Goal: Task Accomplishment & Management: Manage account settings

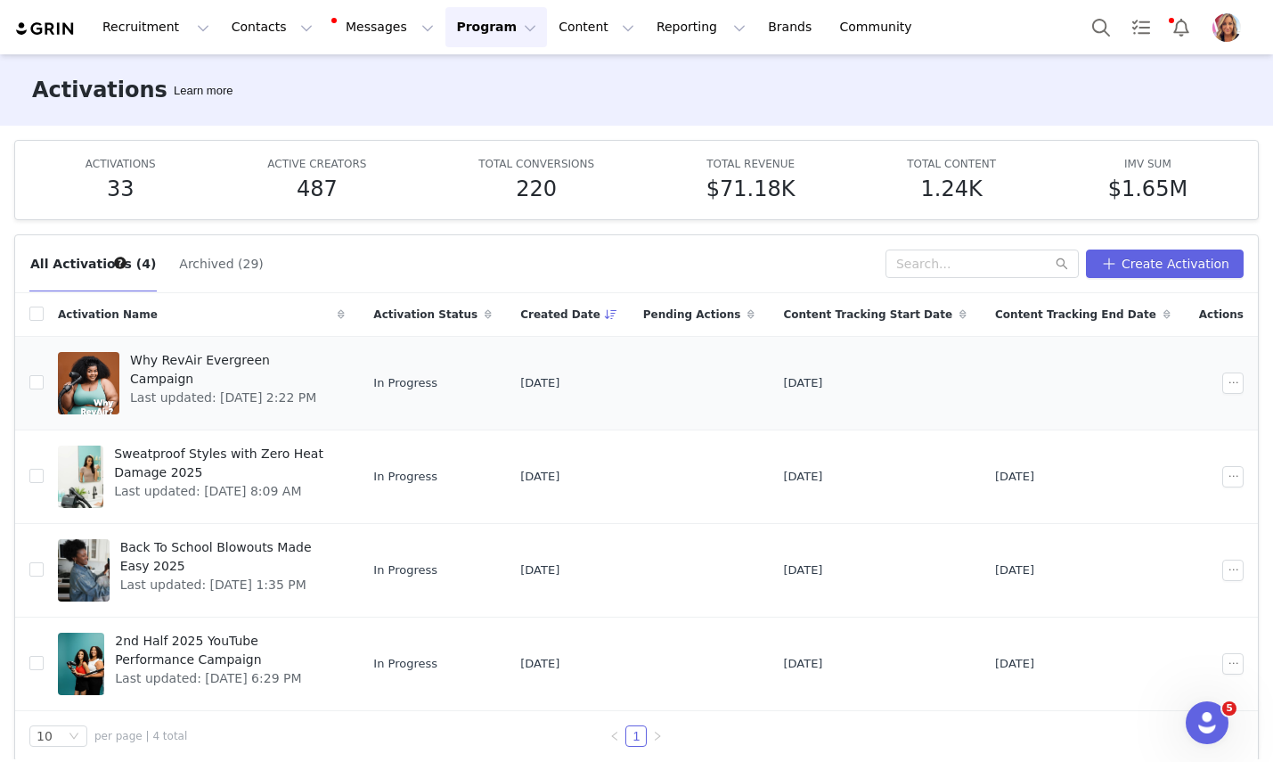
scroll to position [16, 0]
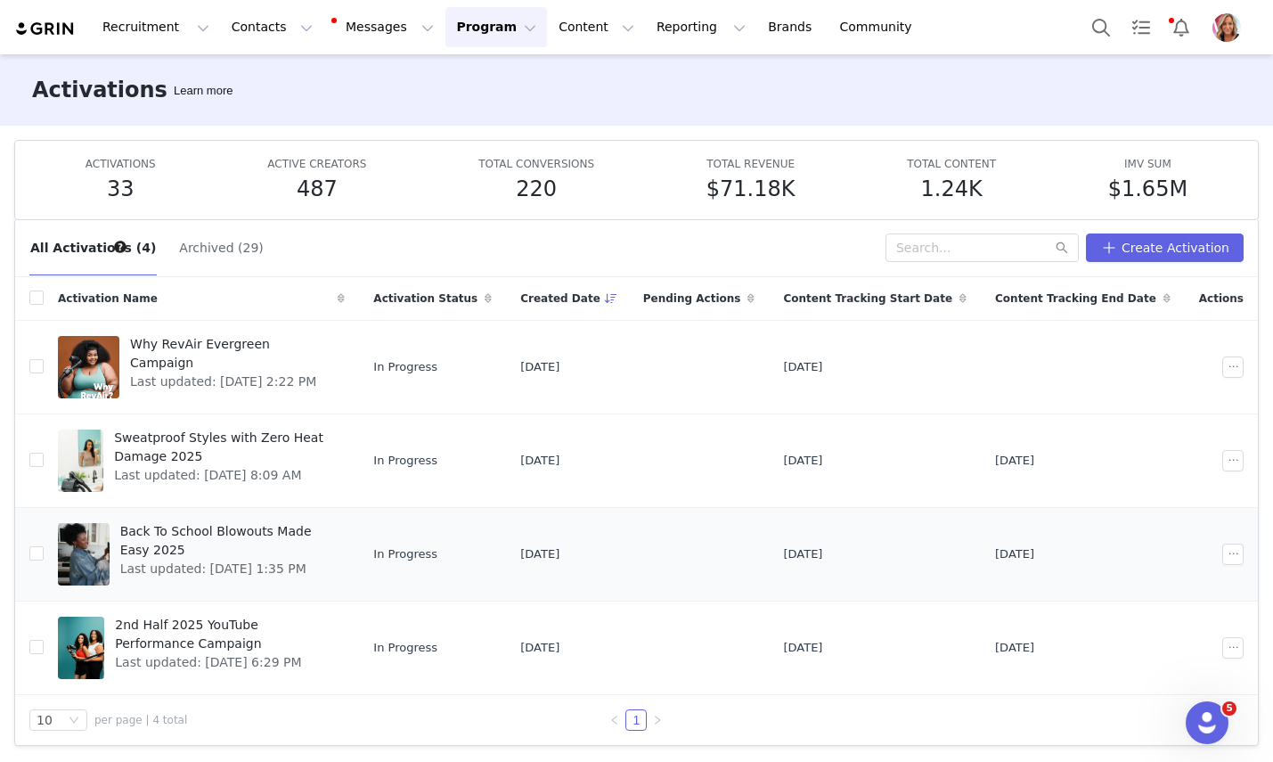
click at [266, 529] on span "Back To School Blowouts Made Easy 2025" at bounding box center [227, 540] width 215 height 37
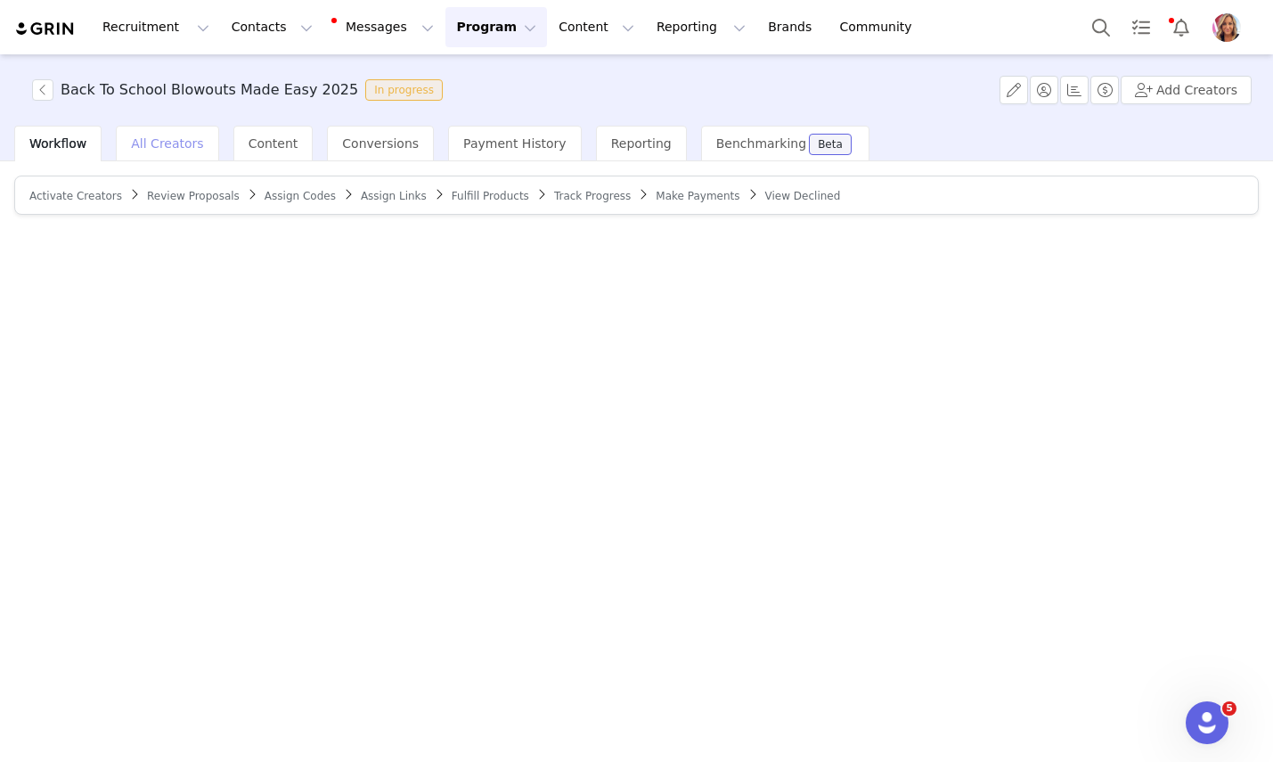
click at [172, 142] on span "All Creators" at bounding box center [167, 143] width 72 height 14
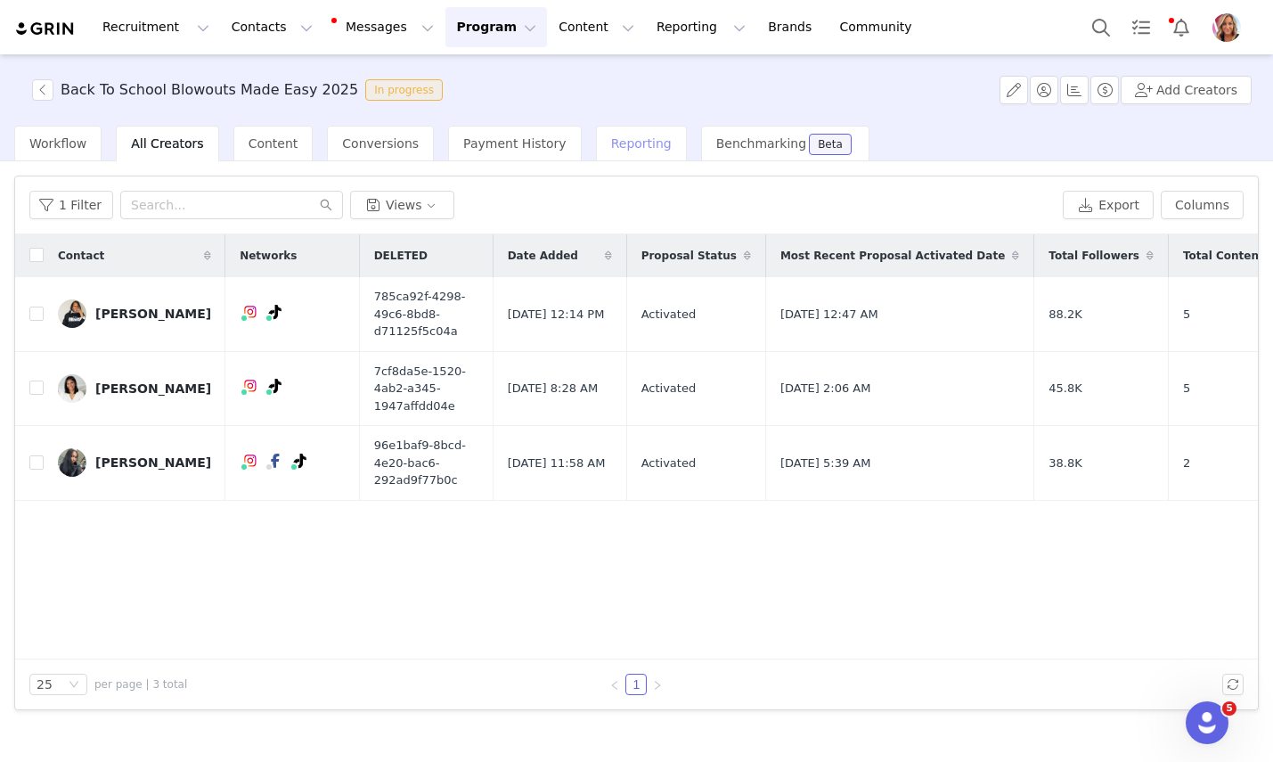
click at [617, 146] on span "Reporting" at bounding box center [641, 143] width 61 height 14
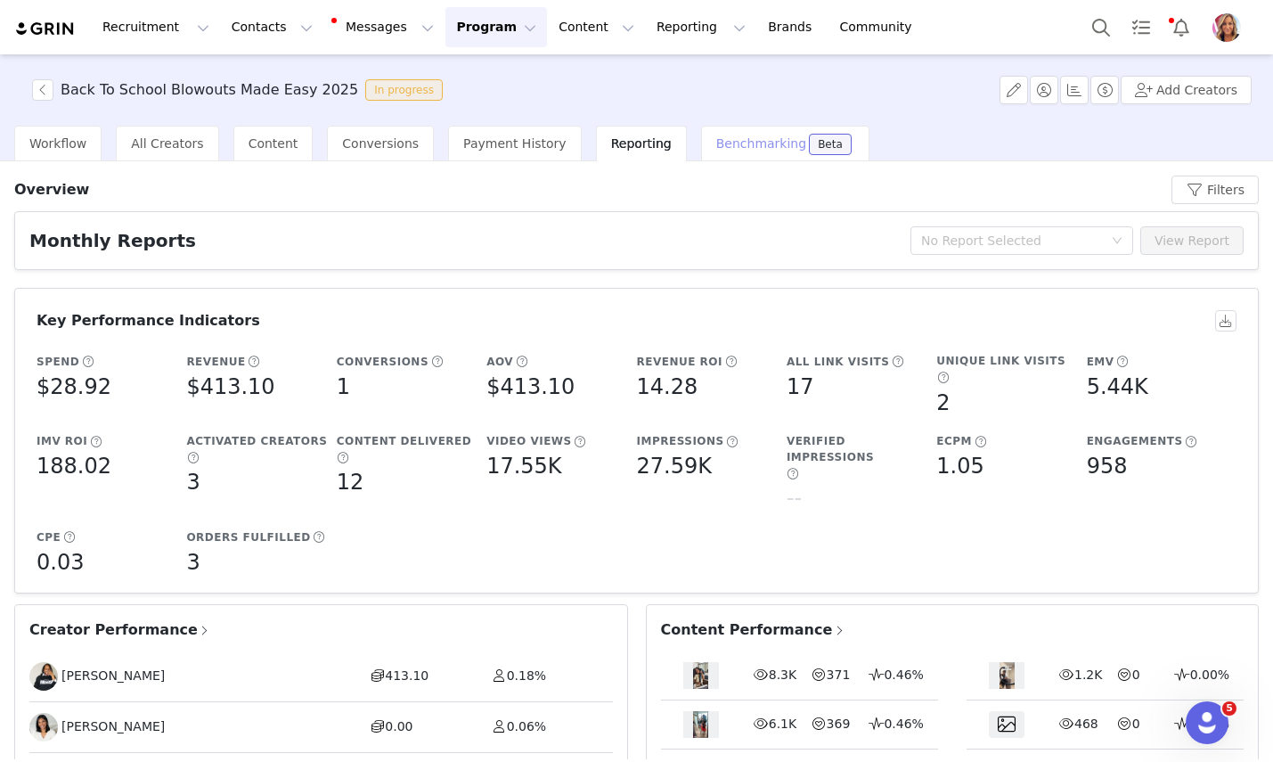
click at [721, 147] on span "Benchmarking" at bounding box center [761, 143] width 90 height 14
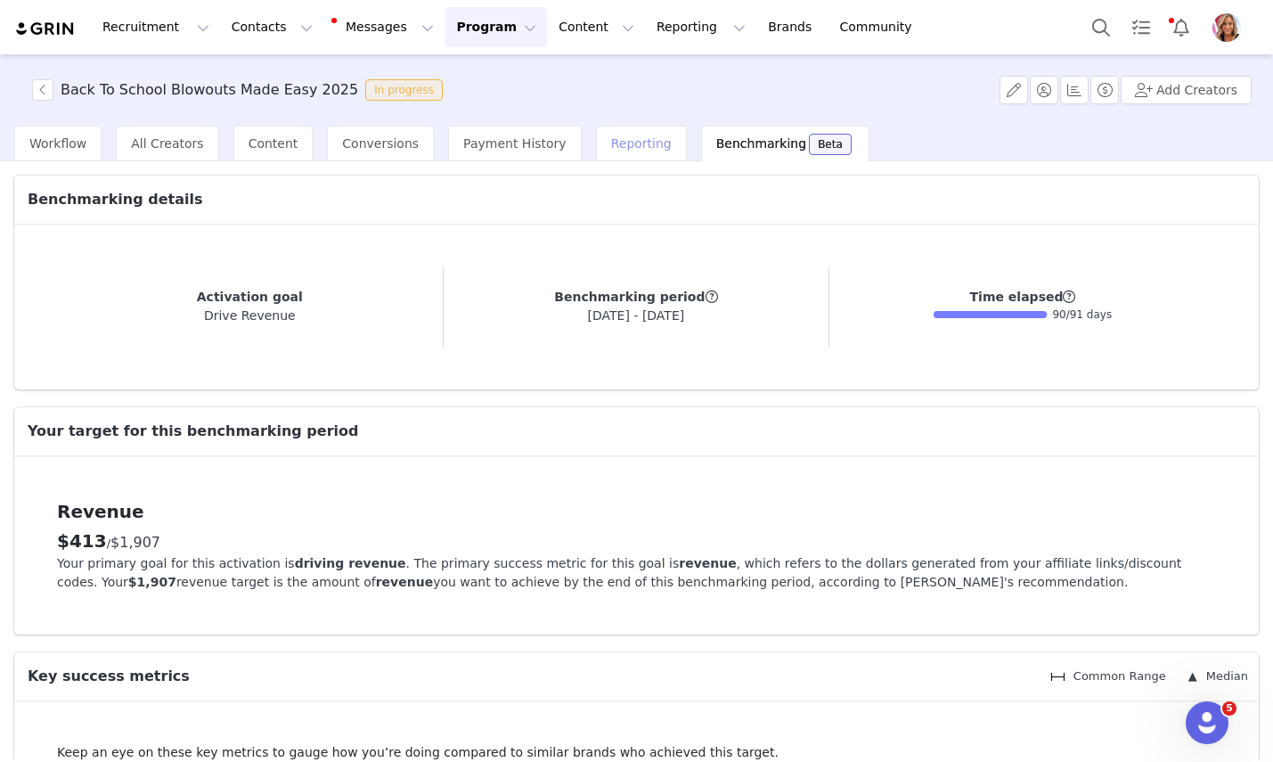
click at [620, 144] on span "Reporting" at bounding box center [641, 143] width 61 height 14
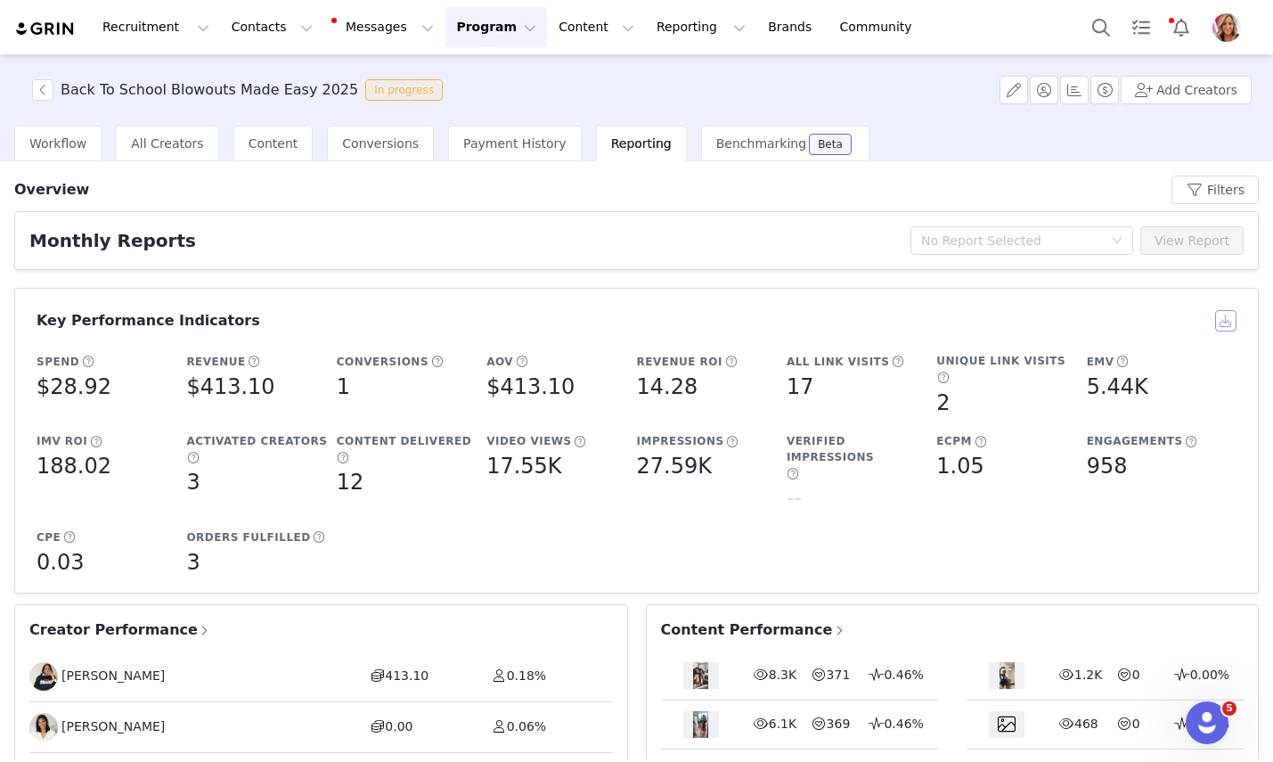
click at [1229, 317] on button "button" at bounding box center [1225, 320] width 21 height 21
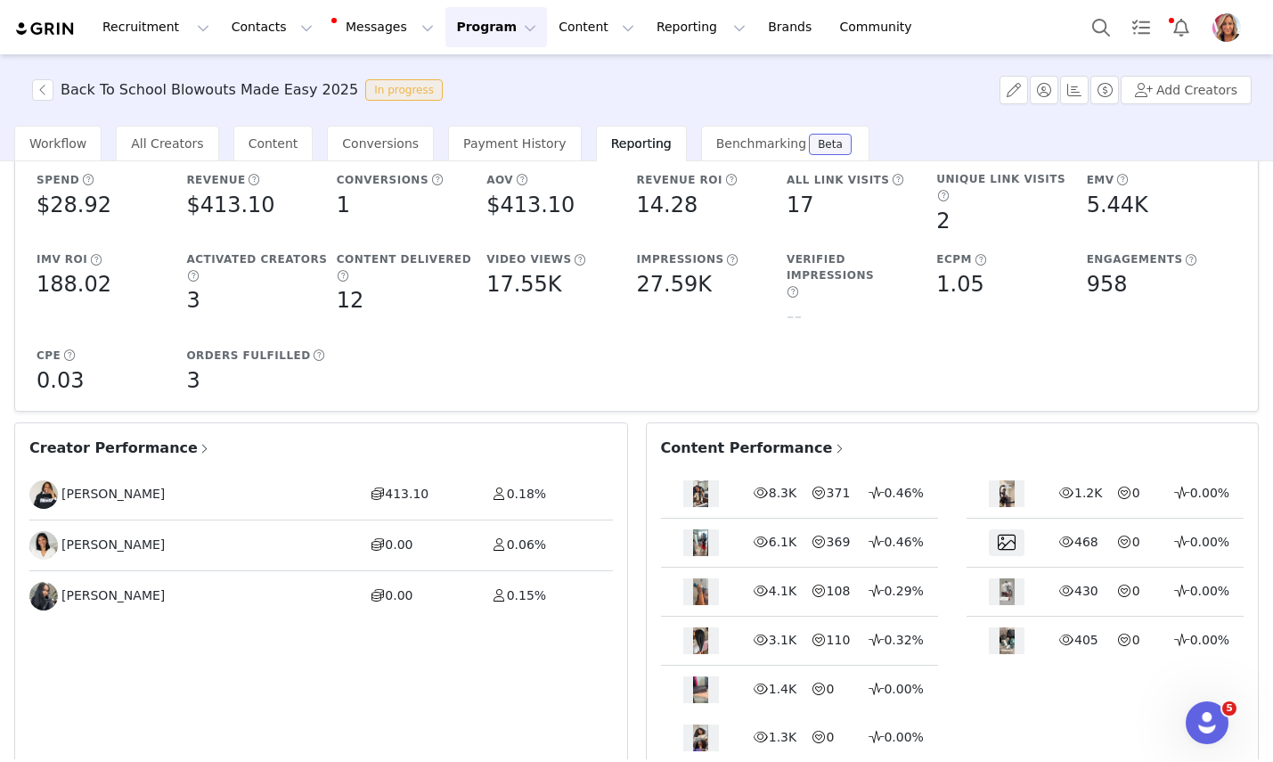
scroll to position [191, 0]
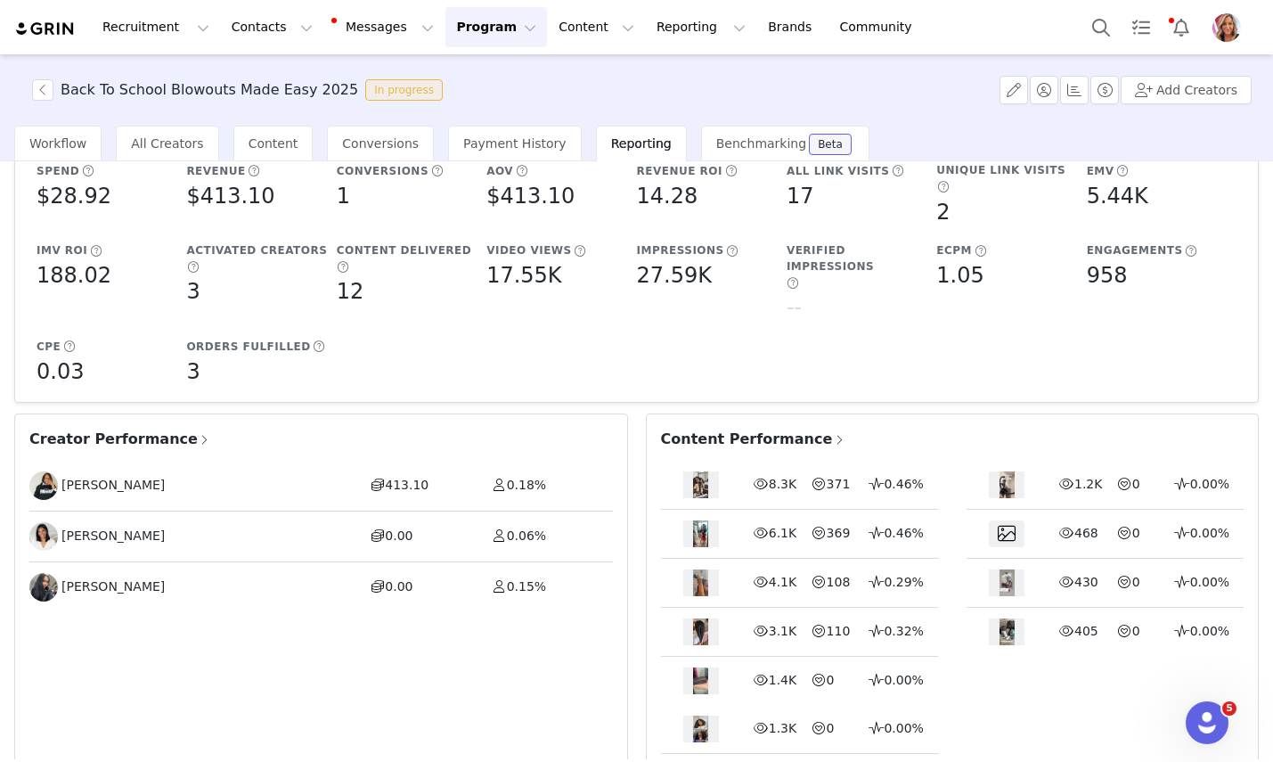
click at [730, 429] on span "Content Performance" at bounding box center [753, 439] width 185 height 21
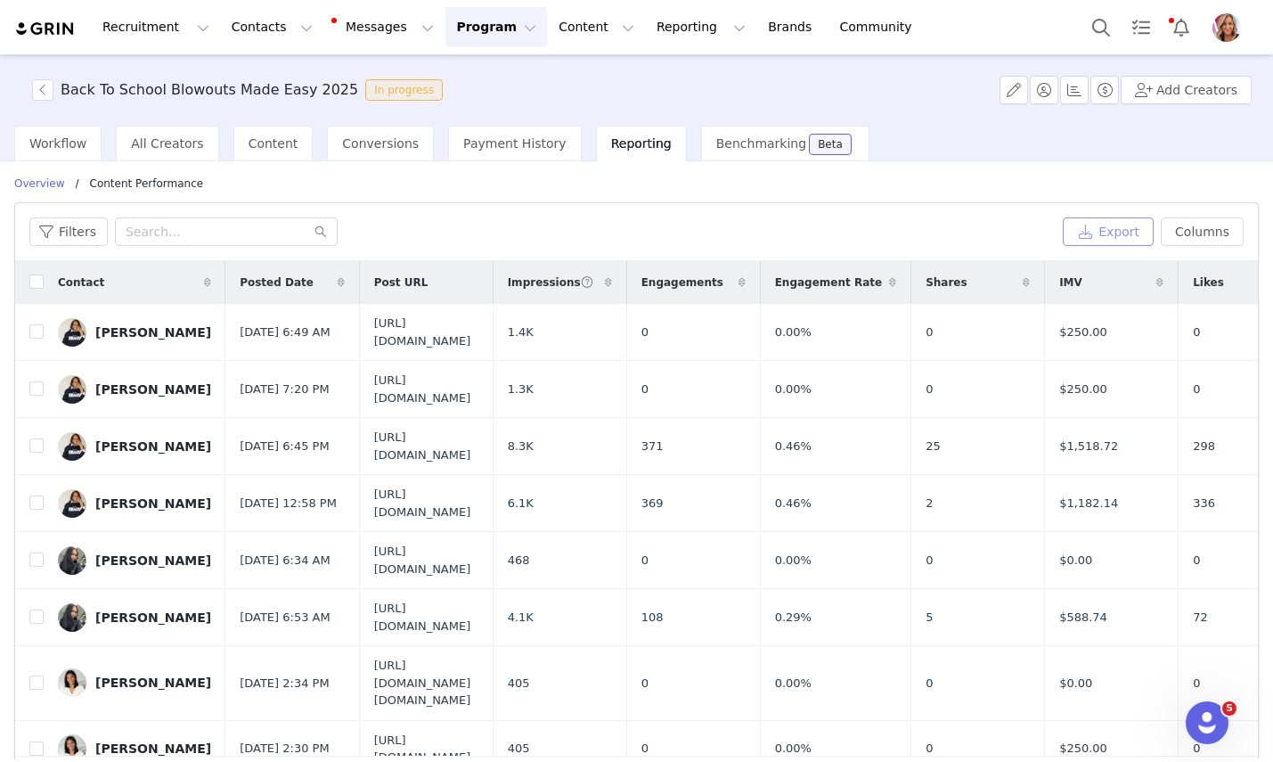
click at [1117, 227] on button "Export" at bounding box center [1108, 231] width 91 height 29
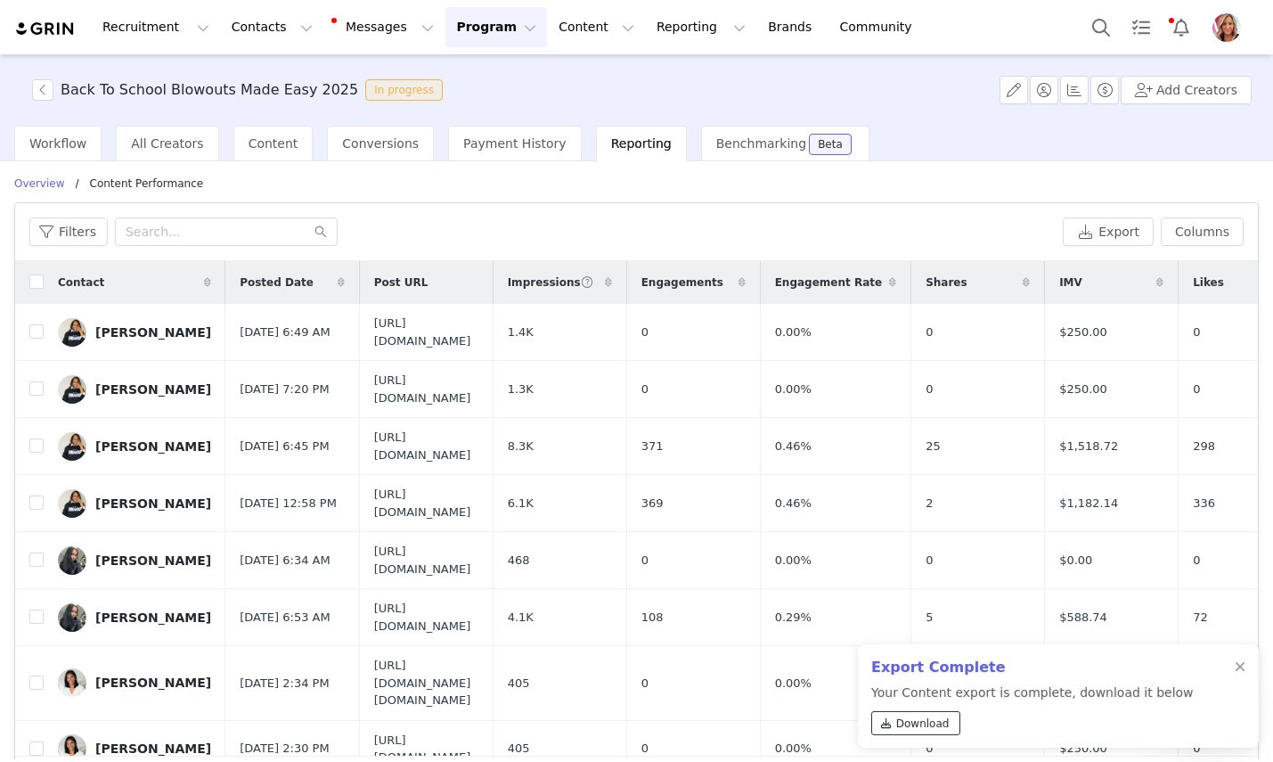
click at [909, 720] on span "Download" at bounding box center [922, 723] width 53 height 16
click at [616, 144] on span "Reporting" at bounding box center [641, 143] width 61 height 14
click at [624, 136] on span "Reporting" at bounding box center [641, 143] width 61 height 14
click at [48, 91] on button "button" at bounding box center [42, 89] width 21 height 21
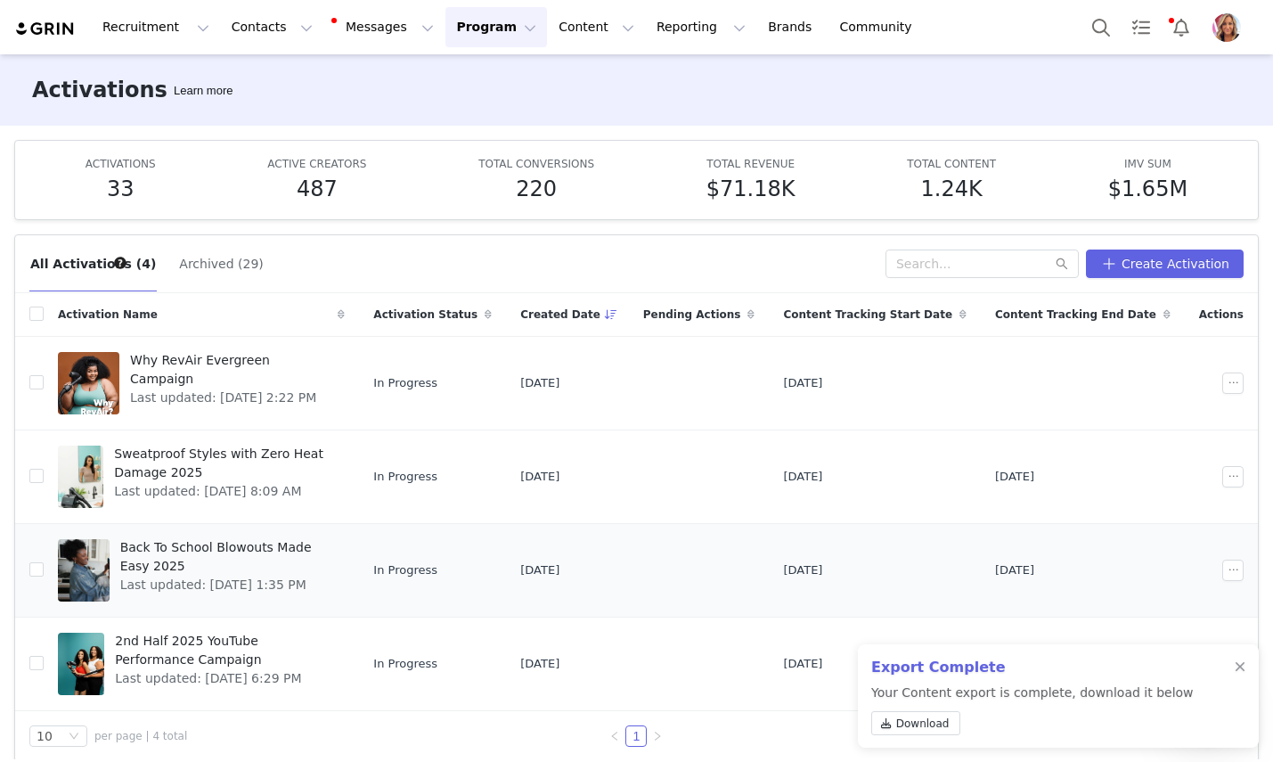
click at [274, 543] on span "Back To School Blowouts Made Easy 2025" at bounding box center [227, 556] width 215 height 37
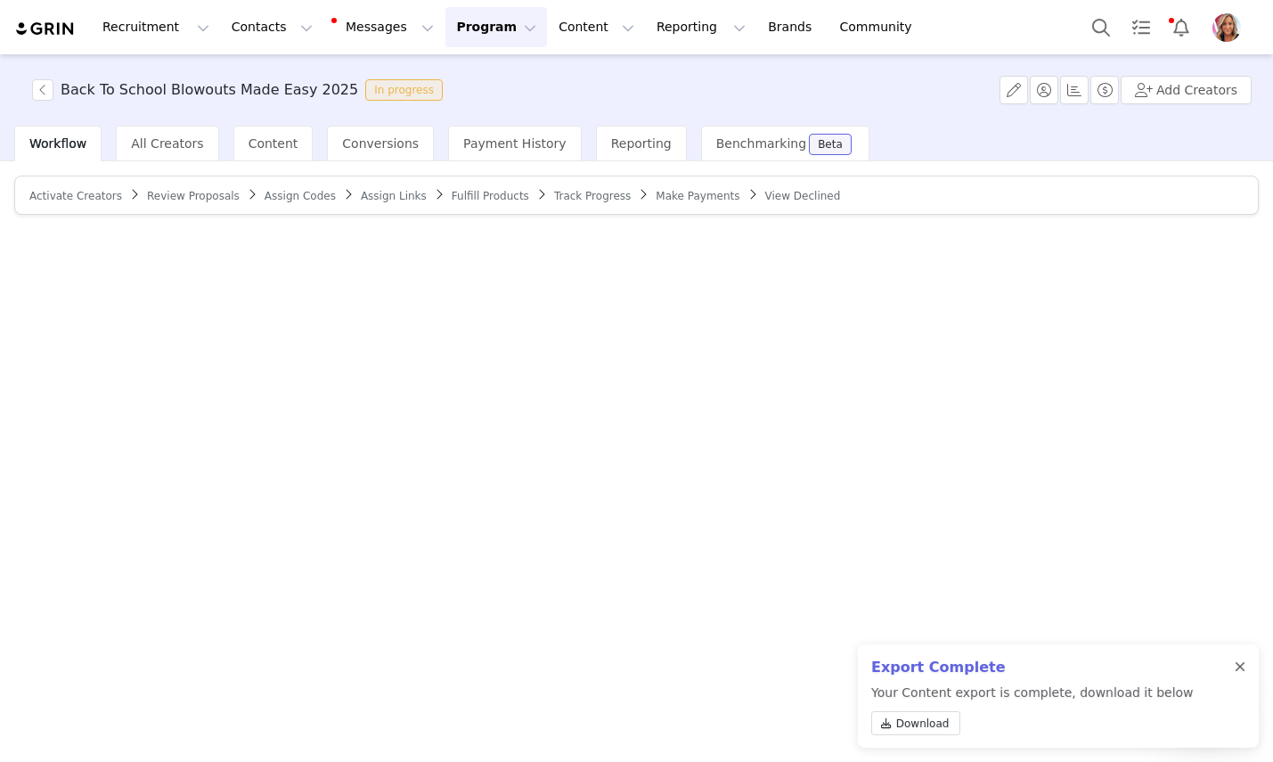
click at [1240, 666] on div at bounding box center [1240, 667] width 11 height 14
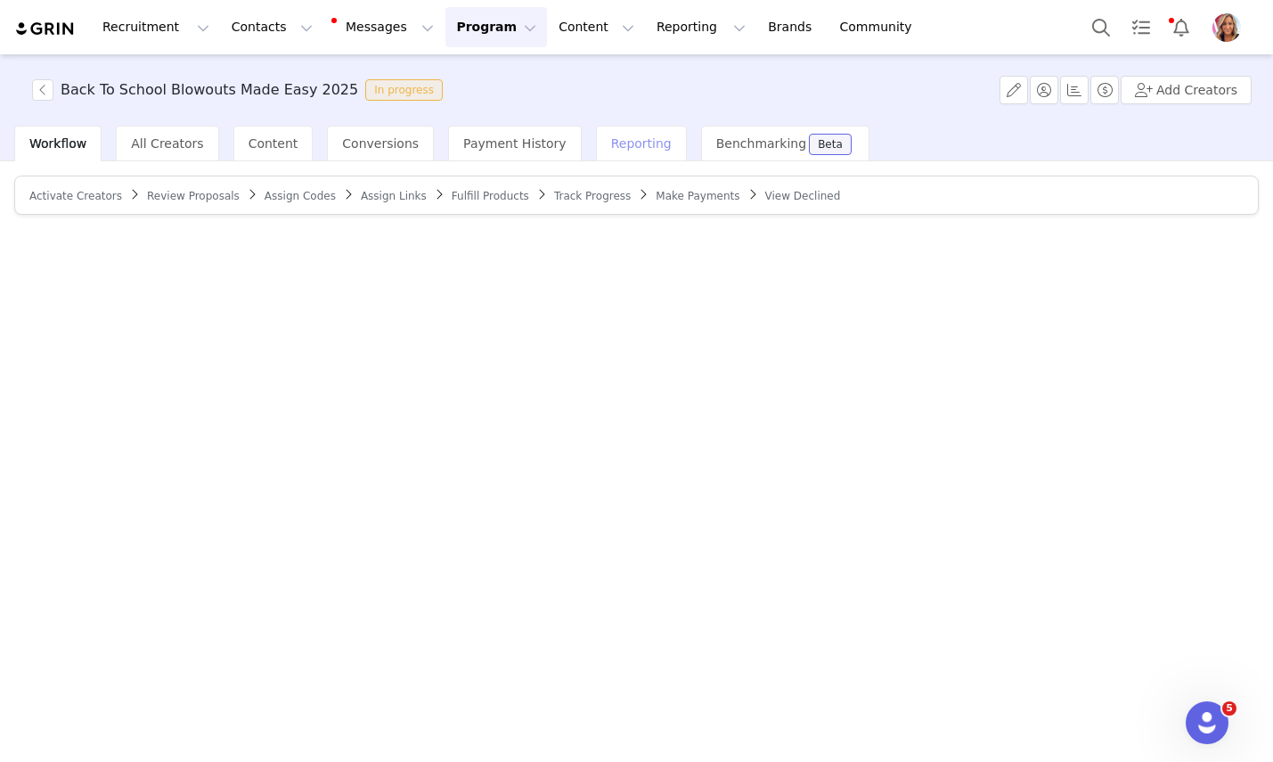
click at [616, 143] on span "Reporting" at bounding box center [641, 143] width 61 height 14
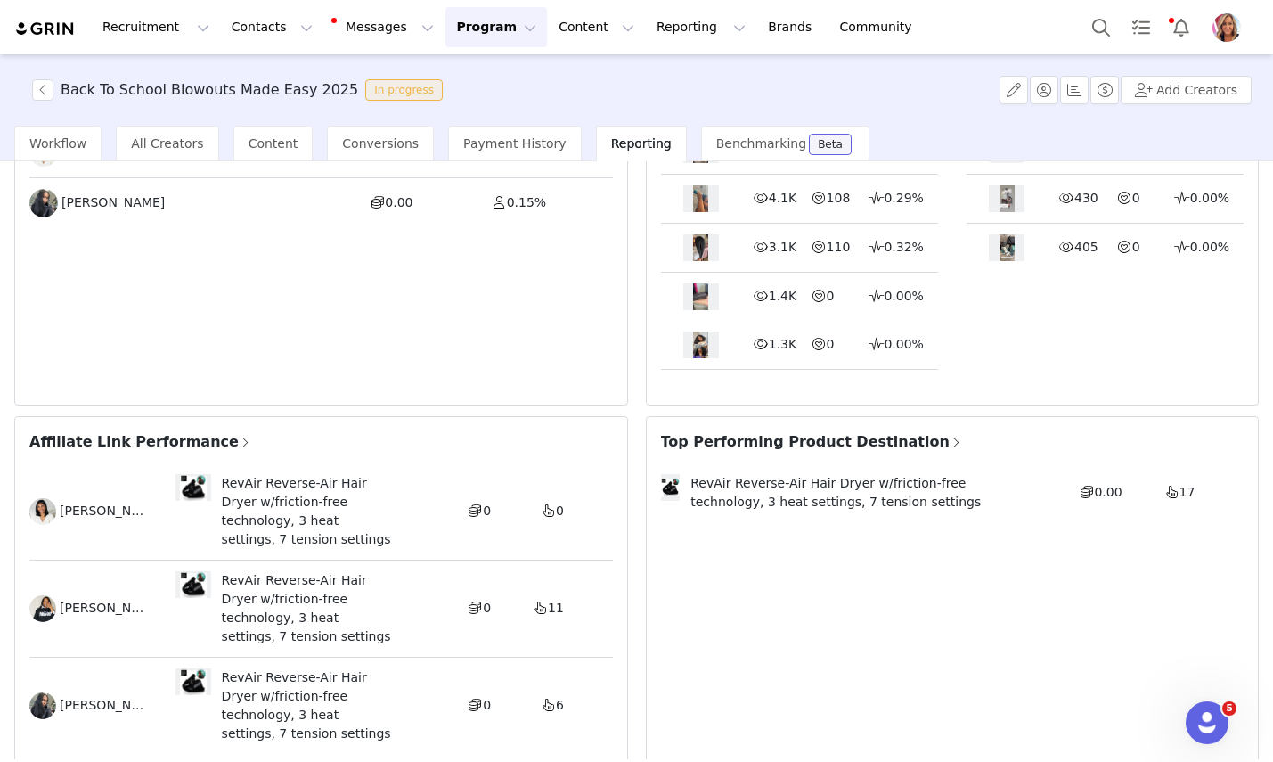
scroll to position [600, 0]
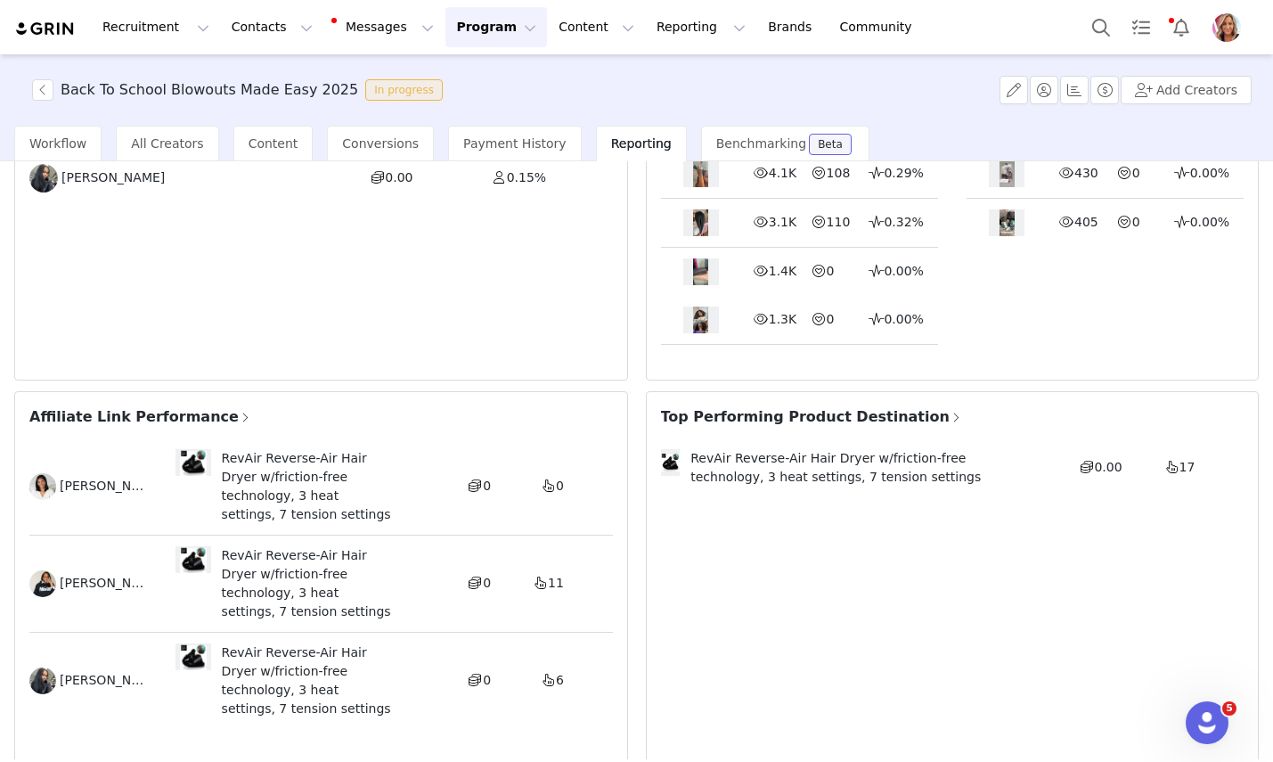
click at [180, 406] on span "Affiliate Link Performance" at bounding box center [140, 416] width 223 height 21
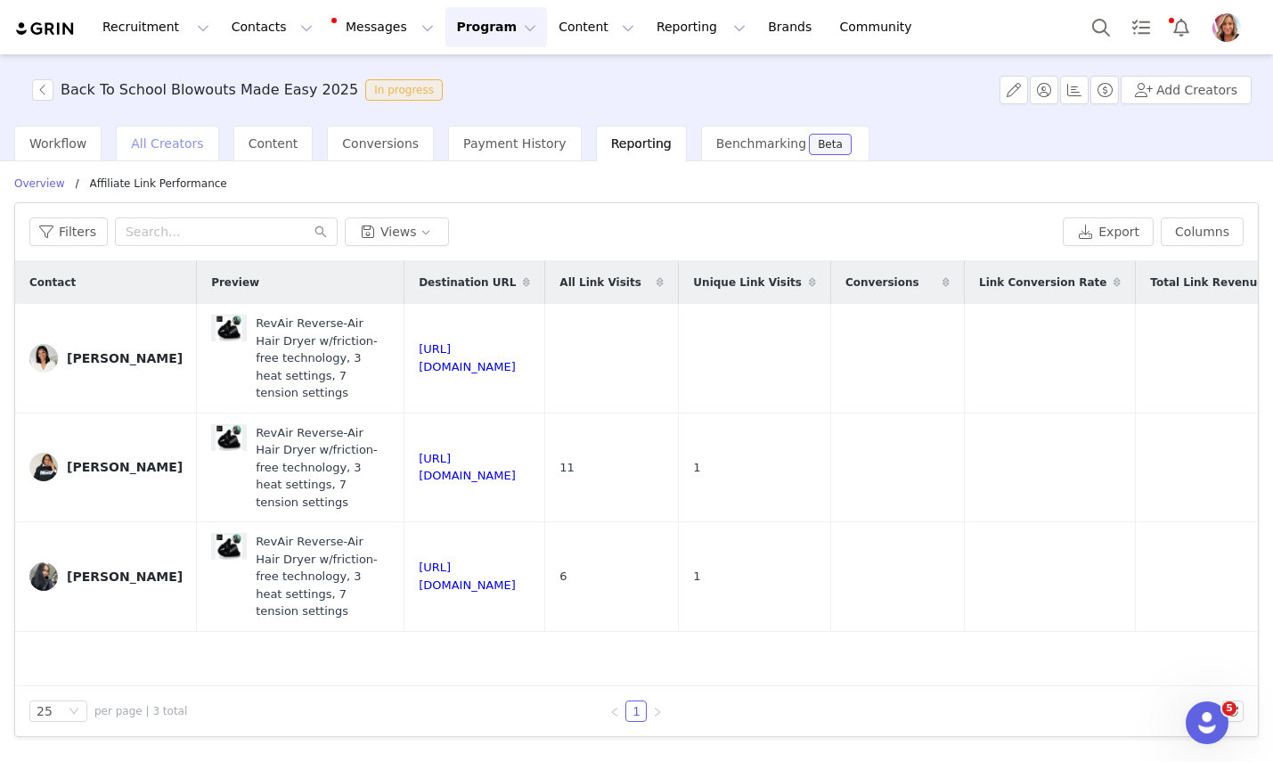
click at [180, 144] on span "All Creators" at bounding box center [167, 143] width 72 height 14
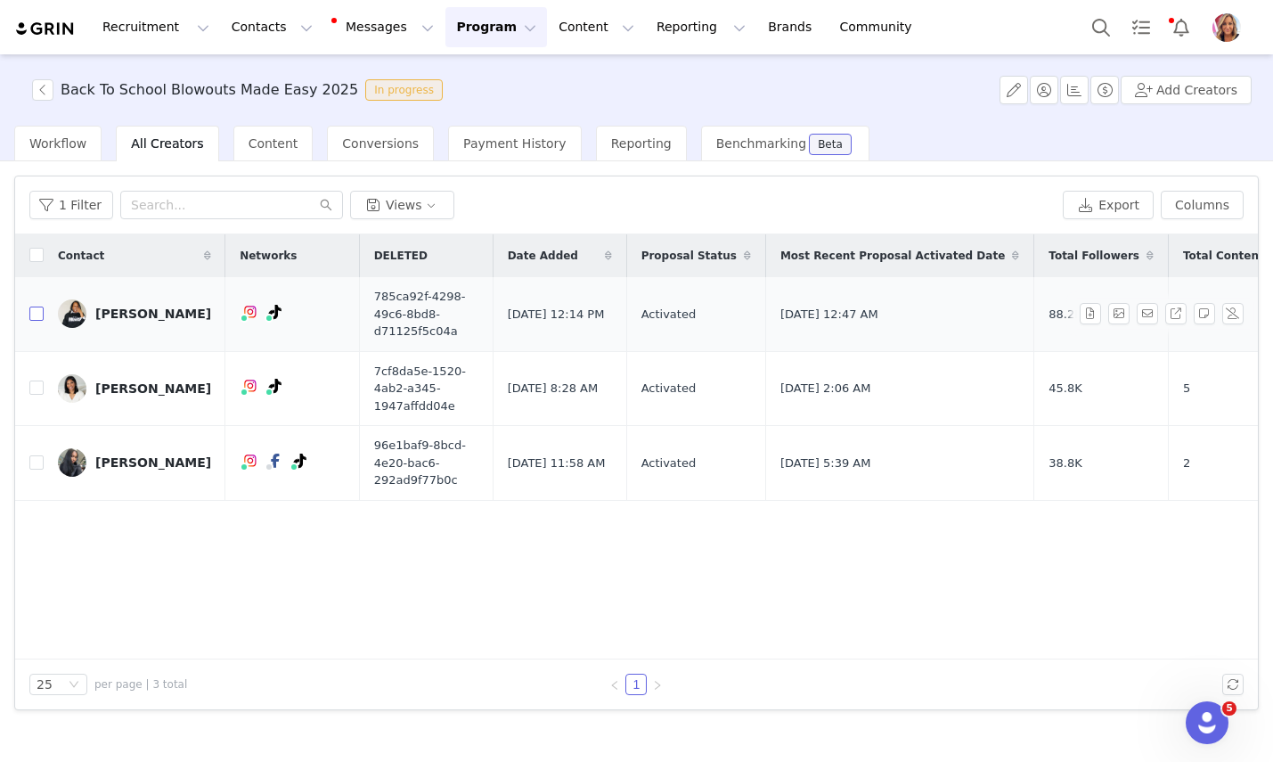
click at [35, 316] on input "checkbox" at bounding box center [36, 313] width 14 height 14
checkbox input "true"
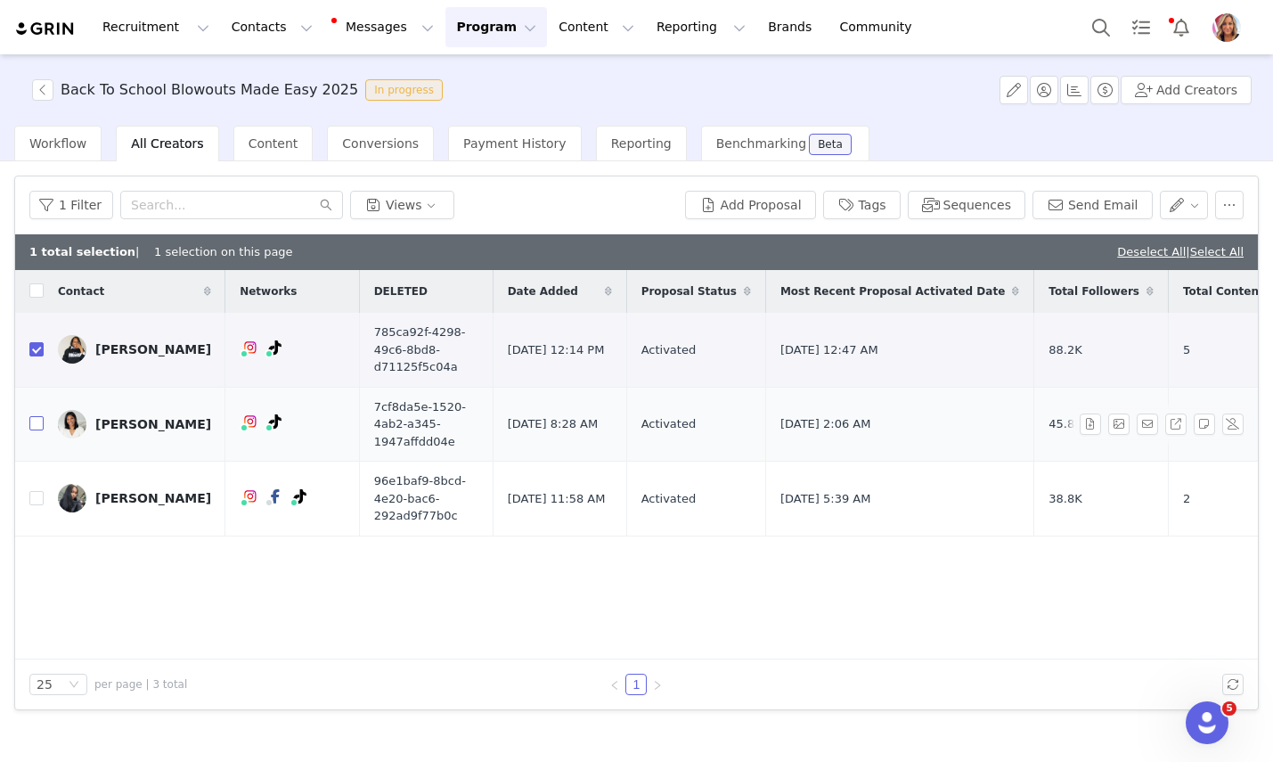
click at [40, 427] on input "checkbox" at bounding box center [36, 423] width 14 height 14
checkbox input "true"
click at [36, 508] on td at bounding box center [29, 498] width 29 height 75
click at [36, 494] on input "checkbox" at bounding box center [36, 498] width 14 height 14
checkbox input "true"
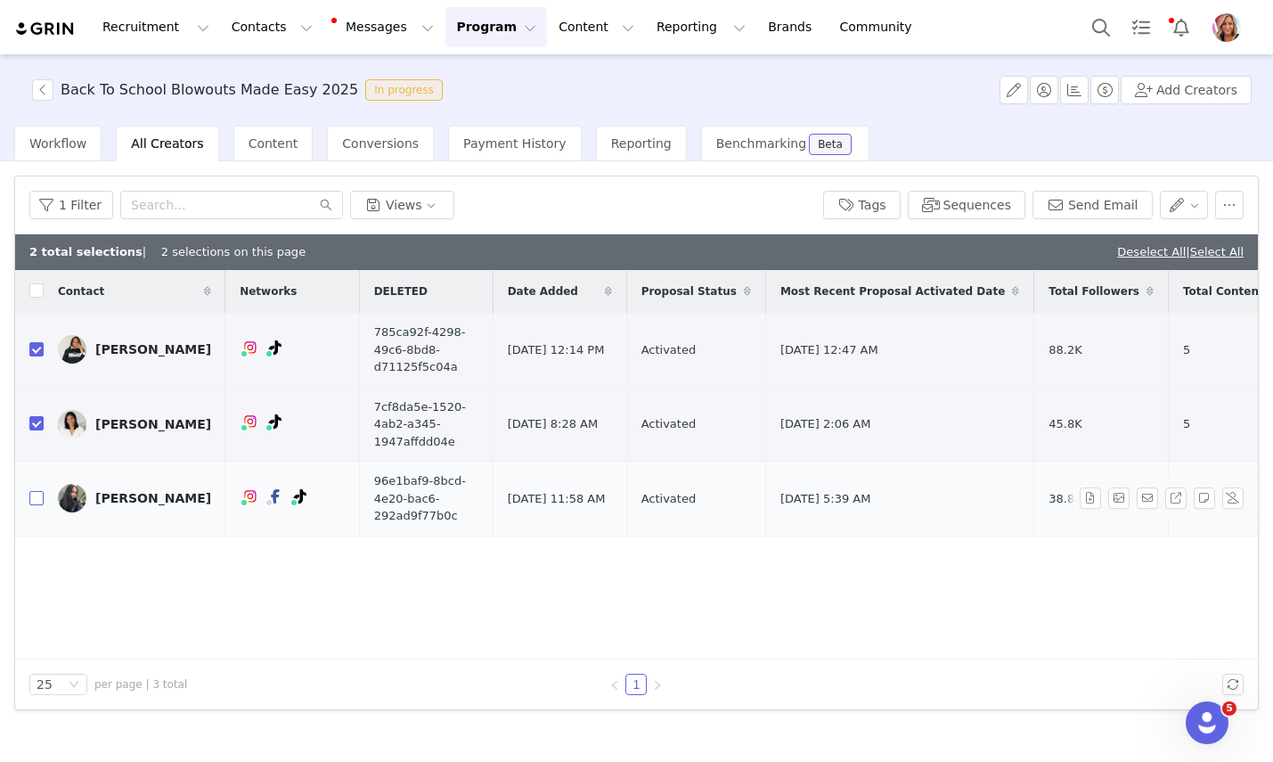
checkbox input "true"
click at [1108, 205] on button "Send Email" at bounding box center [1093, 205] width 120 height 29
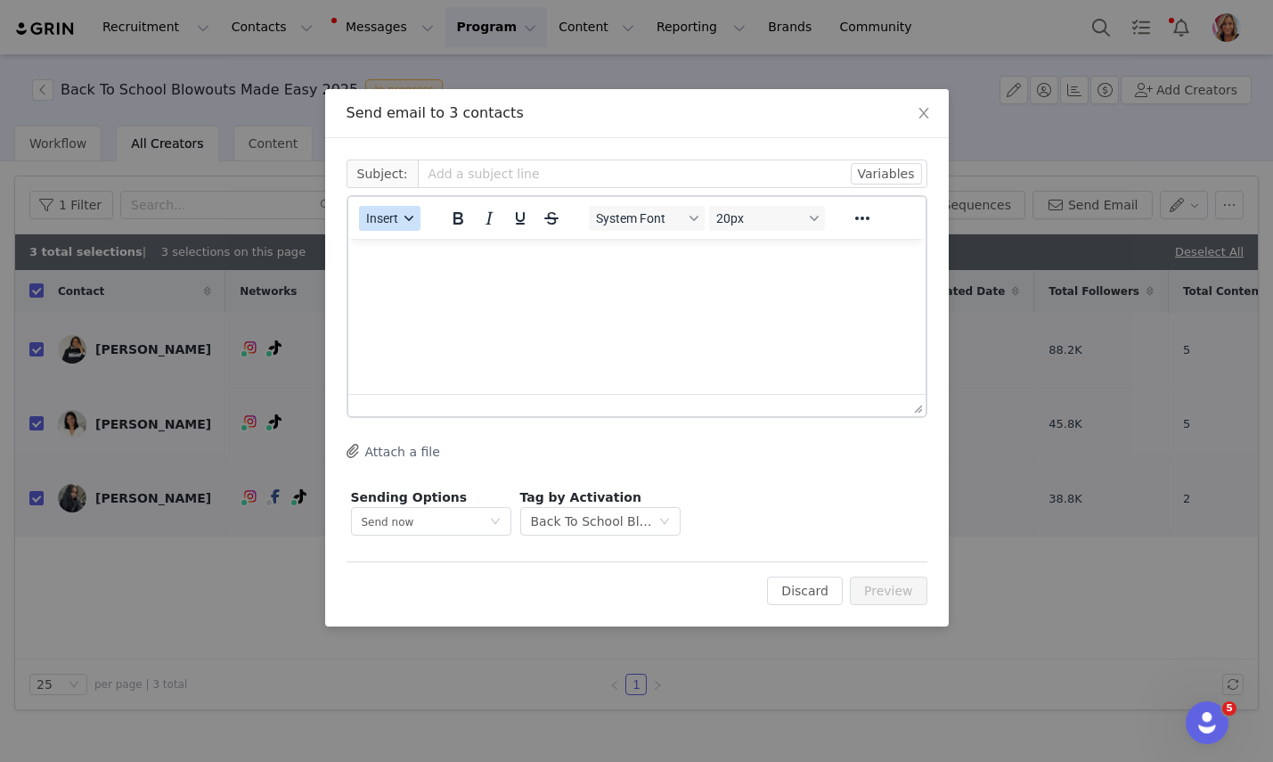
click at [410, 210] on button "Insert" at bounding box center [389, 218] width 61 height 25
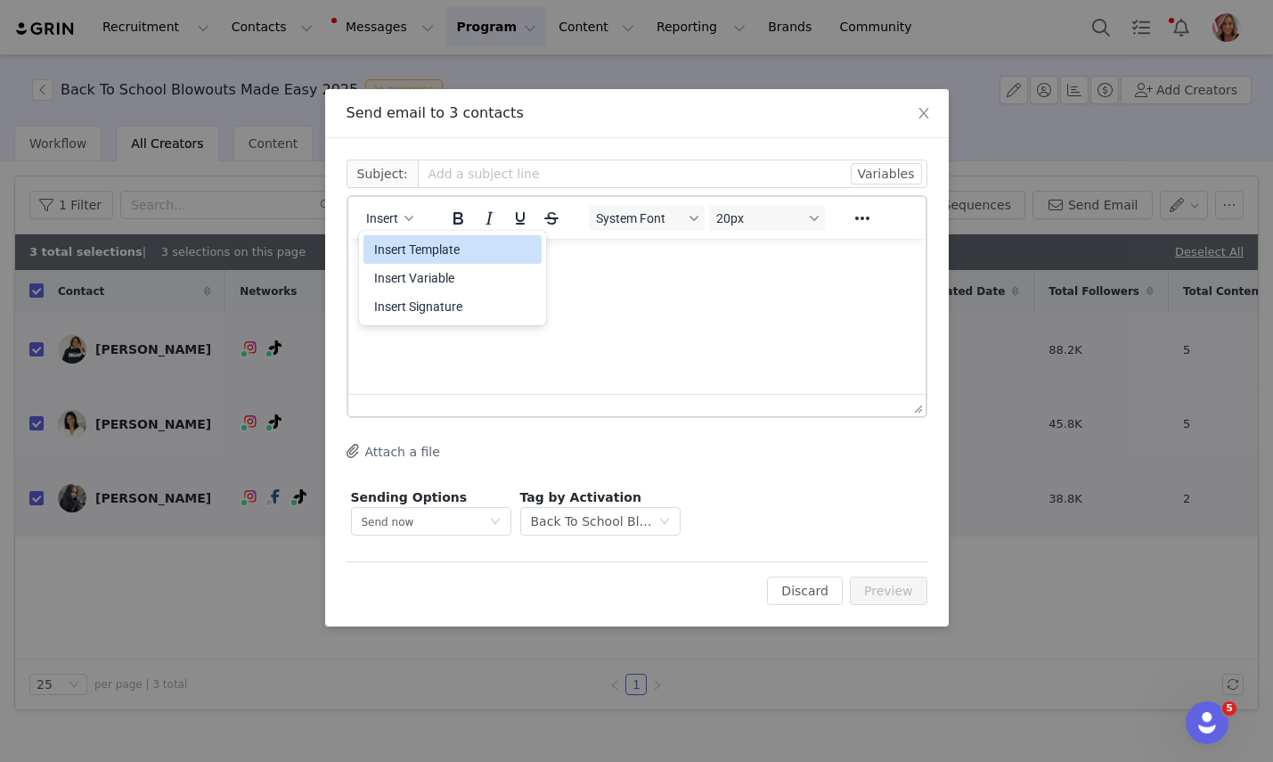
click at [409, 246] on div "Insert Template" at bounding box center [454, 249] width 160 height 21
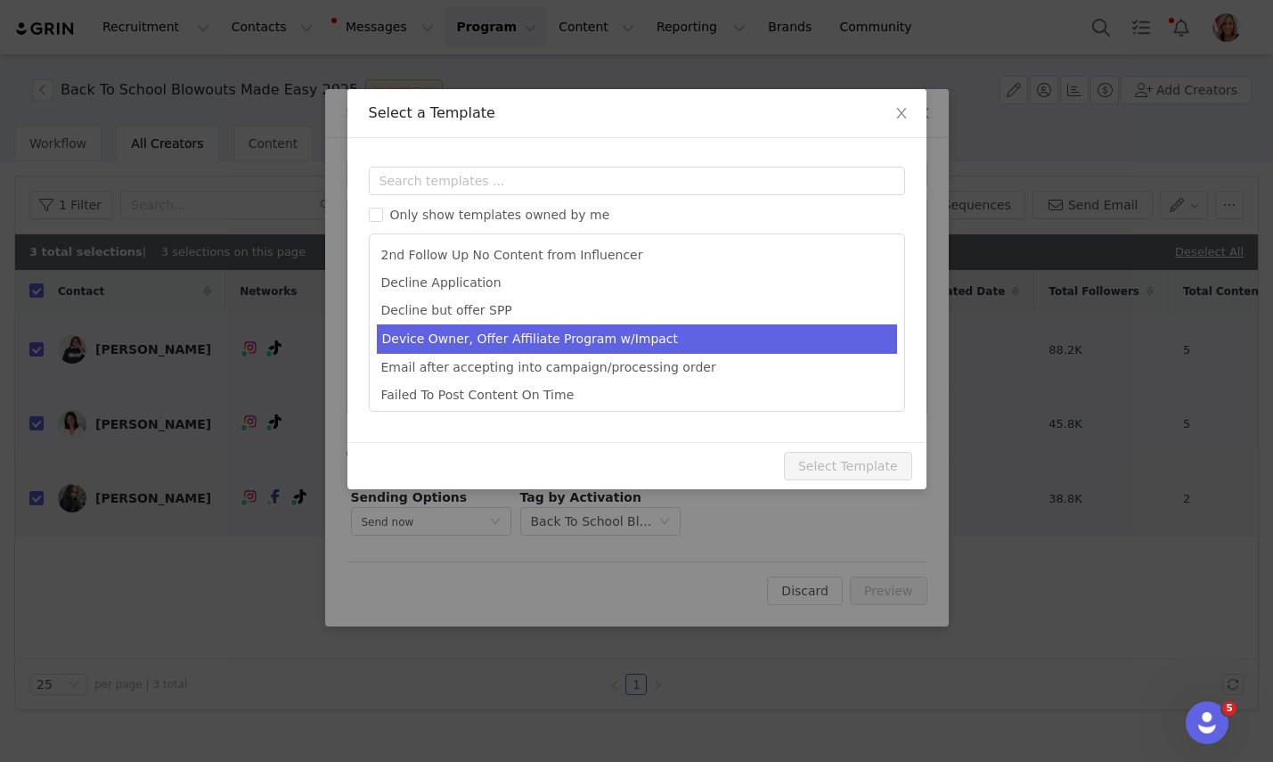
scroll to position [116, 0]
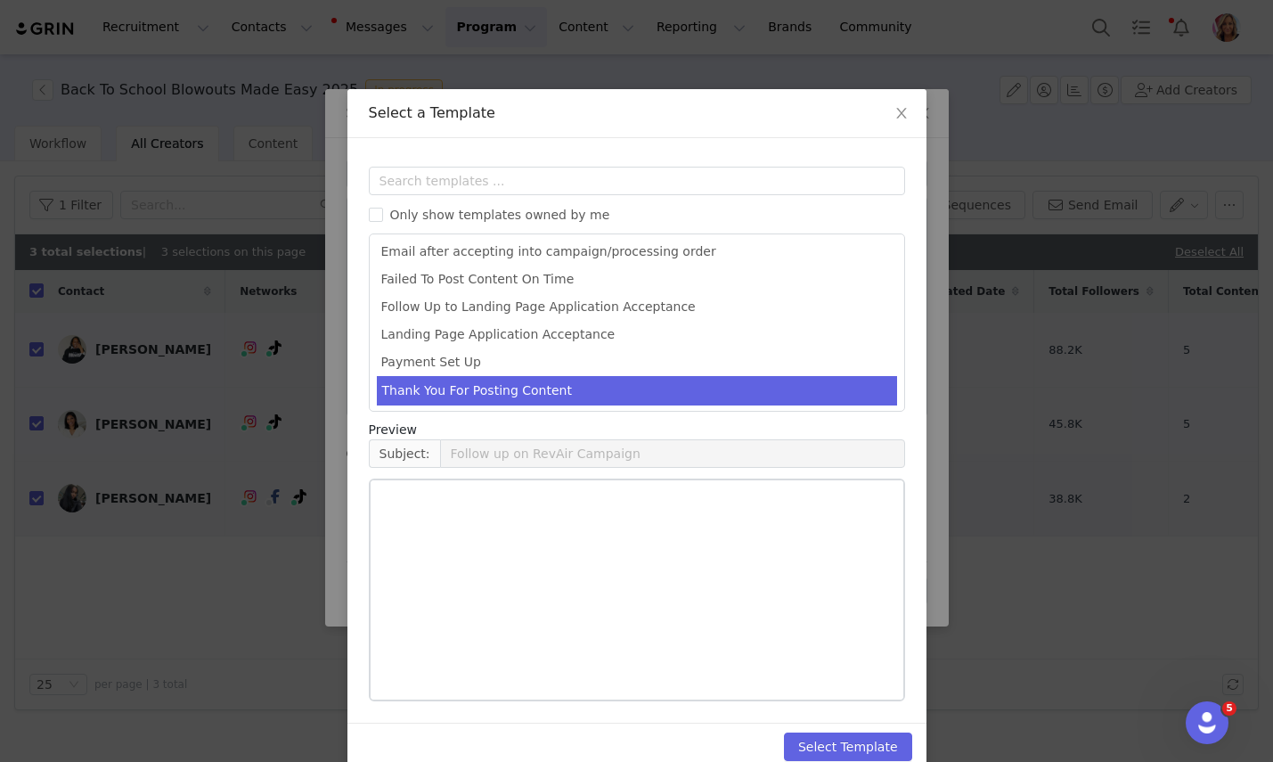
click at [425, 393] on li "Thank You For Posting Content" at bounding box center [637, 390] width 520 height 29
type input "Thank You From RevAir"
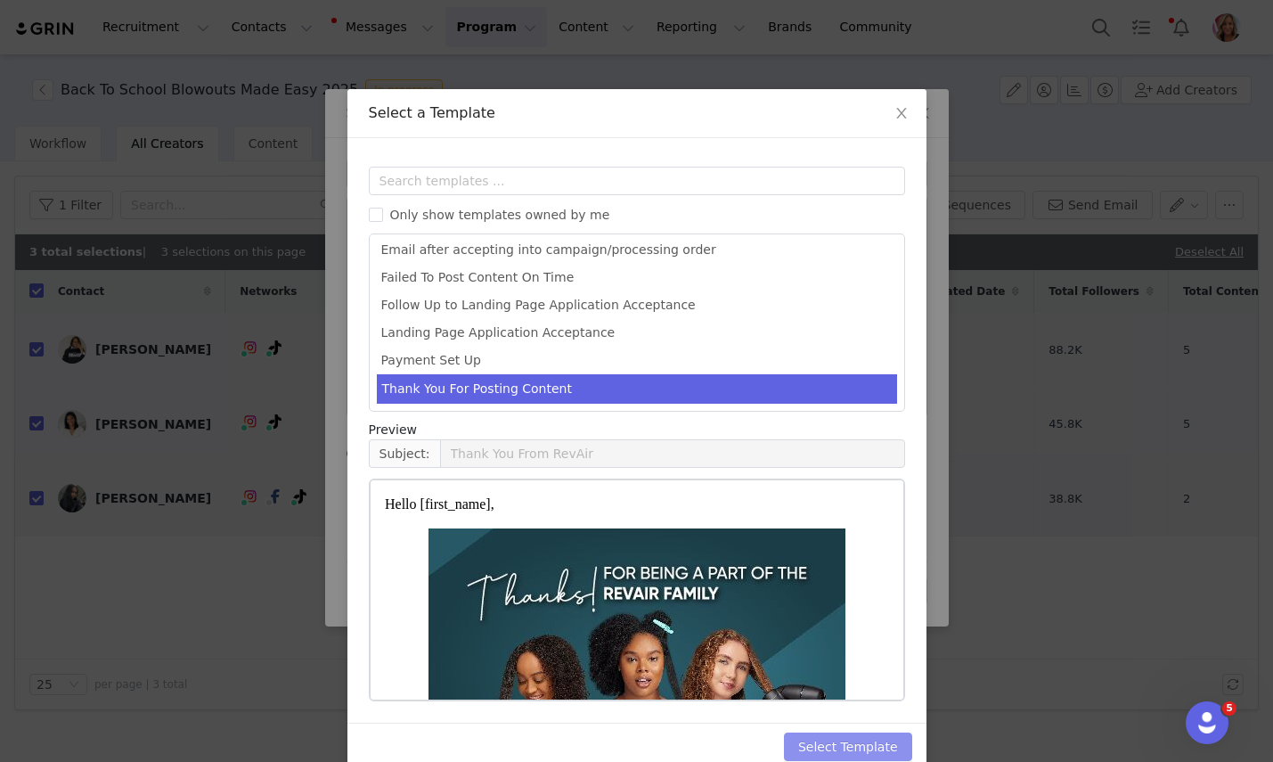
click at [868, 746] on button "Select Template" at bounding box center [848, 746] width 128 height 29
type input "Thank You From RevAir"
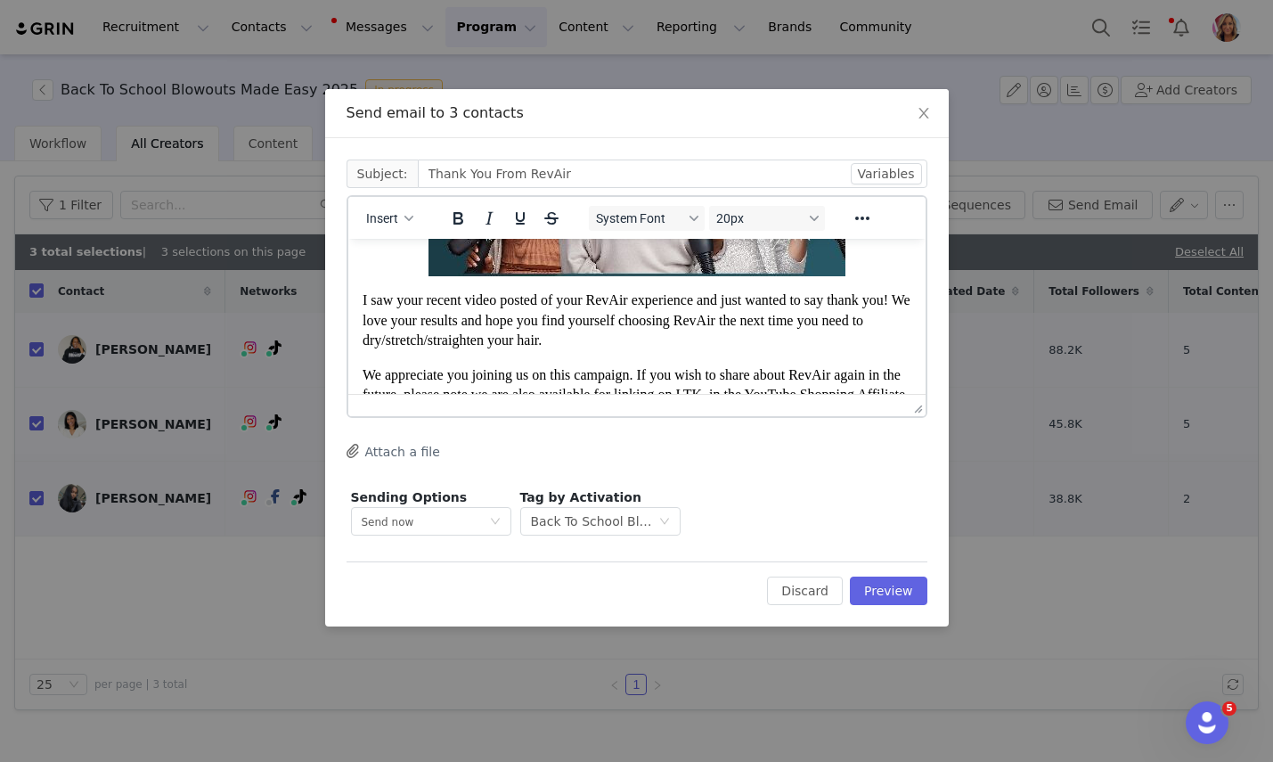
scroll to position [306, 0]
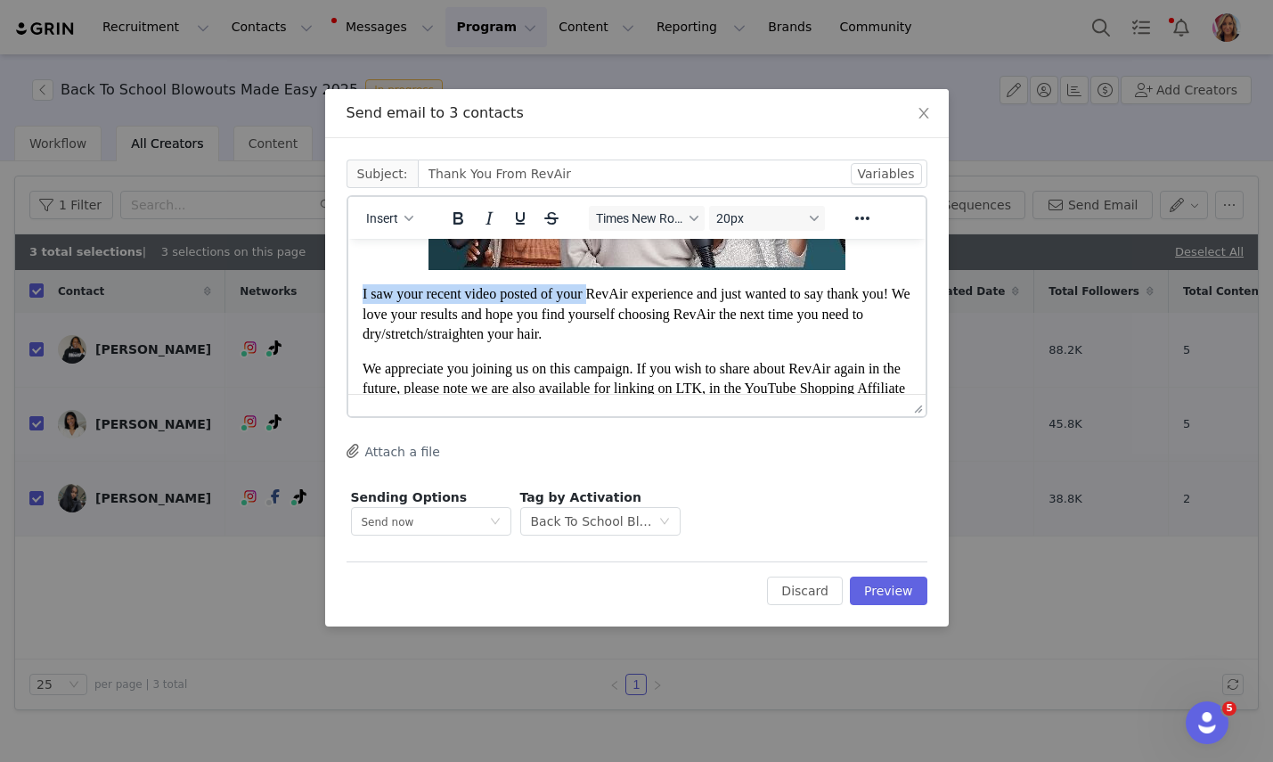
drag, startPoint x: 649, startPoint y: 319, endPoint x: 361, endPoint y: 325, distance: 287.8
click at [360, 324] on html "Hello First Name ﻿ , I saw your recent video posted of your RevAir experience a…" at bounding box center [635, 281] width 577 height 696
drag, startPoint x: 889, startPoint y: 314, endPoint x: 832, endPoint y: 306, distance: 57.5
click at [832, 306] on p "Just wanted to say thank you for sharing your RevAir experience and just wanted…" at bounding box center [636, 314] width 549 height 60
drag, startPoint x: 486, startPoint y: 342, endPoint x: 836, endPoint y: 314, distance: 350.3
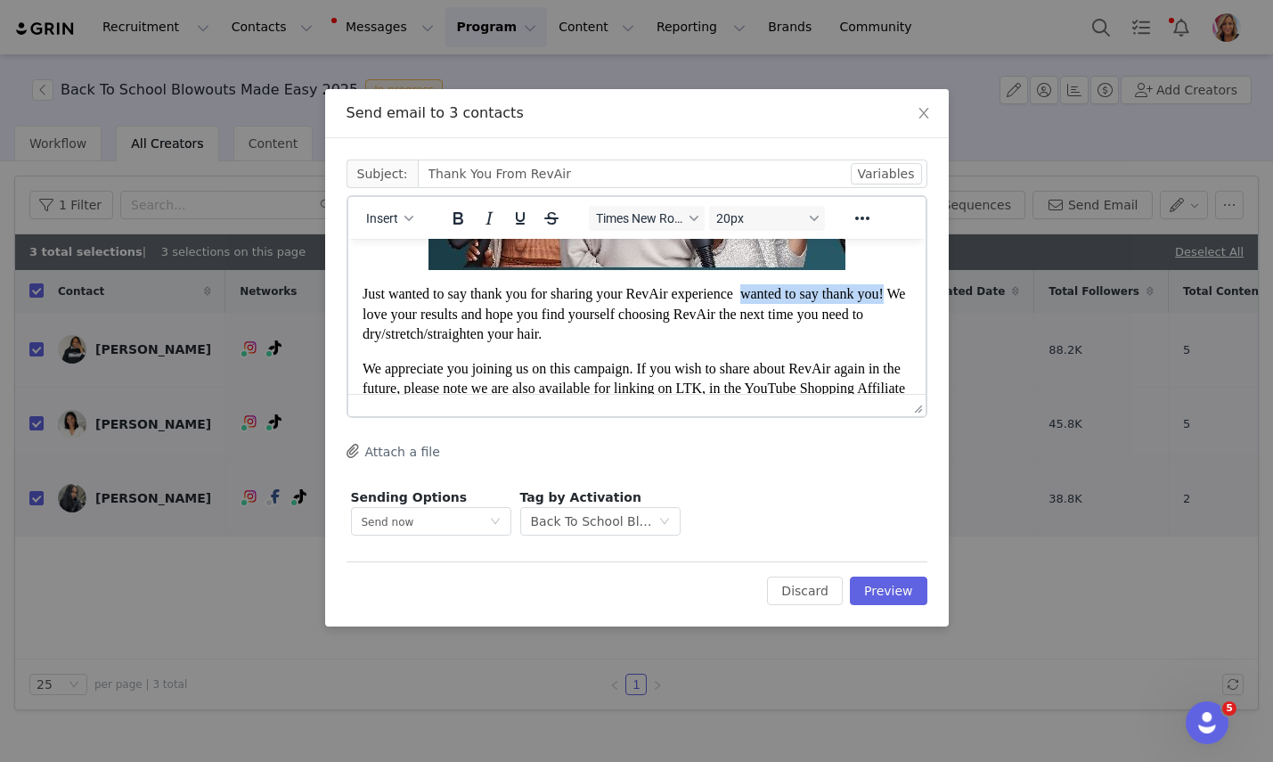
click at [836, 314] on span "Just wanted to say thank you for sharing your RevAir experience wanted to say t…" at bounding box center [633, 313] width 543 height 55
click at [738, 381] on body "Hello First Name , Just wanted to say thank you for sharing your RevAir experie…" at bounding box center [636, 280] width 549 height 667
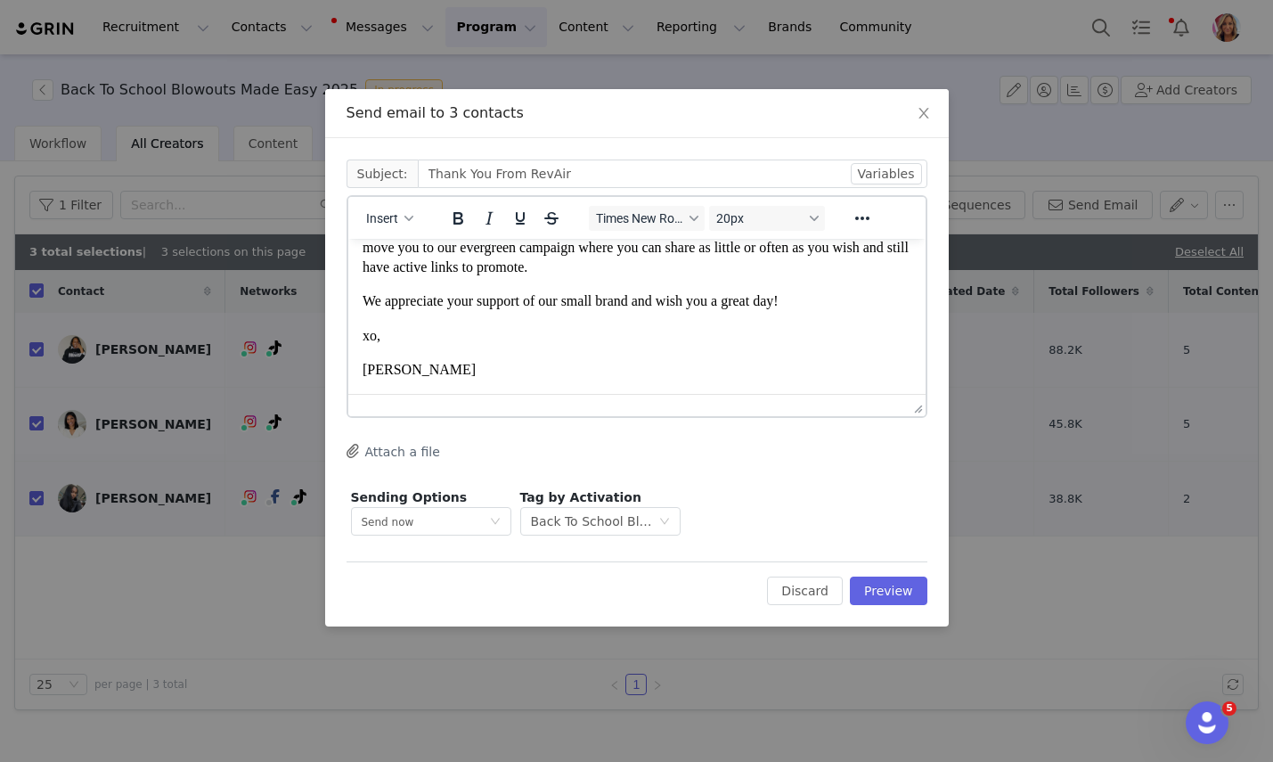
scroll to position [682, 0]
click at [898, 589] on button "Preview" at bounding box center [889, 590] width 78 height 29
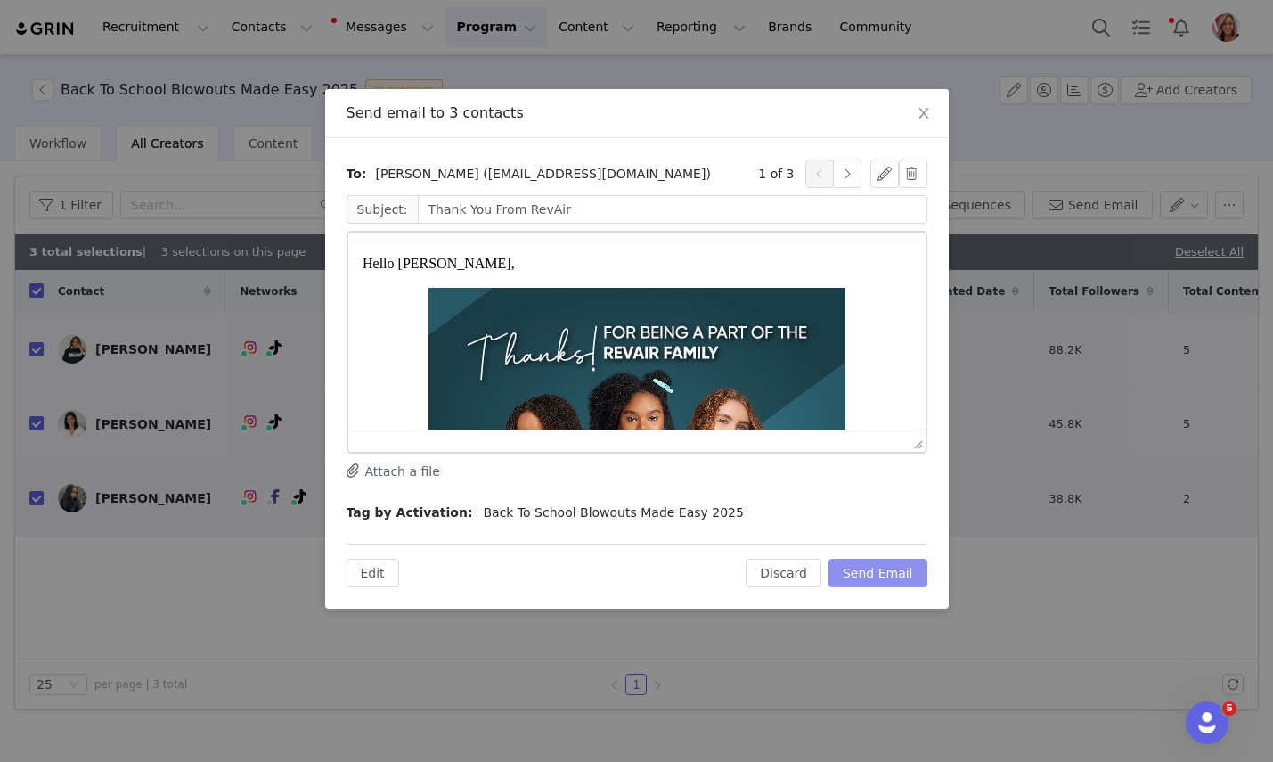
scroll to position [0, 0]
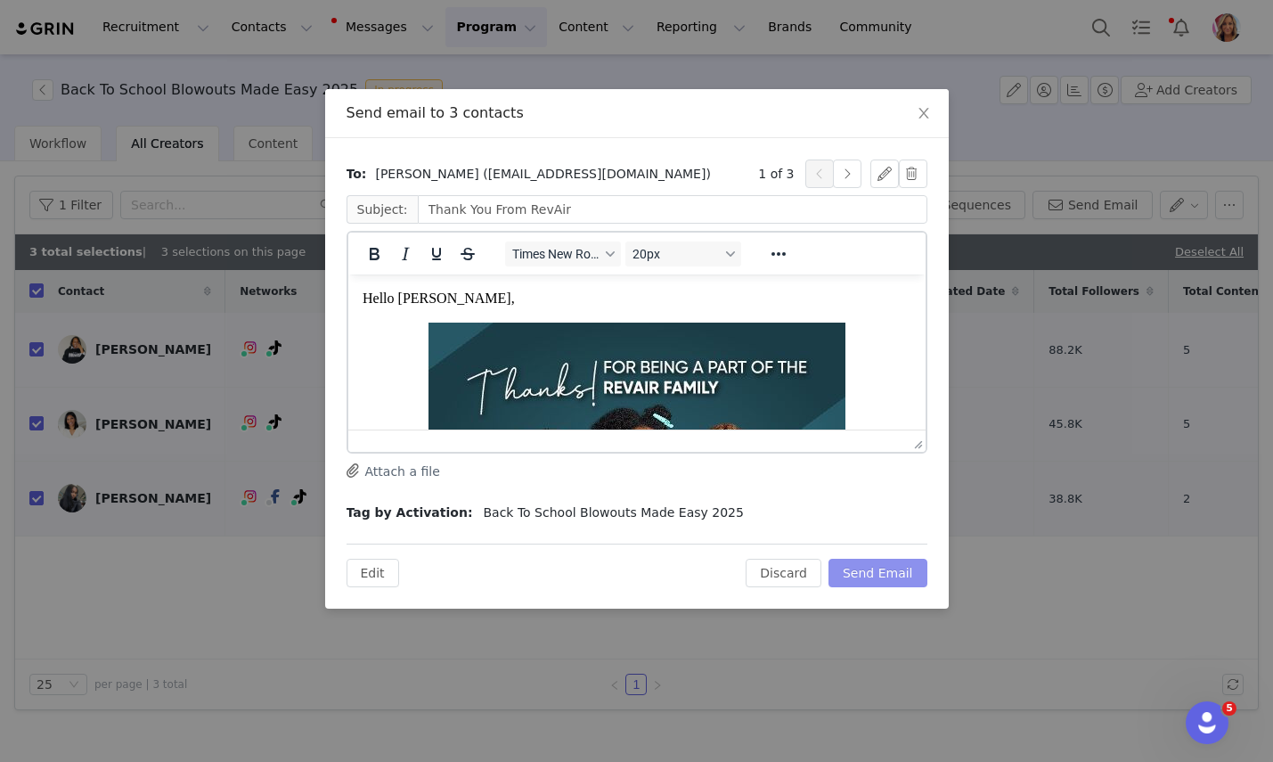
click at [894, 566] on button "Send Email" at bounding box center [878, 573] width 99 height 29
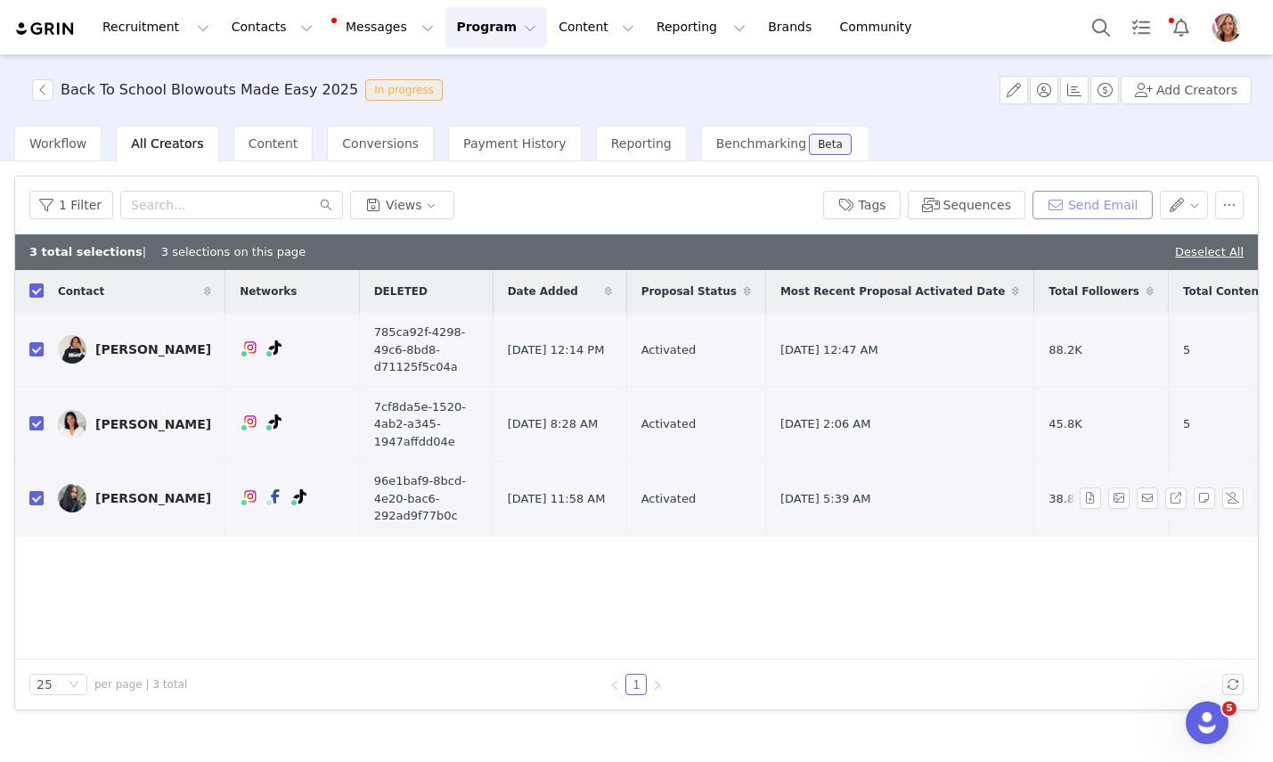
scroll to position [0, 65]
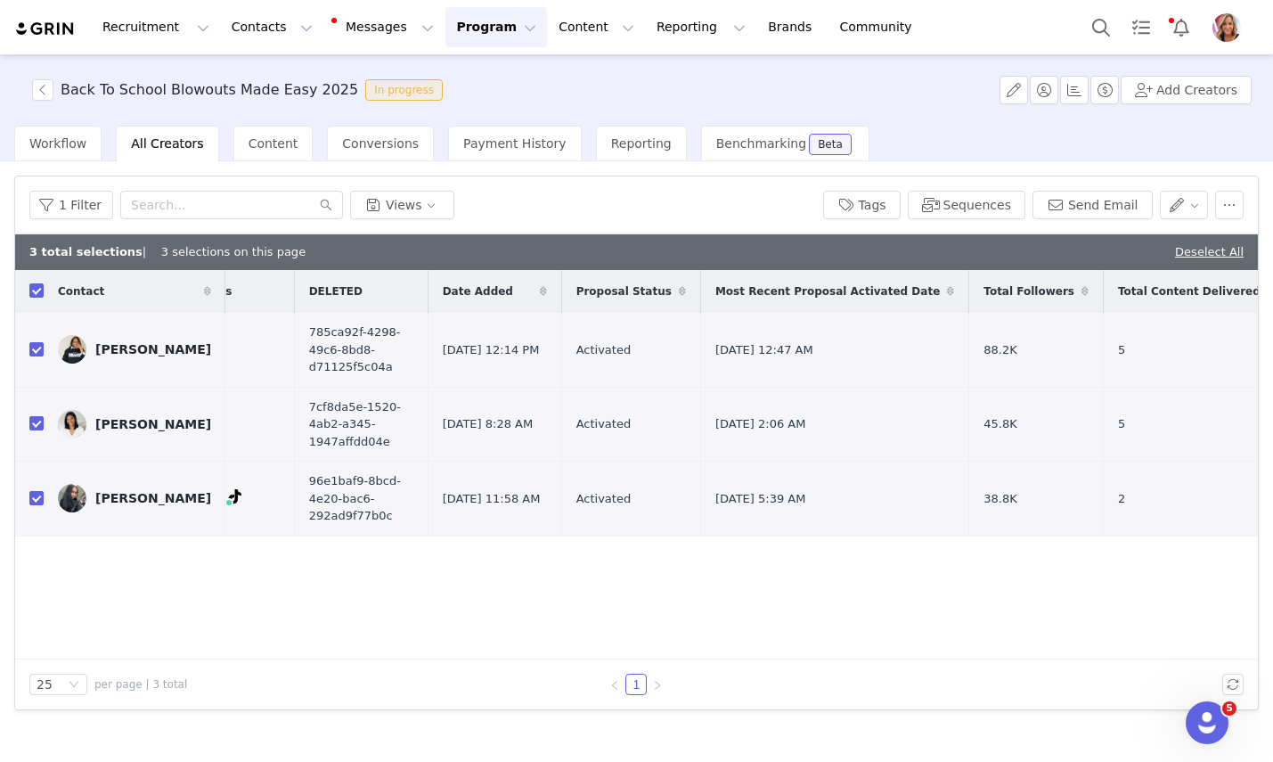
click at [464, 30] on button "Program Program" at bounding box center [496, 27] width 102 height 40
click at [461, 79] on p "Activations" at bounding box center [466, 78] width 69 height 19
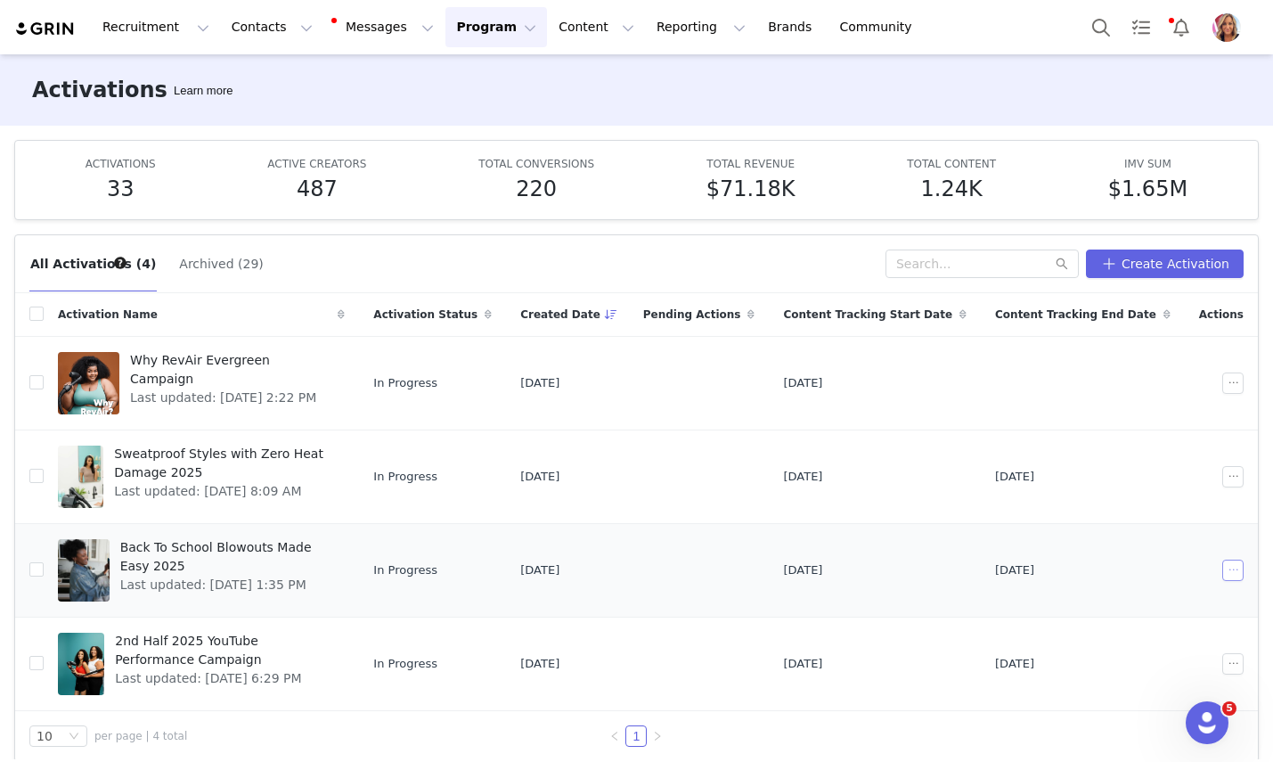
click at [1228, 568] on button "button" at bounding box center [1232, 569] width 21 height 21
click at [1186, 452] on span "End Content Tracking" at bounding box center [1175, 453] width 133 height 20
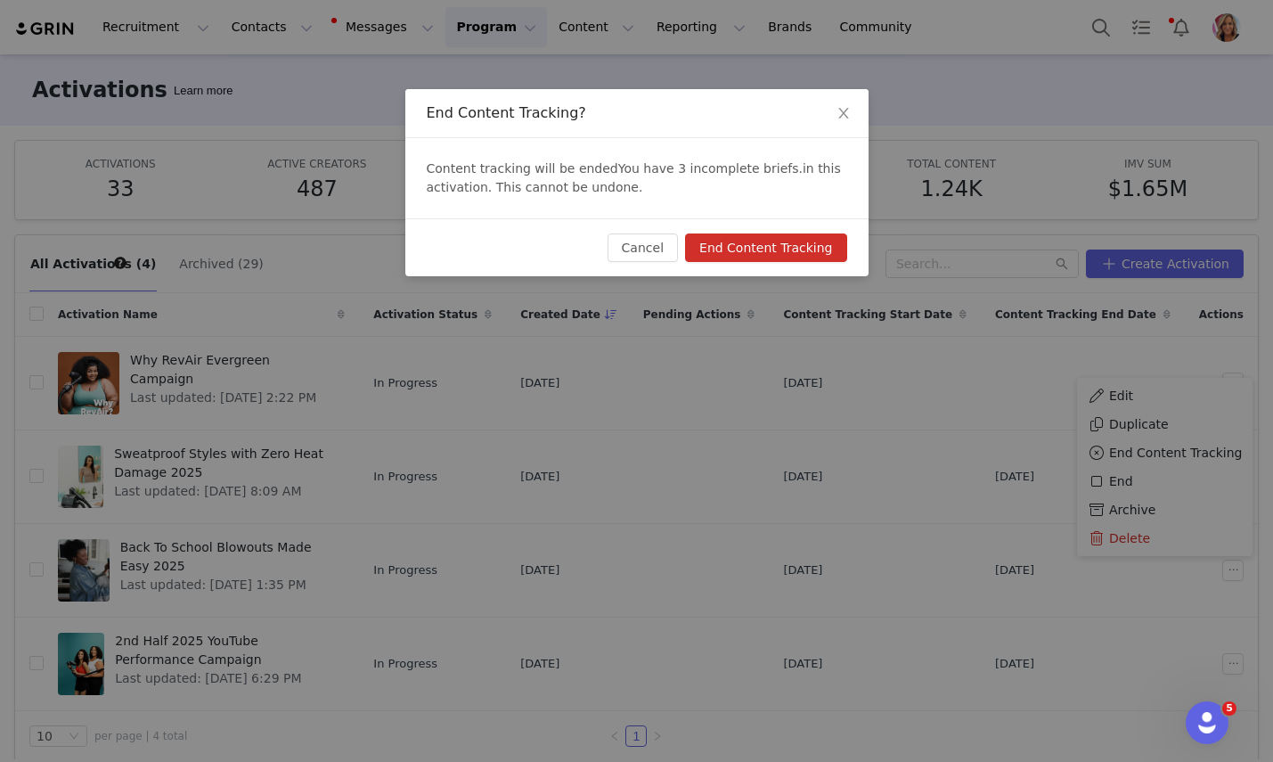
click at [766, 247] on button "End Content Tracking" at bounding box center [765, 247] width 161 height 29
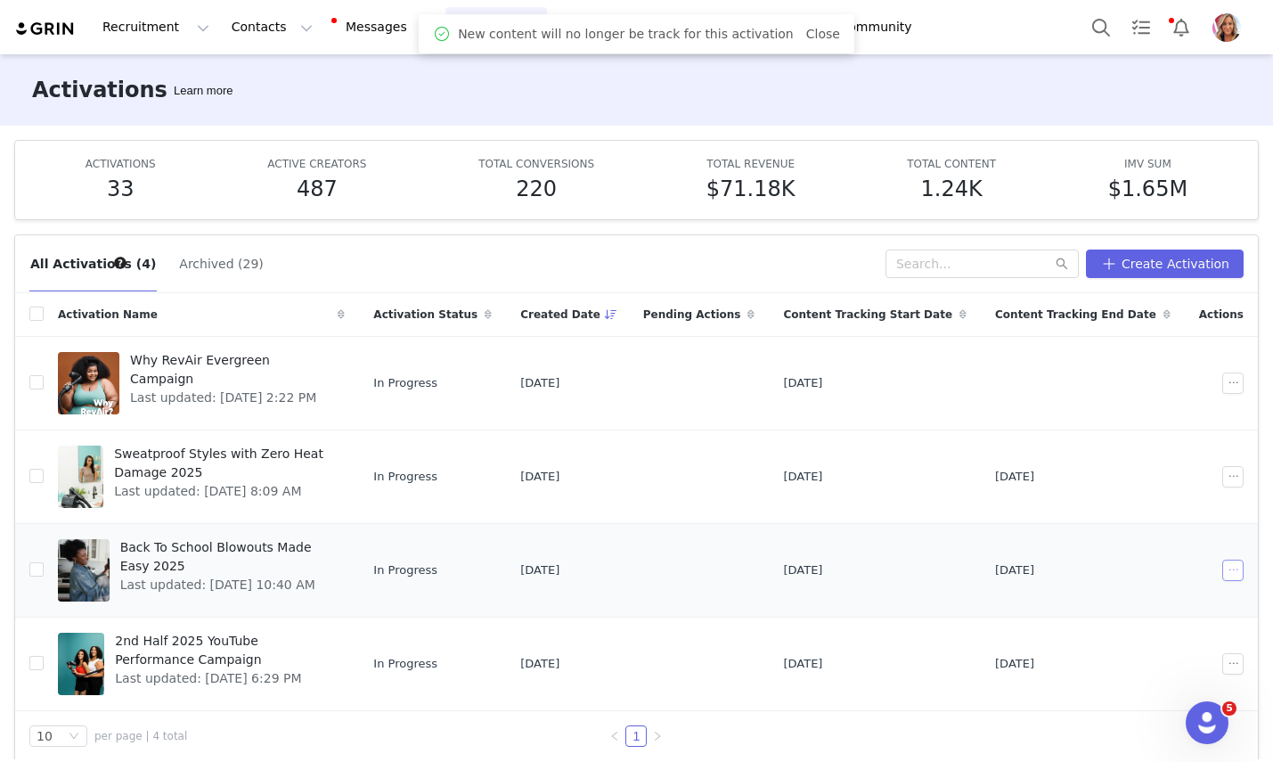
click at [1230, 568] on button "button" at bounding box center [1232, 569] width 21 height 21
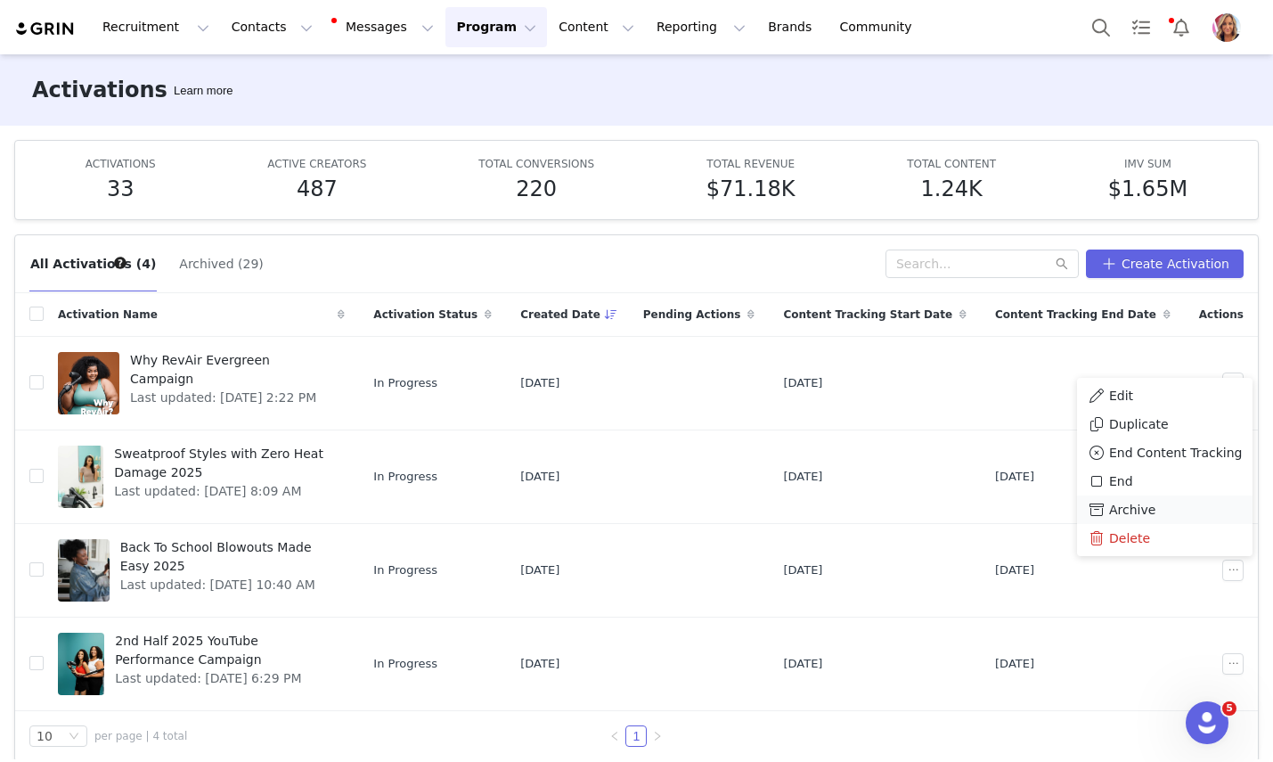
click at [1144, 507] on span "Archive" at bounding box center [1132, 510] width 46 height 20
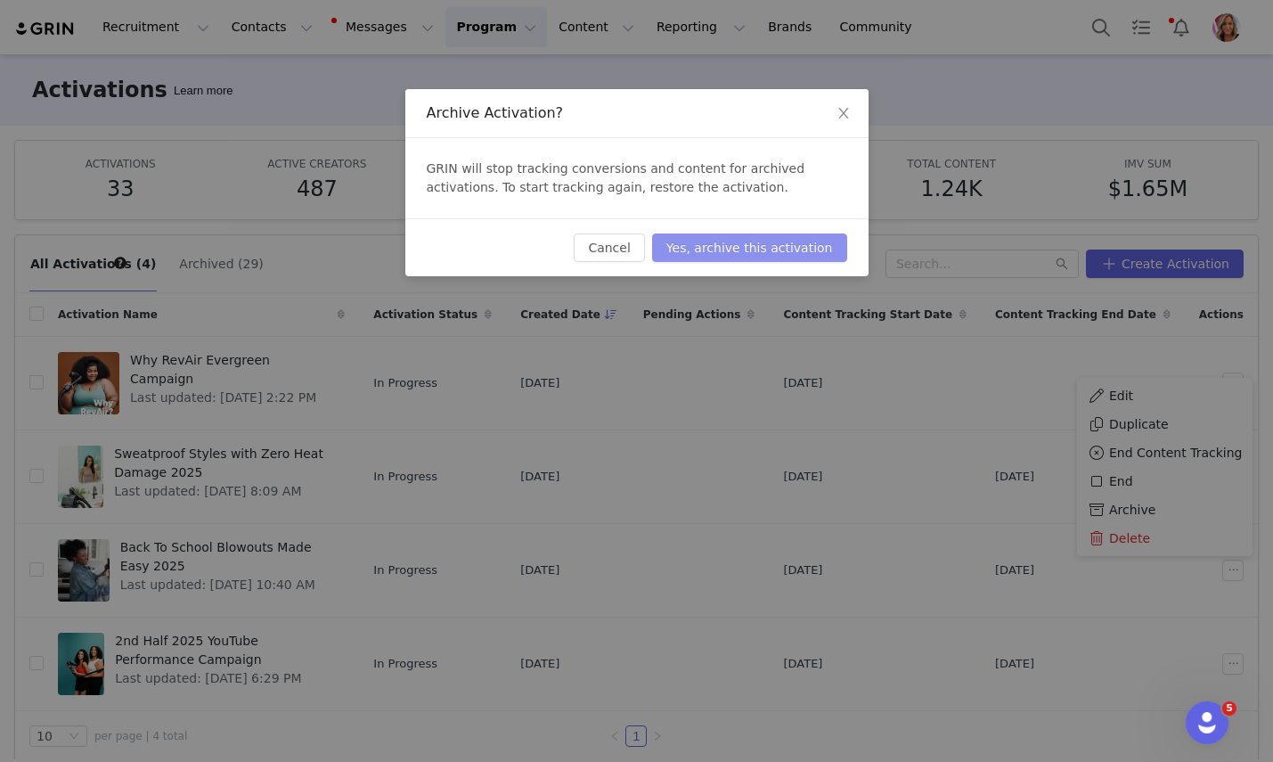
click at [787, 247] on button "Yes, archive this activation" at bounding box center [749, 247] width 195 height 29
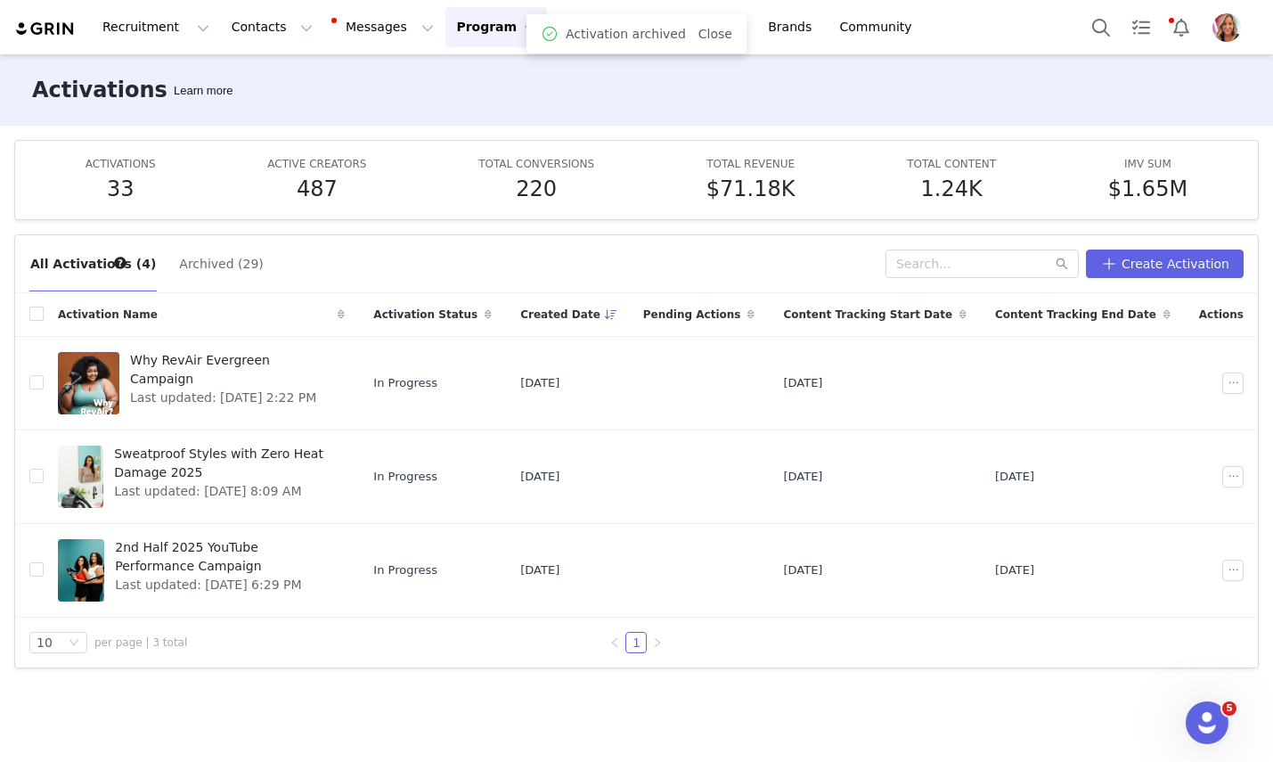
click at [528, 95] on div "Activations Learn more" at bounding box center [636, 89] width 1273 height 71
click at [475, 36] on button "Program Program" at bounding box center [496, 27] width 102 height 40
click at [620, 95] on div "Activations Learn more" at bounding box center [636, 89] width 1273 height 71
click at [715, 35] on link "Close" at bounding box center [715, 34] width 34 height 14
click at [568, 28] on button "Content Content" at bounding box center [596, 27] width 97 height 40
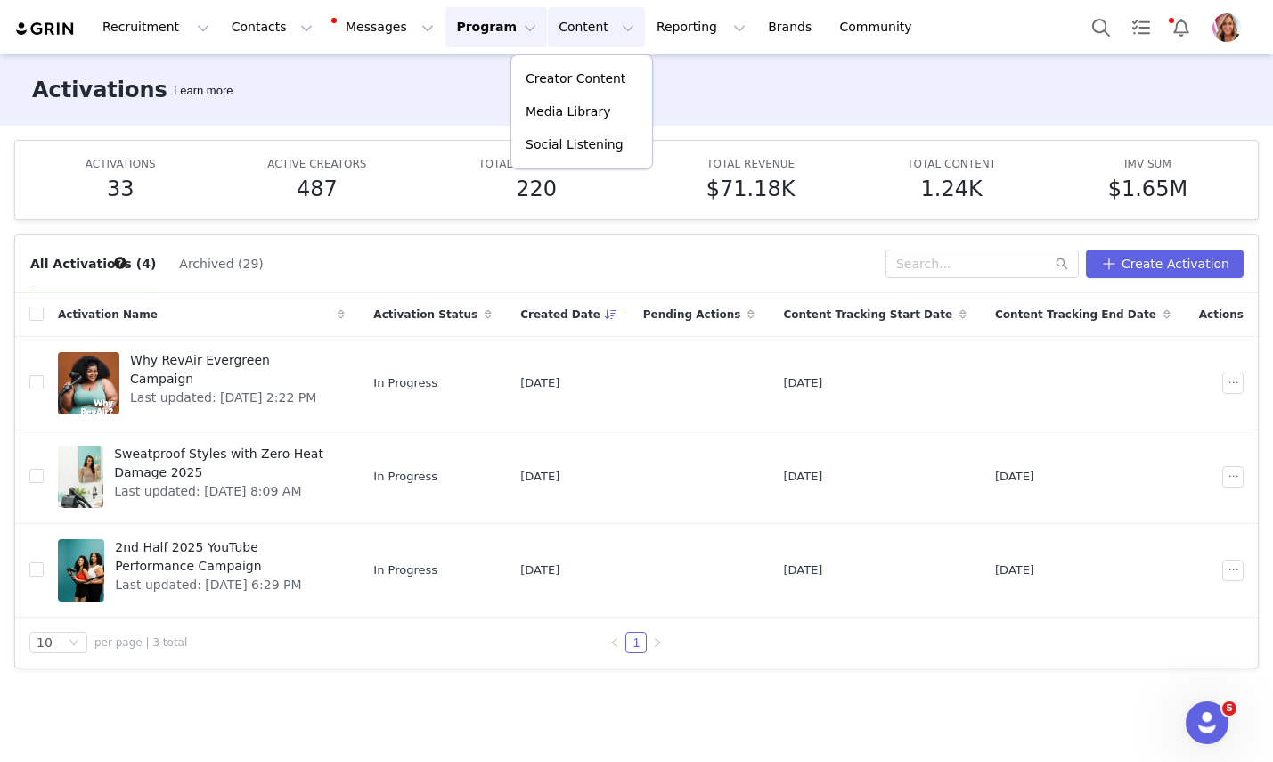
click at [460, 27] on button "Program Program" at bounding box center [496, 27] width 102 height 40
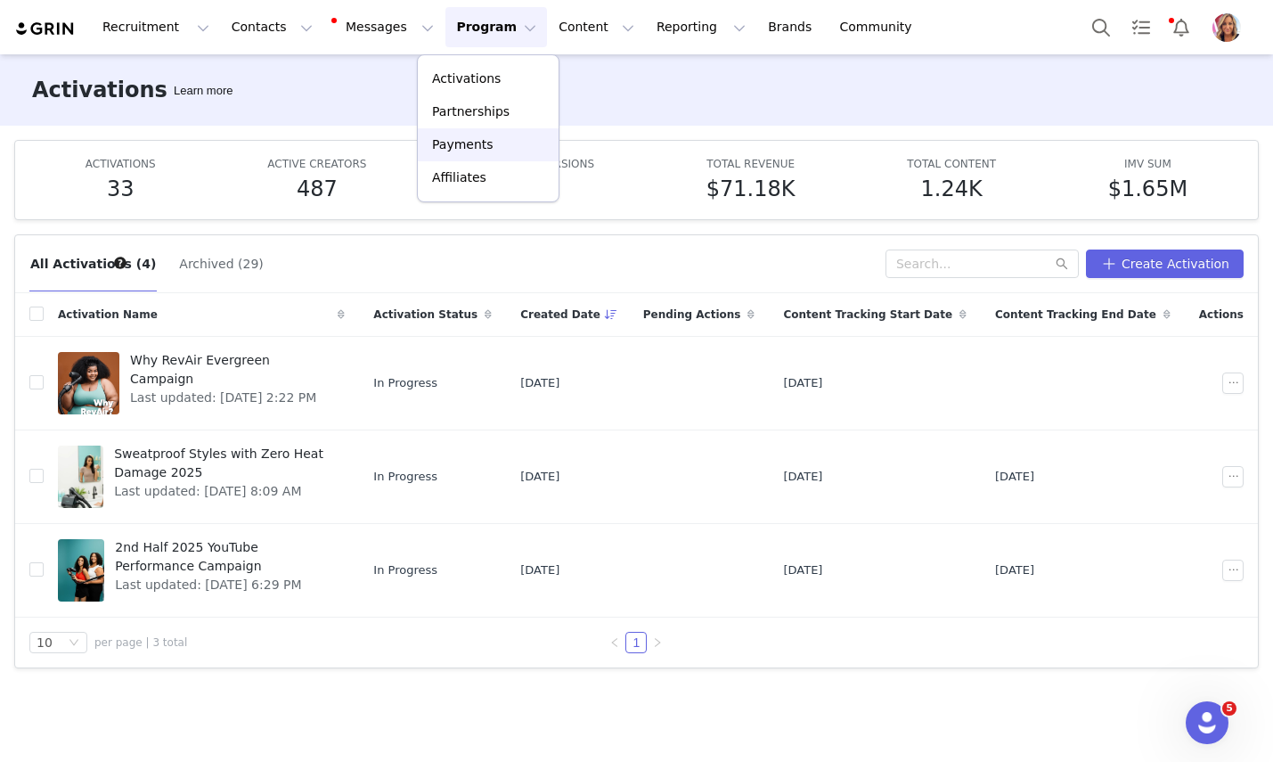
click at [459, 144] on p "Payments" at bounding box center [462, 144] width 61 height 19
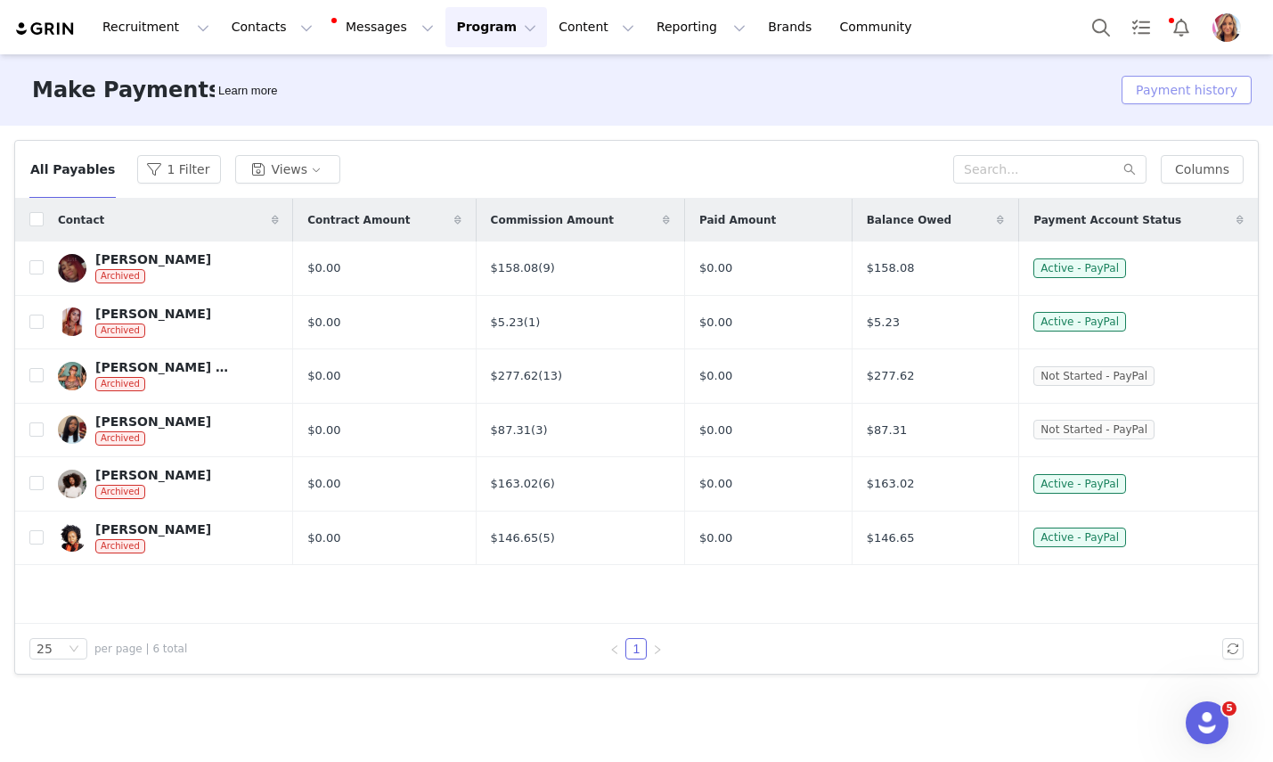
click at [1192, 94] on button "Payment history" at bounding box center [1187, 90] width 130 height 29
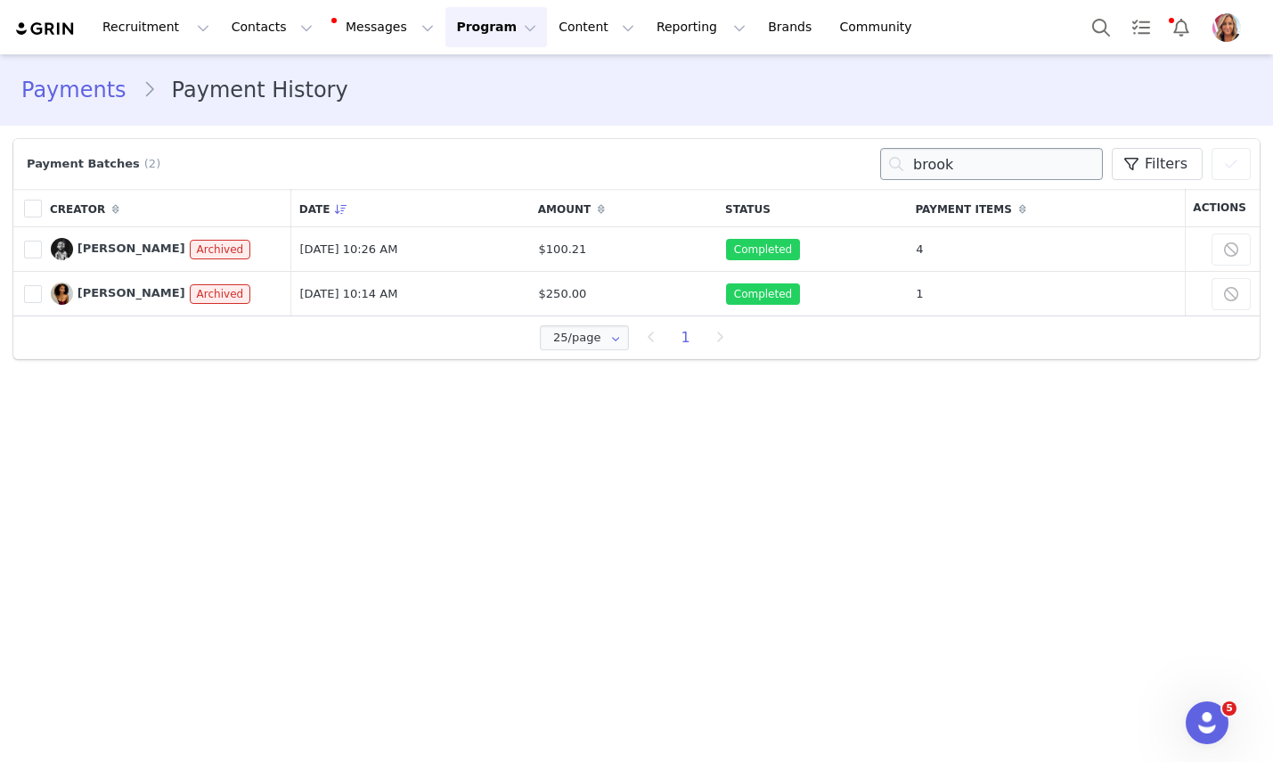
click at [978, 159] on input "brook" at bounding box center [991, 164] width 223 height 32
type input "b"
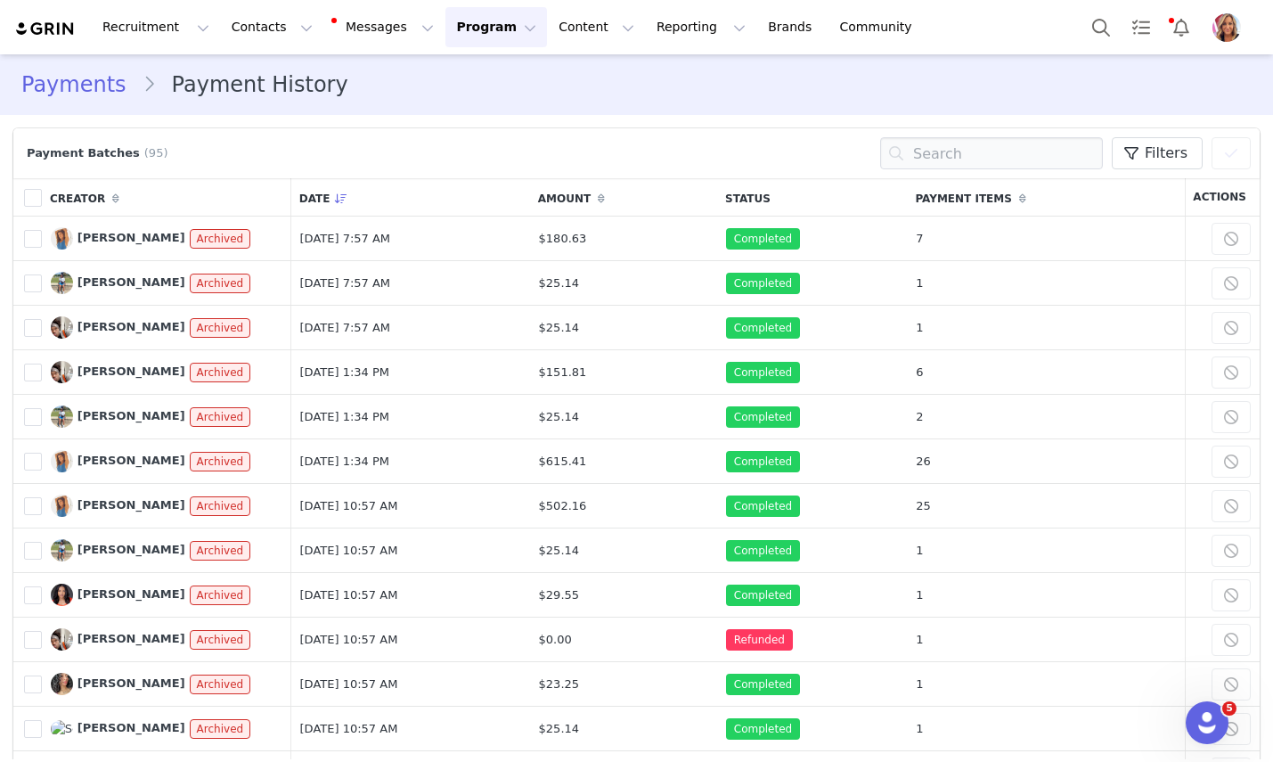
click at [479, 24] on button "Program Program" at bounding box center [496, 27] width 102 height 40
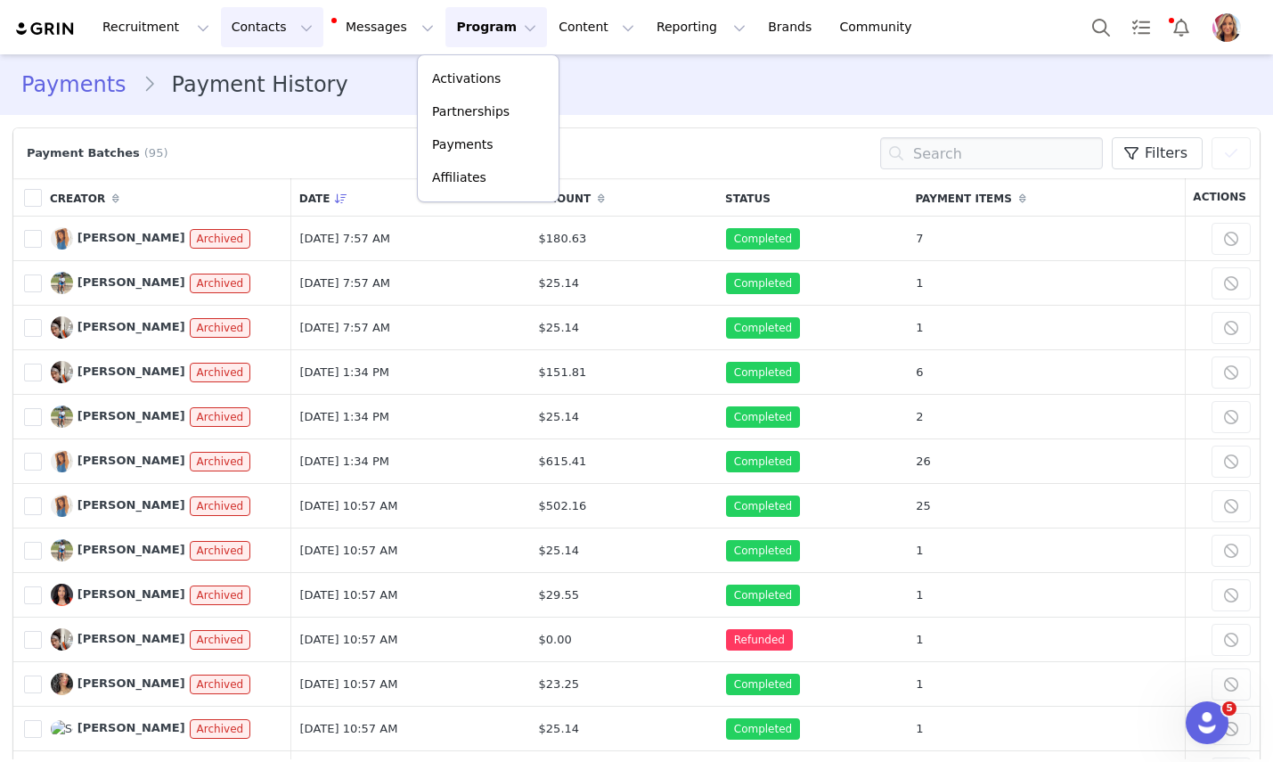
click at [252, 26] on button "Contacts Contacts" at bounding box center [272, 27] width 102 height 40
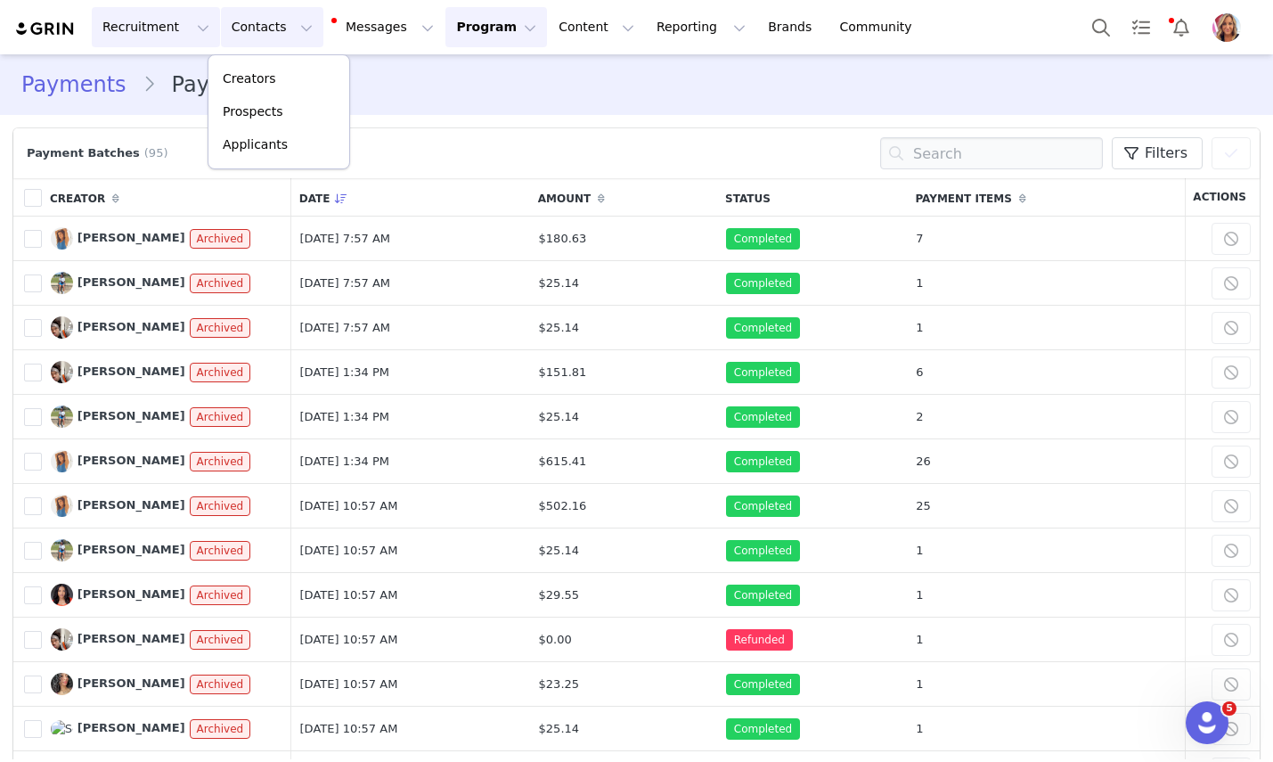
click at [151, 32] on button "Recruitment Recruitment" at bounding box center [156, 27] width 128 height 40
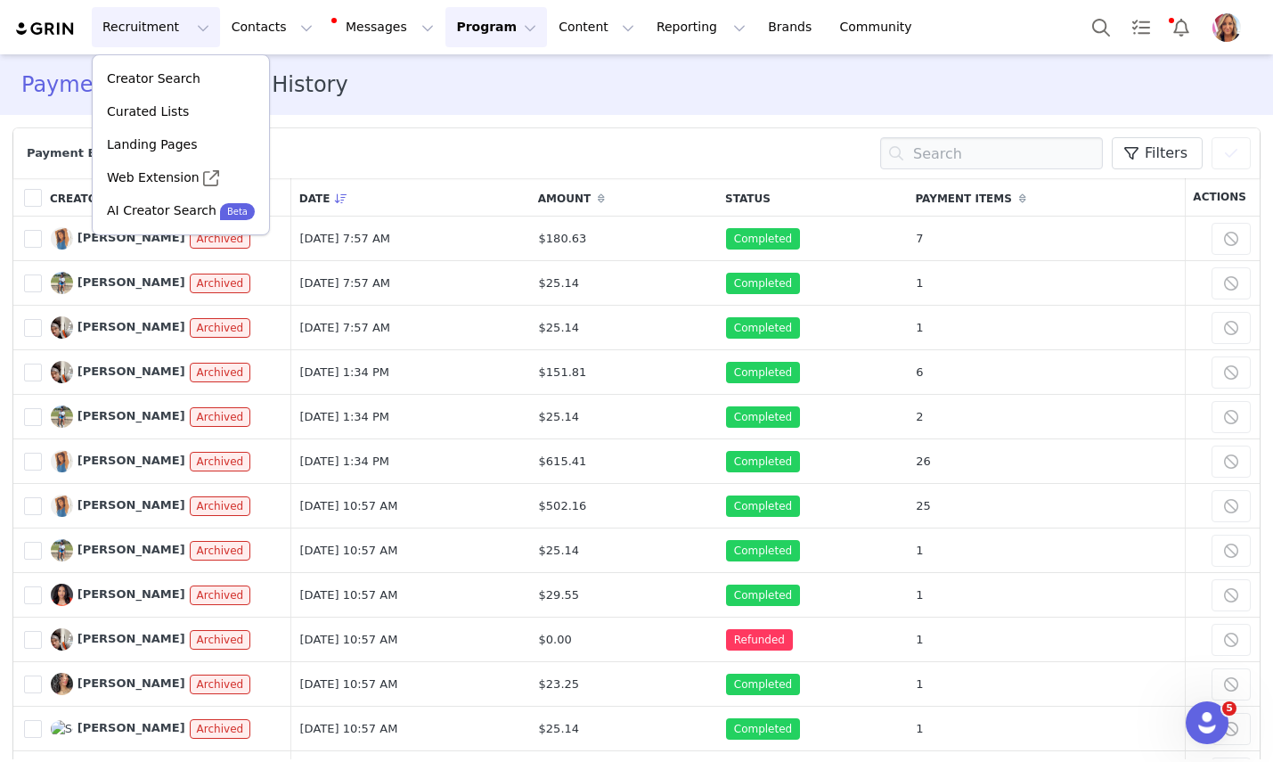
click at [486, 29] on button "Program Program" at bounding box center [496, 27] width 102 height 40
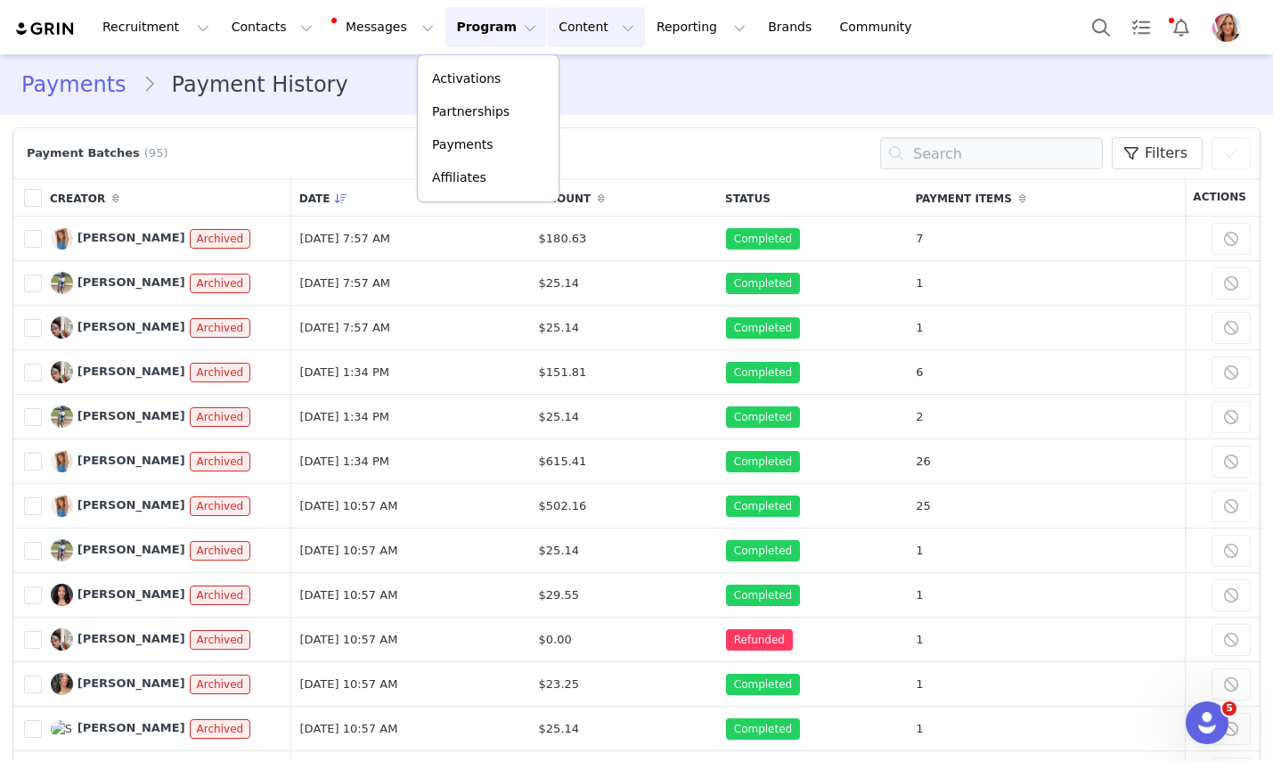
click at [566, 31] on button "Content Content" at bounding box center [596, 27] width 97 height 40
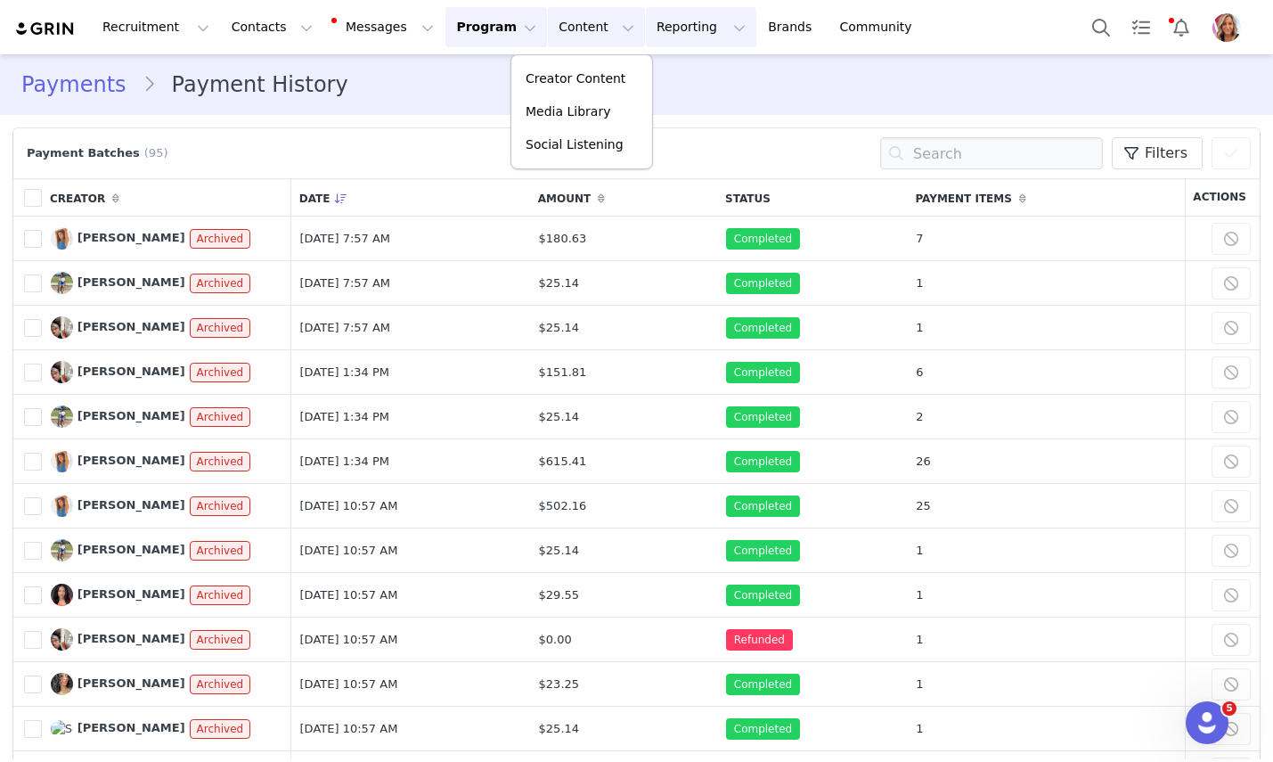
click at [658, 31] on button "Reporting Reporting" at bounding box center [701, 27] width 110 height 40
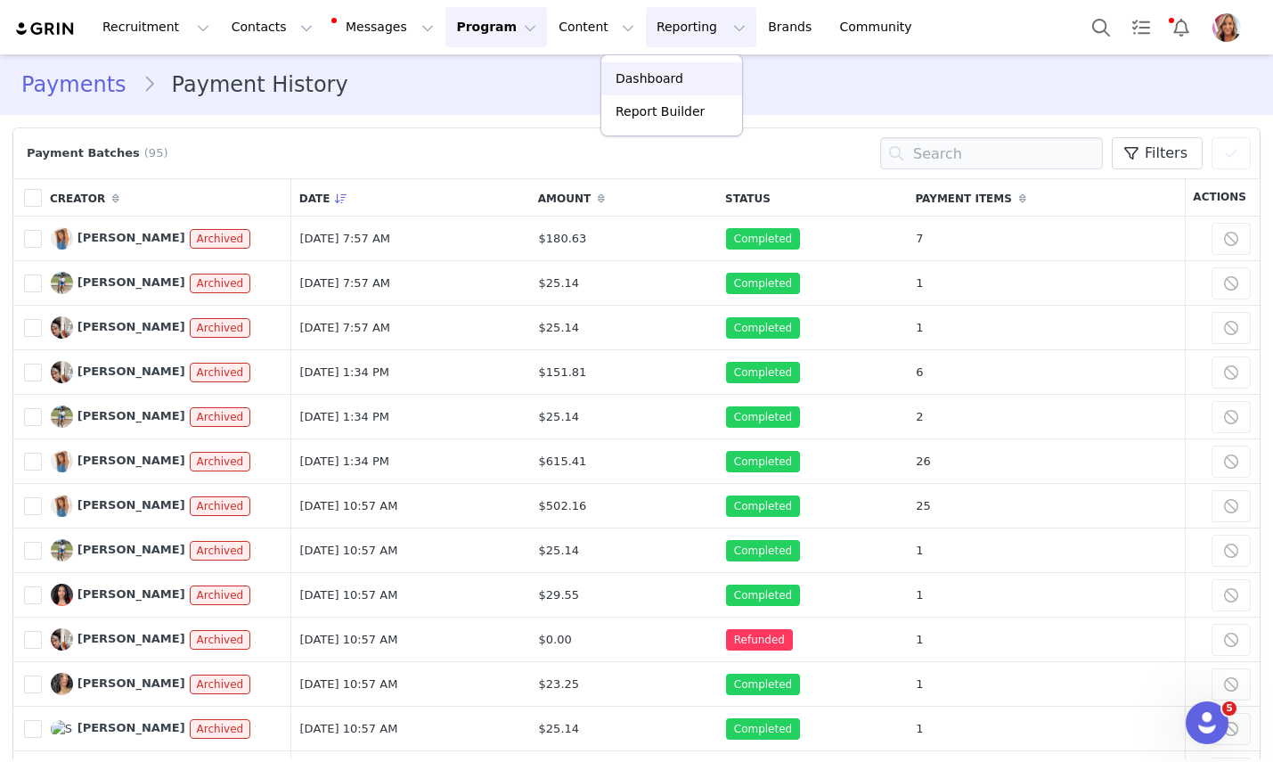
click at [647, 84] on p "Dashboard" at bounding box center [650, 78] width 68 height 19
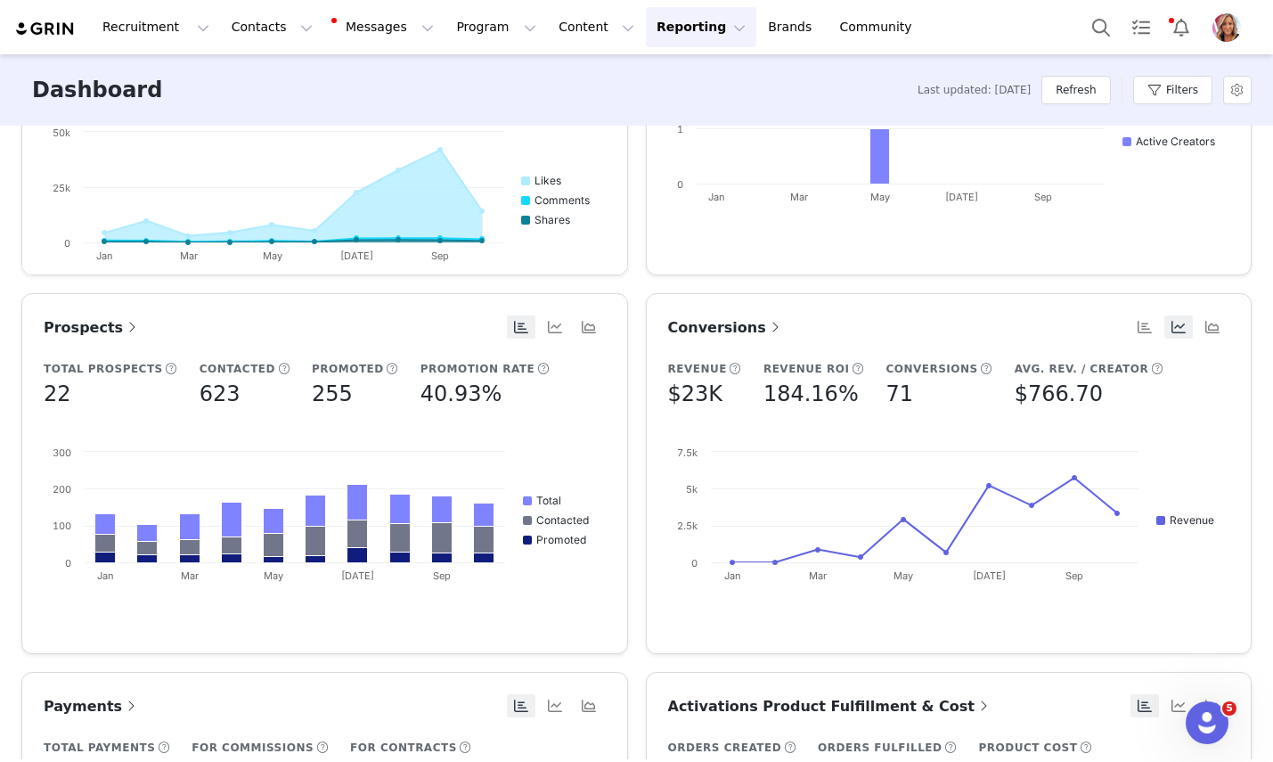
scroll to position [647, 0]
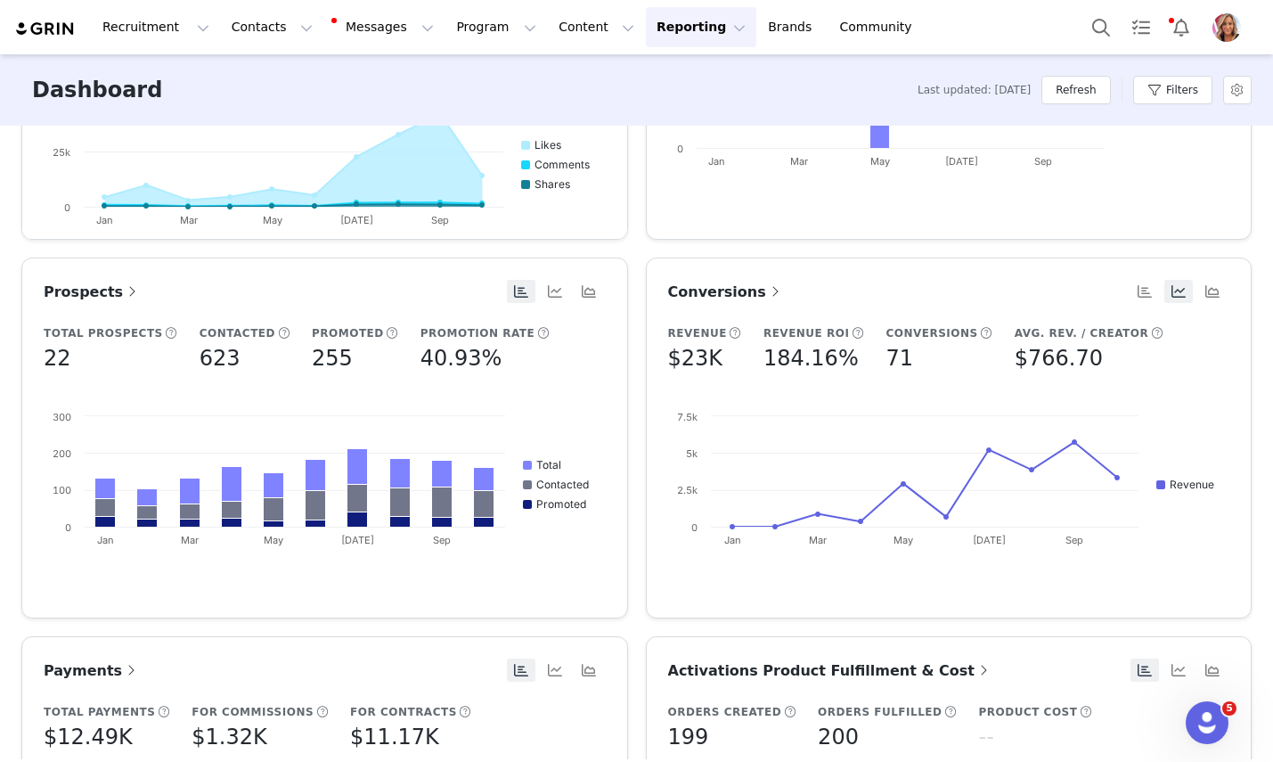
click at [728, 287] on span "Conversions" at bounding box center [726, 291] width 116 height 17
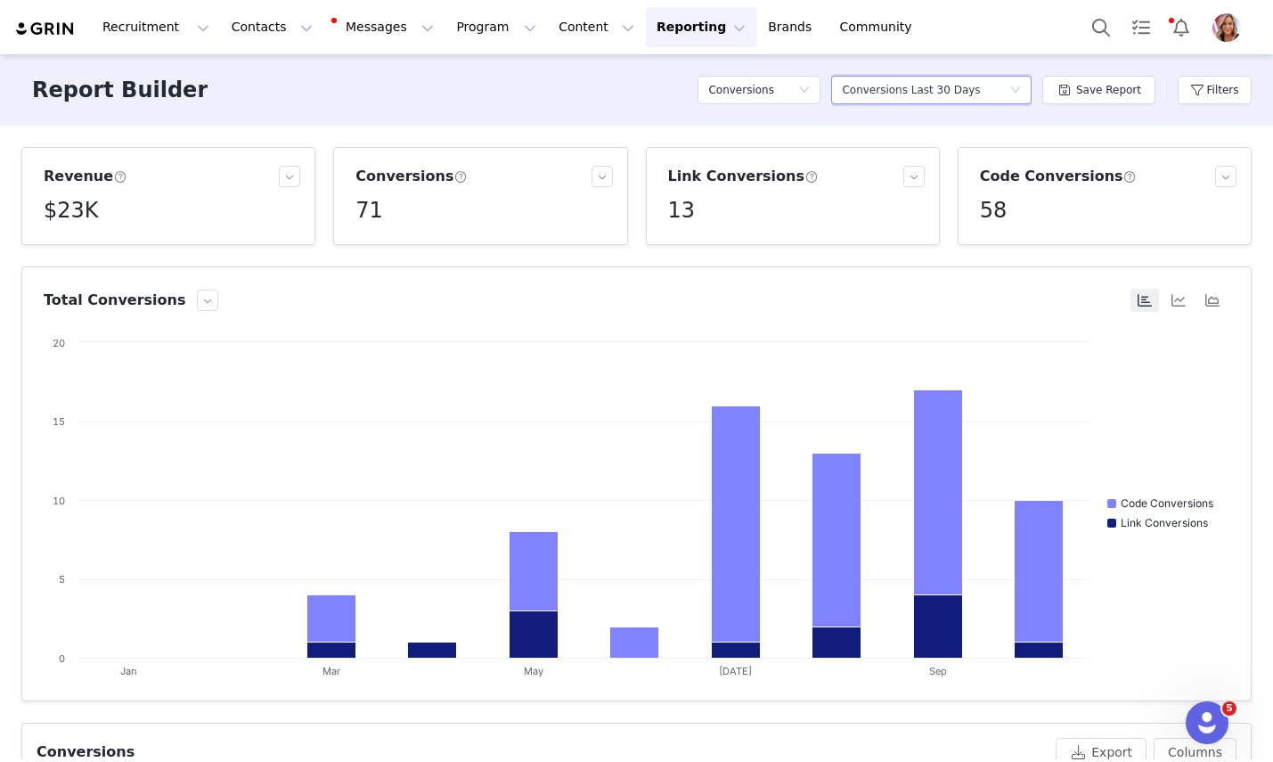
click at [1021, 87] on icon "icon: down" at bounding box center [1015, 90] width 11 height 11
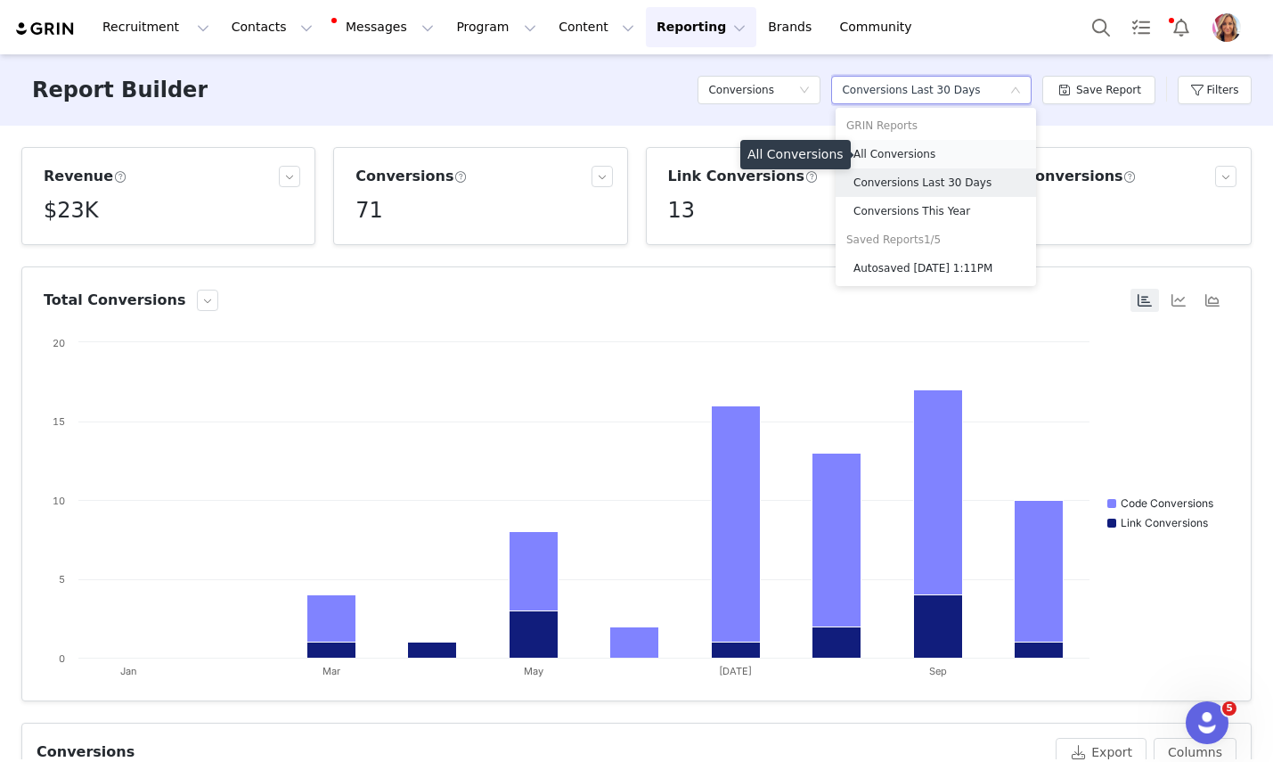
click at [945, 151] on h5 "All Conversions" at bounding box center [939, 154] width 172 height 20
radio input "true"
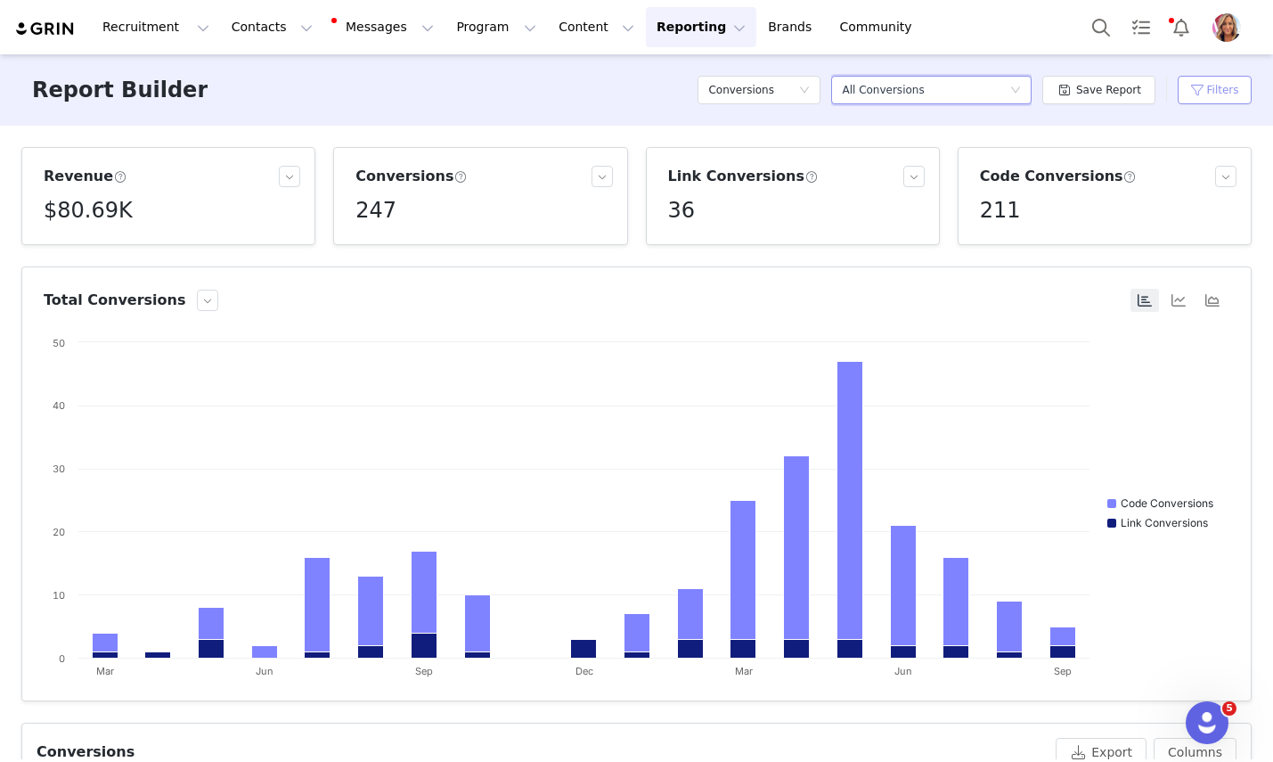
click at [1215, 94] on button "Filters" at bounding box center [1215, 90] width 74 height 29
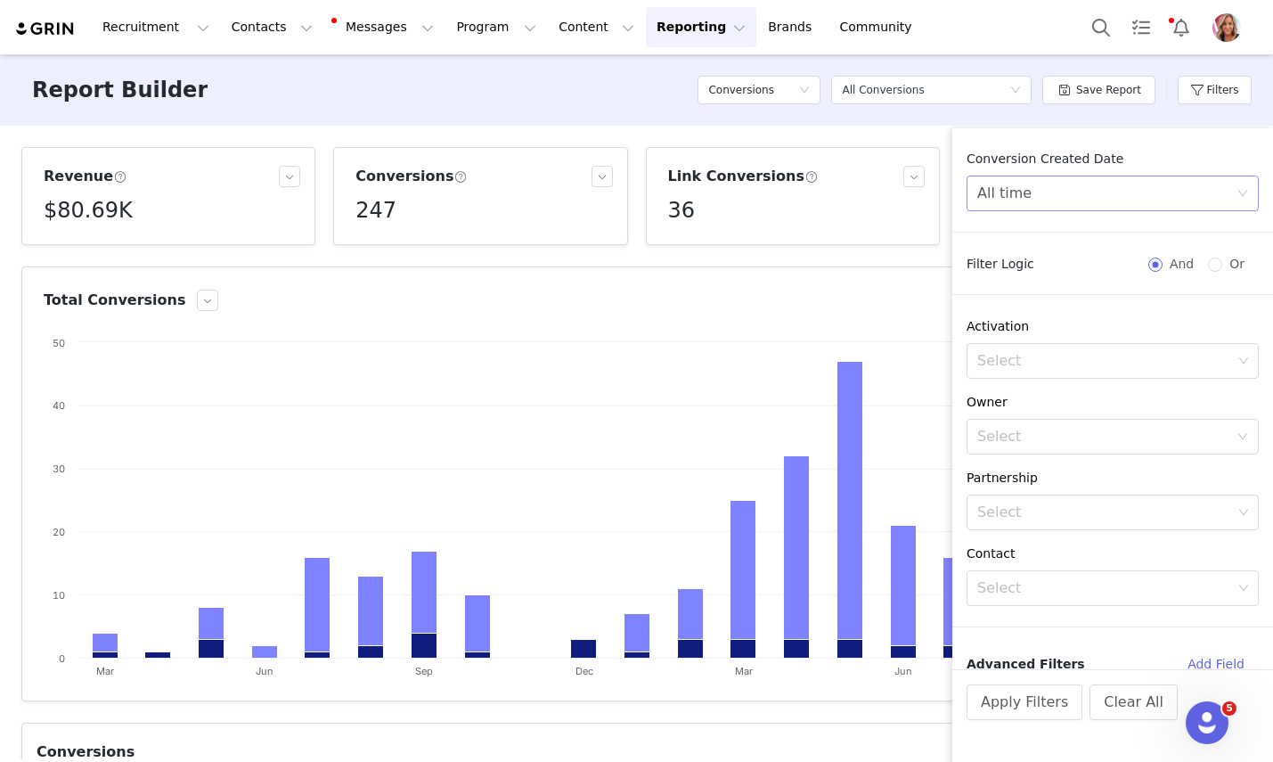
click at [1244, 195] on icon "icon: down" at bounding box center [1242, 193] width 11 height 11
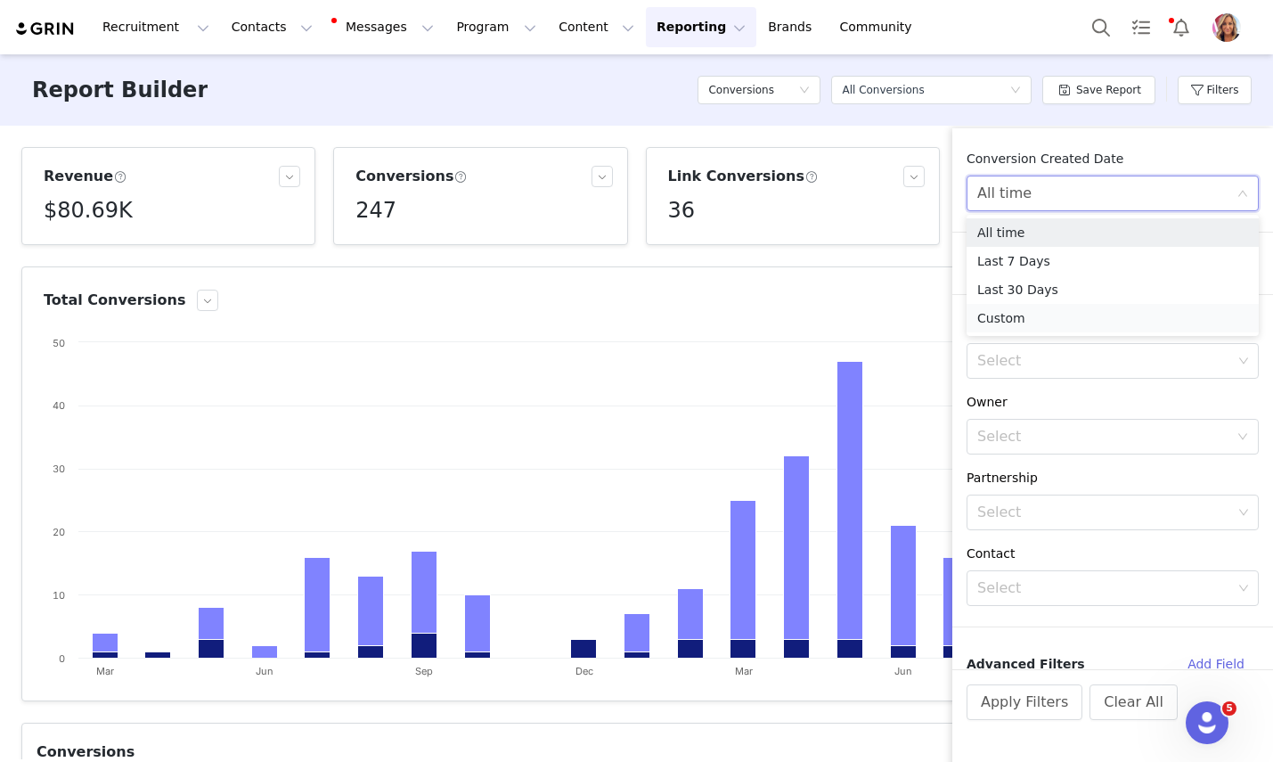
click at [1017, 316] on li "Custom" at bounding box center [1113, 318] width 292 height 29
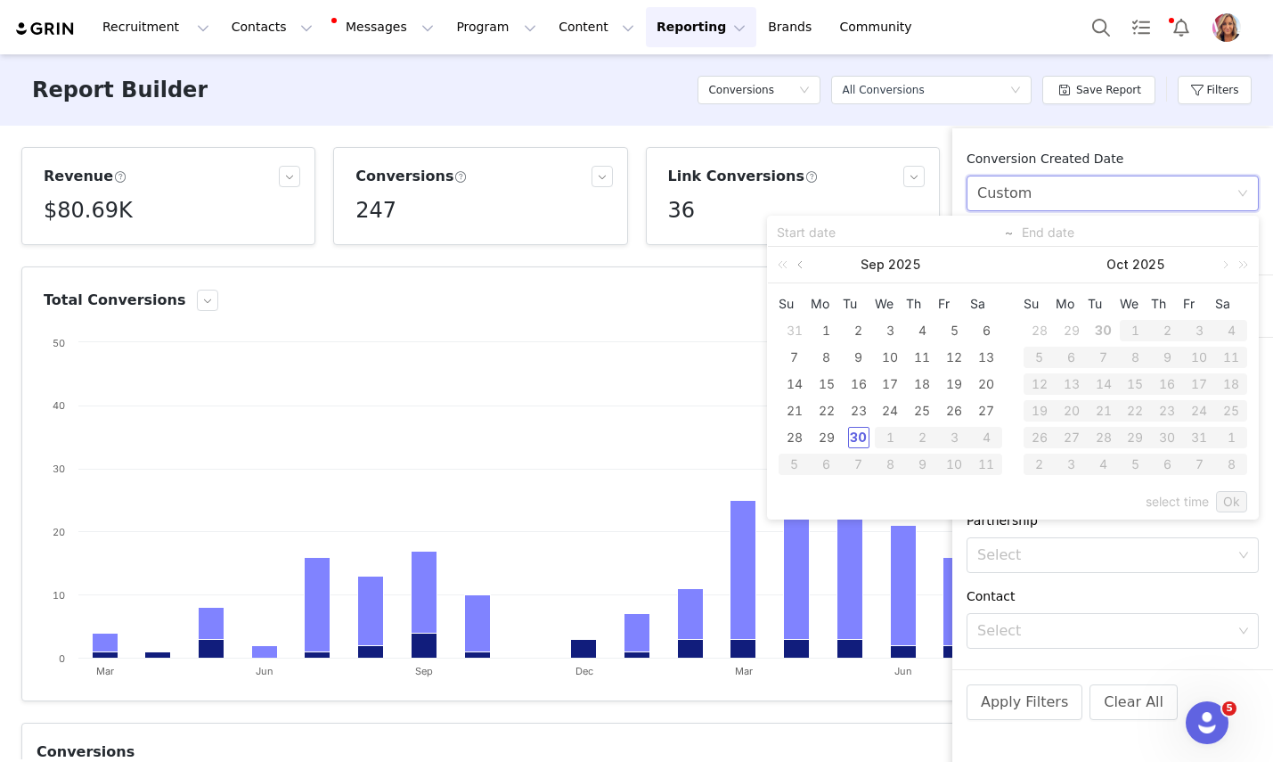
click at [795, 262] on link at bounding box center [802, 265] width 16 height 36
click at [854, 328] on div "1" at bounding box center [858, 330] width 21 height 21
type input "07/01/2025"
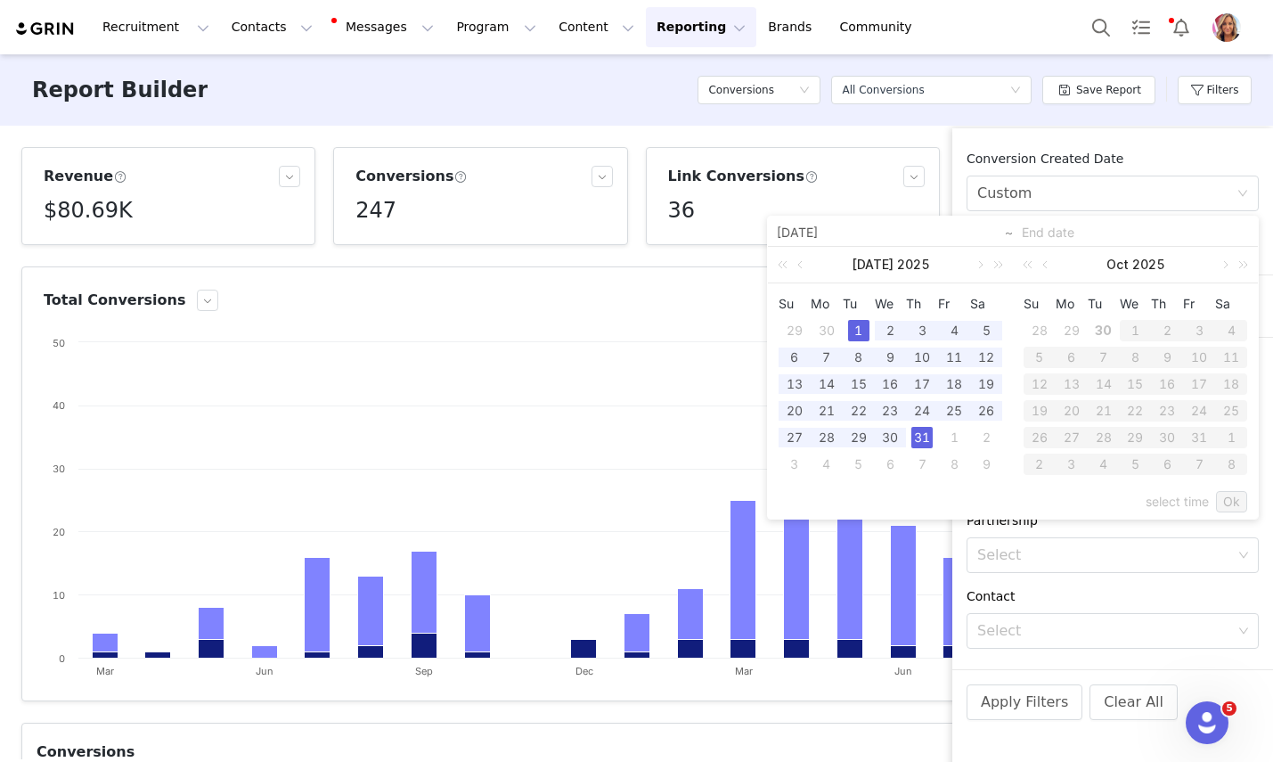
click at [927, 437] on div "31" at bounding box center [921, 437] width 21 height 21
type input "07/31/2025"
type input "07/01/2025"
type input "07/31/2025"
click at [1229, 498] on link "Ok" at bounding box center [1231, 501] width 31 height 21
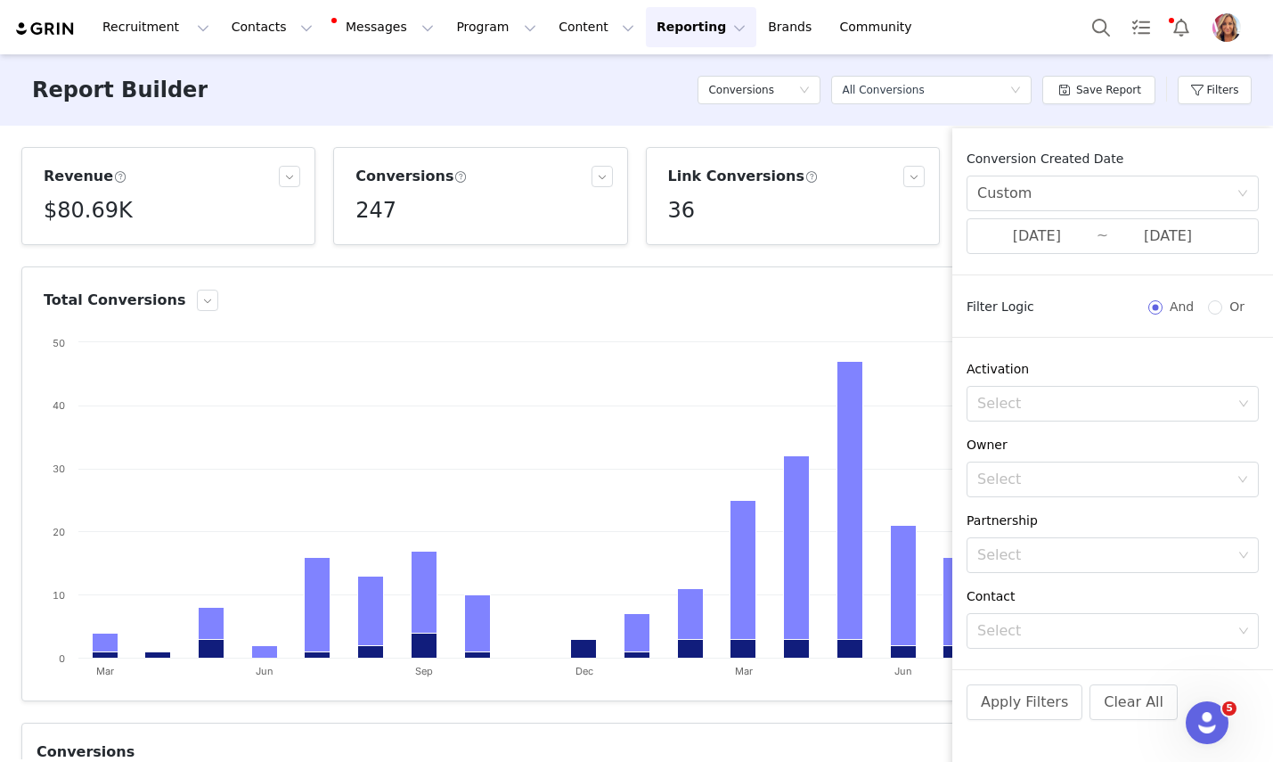
scroll to position [52, 0]
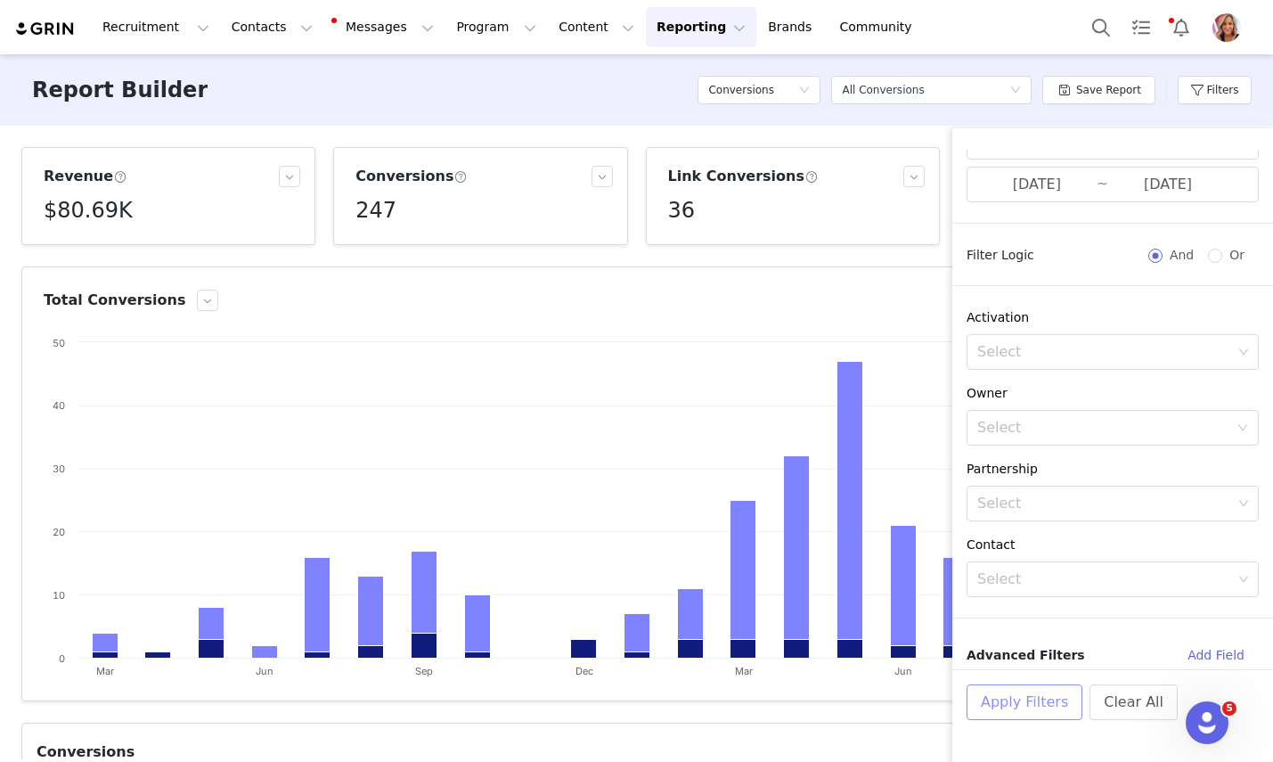
click at [1019, 703] on button "Apply Filters" at bounding box center [1025, 702] width 116 height 36
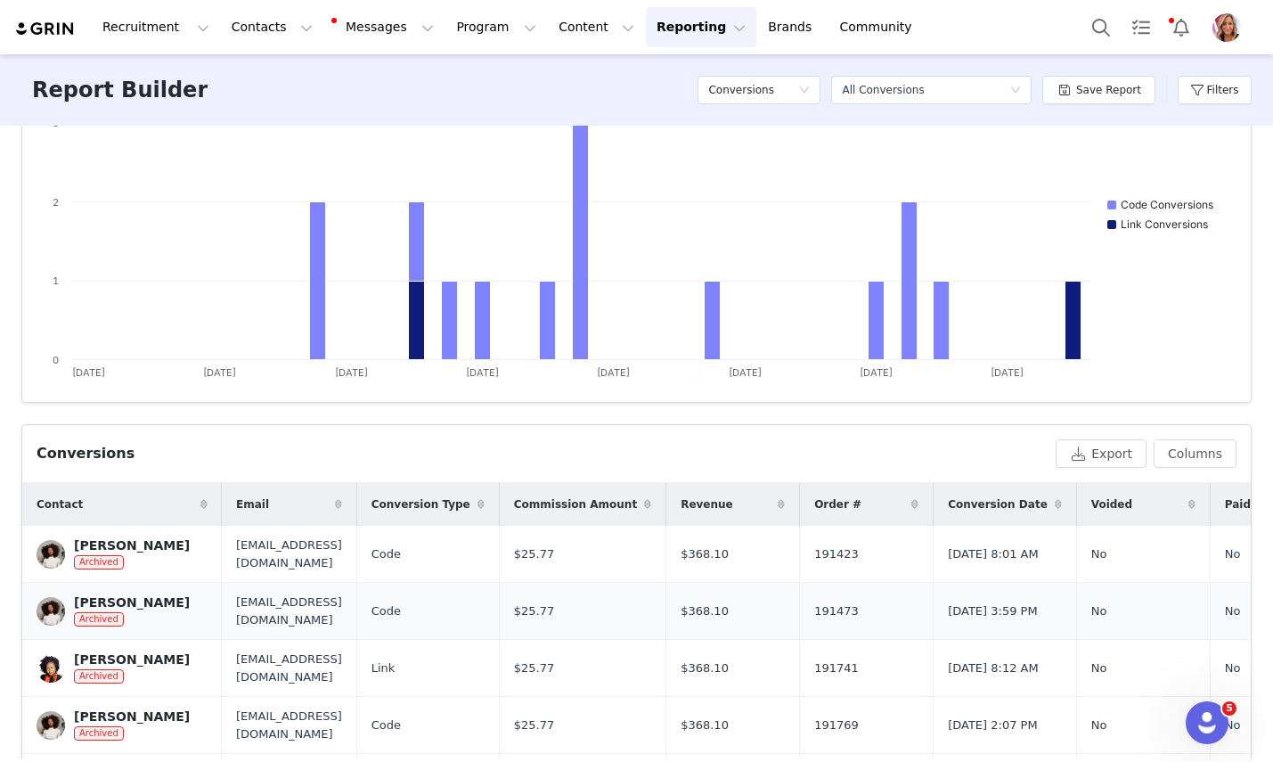
scroll to position [42, 0]
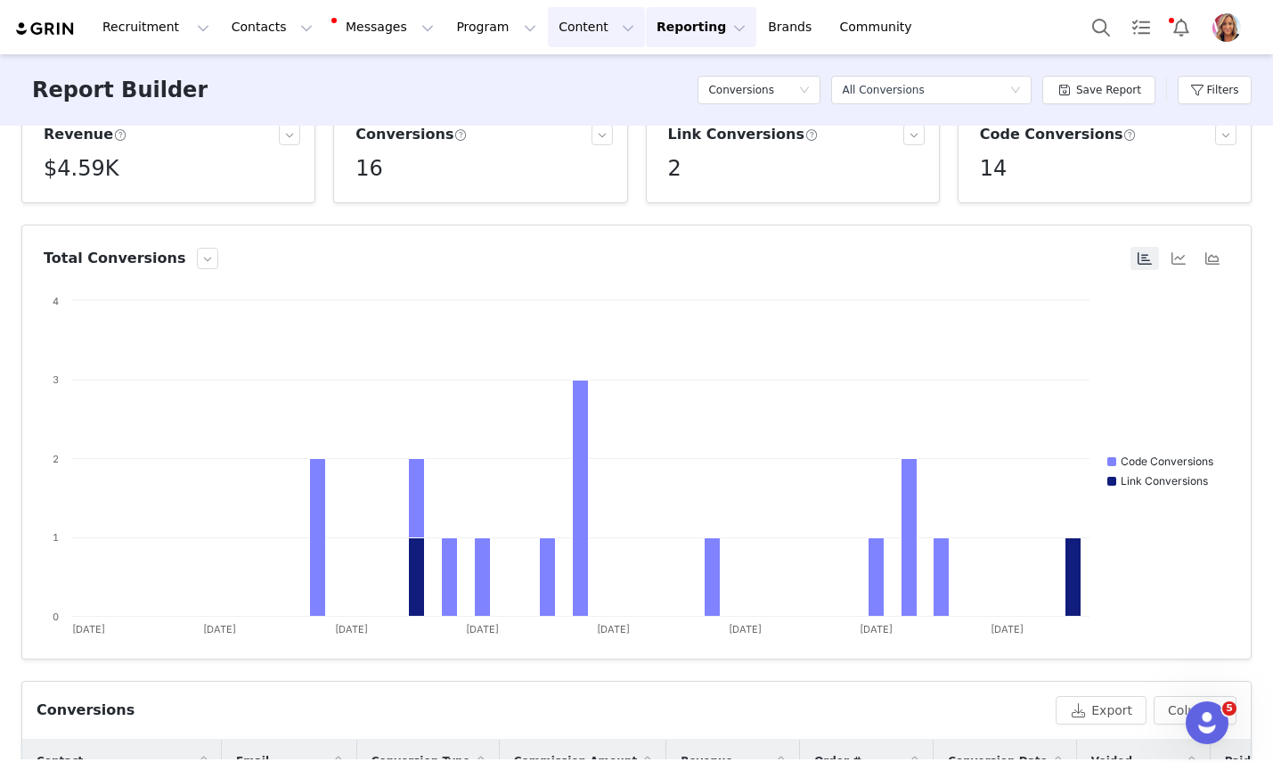
click at [573, 27] on button "Content Content" at bounding box center [596, 27] width 97 height 40
click at [482, 27] on button "Program Program" at bounding box center [496, 27] width 102 height 40
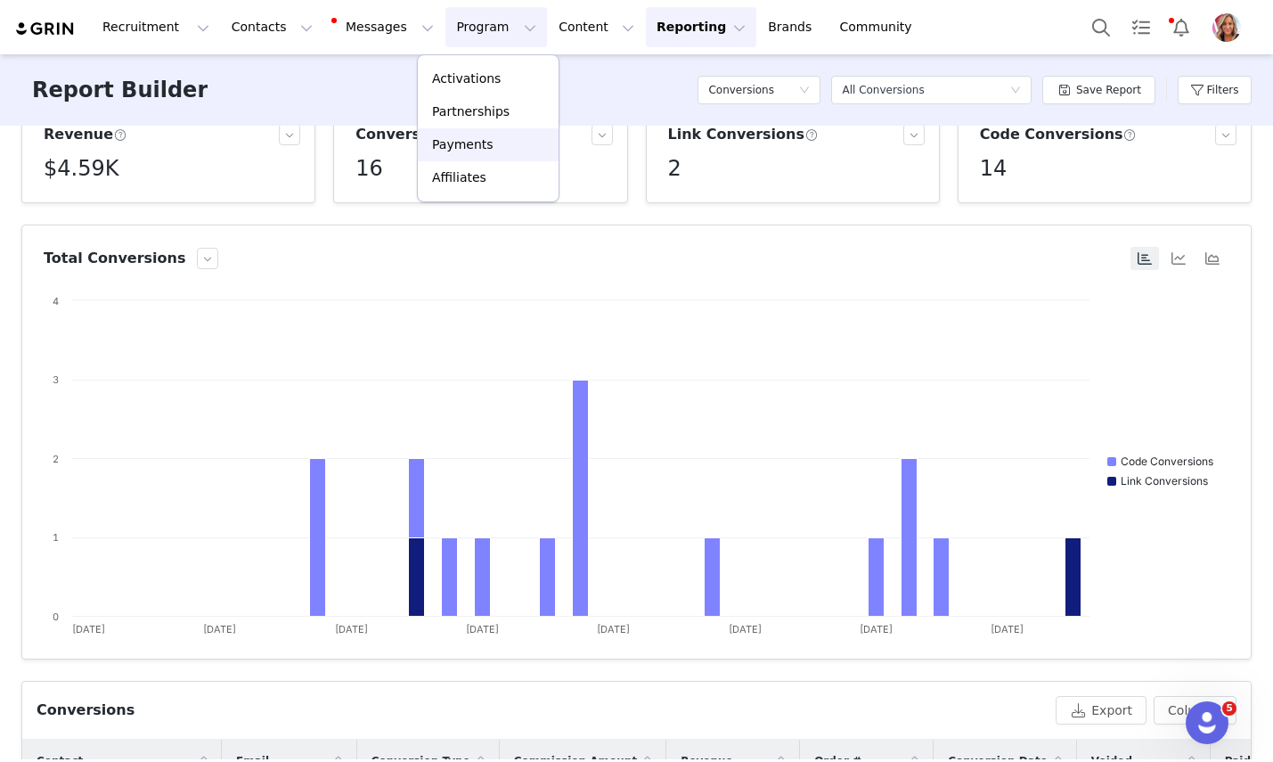
click at [455, 147] on p "Payments" at bounding box center [462, 144] width 61 height 19
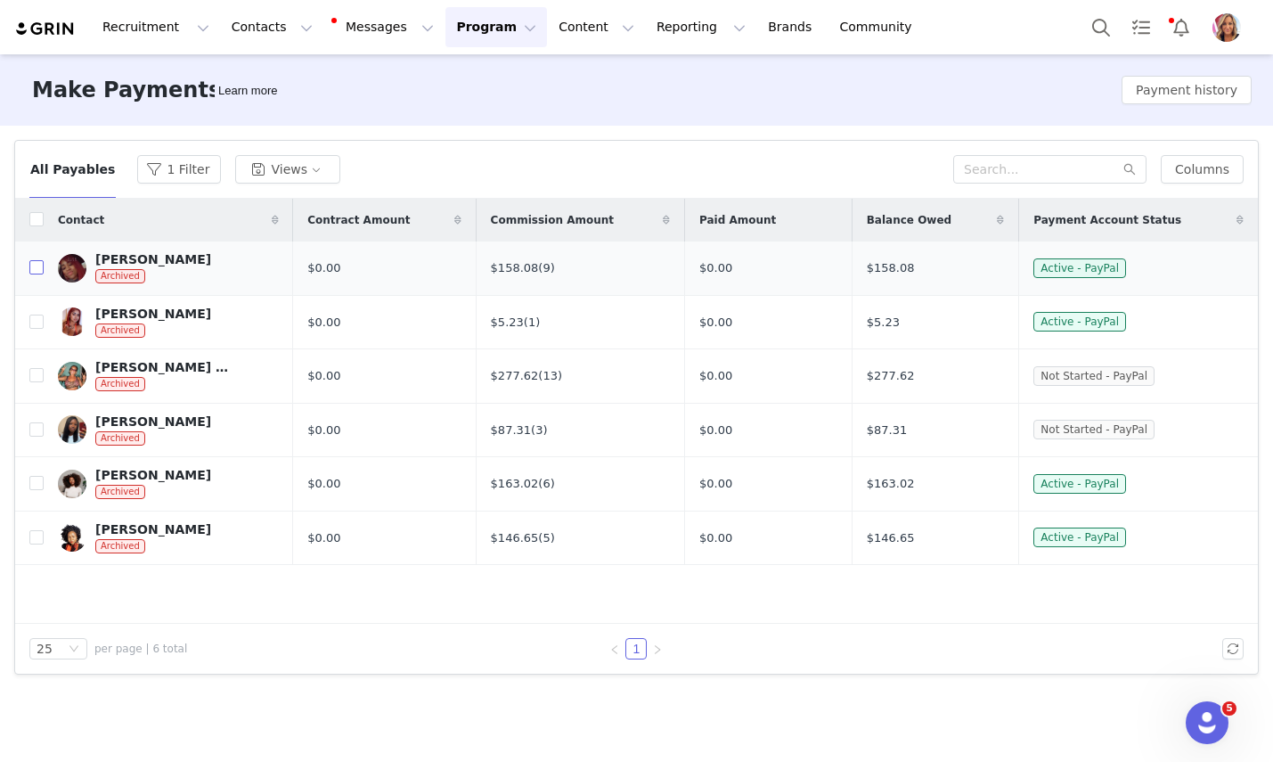
click at [41, 267] on input "checkbox" at bounding box center [36, 267] width 14 height 14
checkbox input "true"
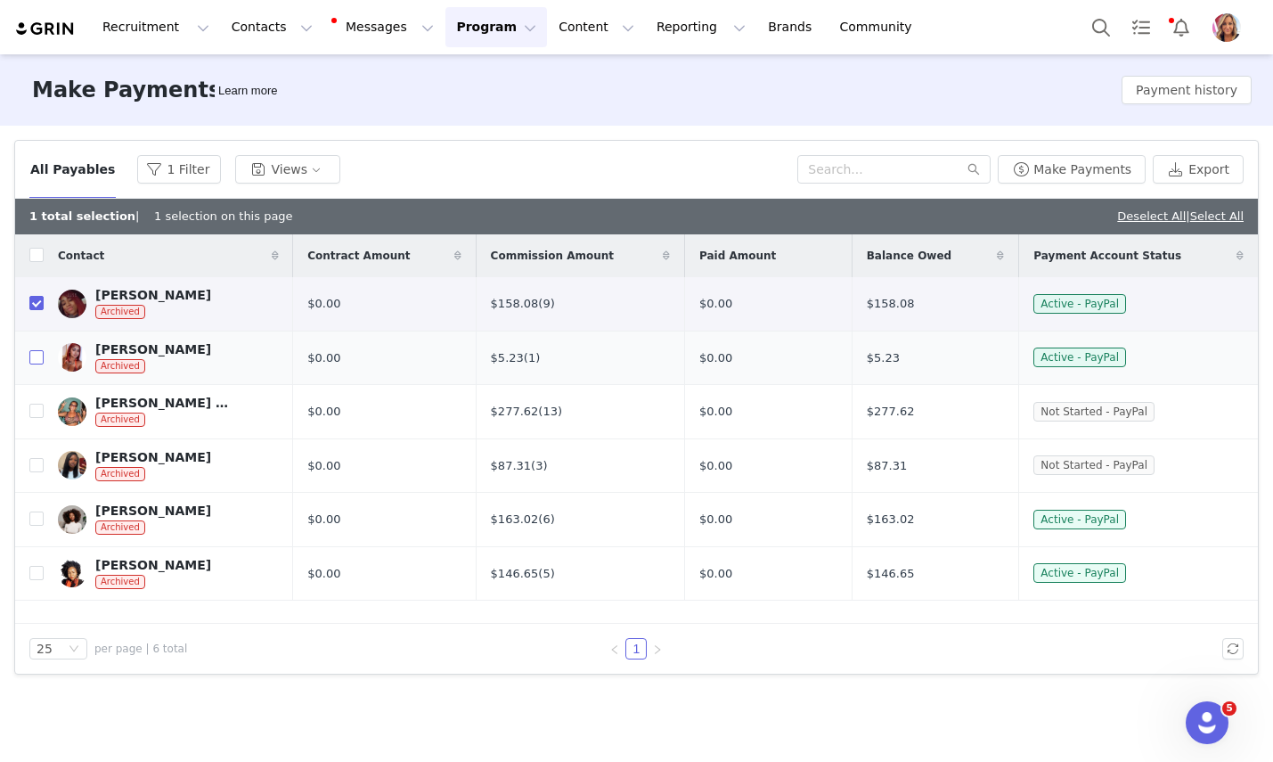
click at [29, 357] on input "checkbox" at bounding box center [36, 357] width 14 height 14
checkbox input "true"
click at [29, 434] on td at bounding box center [29, 412] width 29 height 54
click at [37, 406] on input "checkbox" at bounding box center [36, 411] width 14 height 14
checkbox input "true"
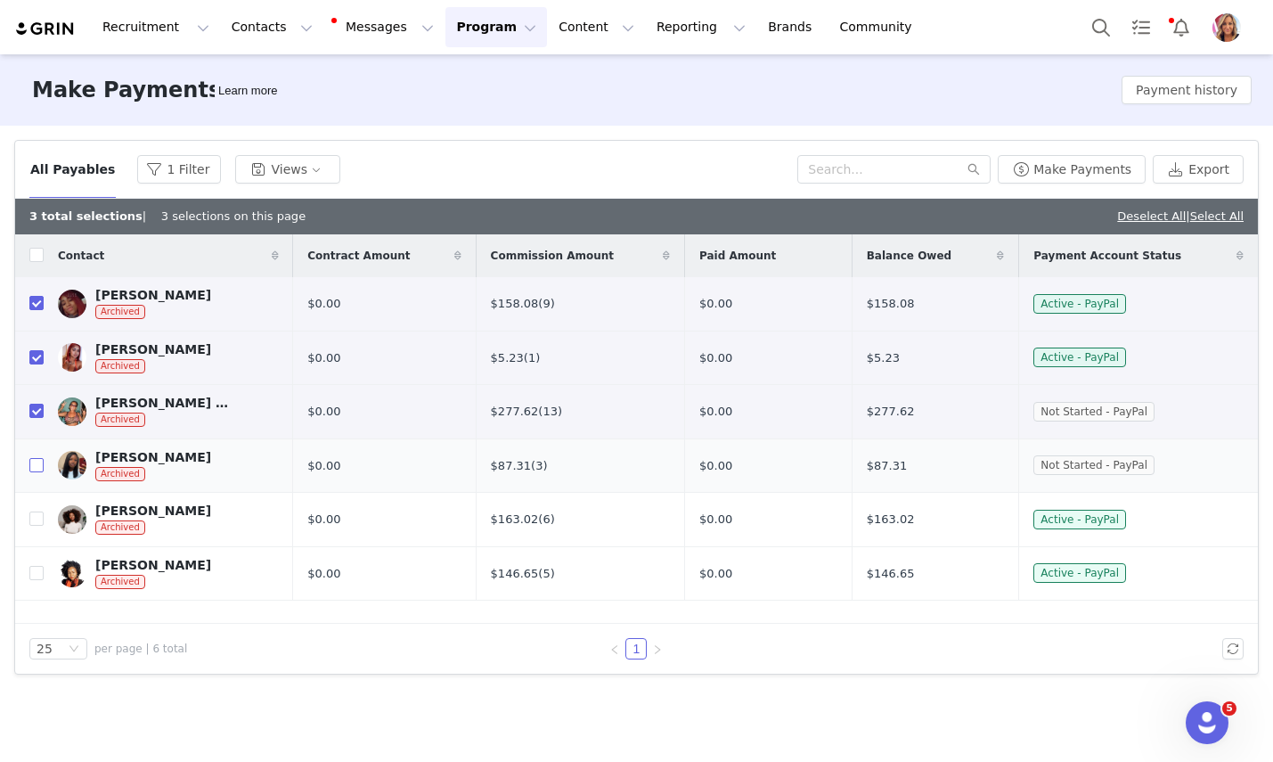
click at [37, 469] on input "checkbox" at bounding box center [36, 465] width 14 height 14
checkbox input "true"
click at [38, 531] on td at bounding box center [29, 520] width 29 height 54
click at [33, 526] on input "checkbox" at bounding box center [36, 518] width 14 height 14
checkbox input "true"
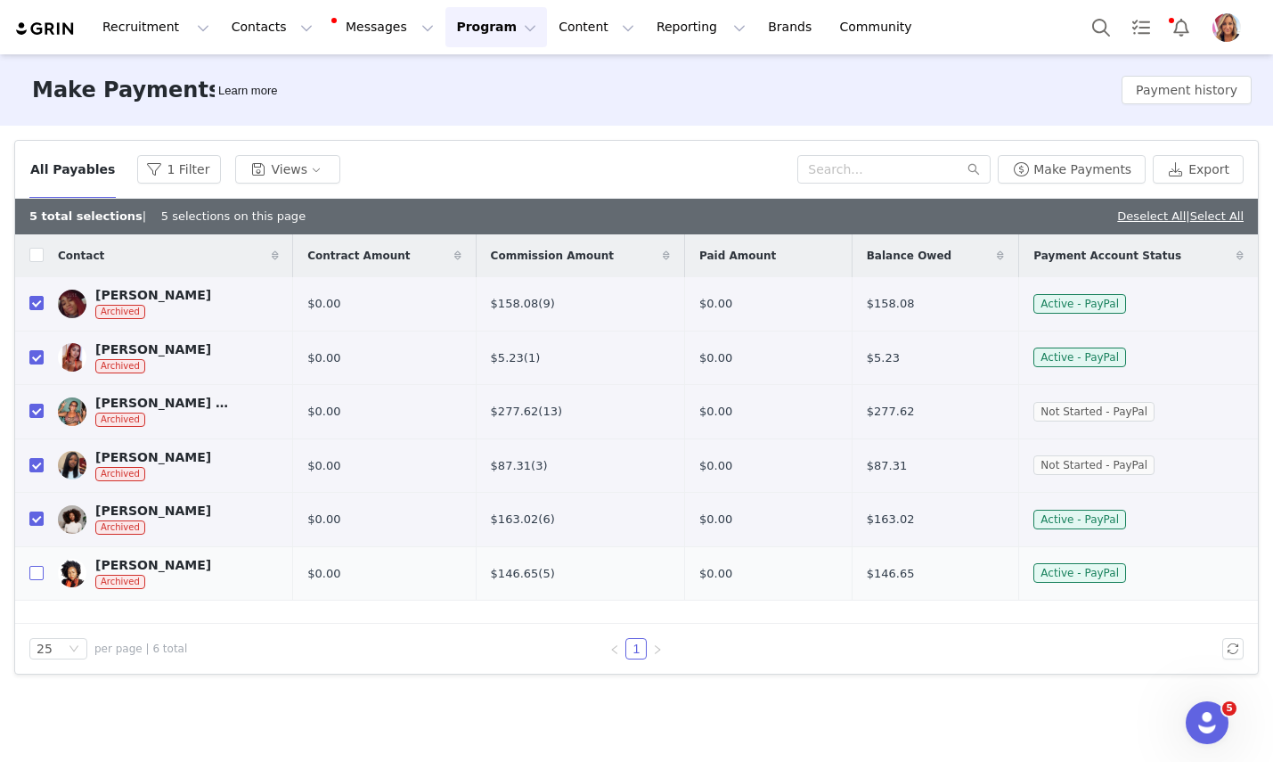
click at [37, 576] on input "checkbox" at bounding box center [36, 573] width 14 height 14
checkbox input "true"
click at [1089, 172] on button "Make Payments" at bounding box center [1072, 169] width 148 height 29
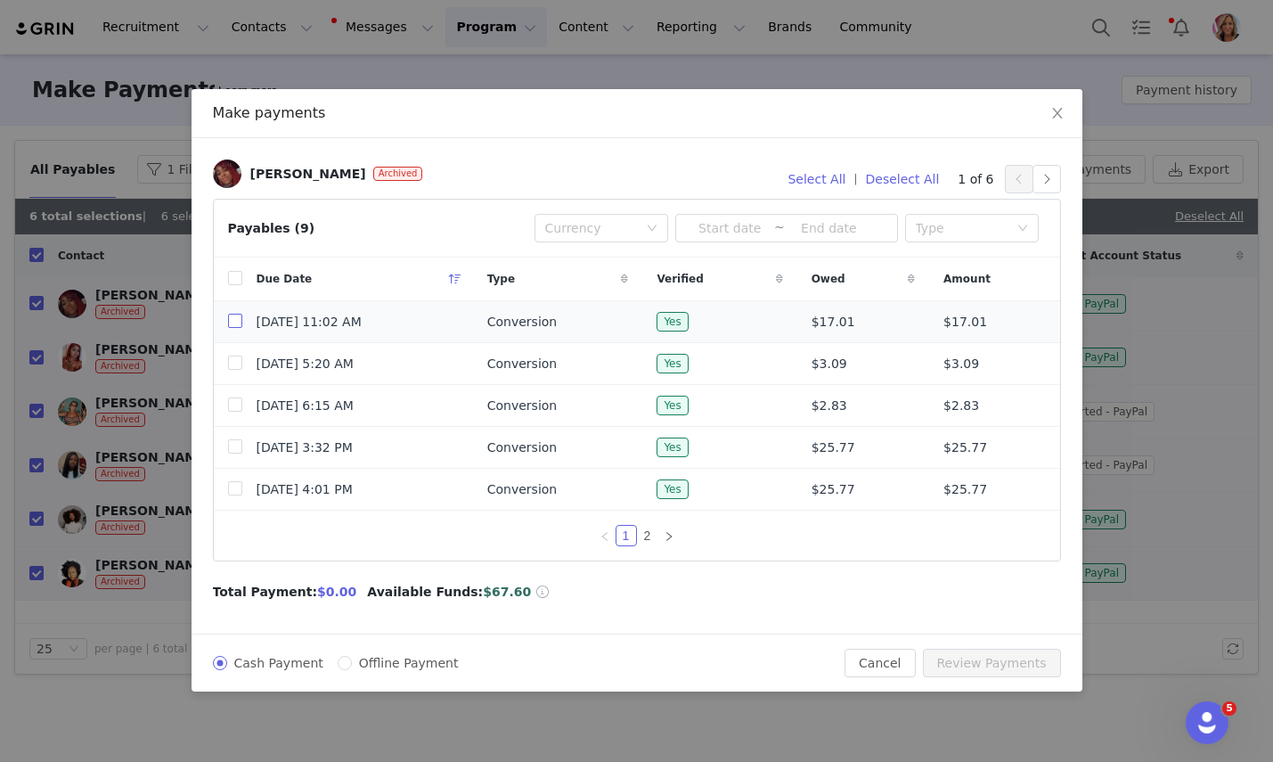
click at [235, 320] on input "checkbox" at bounding box center [235, 321] width 14 height 14
checkbox input "true"
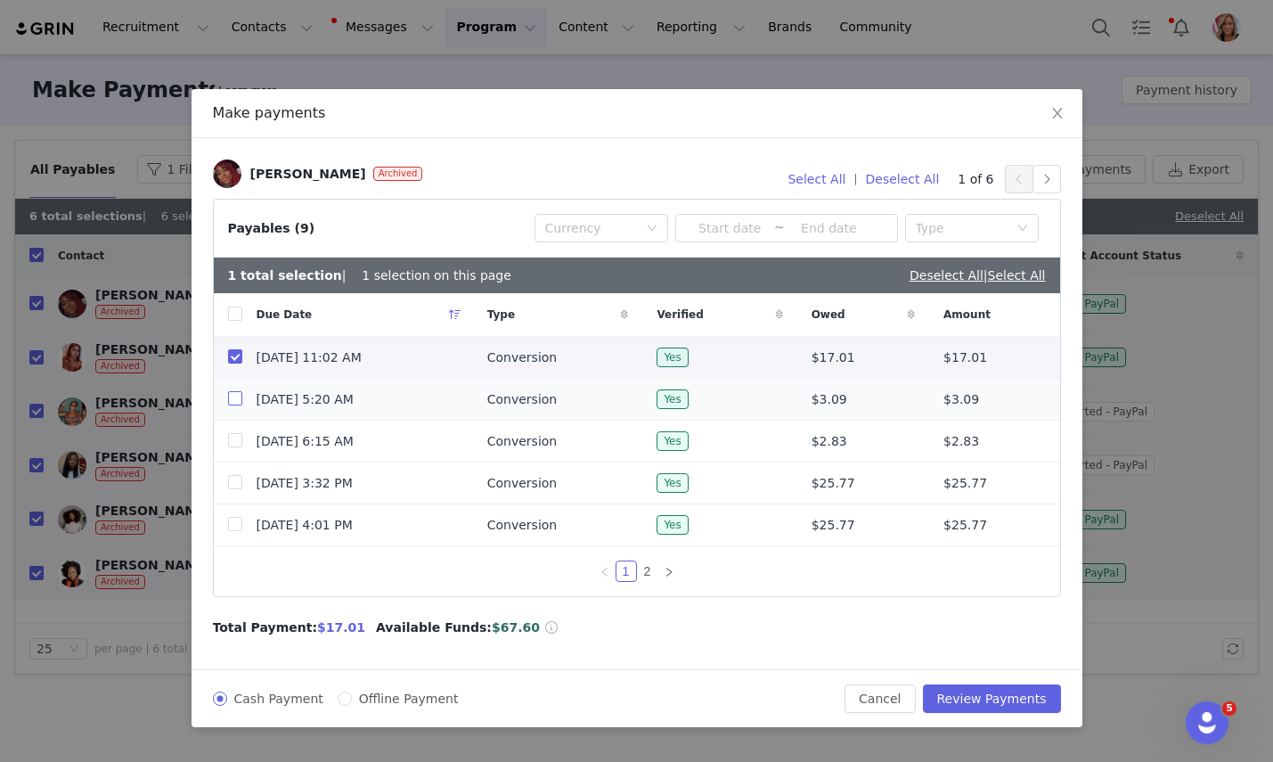
click at [233, 404] on input "checkbox" at bounding box center [235, 398] width 14 height 14
checkbox input "true"
click at [238, 446] on input "checkbox" at bounding box center [235, 440] width 14 height 14
checkbox input "true"
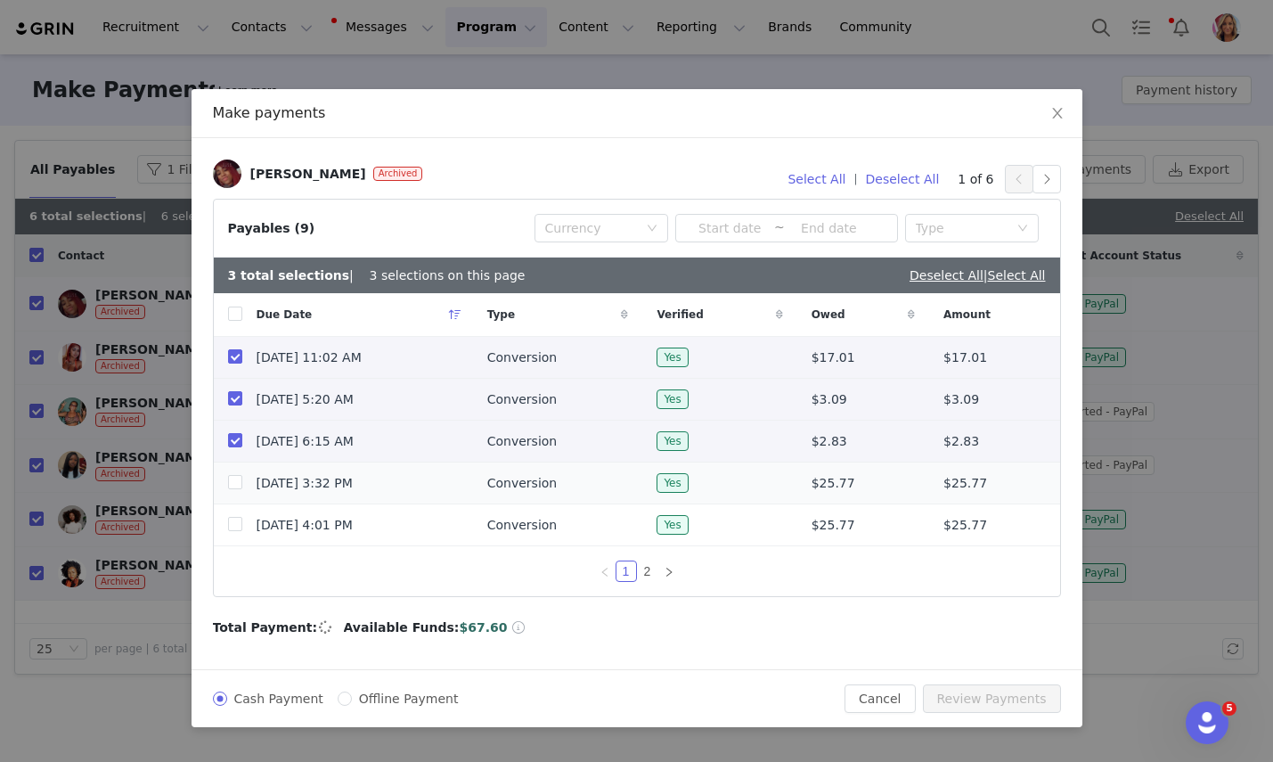
click at [239, 494] on td at bounding box center [228, 483] width 29 height 42
click at [237, 489] on input "checkbox" at bounding box center [235, 482] width 14 height 14
checkbox input "true"
click at [235, 527] on input "checkbox" at bounding box center [235, 524] width 14 height 14
checkbox input "true"
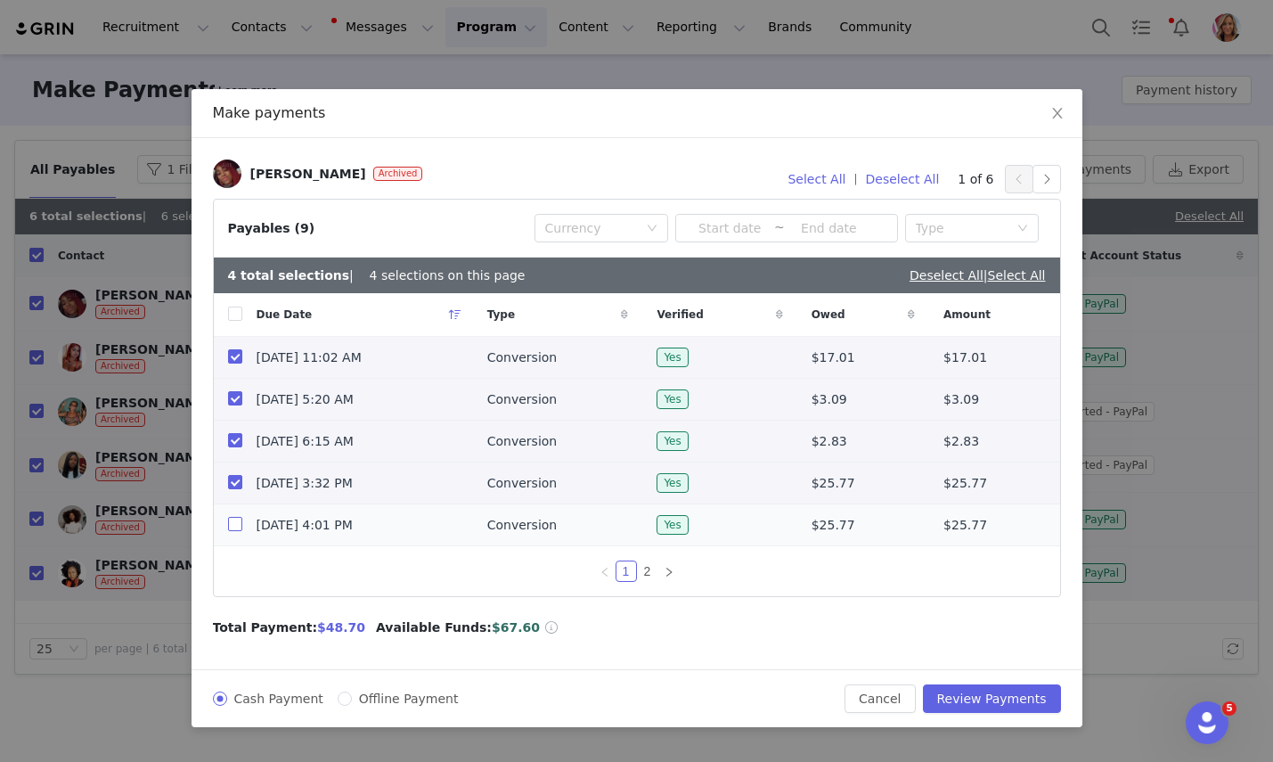
checkbox input "true"
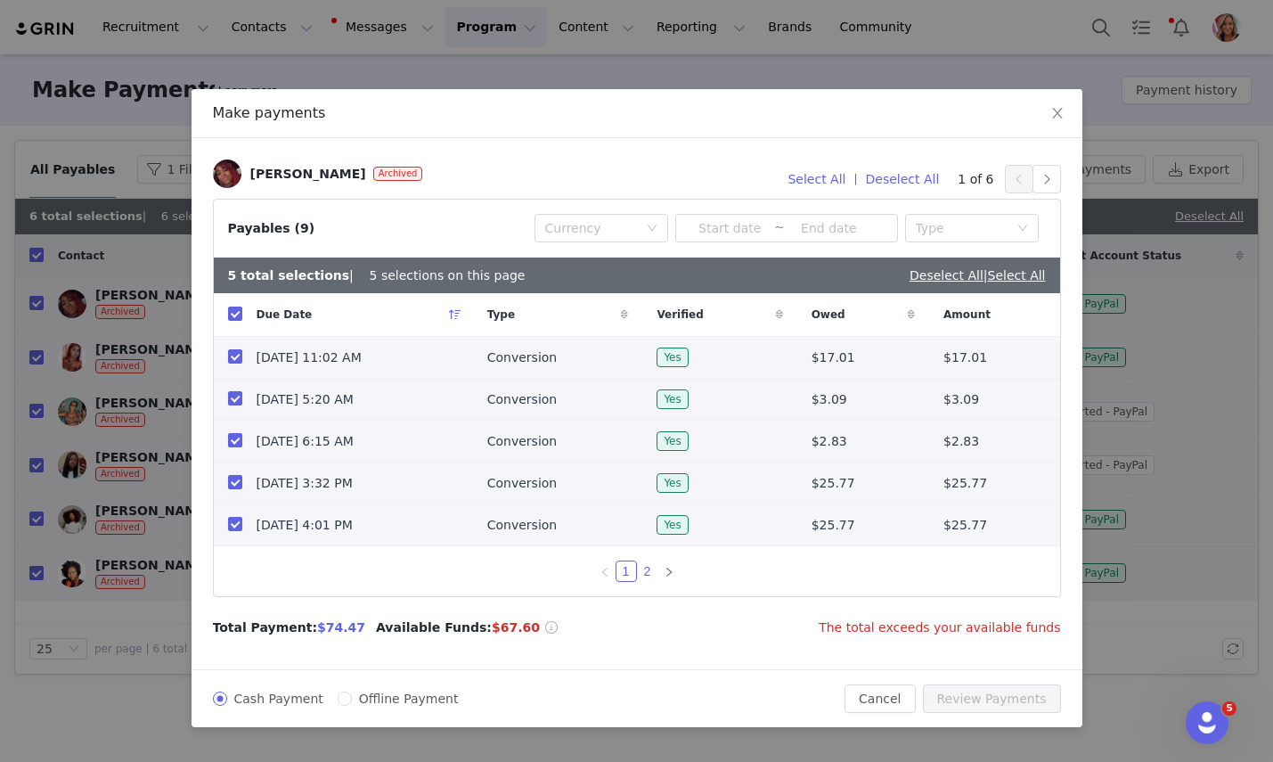
click at [646, 573] on link "2" at bounding box center [648, 571] width 20 height 20
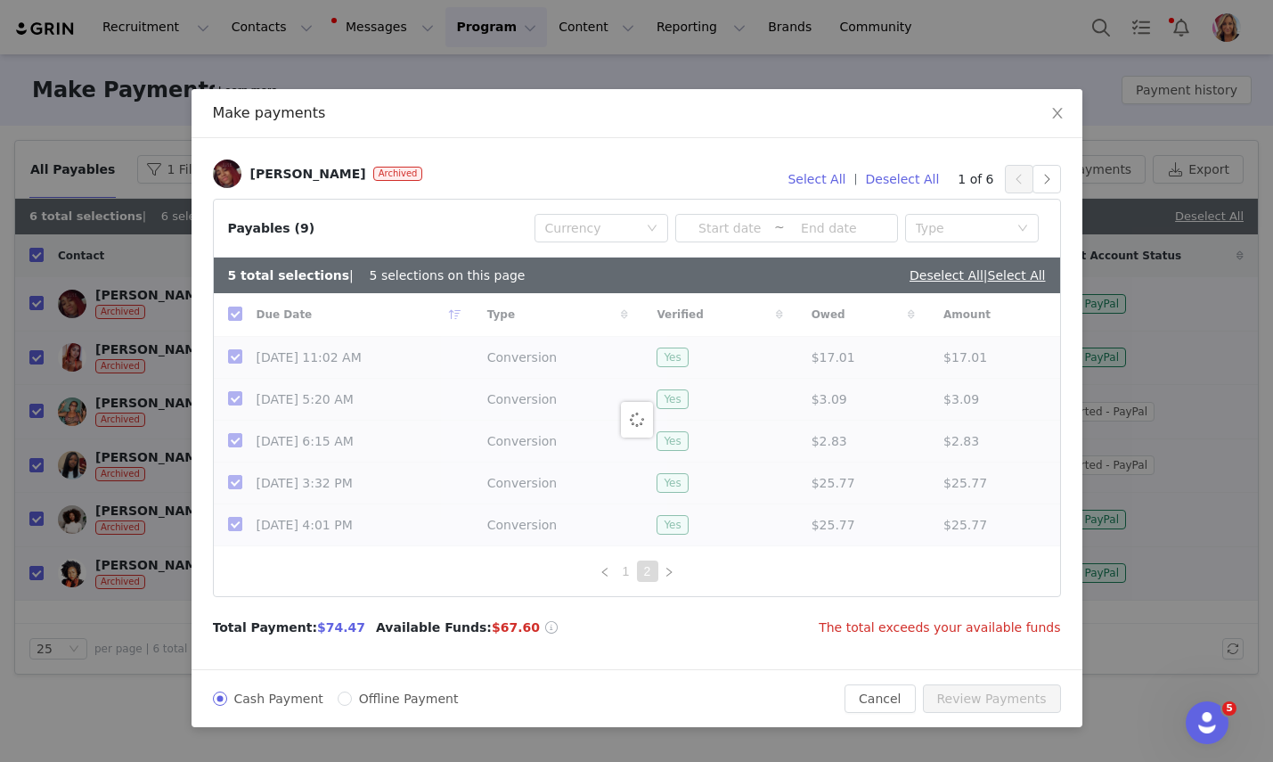
checkbox input "false"
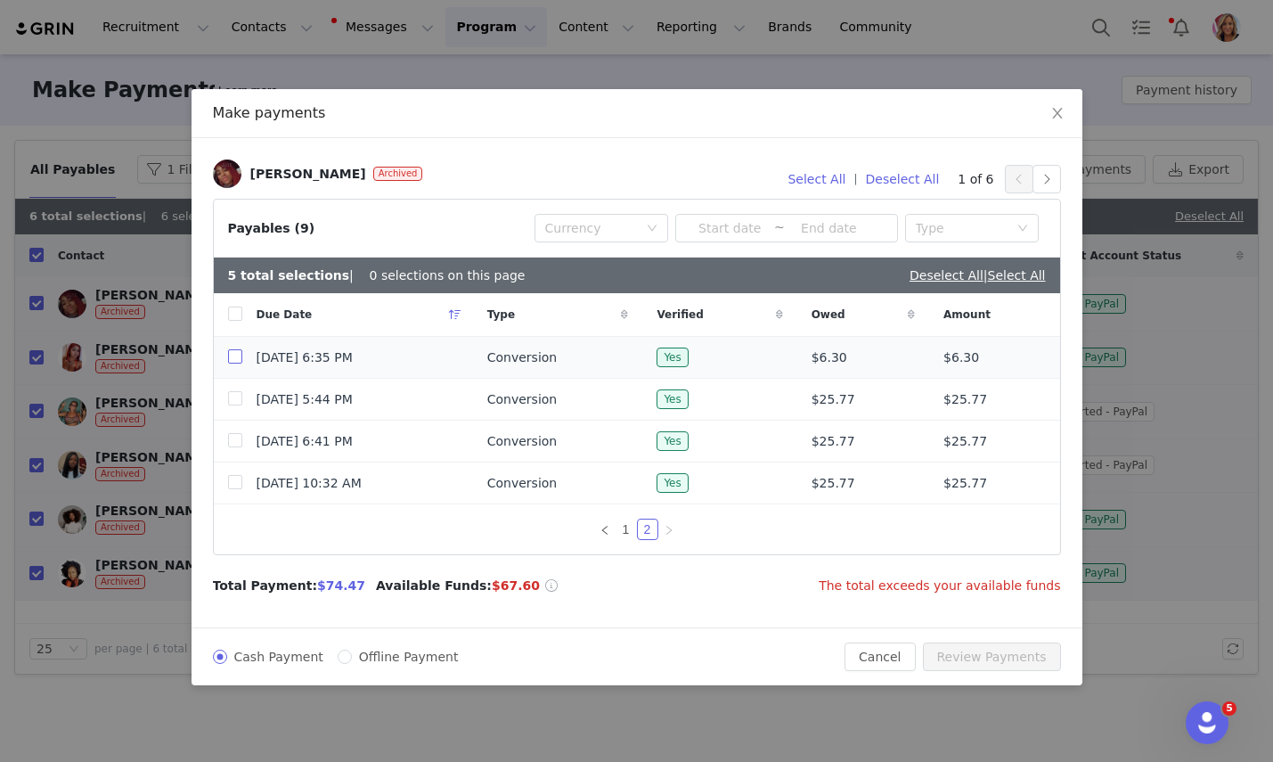
click at [234, 358] on input "checkbox" at bounding box center [235, 356] width 14 height 14
checkbox input "true"
click at [237, 403] on input "checkbox" at bounding box center [235, 398] width 14 height 14
checkbox input "true"
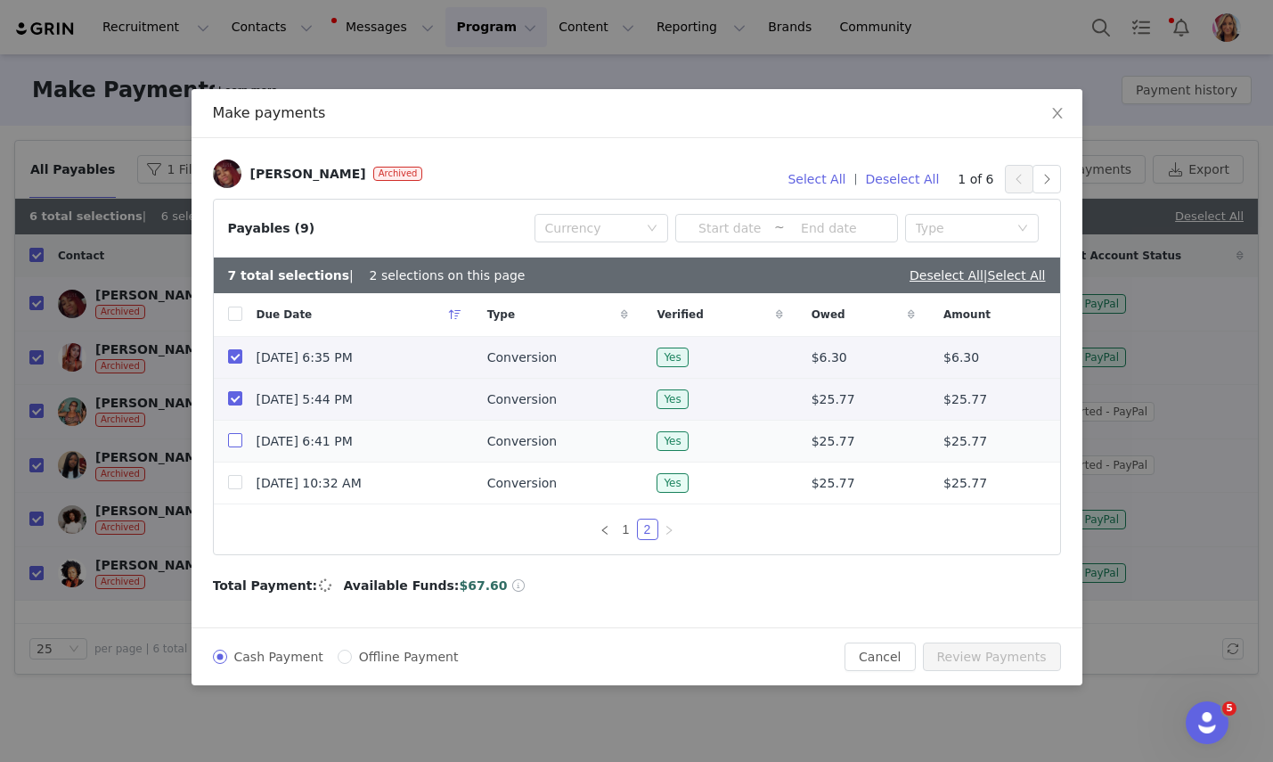
click at [233, 448] on label at bounding box center [235, 441] width 14 height 19
click at [233, 447] on input "checkbox" at bounding box center [235, 440] width 14 height 14
checkbox input "true"
click at [234, 488] on input "checkbox" at bounding box center [235, 482] width 14 height 14
checkbox input "true"
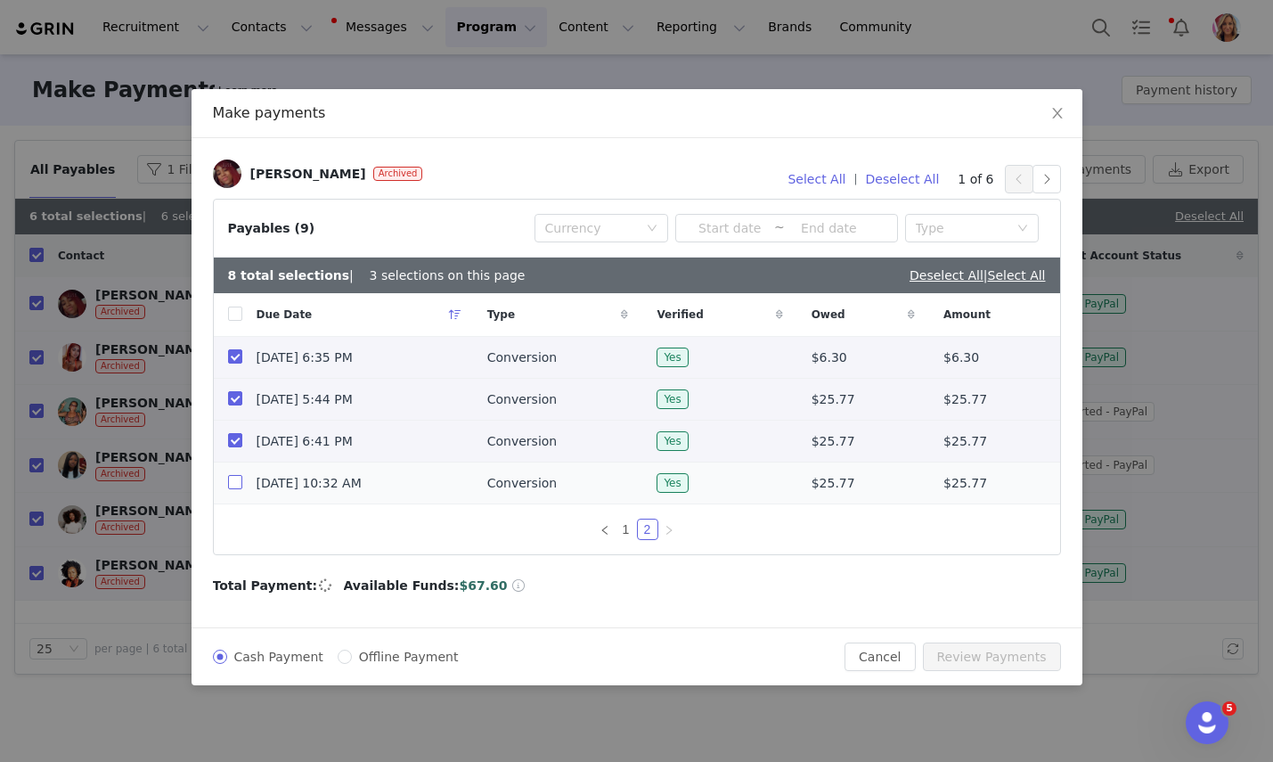
checkbox input "true"
click at [1045, 178] on button "button" at bounding box center [1047, 179] width 29 height 29
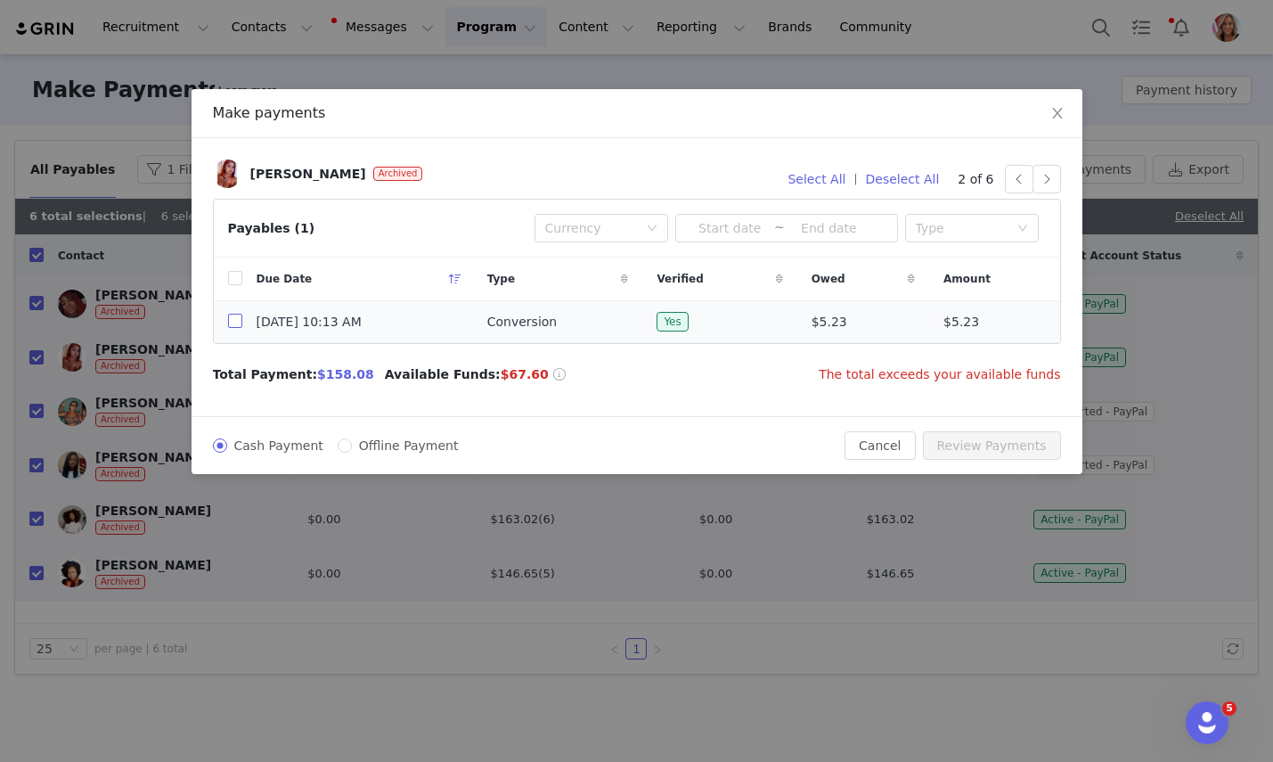
click at [233, 321] on input "checkbox" at bounding box center [235, 321] width 14 height 14
checkbox input "true"
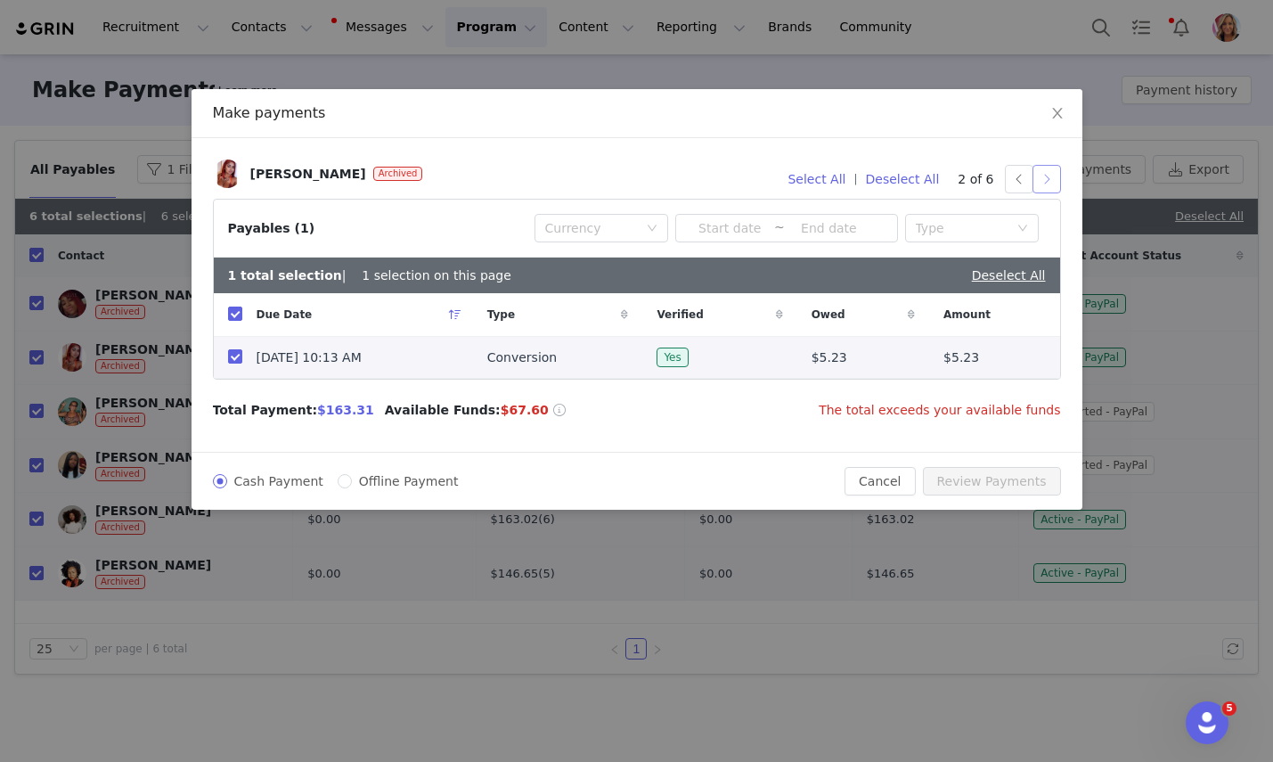
click at [1048, 180] on button "button" at bounding box center [1047, 179] width 29 height 29
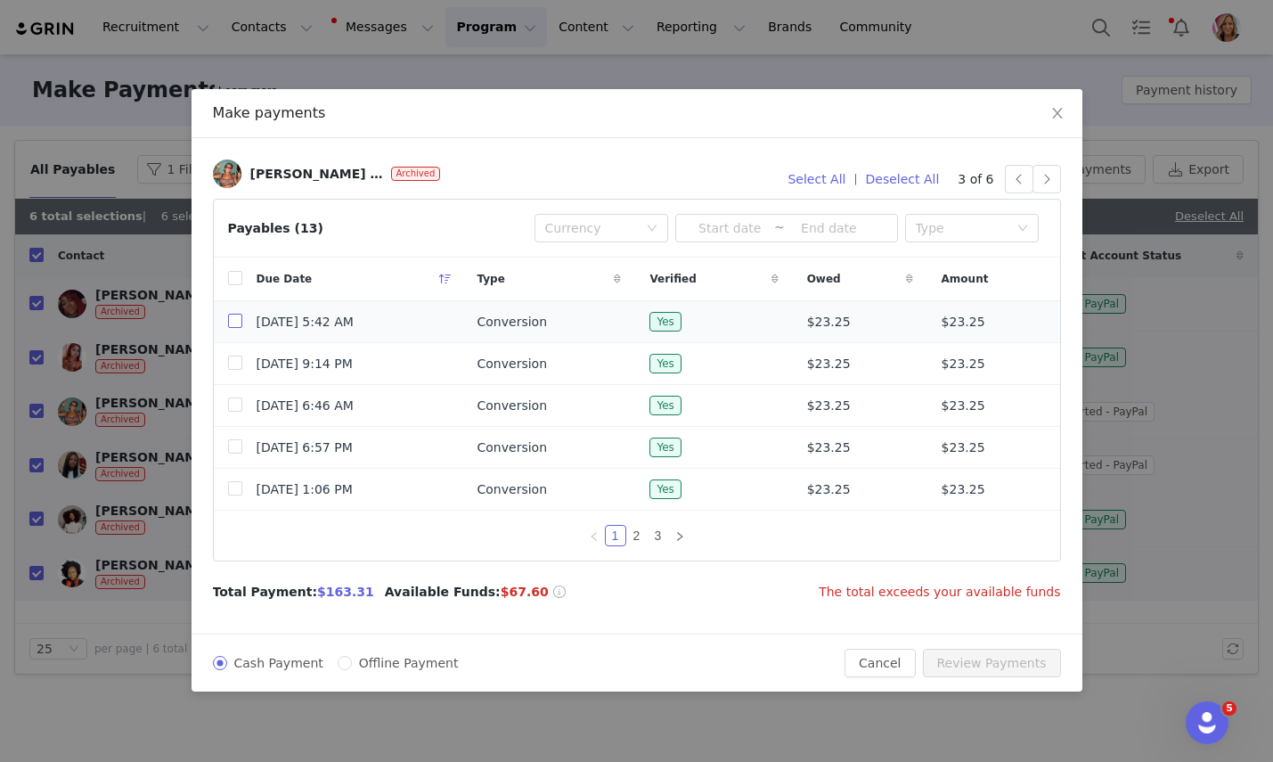
click at [233, 323] on input "checkbox" at bounding box center [235, 321] width 14 height 14
checkbox input "true"
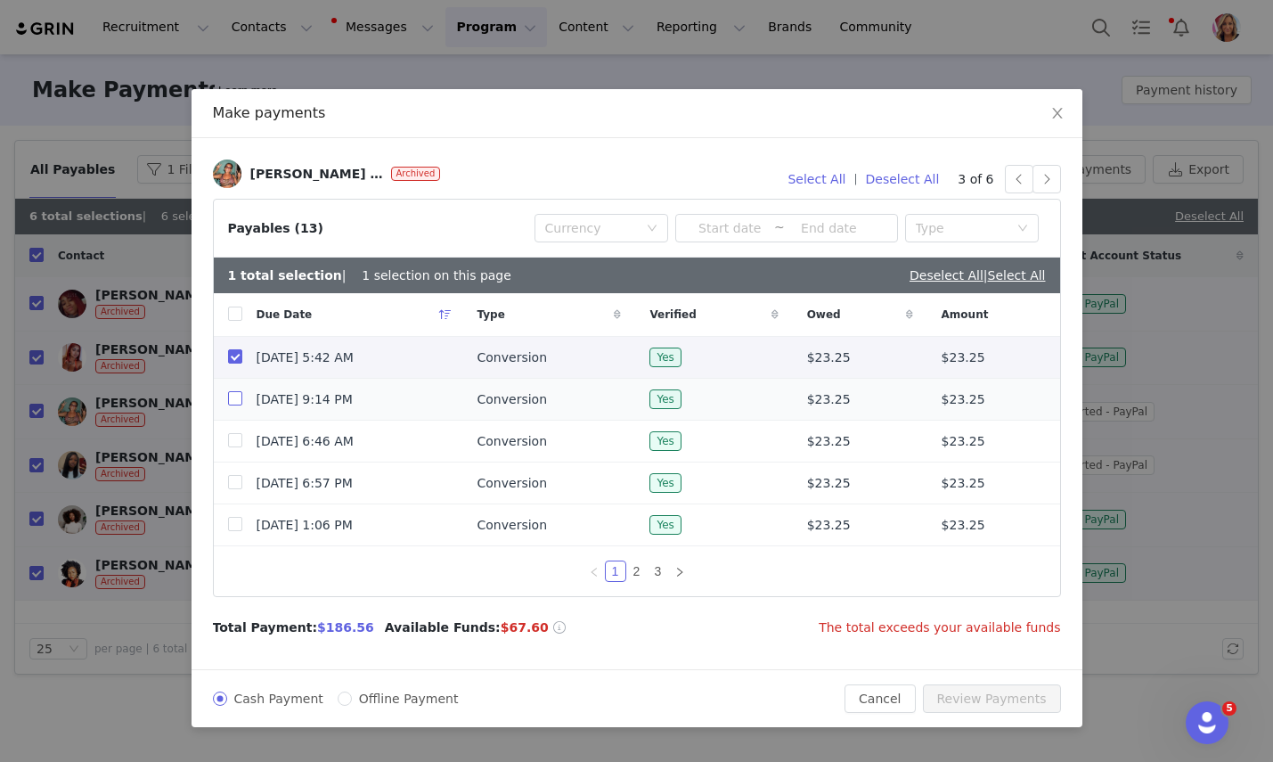
click at [235, 396] on input "checkbox" at bounding box center [235, 398] width 14 height 14
checkbox input "true"
click at [233, 440] on input "checkbox" at bounding box center [235, 440] width 14 height 14
checkbox input "true"
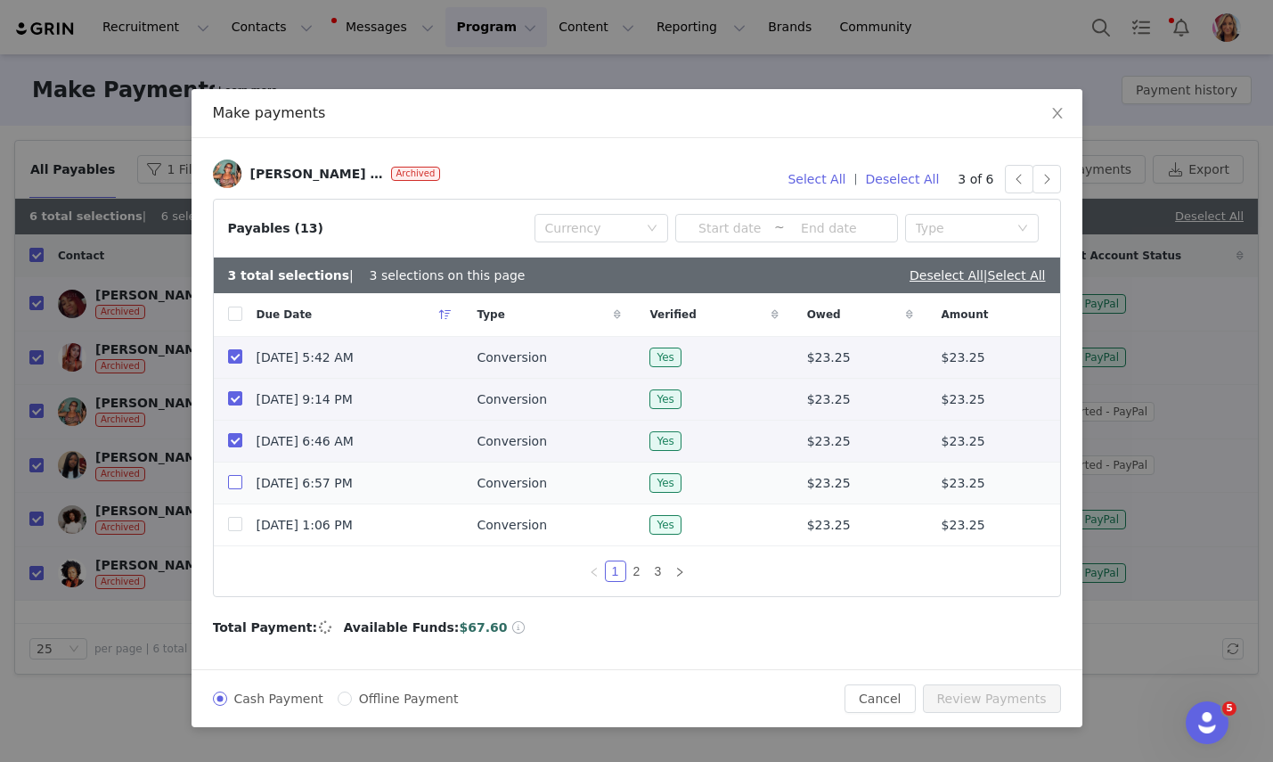
click at [233, 486] on input "checkbox" at bounding box center [235, 482] width 14 height 14
checkbox input "true"
click at [237, 524] on input "checkbox" at bounding box center [235, 524] width 14 height 14
checkbox input "true"
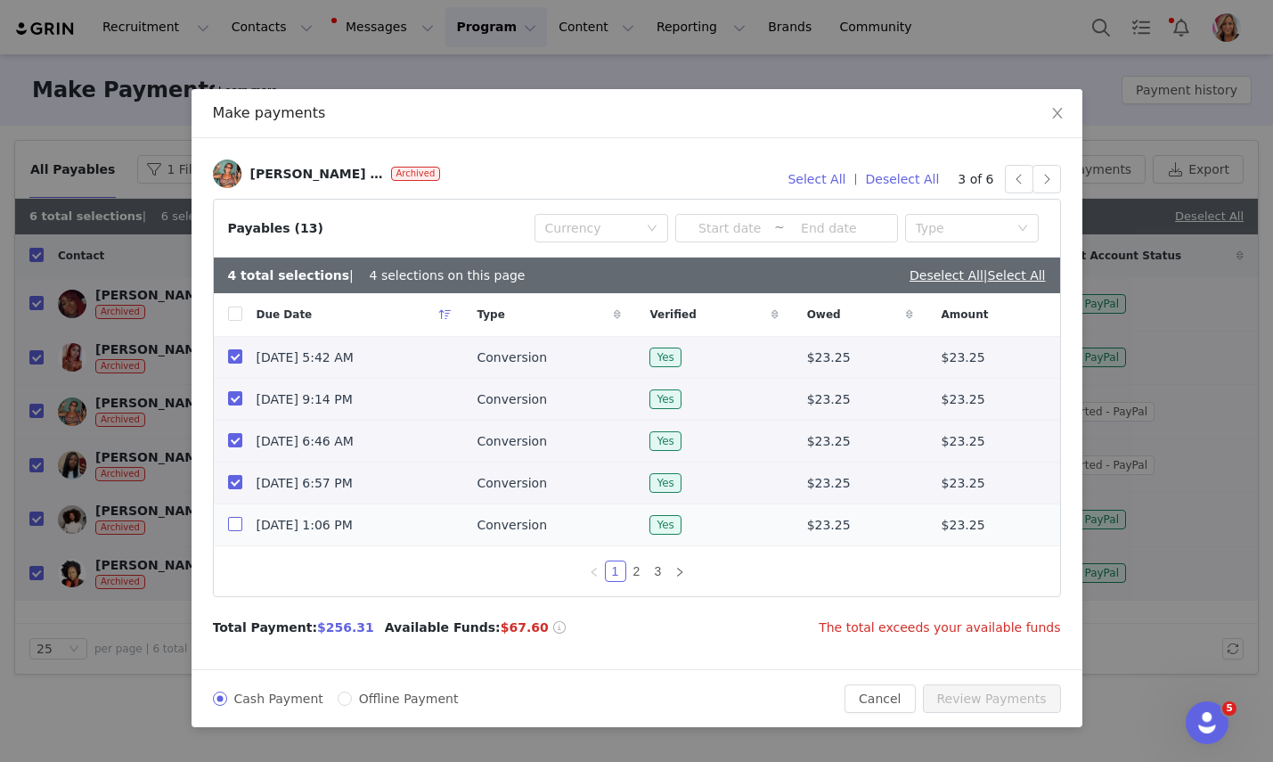
checkbox input "true"
click at [638, 571] on link "2" at bounding box center [637, 571] width 20 height 20
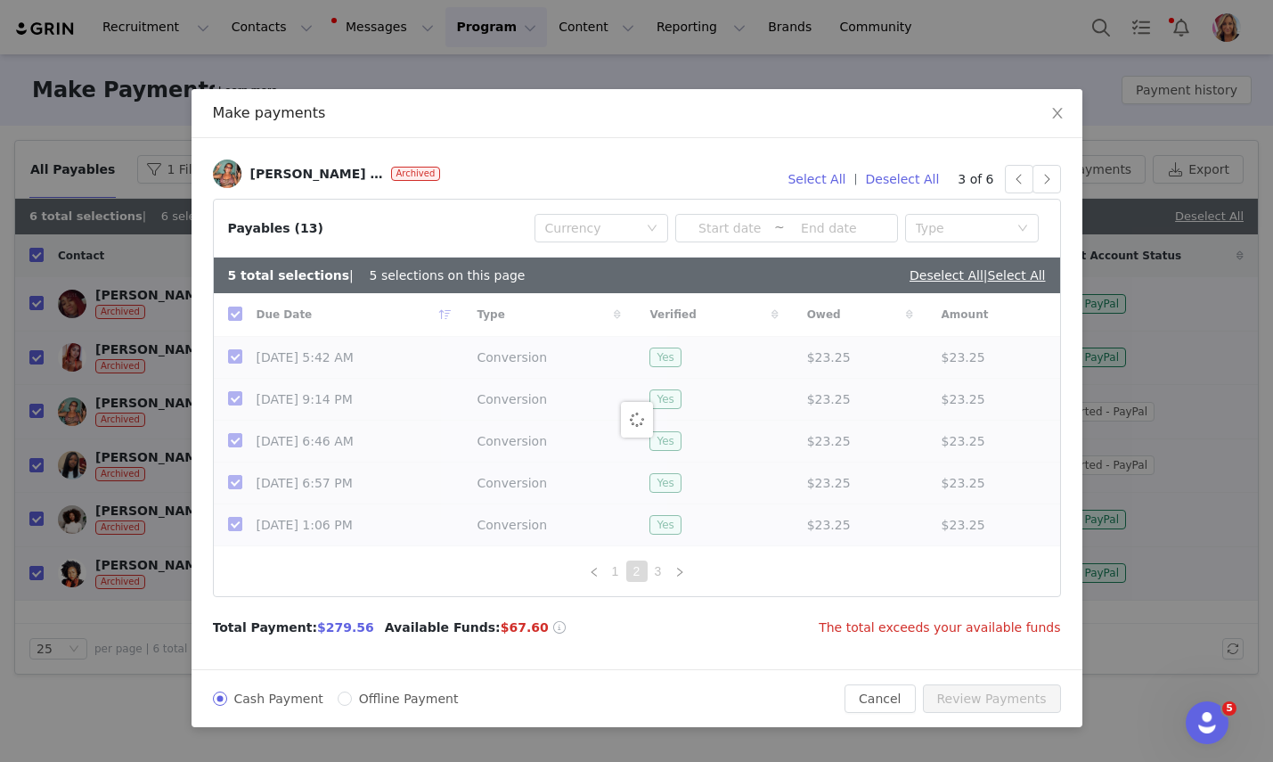
checkbox input "false"
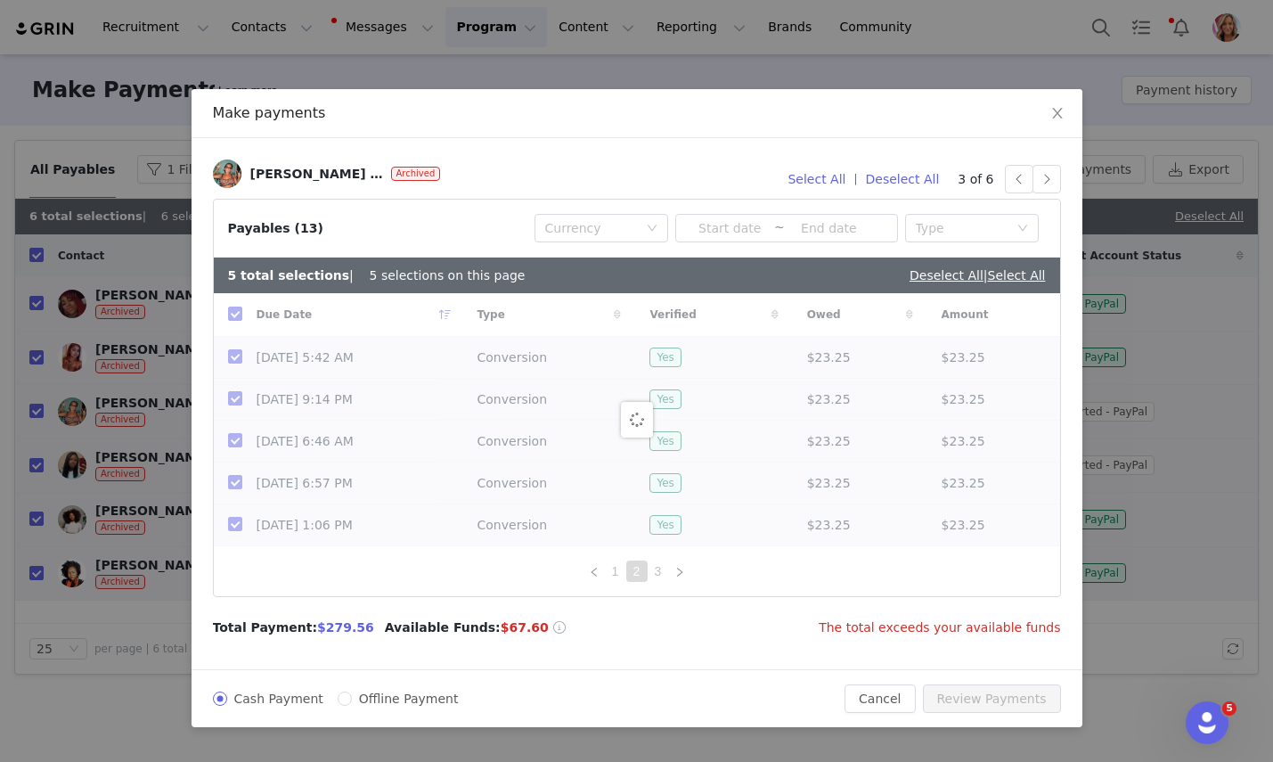
checkbox input "false"
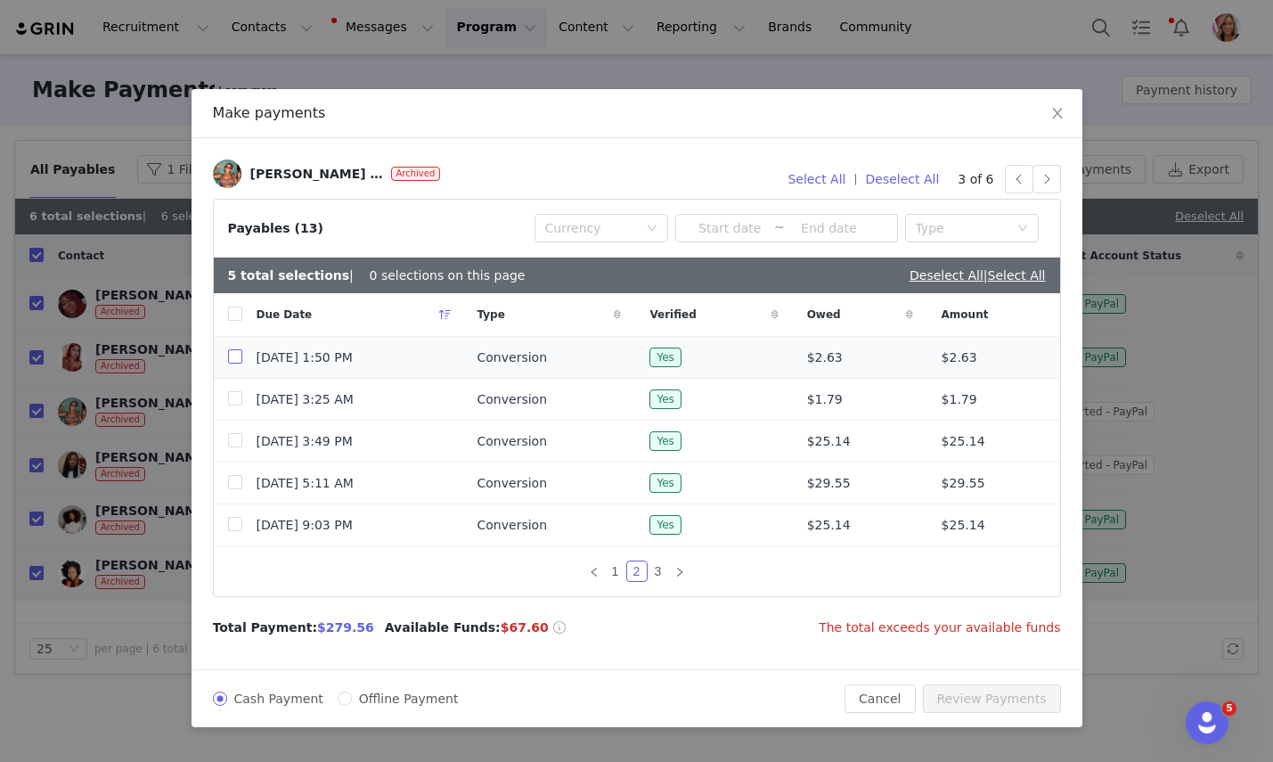
click at [235, 360] on input "checkbox" at bounding box center [235, 356] width 14 height 14
checkbox input "true"
click at [235, 401] on input "checkbox" at bounding box center [235, 398] width 14 height 14
checkbox input "true"
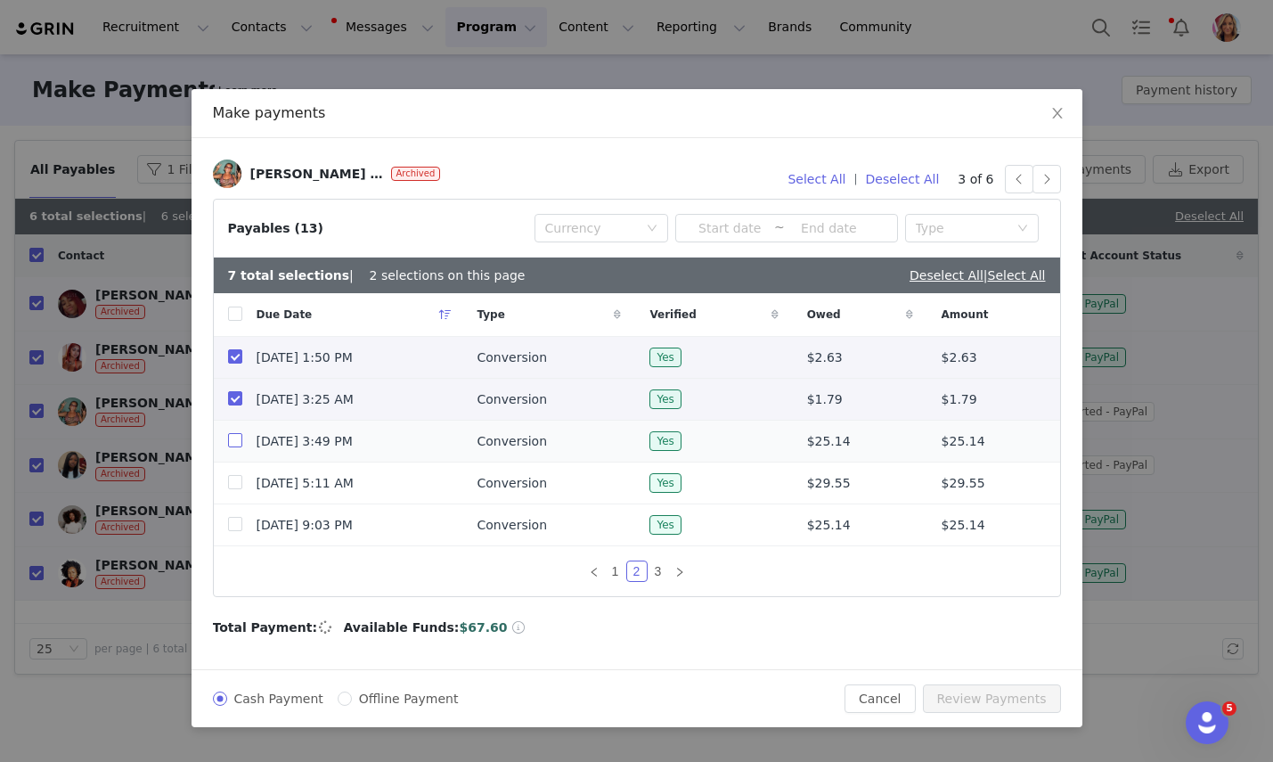
click at [236, 443] on input "checkbox" at bounding box center [235, 440] width 14 height 14
checkbox input "true"
click at [236, 476] on input "checkbox" at bounding box center [235, 482] width 14 height 14
checkbox input "true"
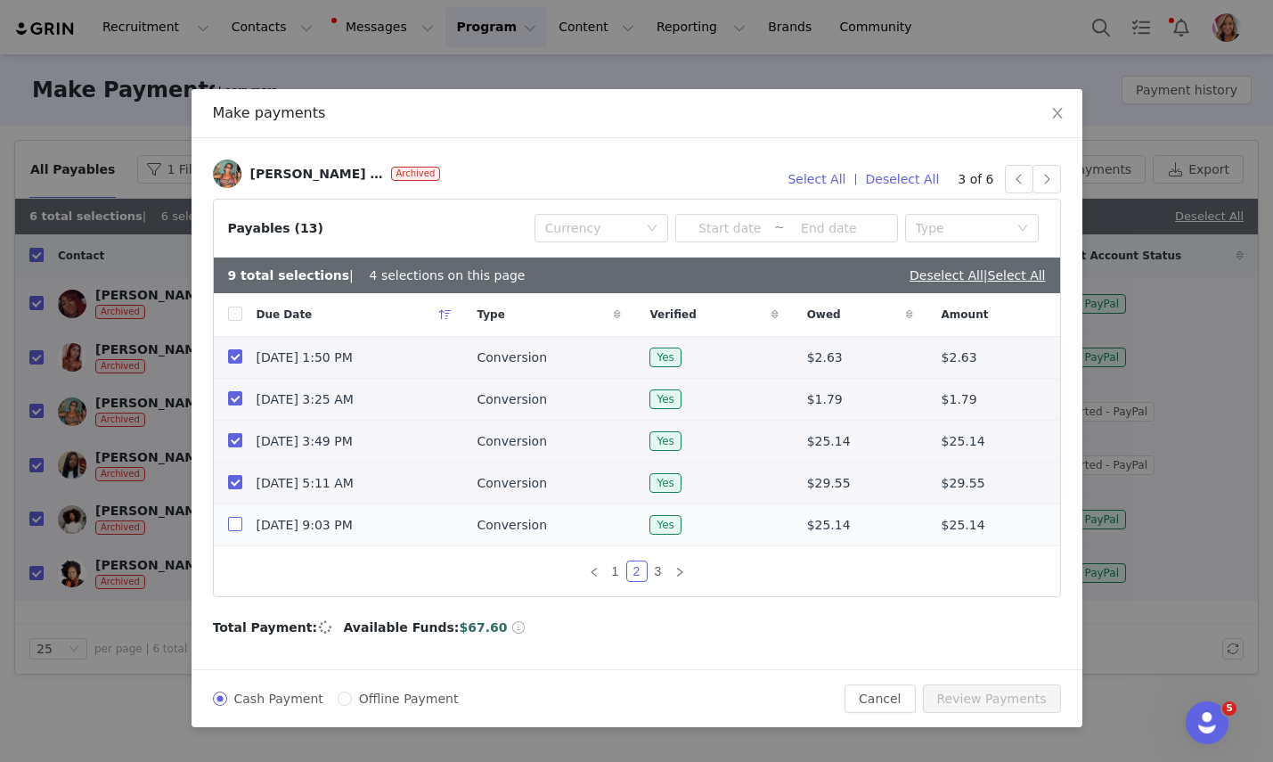
click at [236, 522] on input "checkbox" at bounding box center [235, 524] width 14 height 14
checkbox input "true"
click at [662, 571] on link "3" at bounding box center [659, 571] width 20 height 20
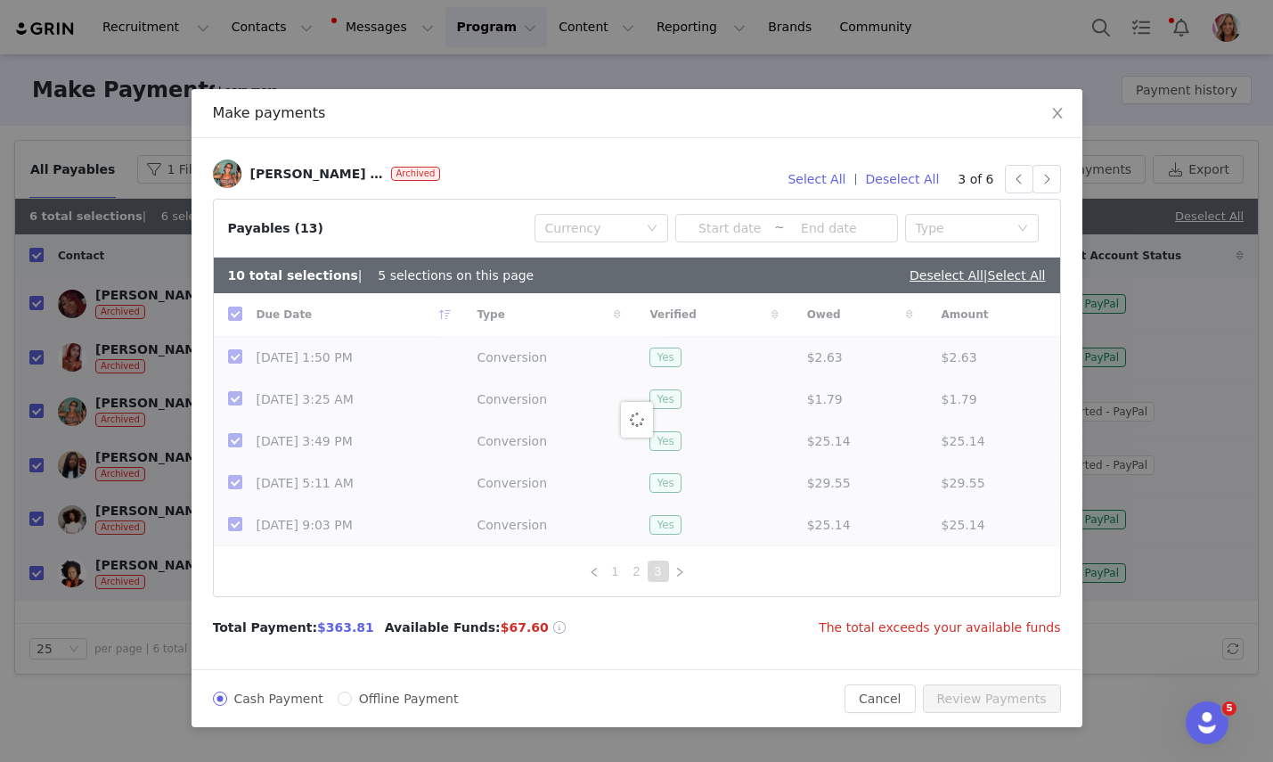
checkbox input "false"
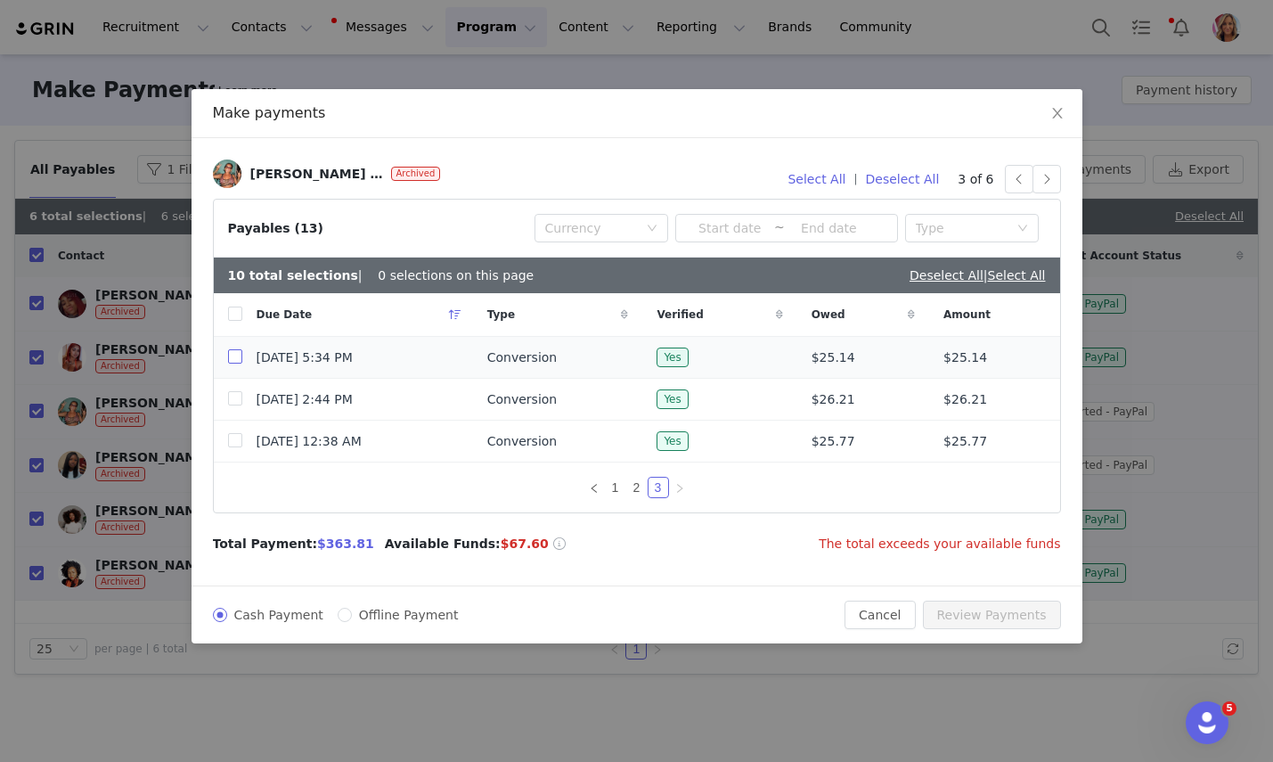
click at [232, 355] on input "checkbox" at bounding box center [235, 356] width 14 height 14
checkbox input "true"
click at [232, 394] on input "checkbox" at bounding box center [235, 398] width 14 height 14
checkbox input "true"
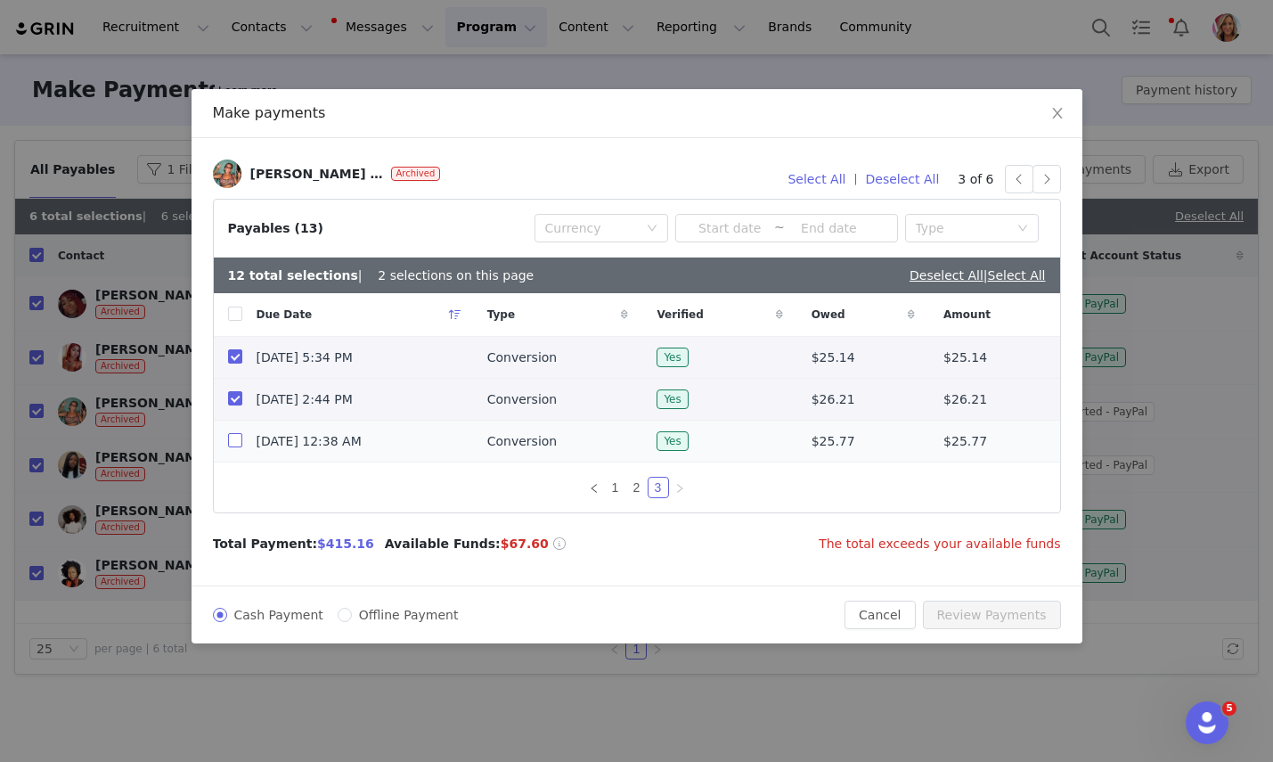
click at [231, 437] on input "checkbox" at bounding box center [235, 440] width 14 height 14
checkbox input "true"
click at [1049, 179] on button "button" at bounding box center [1047, 179] width 29 height 29
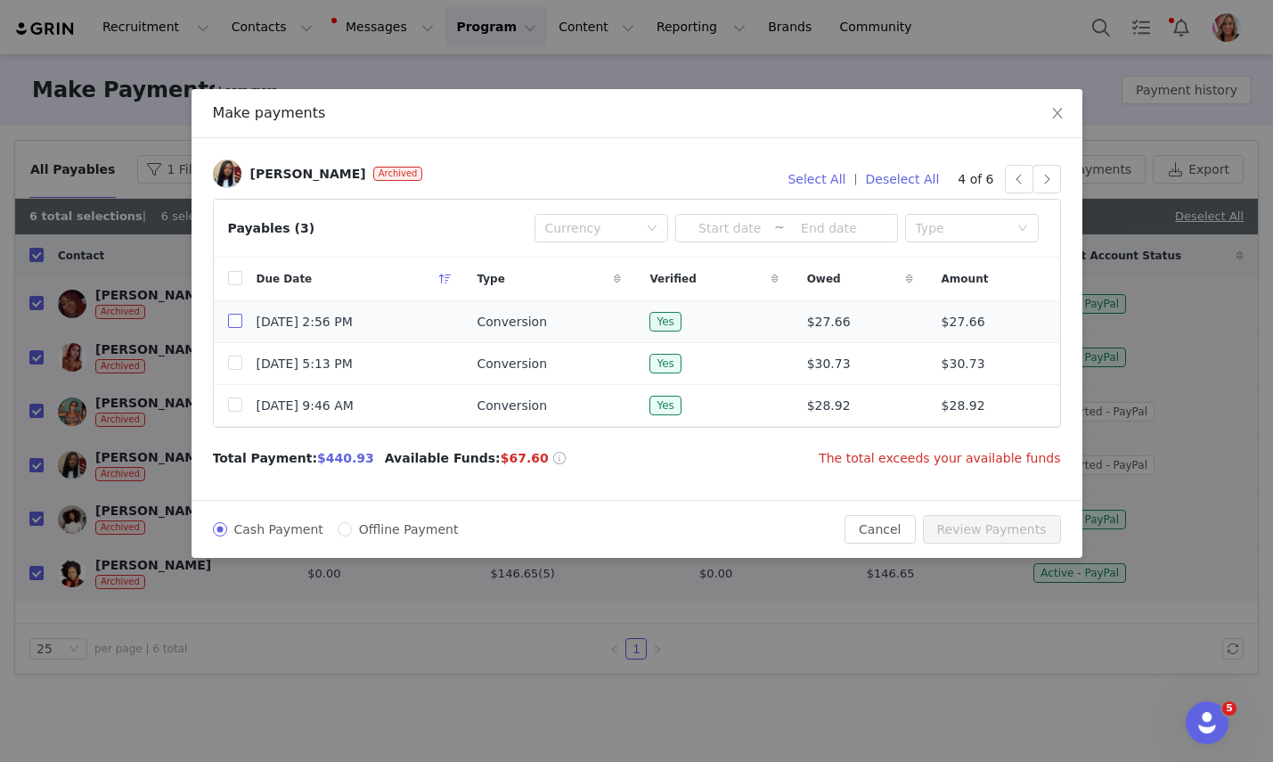
click at [231, 323] on input "checkbox" at bounding box center [235, 321] width 14 height 14
checkbox input "true"
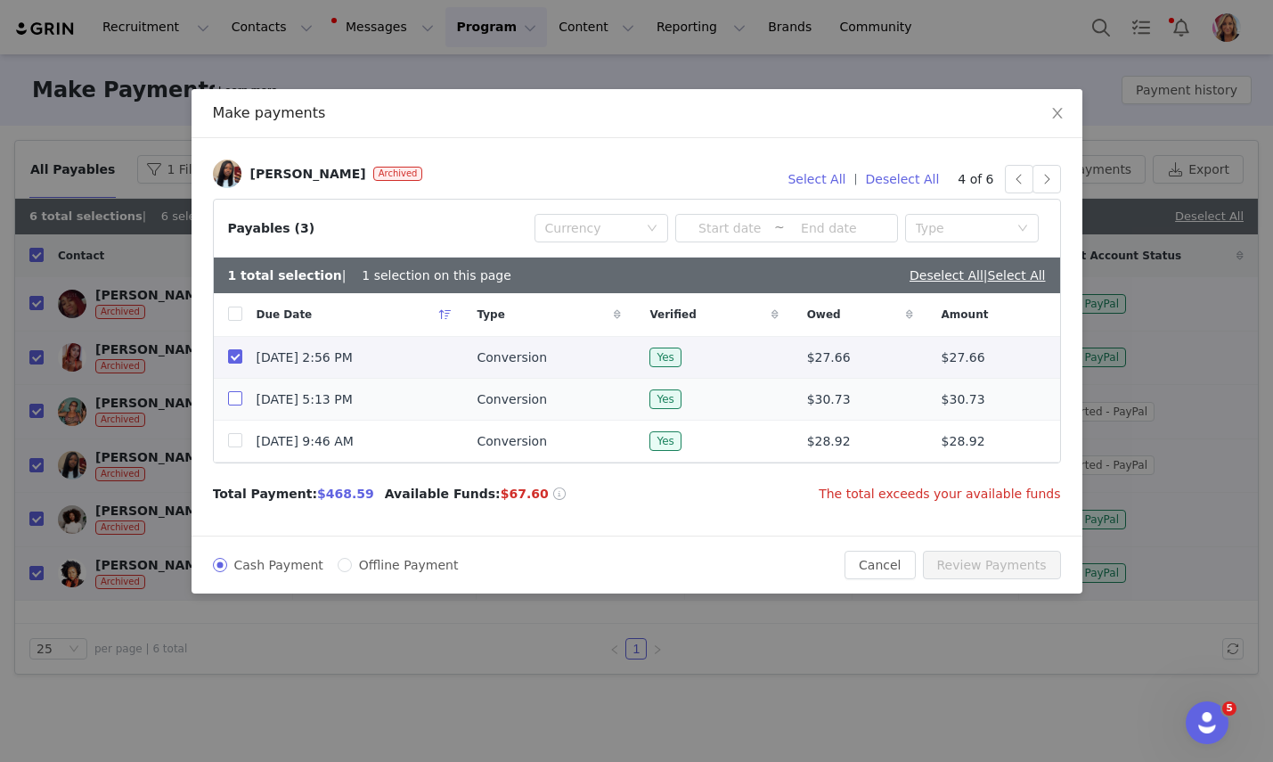
click at [234, 396] on input "checkbox" at bounding box center [235, 398] width 14 height 14
checkbox input "true"
click at [239, 446] on input "checkbox" at bounding box center [235, 440] width 14 height 14
checkbox input "true"
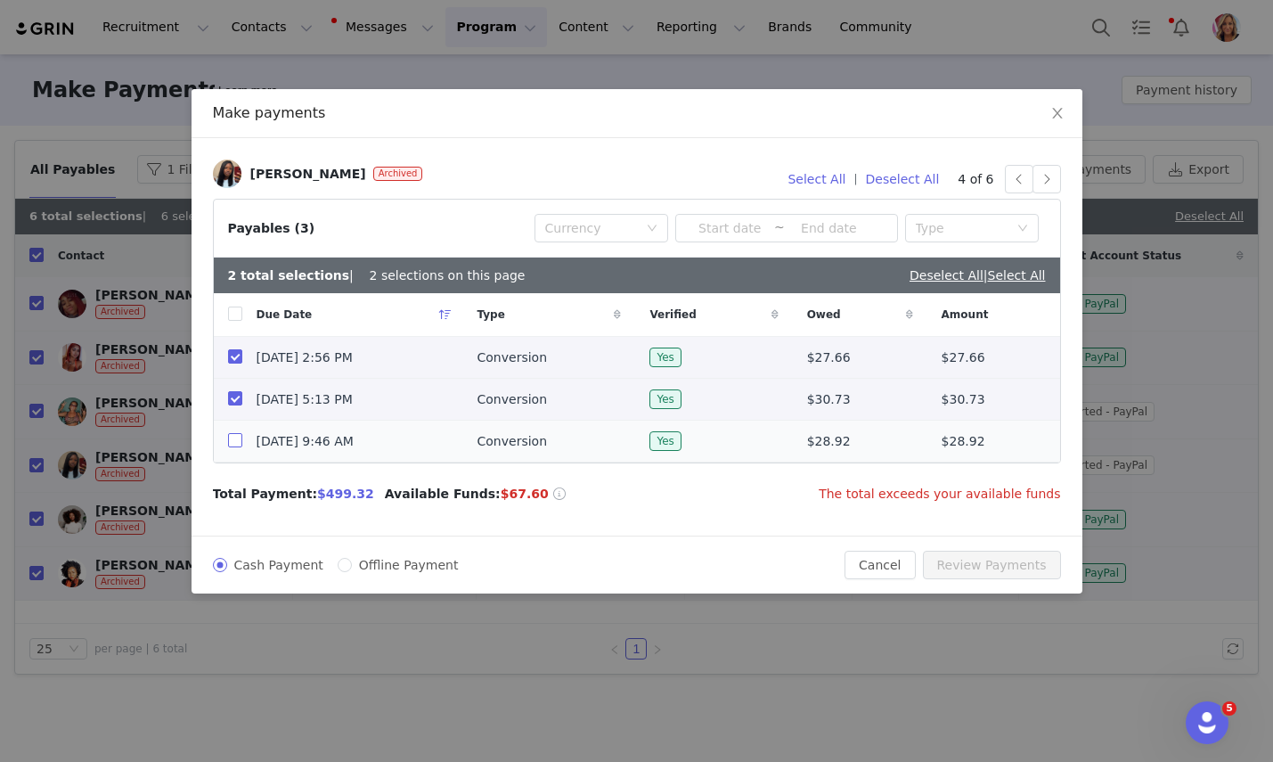
checkbox input "true"
click at [1048, 180] on button "button" at bounding box center [1047, 179] width 29 height 29
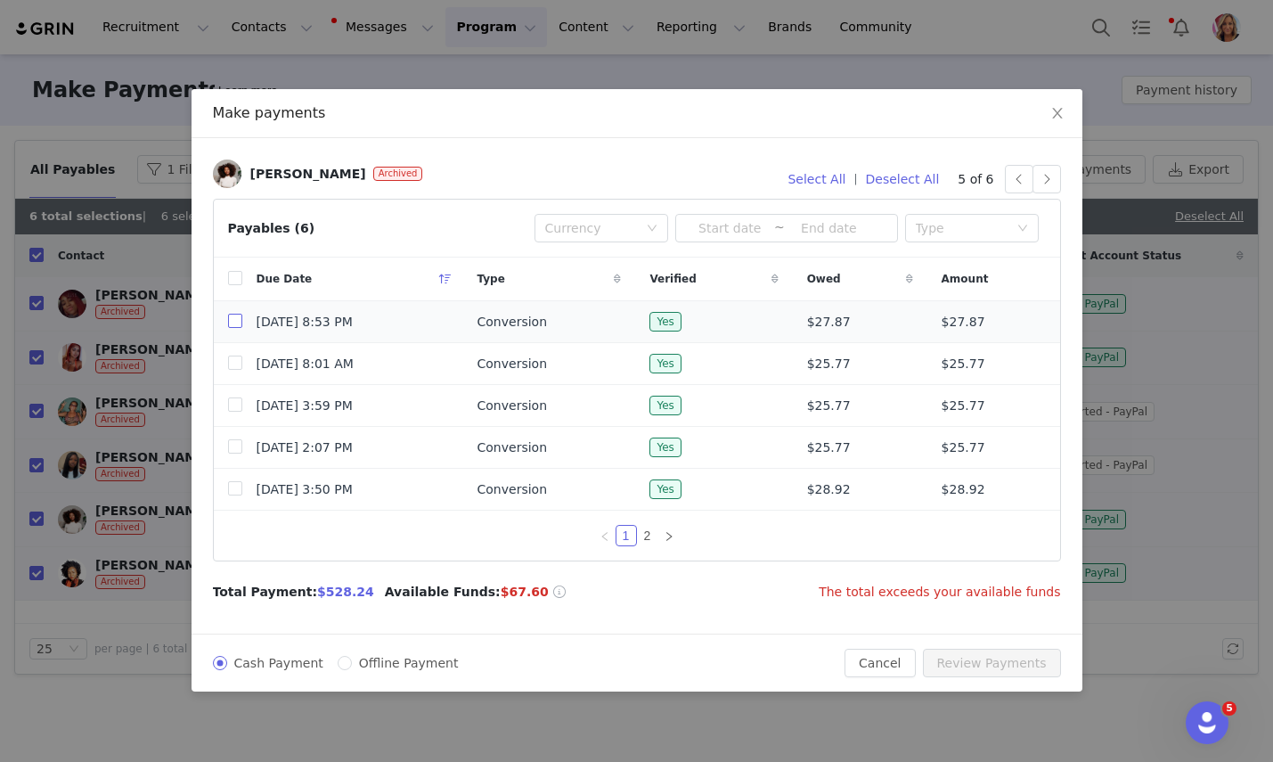
click at [233, 323] on input "checkbox" at bounding box center [235, 321] width 14 height 14
checkbox input "true"
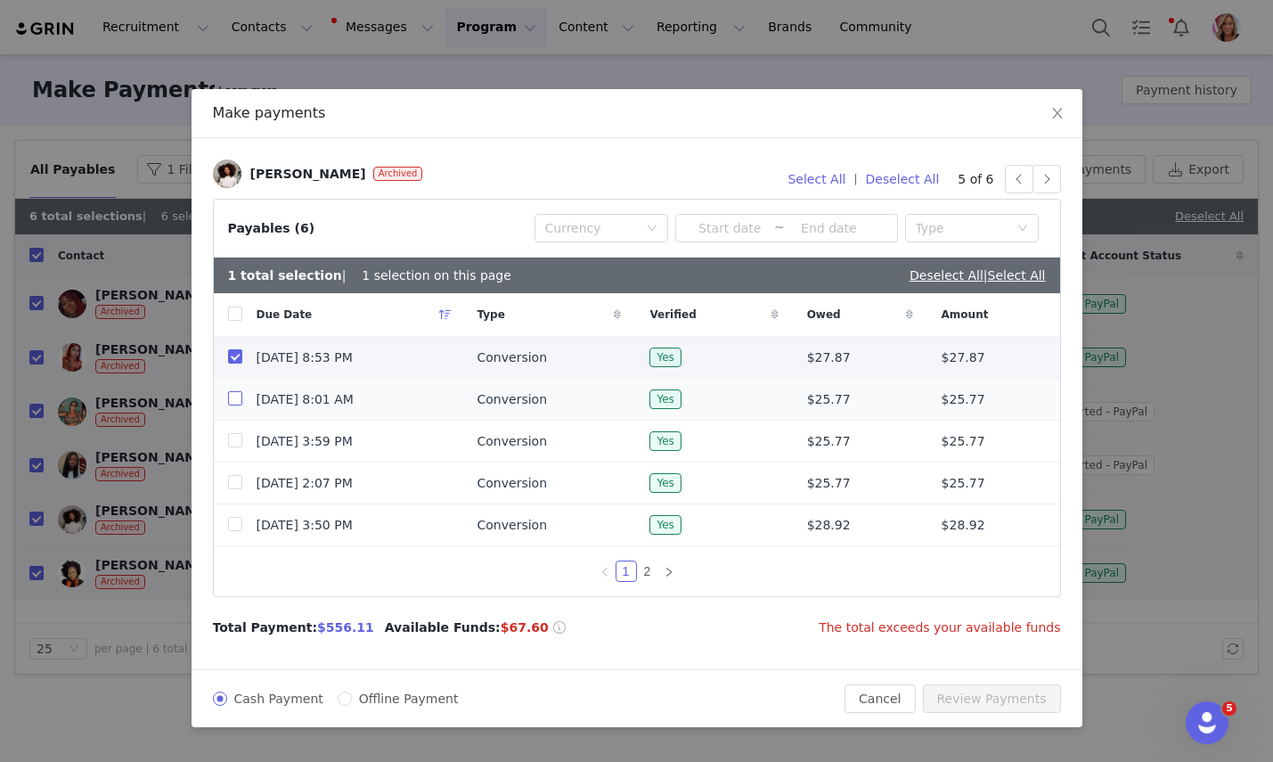
click at [229, 398] on input "checkbox" at bounding box center [235, 398] width 14 height 14
checkbox input "true"
click at [234, 442] on input "checkbox" at bounding box center [235, 440] width 14 height 14
checkbox input "true"
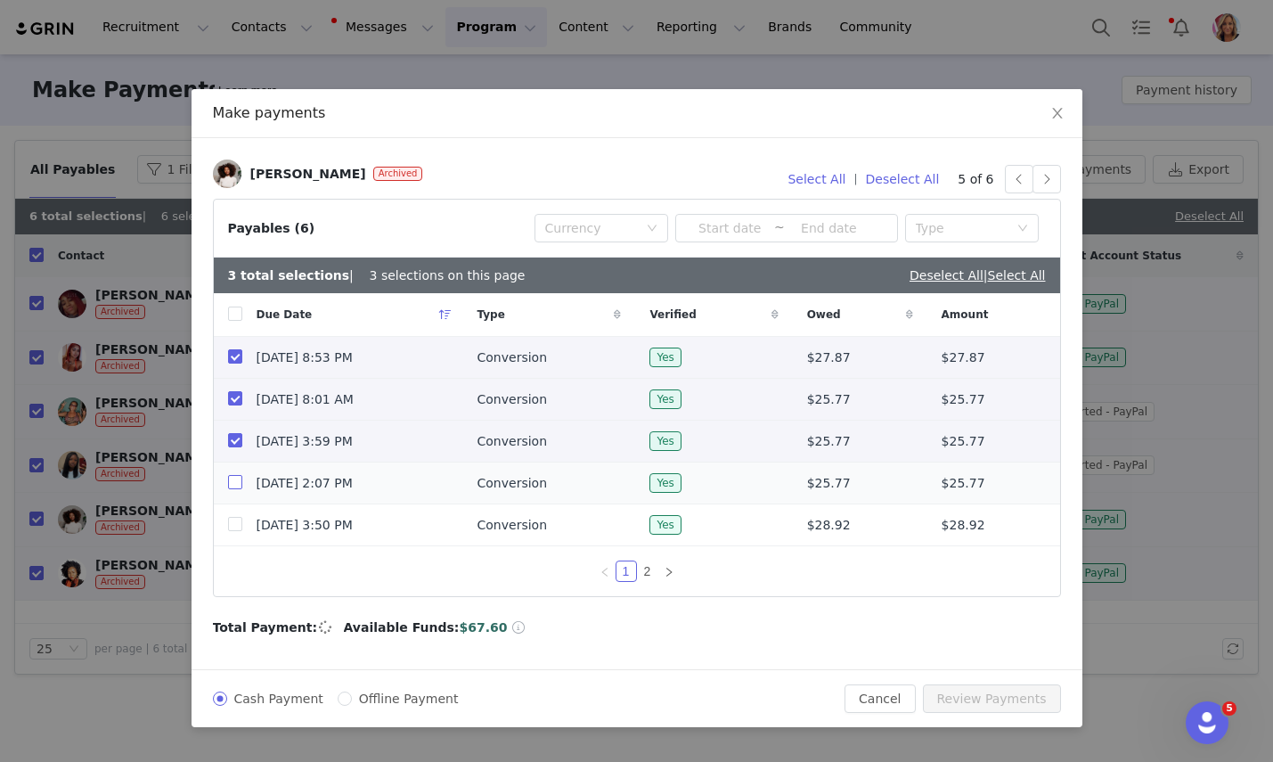
click at [235, 489] on input "checkbox" at bounding box center [235, 482] width 14 height 14
checkbox input "true"
click at [647, 568] on link "2" at bounding box center [648, 571] width 20 height 20
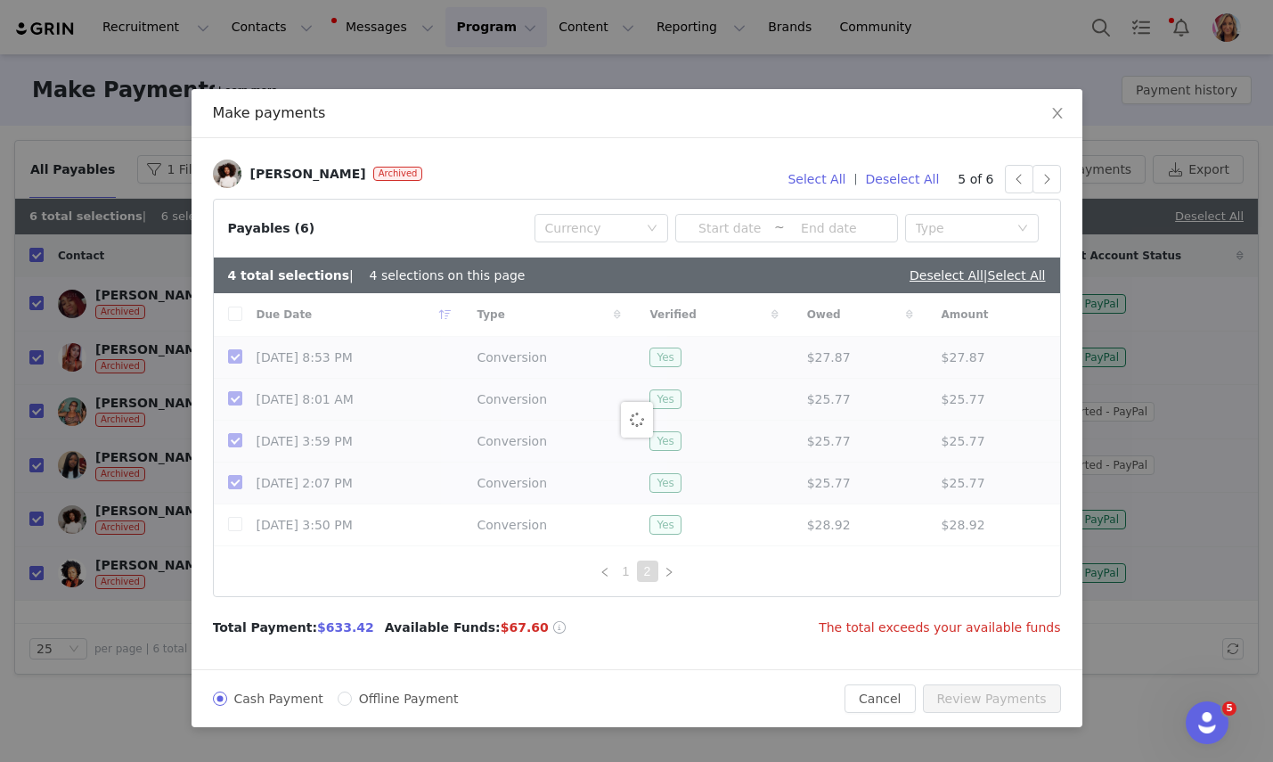
checkbox input "false"
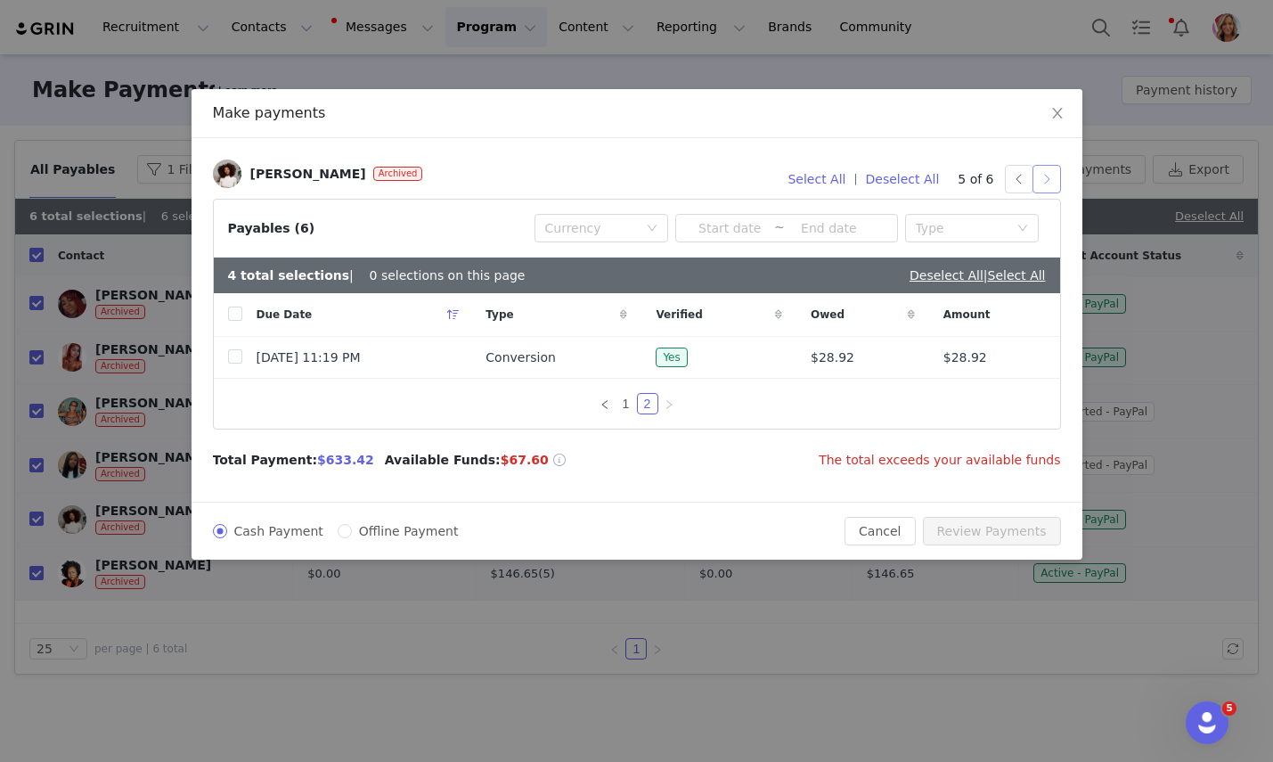
click at [1053, 175] on button "button" at bounding box center [1047, 179] width 29 height 29
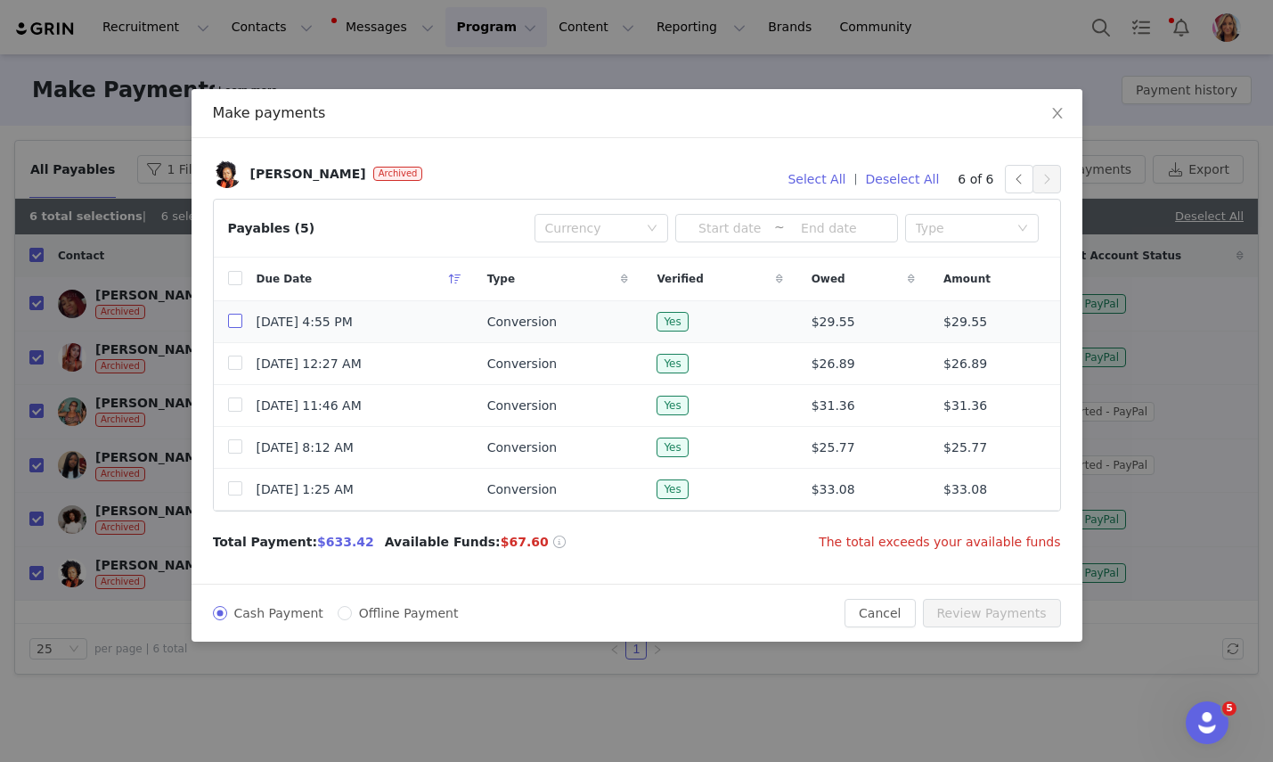
click at [234, 323] on input "checkbox" at bounding box center [235, 321] width 14 height 14
checkbox input "true"
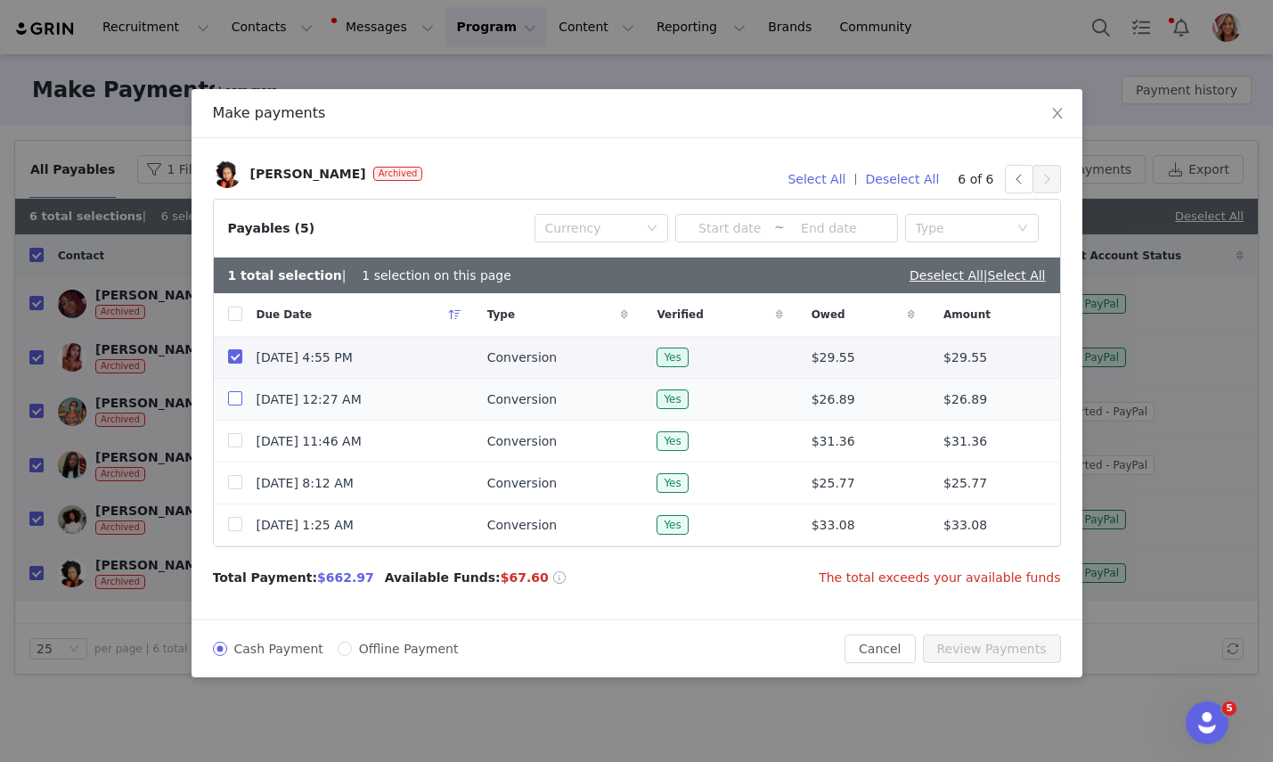
click at [233, 393] on input "checkbox" at bounding box center [235, 398] width 14 height 14
checkbox input "true"
click at [239, 448] on label at bounding box center [235, 441] width 14 height 19
click at [239, 447] on input "checkbox" at bounding box center [235, 440] width 14 height 14
checkbox input "true"
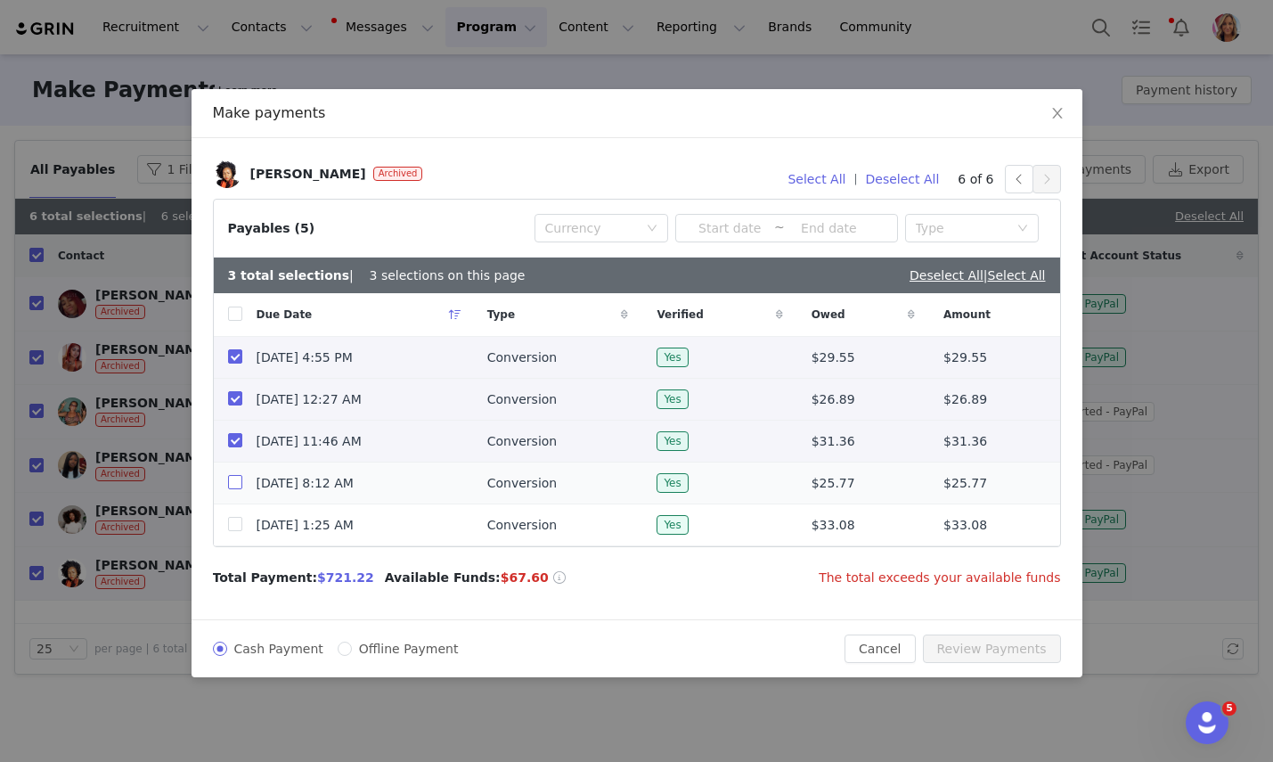
click at [238, 486] on input "checkbox" at bounding box center [235, 482] width 14 height 14
checkbox input "true"
click at [659, 61] on div "Make payments Toni Daley Archived Select All | Deselect All 6 of 6 Payables (5)…" at bounding box center [636, 381] width 1273 height 762
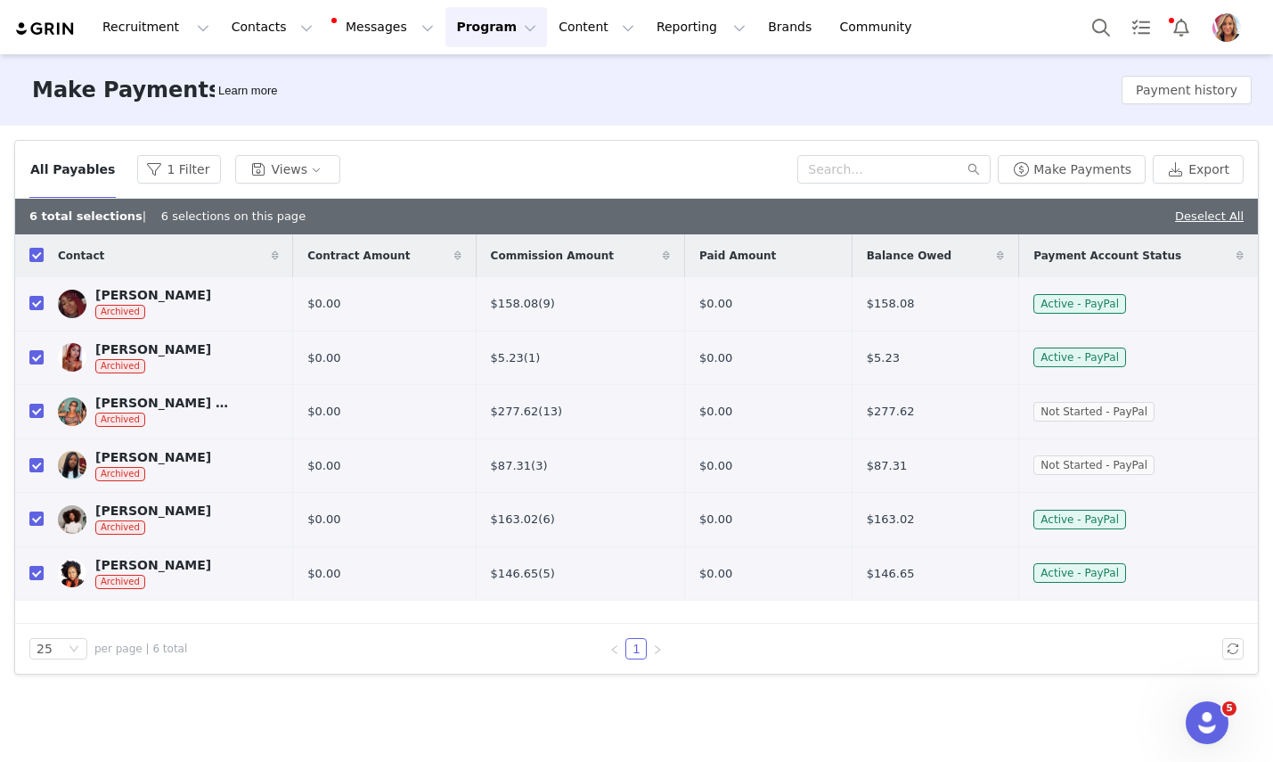
click at [1228, 30] on img "Profile" at bounding box center [1227, 27] width 29 height 29
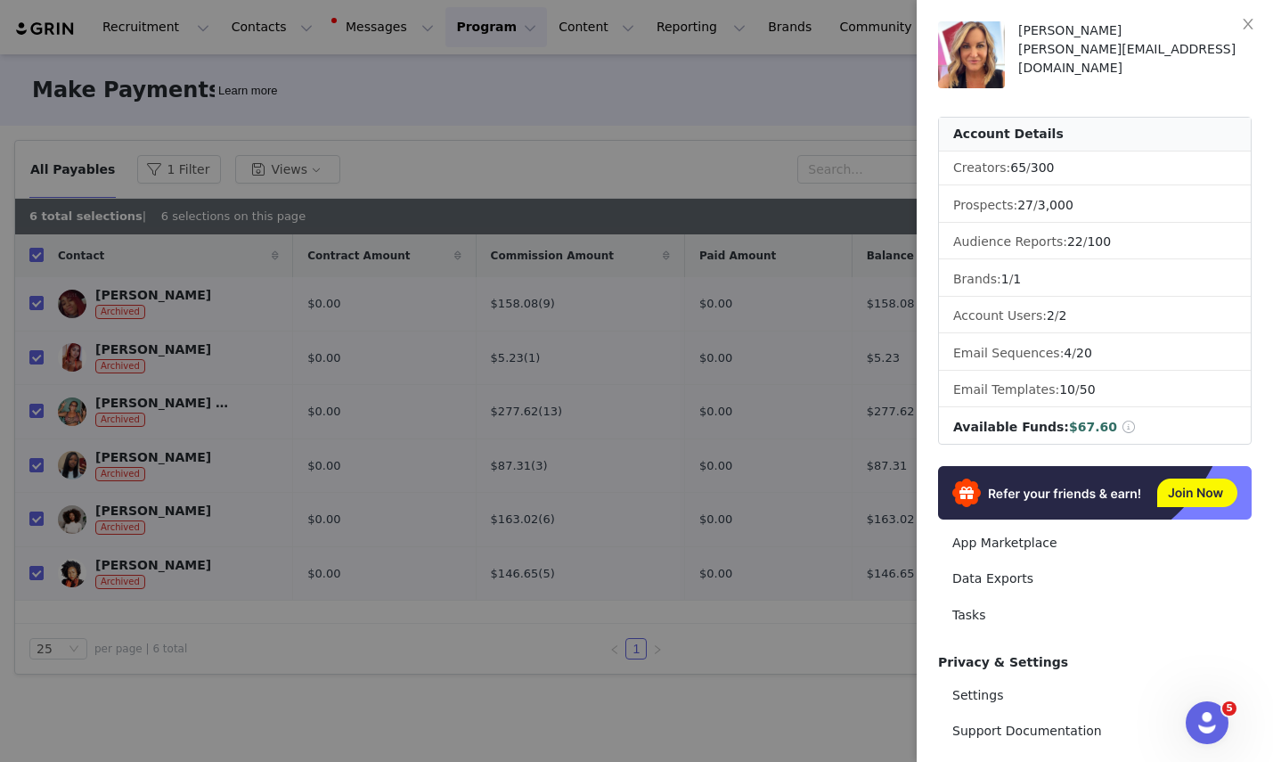
click at [772, 101] on div at bounding box center [636, 381] width 1273 height 762
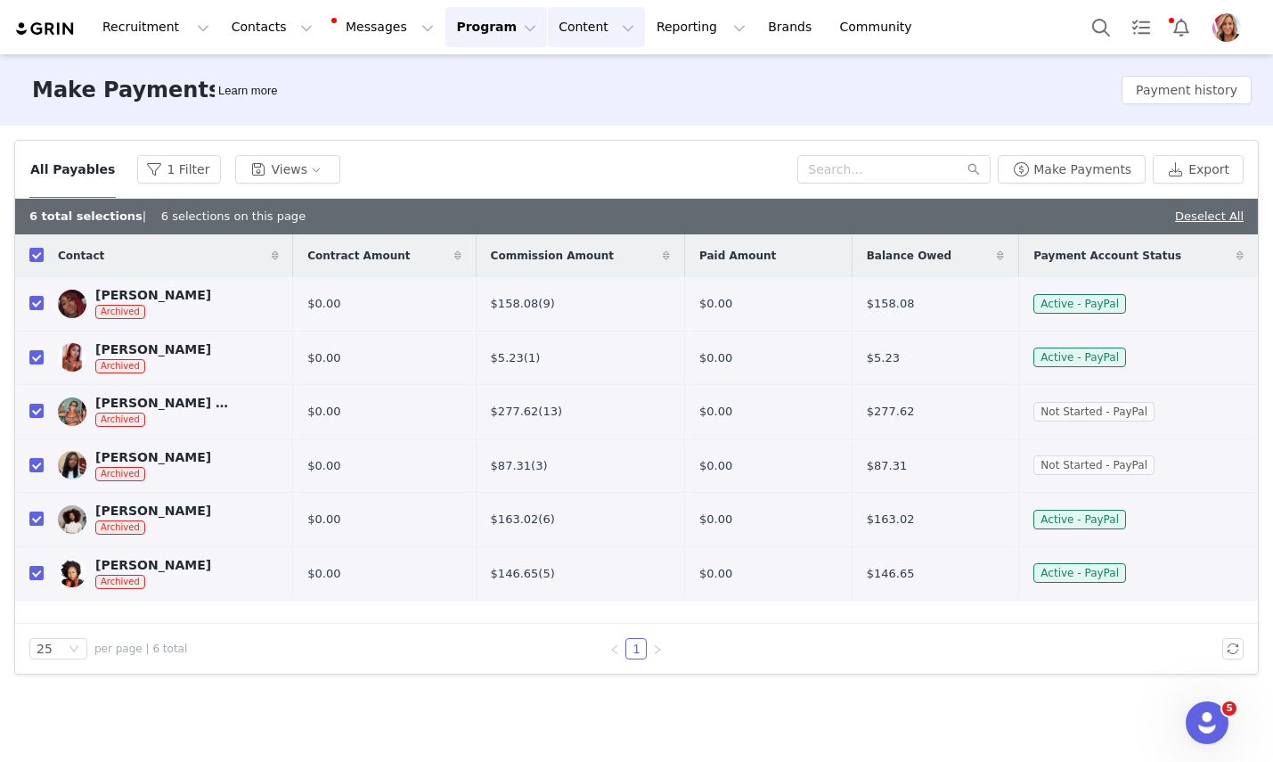
click at [576, 27] on button "Content Content" at bounding box center [596, 27] width 97 height 40
click at [1106, 169] on button "Make Payments" at bounding box center [1072, 169] width 148 height 29
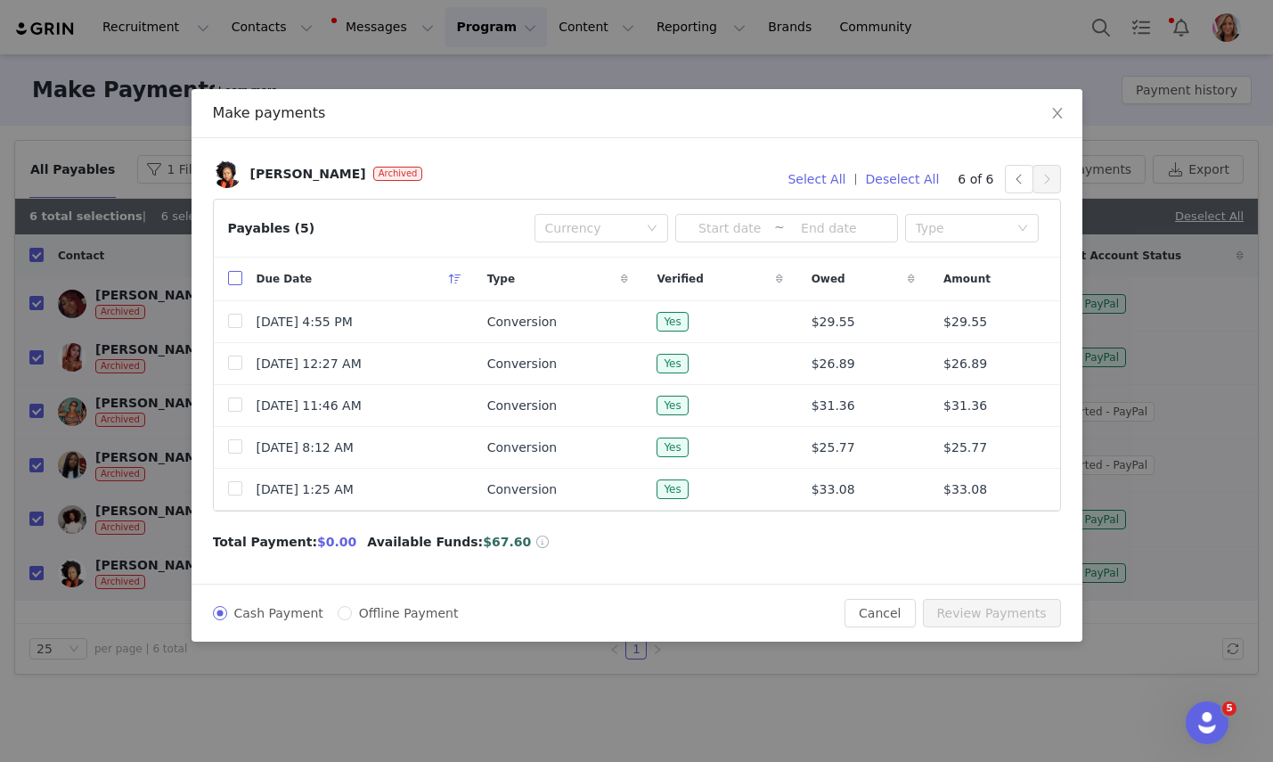
click at [232, 276] on input "checkbox" at bounding box center [235, 278] width 14 height 14
checkbox input "true"
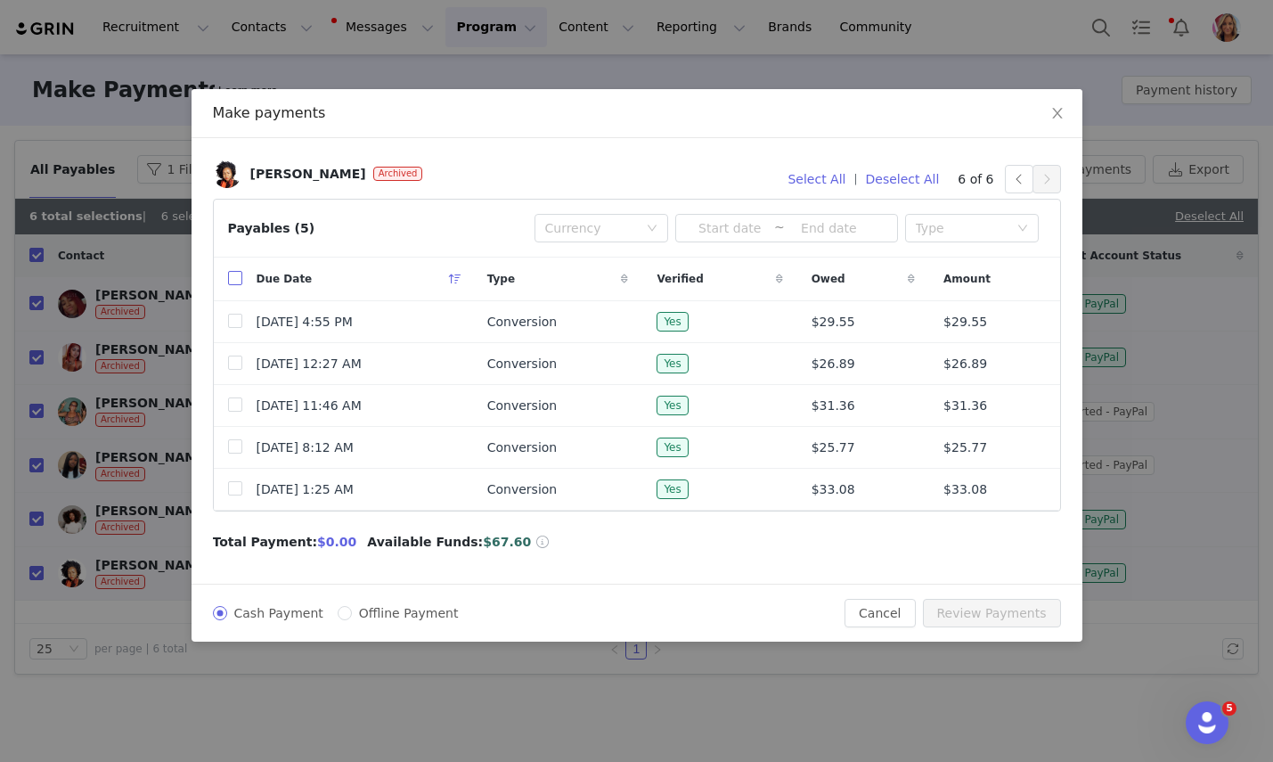
checkbox input "true"
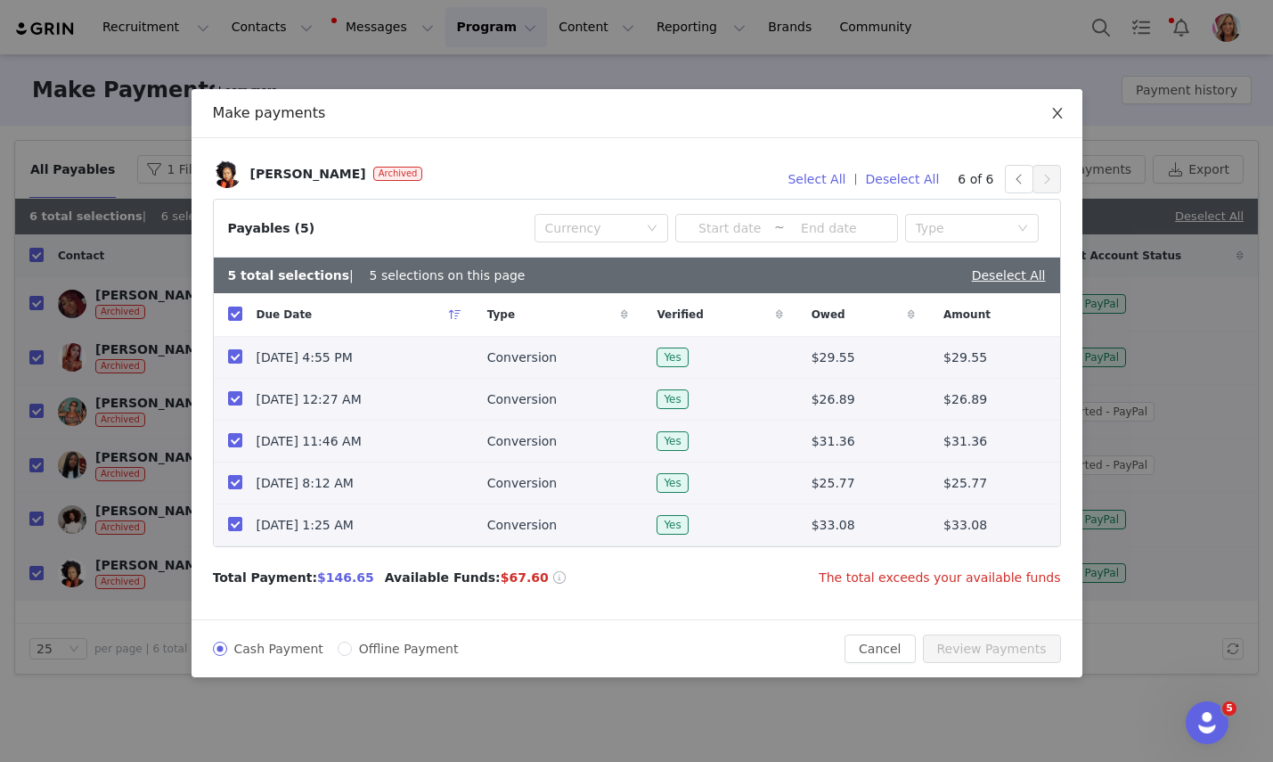
click at [1060, 113] on icon "icon: close" at bounding box center [1057, 113] width 14 height 14
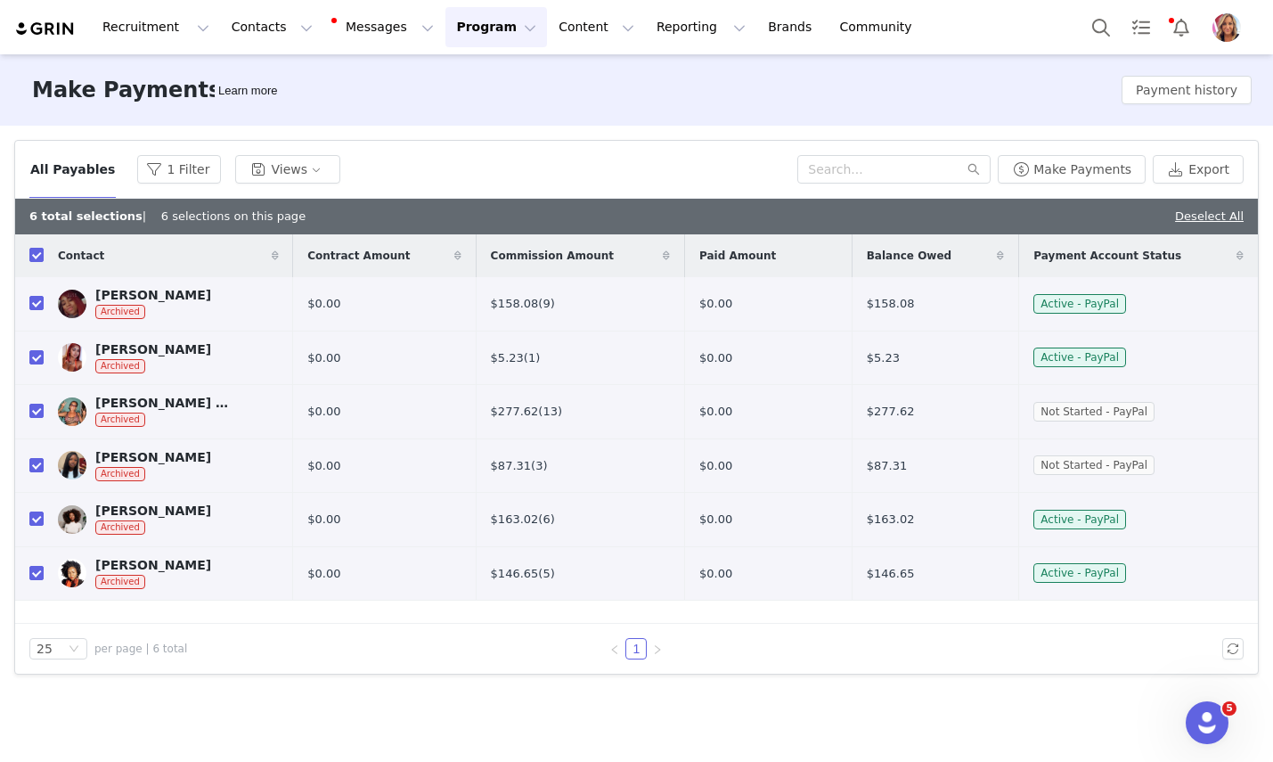
click at [667, 124] on div "Make Payments Learn more Payment history" at bounding box center [636, 89] width 1273 height 71
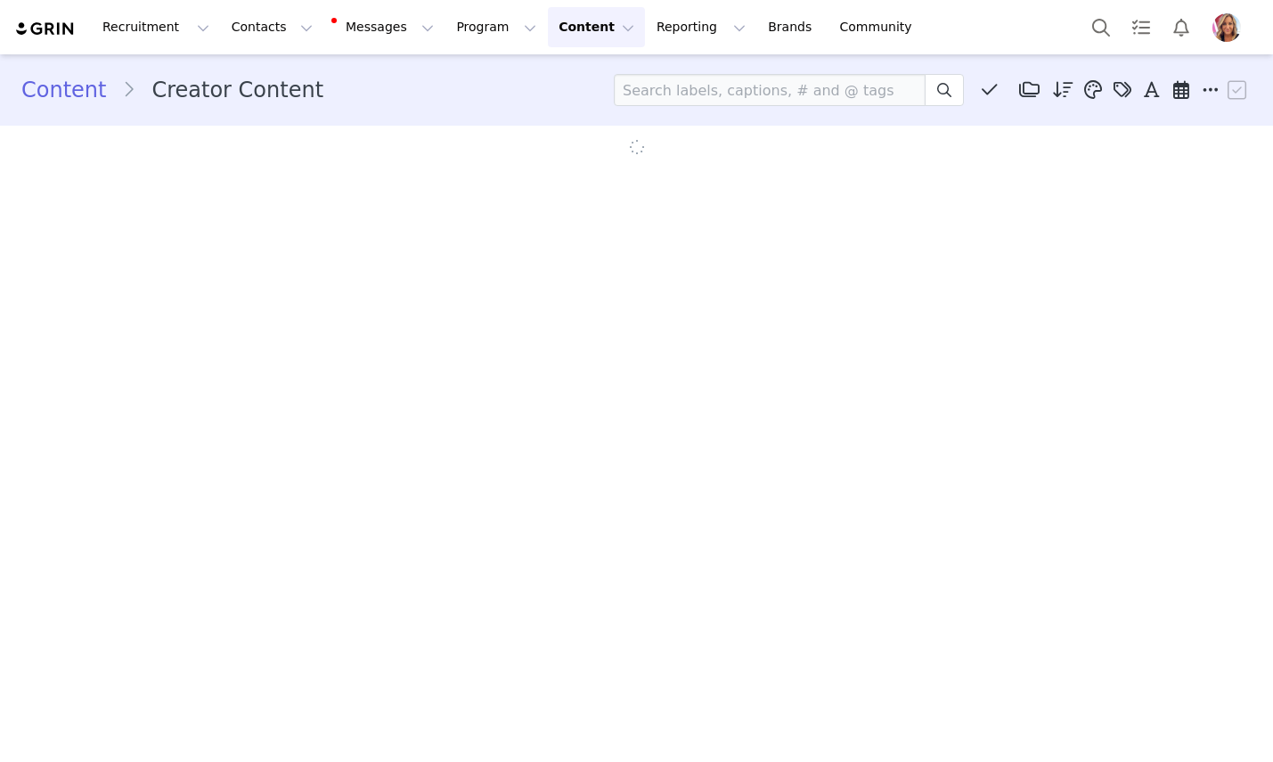
click at [1236, 16] on img "Profile" at bounding box center [1227, 27] width 29 height 29
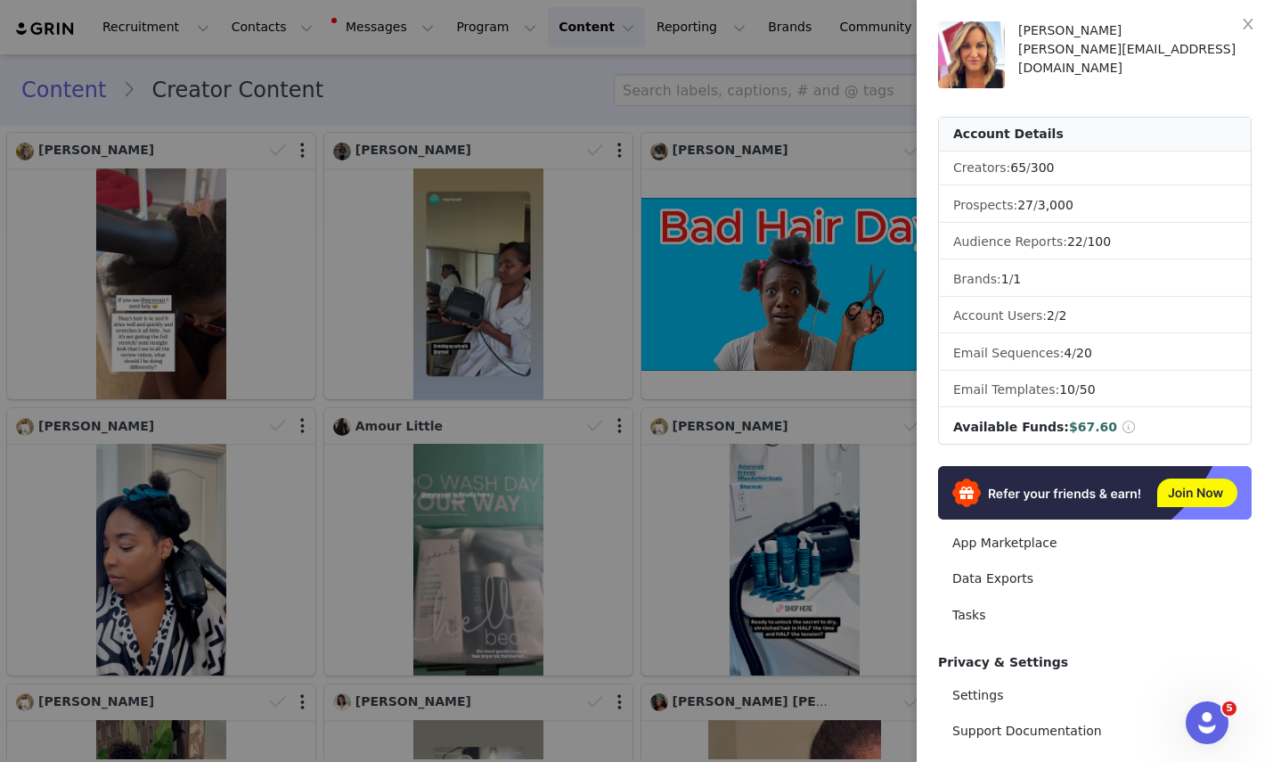
click at [1013, 426] on span "Available Funds:" at bounding box center [1011, 427] width 116 height 14
click at [1059, 434] on div "Available Funds: $67.60" at bounding box center [1044, 427] width 183 height 19
click at [1248, 24] on icon "icon: close" at bounding box center [1248, 24] width 10 height 11
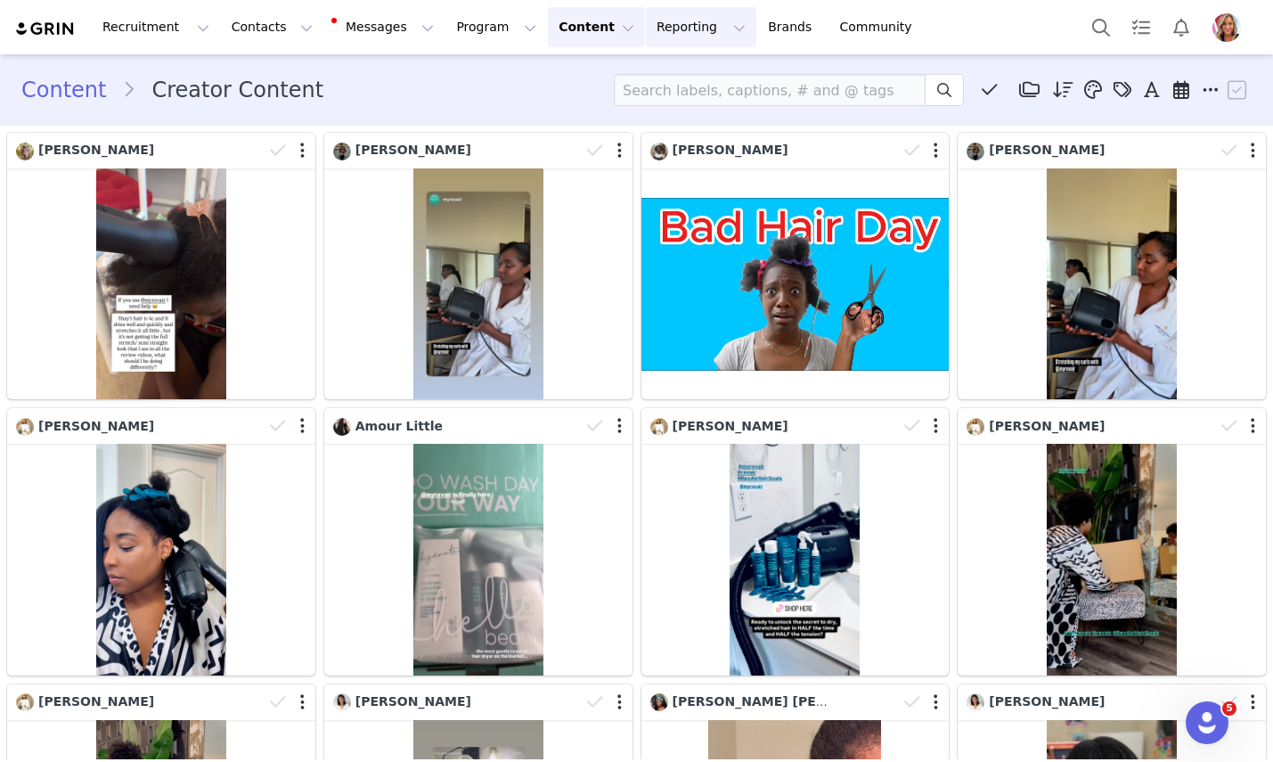
click at [675, 28] on button "Reporting Reporting" at bounding box center [701, 27] width 110 height 40
click at [1221, 18] on img "Profile" at bounding box center [1227, 27] width 29 height 29
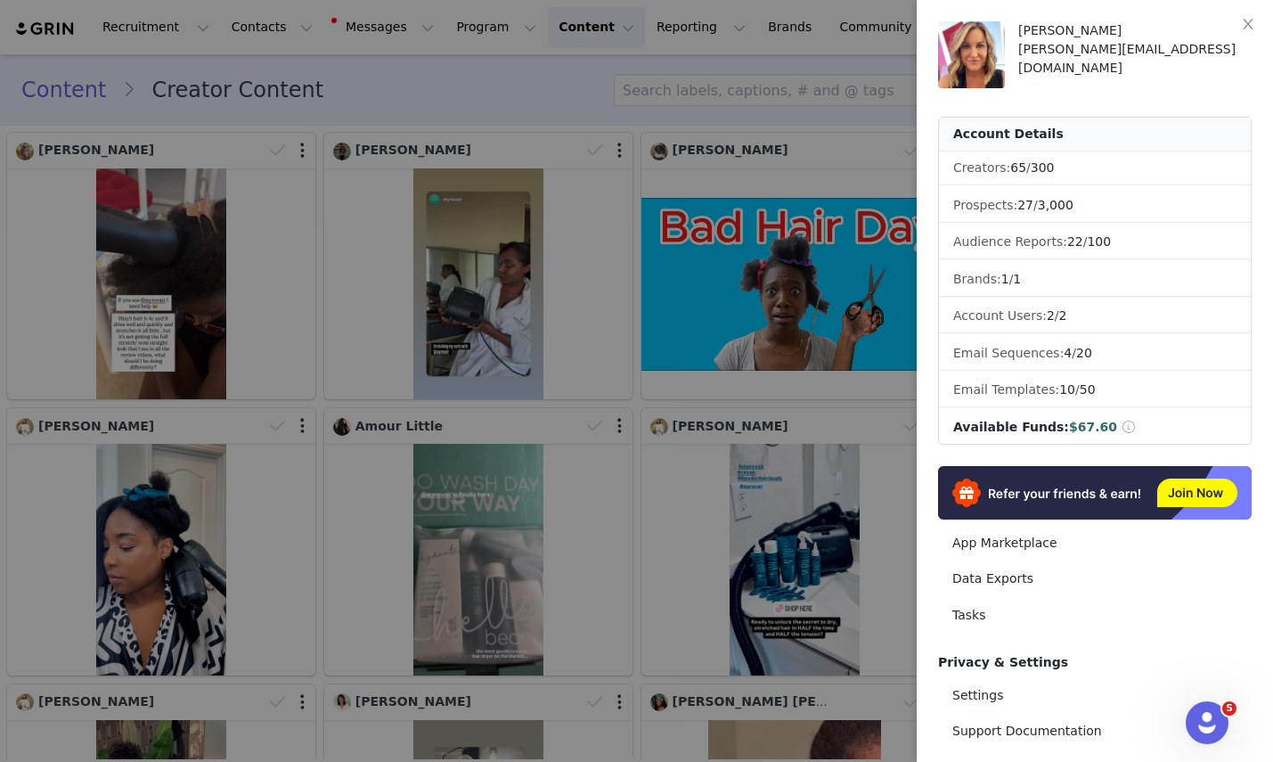
scroll to position [141, 0]
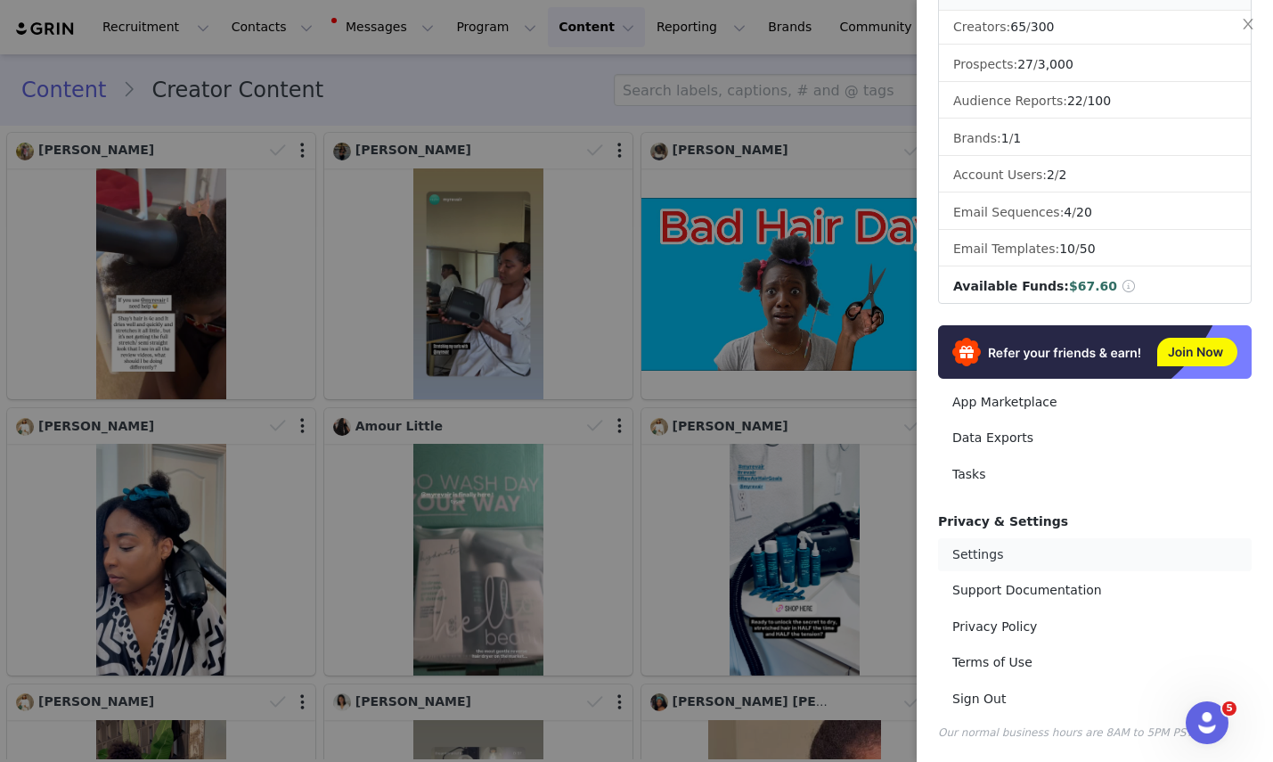
click at [978, 551] on link "Settings" at bounding box center [1095, 554] width 314 height 33
select select "America/Los_Angeles"
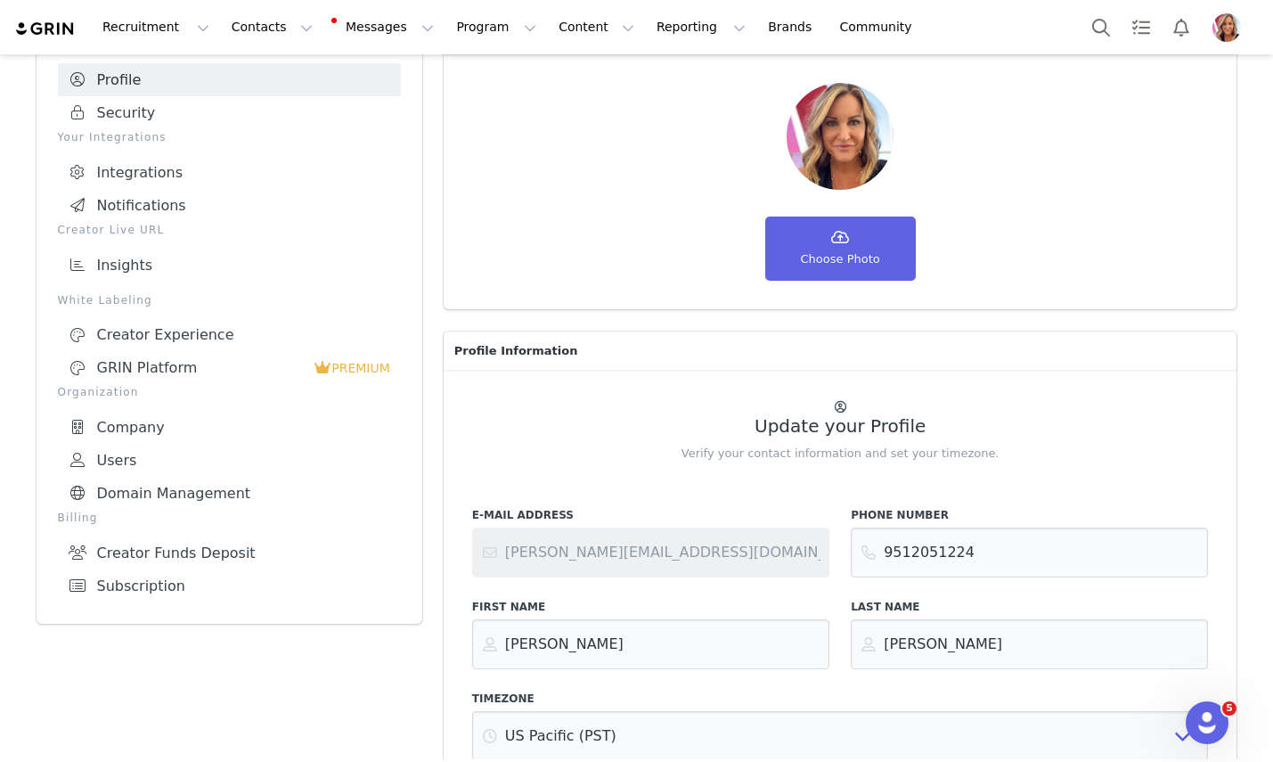
scroll to position [138, 0]
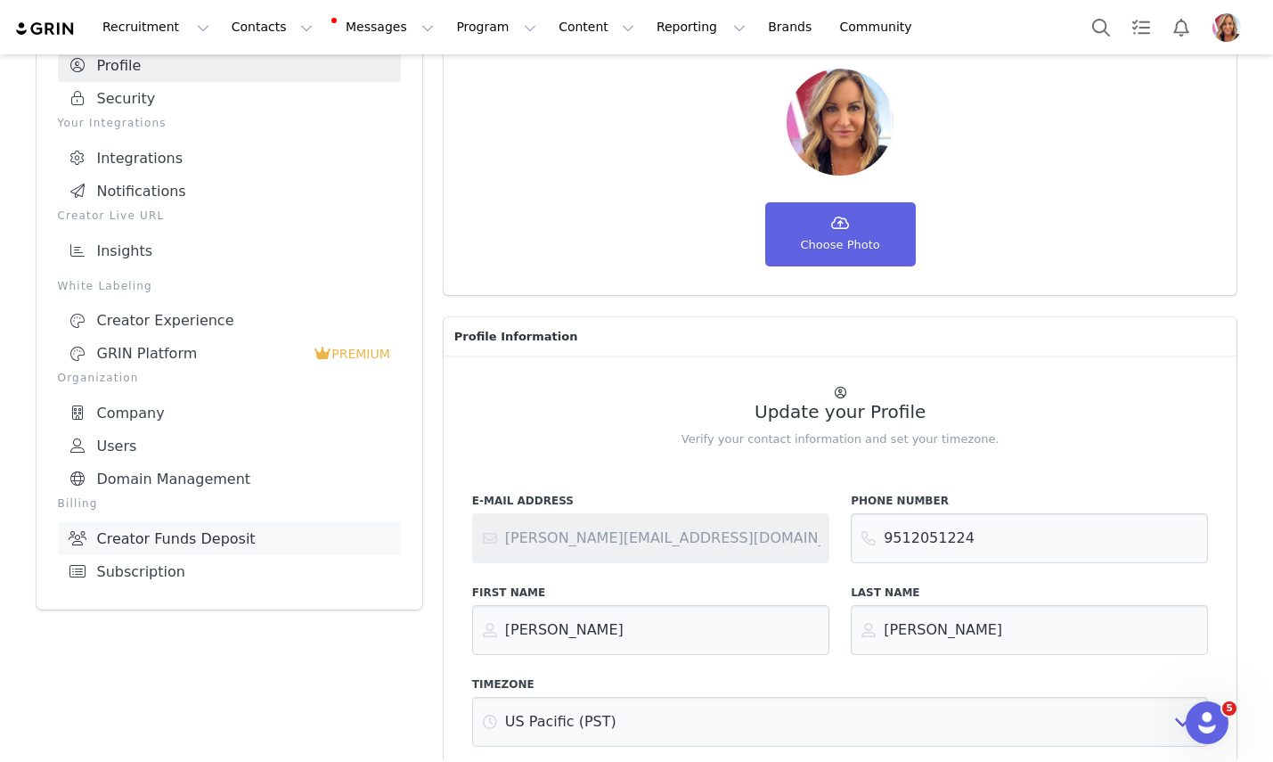
click at [241, 529] on link "Creator Funds Deposit" at bounding box center [229, 538] width 343 height 33
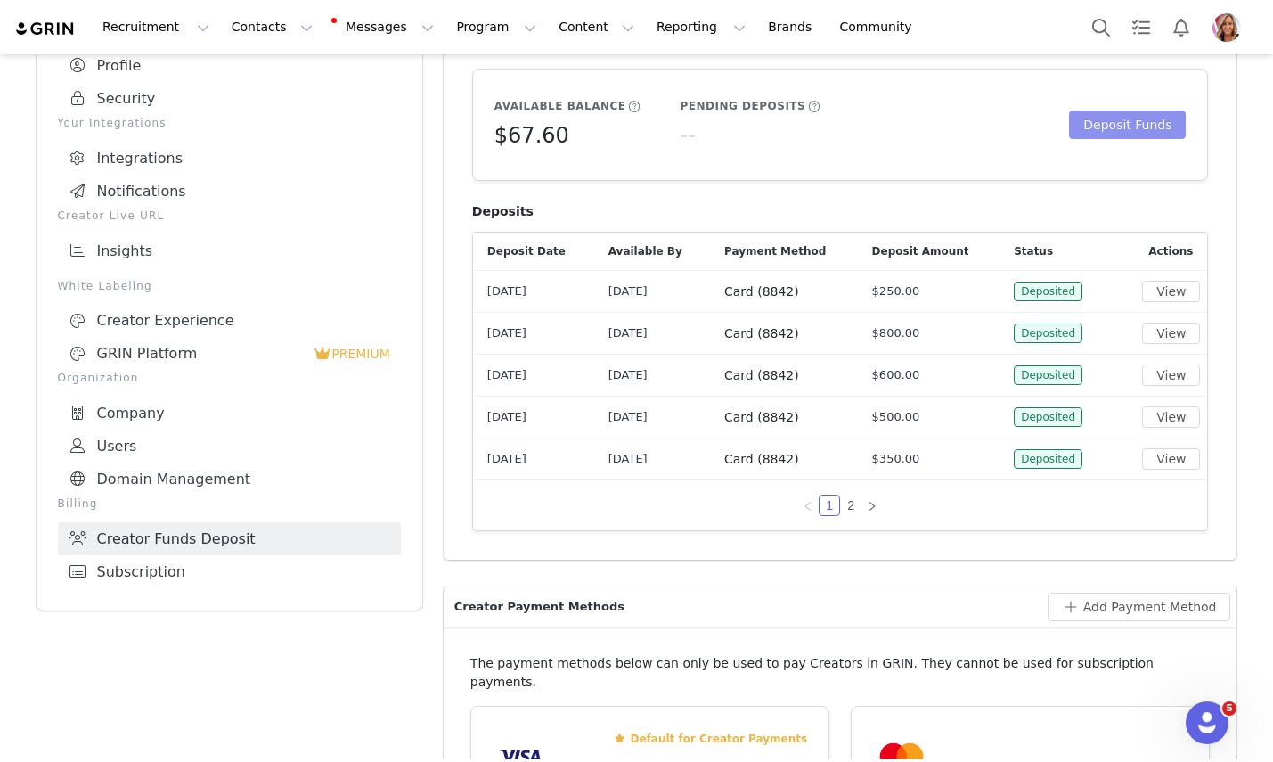
click at [1131, 122] on button "Deposit Funds" at bounding box center [1127, 124] width 117 height 29
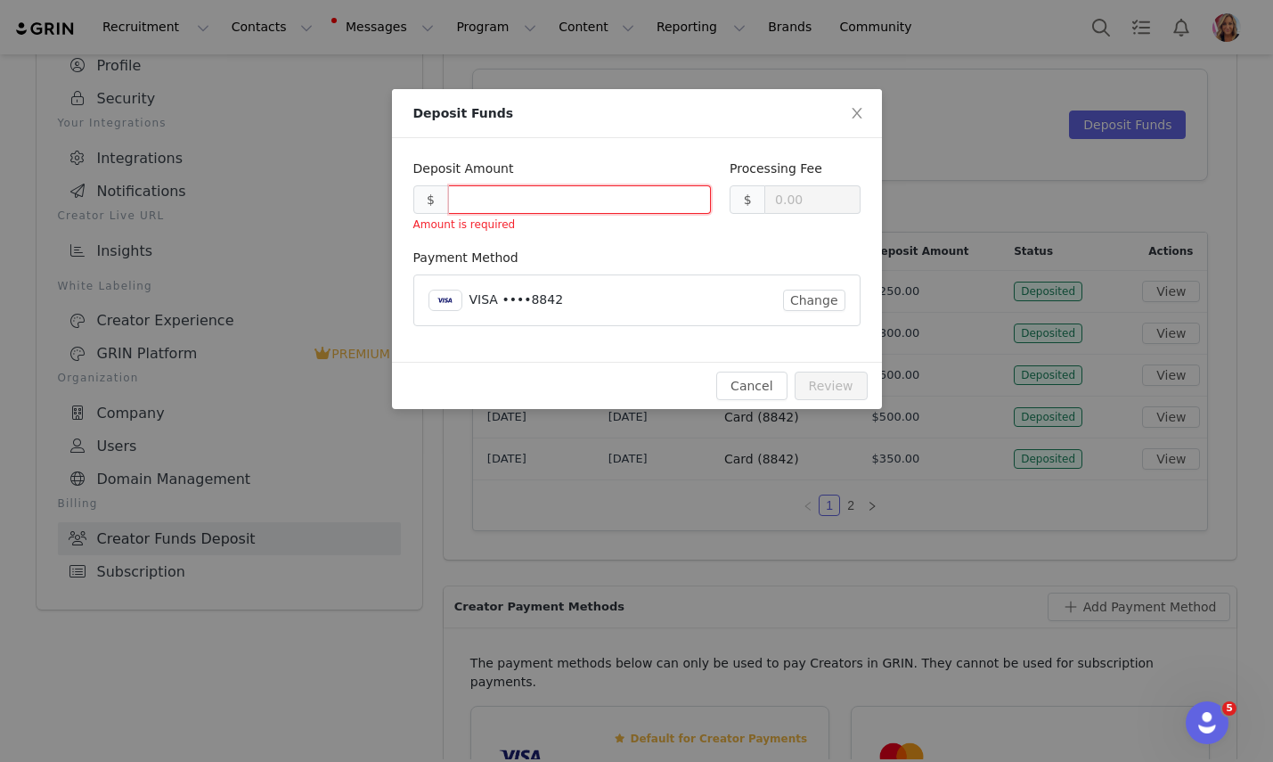
type input "0.30"
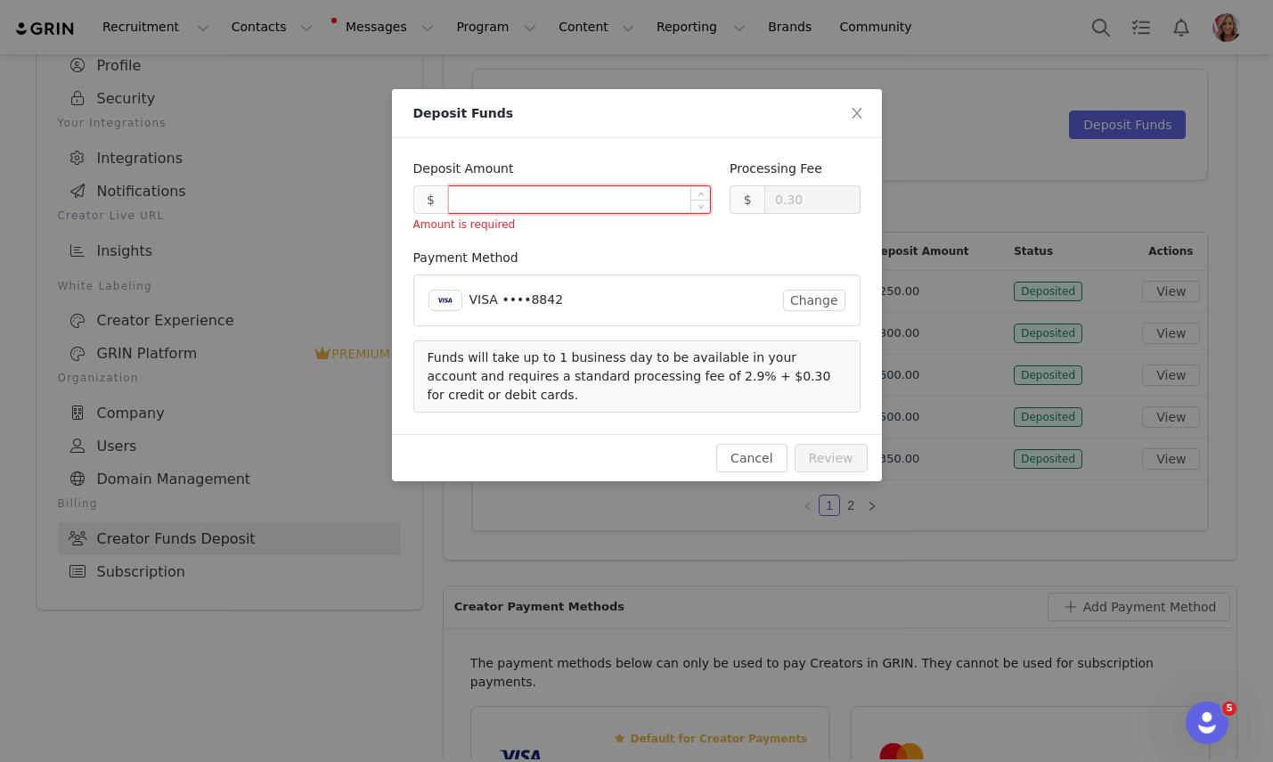
click at [590, 199] on input at bounding box center [580, 199] width 262 height 27
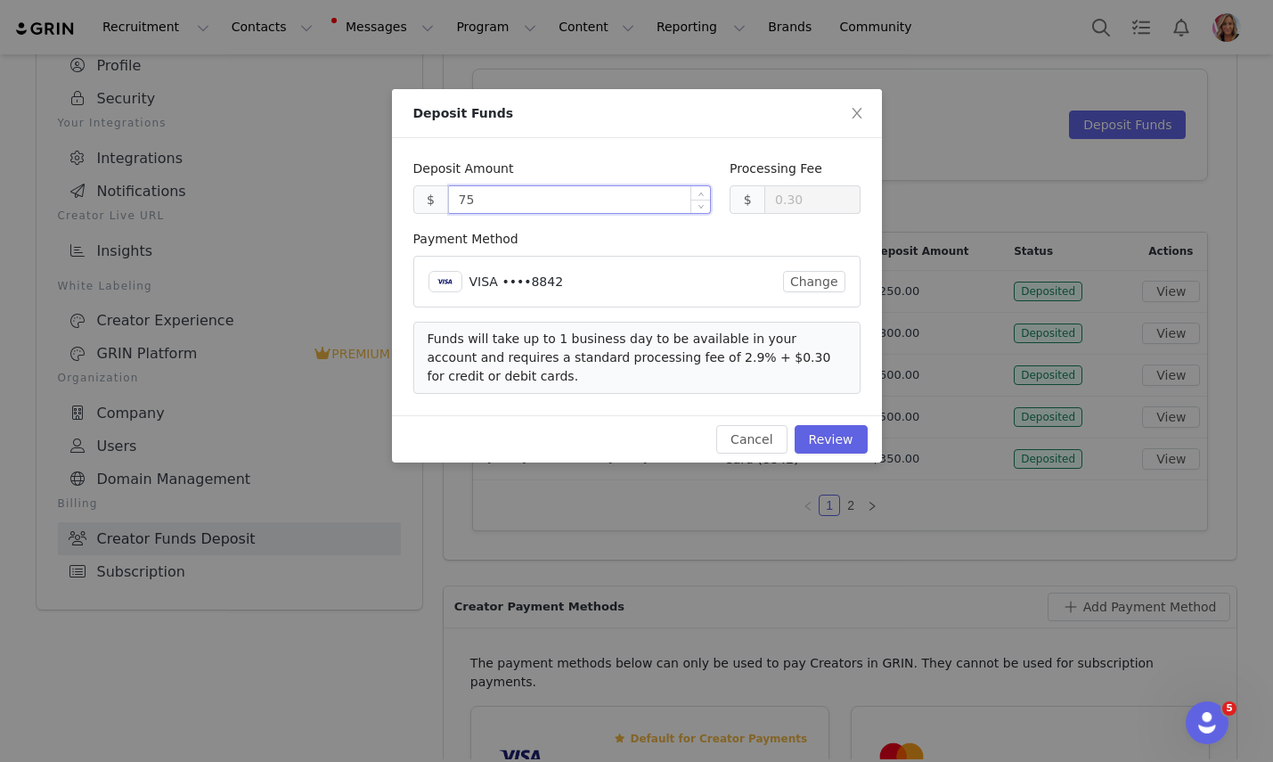
type input "750"
type input "22.05"
type input "750.00"
click at [830, 444] on button "Review" at bounding box center [831, 439] width 73 height 29
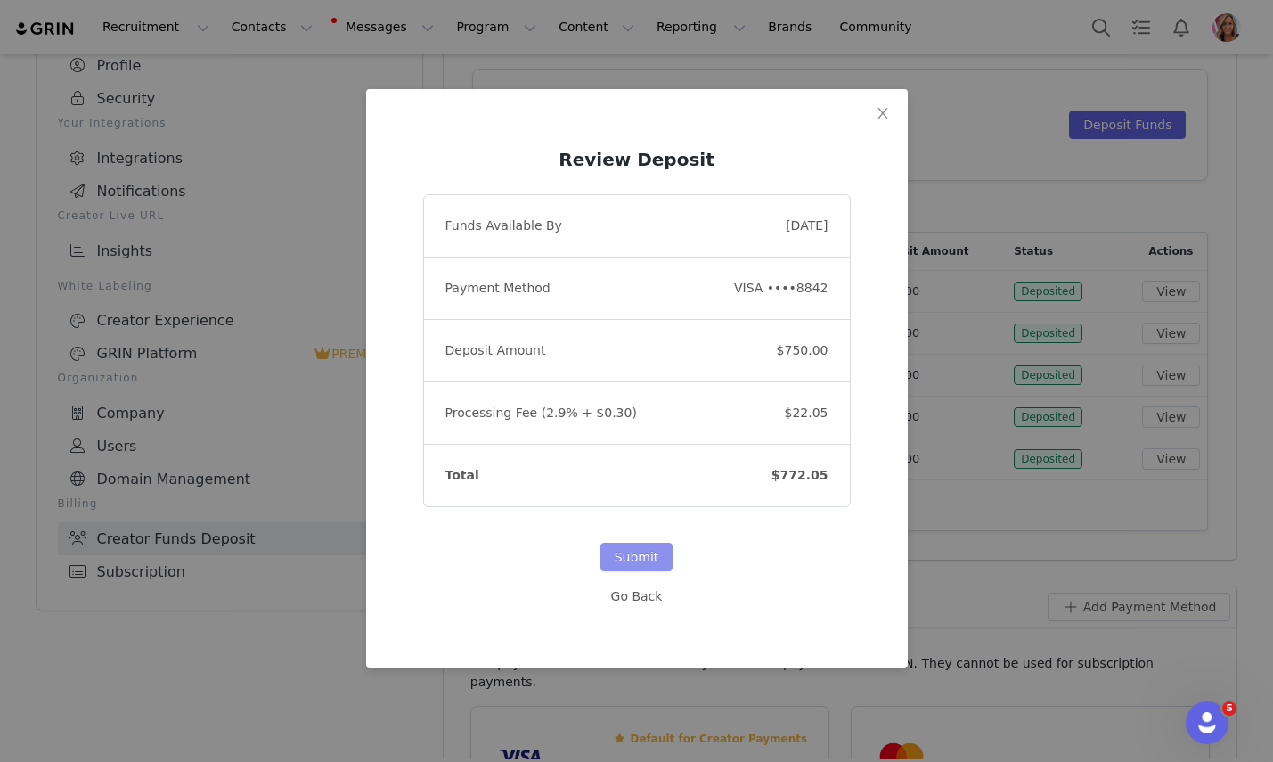
click at [638, 555] on button "Submit" at bounding box center [636, 557] width 73 height 29
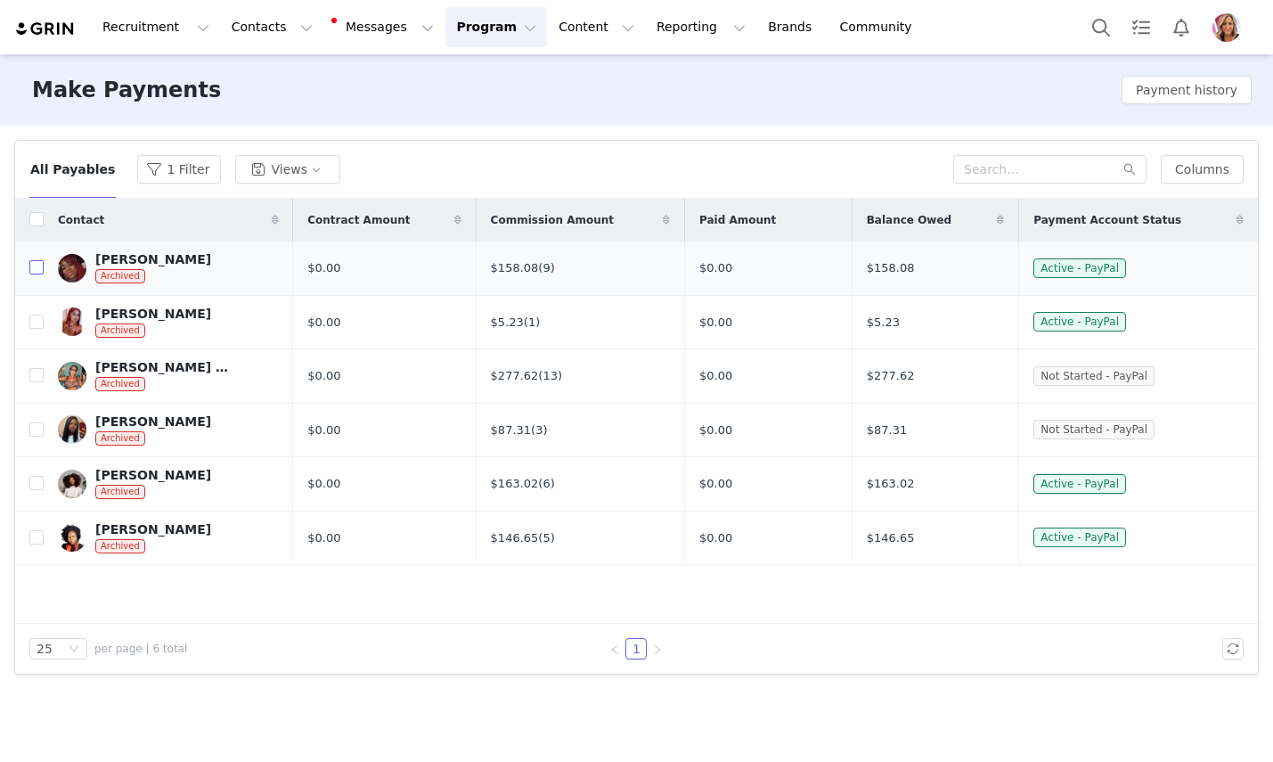
click at [37, 271] on input "checkbox" at bounding box center [36, 267] width 14 height 14
checkbox input "true"
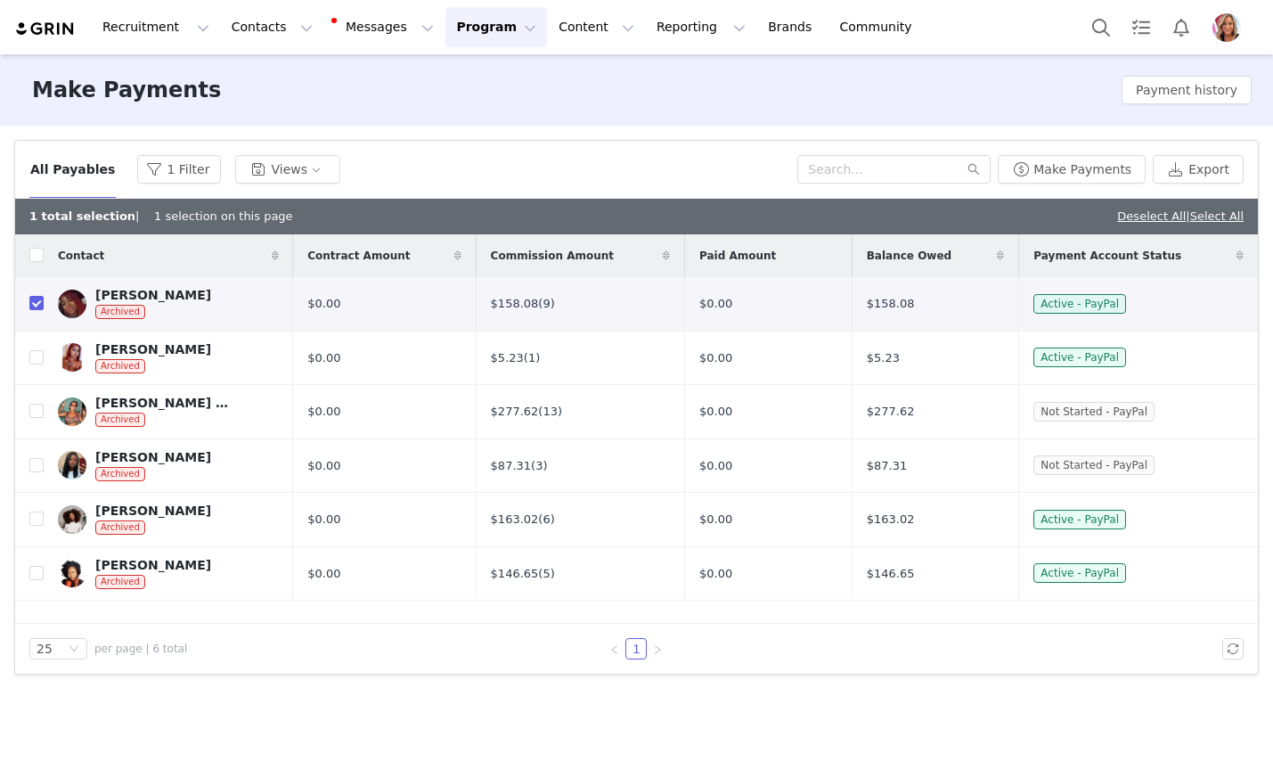
click at [530, 305] on div "$158.08 (9)" at bounding box center [580, 304] width 179 height 18
click at [545, 303] on link "(9)" at bounding box center [546, 303] width 16 height 13
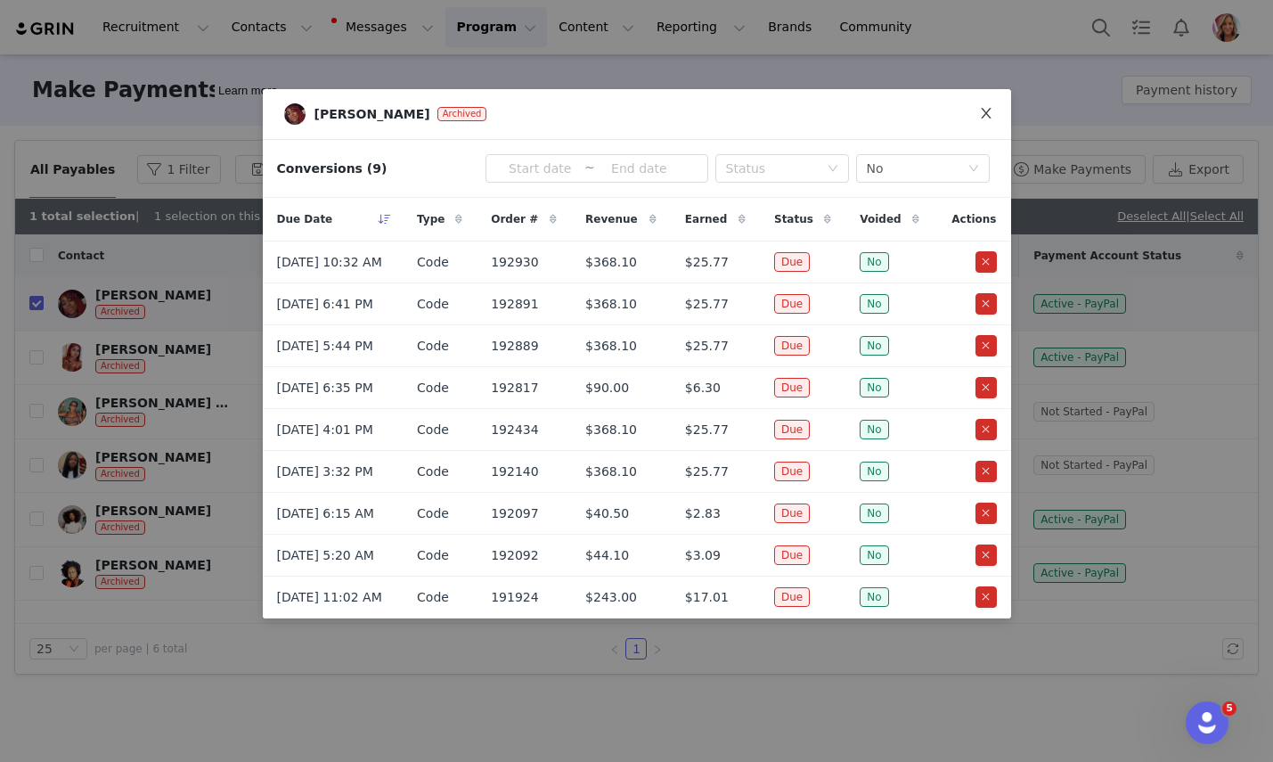
click at [988, 111] on icon "icon: close" at bounding box center [986, 113] width 10 height 11
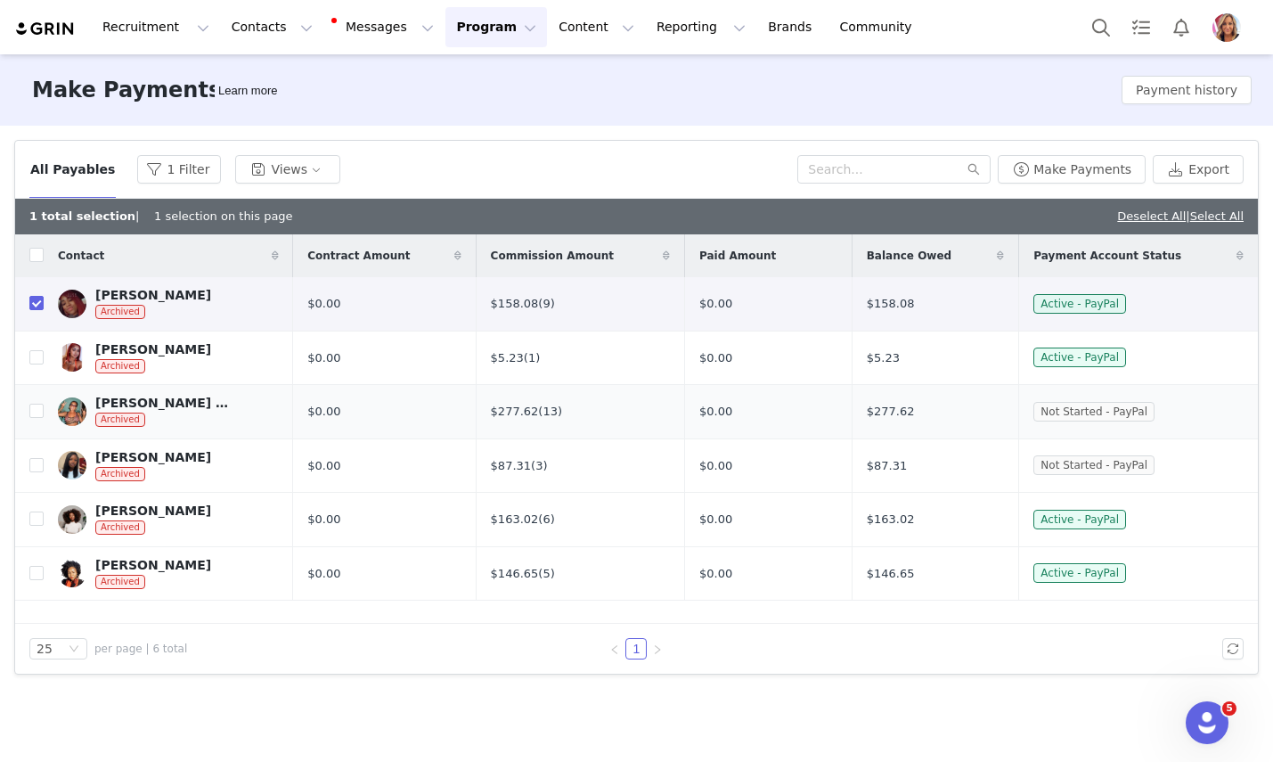
click at [129, 404] on div "Kennedy Johnson" at bounding box center [162, 403] width 134 height 14
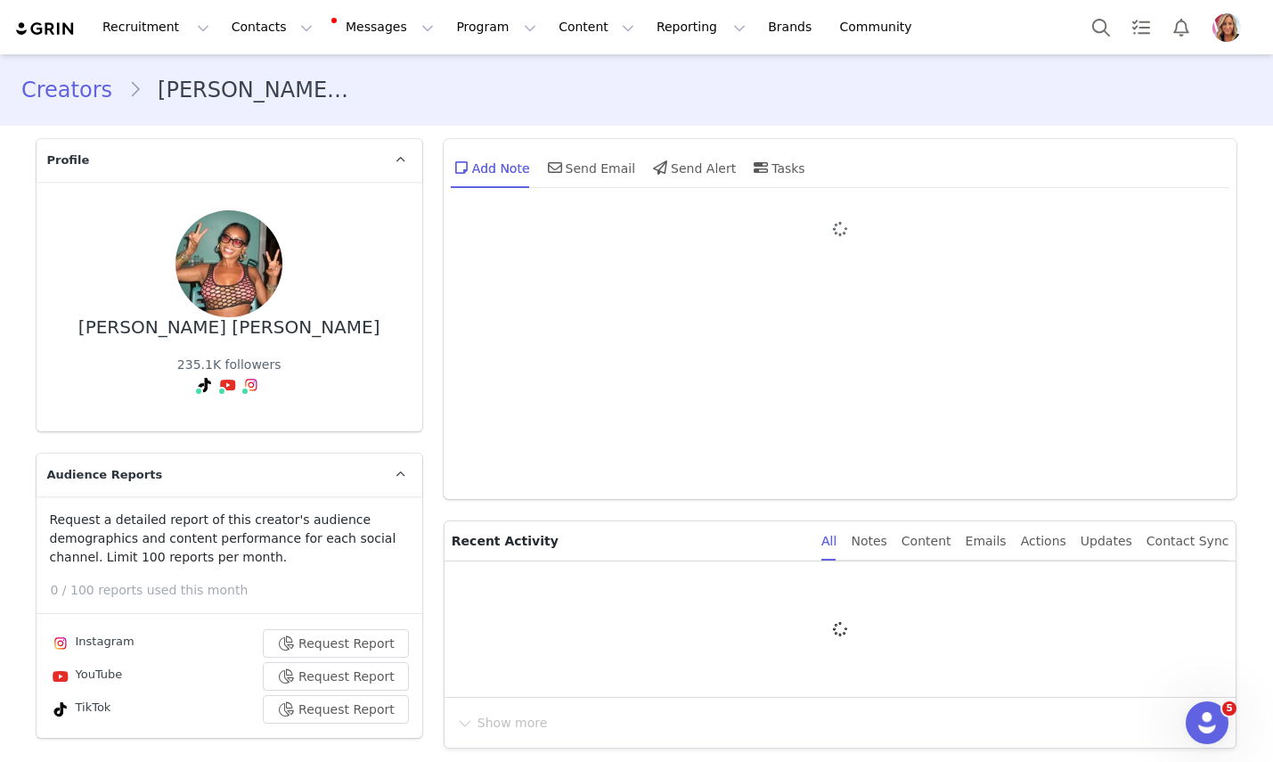
type input "+1 (United States)"
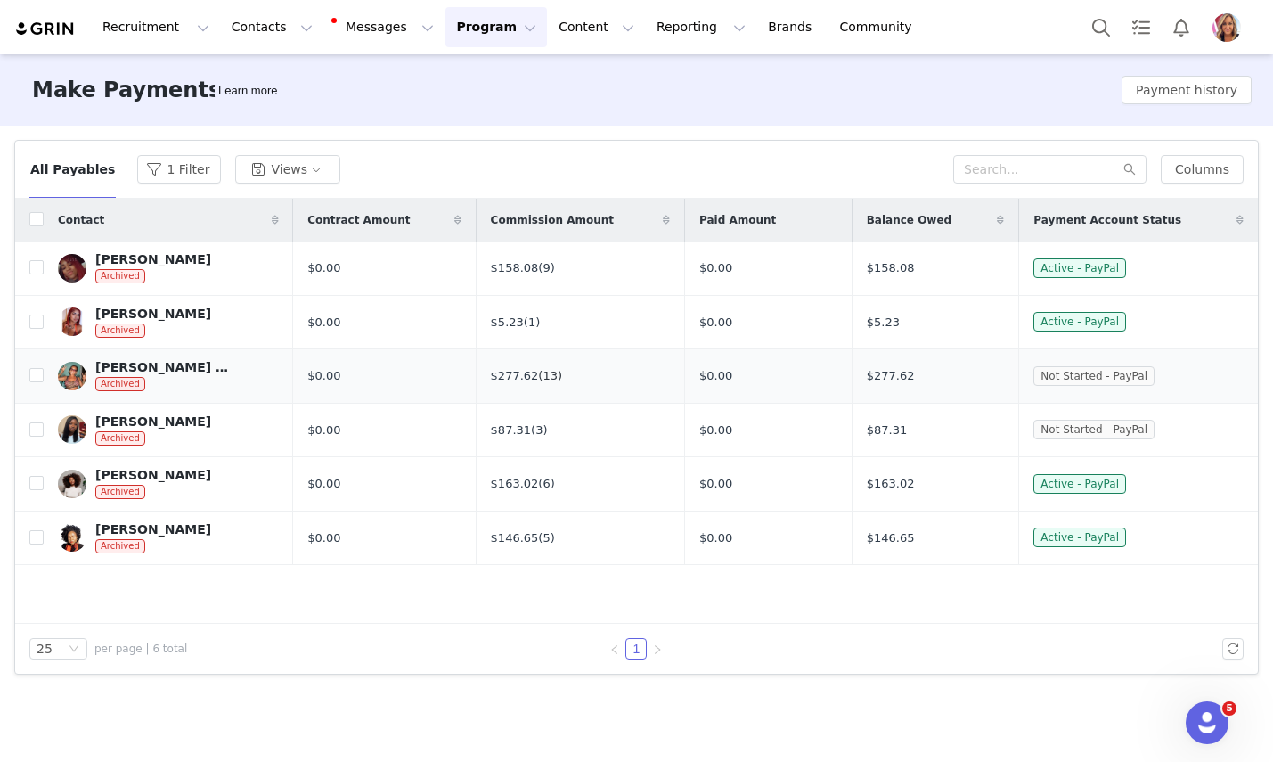
click at [547, 376] on link "(13)" at bounding box center [550, 375] width 24 height 13
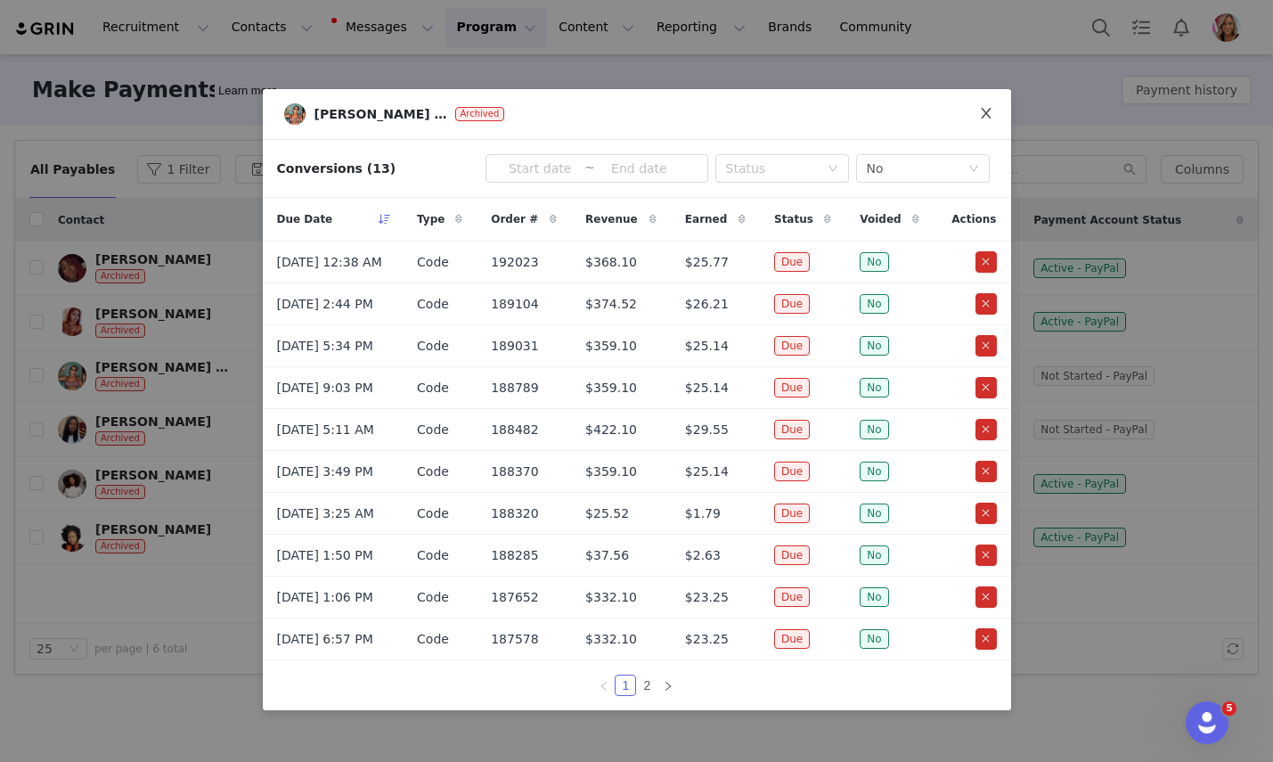
click at [985, 117] on icon "icon: close" at bounding box center [986, 113] width 14 height 14
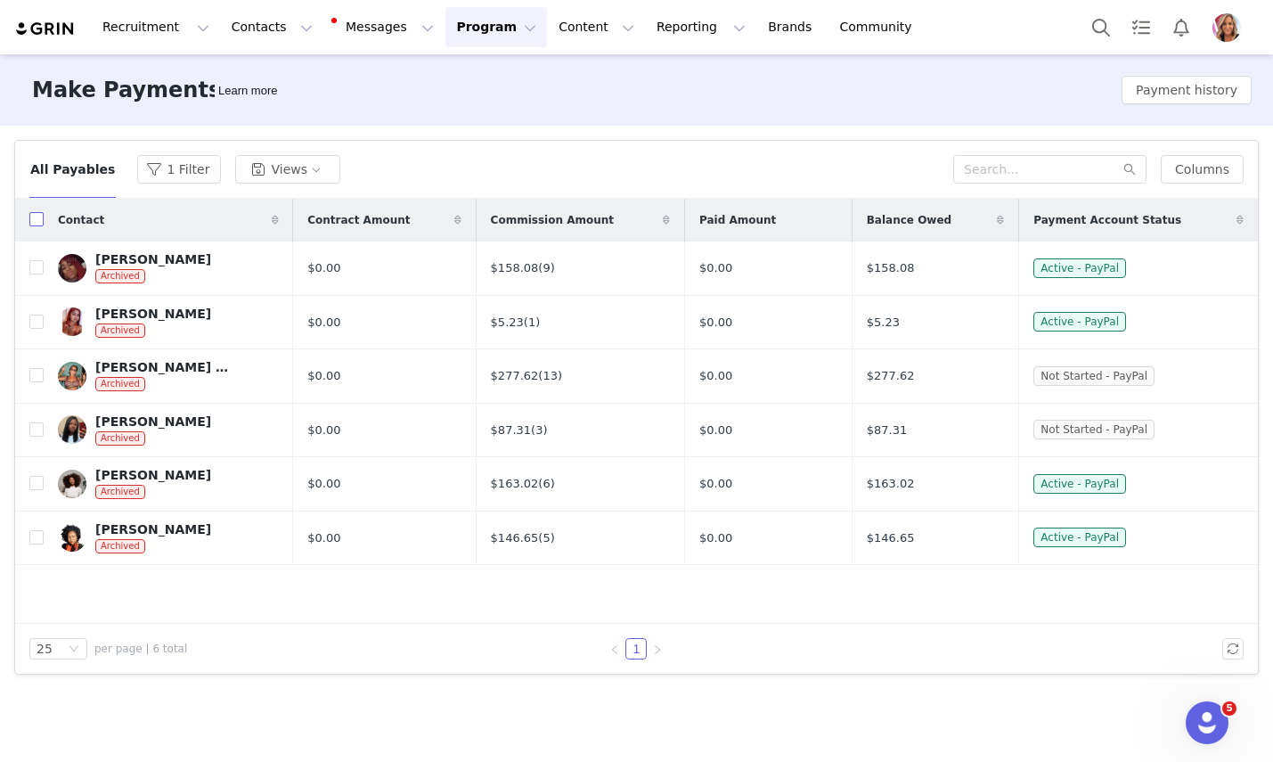
click at [37, 218] on input "checkbox" at bounding box center [36, 219] width 14 height 14
checkbox input "true"
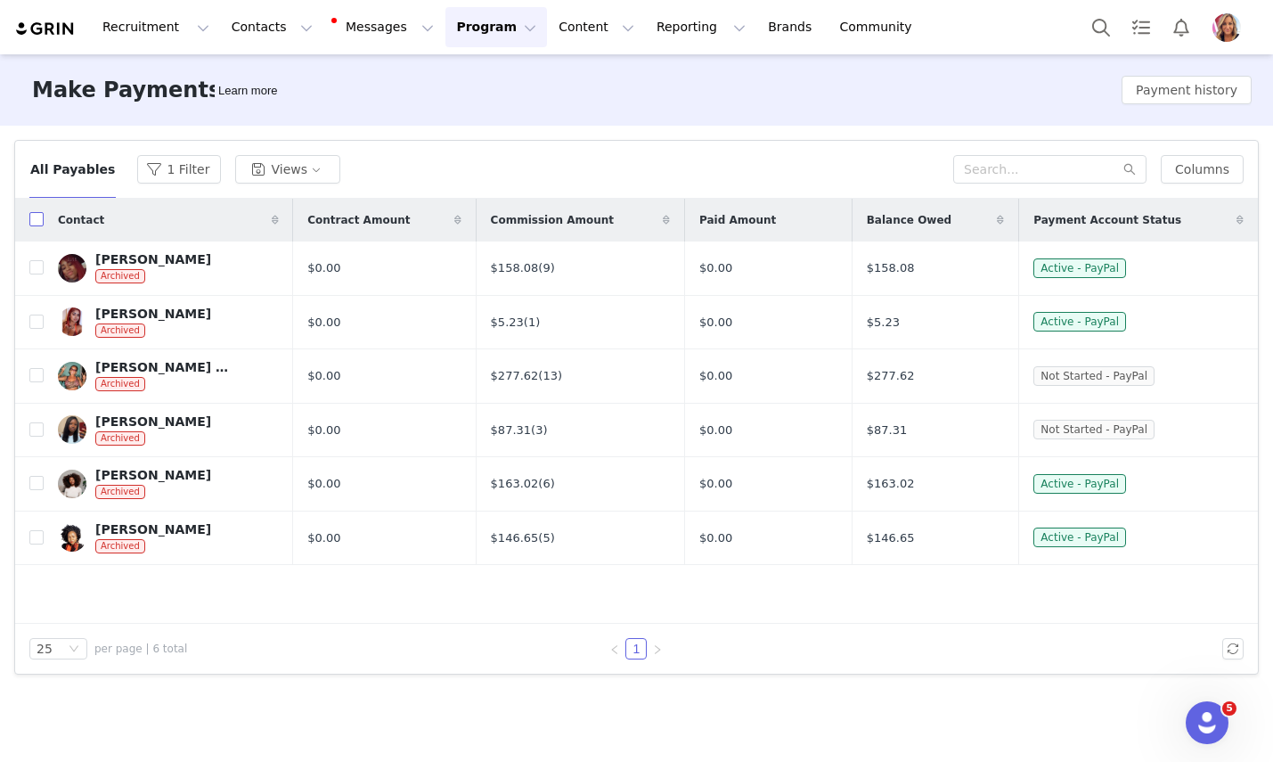
checkbox input "true"
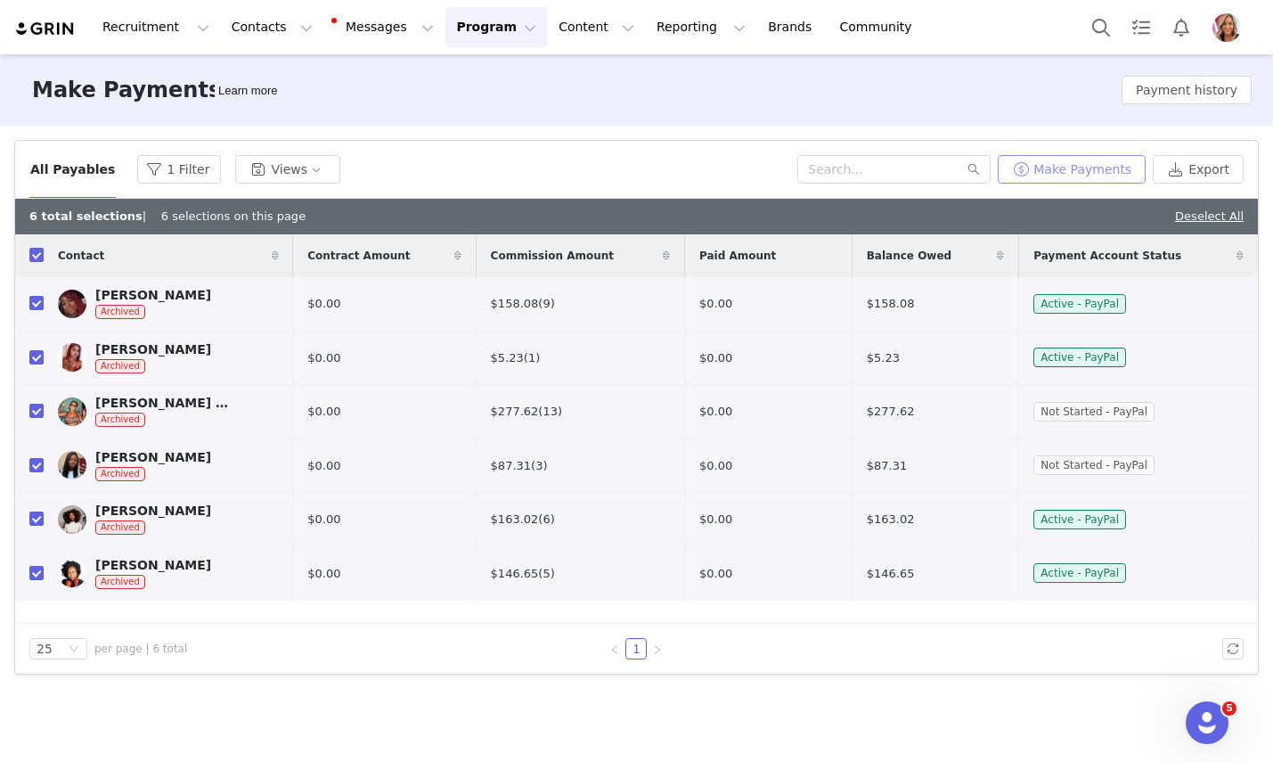
click at [1106, 170] on button "Make Payments" at bounding box center [1072, 169] width 148 height 29
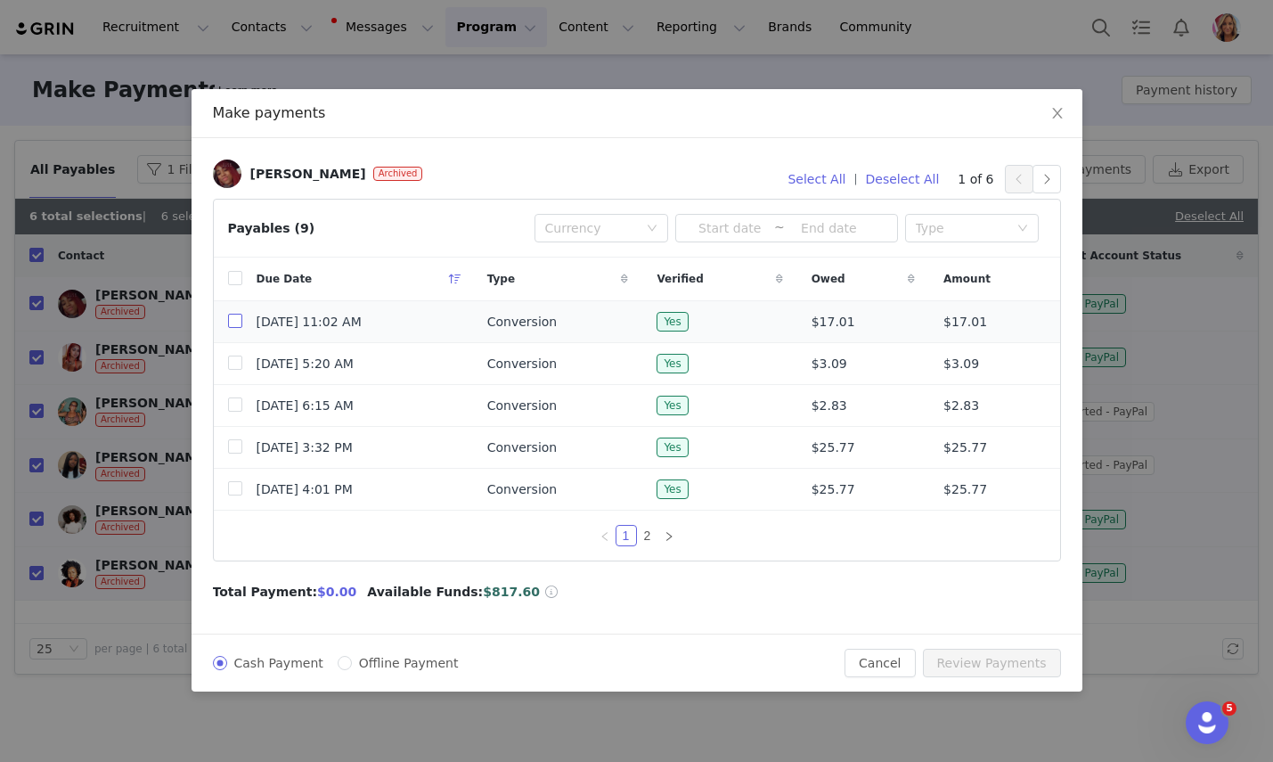
click at [233, 316] on input "checkbox" at bounding box center [235, 321] width 14 height 14
checkbox input "true"
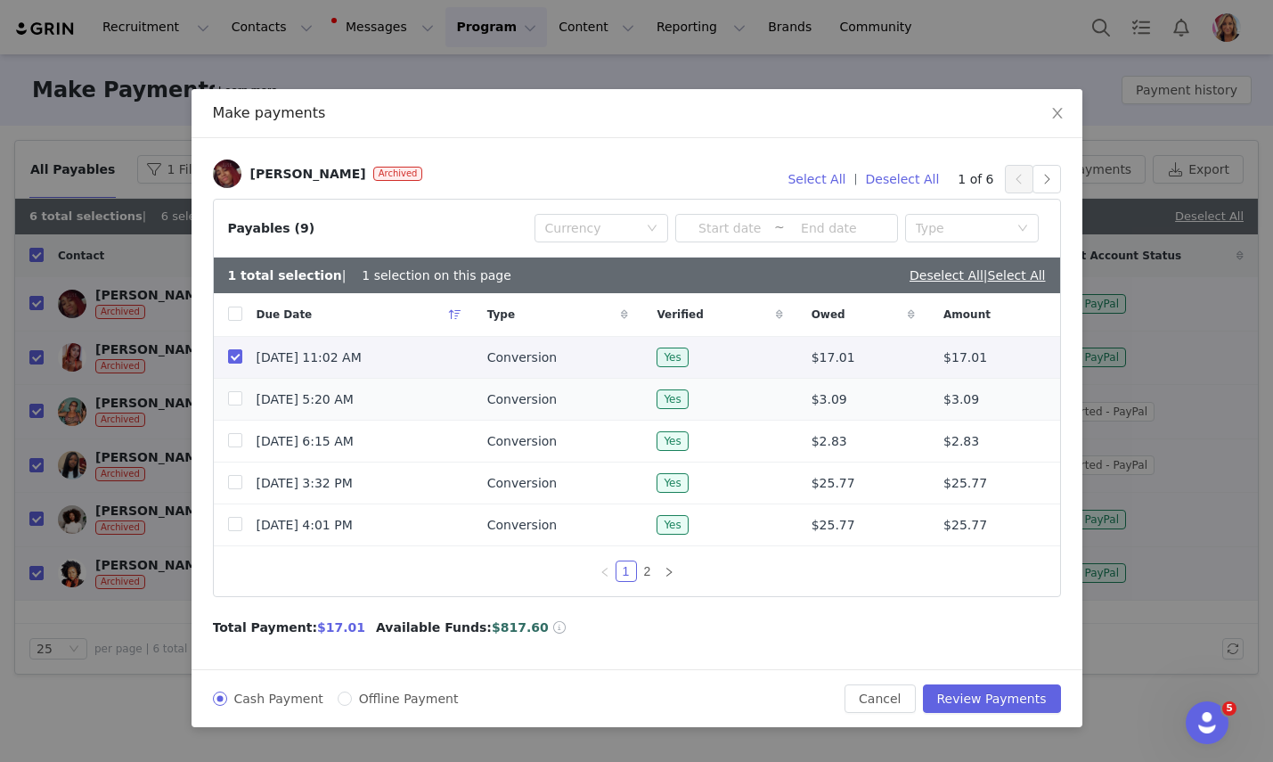
click at [232, 386] on td at bounding box center [228, 400] width 29 height 42
click at [231, 397] on input "checkbox" at bounding box center [235, 398] width 14 height 14
checkbox input "true"
click at [233, 449] on label at bounding box center [235, 441] width 14 height 19
click at [233, 447] on input "checkbox" at bounding box center [235, 440] width 14 height 14
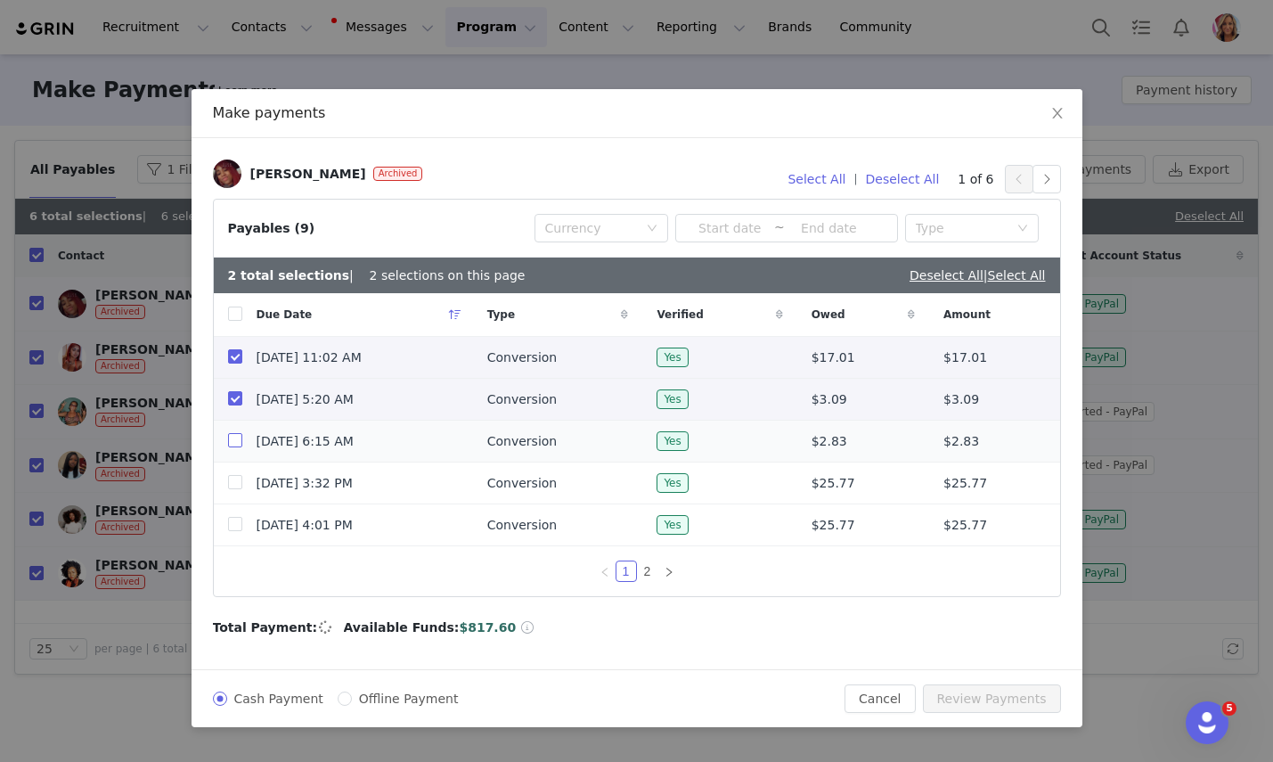
checkbox input "true"
click at [234, 488] on input "checkbox" at bounding box center [235, 482] width 14 height 14
checkbox input "true"
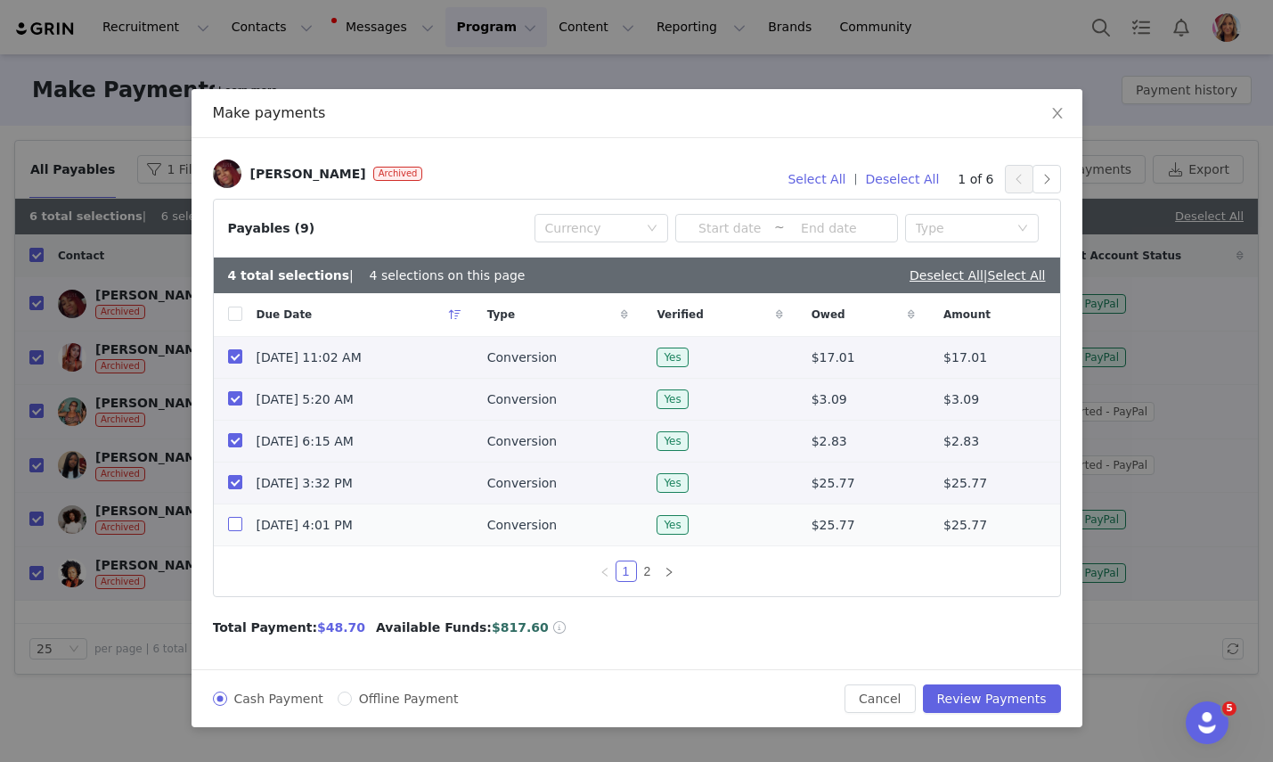
click at [233, 519] on input "checkbox" at bounding box center [235, 524] width 14 height 14
checkbox input "true"
click at [654, 569] on link "2" at bounding box center [648, 571] width 20 height 20
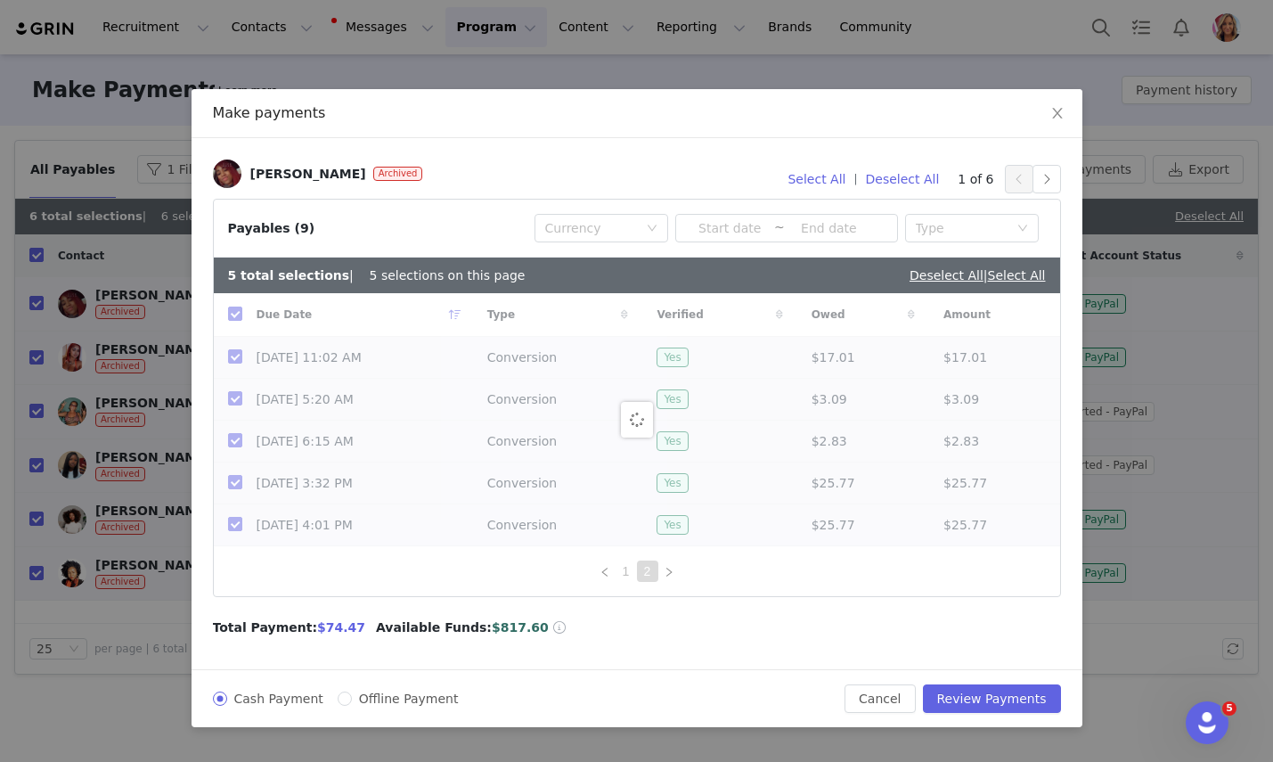
checkbox input "false"
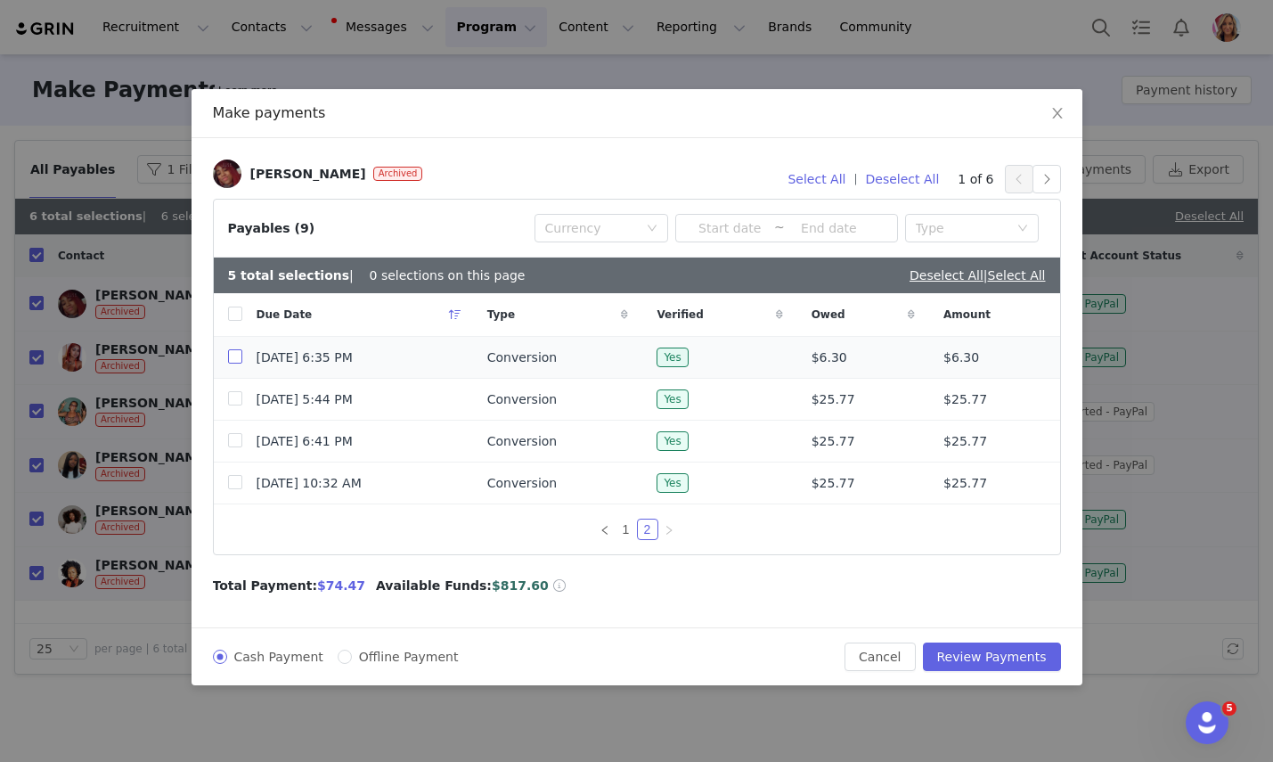
click at [228, 356] on input "checkbox" at bounding box center [235, 356] width 14 height 14
checkbox input "true"
click at [228, 400] on input "checkbox" at bounding box center [235, 398] width 14 height 14
checkbox input "true"
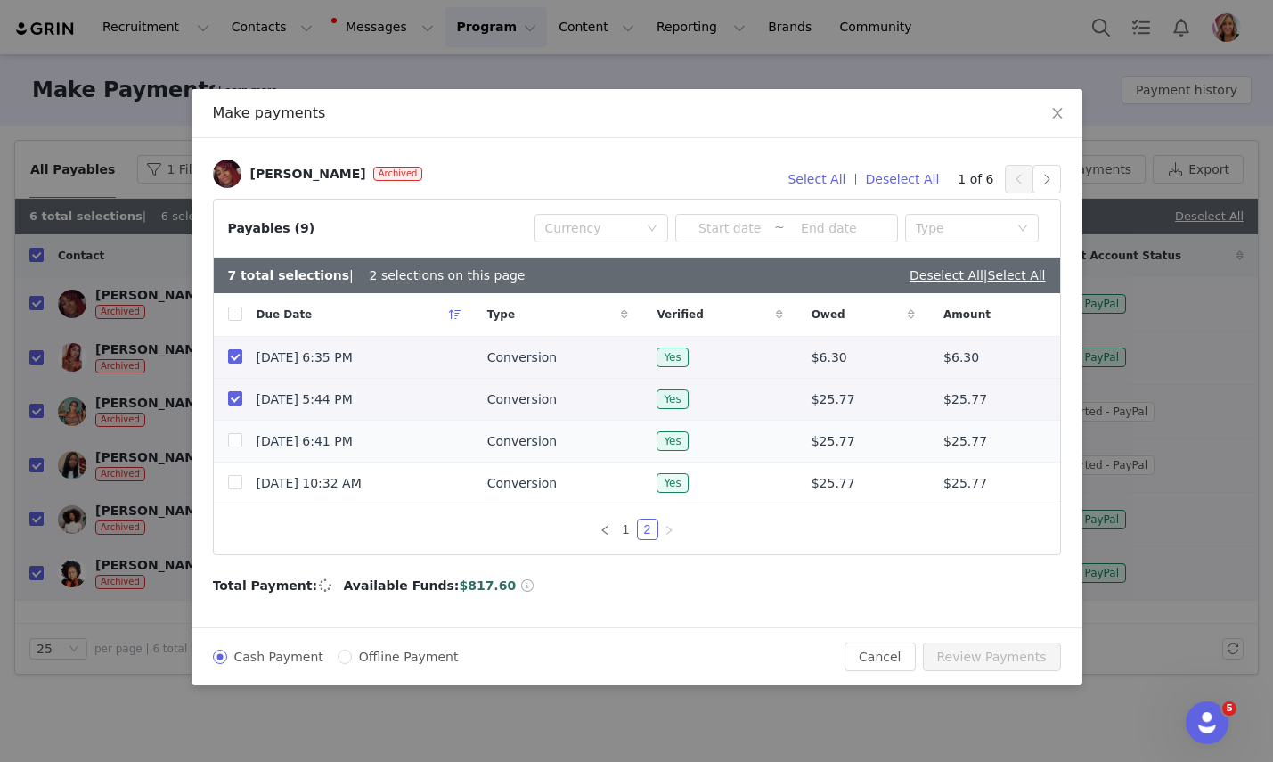
click at [225, 444] on td at bounding box center [228, 442] width 29 height 42
click at [235, 448] on label at bounding box center [235, 441] width 14 height 19
click at [235, 447] on input "checkbox" at bounding box center [235, 440] width 14 height 14
checkbox input "true"
click at [236, 481] on input "checkbox" at bounding box center [235, 482] width 14 height 14
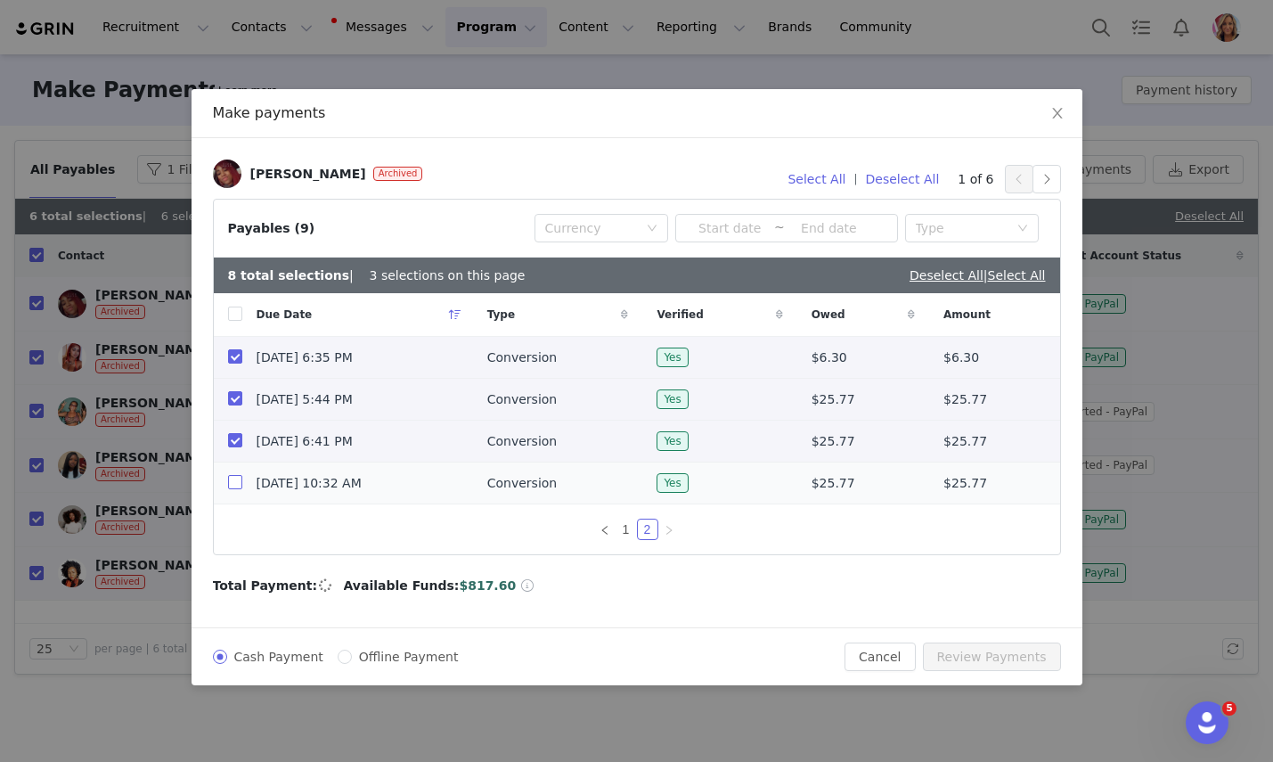
checkbox input "true"
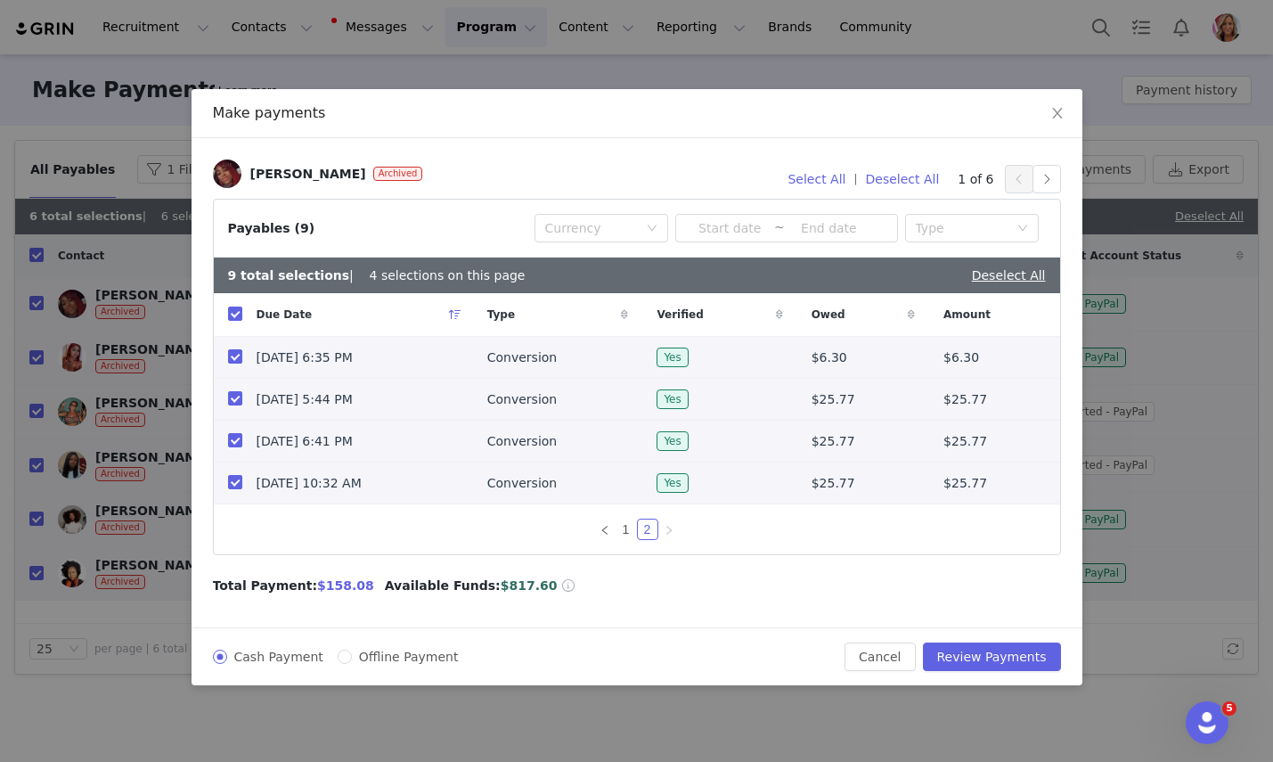
click at [670, 532] on icon "icon: right" at bounding box center [669, 530] width 11 height 11
click at [1047, 178] on button "button" at bounding box center [1047, 179] width 29 height 29
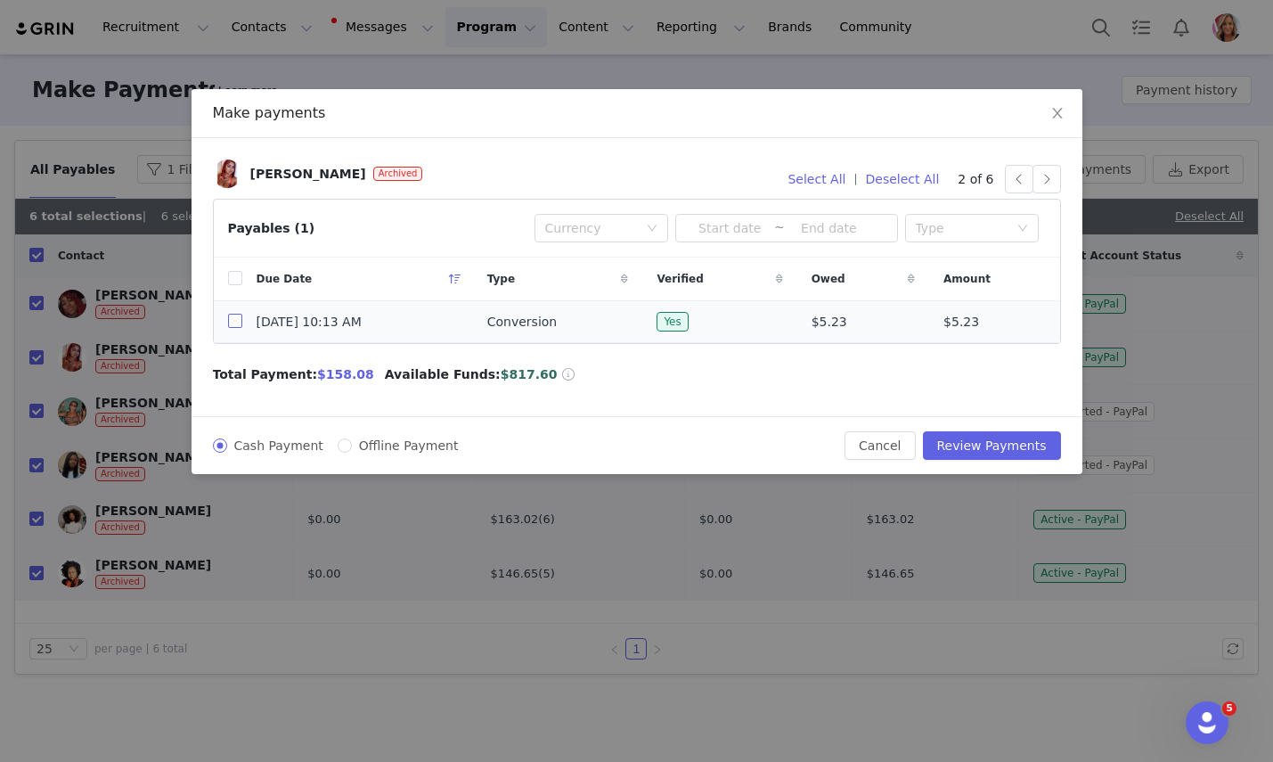
click at [237, 321] on input "checkbox" at bounding box center [235, 321] width 14 height 14
checkbox input "true"
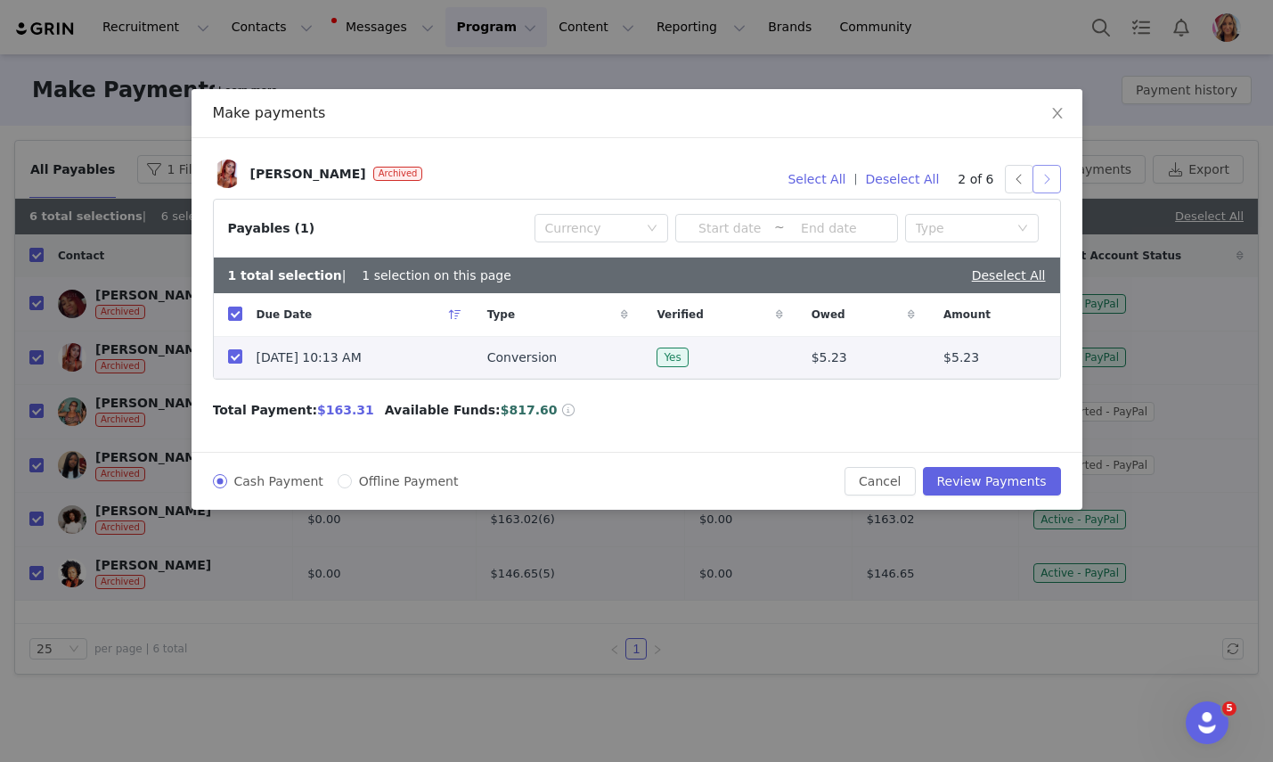
click at [1047, 181] on button "button" at bounding box center [1047, 179] width 29 height 29
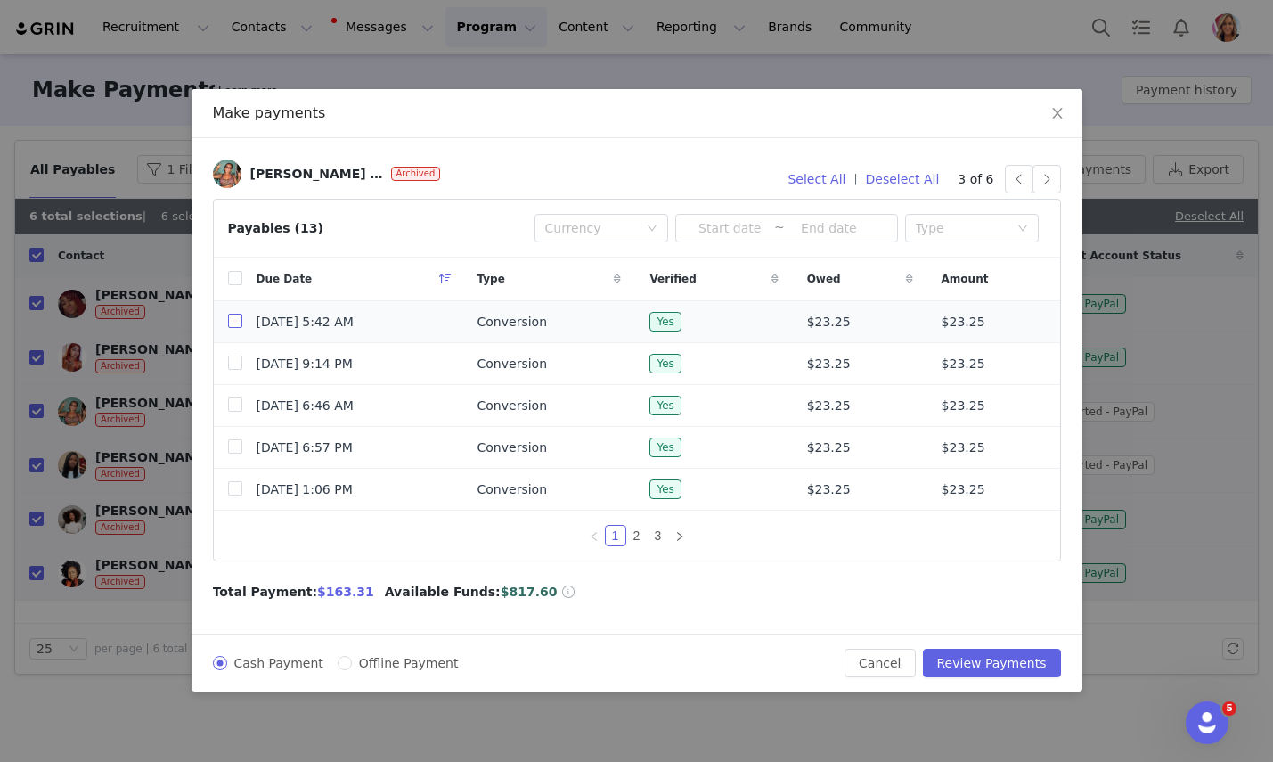
click at [228, 319] on input "checkbox" at bounding box center [235, 321] width 14 height 14
checkbox input "true"
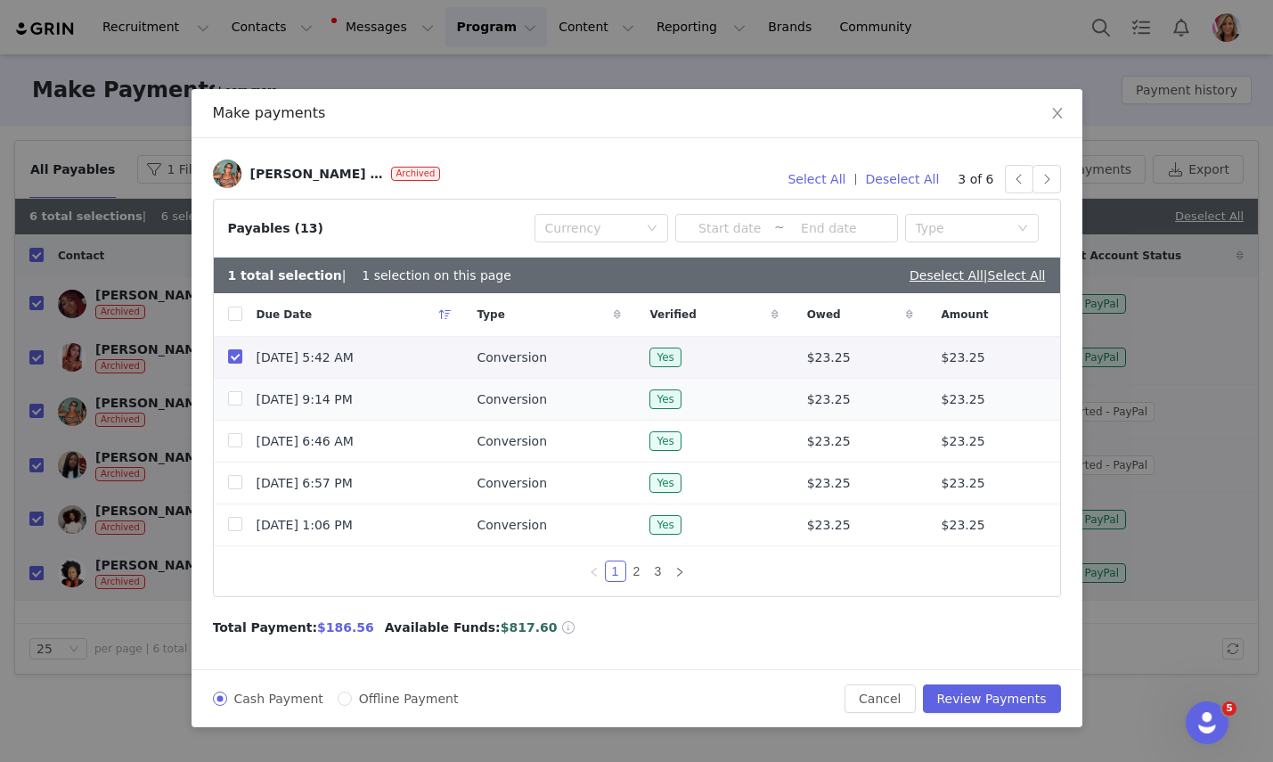
click at [226, 396] on td at bounding box center [228, 400] width 29 height 42
click at [234, 404] on input "checkbox" at bounding box center [235, 398] width 14 height 14
checkbox input "true"
click at [235, 439] on input "checkbox" at bounding box center [235, 440] width 14 height 14
checkbox input "true"
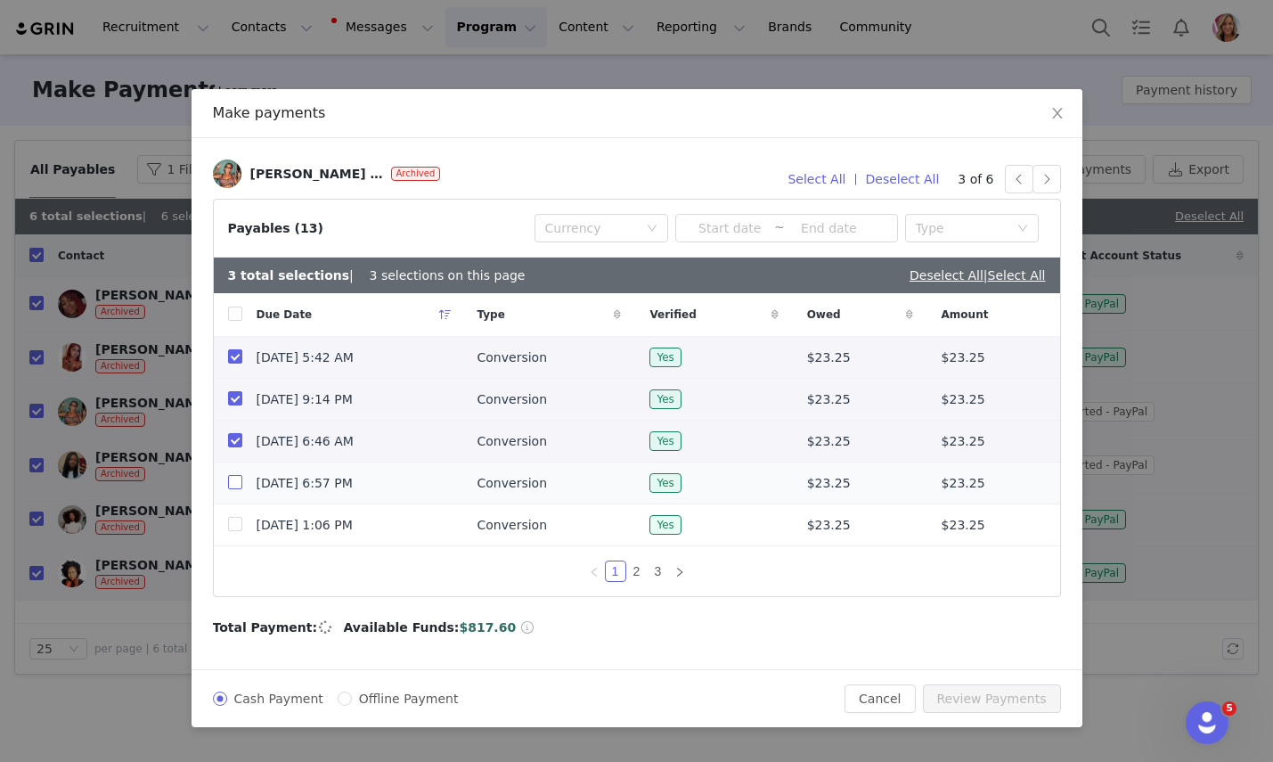
click at [235, 481] on input "checkbox" at bounding box center [235, 482] width 14 height 14
checkbox input "true"
click at [237, 523] on input "checkbox" at bounding box center [235, 524] width 14 height 14
checkbox input "true"
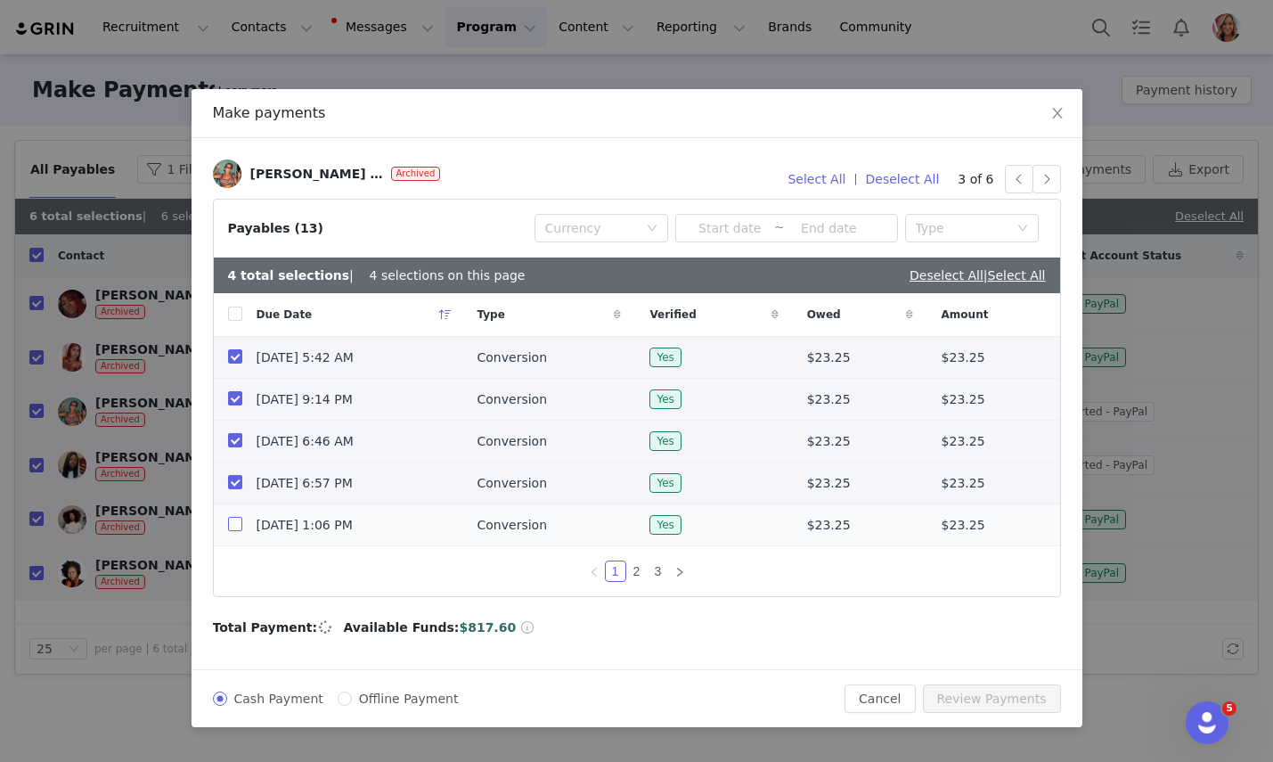
checkbox input "true"
click at [640, 574] on link "2" at bounding box center [637, 571] width 20 height 20
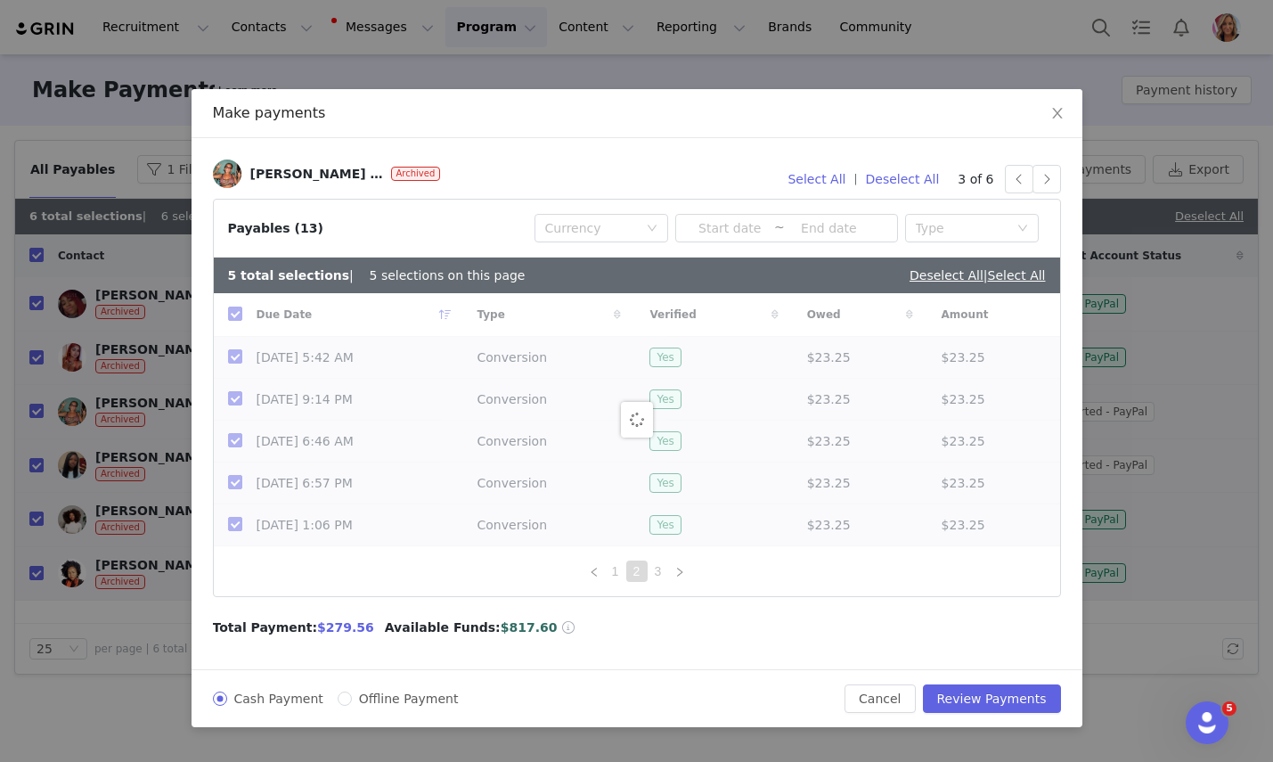
checkbox input "false"
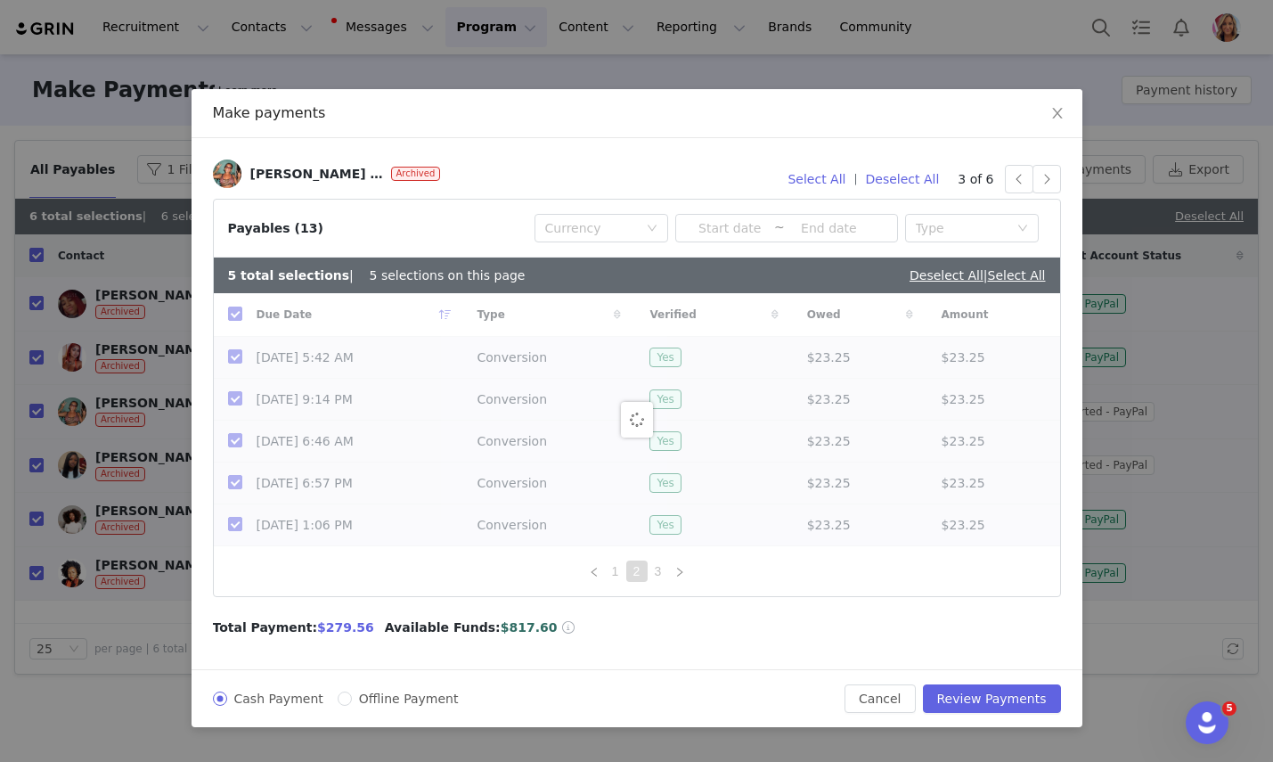
checkbox input "false"
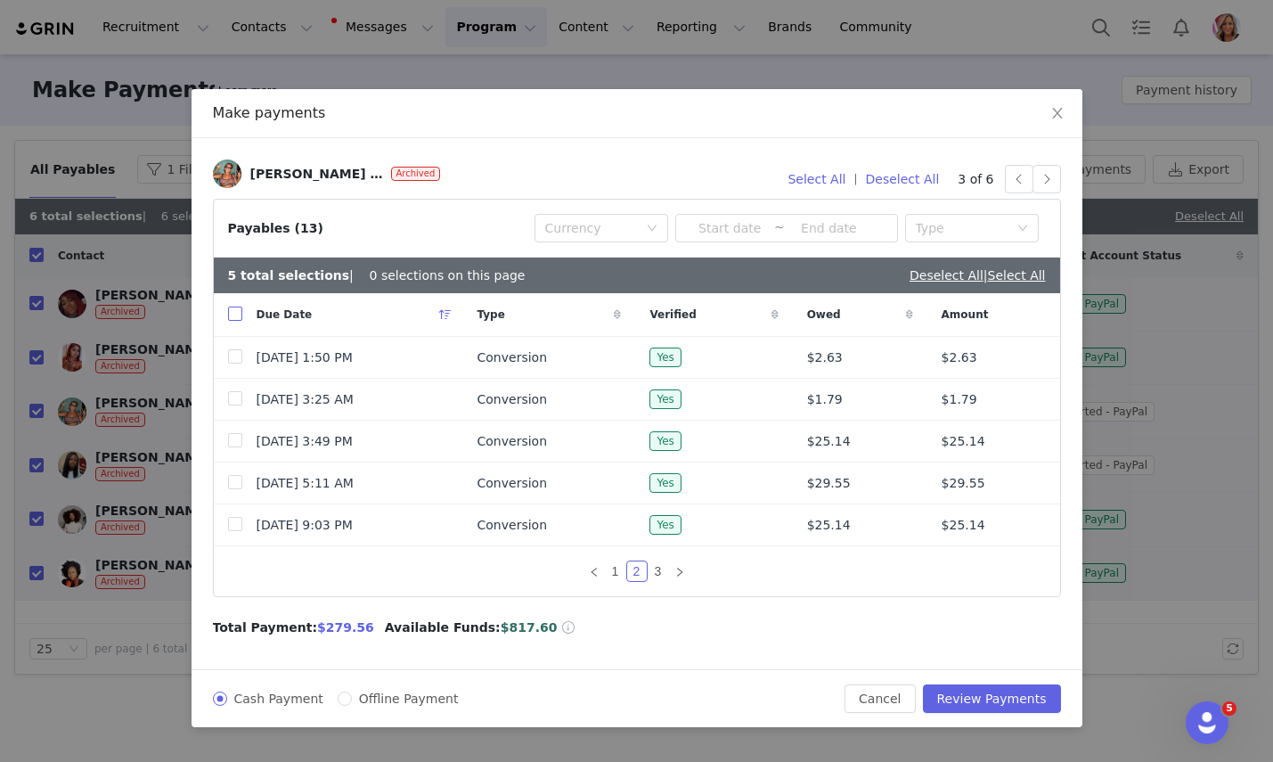
click at [235, 312] on input "checkbox" at bounding box center [235, 313] width 14 height 14
checkbox input "true"
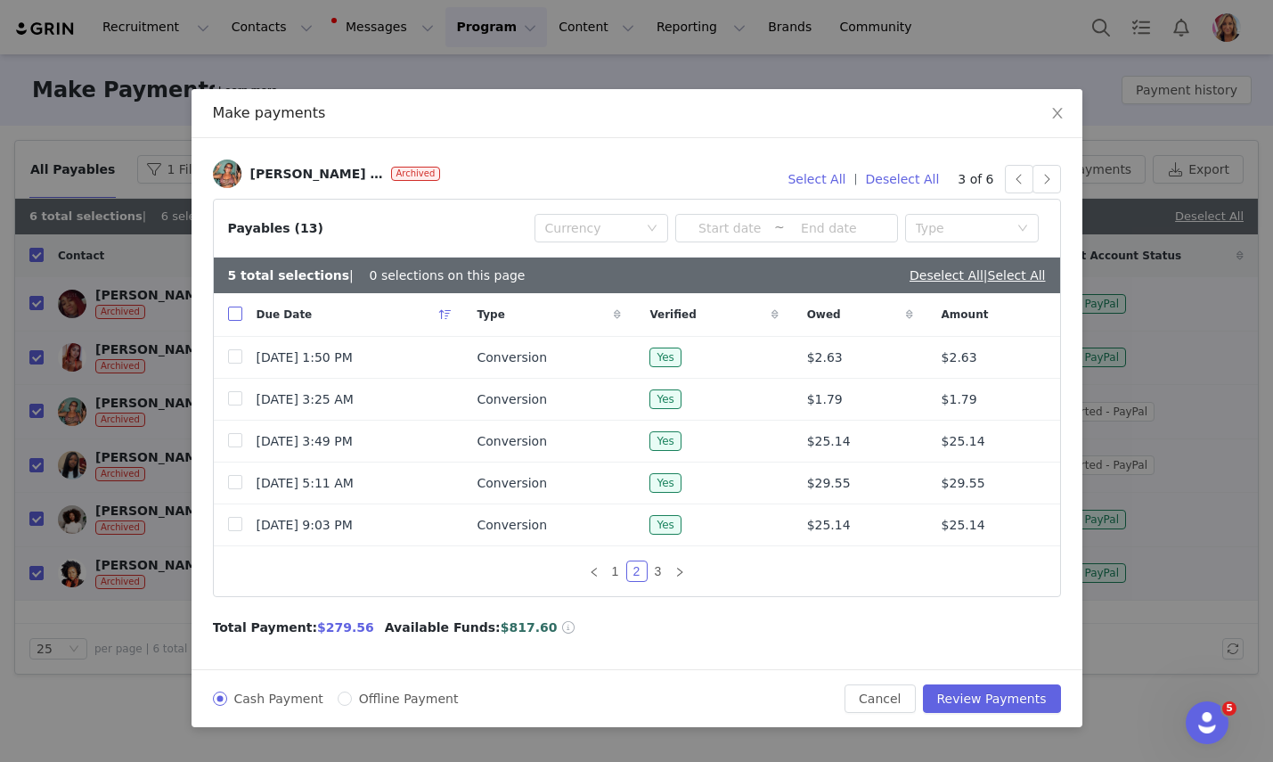
checkbox input "true"
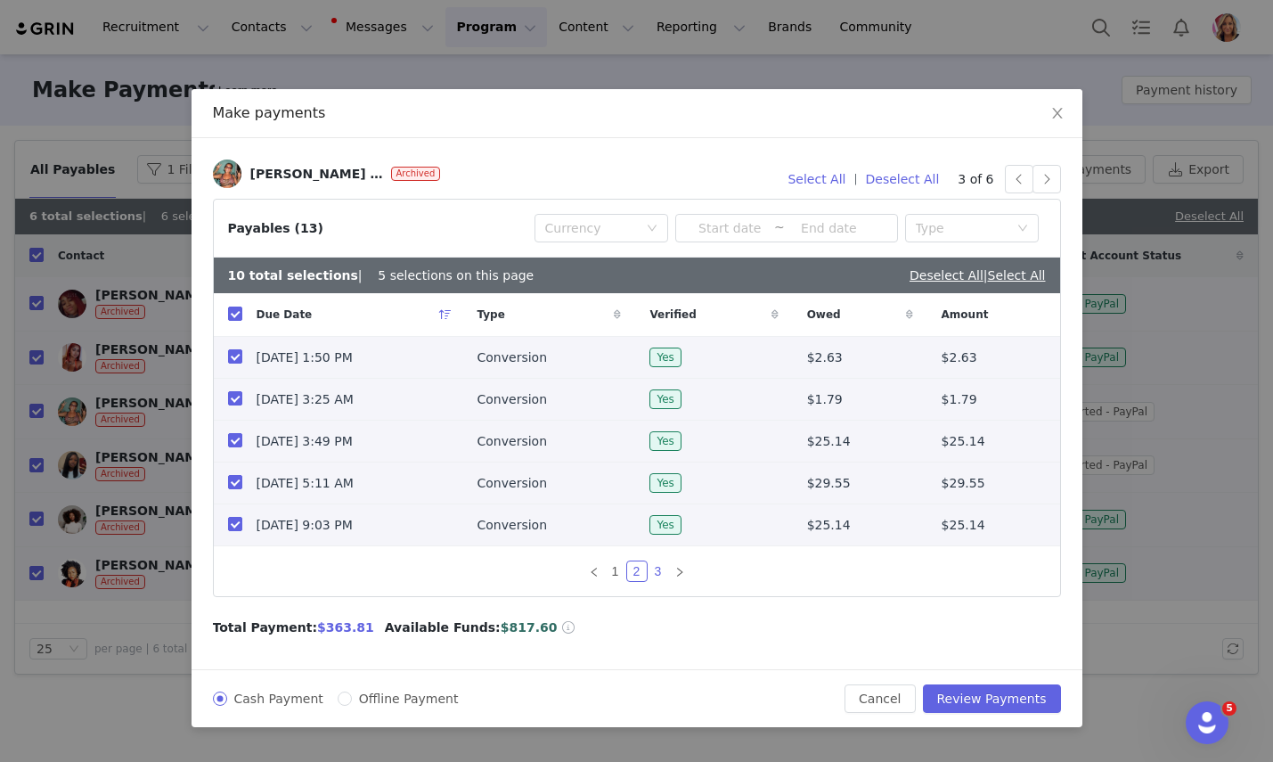
click at [660, 573] on link "3" at bounding box center [659, 571] width 20 height 20
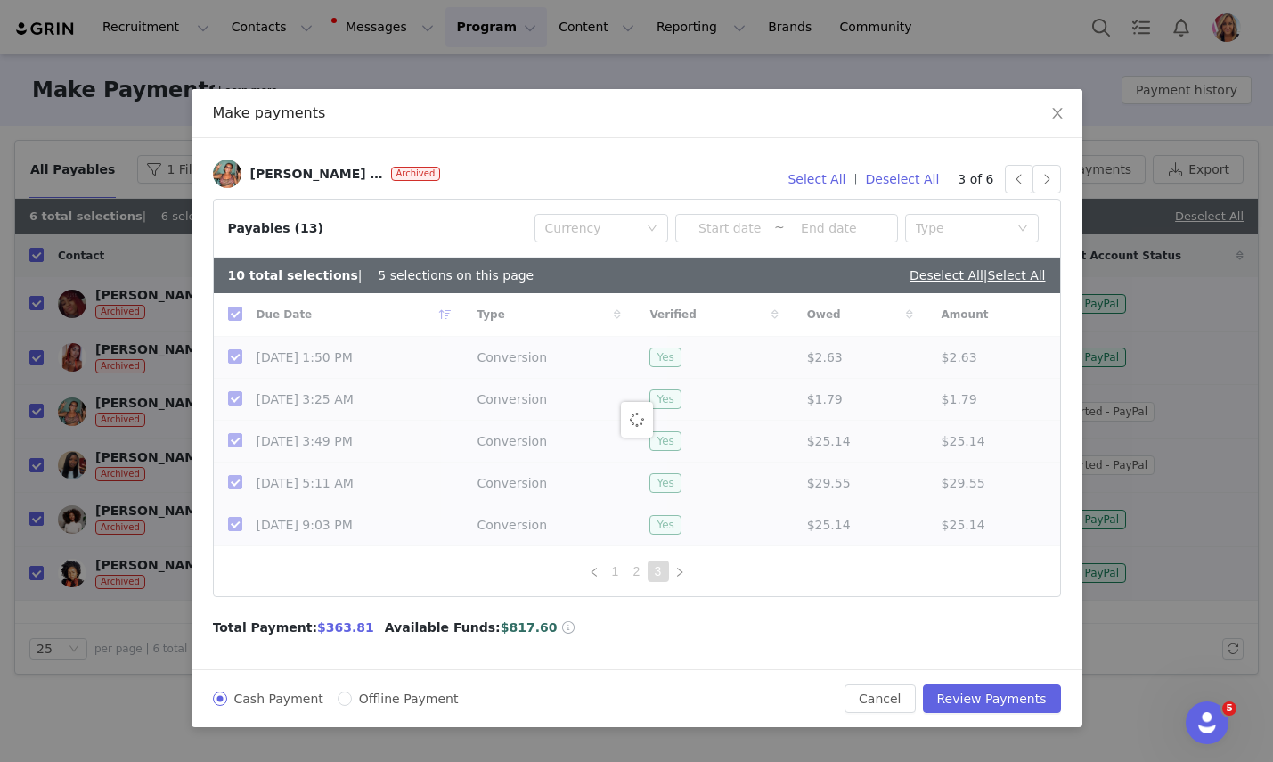
checkbox input "false"
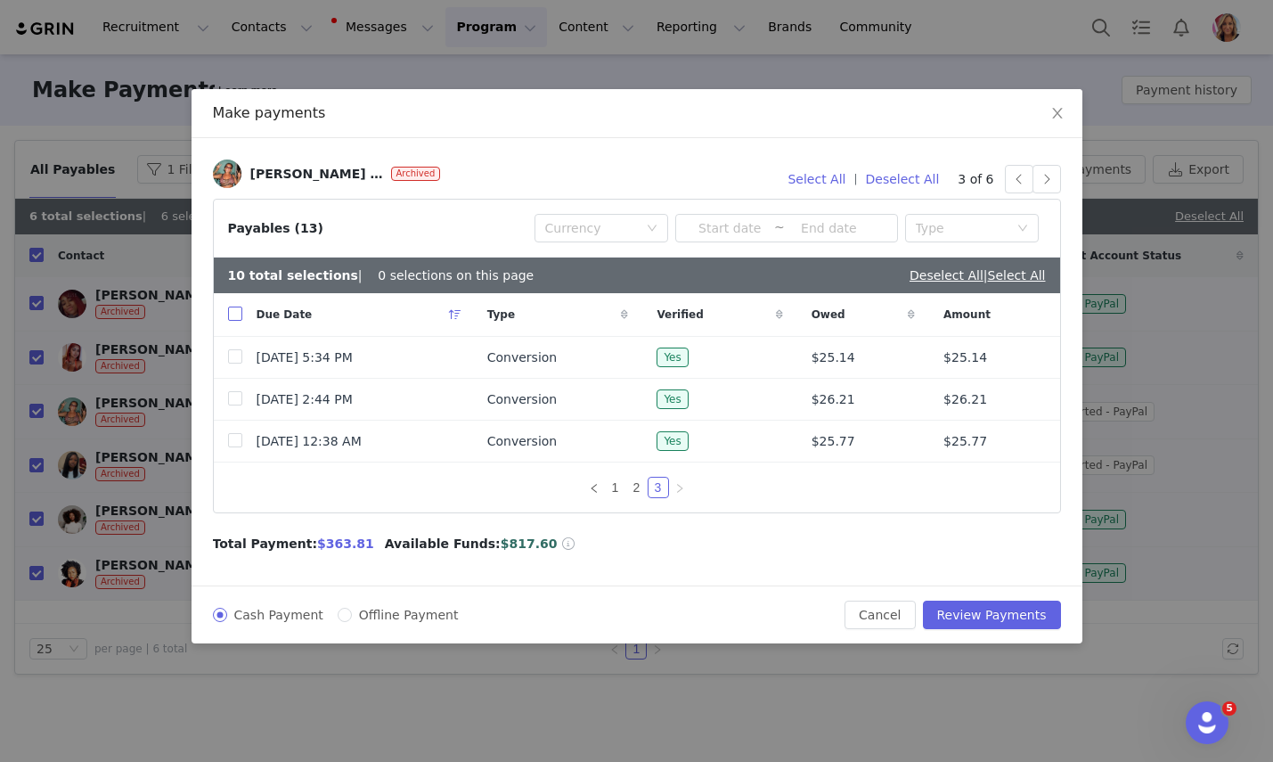
click at [232, 310] on input "checkbox" at bounding box center [235, 313] width 14 height 14
checkbox input "true"
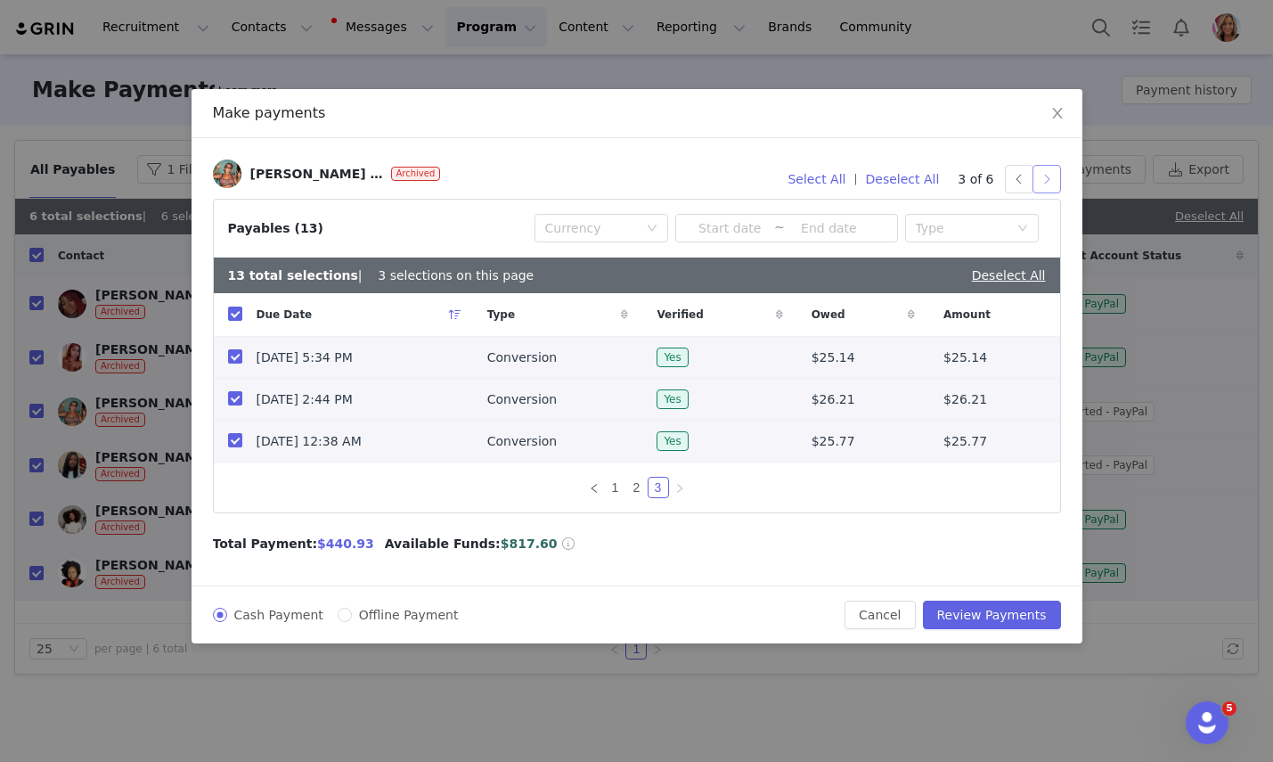
click at [1046, 179] on button "button" at bounding box center [1047, 179] width 29 height 29
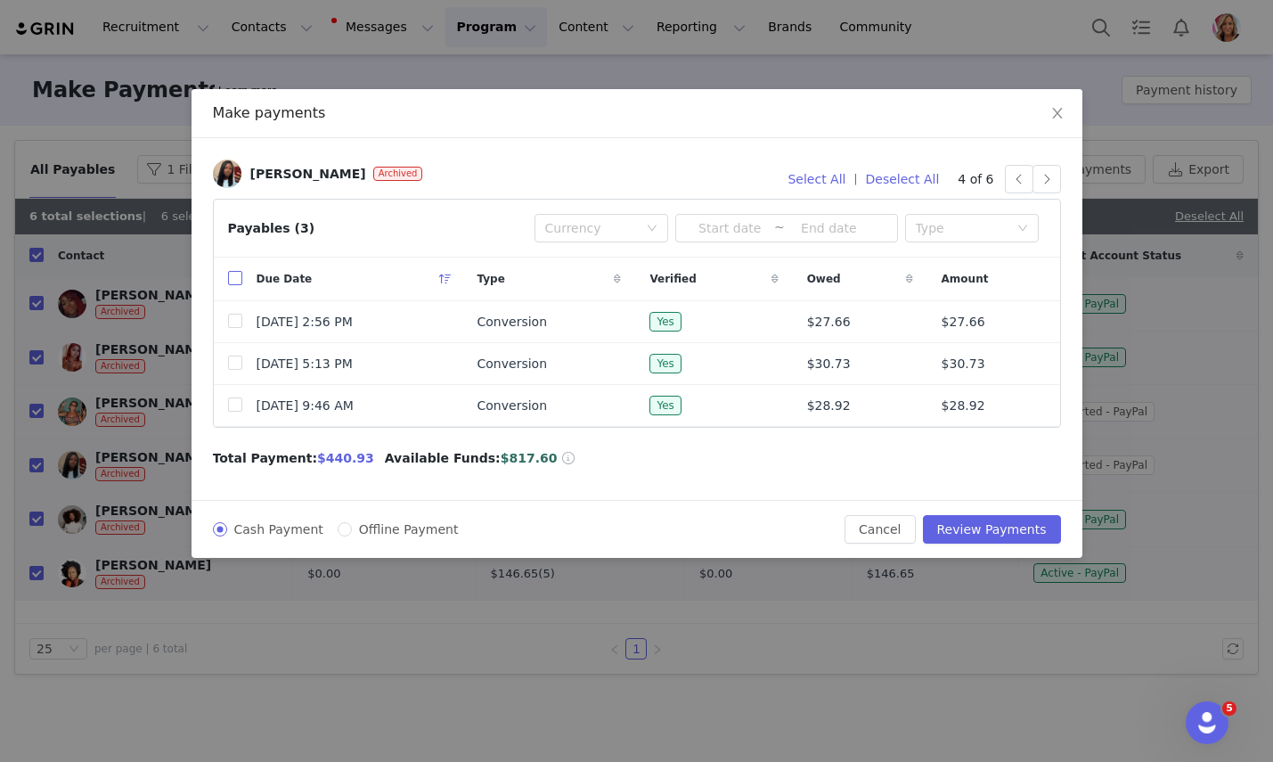
click at [228, 277] on input "checkbox" at bounding box center [235, 278] width 14 height 14
checkbox input "true"
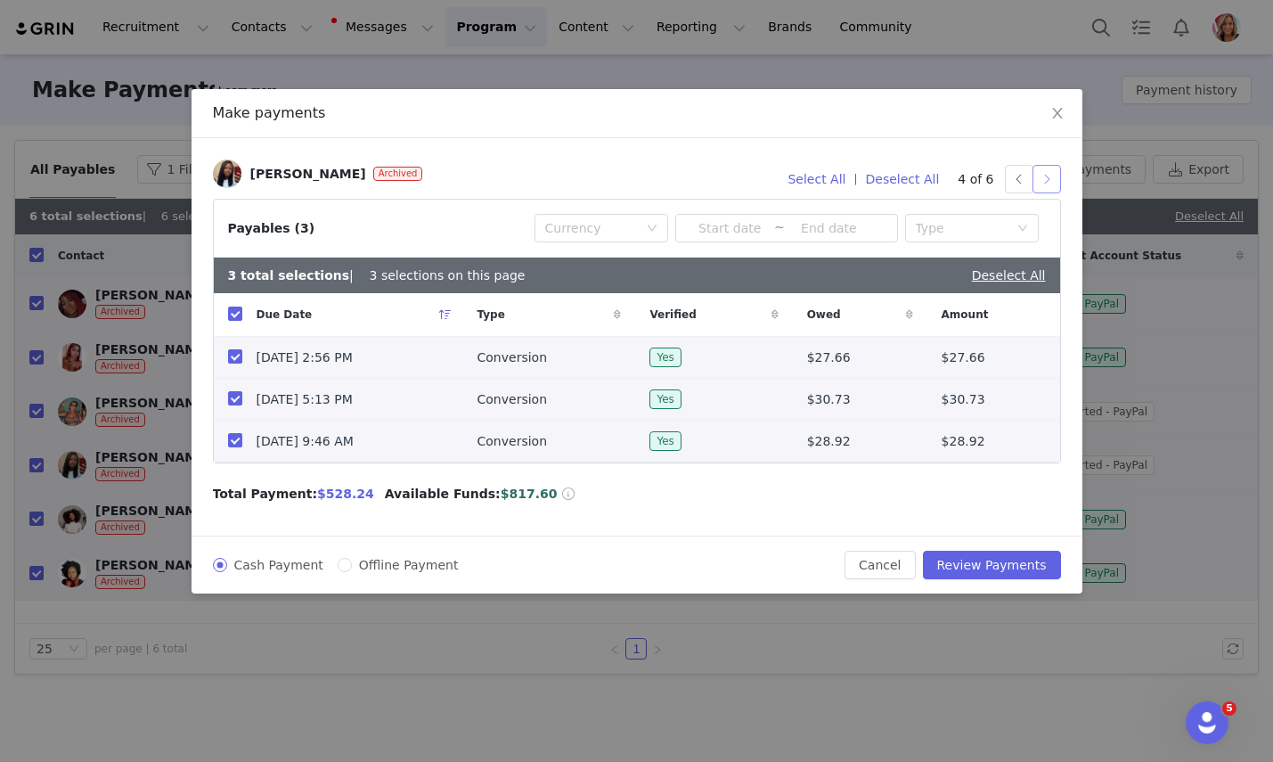
click at [1052, 182] on button "button" at bounding box center [1047, 179] width 29 height 29
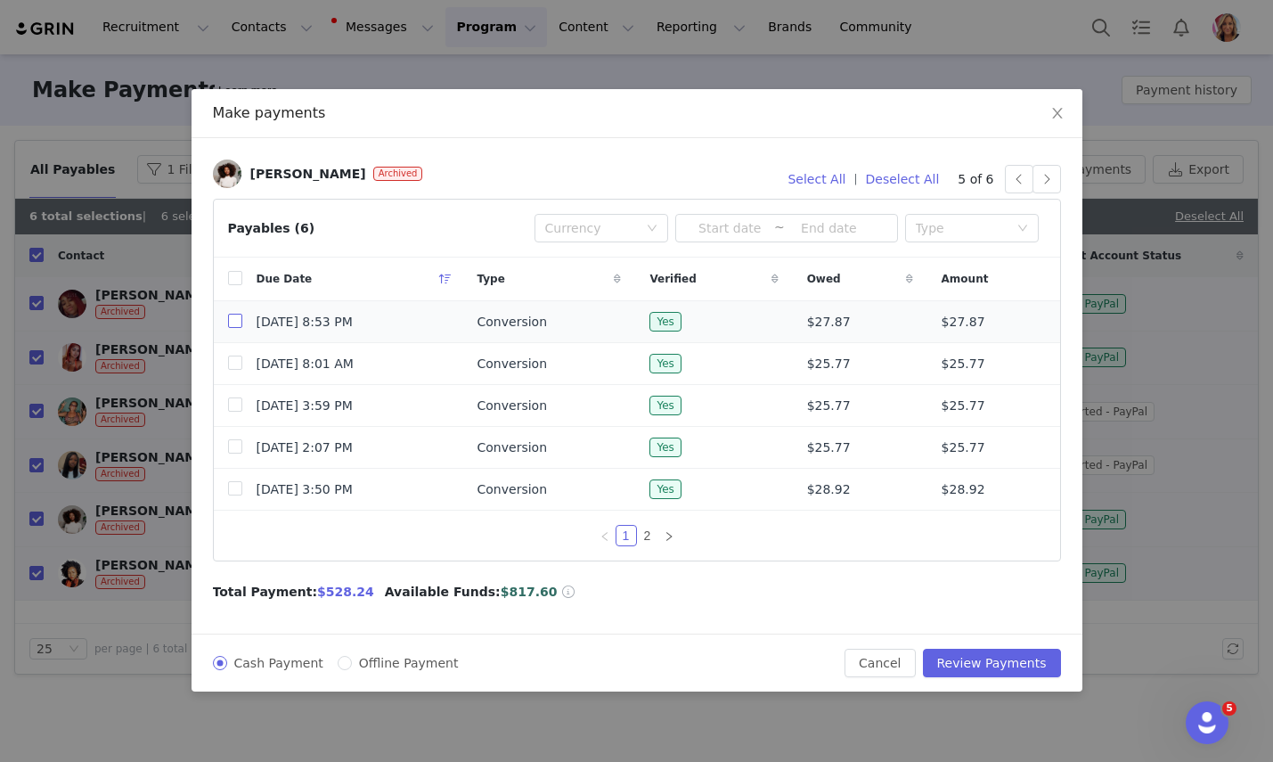
click at [232, 321] on input "checkbox" at bounding box center [235, 321] width 14 height 14
checkbox input "true"
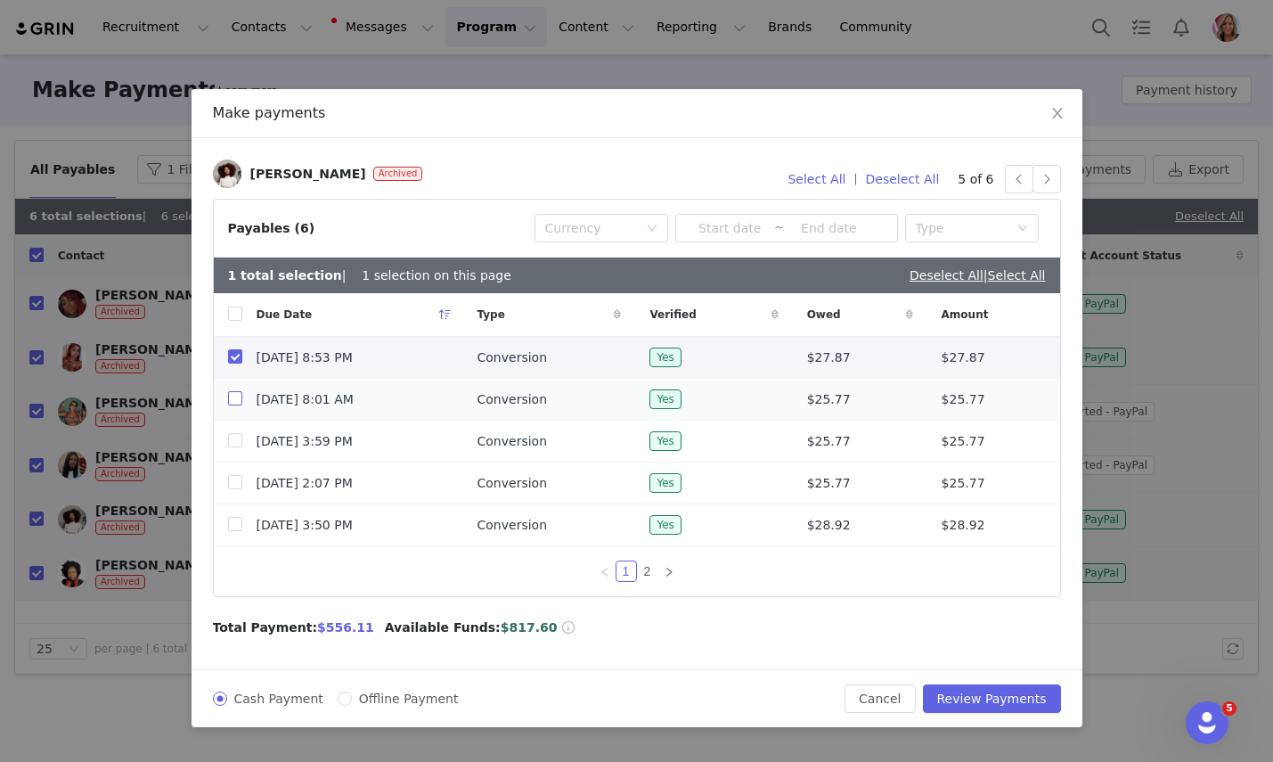
click at [233, 408] on label at bounding box center [235, 399] width 14 height 19
click at [233, 405] on input "checkbox" at bounding box center [235, 398] width 14 height 14
checkbox input "true"
click at [236, 441] on input "checkbox" at bounding box center [235, 440] width 14 height 14
checkbox input "true"
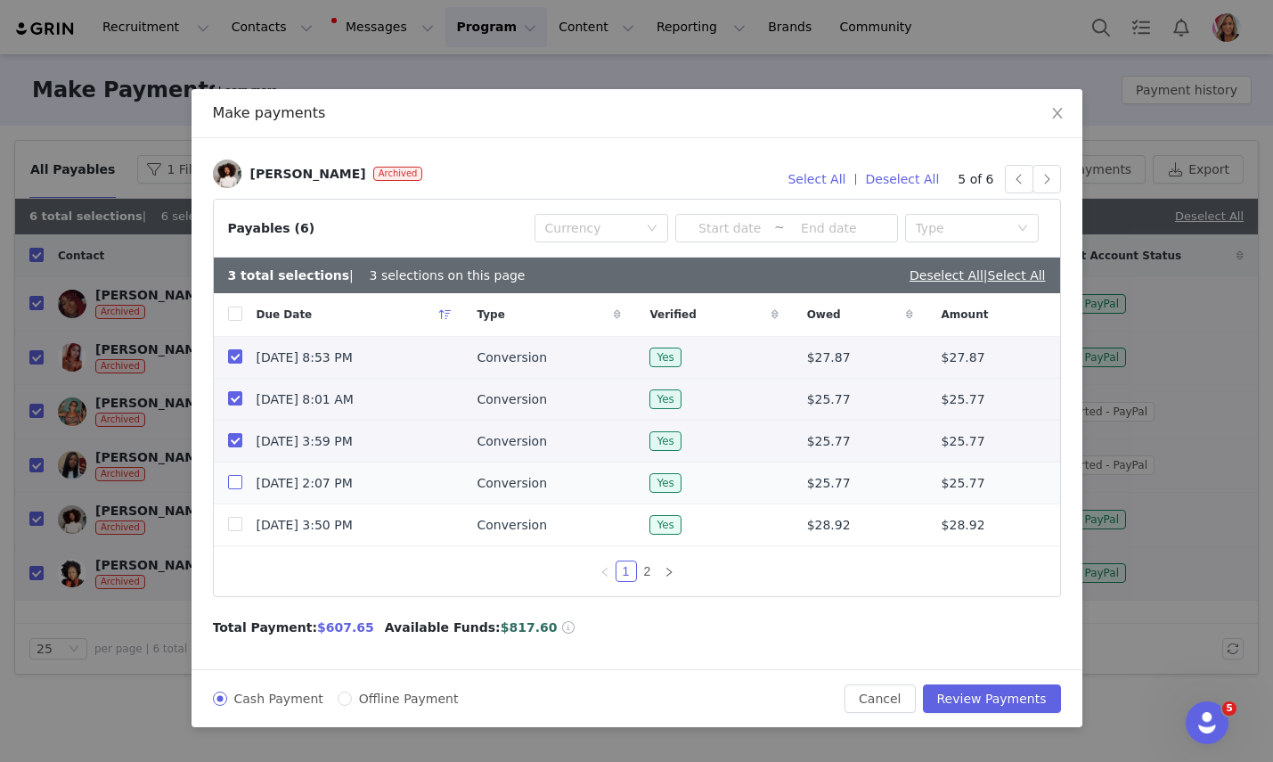
click at [229, 481] on input "checkbox" at bounding box center [235, 482] width 14 height 14
checkbox input "true"
click at [1041, 181] on button "button" at bounding box center [1047, 179] width 29 height 29
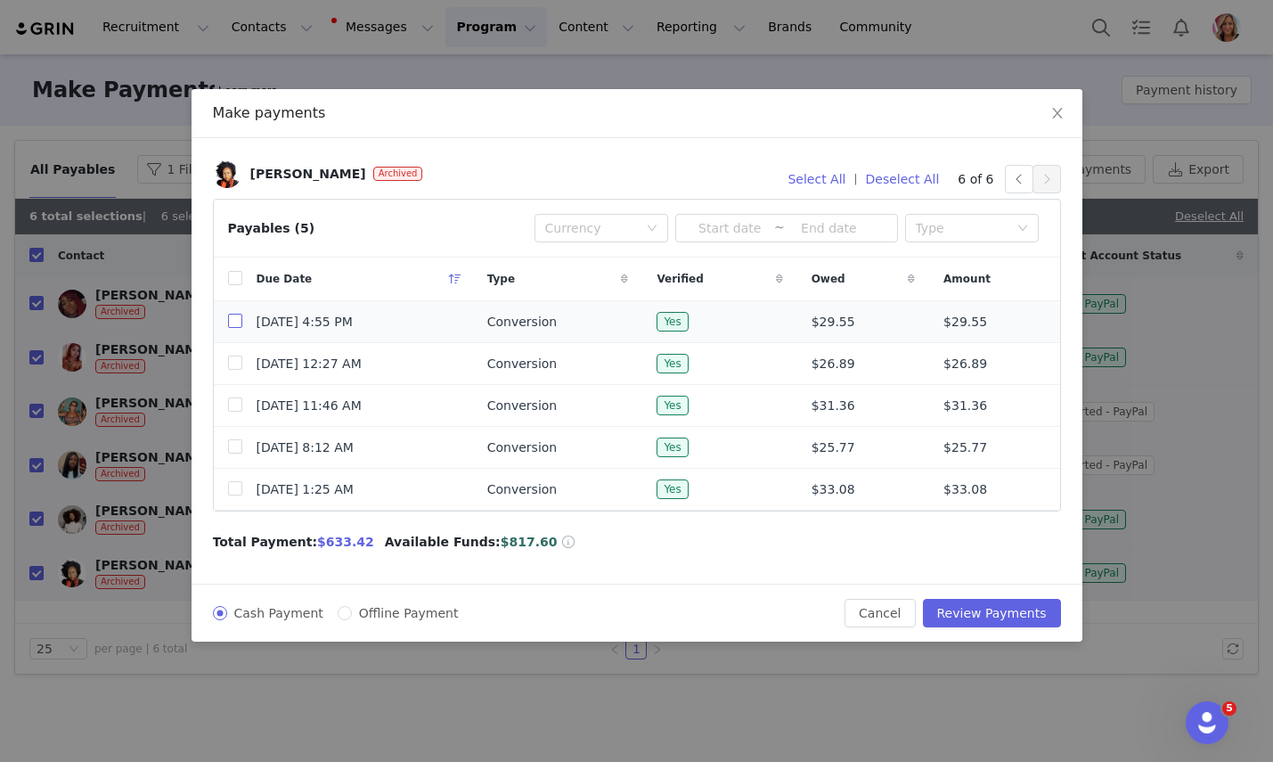
click at [233, 321] on input "checkbox" at bounding box center [235, 321] width 14 height 14
checkbox input "true"
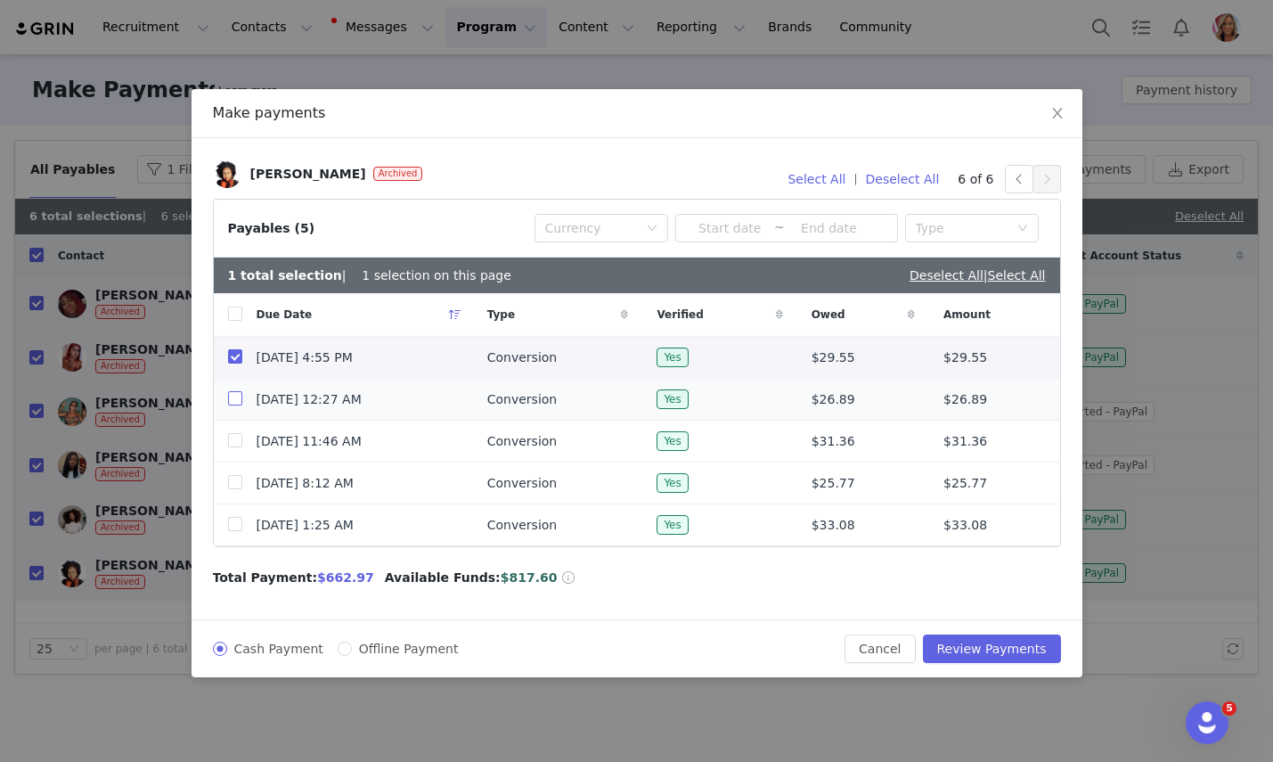
click at [229, 392] on input "checkbox" at bounding box center [235, 398] width 14 height 14
checkbox input "true"
click at [235, 441] on input "checkbox" at bounding box center [235, 440] width 14 height 14
checkbox input "true"
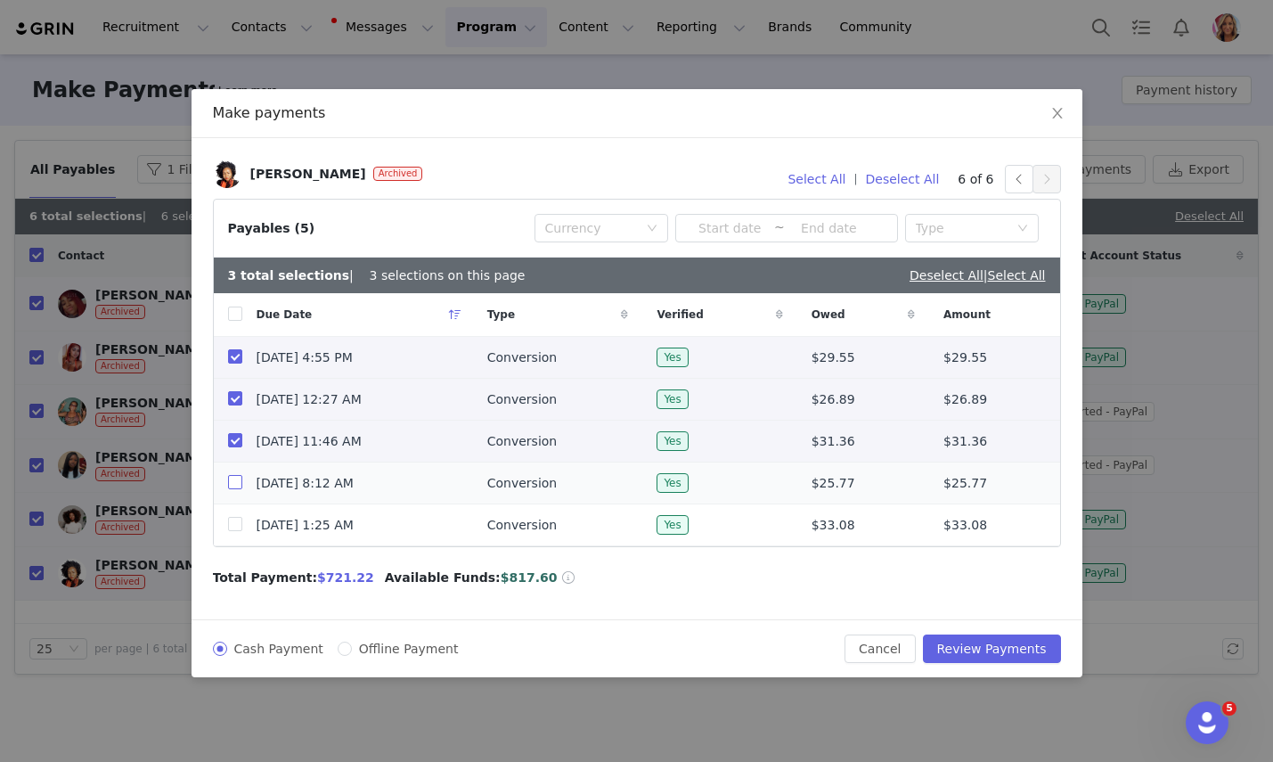
click at [232, 483] on input "checkbox" at bounding box center [235, 482] width 14 height 14
checkbox input "true"
click at [987, 647] on button "Review Payments" at bounding box center [992, 648] width 138 height 29
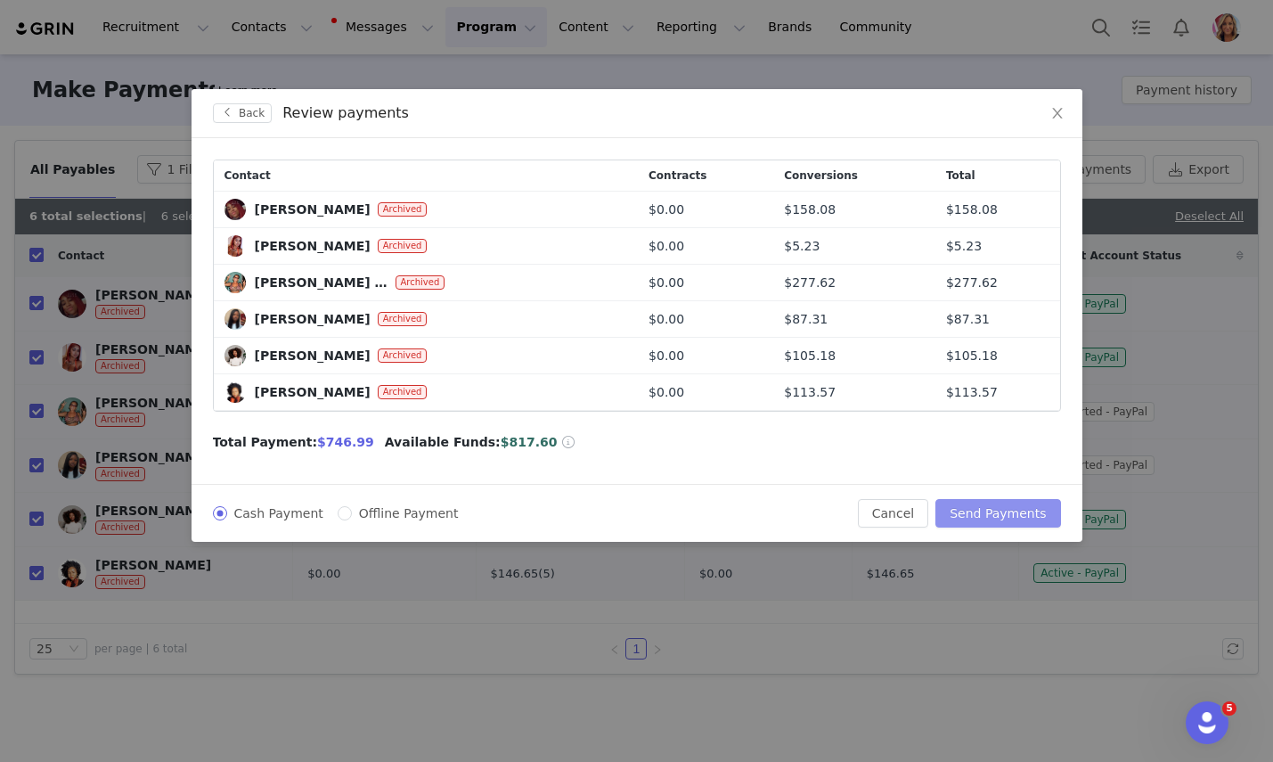
click at [1008, 510] on button "Send Payments" at bounding box center [997, 513] width 125 height 29
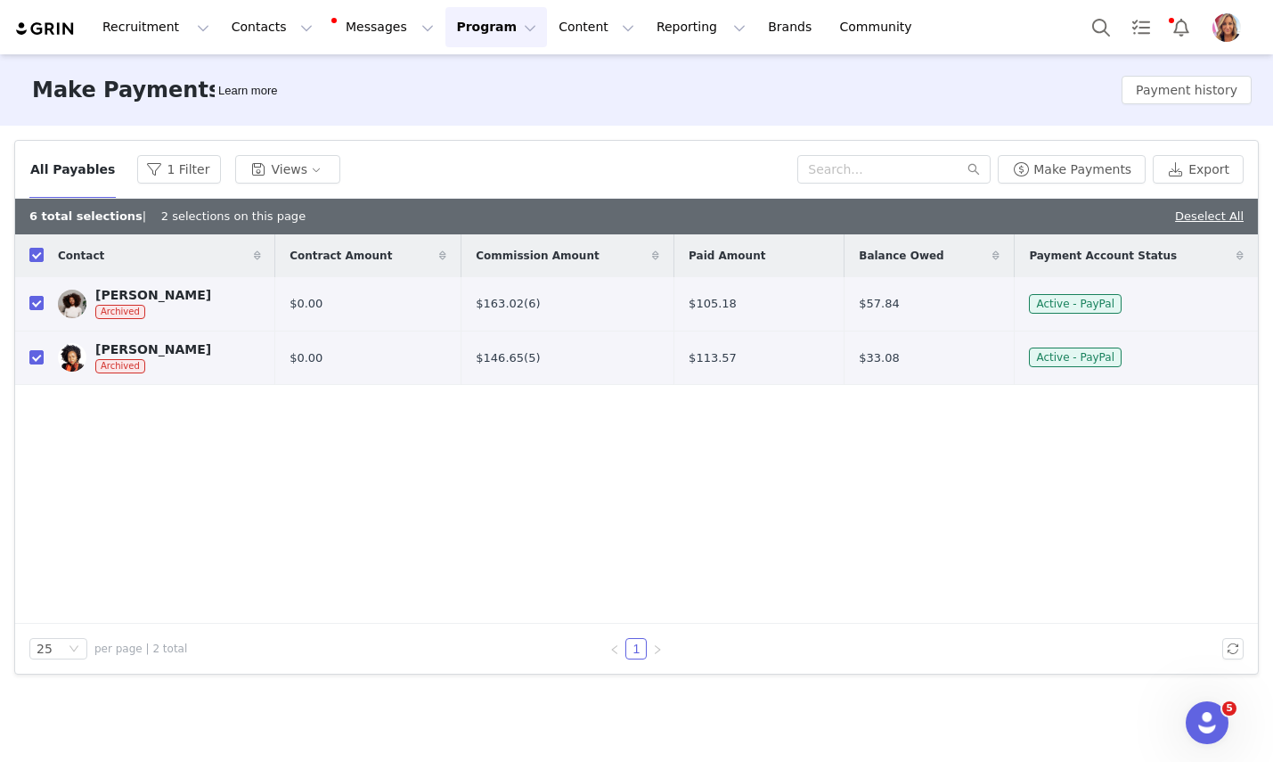
click at [1225, 30] on img "Profile" at bounding box center [1227, 27] width 29 height 29
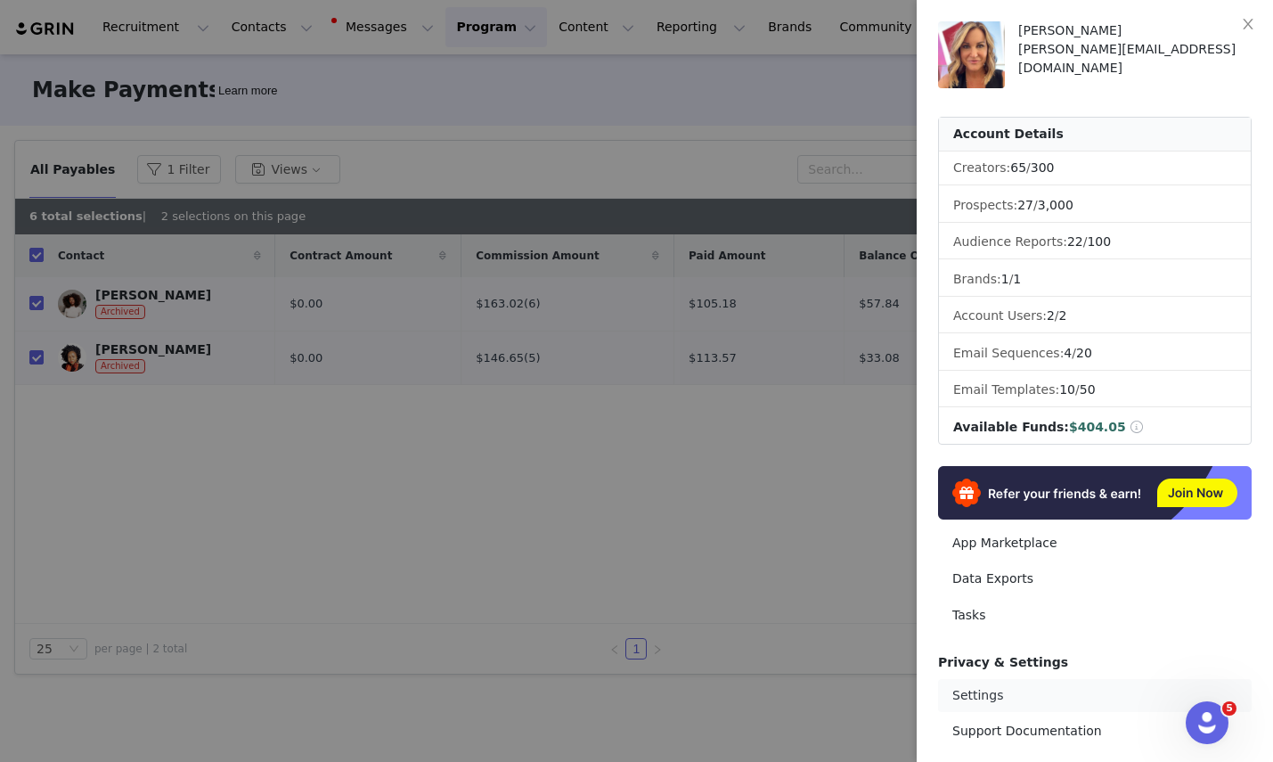
click at [979, 702] on link "Settings" at bounding box center [1095, 695] width 314 height 33
select select "America/Los_Angeles"
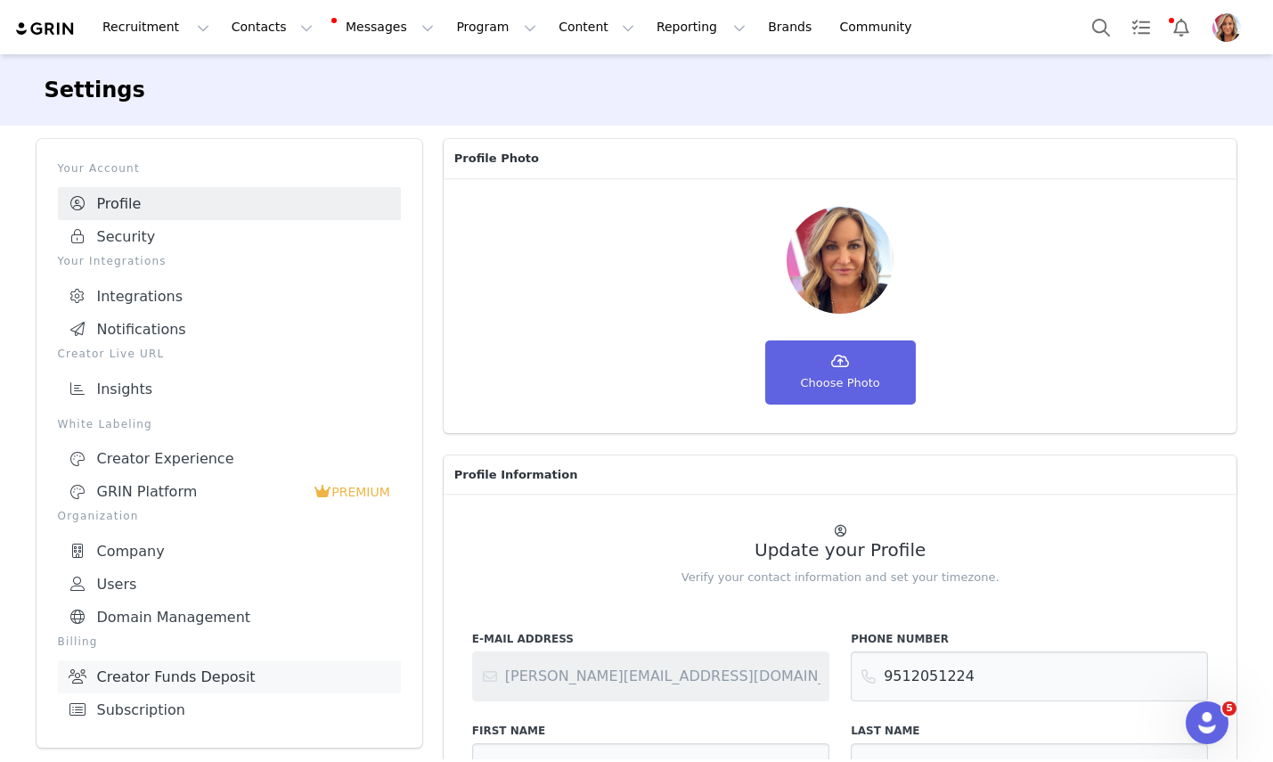
click at [200, 669] on link "Creator Funds Deposit" at bounding box center [229, 676] width 343 height 33
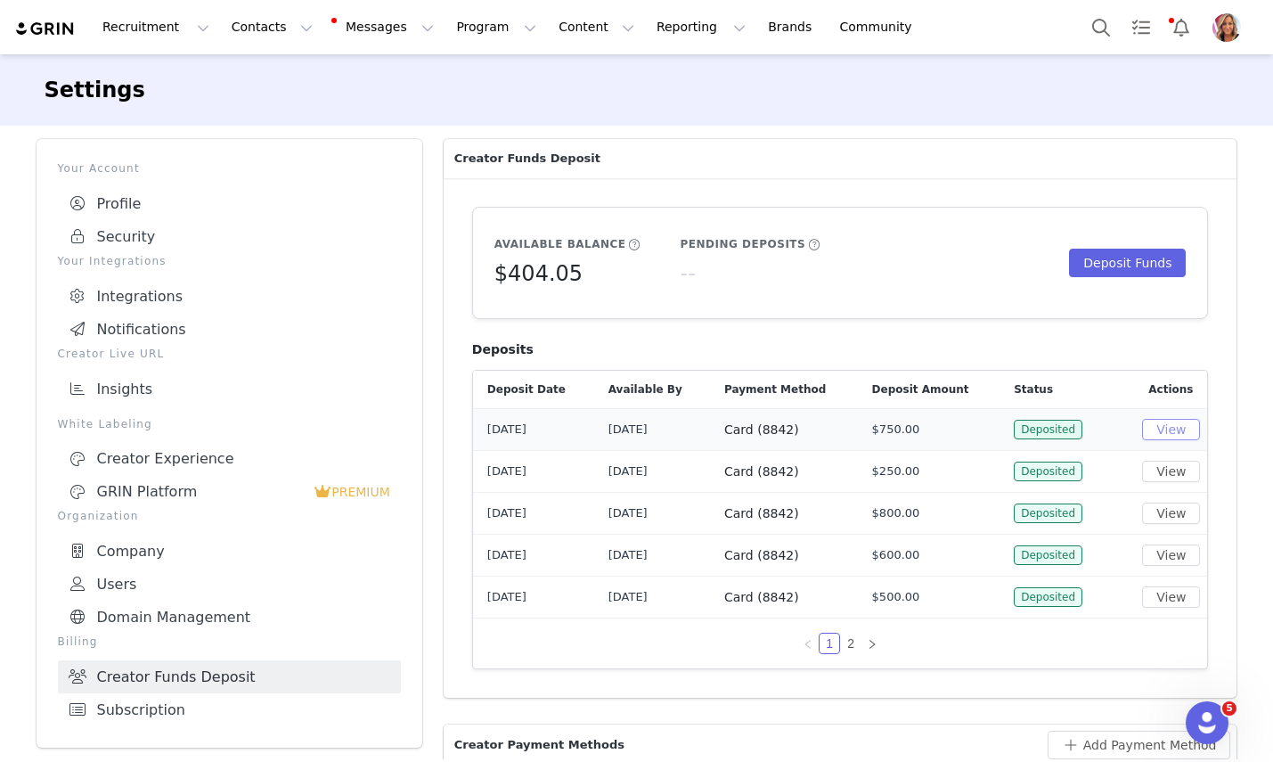
click at [1176, 428] on button "View" at bounding box center [1171, 429] width 58 height 21
click at [265, 28] on button "Contacts Contacts" at bounding box center [272, 27] width 102 height 40
click at [255, 78] on p "Creators" at bounding box center [249, 78] width 53 height 19
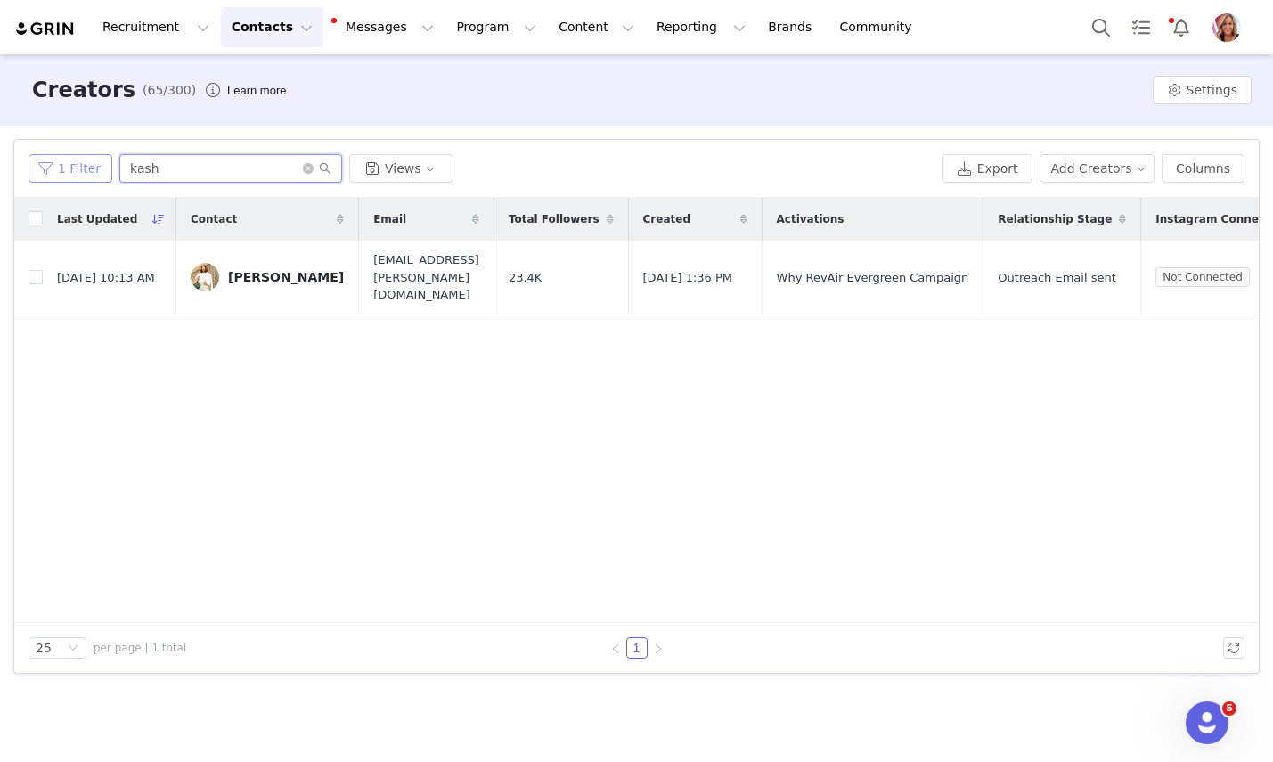
drag, startPoint x: 173, startPoint y: 172, endPoint x: 43, endPoint y: 168, distance: 130.1
click at [43, 168] on div "1 Filter kash Views" at bounding box center [482, 168] width 906 height 29
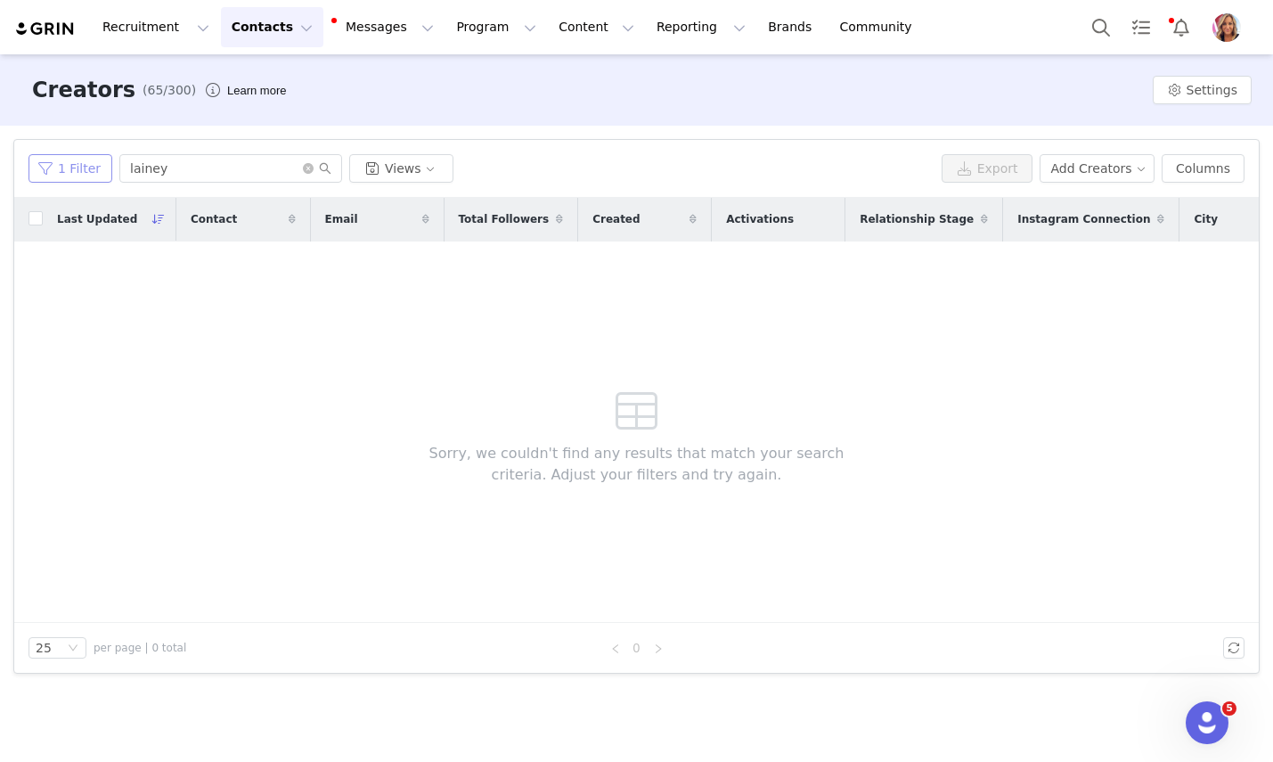
click at [73, 169] on button "1 Filter" at bounding box center [71, 168] width 84 height 29
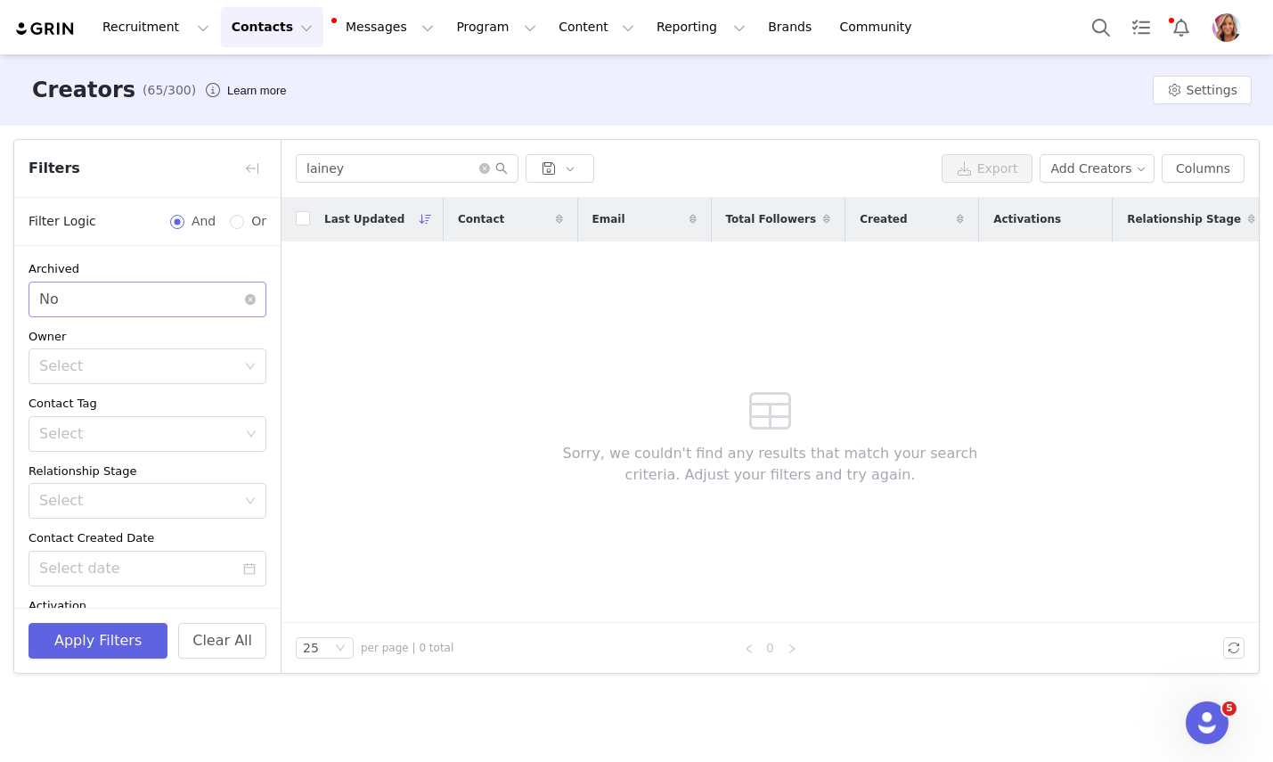
click at [200, 294] on div "Select No" at bounding box center [141, 299] width 205 height 34
click at [96, 339] on li "Yes" at bounding box center [148, 338] width 238 height 29
click at [90, 640] on button "Apply Filters" at bounding box center [98, 641] width 139 height 36
click at [371, 174] on input "lainey" at bounding box center [407, 168] width 223 height 29
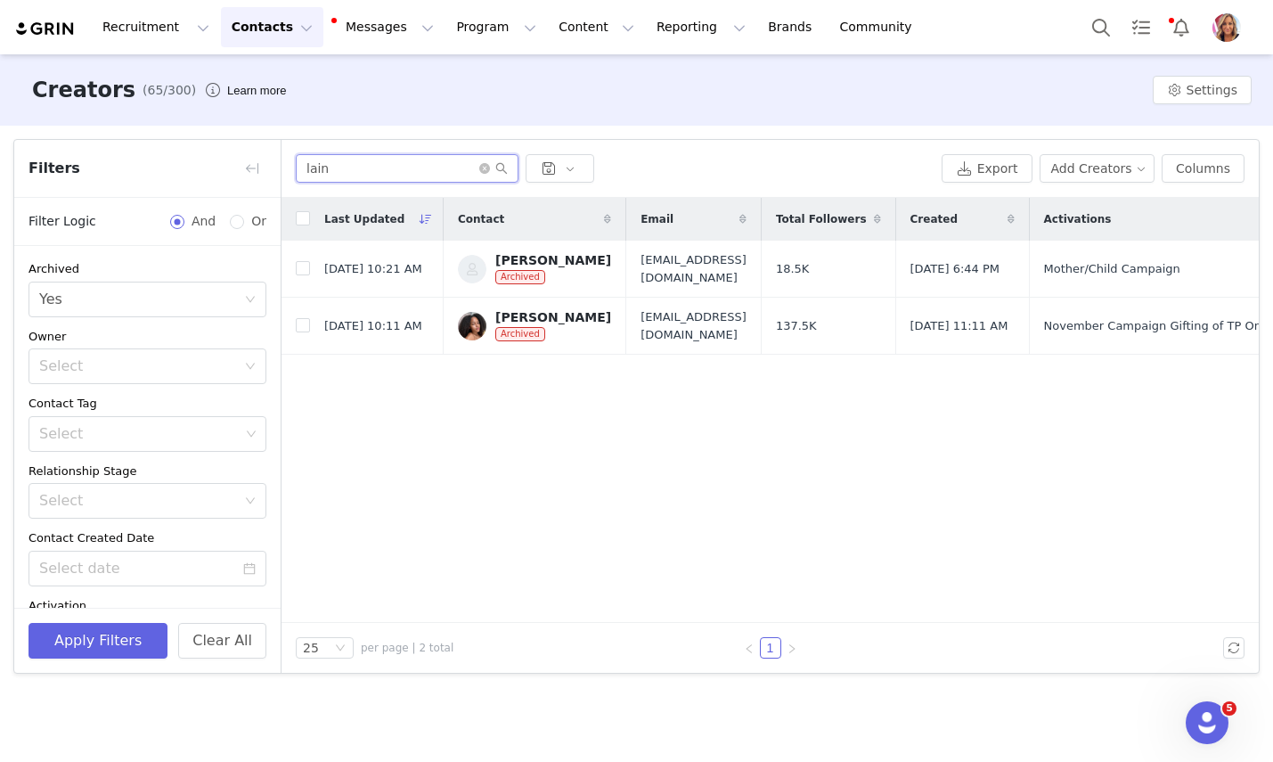
drag, startPoint x: 345, startPoint y: 181, endPoint x: 294, endPoint y: 174, distance: 51.3
click at [295, 176] on div "lain Export Add Creators Columns" at bounding box center [770, 169] width 977 height 58
type input "l"
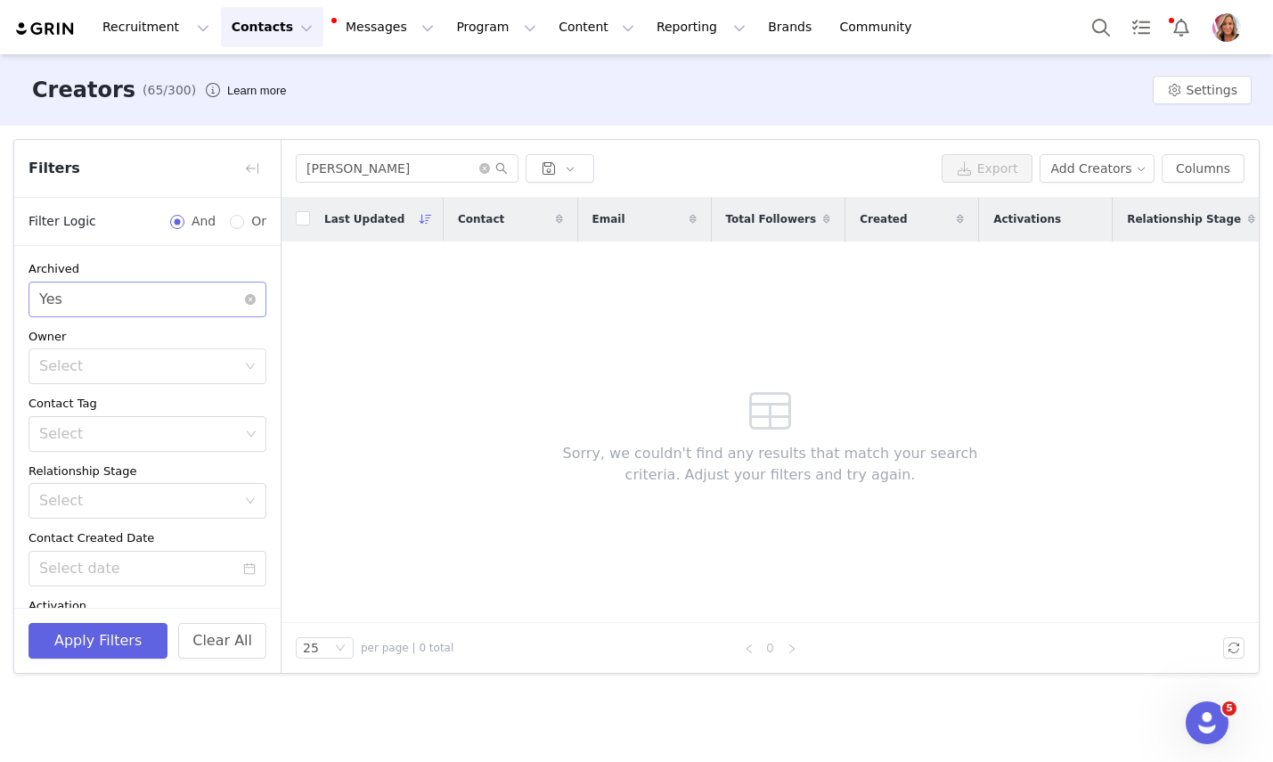
click at [223, 298] on div "Select Yes" at bounding box center [141, 299] width 205 height 34
click at [146, 362] on li "No" at bounding box center [148, 367] width 238 height 29
click at [389, 164] on input "Elaina" at bounding box center [407, 168] width 223 height 29
click at [251, 10] on button "Contacts Contacts" at bounding box center [272, 27] width 102 height 40
click at [253, 72] on p "Creators" at bounding box center [249, 78] width 53 height 19
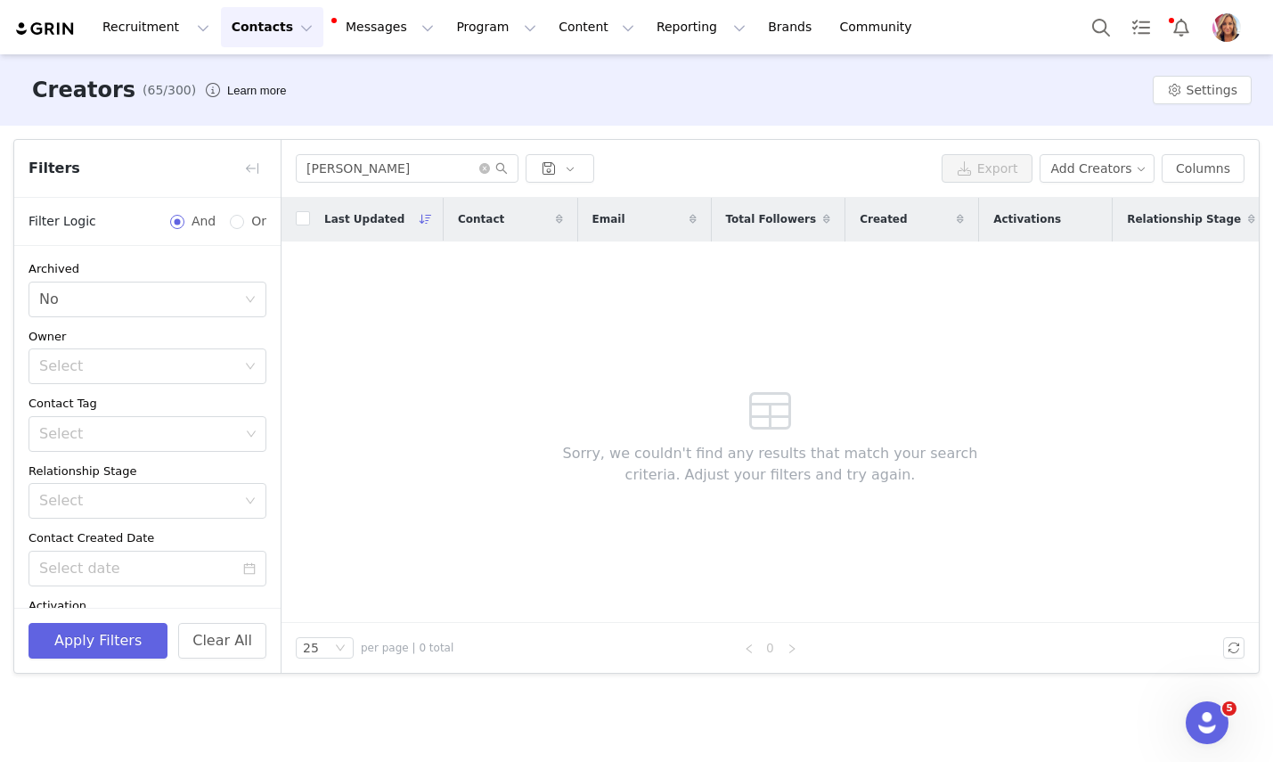
click at [262, 22] on button "Contacts Contacts" at bounding box center [272, 27] width 102 height 40
click at [389, 174] on input "Elaina" at bounding box center [407, 168] width 223 height 29
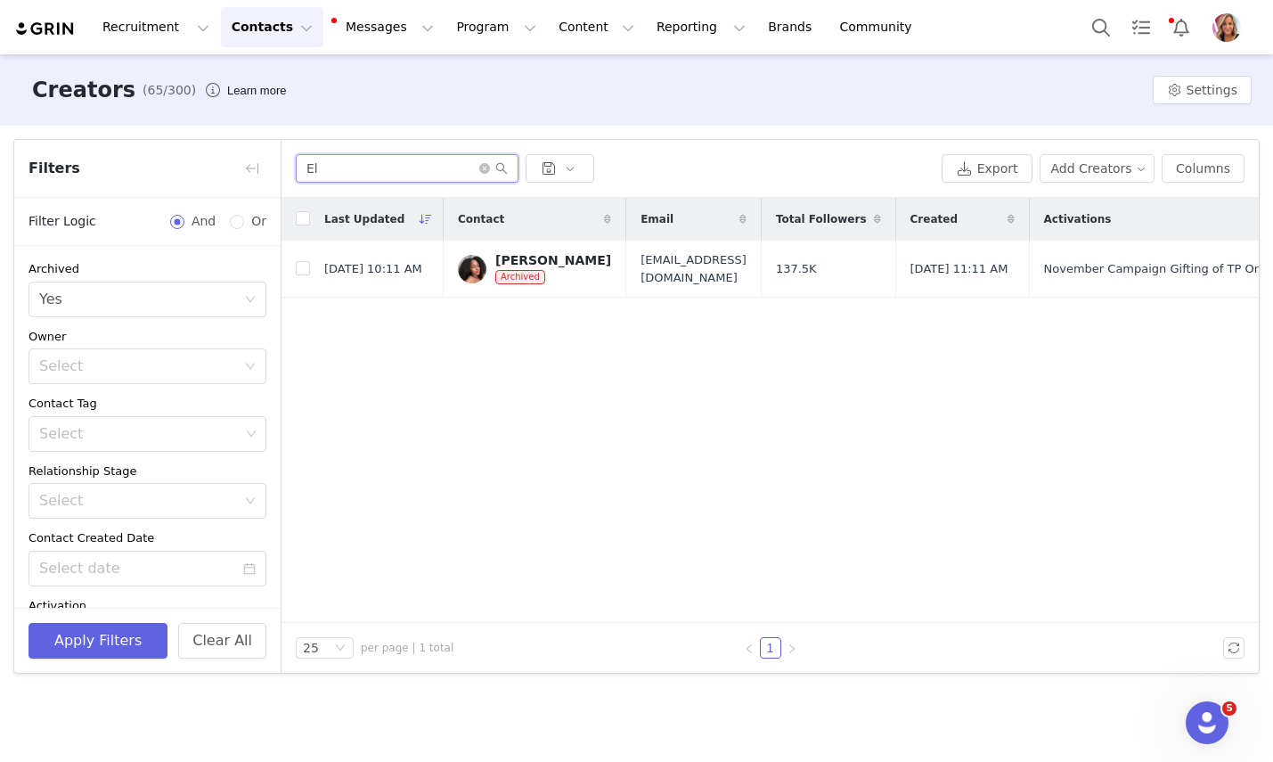
type input "E"
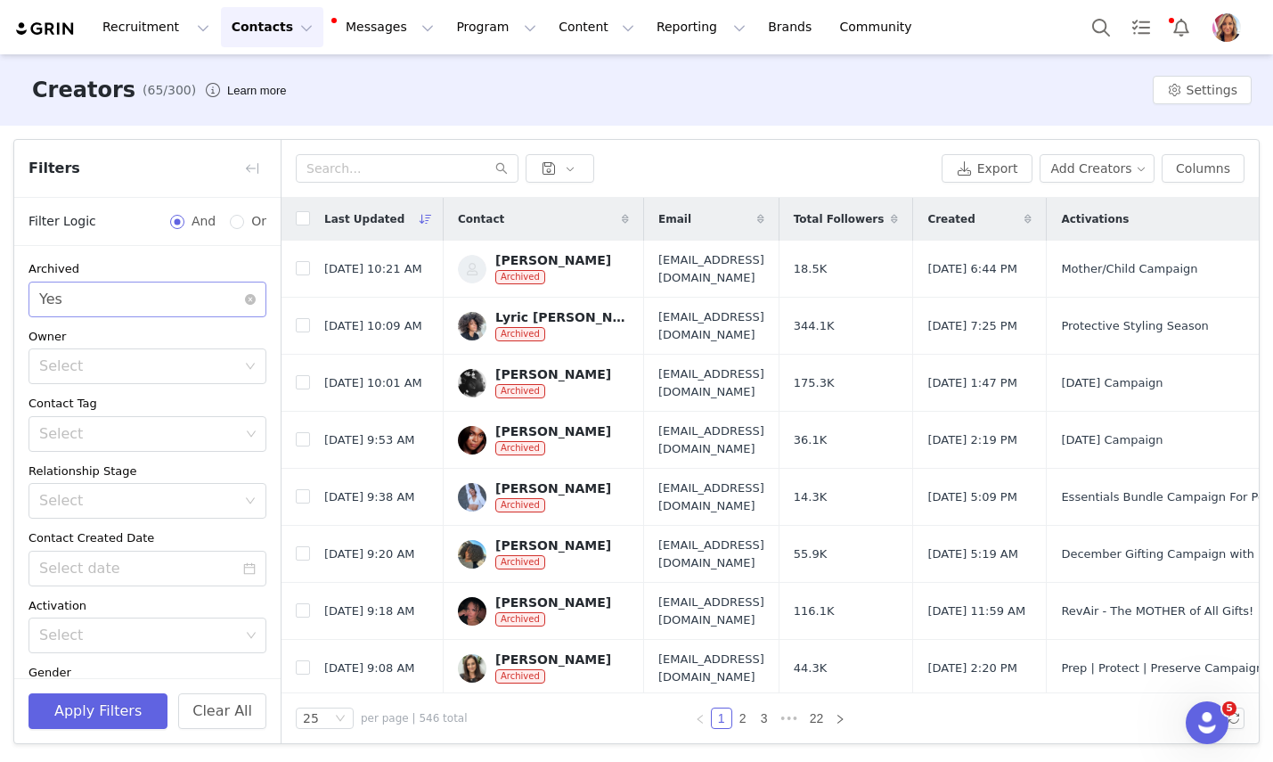
click at [153, 297] on div "Select Yes" at bounding box center [141, 299] width 205 height 34
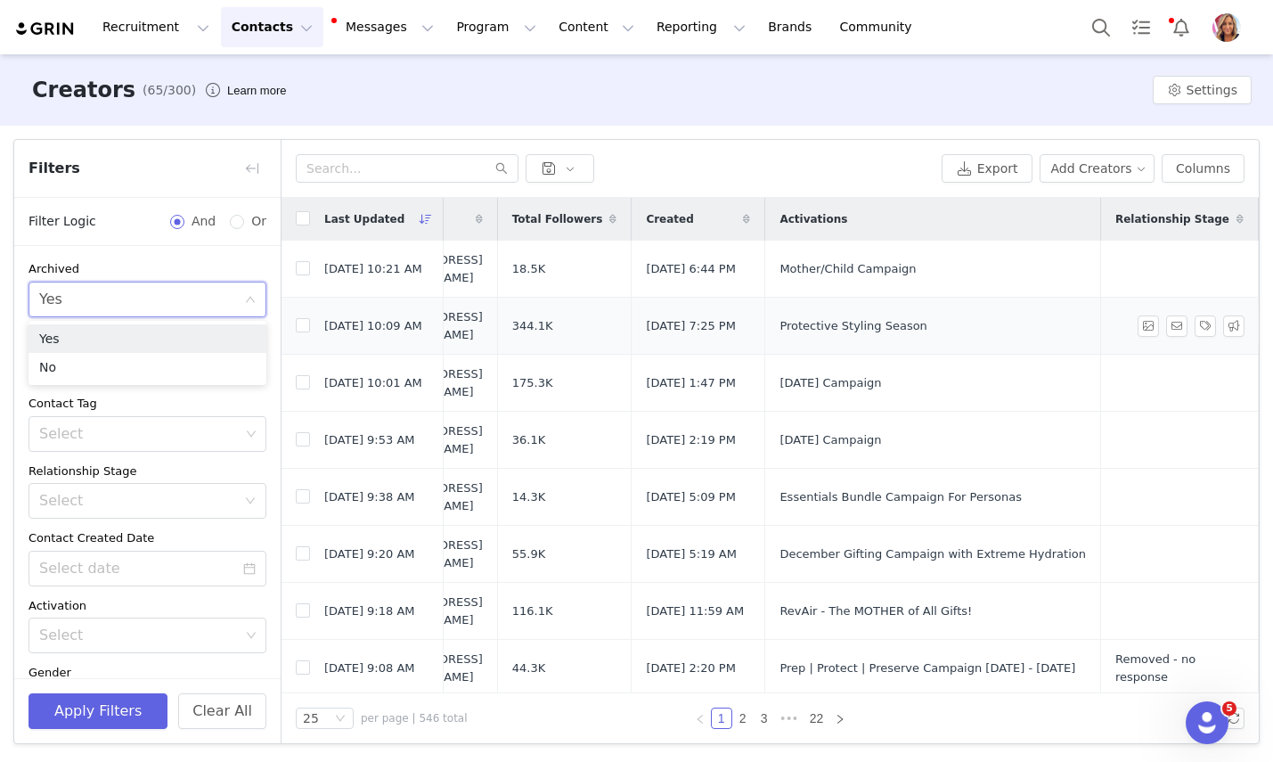
scroll to position [1, 0]
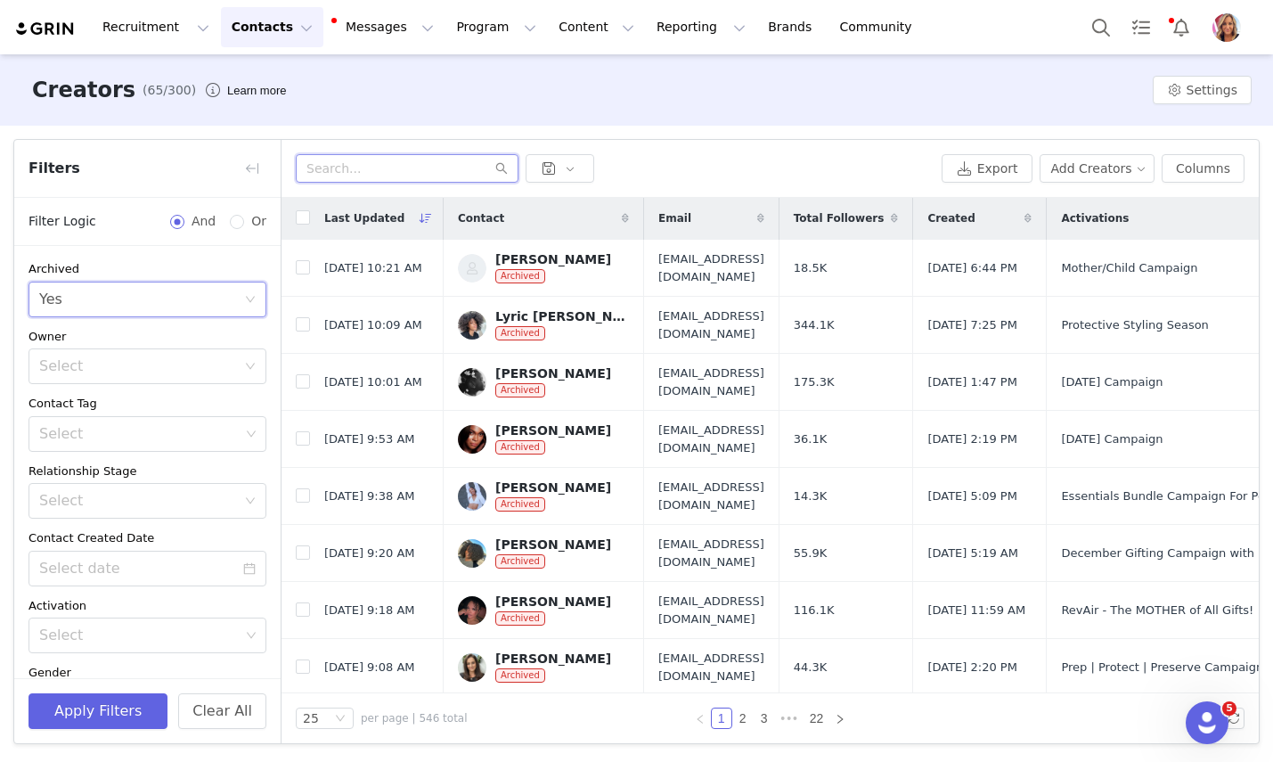
click at [427, 175] on input "text" at bounding box center [407, 168] width 223 height 29
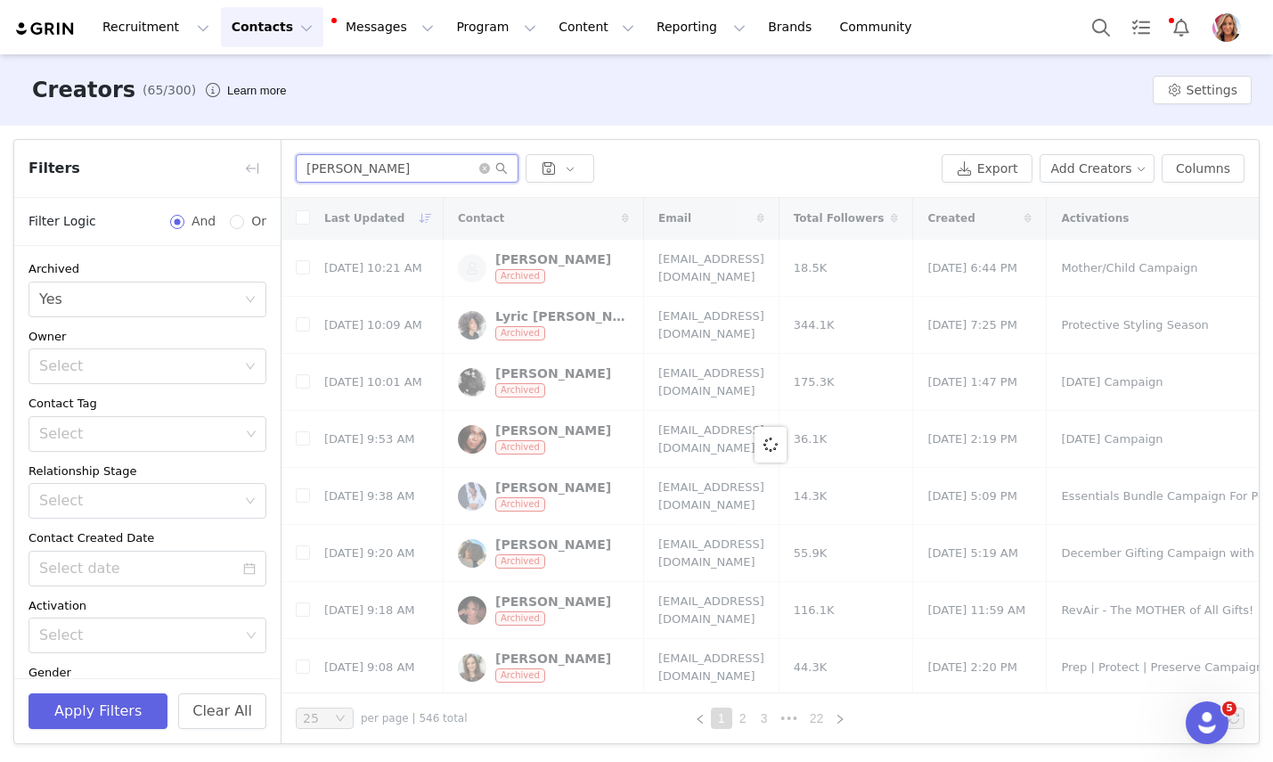
scroll to position [0, 0]
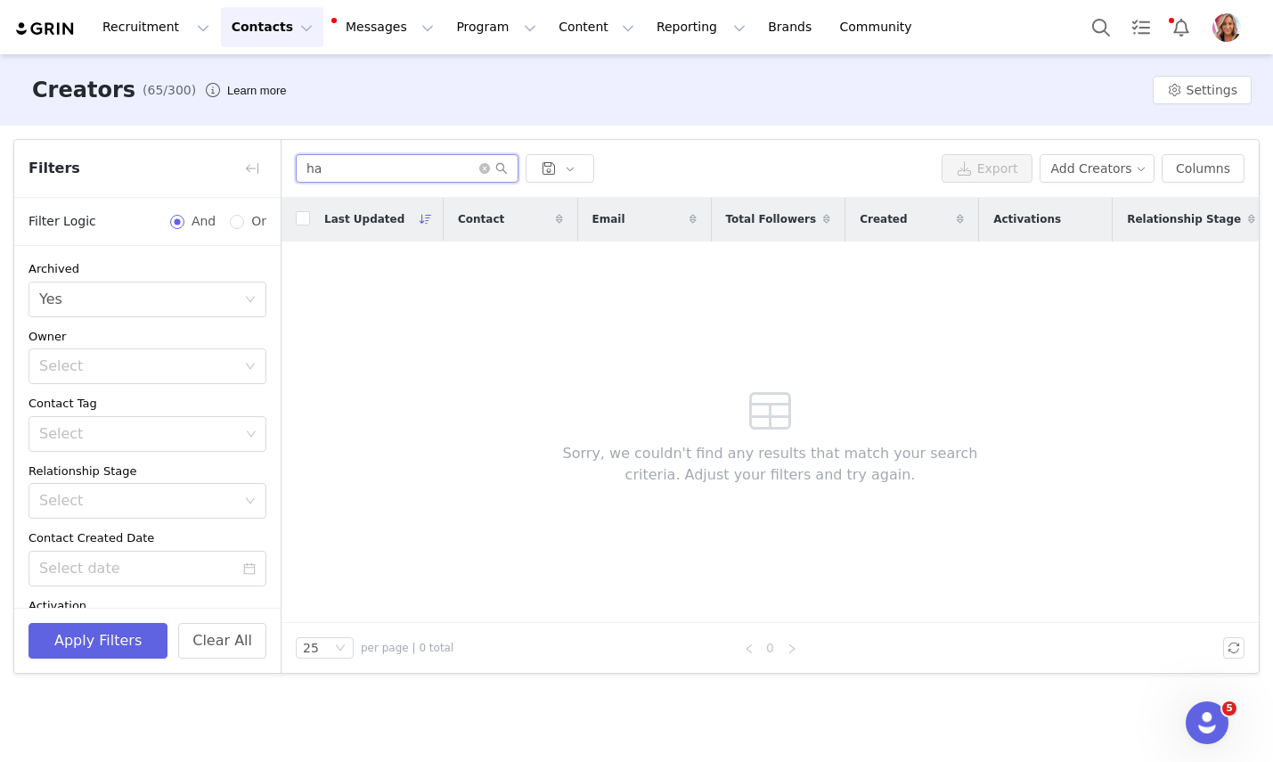
type input "h"
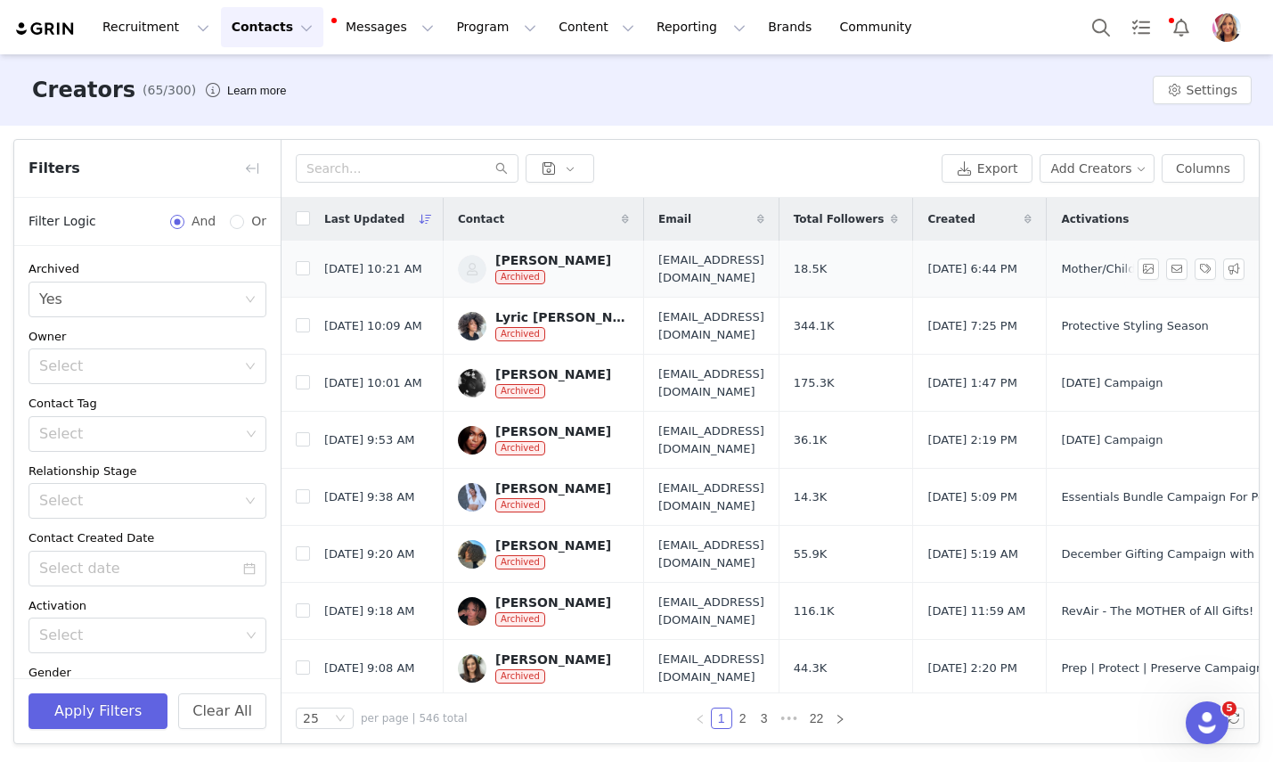
click at [560, 257] on div "[PERSON_NAME]" at bounding box center [553, 260] width 116 height 14
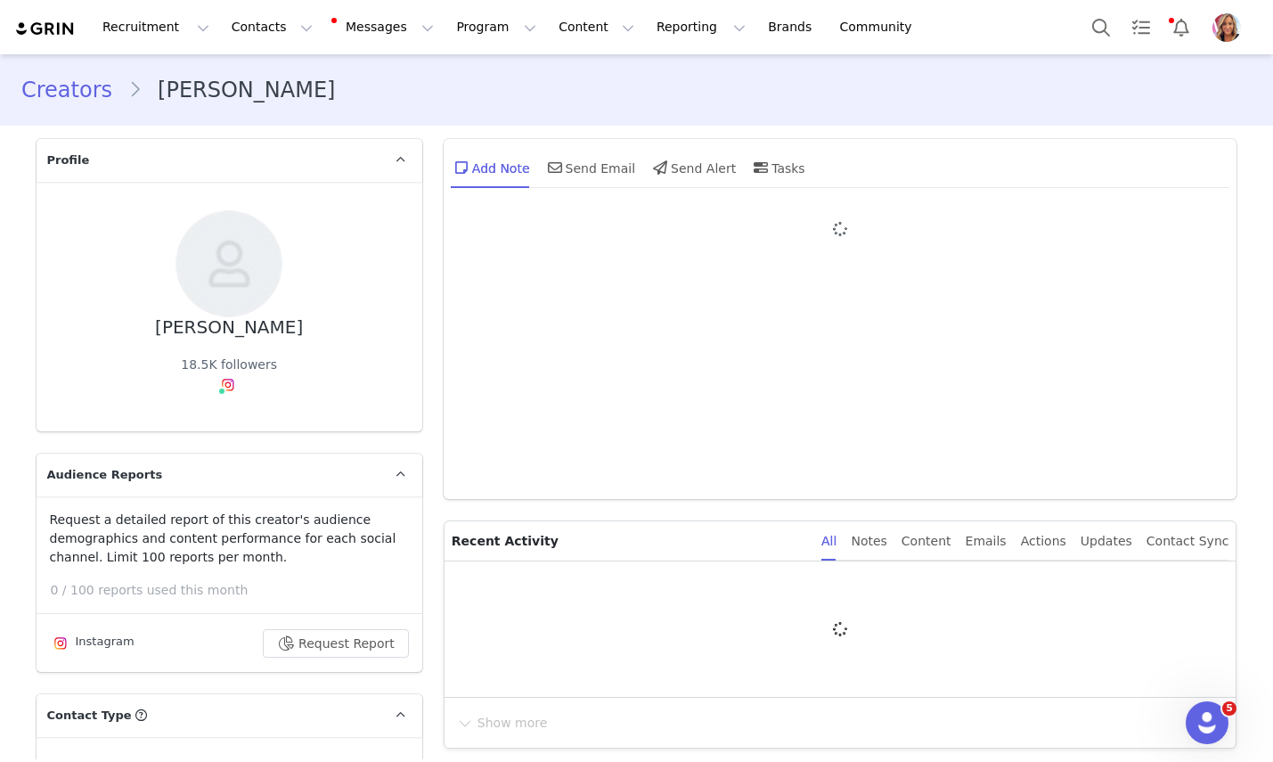
type input "+1 (United States)"
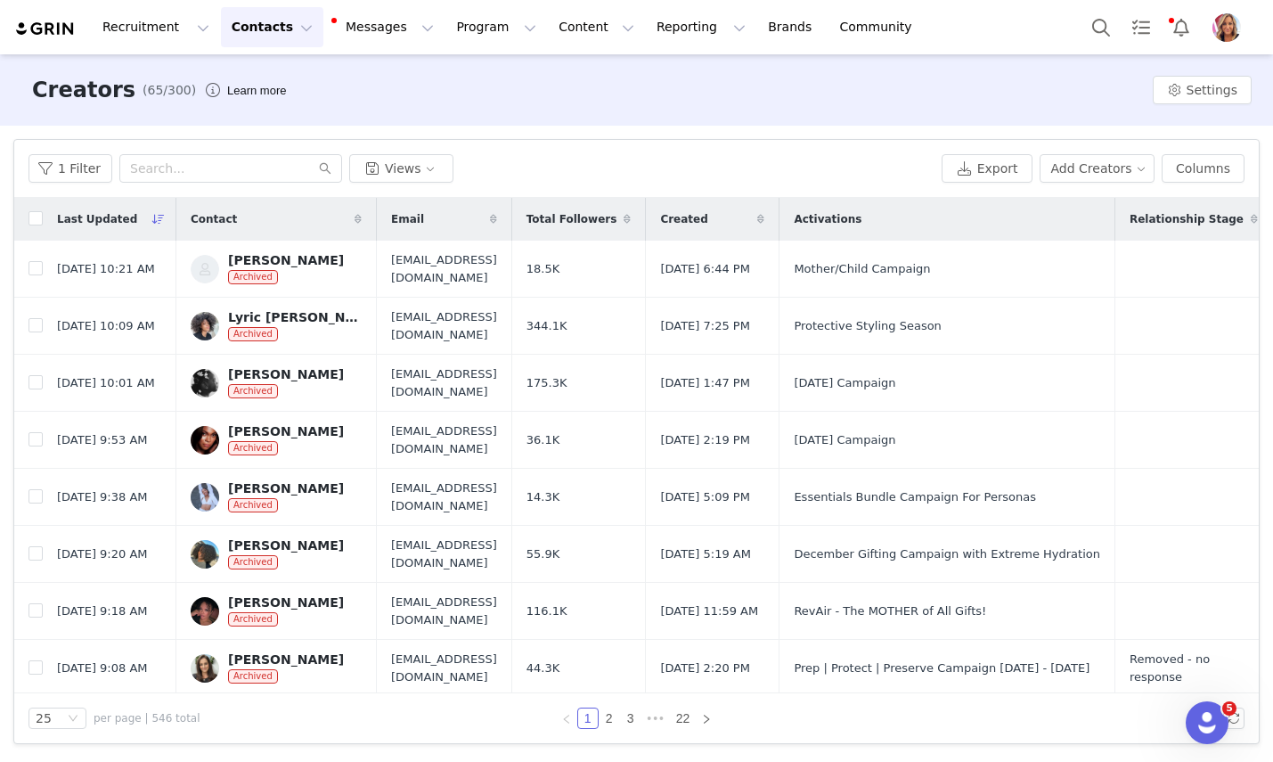
click at [862, 215] on span "Activations" at bounding box center [828, 219] width 68 height 16
click at [764, 215] on icon at bounding box center [760, 219] width 7 height 11
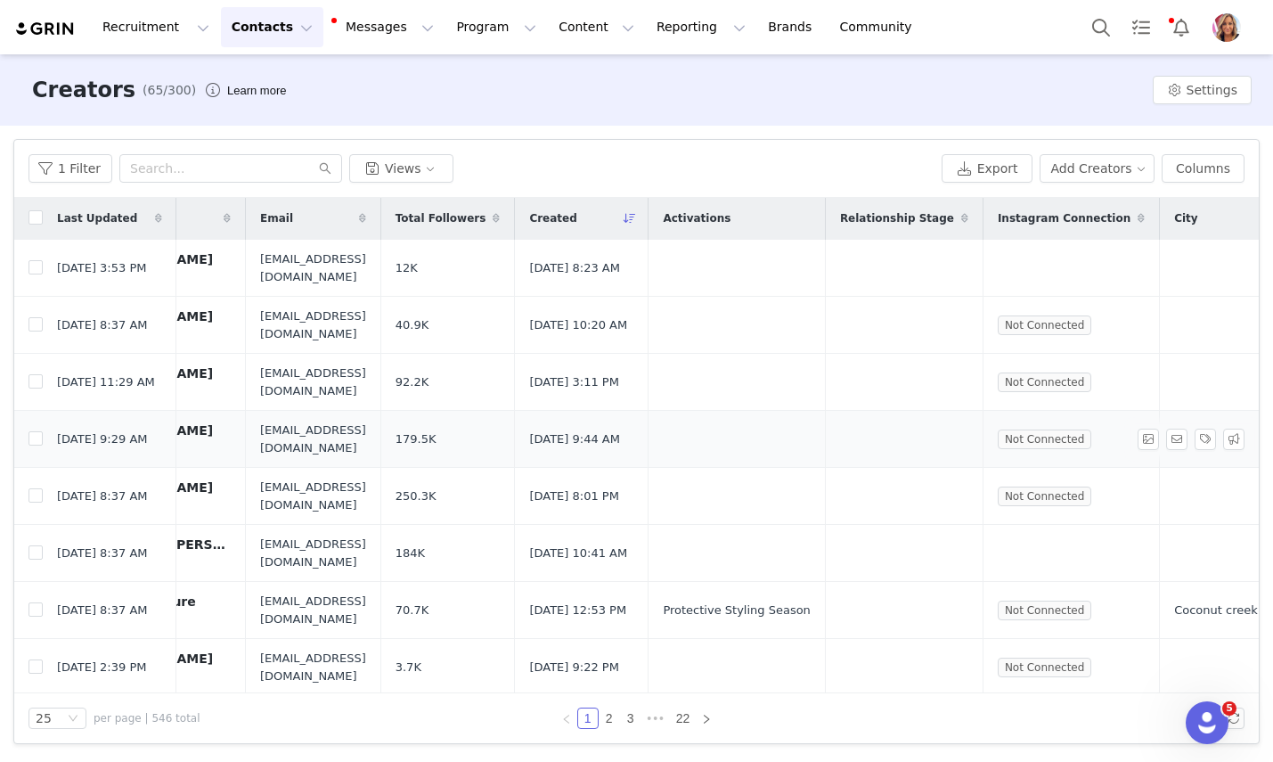
scroll to position [1, 0]
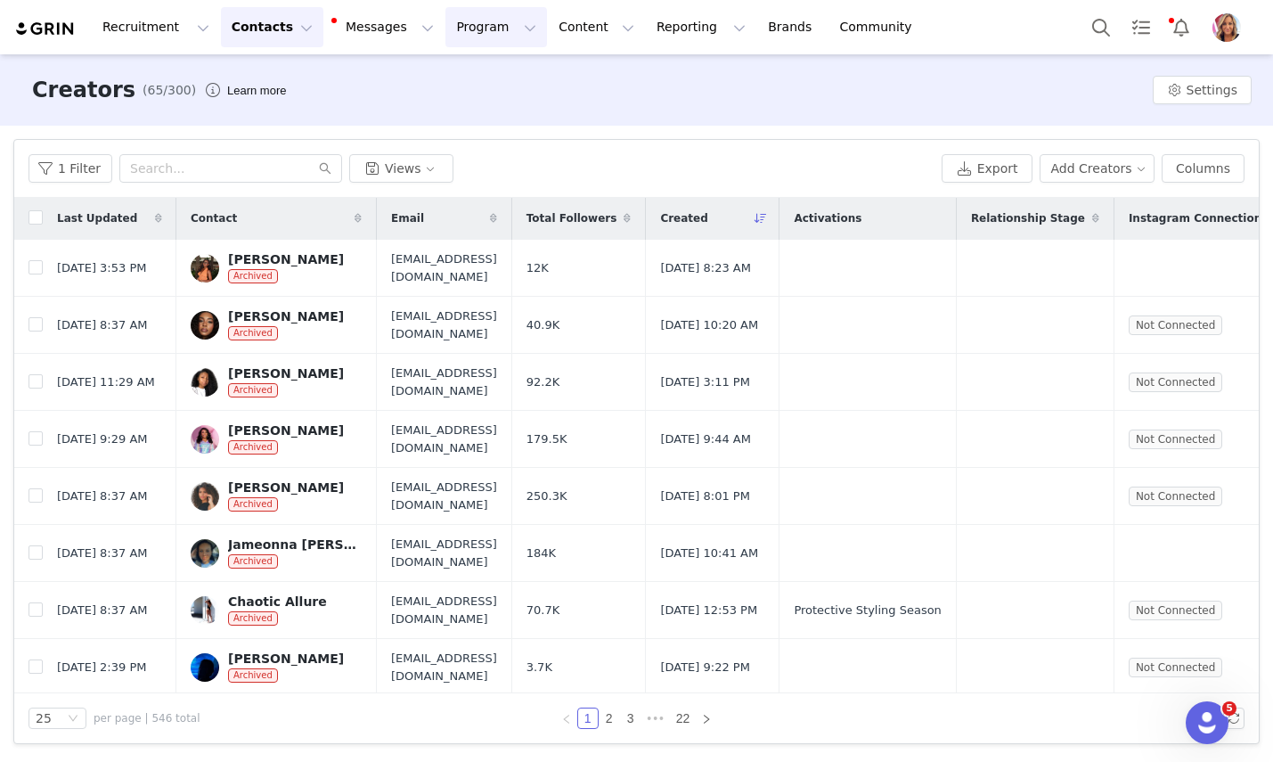
click at [478, 27] on button "Program Program" at bounding box center [496, 27] width 102 height 40
click at [489, 77] on p "Activations" at bounding box center [466, 78] width 69 height 19
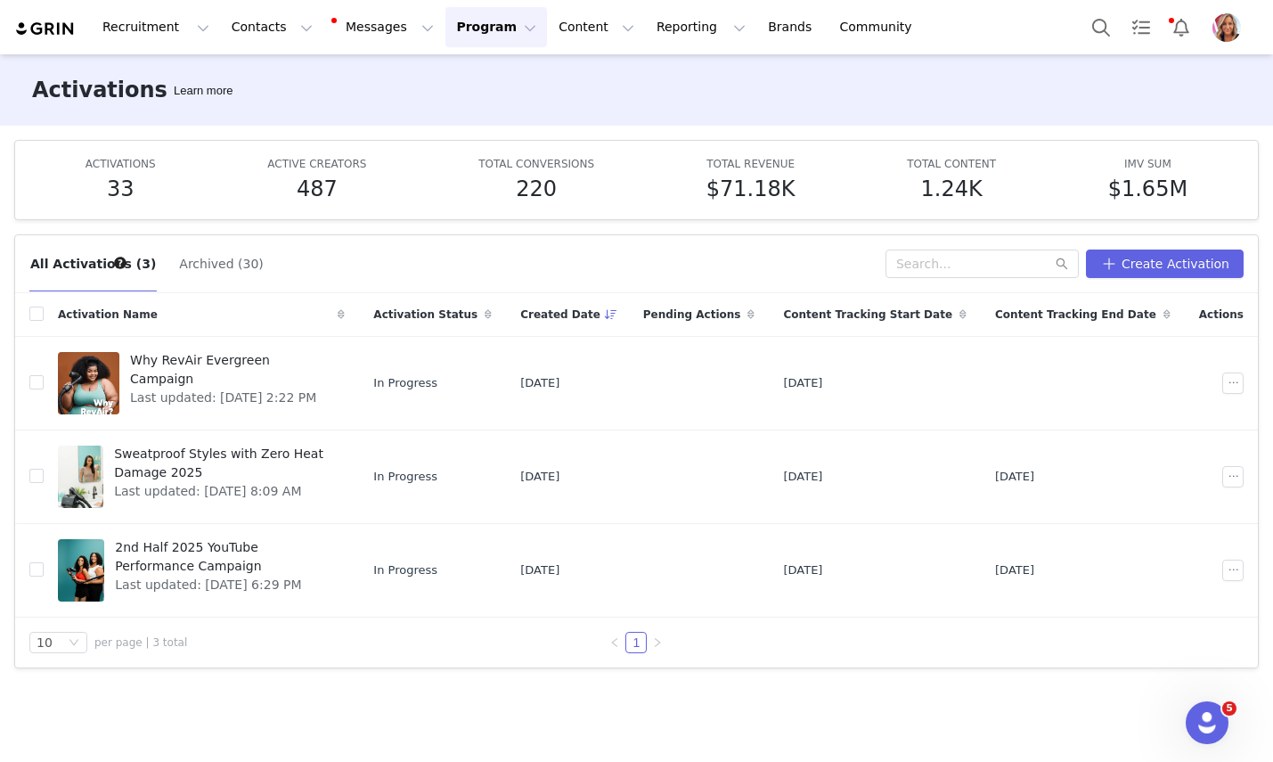
click at [197, 261] on button "Archived (30)" at bounding box center [221, 263] width 86 height 29
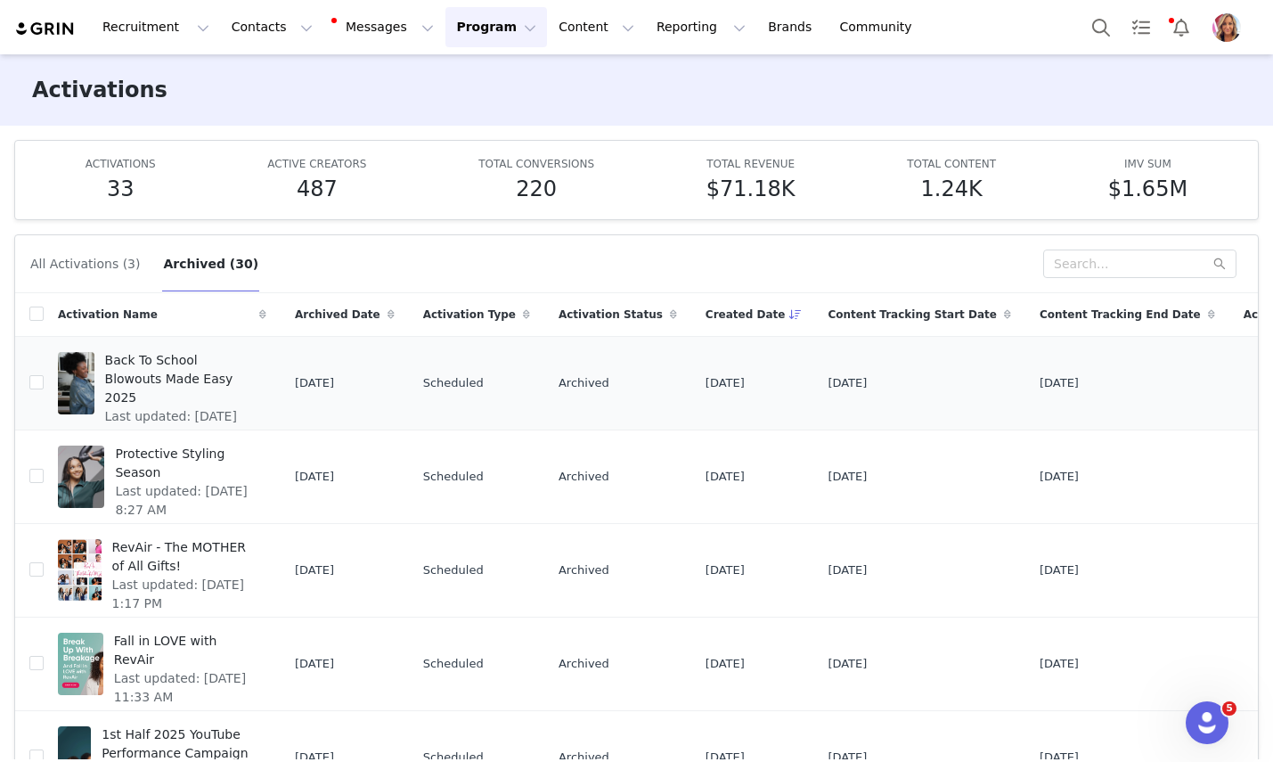
click at [189, 362] on span "Back To School Blowouts Made Easy 2025" at bounding box center [180, 379] width 151 height 56
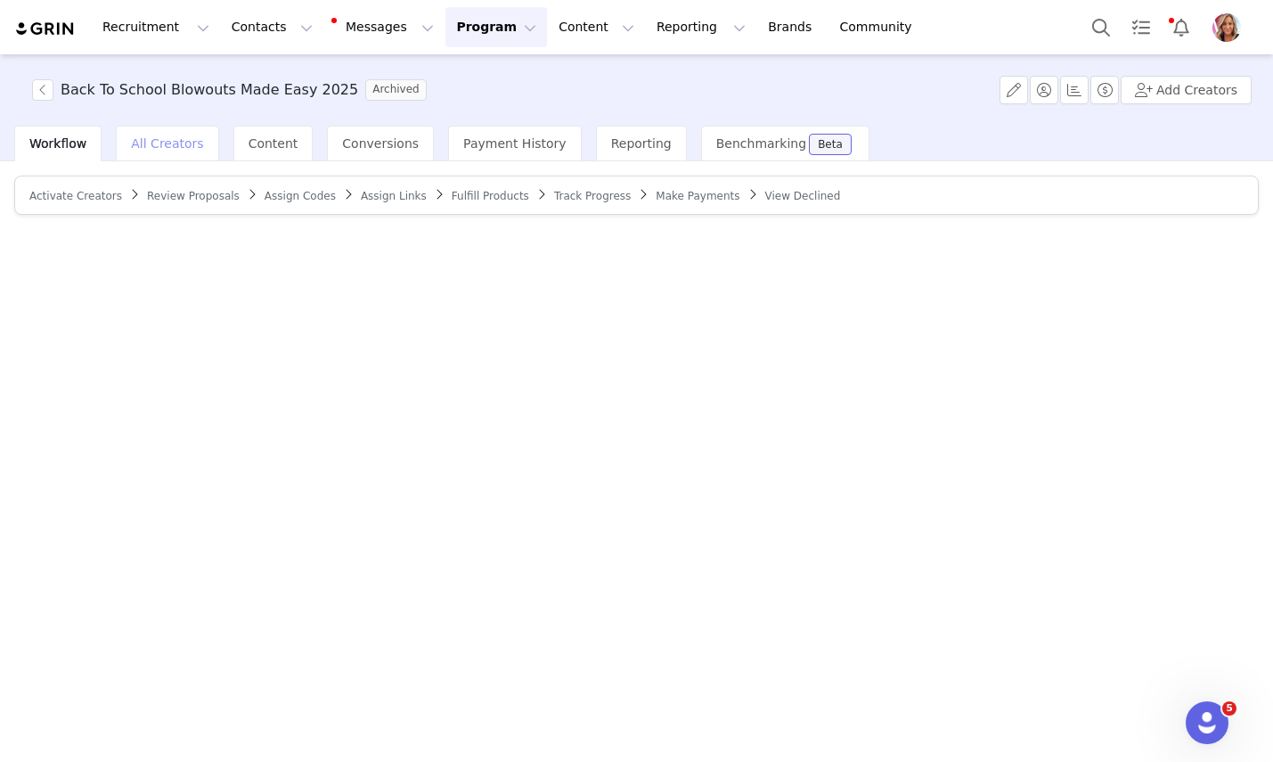
click at [176, 147] on span "All Creators" at bounding box center [167, 143] width 72 height 14
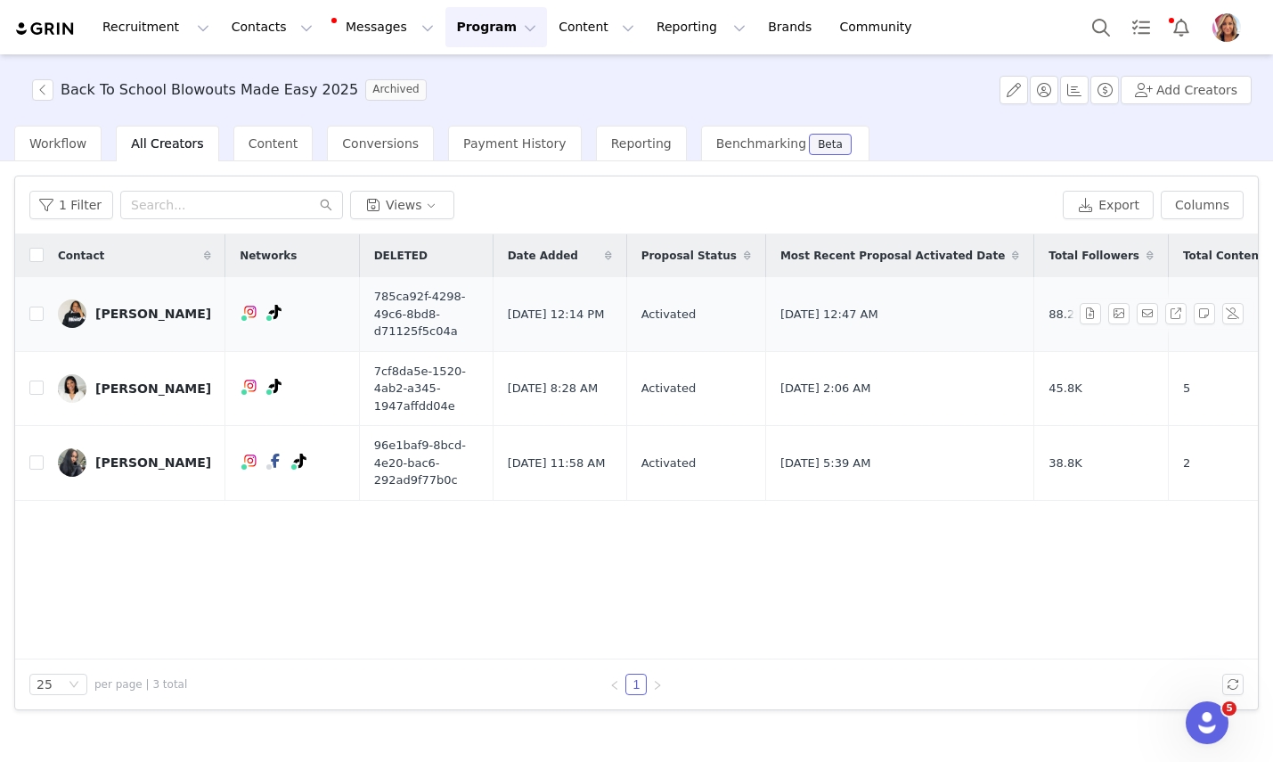
click at [146, 314] on div "[PERSON_NAME]" at bounding box center [153, 313] width 116 height 14
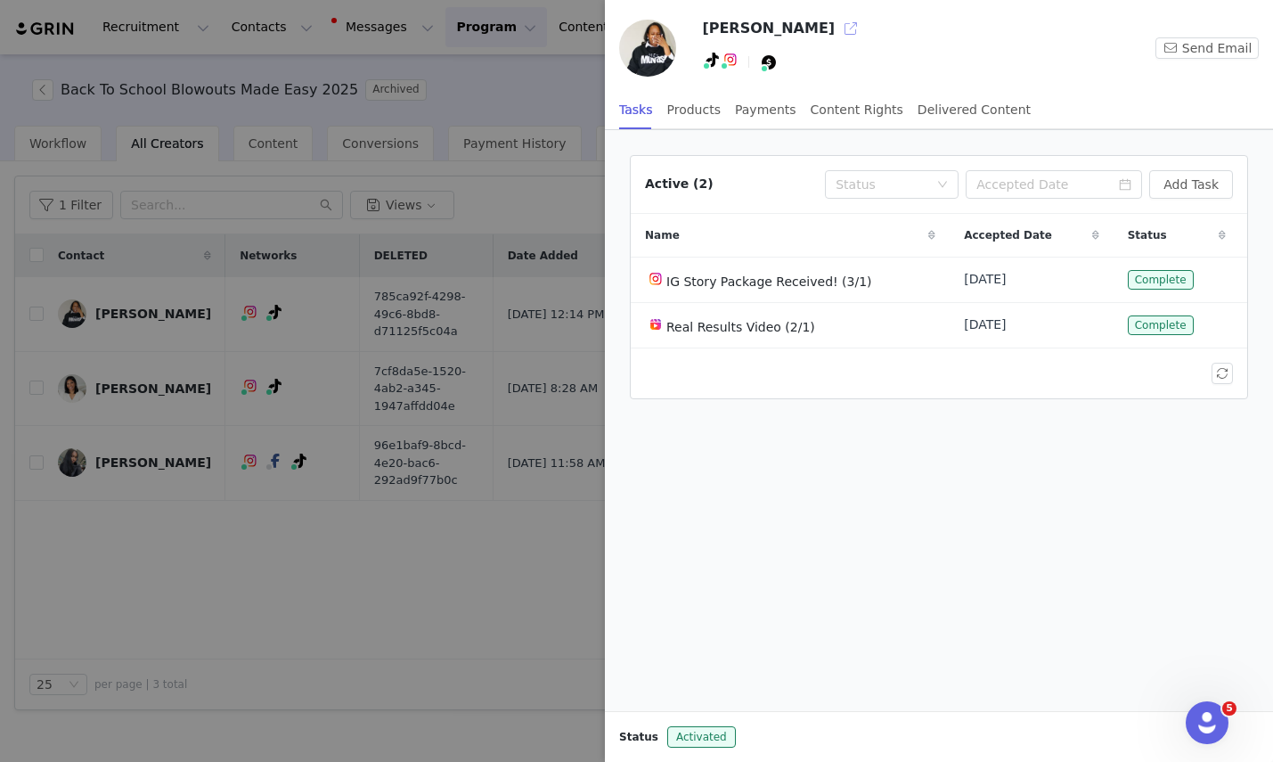
click at [837, 27] on button "button" at bounding box center [851, 28] width 29 height 29
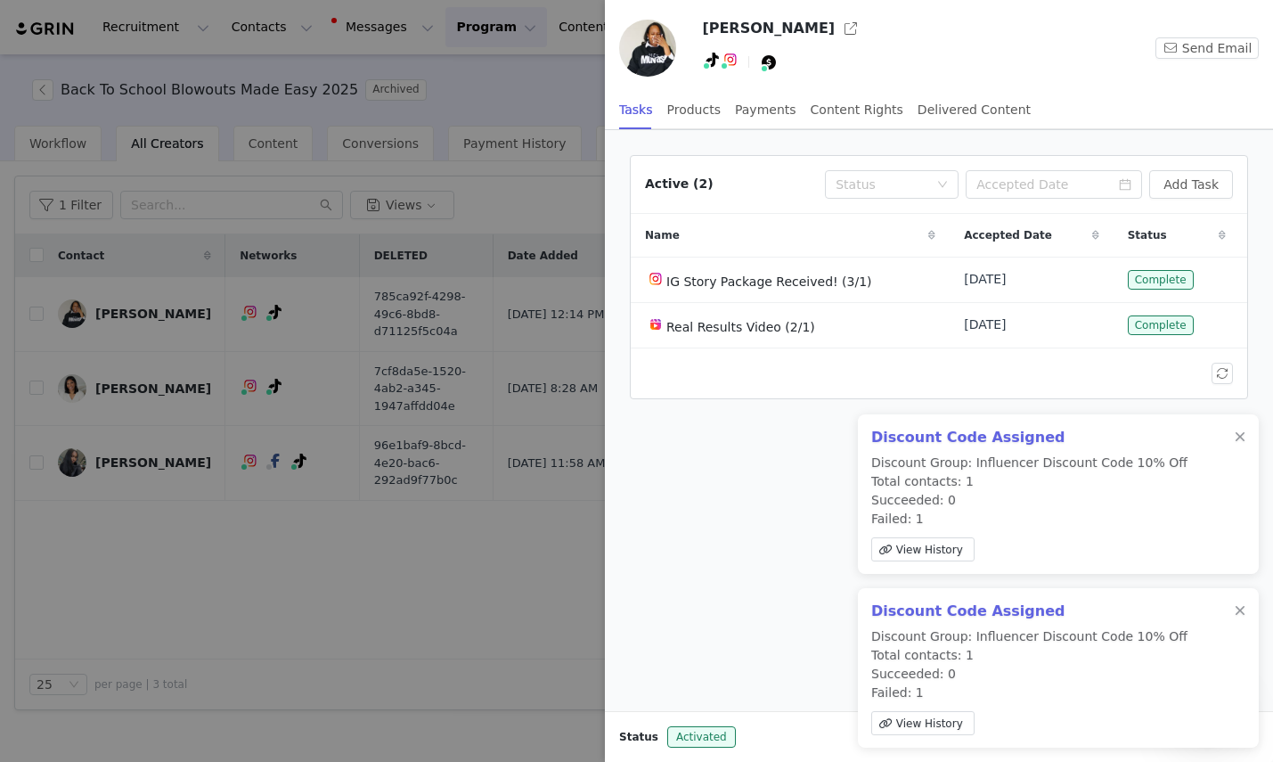
click at [1246, 428] on div "Discount Code Assigned Discount Group: Influencer Discount Code 10% Off Total c…" at bounding box center [1058, 493] width 401 height 159
click at [1245, 430] on div at bounding box center [1240, 437] width 11 height 14
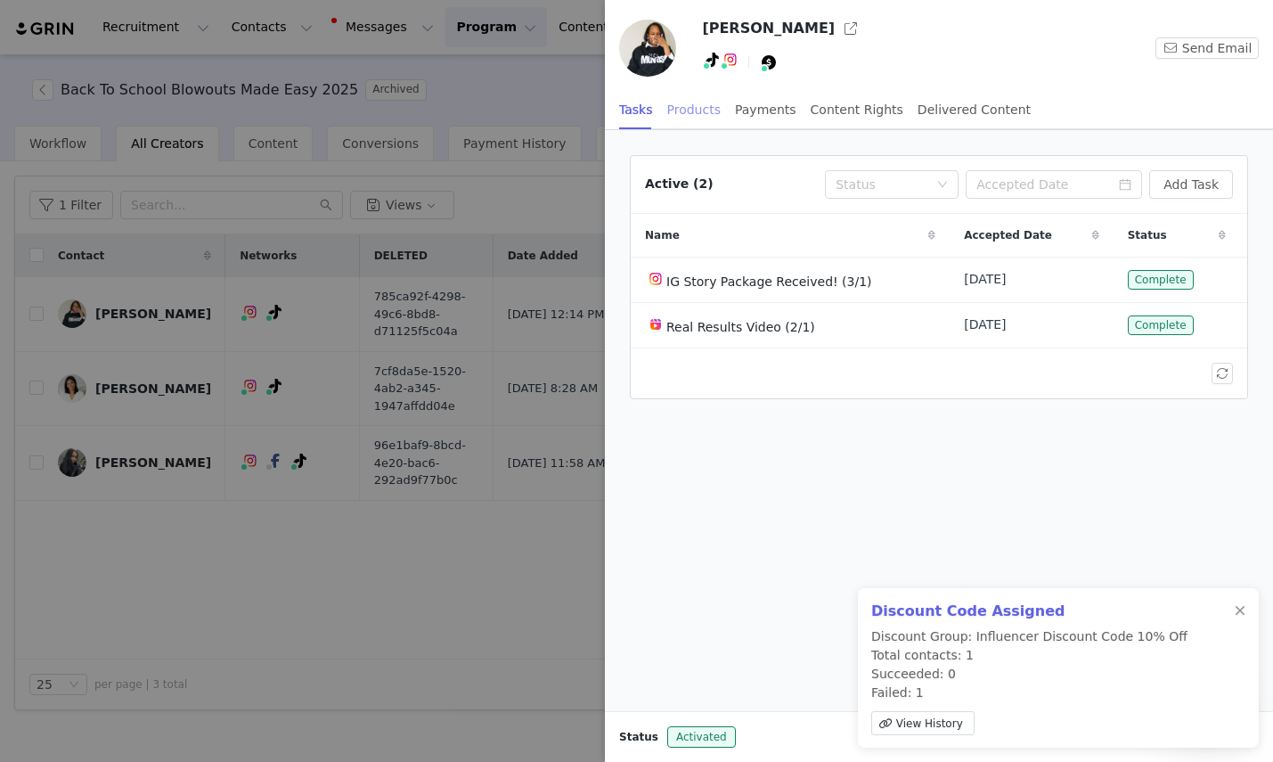
click at [700, 105] on div "Products" at bounding box center [693, 110] width 53 height 40
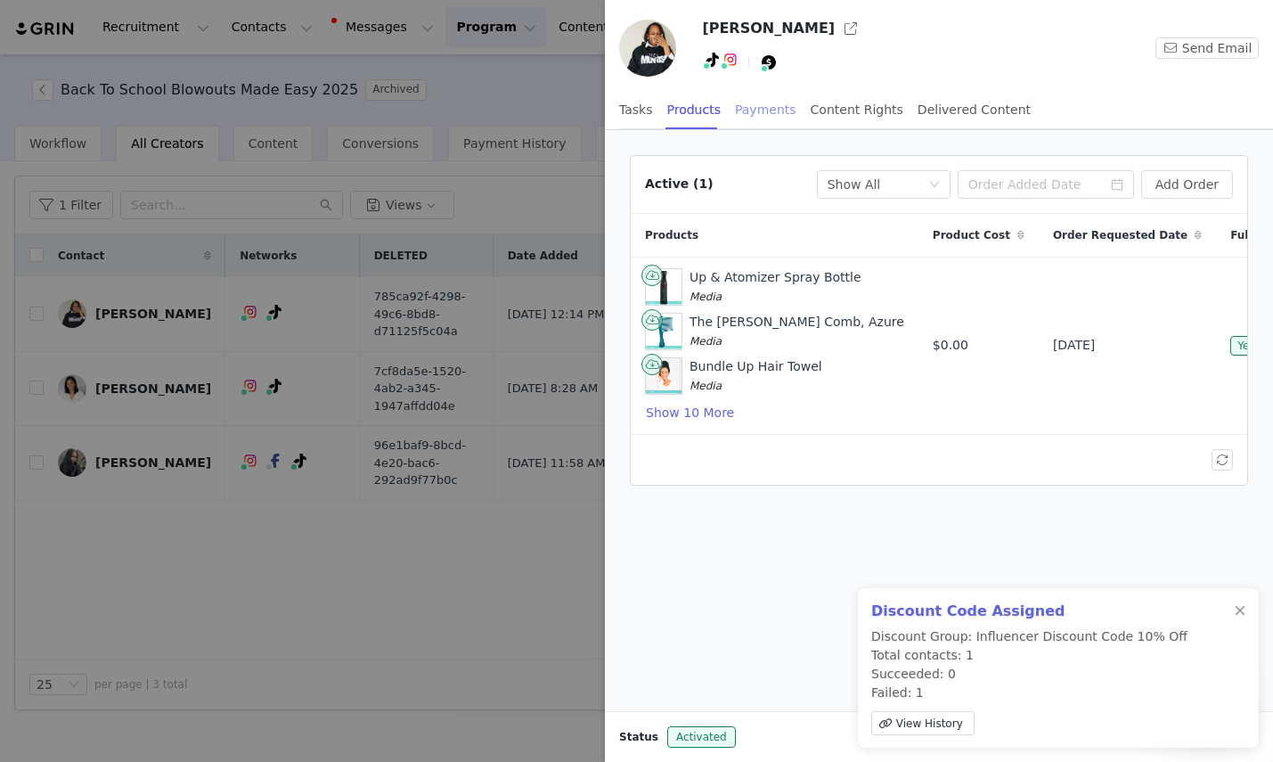
click at [770, 110] on div "Payments" at bounding box center [765, 110] width 61 height 40
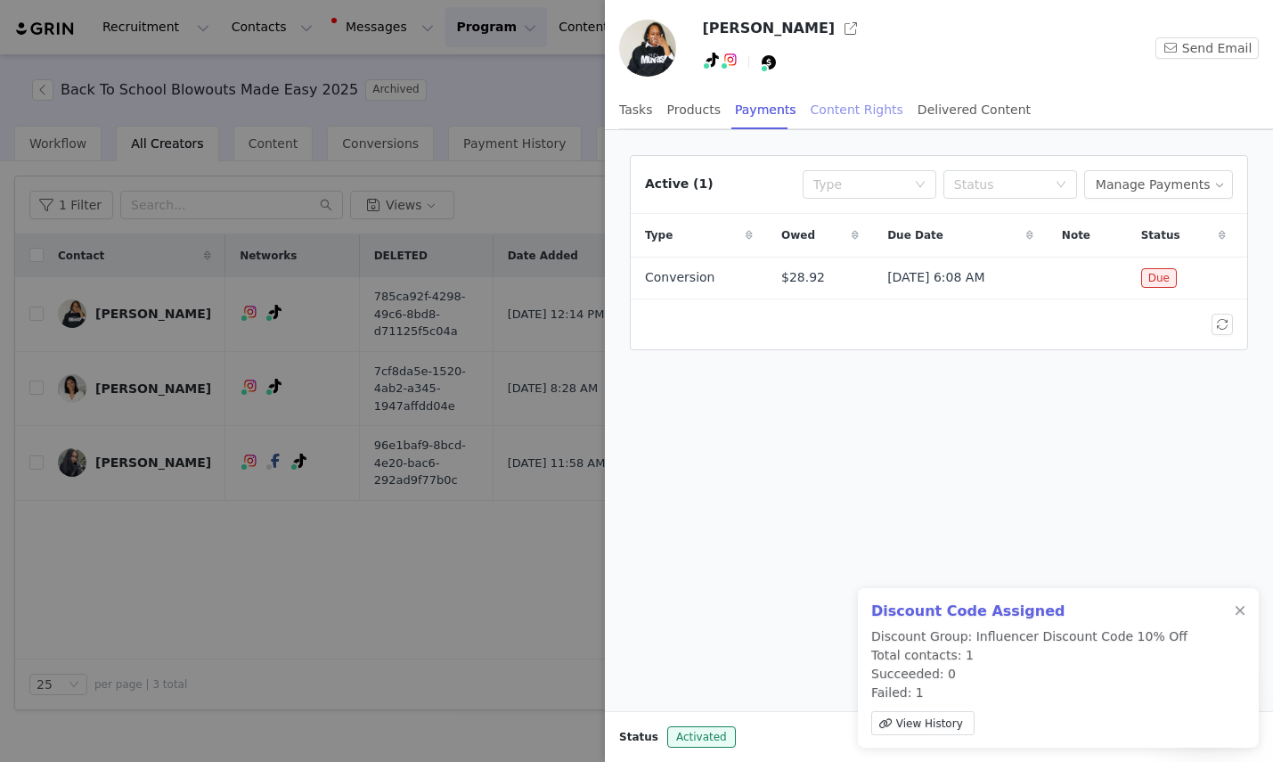
click at [855, 111] on div "Content Rights" at bounding box center [857, 110] width 93 height 40
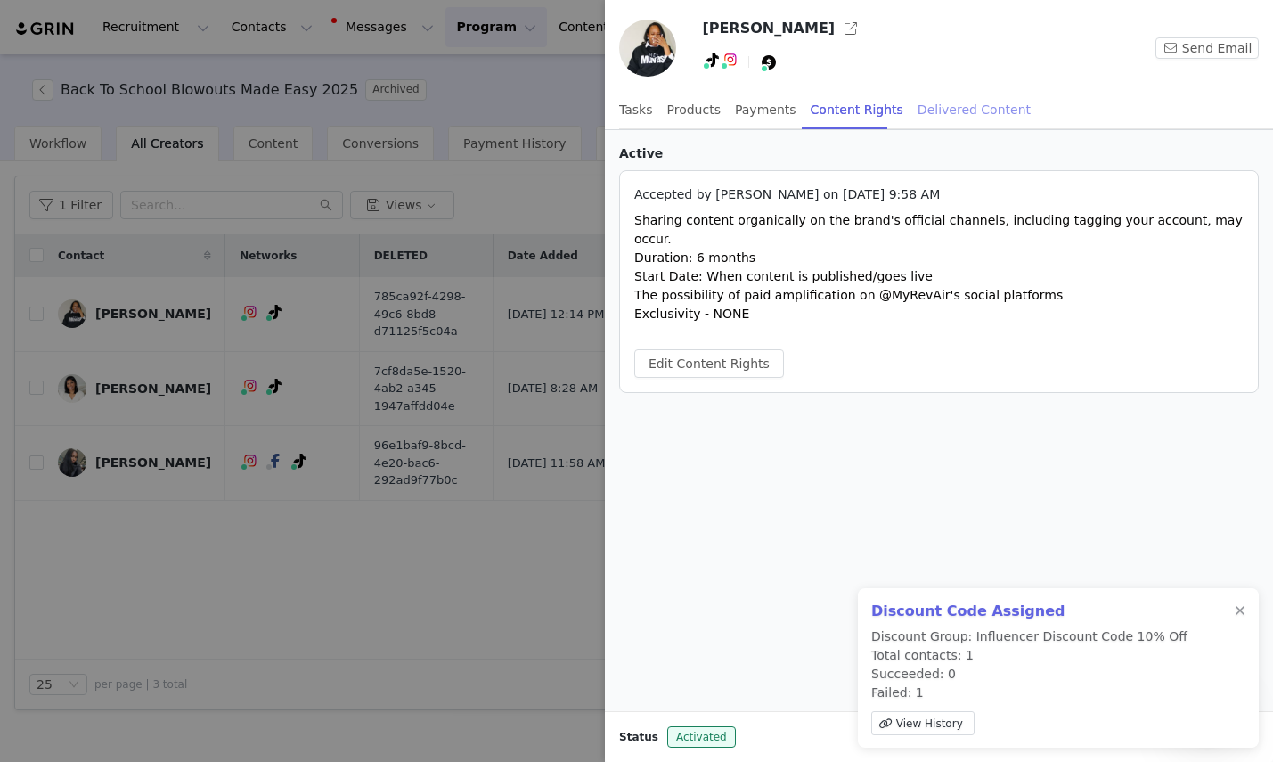
click at [936, 114] on div "Delivered Content" at bounding box center [974, 110] width 113 height 40
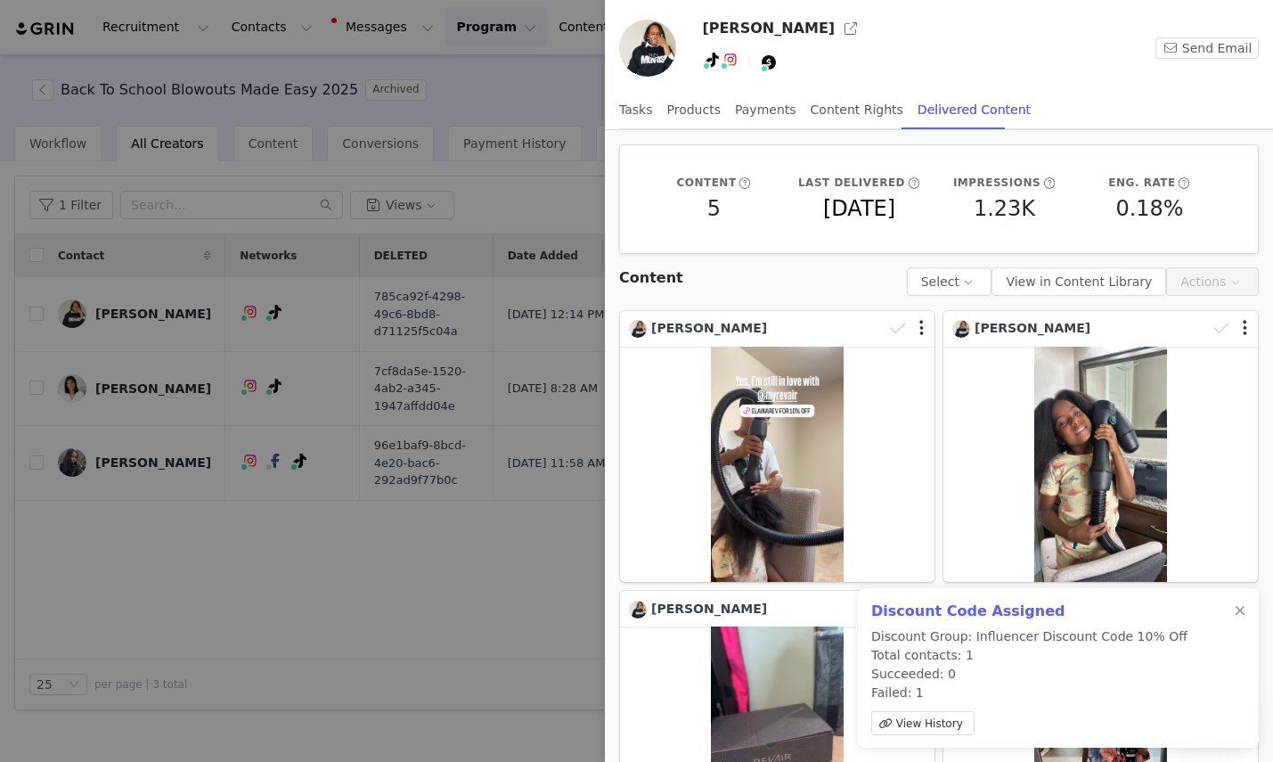
click at [385, 661] on div at bounding box center [636, 381] width 1273 height 762
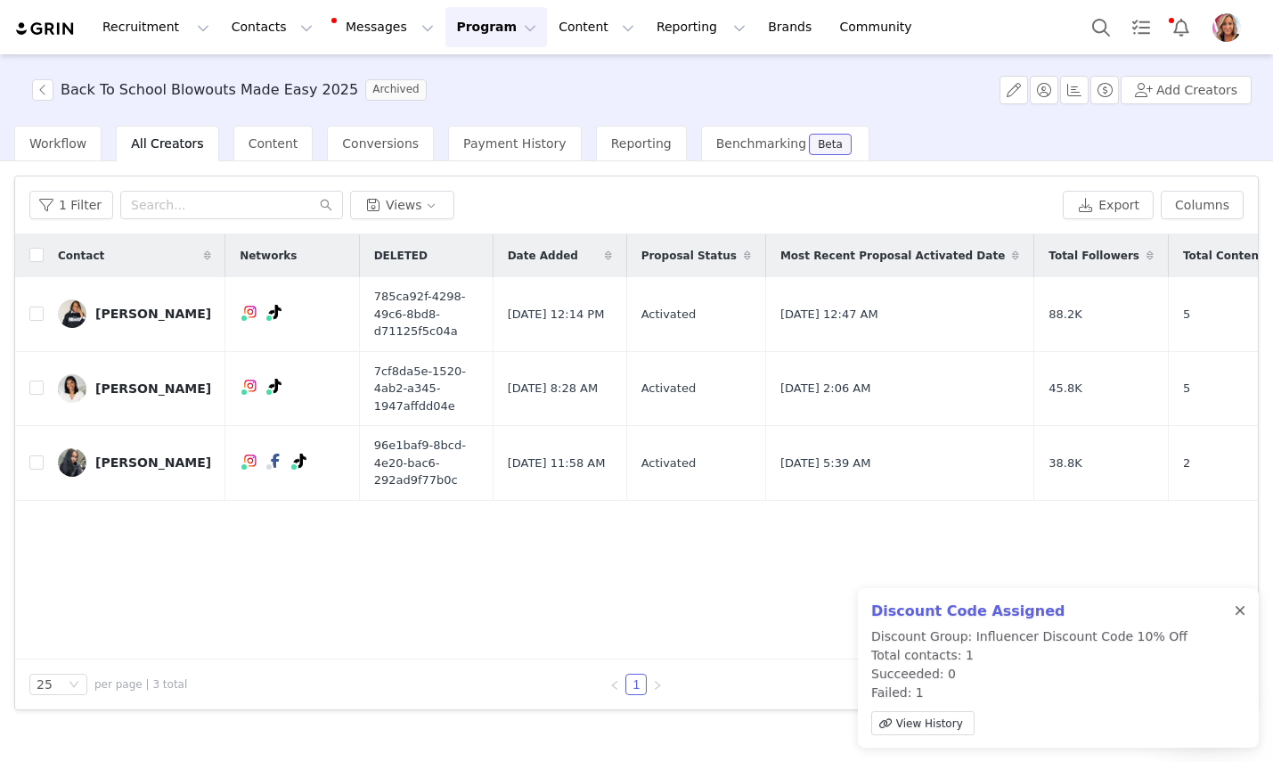
click at [1243, 608] on div at bounding box center [1240, 611] width 11 height 14
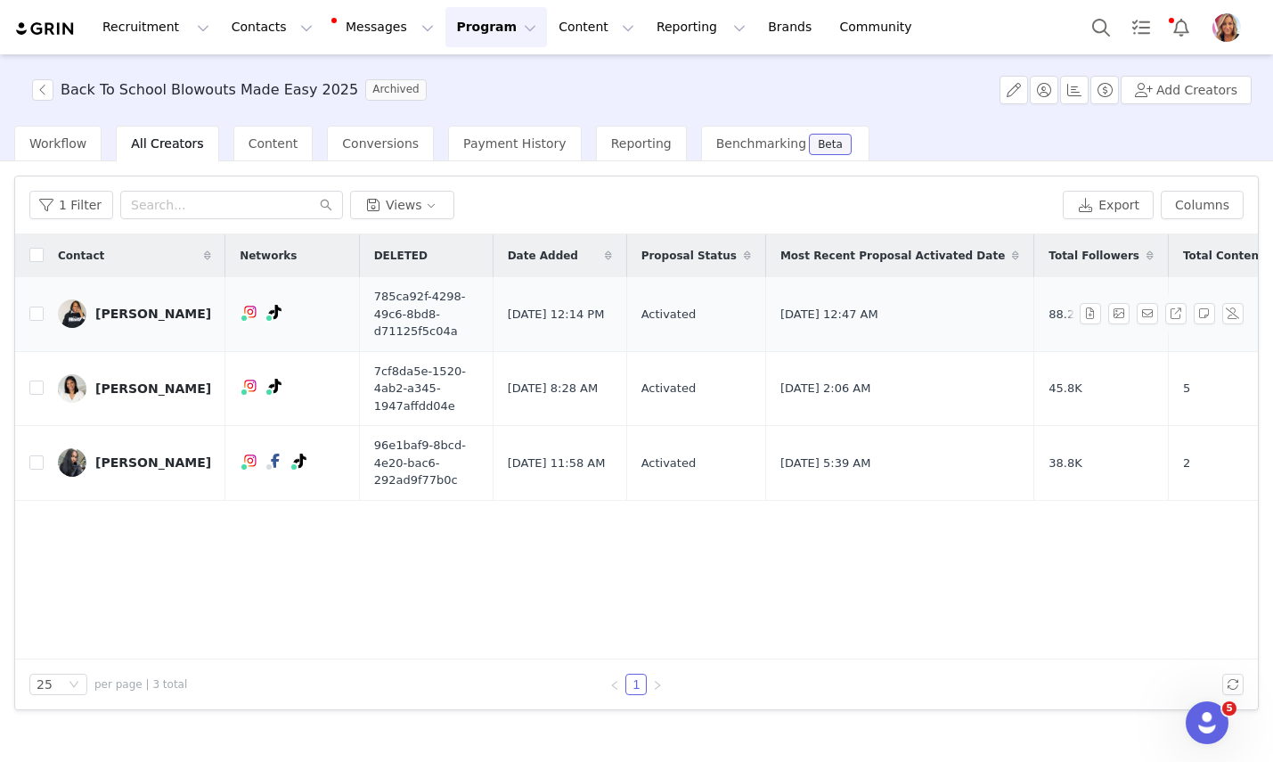
click at [145, 316] on div "[PERSON_NAME]" at bounding box center [153, 313] width 116 height 14
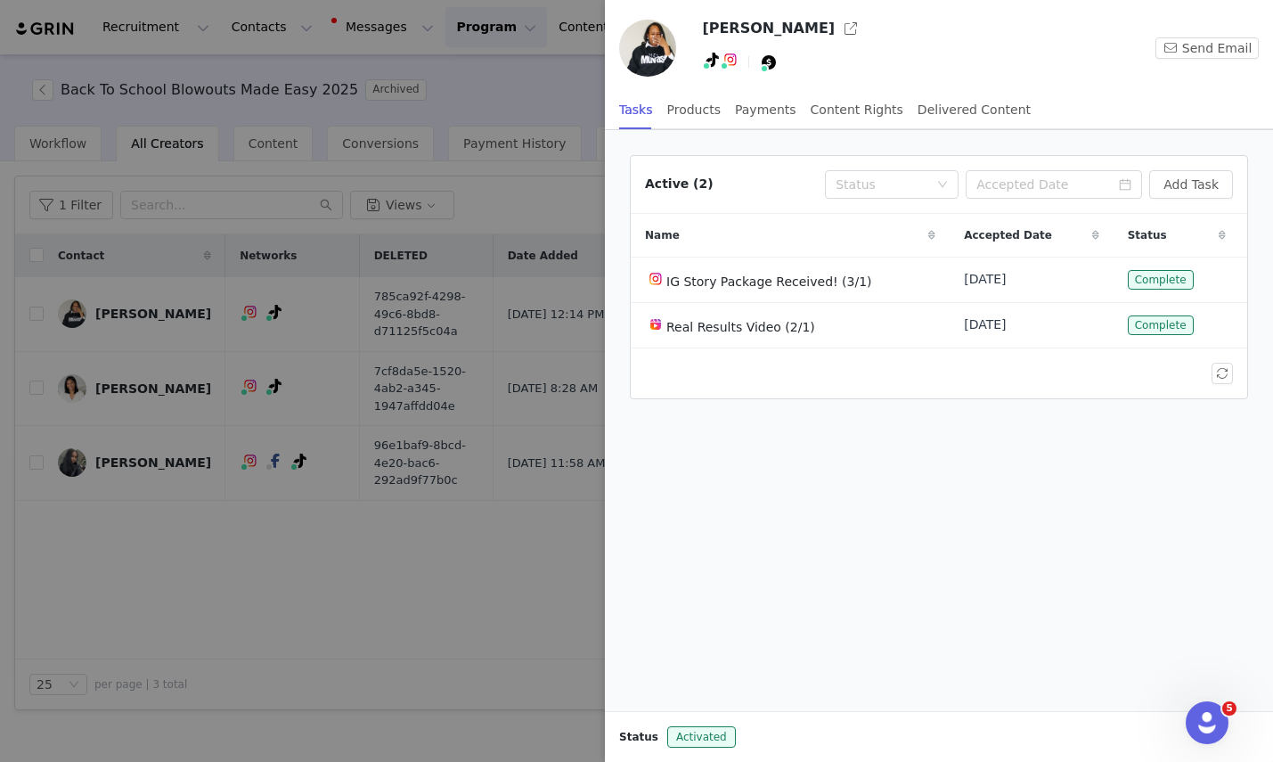
click at [497, 194] on div at bounding box center [636, 381] width 1273 height 762
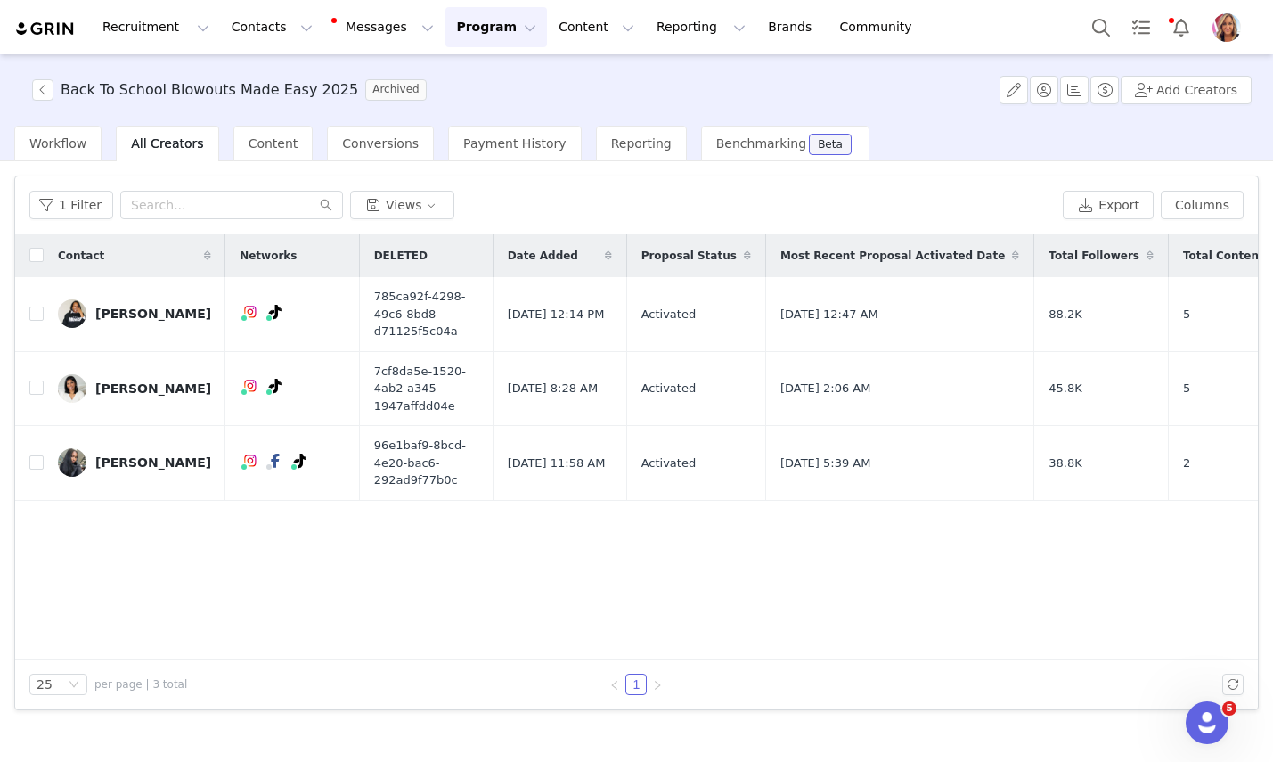
click at [160, 140] on span "All Creators" at bounding box center [167, 143] width 72 height 14
click at [65, 150] on span "Workflow" at bounding box center [57, 143] width 57 height 14
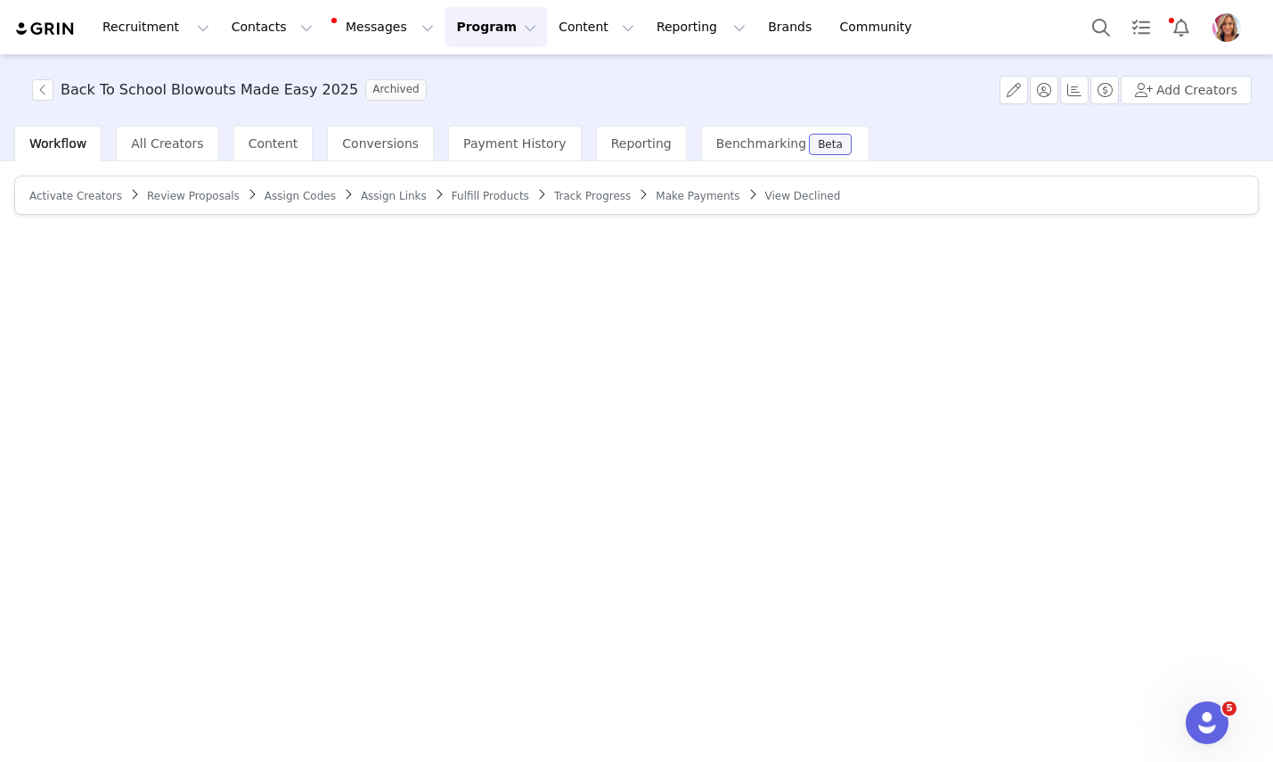
click at [293, 198] on span "Assign Codes" at bounding box center [300, 196] width 71 height 12
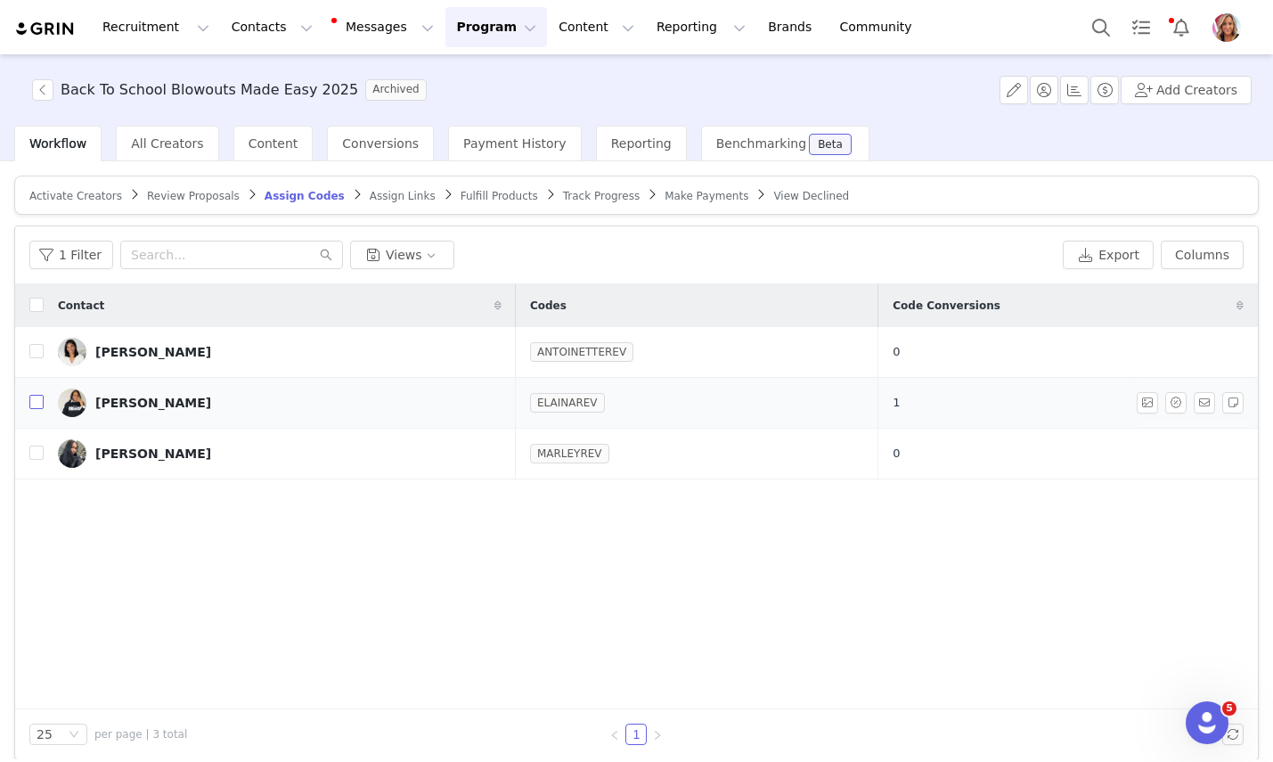
click at [33, 400] on input "checkbox" at bounding box center [36, 402] width 14 height 14
checkbox input "true"
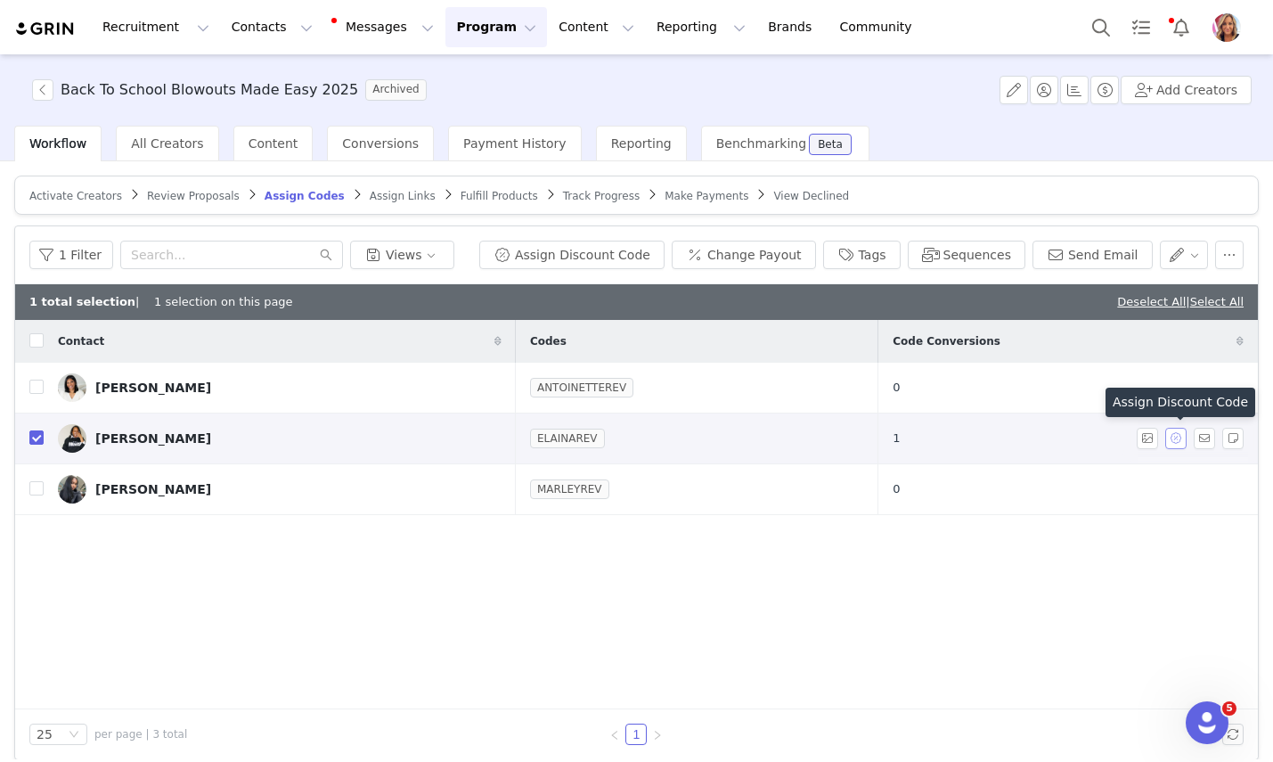
click at [1178, 436] on button "button" at bounding box center [1175, 438] width 21 height 21
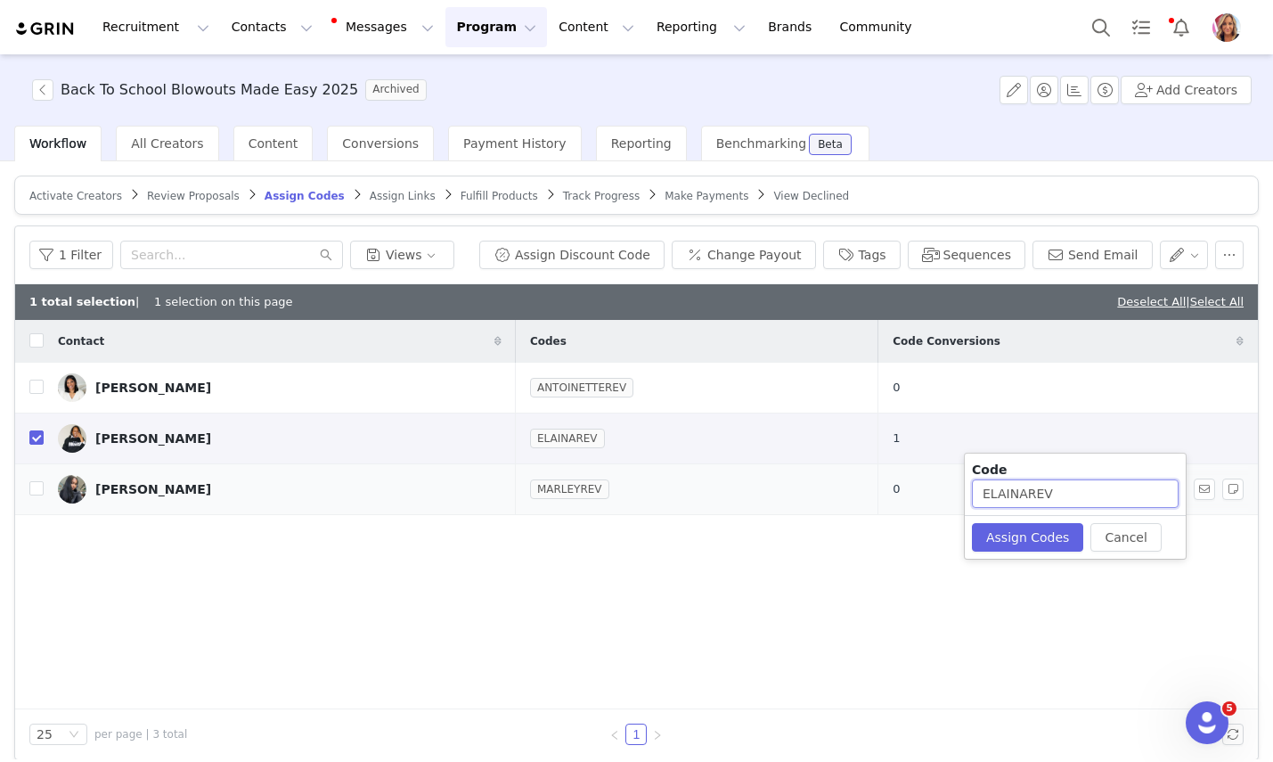
drag, startPoint x: 1024, startPoint y: 495, endPoint x: 946, endPoint y: 492, distance: 77.6
click at [946, 492] on body "Recruitment Recruitment Creator Search Curated Lists Landing Pages Web Extensio…" at bounding box center [636, 381] width 1273 height 762
type input "LAINEYREV"
click at [1026, 535] on button "Assign Codes" at bounding box center [1027, 537] width 111 height 29
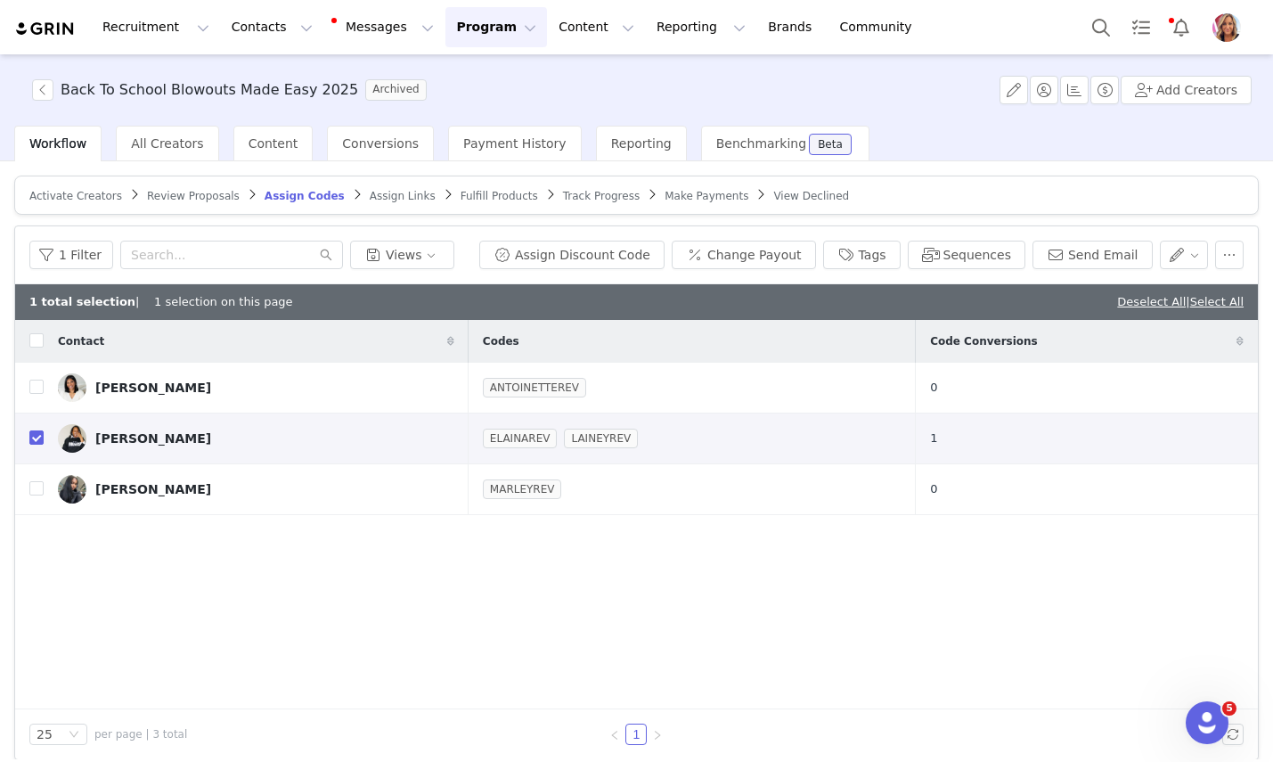
click at [487, 29] on button "Program Program" at bounding box center [496, 27] width 102 height 40
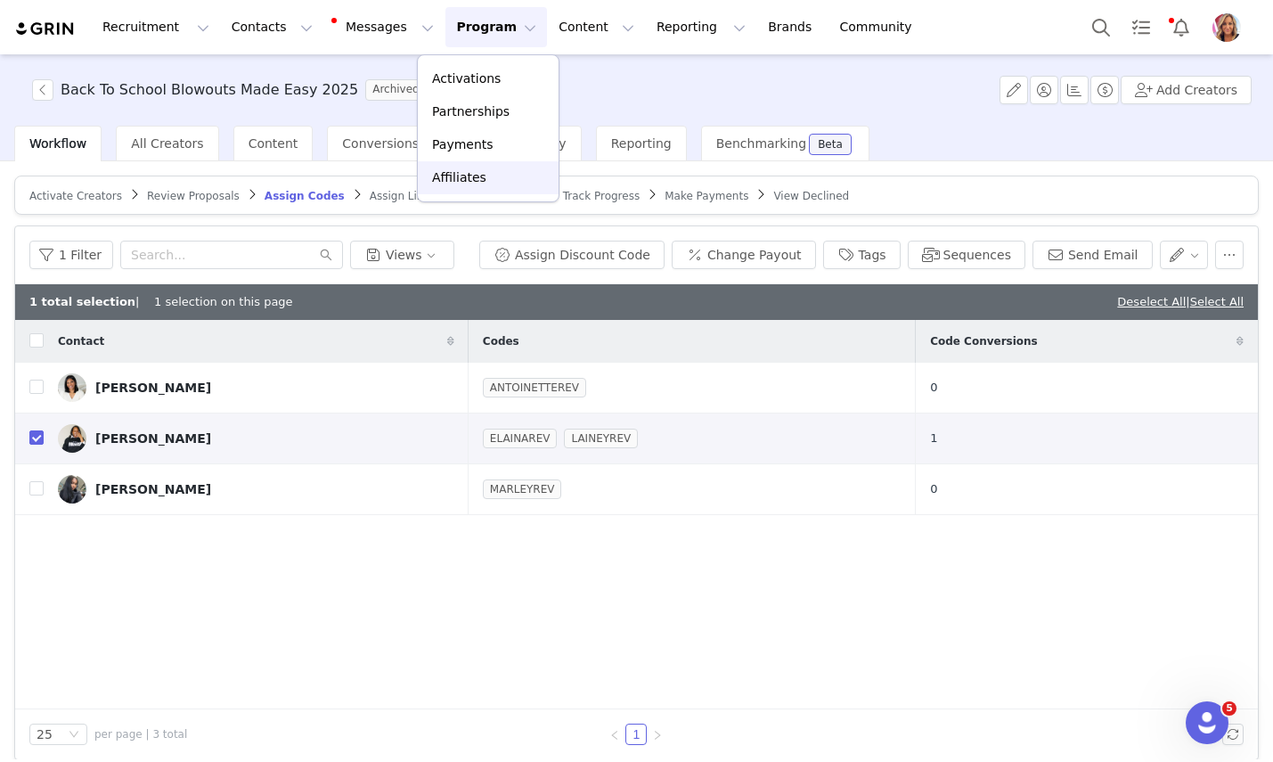
click at [474, 173] on p "Affiliates" at bounding box center [459, 177] width 54 height 19
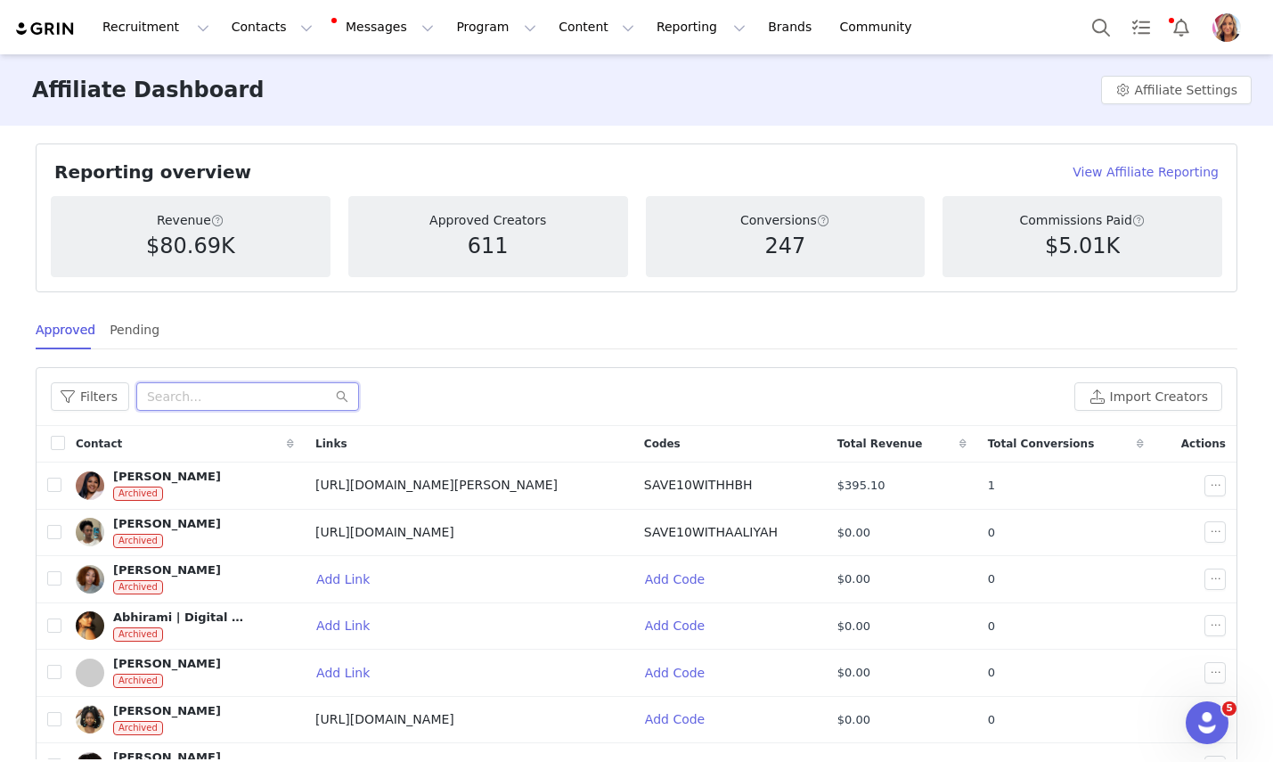
click at [226, 392] on input "text" at bounding box center [247, 396] width 223 height 29
type input "[PERSON_NAME]"
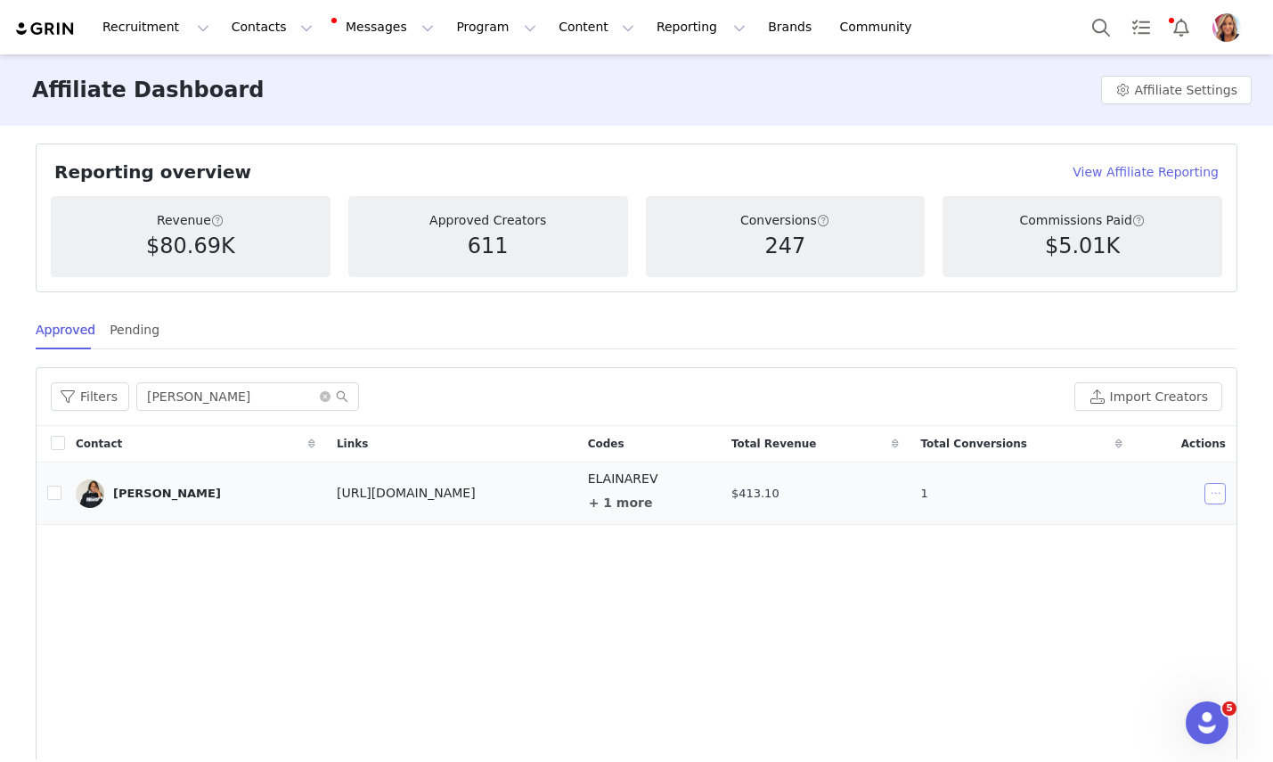
click at [1213, 492] on button "button" at bounding box center [1215, 493] width 21 height 21
click at [738, 605] on div "Contact Links Codes Total Revenue Total Conversions Actions Elaina Hayes https:…" at bounding box center [637, 663] width 1200 height 475
click at [162, 494] on div "[PERSON_NAME]" at bounding box center [167, 493] width 108 height 14
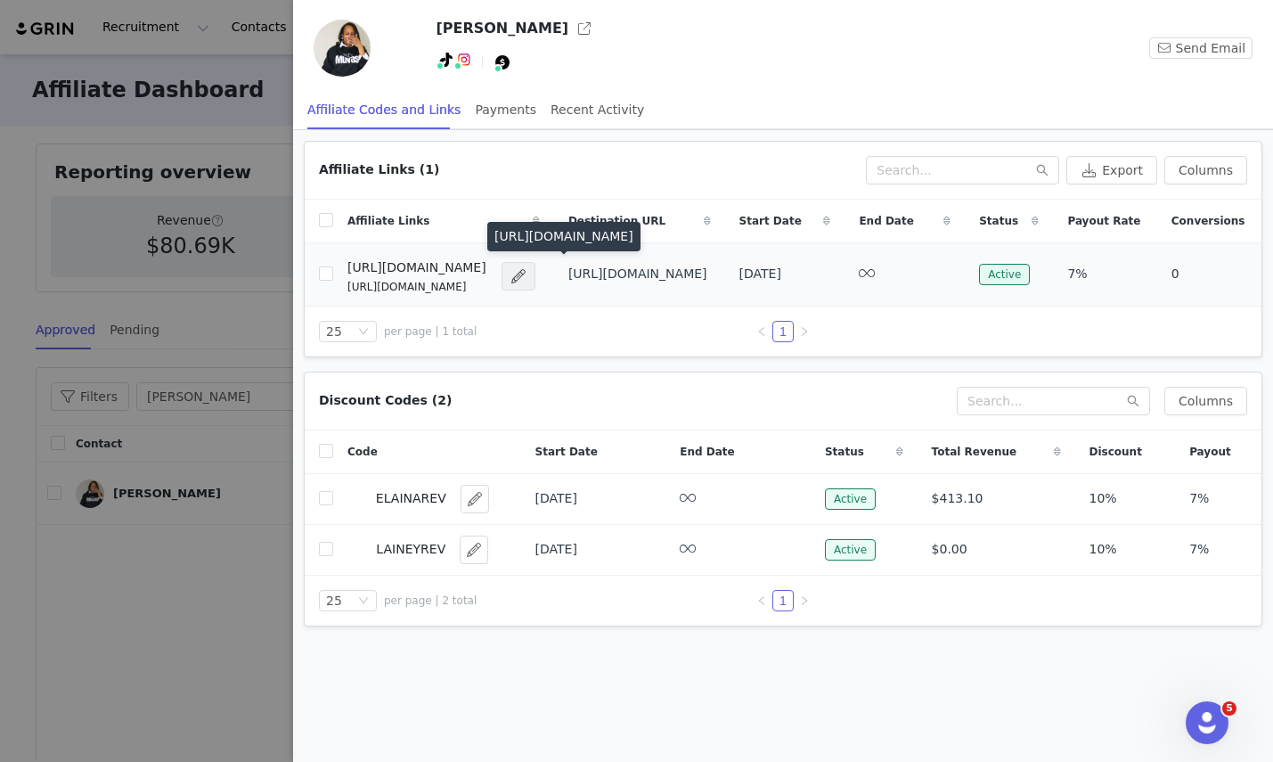
click at [527, 277] on span at bounding box center [519, 275] width 18 height 21
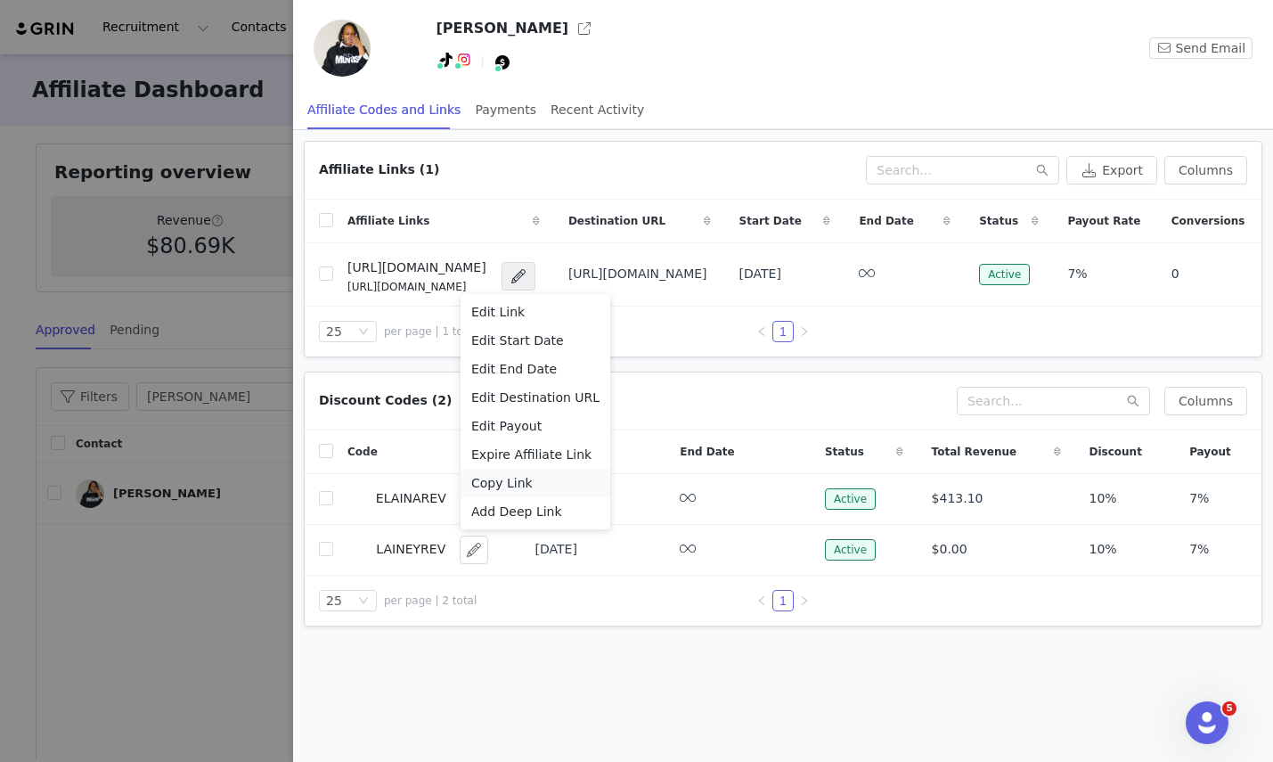
click at [502, 480] on span "Copy Link" at bounding box center [501, 483] width 61 height 20
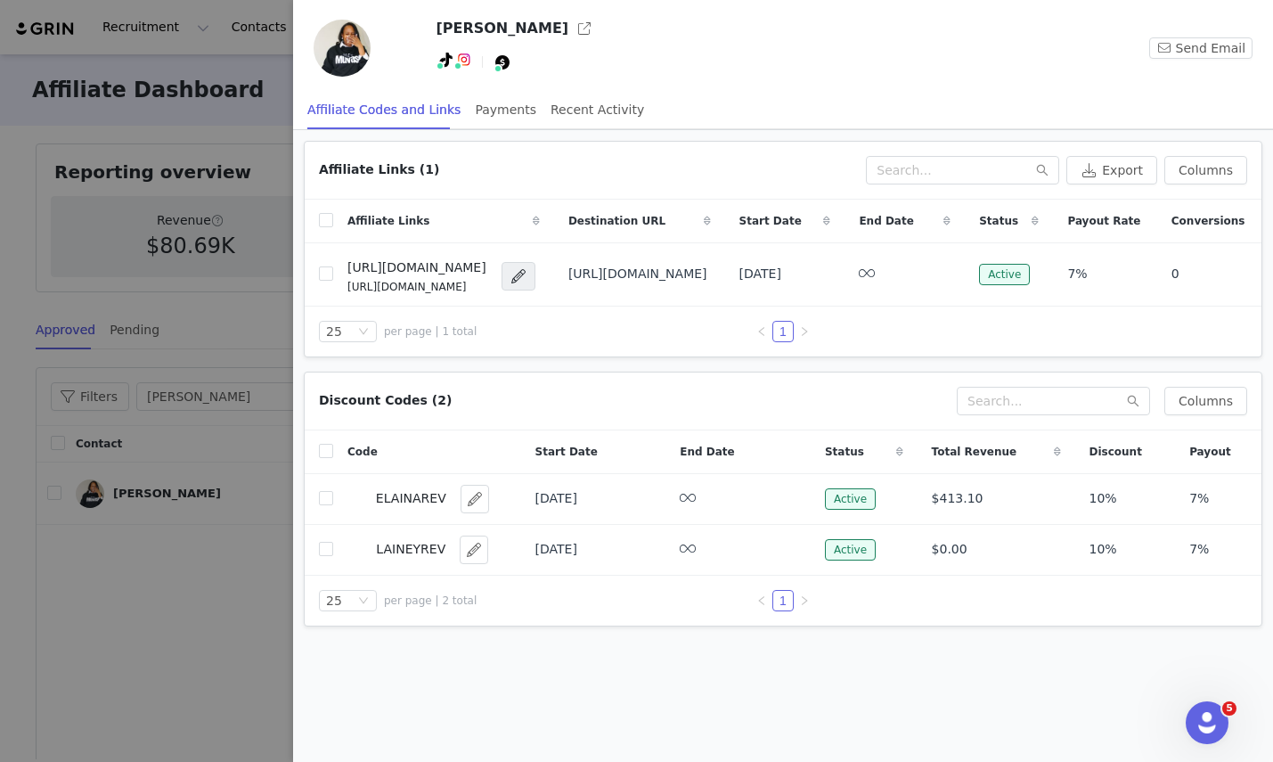
click at [224, 367] on div at bounding box center [636, 381] width 1273 height 762
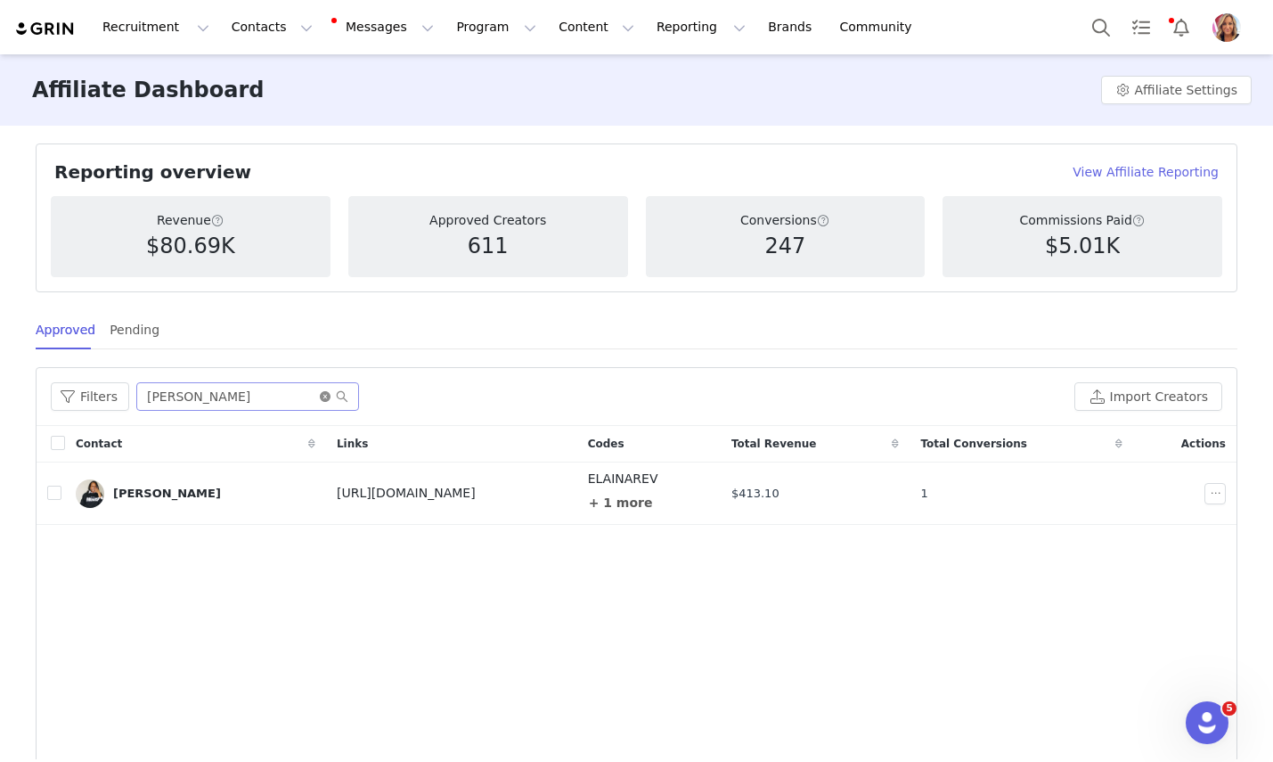
click at [325, 398] on icon "icon: close-circle" at bounding box center [325, 396] width 11 height 11
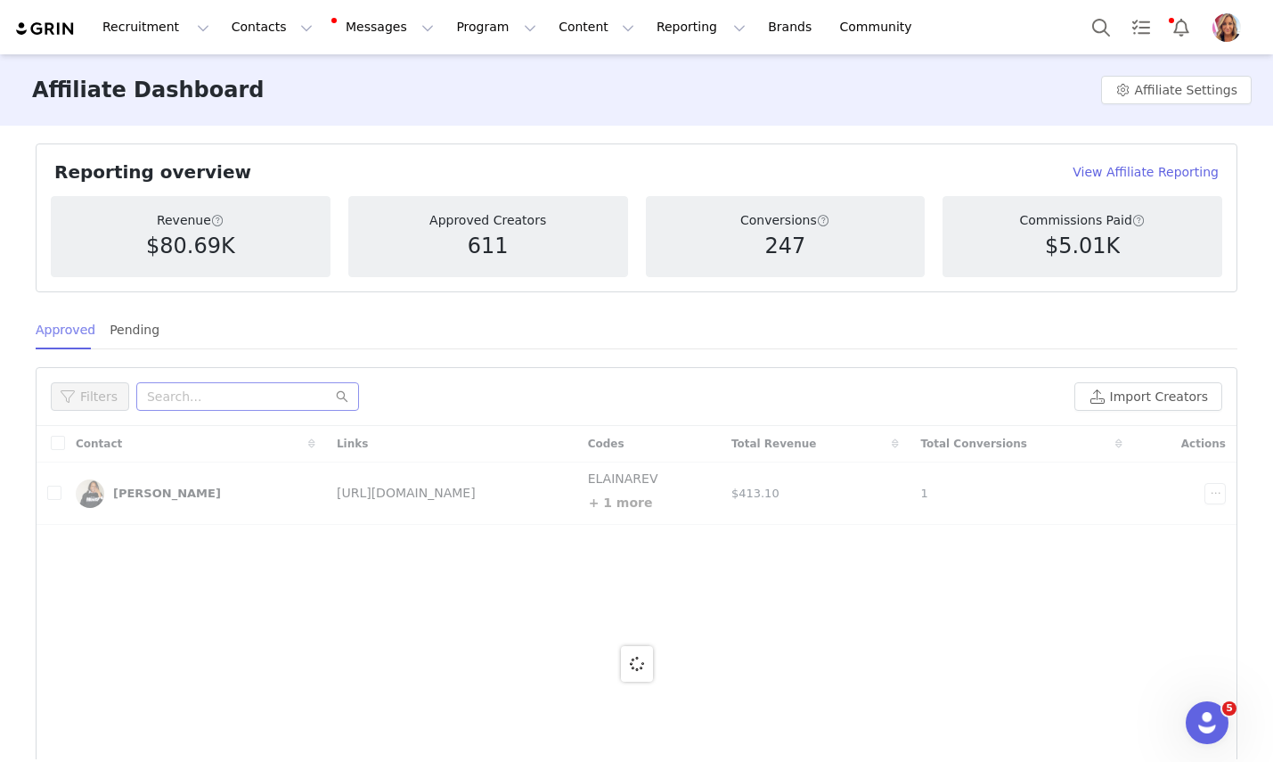
click at [66, 329] on div "Approved" at bounding box center [66, 330] width 60 height 40
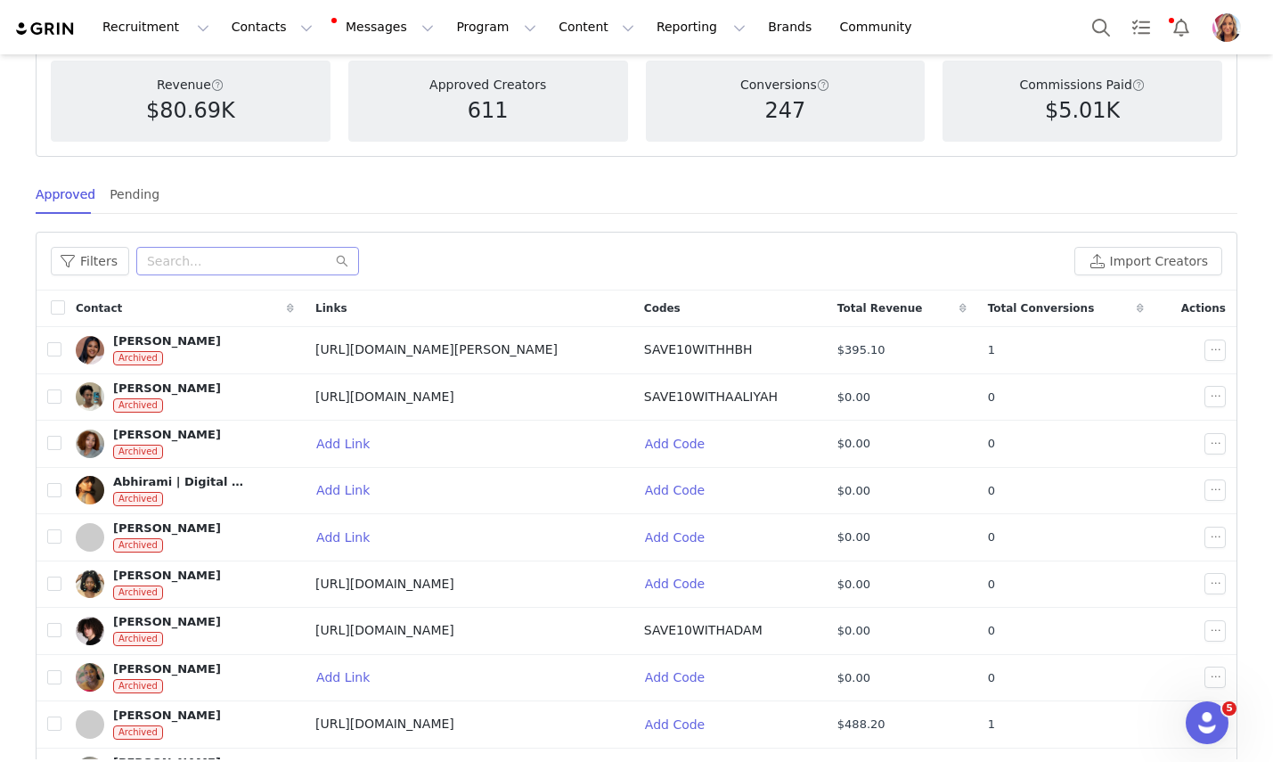
scroll to position [102, 0]
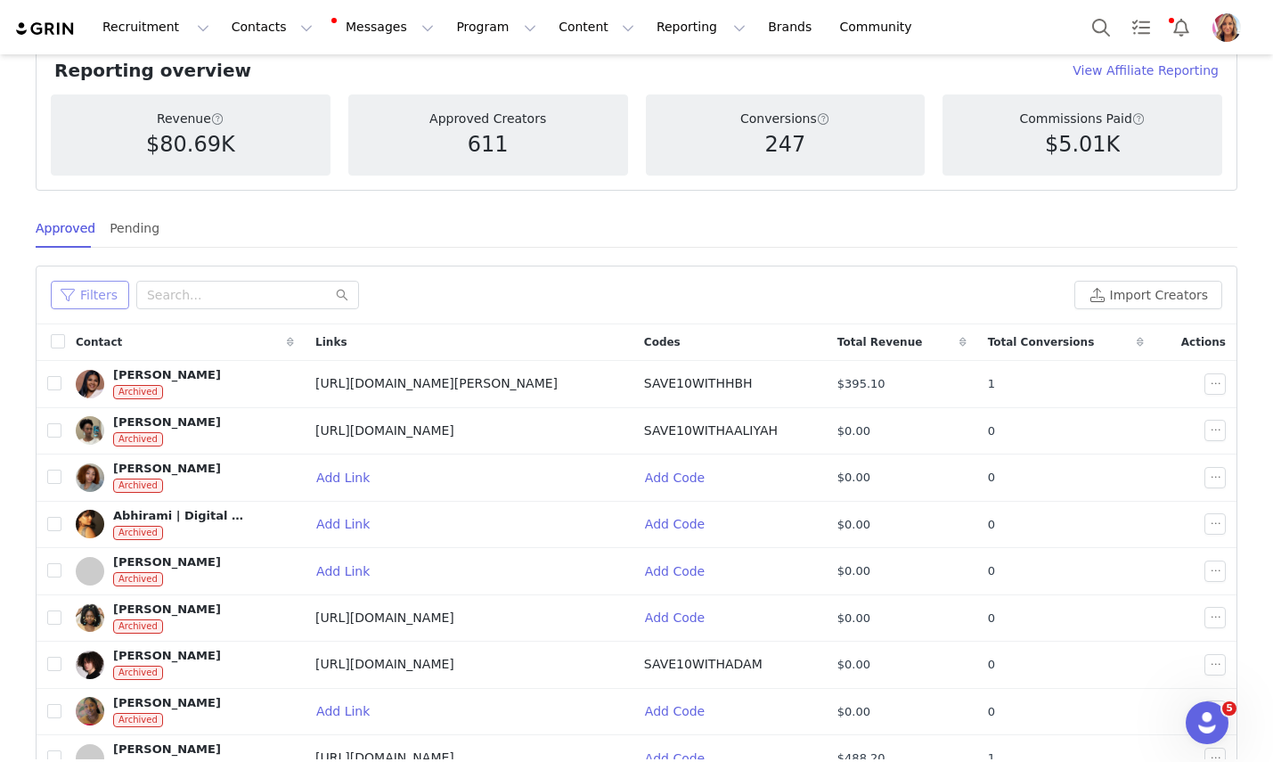
click at [93, 291] on button "Filters" at bounding box center [90, 295] width 78 height 29
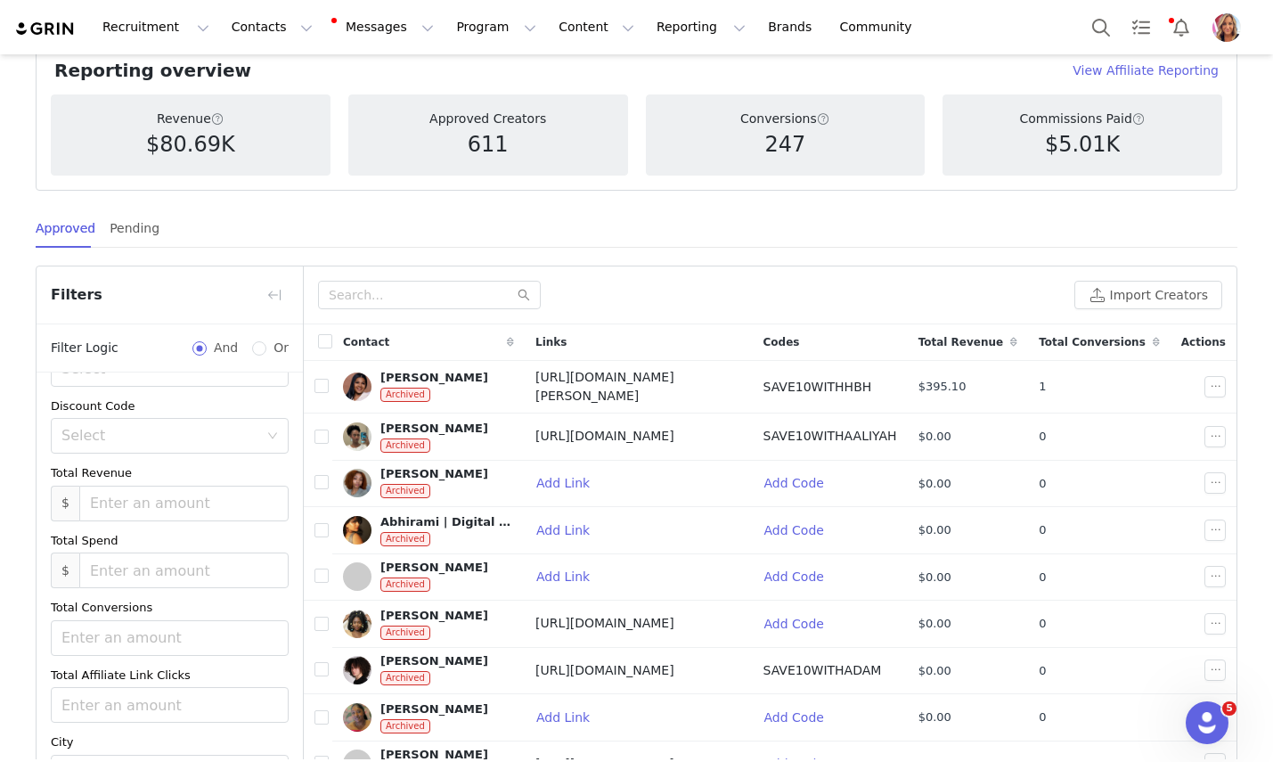
scroll to position [0, 0]
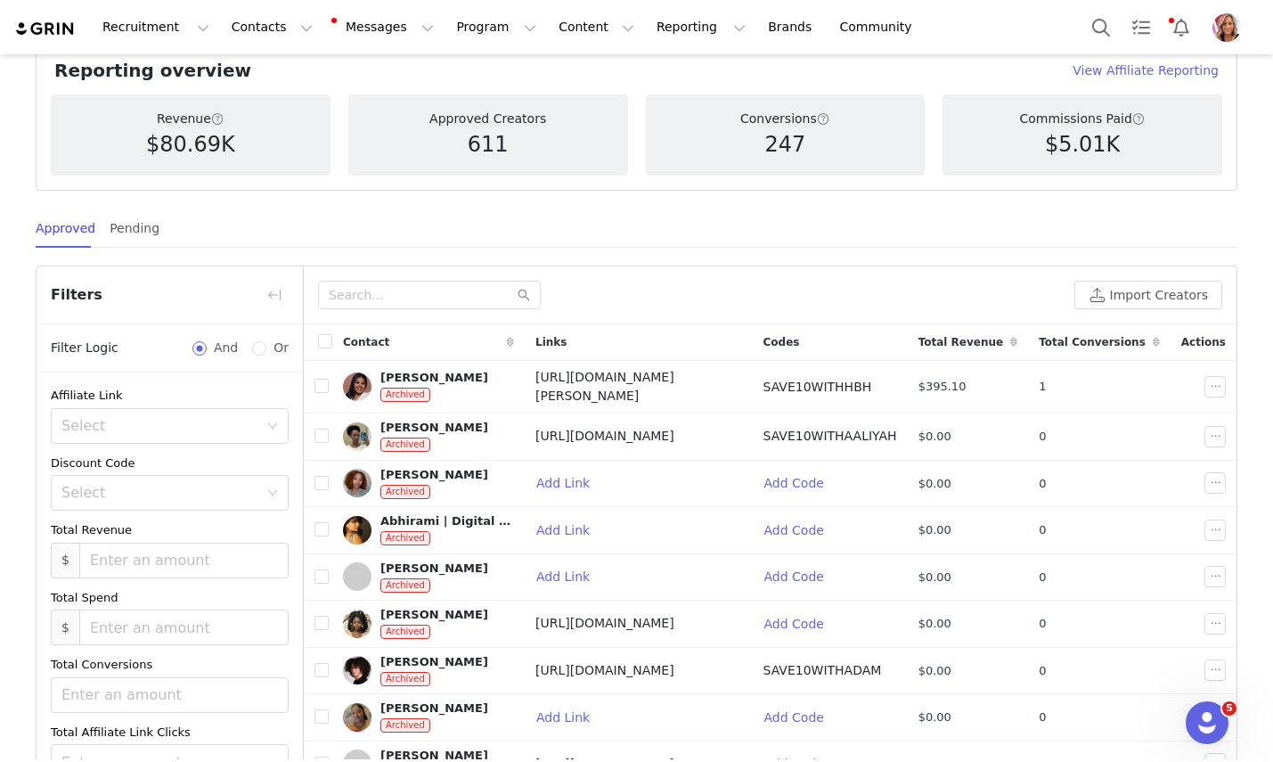
click at [242, 231] on div "Approved Pending" at bounding box center [637, 228] width 1202 height 40
click at [139, 233] on div "Pending" at bounding box center [135, 228] width 50 height 40
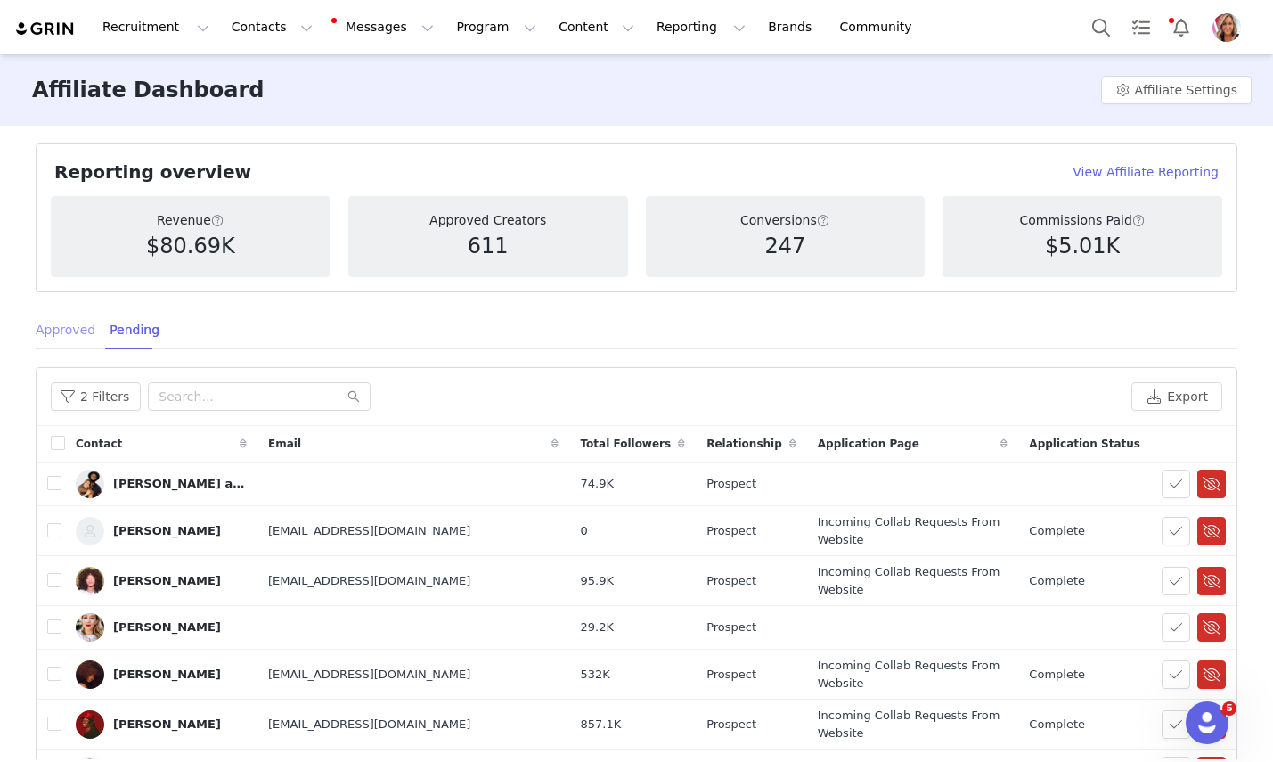
click at [66, 336] on div "Approved" at bounding box center [66, 330] width 60 height 40
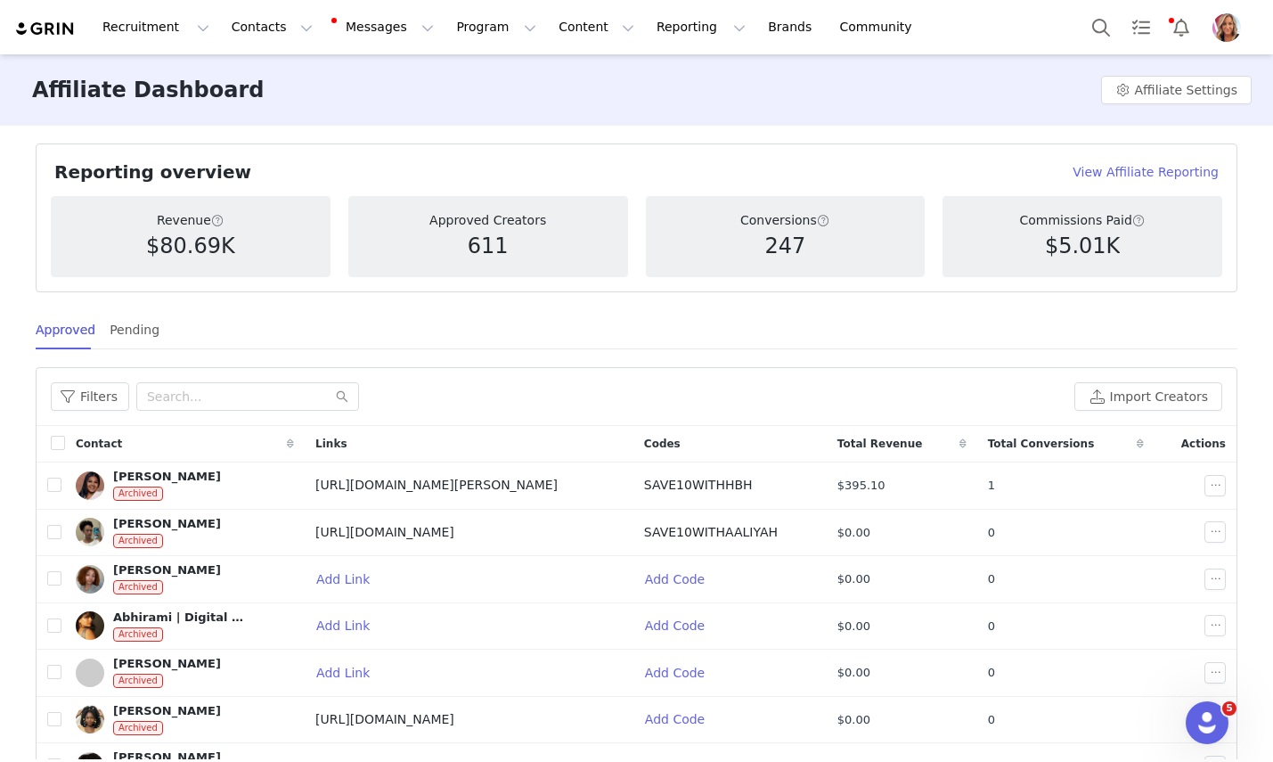
click at [1167, 174] on h4 "View Affiliate Reporting" at bounding box center [1146, 172] width 146 height 19
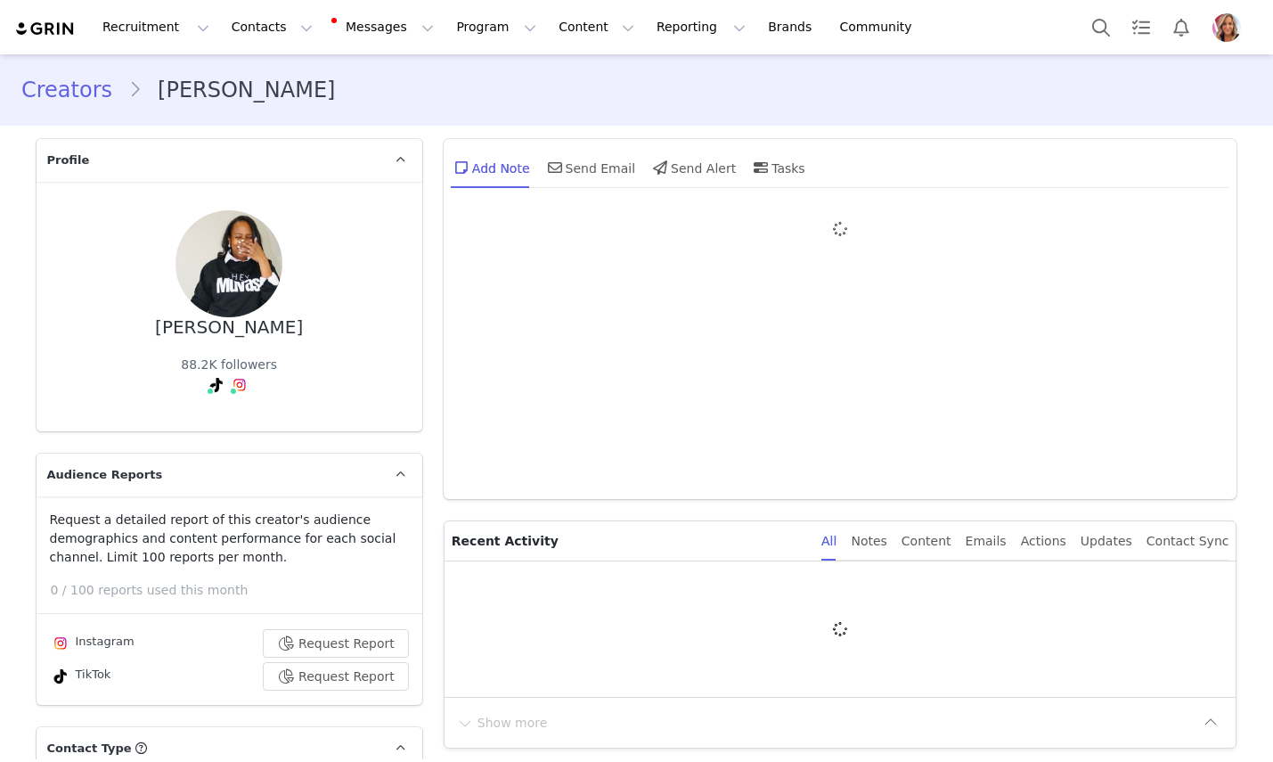
type input "+1 ([GEOGRAPHIC_DATA])"
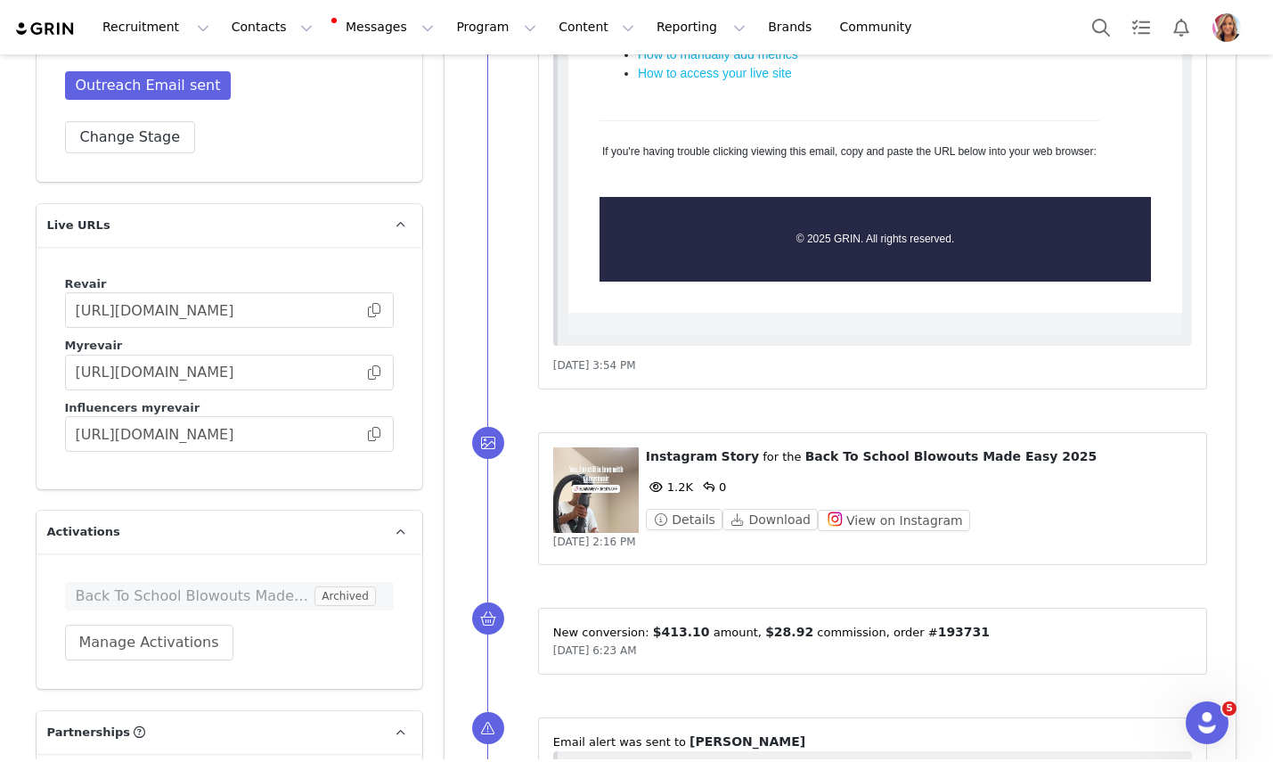
scroll to position [3268, 0]
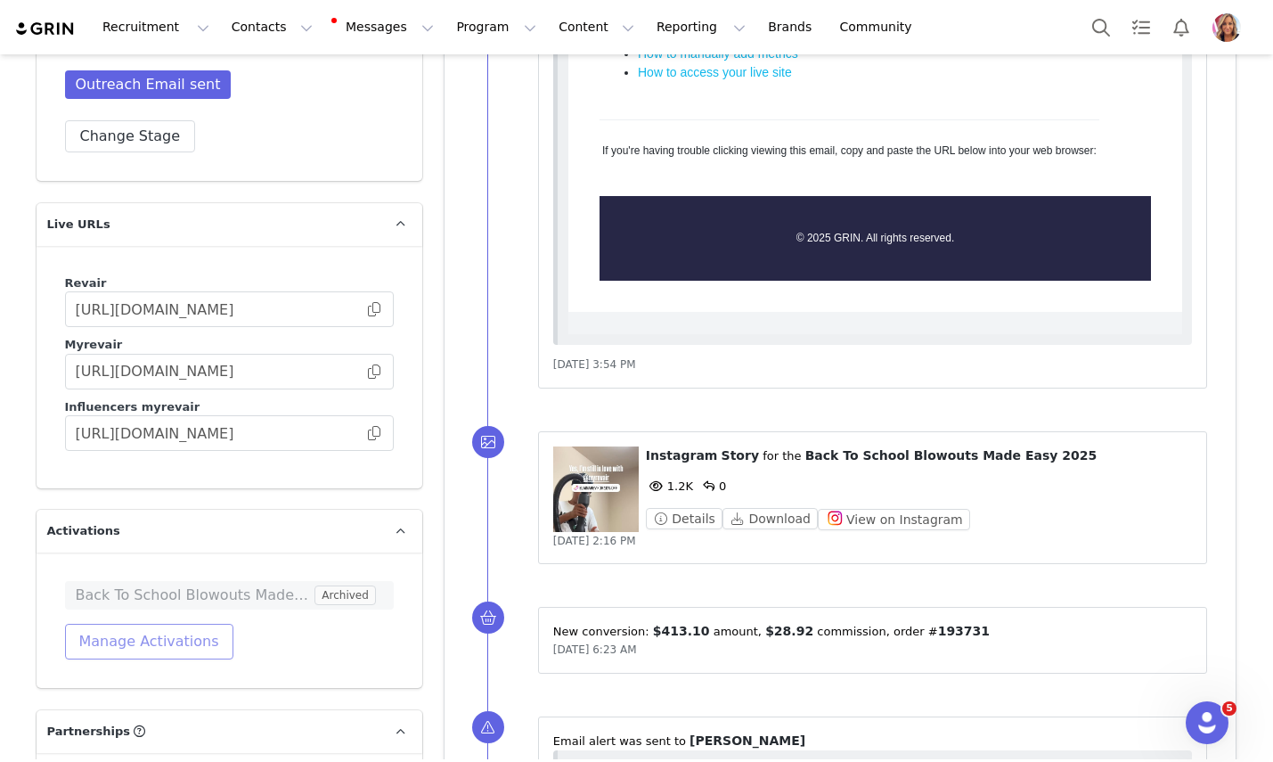
click at [167, 624] on button "Manage Activations" at bounding box center [149, 642] width 168 height 36
click at [263, 652] on icon "icon: down" at bounding box center [263, 657] width 11 height 11
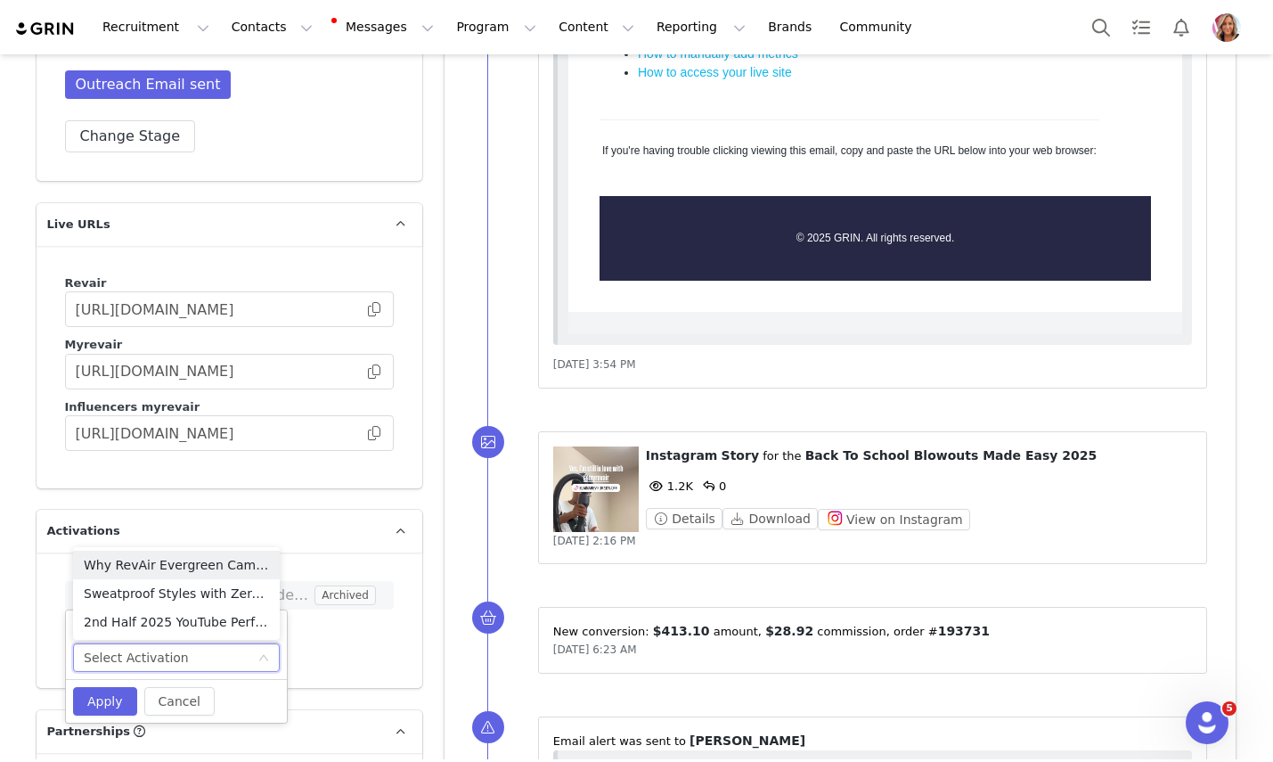
click at [360, 625] on div "Back To School Blowouts Made Easy 2025 Archived Manage Activations" at bounding box center [230, 619] width 386 height 135
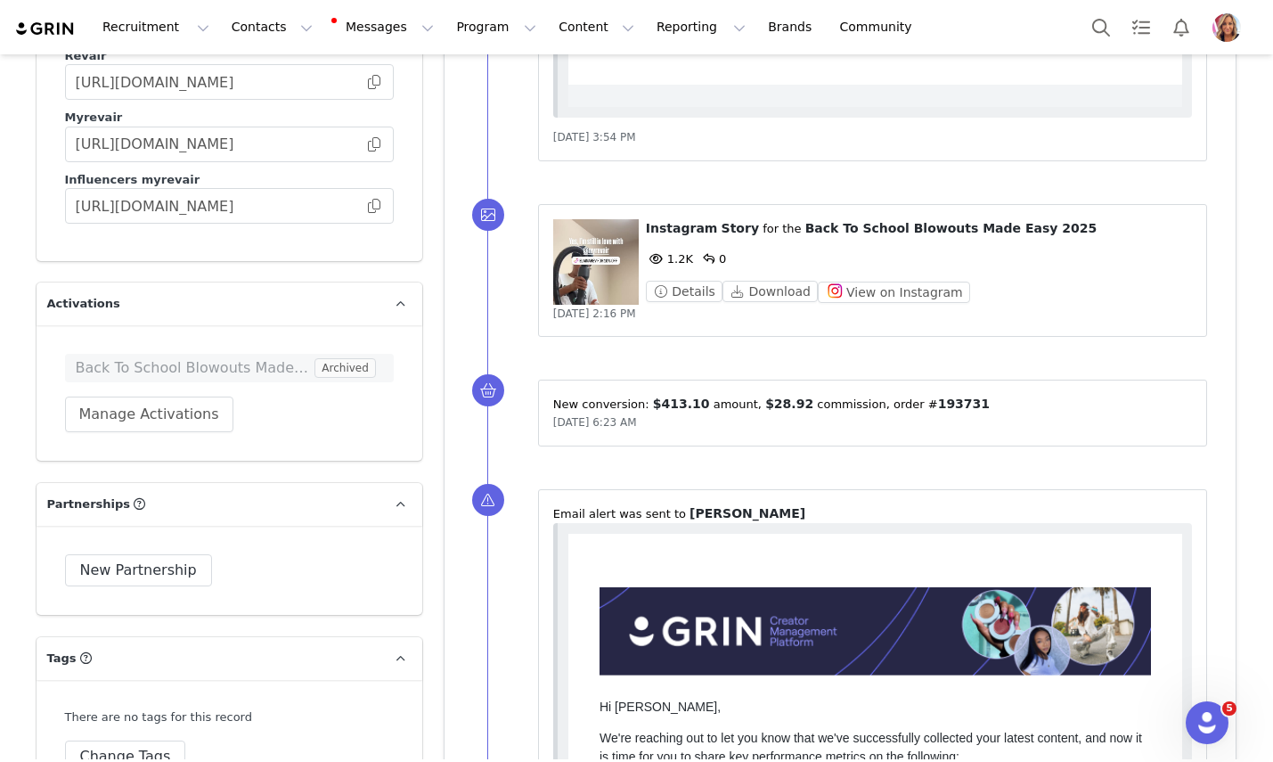
scroll to position [3501, 0]
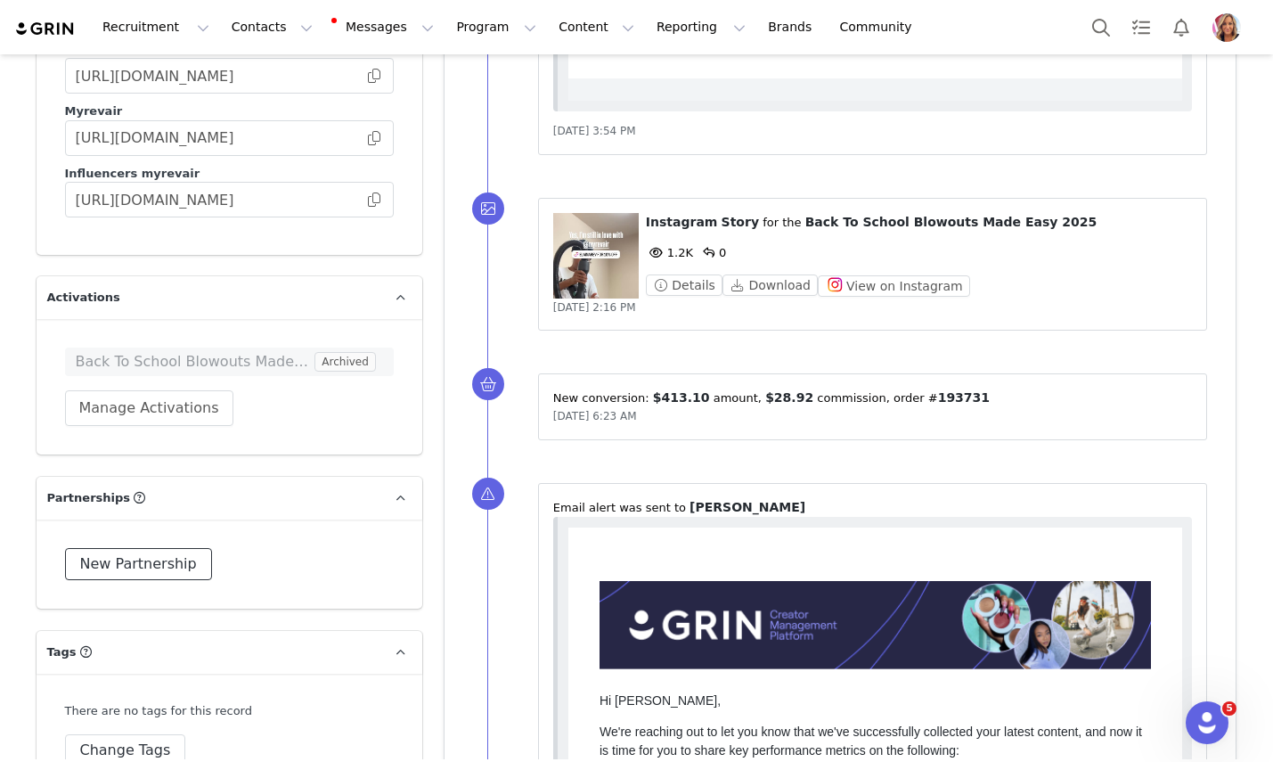
click at [159, 548] on button "New Partnership" at bounding box center [138, 564] width 147 height 32
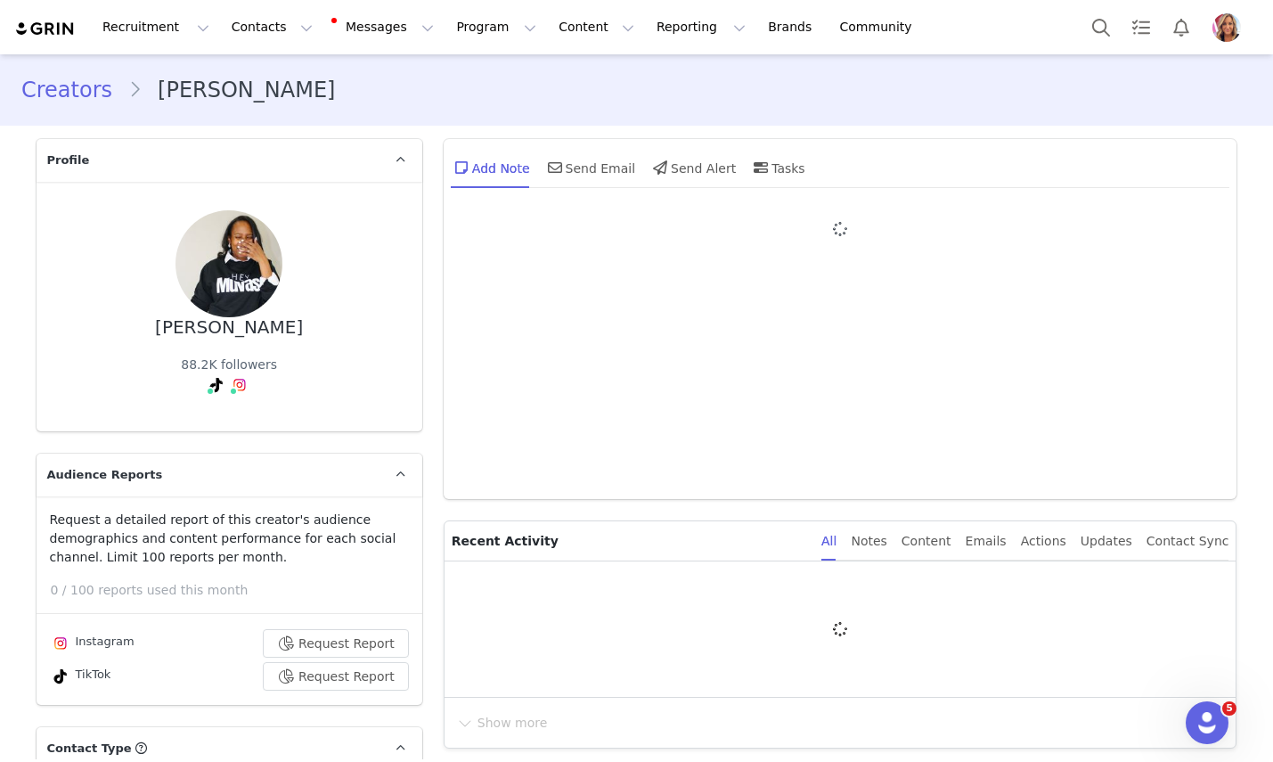
type input "+1 ([GEOGRAPHIC_DATA])"
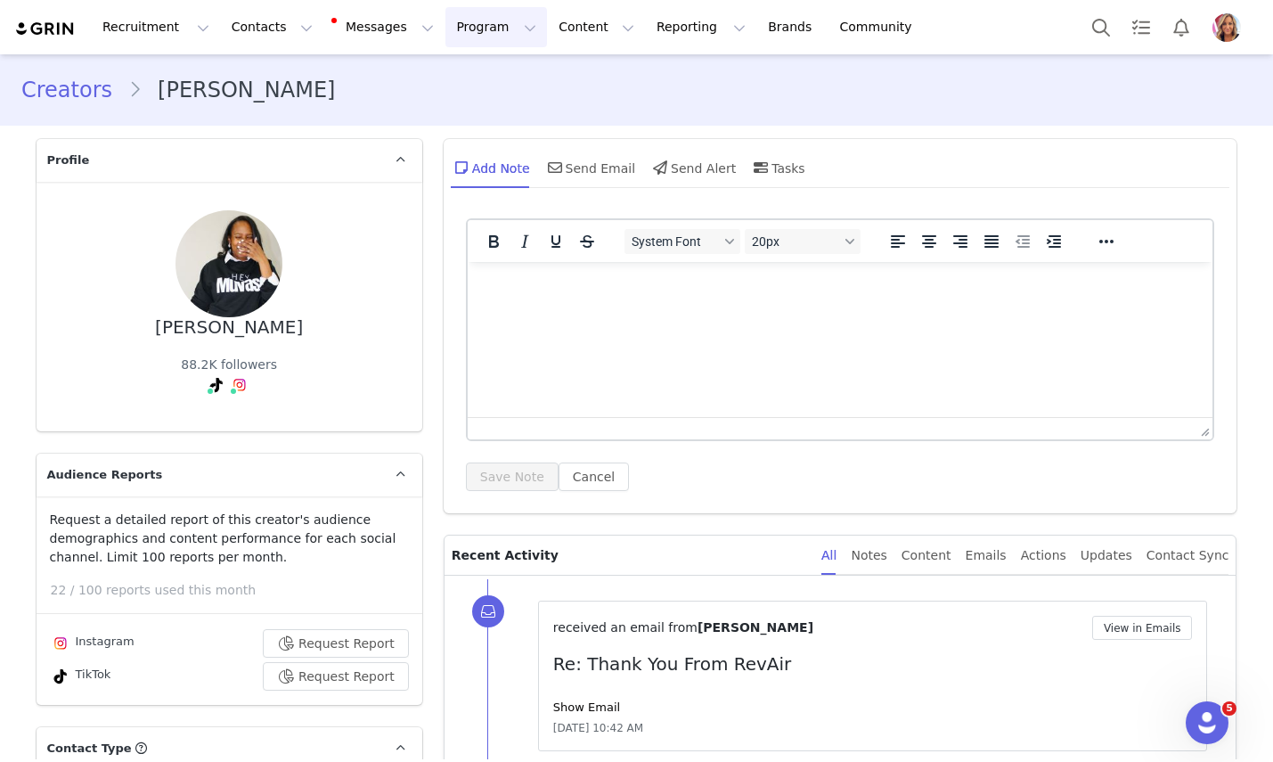
click at [485, 31] on button "Program Program" at bounding box center [496, 27] width 102 height 40
click at [455, 177] on p "Affiliates" at bounding box center [459, 177] width 54 height 19
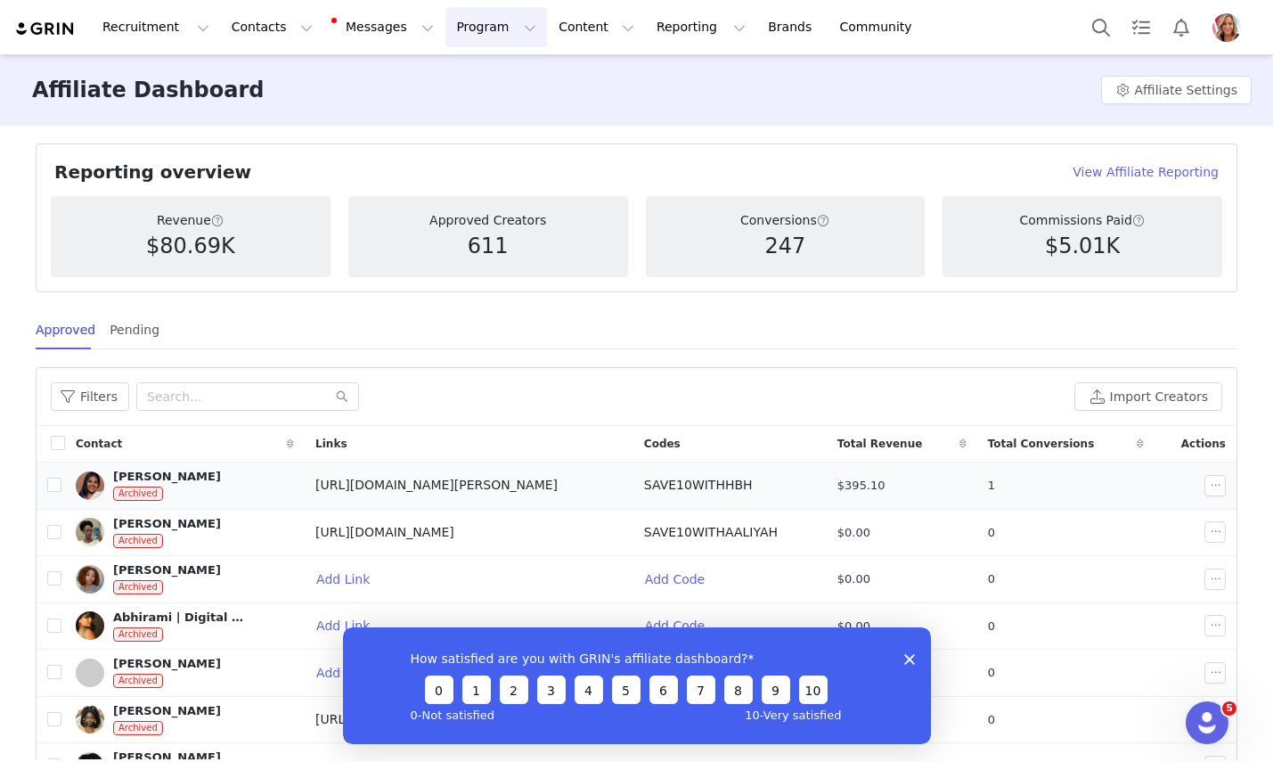
scroll to position [9, 0]
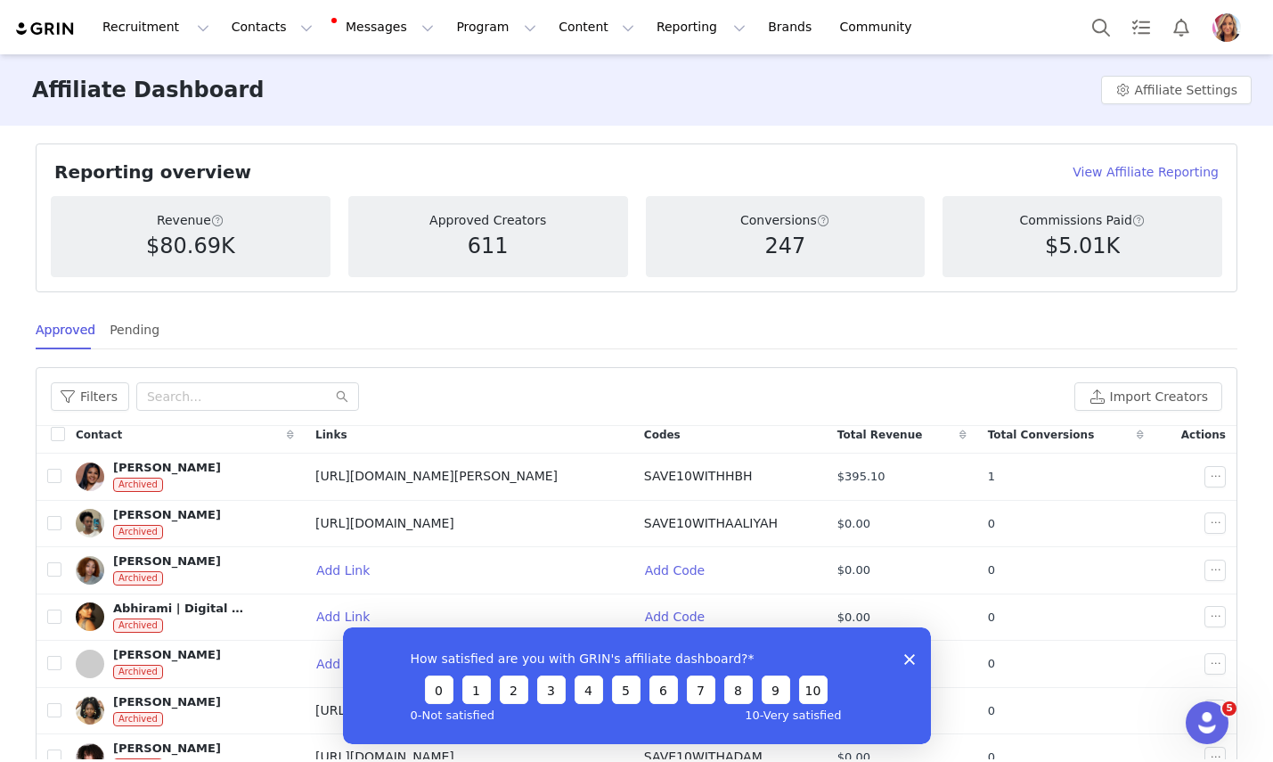
click at [920, 655] on div "How satisfied are you with GRIN's affiliate dashboard? 0 1 2 3 4 5 6 7 8 9 10 0…" at bounding box center [636, 684] width 588 height 117
click at [911, 657] on polygon "Close survey" at bounding box center [908, 658] width 11 height 11
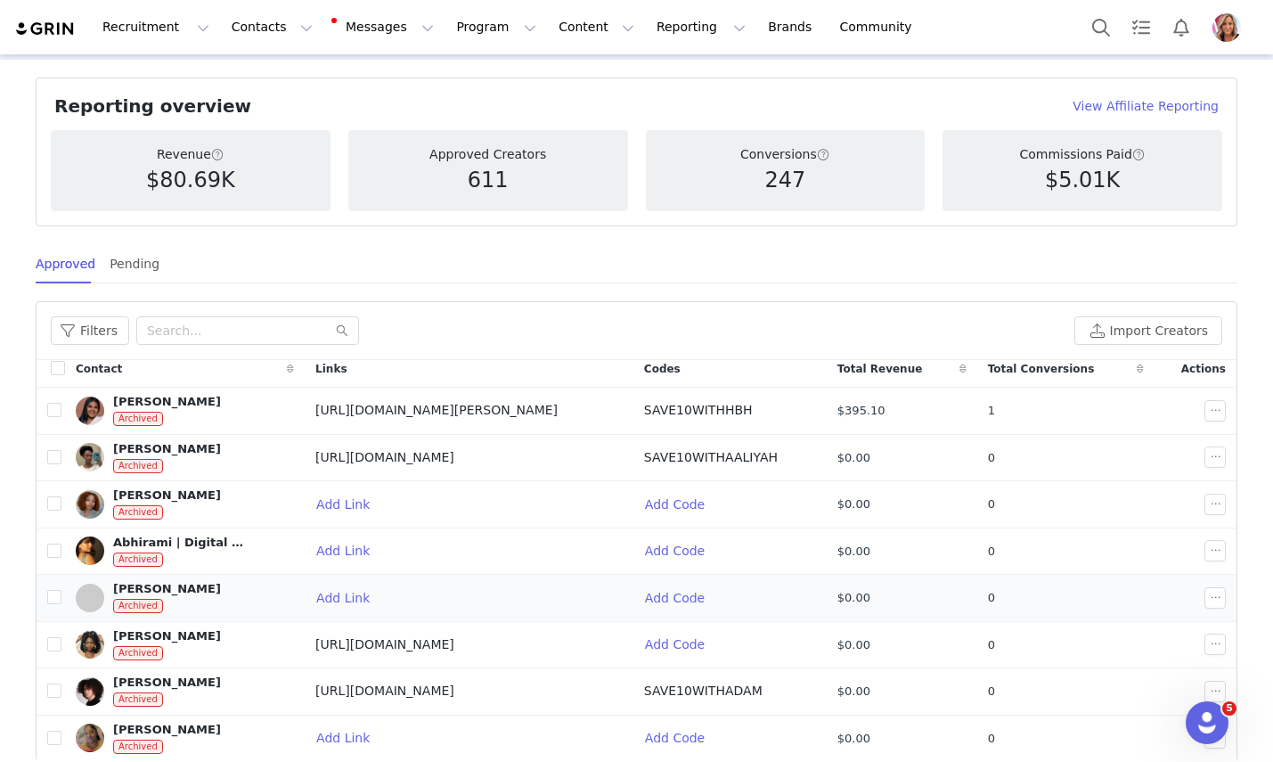
scroll to position [0, 0]
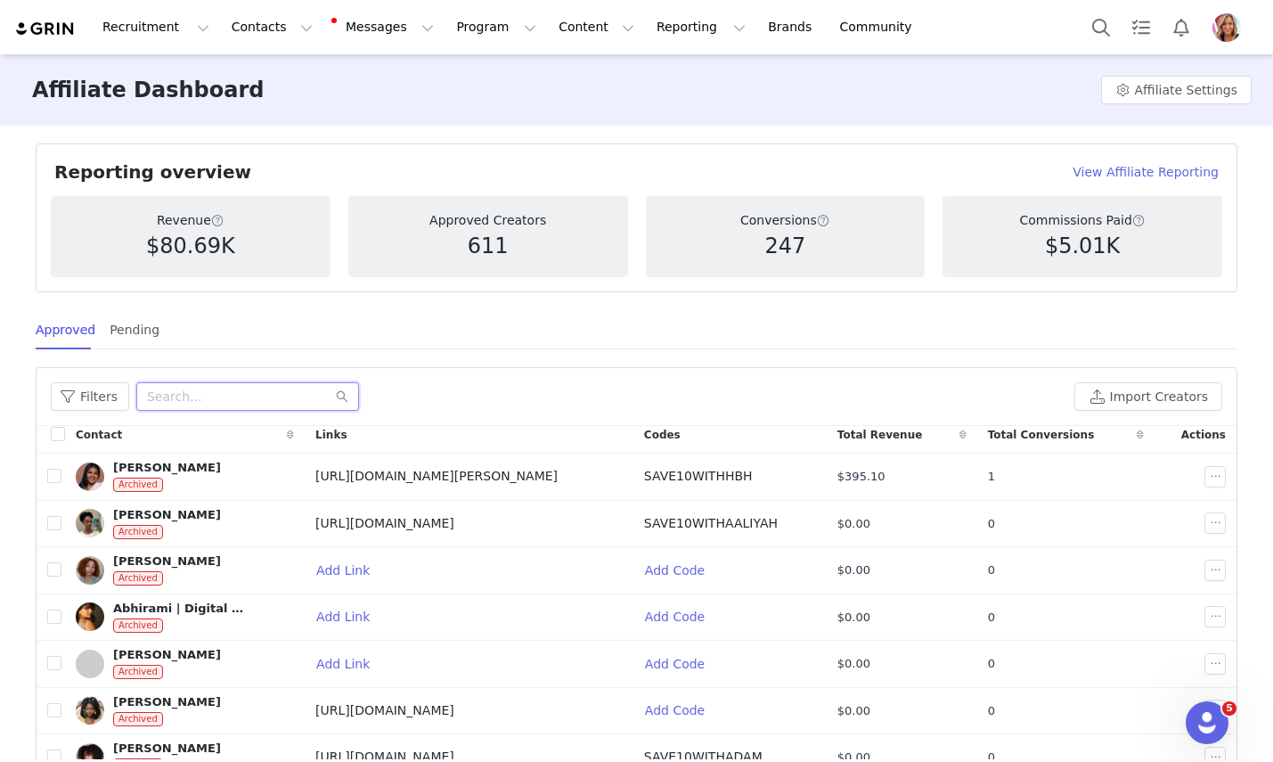
click at [246, 395] on input "text" at bounding box center [247, 396] width 223 height 29
type input "elaina"
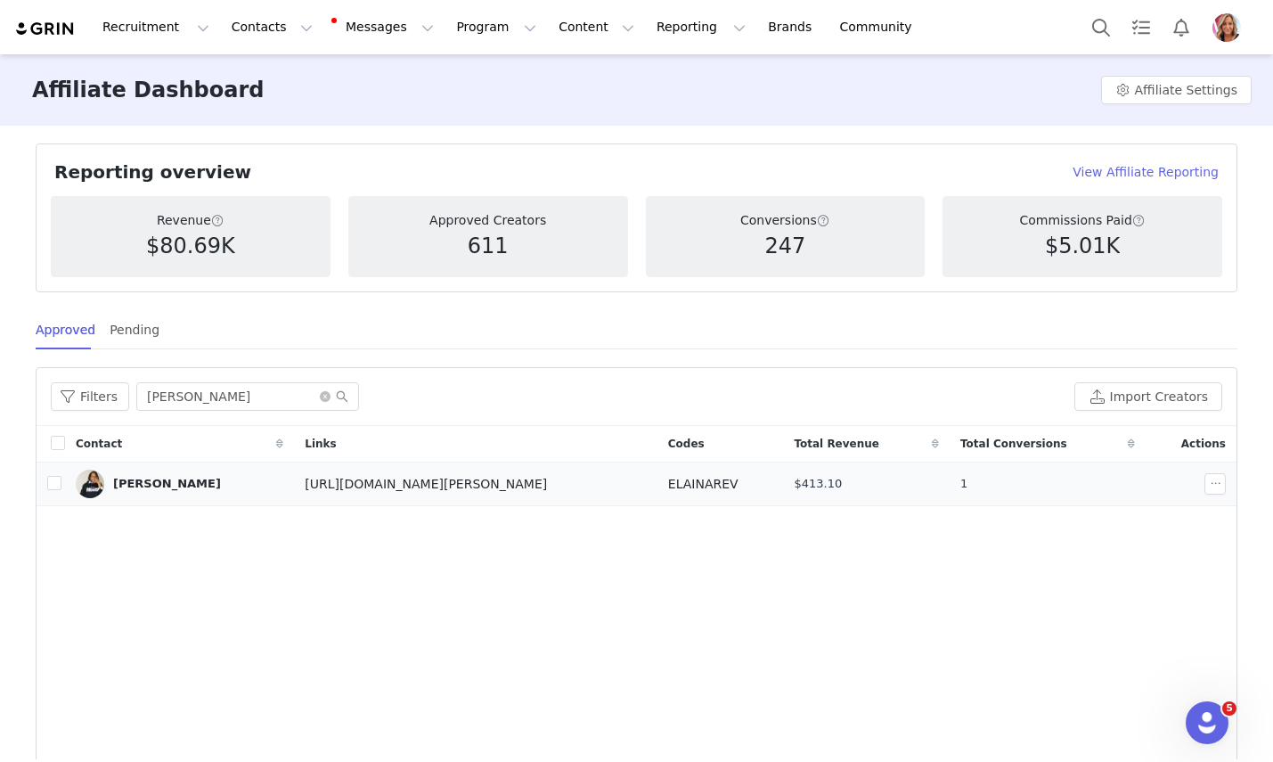
click at [164, 485] on div "[PERSON_NAME]" at bounding box center [167, 484] width 108 height 14
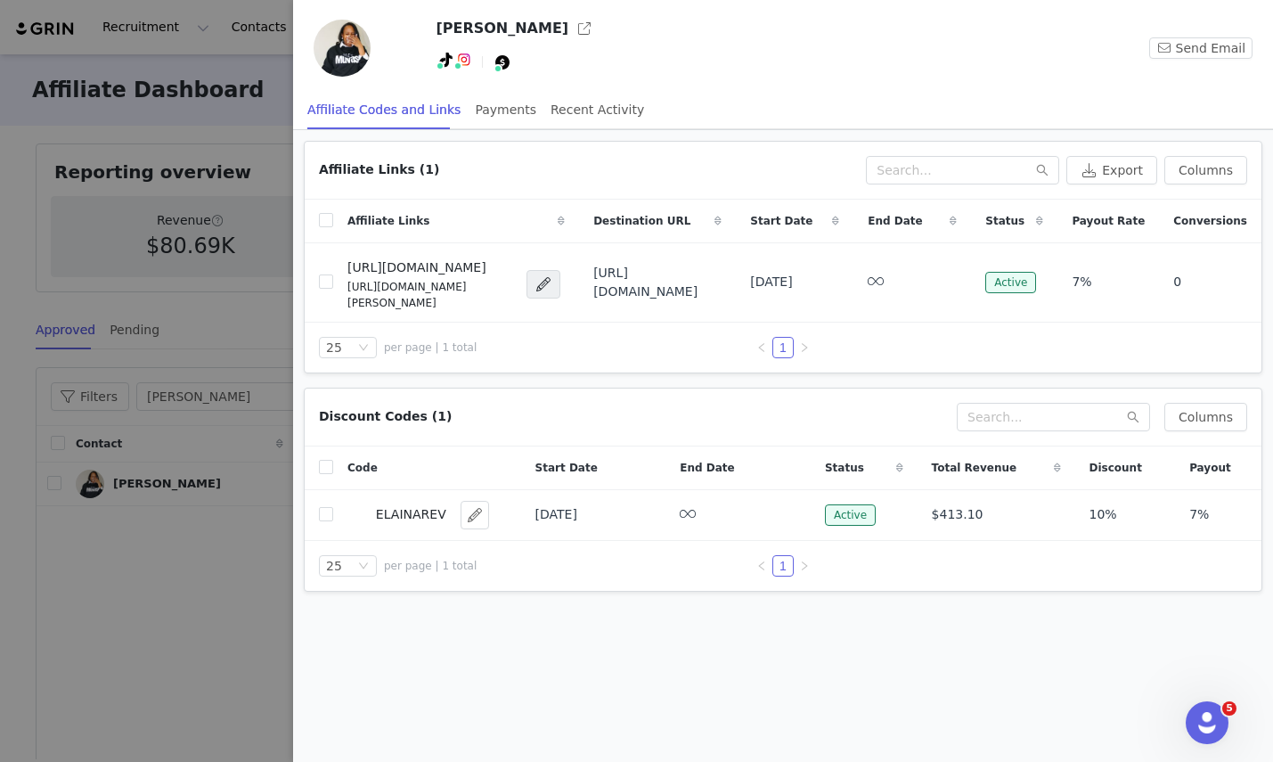
click at [230, 705] on div at bounding box center [636, 381] width 1273 height 762
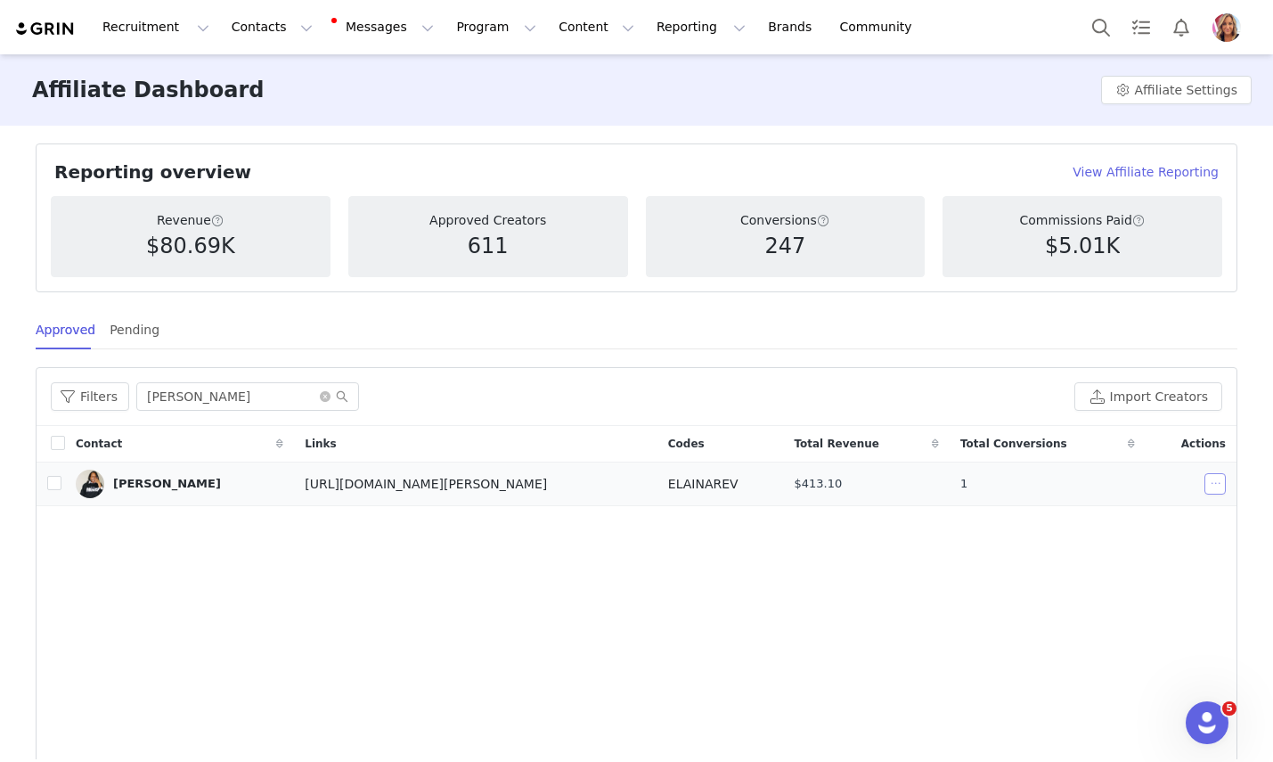
click at [1214, 482] on button "button" at bounding box center [1215, 483] width 21 height 21
click at [1144, 572] on span "Add Code" at bounding box center [1127, 573] width 60 height 20
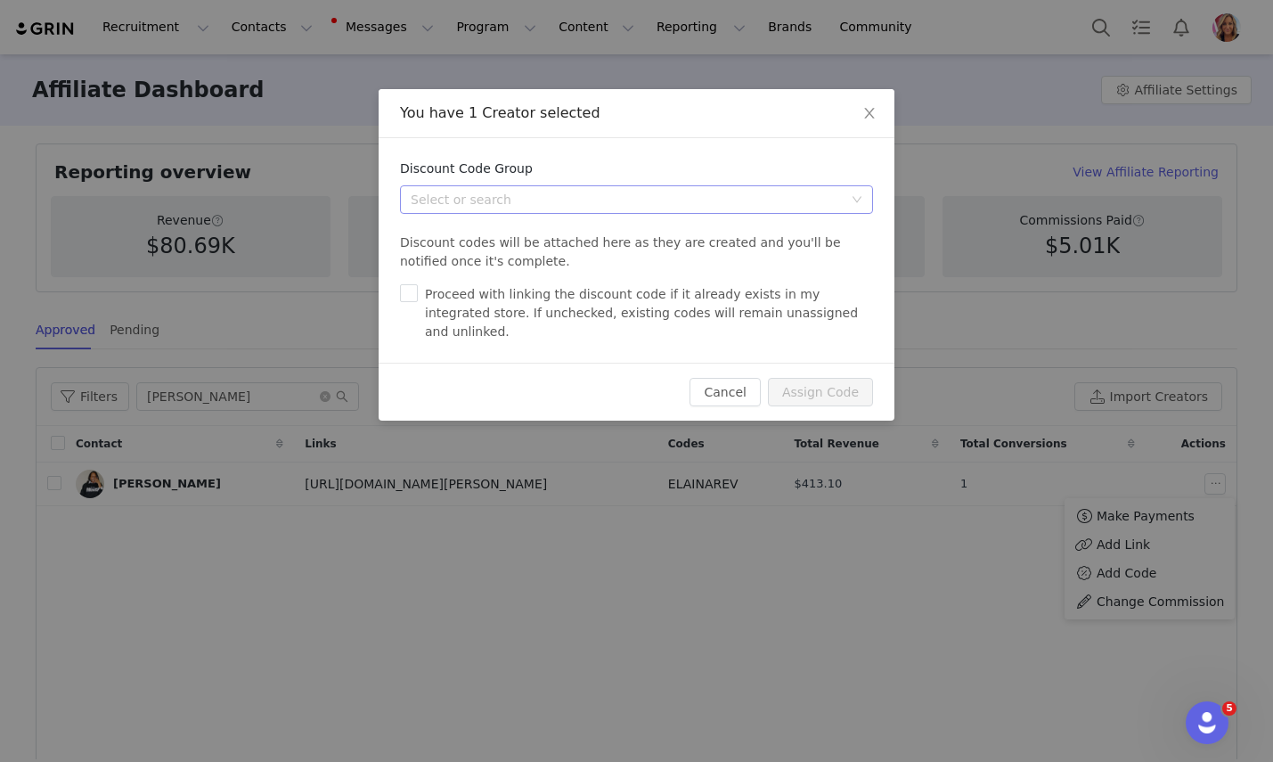
click at [857, 197] on icon "icon: down" at bounding box center [857, 199] width 11 height 11
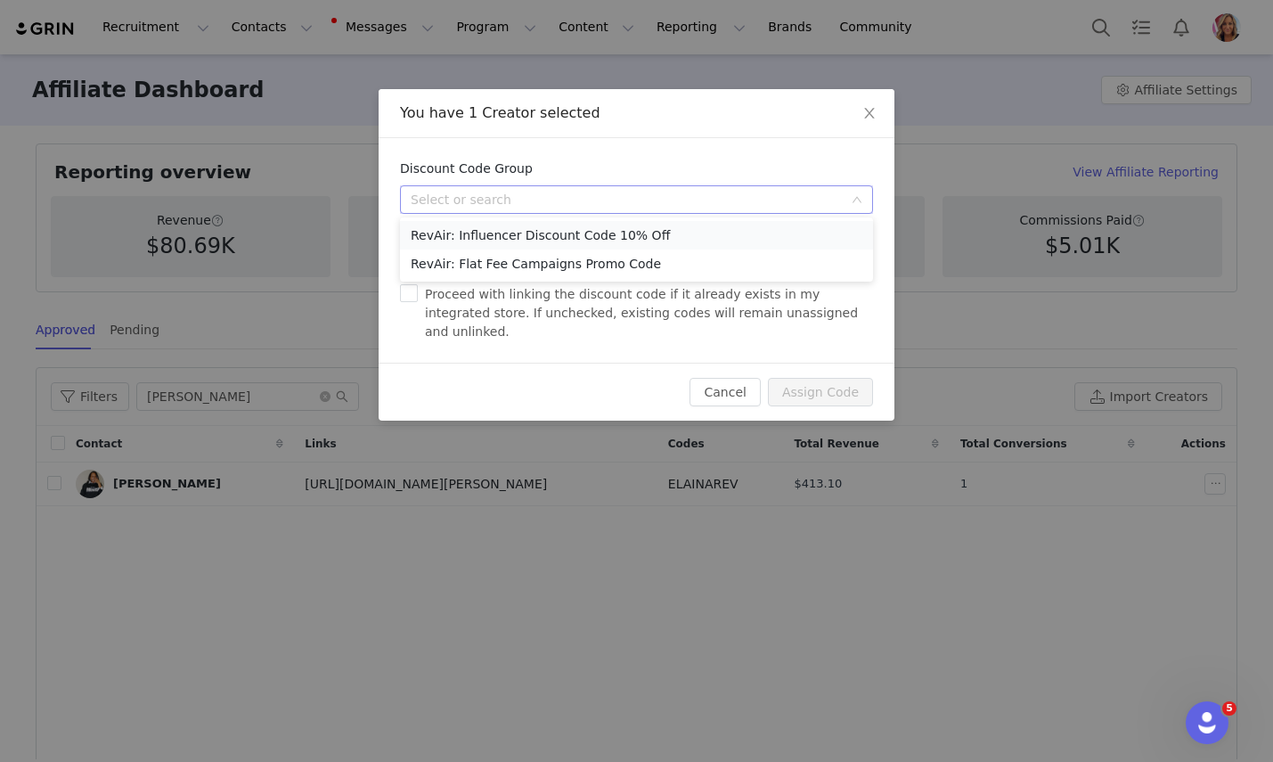
click at [657, 235] on li "RevAir: Influencer Discount Code 10% Off" at bounding box center [636, 235] width 473 height 29
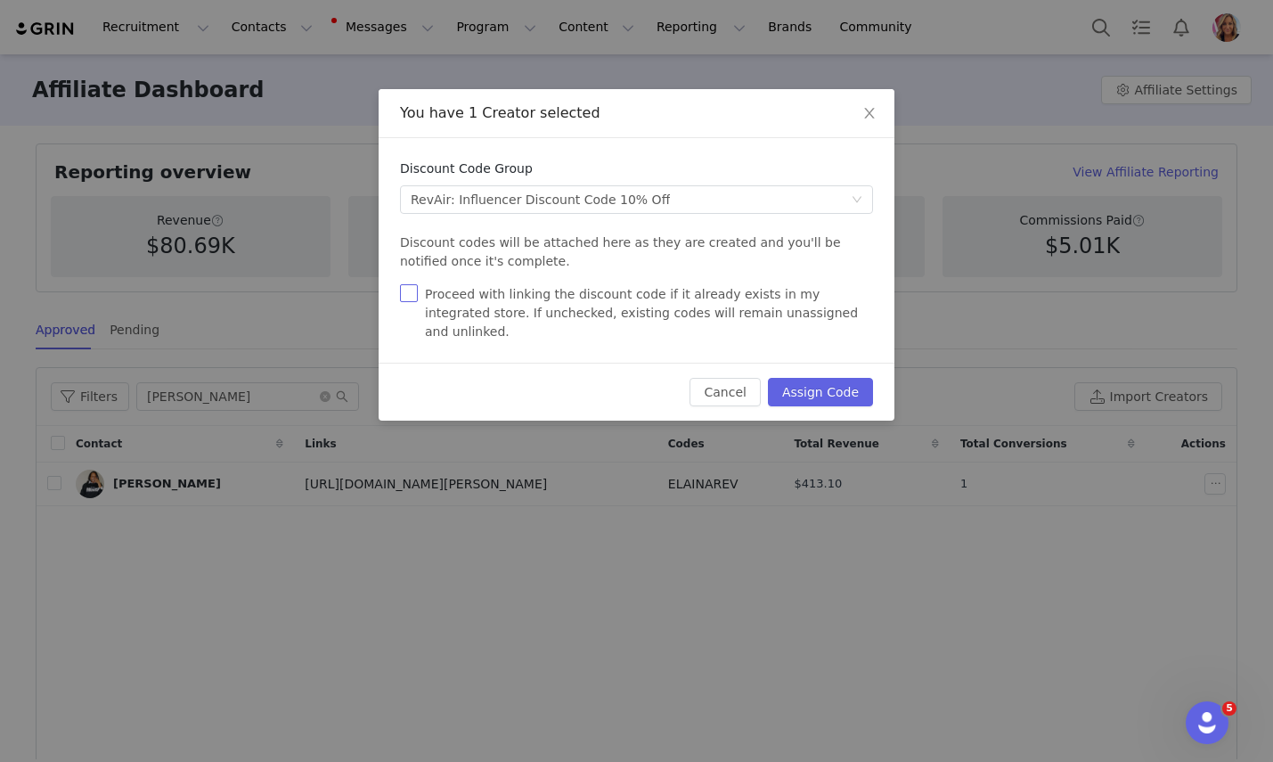
click at [403, 290] on input "Proceed with linking the discount code if it already exists in my integrated st…" at bounding box center [409, 293] width 18 height 18
click at [821, 378] on button "Assign Code" at bounding box center [820, 392] width 105 height 29
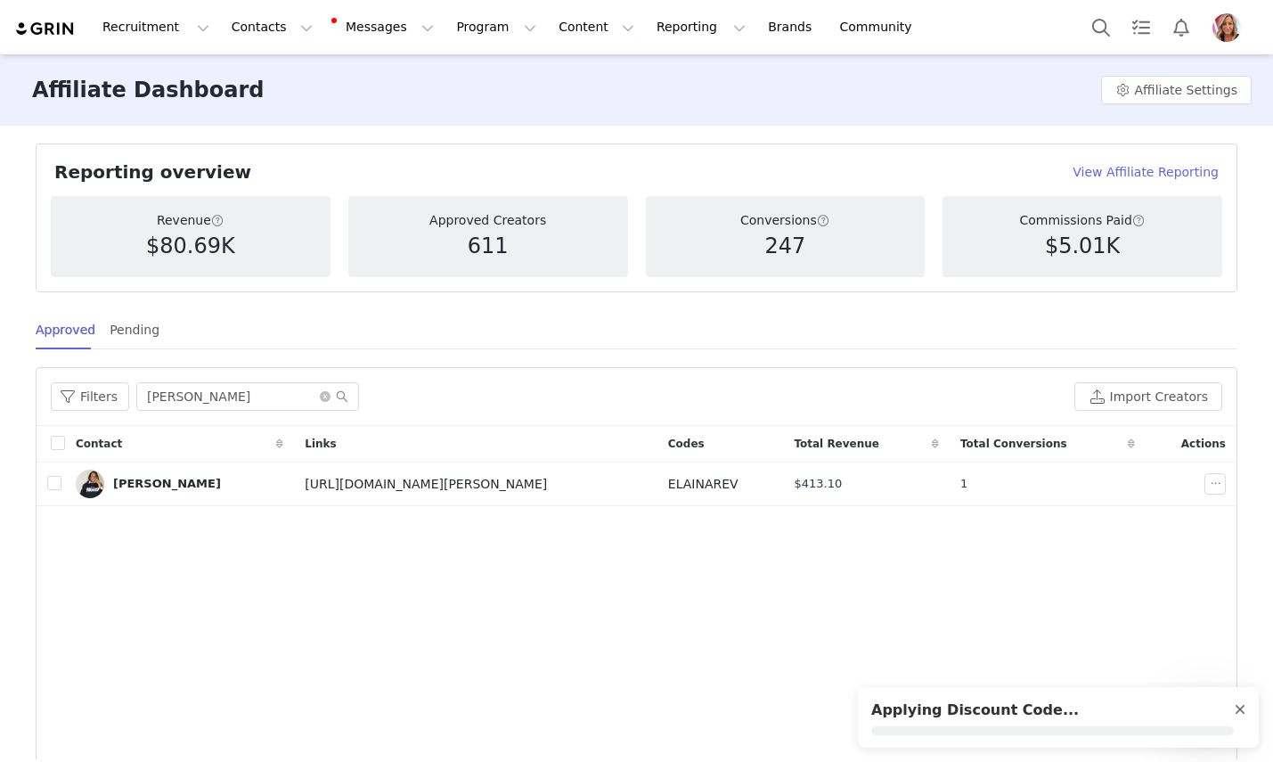
click at [1238, 708] on div at bounding box center [1240, 710] width 11 height 14
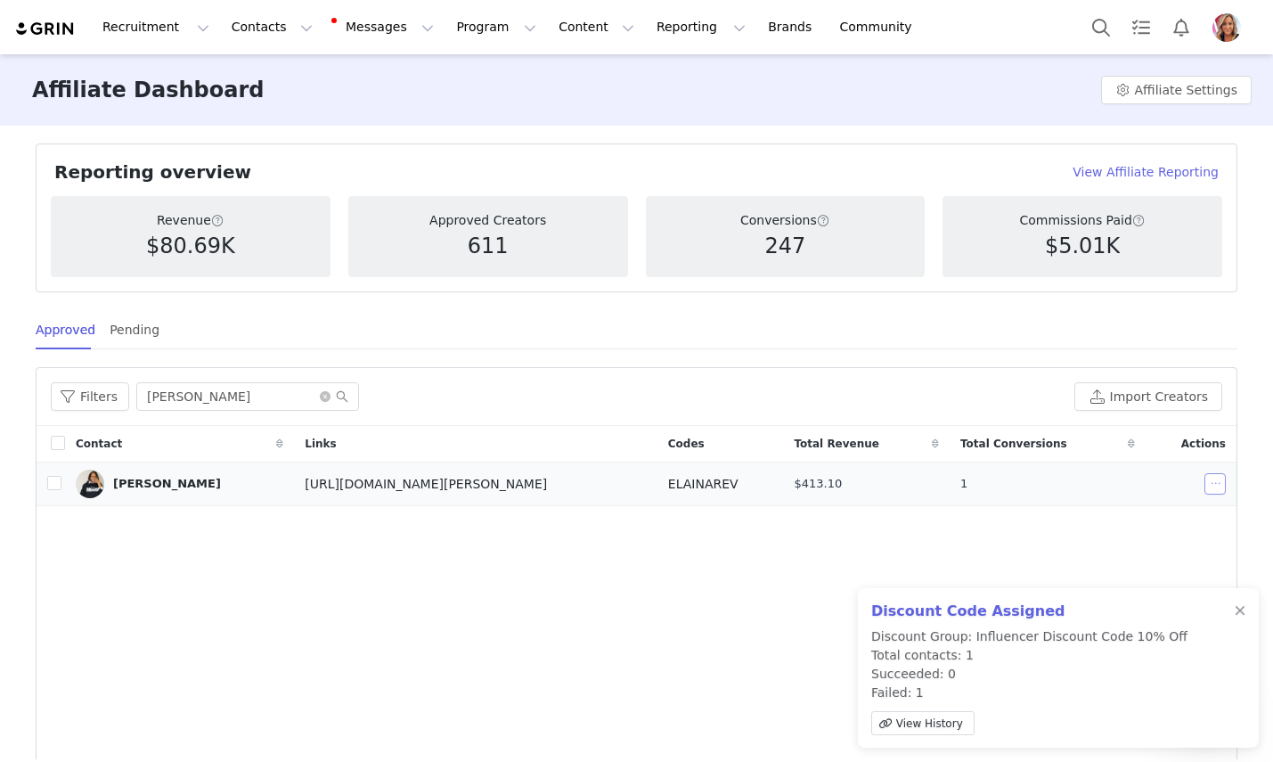
click at [1214, 487] on button "button" at bounding box center [1215, 483] width 21 height 21
click at [1134, 572] on span "Add Code" at bounding box center [1127, 573] width 60 height 20
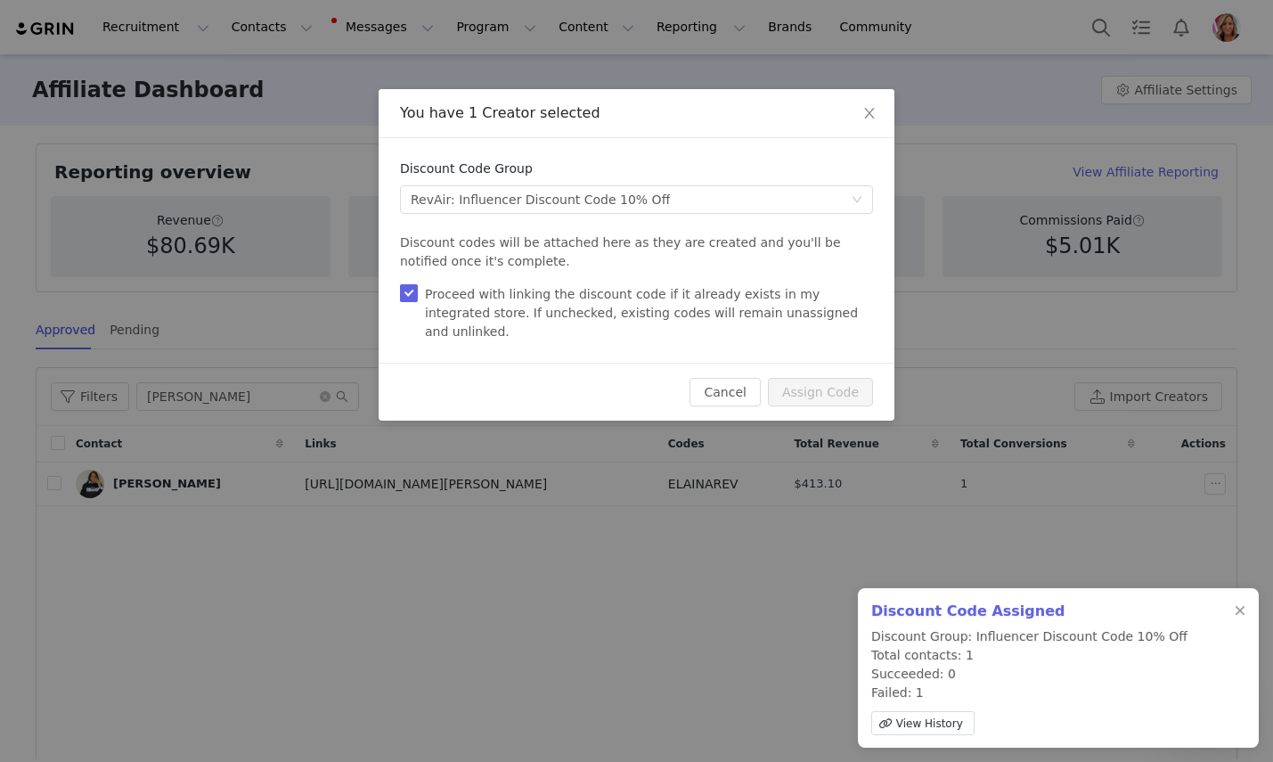
click at [411, 285] on input "Proceed with linking the discount code if it already exists in my integrated st…" at bounding box center [409, 293] width 18 height 18
click at [801, 206] on div "Select or search RevAir: Influencer Discount Code 10% Off" at bounding box center [631, 199] width 440 height 27
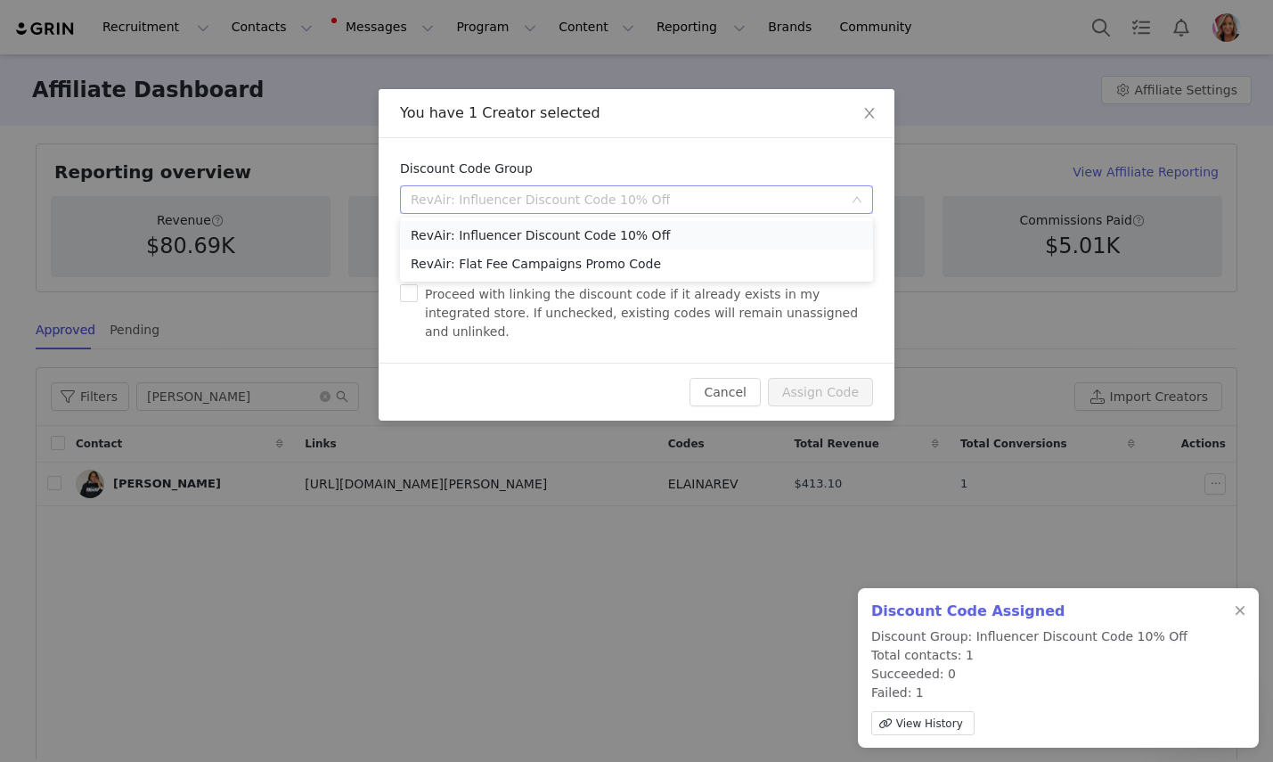
click at [694, 239] on li "RevAir: Influencer Discount Code 10% Off" at bounding box center [636, 235] width 473 height 29
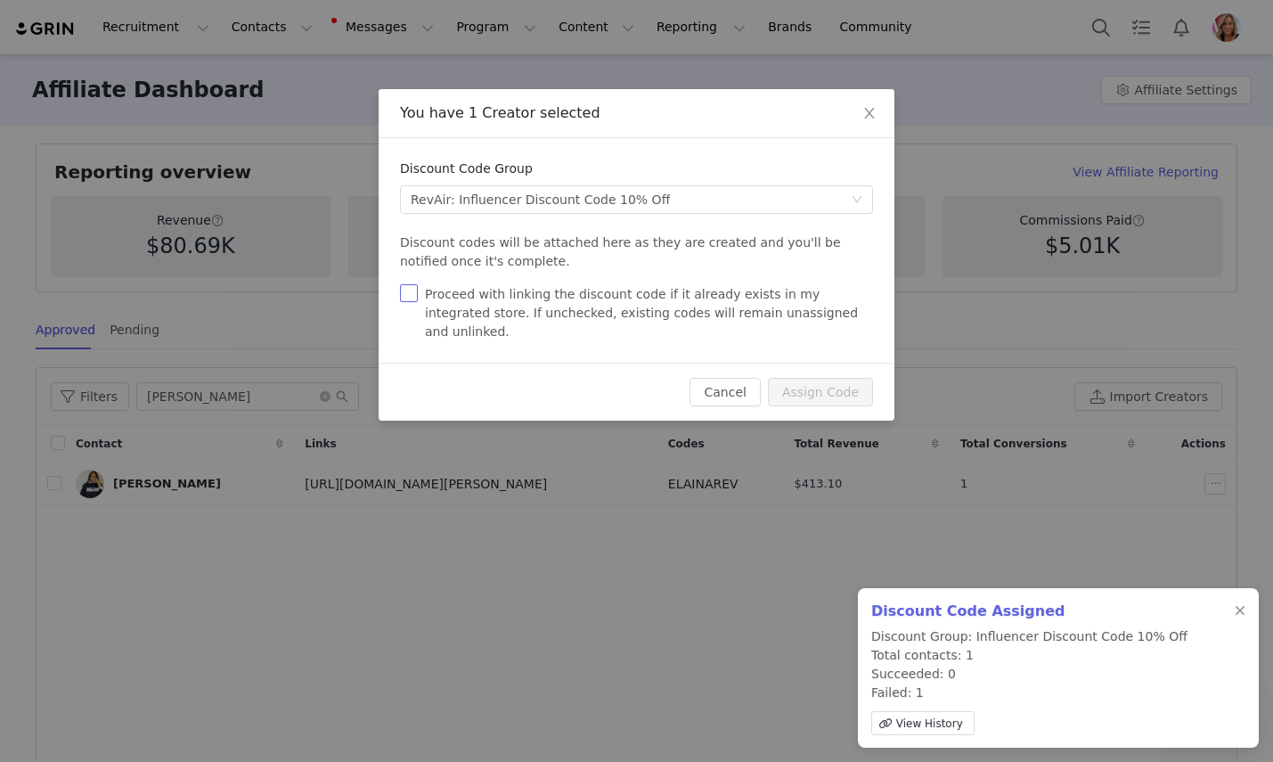
click at [588, 319] on span "Proceed with linking the discount code if it already exists in my integrated st…" at bounding box center [645, 313] width 455 height 56
click at [418, 302] on input "Proceed with linking the discount code if it already exists in my integrated st…" at bounding box center [409, 293] width 18 height 18
checkbox input "true"
click at [867, 118] on icon "icon: close" at bounding box center [869, 113] width 10 height 11
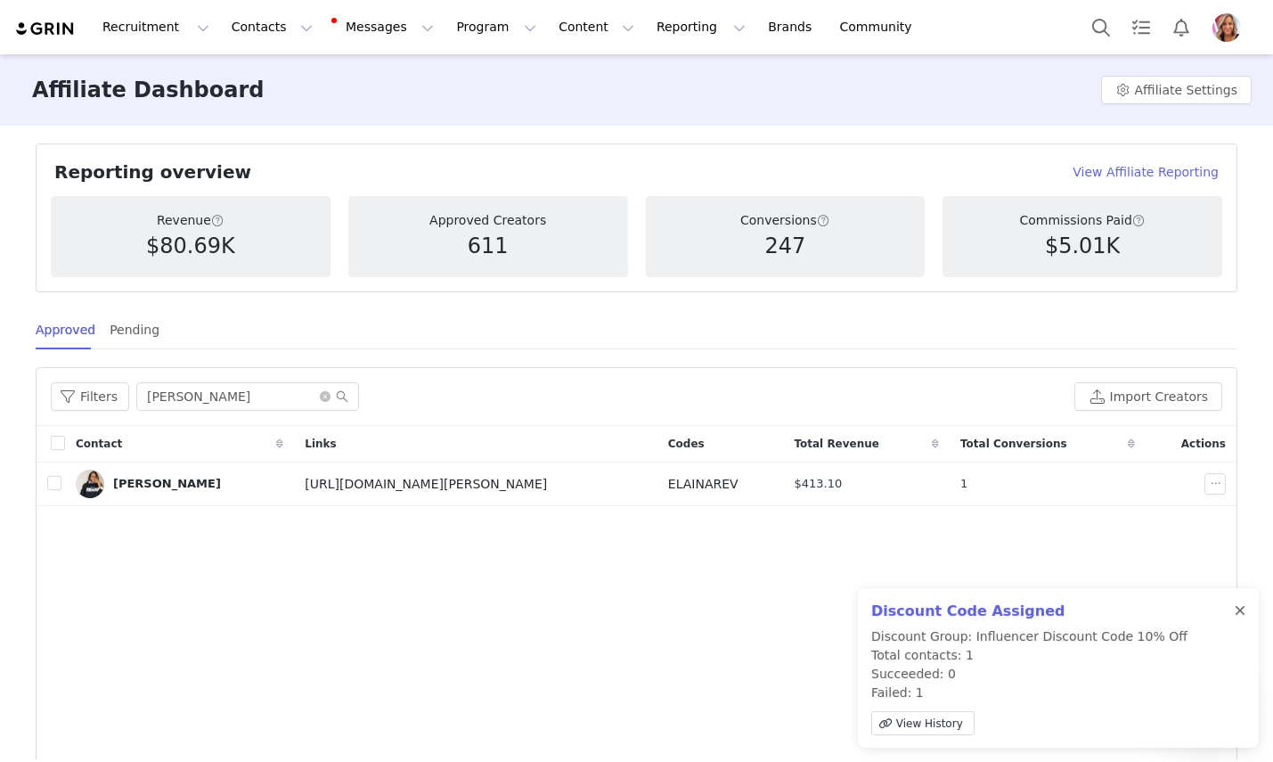
click at [1239, 612] on div at bounding box center [1240, 611] width 11 height 14
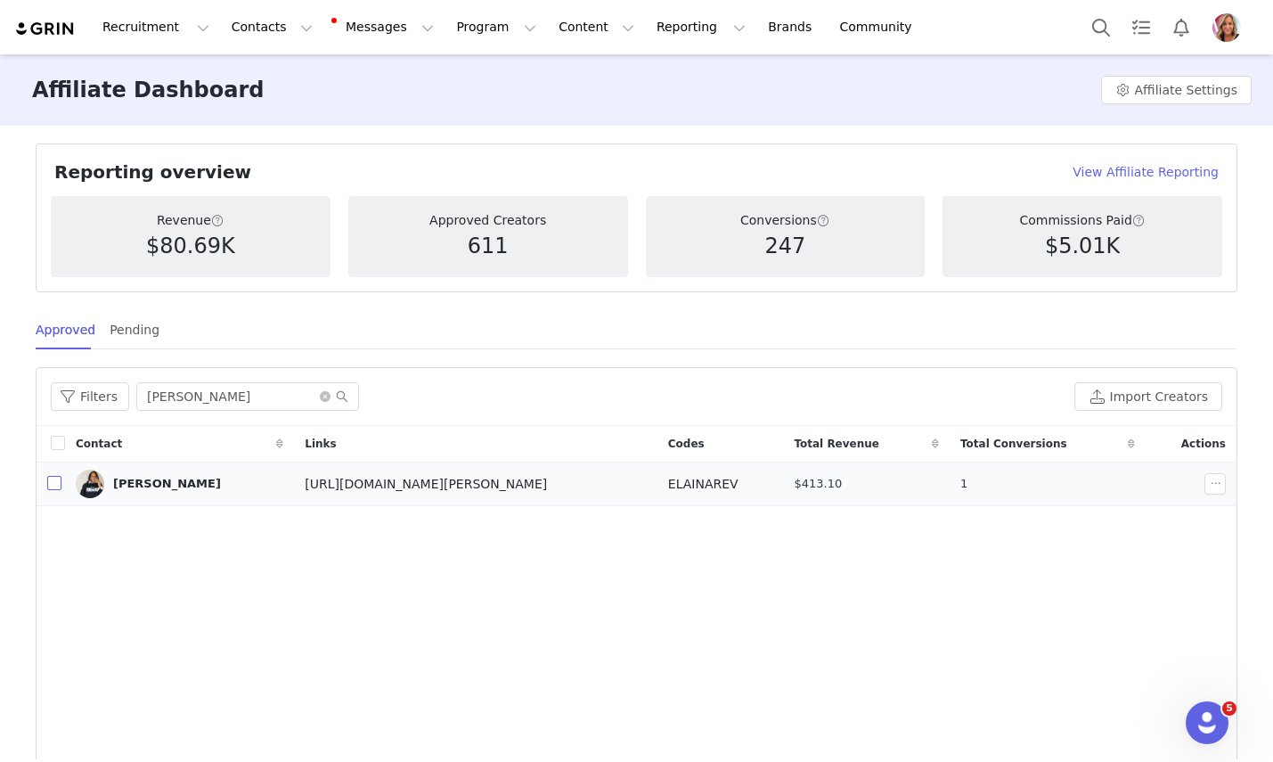
click at [53, 484] on input "checkbox" at bounding box center [54, 483] width 14 height 14
checkbox input "true"
click at [878, 397] on button "Add Code" at bounding box center [856, 396] width 110 height 29
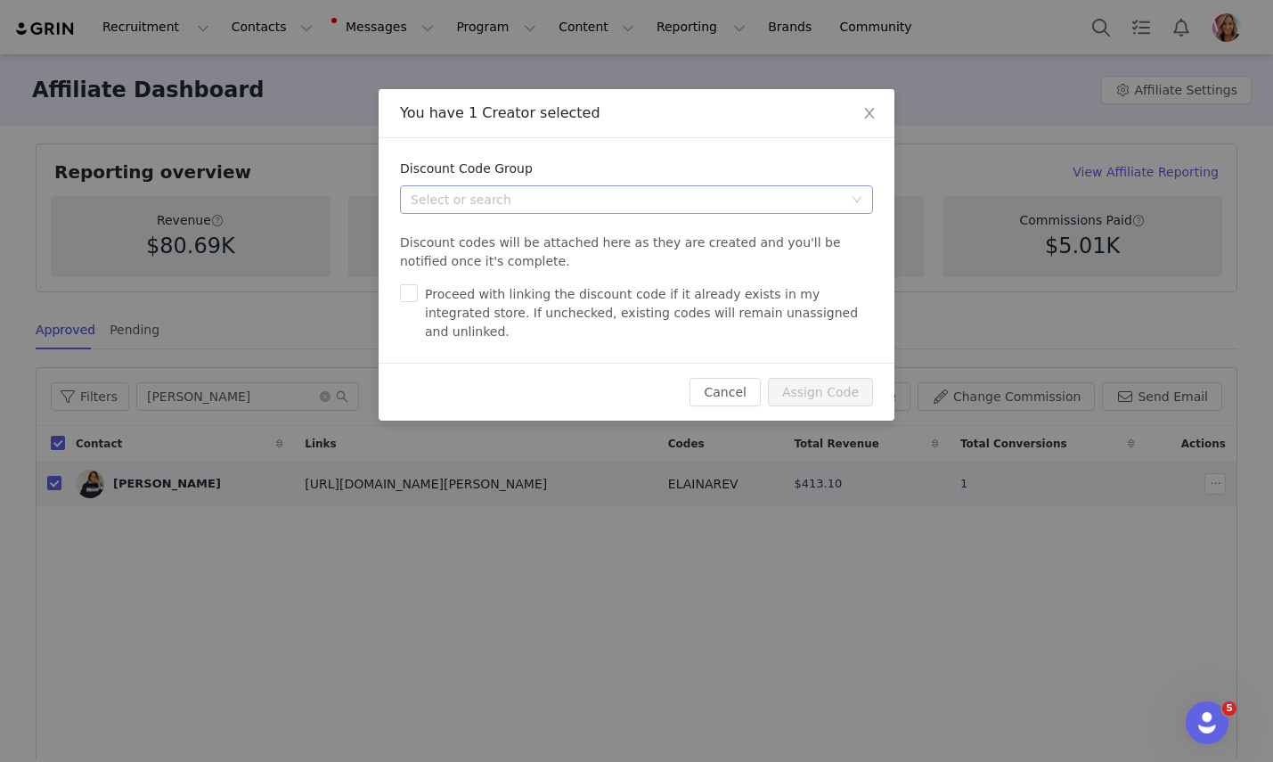
click at [700, 199] on div "Select or search" at bounding box center [627, 200] width 432 height 18
click at [672, 231] on li "RevAir: Influencer Discount Code 10% Off" at bounding box center [636, 235] width 473 height 29
click at [829, 378] on button "Assign Code" at bounding box center [820, 392] width 105 height 29
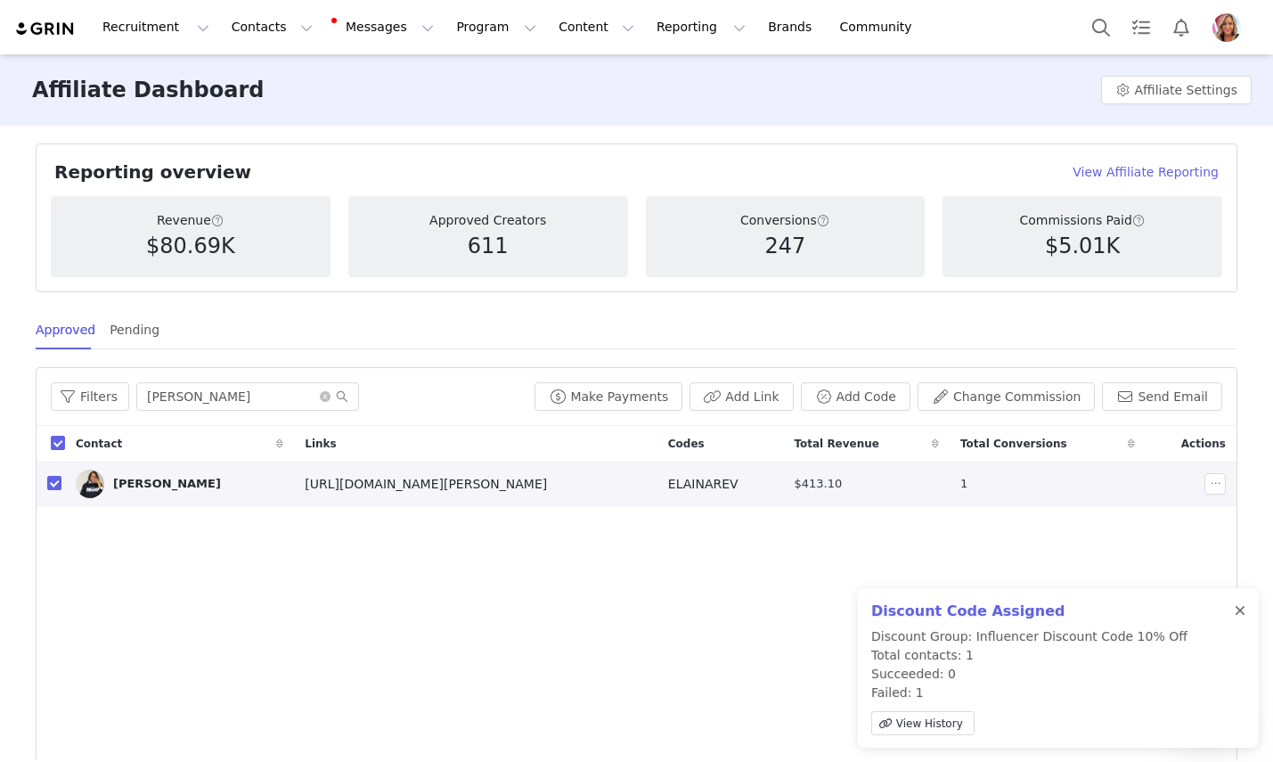
click at [1237, 608] on div at bounding box center [1240, 611] width 11 height 14
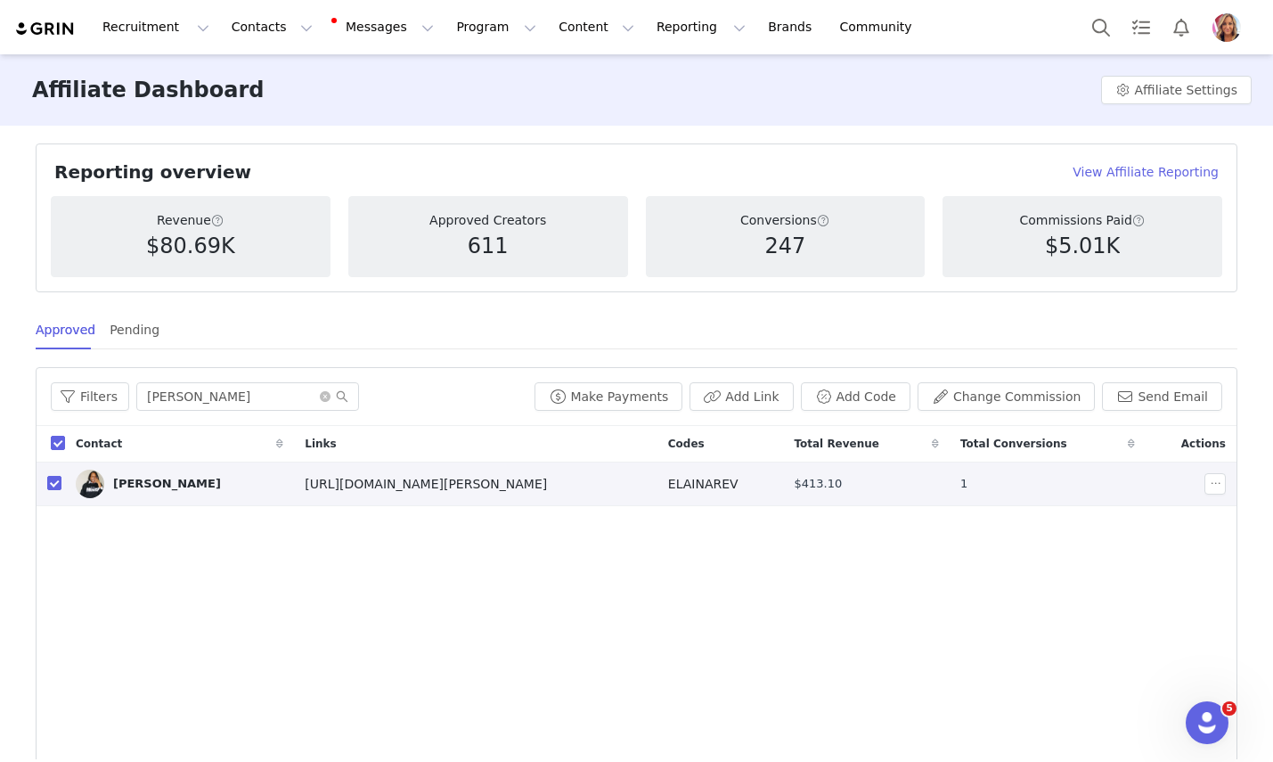
click at [385, 482] on span "https://get.myrevair.com/elaina" at bounding box center [426, 484] width 242 height 14
click at [668, 485] on span "ELAINAREV" at bounding box center [703, 484] width 70 height 14
click at [141, 331] on div "Pending" at bounding box center [135, 330] width 50 height 40
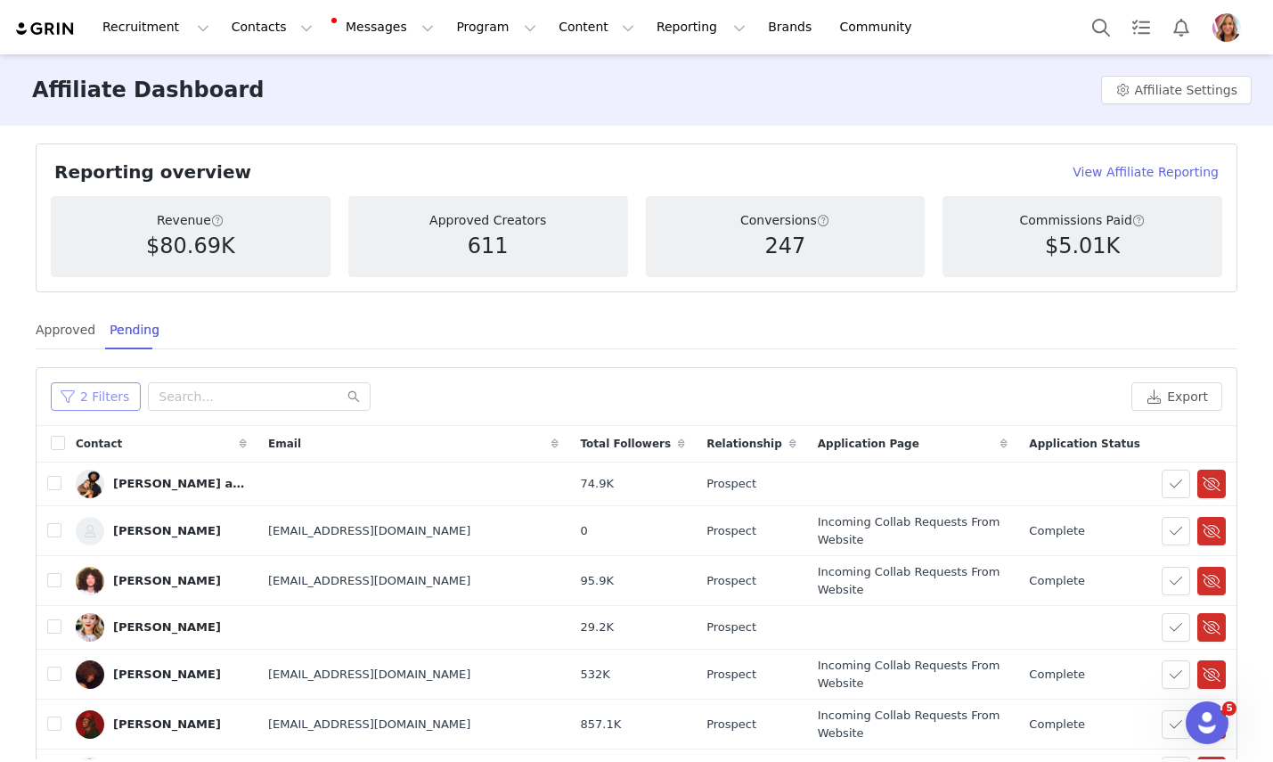
click at [103, 396] on button "2 Filters" at bounding box center [96, 396] width 90 height 29
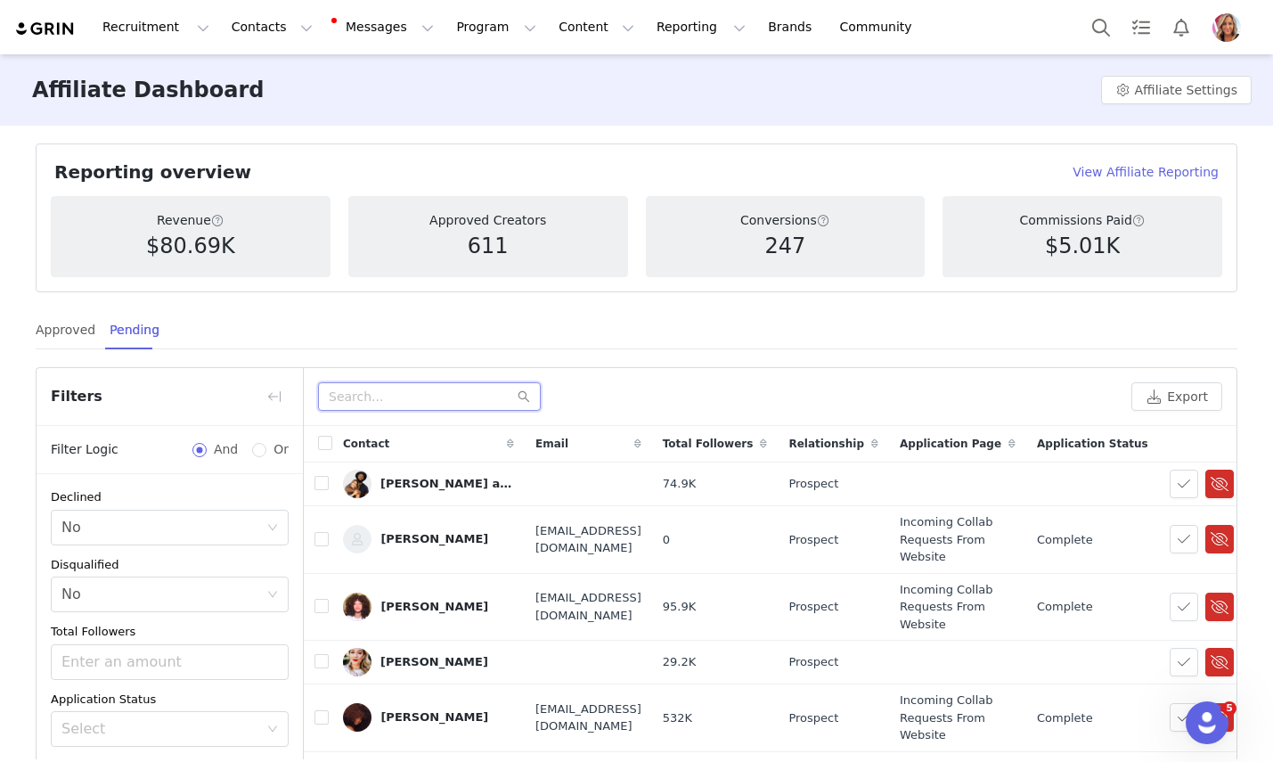
click at [397, 403] on input "text" at bounding box center [429, 396] width 223 height 29
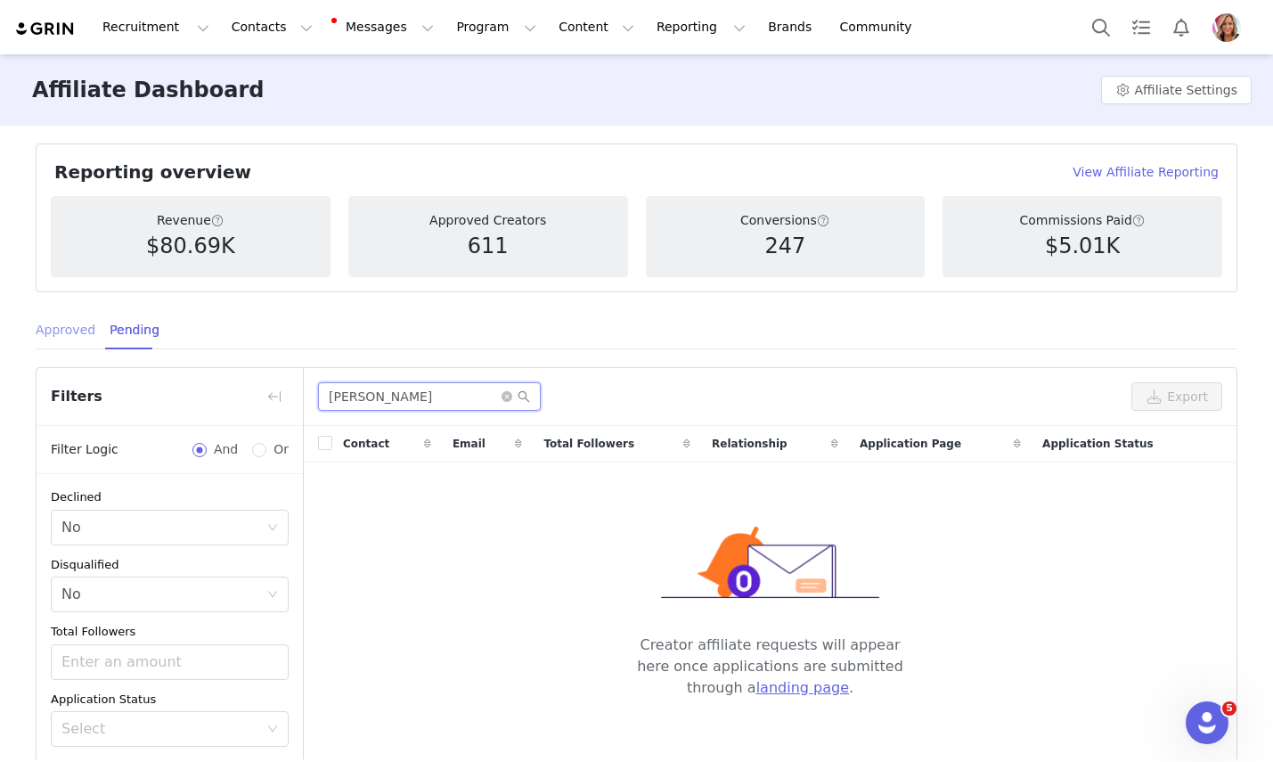
type input "elaina"
click at [64, 329] on div "Approved" at bounding box center [66, 330] width 60 height 40
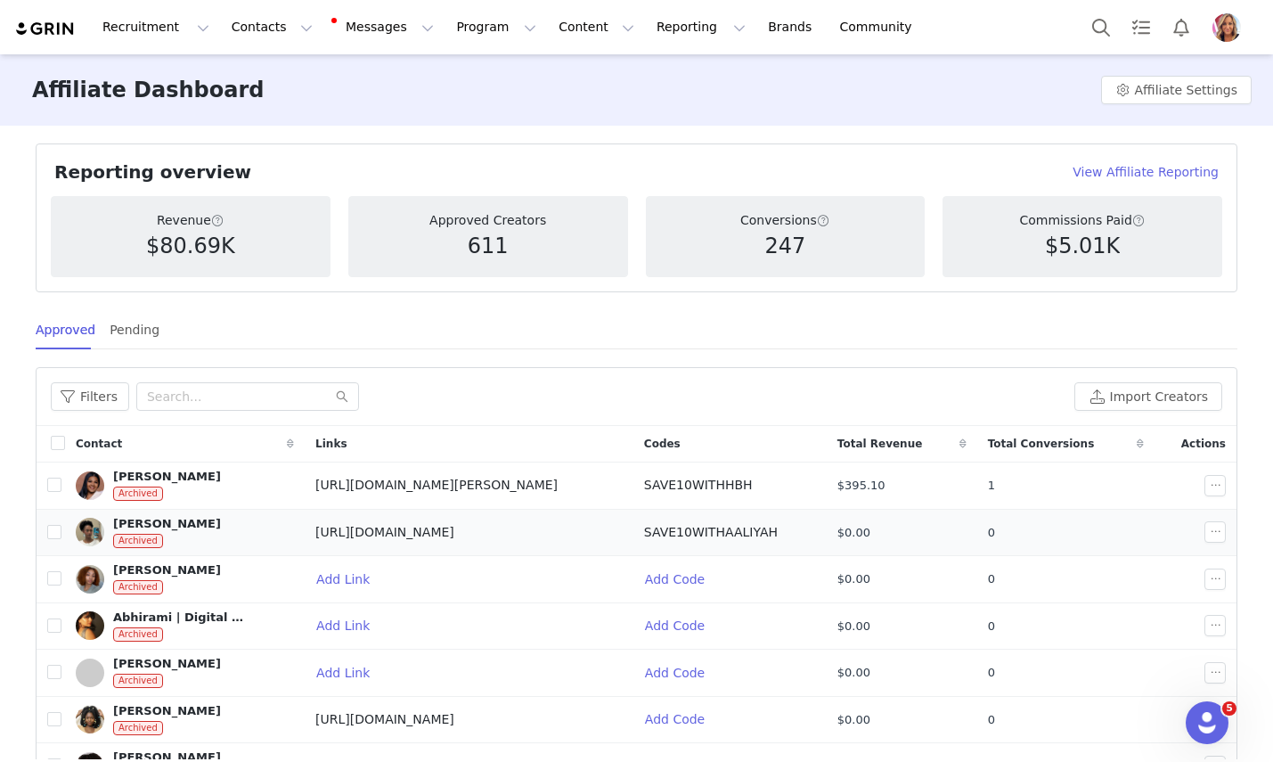
scroll to position [9, 0]
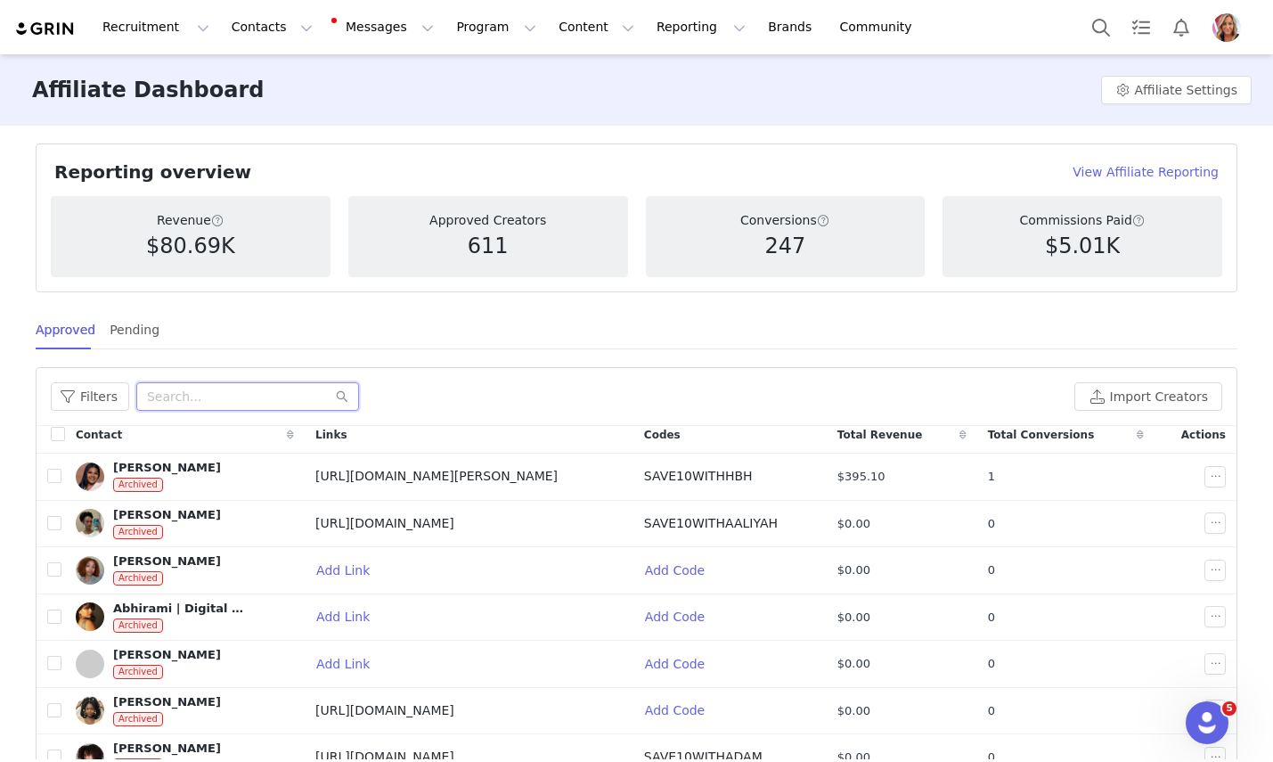
click at [247, 382] on input "text" at bounding box center [247, 396] width 223 height 29
type input "elaina"
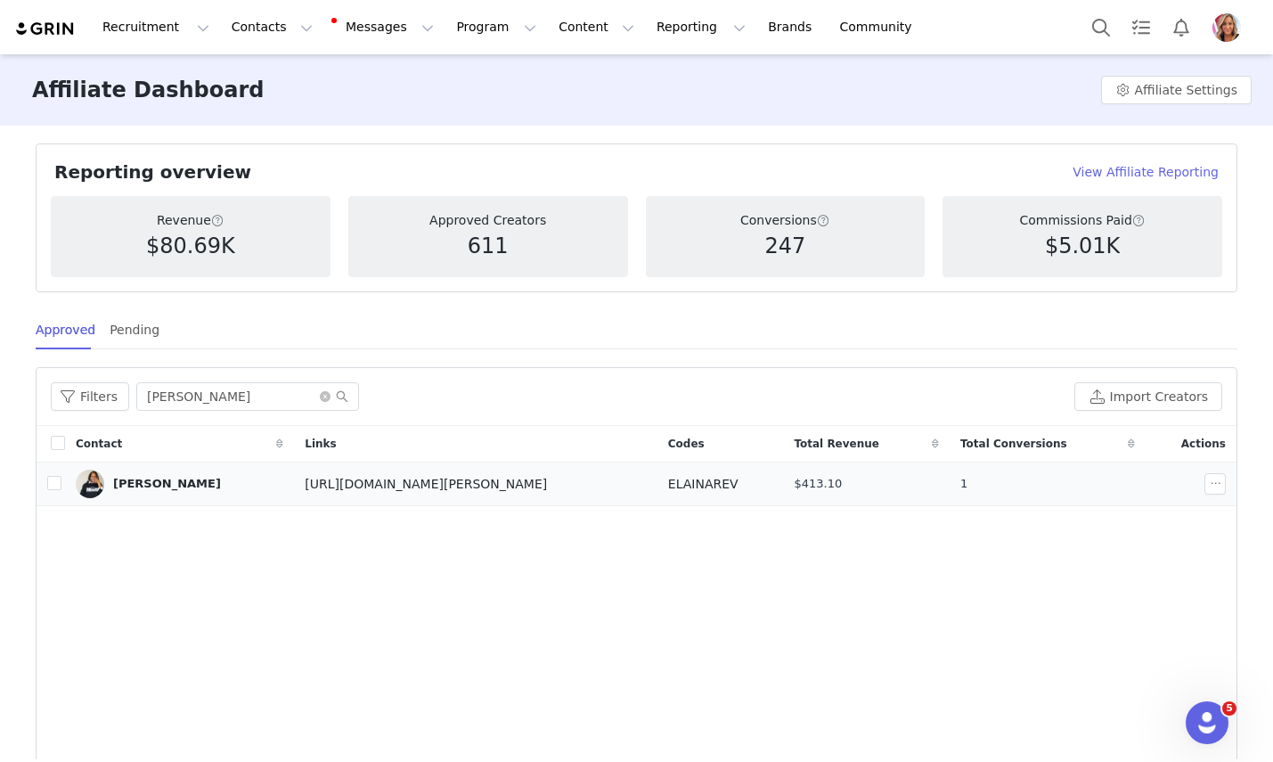
click at [153, 484] on div "[PERSON_NAME]" at bounding box center [167, 484] width 108 height 14
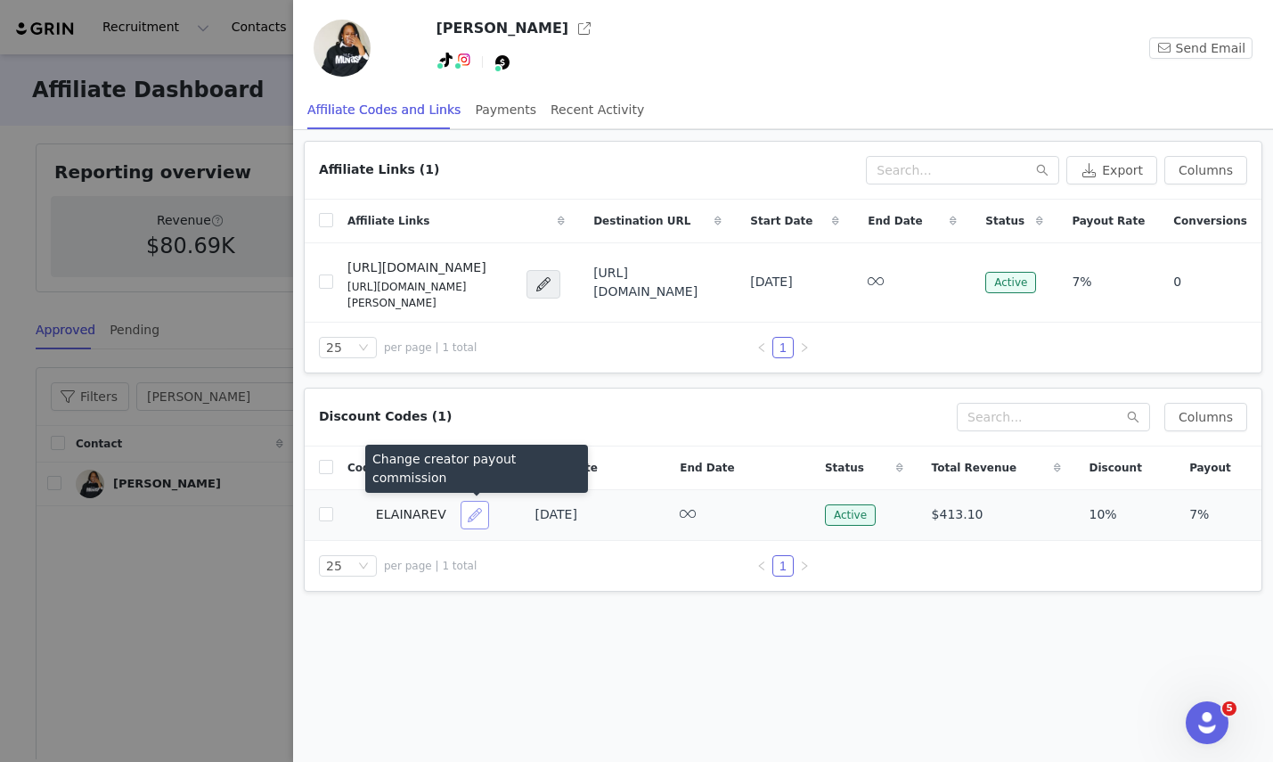
click at [478, 501] on button "button" at bounding box center [475, 515] width 29 height 29
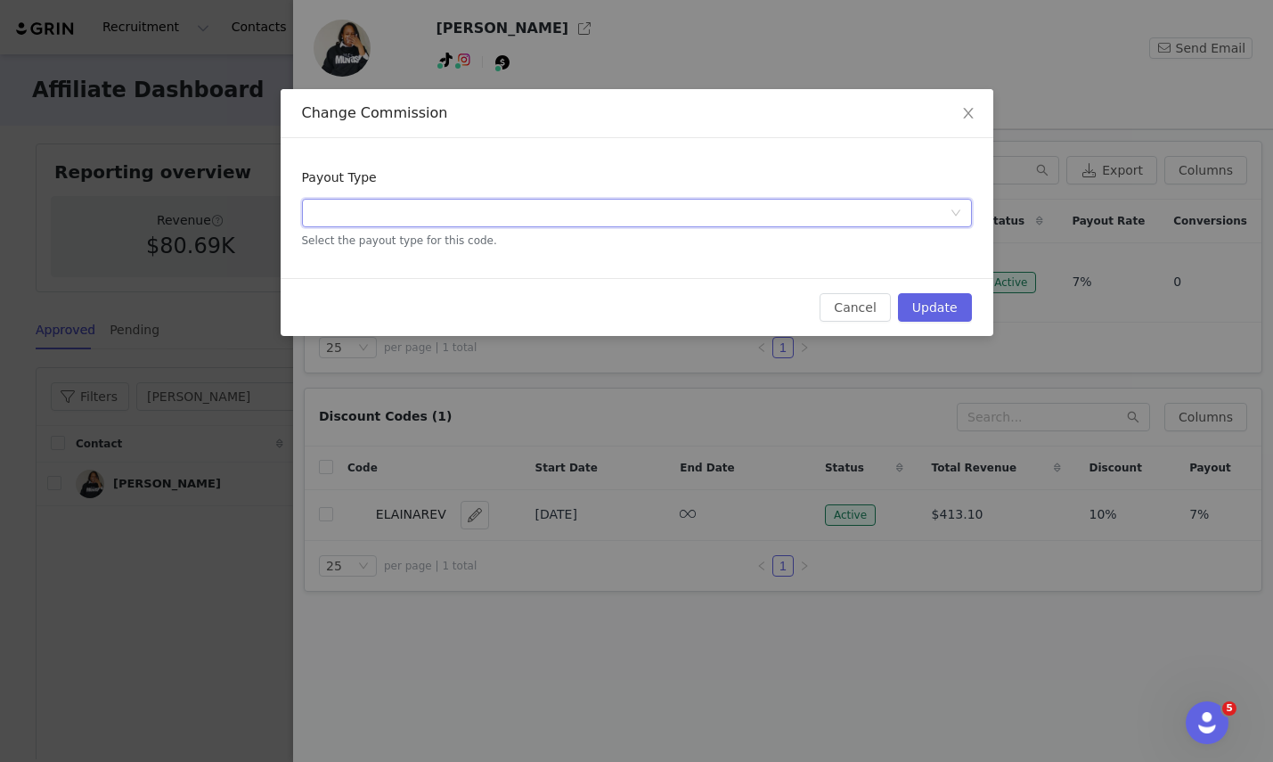
click at [954, 214] on icon "icon: down" at bounding box center [955, 213] width 9 height 6
click at [912, 248] on li "Percentage of Sale" at bounding box center [637, 248] width 670 height 29
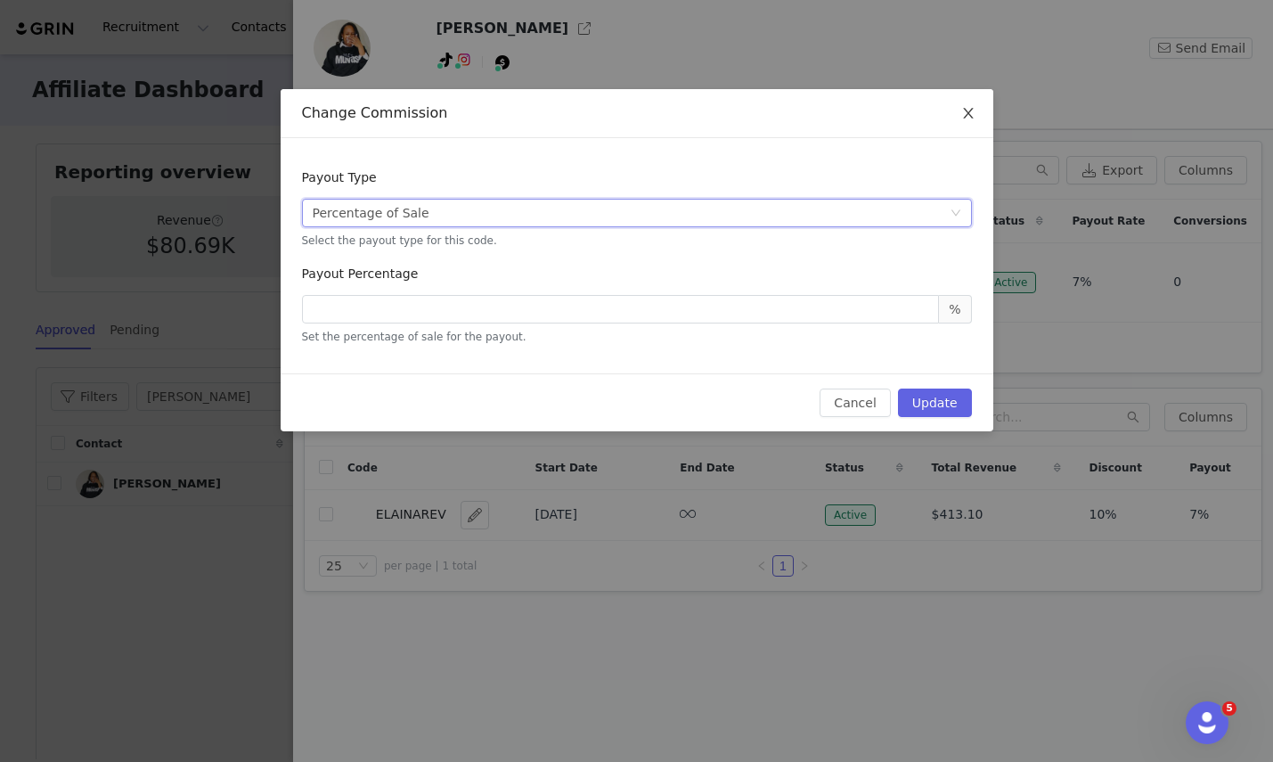
click at [967, 114] on icon "icon: close" at bounding box center [968, 113] width 10 height 11
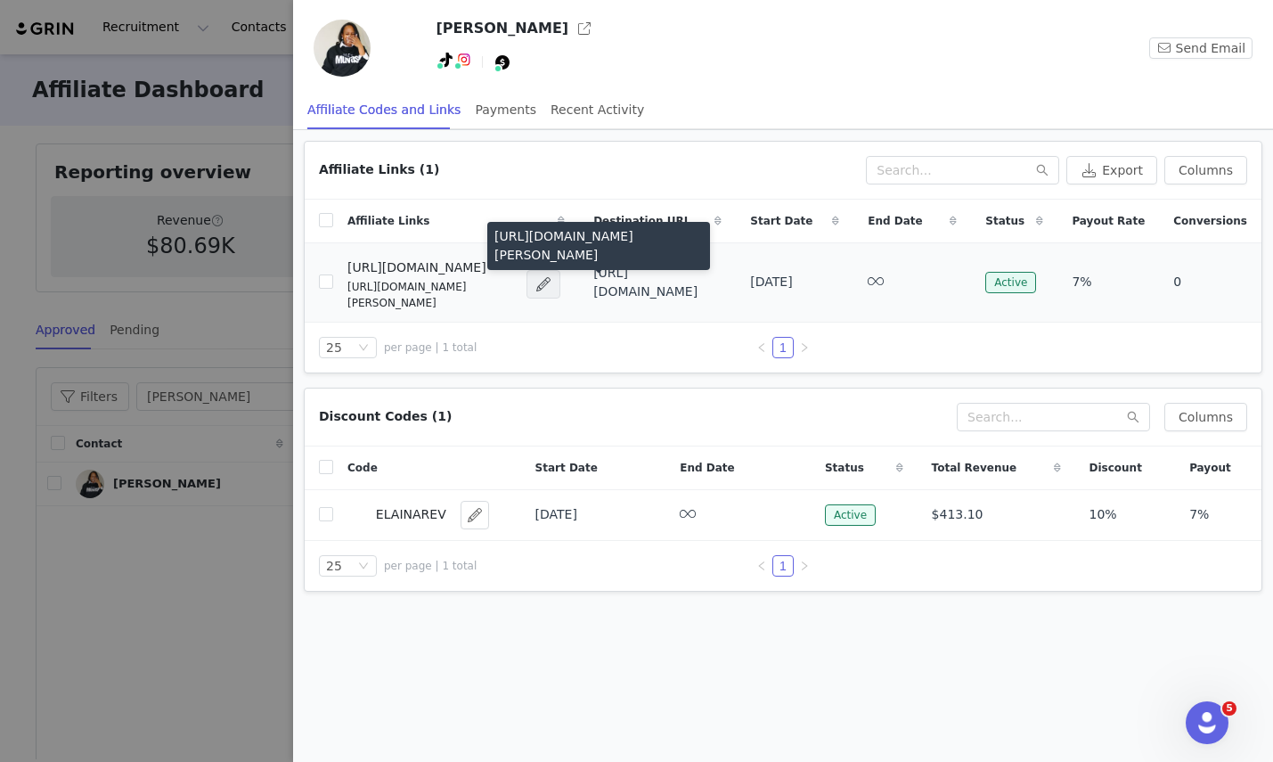
click at [552, 280] on span at bounding box center [544, 284] width 18 height 21
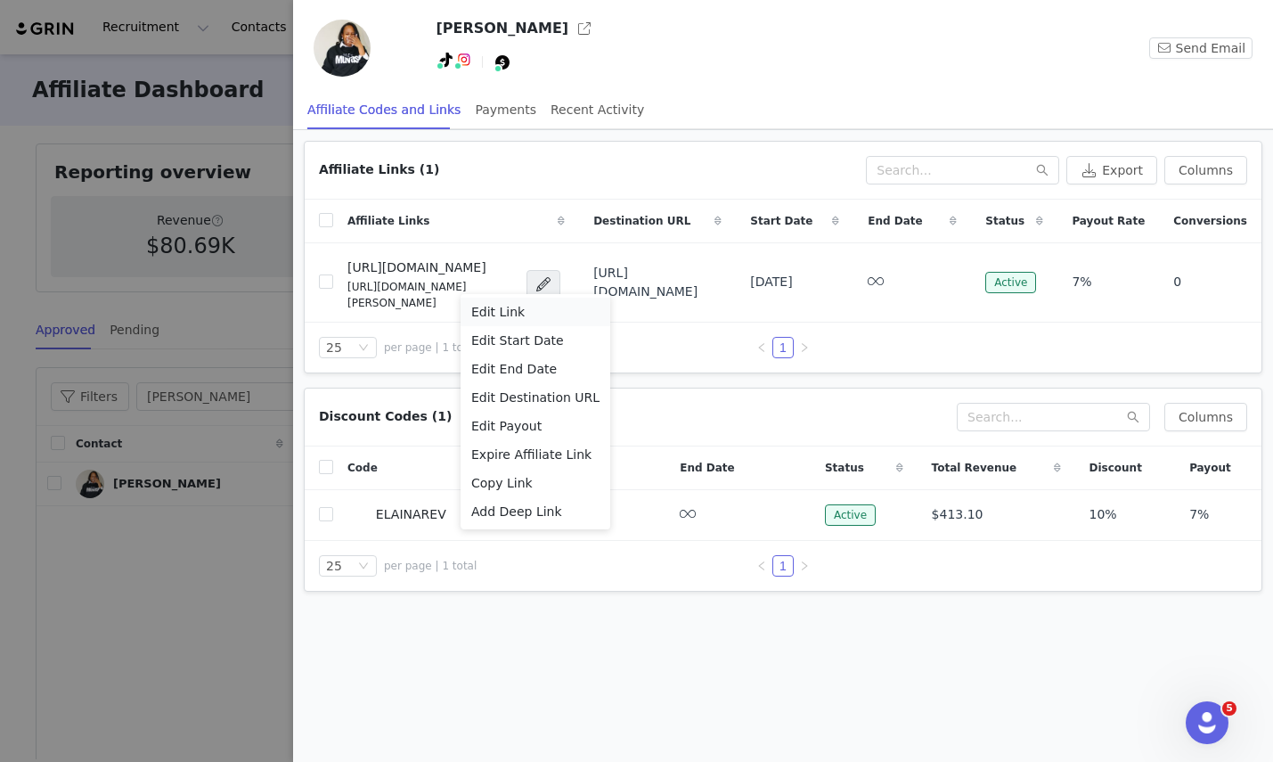
click at [542, 311] on div "Edit Link" at bounding box center [535, 312] width 128 height 20
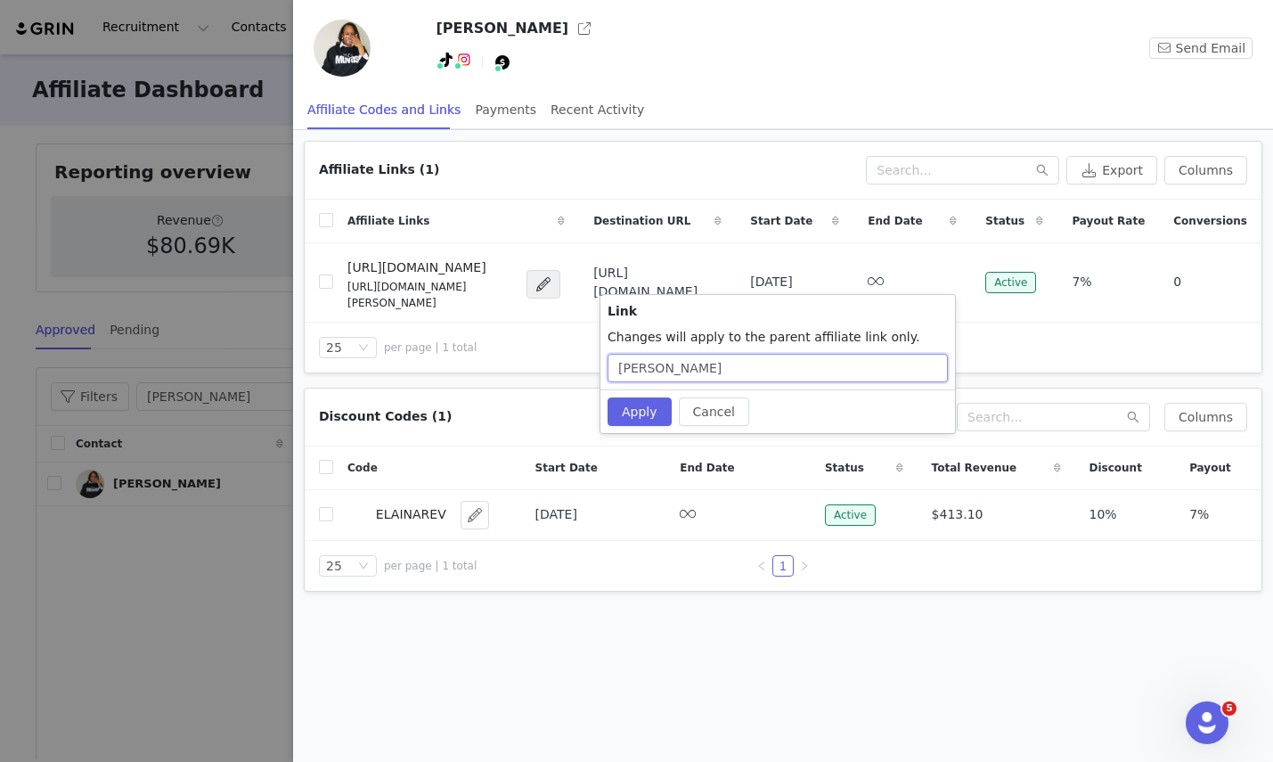
drag, startPoint x: 657, startPoint y: 369, endPoint x: 450, endPoint y: 336, distance: 210.2
click at [450, 336] on body "Recruitment Recruitment Creator Search Curated Lists Landing Pages Web Extensio…" at bounding box center [636, 381] width 1273 height 762
type input "lainey"
click at [634, 411] on button "Apply" at bounding box center [640, 411] width 64 height 29
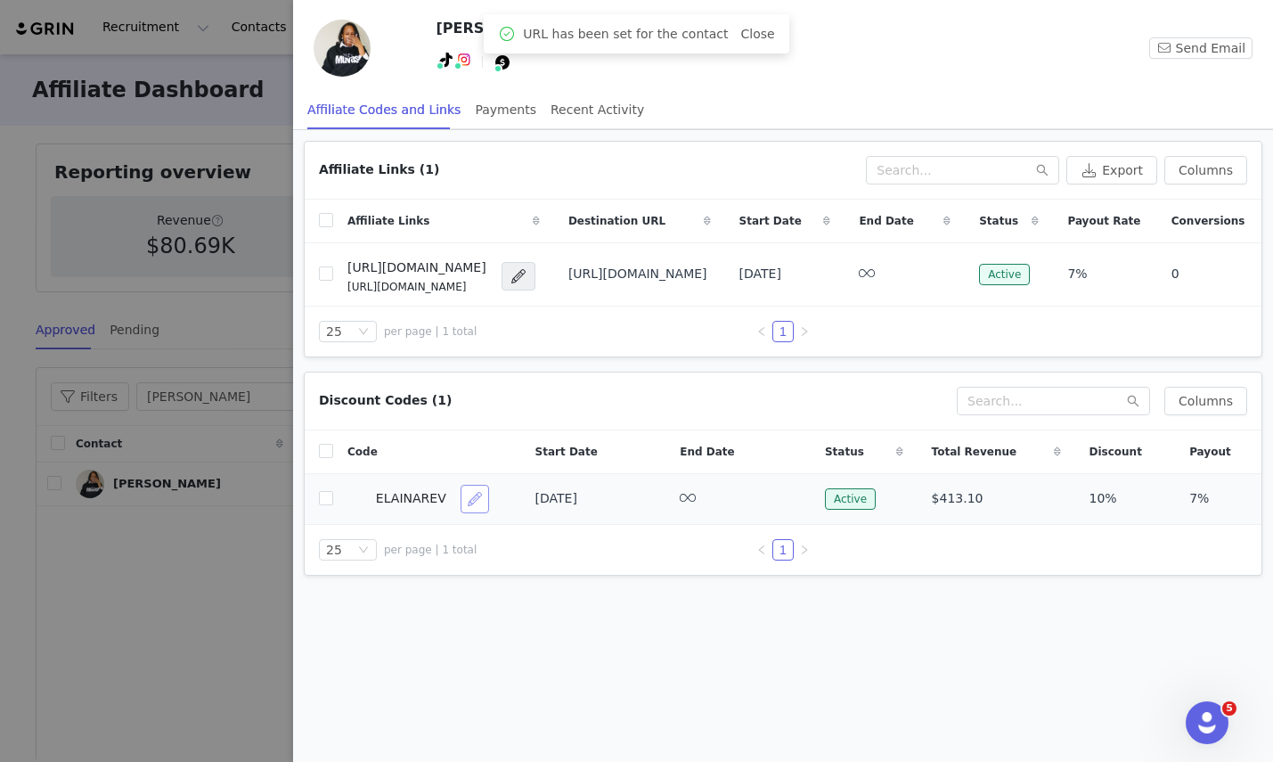
click at [470, 494] on button "button" at bounding box center [475, 499] width 29 height 29
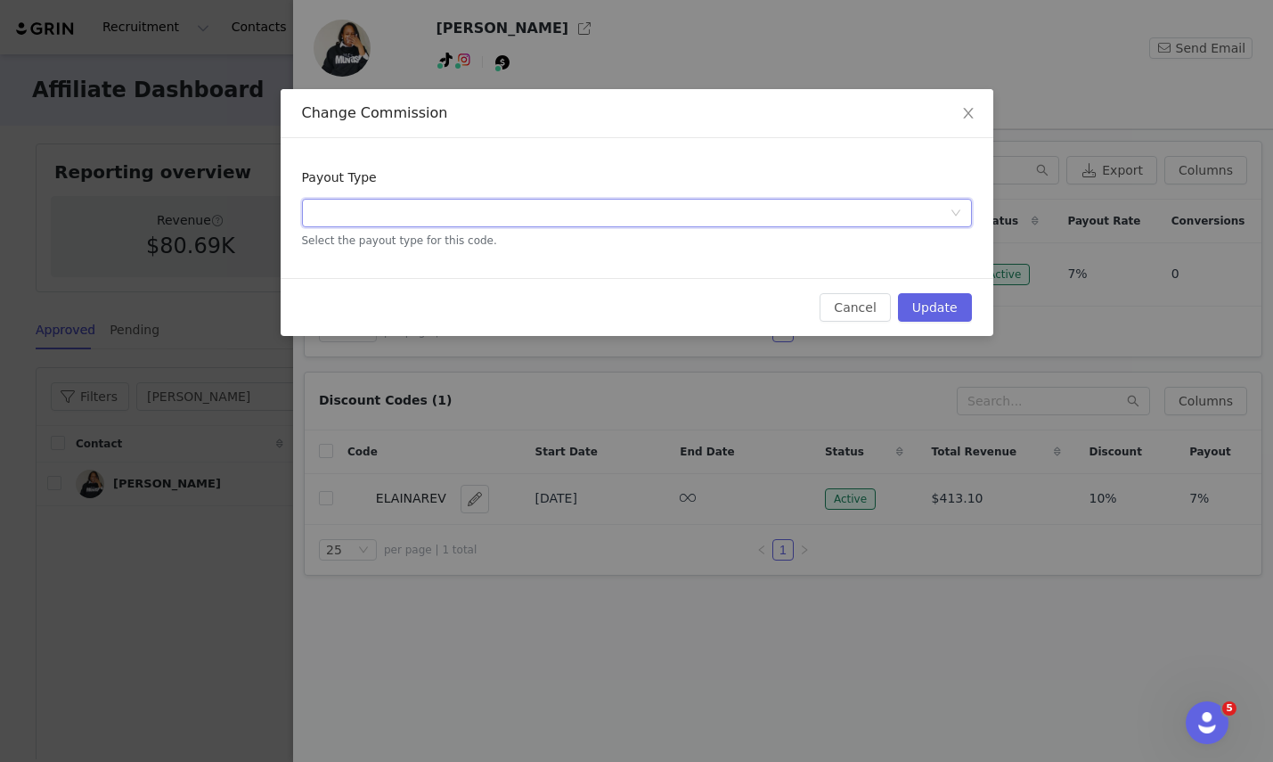
click at [559, 209] on div "Select Payout Type" at bounding box center [631, 213] width 637 height 27
click at [527, 253] on li "Percentage of Sale" at bounding box center [637, 248] width 670 height 29
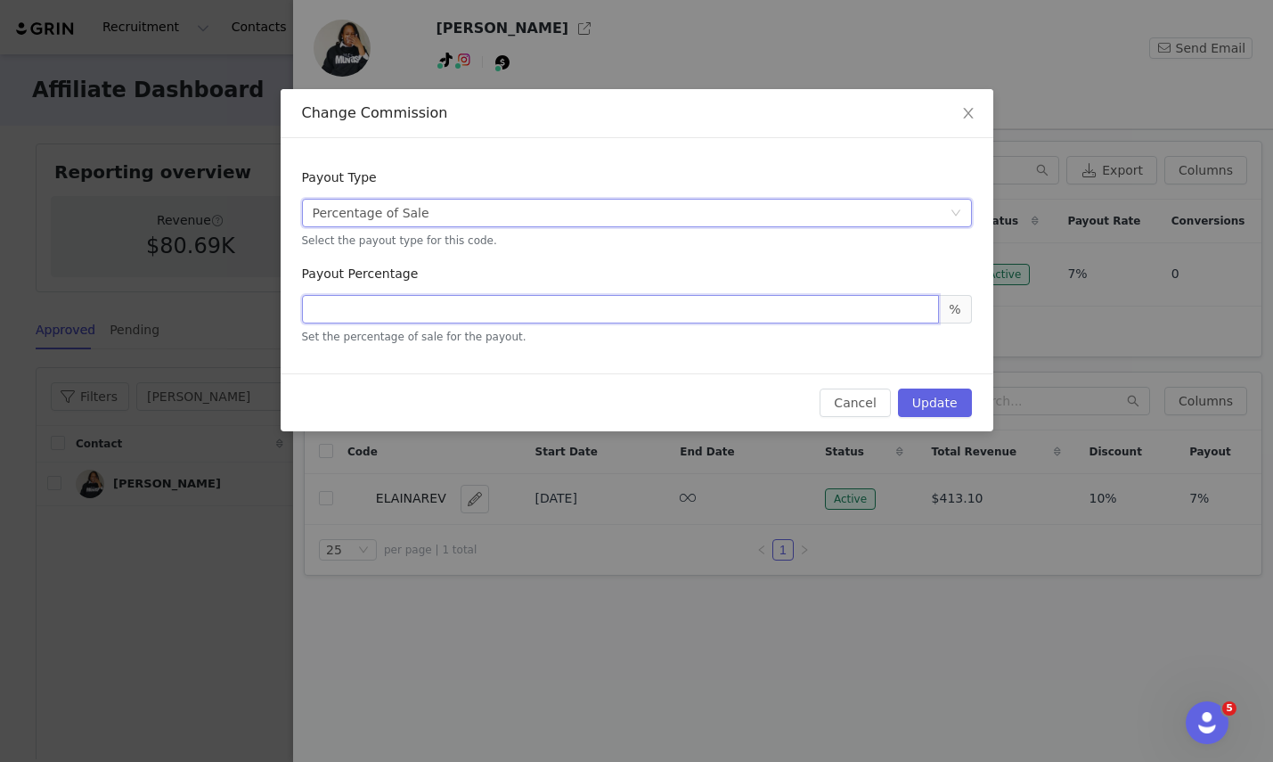
click at [737, 312] on input "number" at bounding box center [621, 309] width 638 height 29
type input "10"
click at [967, 109] on icon "icon: close" at bounding box center [968, 113] width 14 height 14
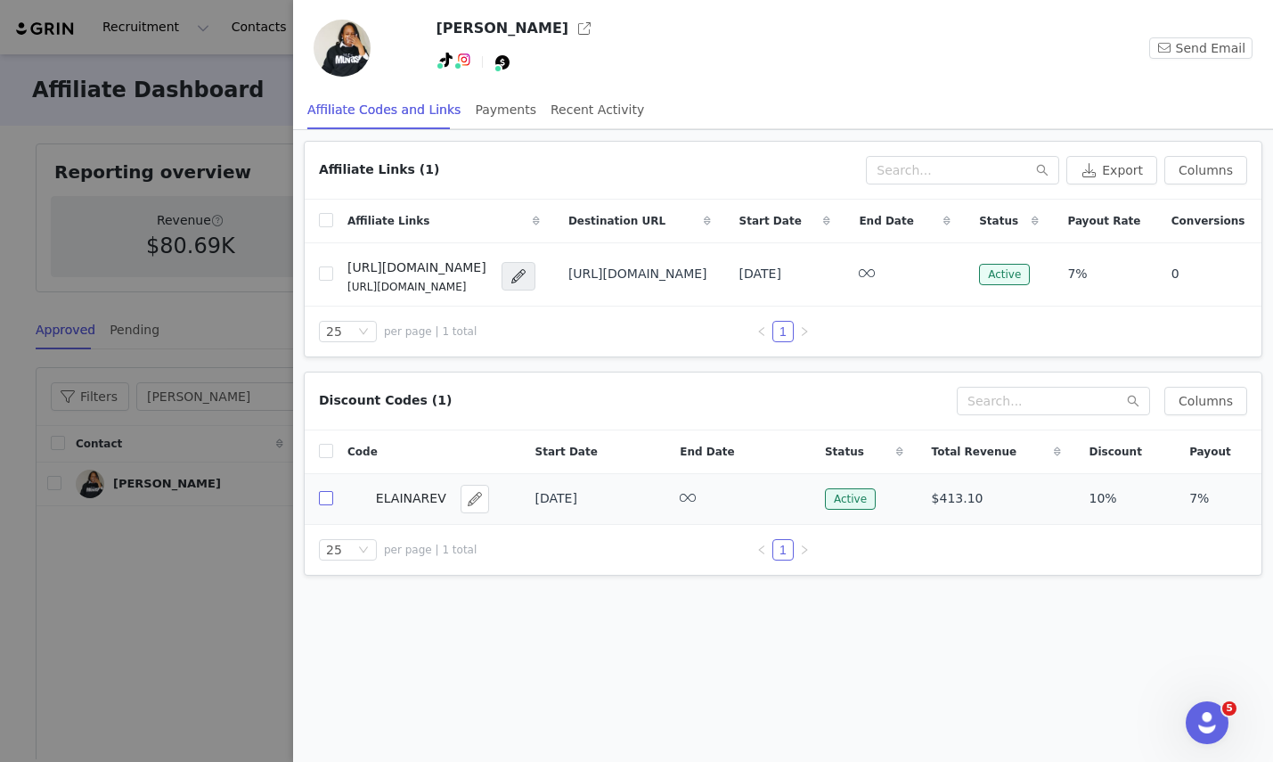
click at [329, 497] on input "checkbox" at bounding box center [326, 498] width 14 height 14
checkbox input "true"
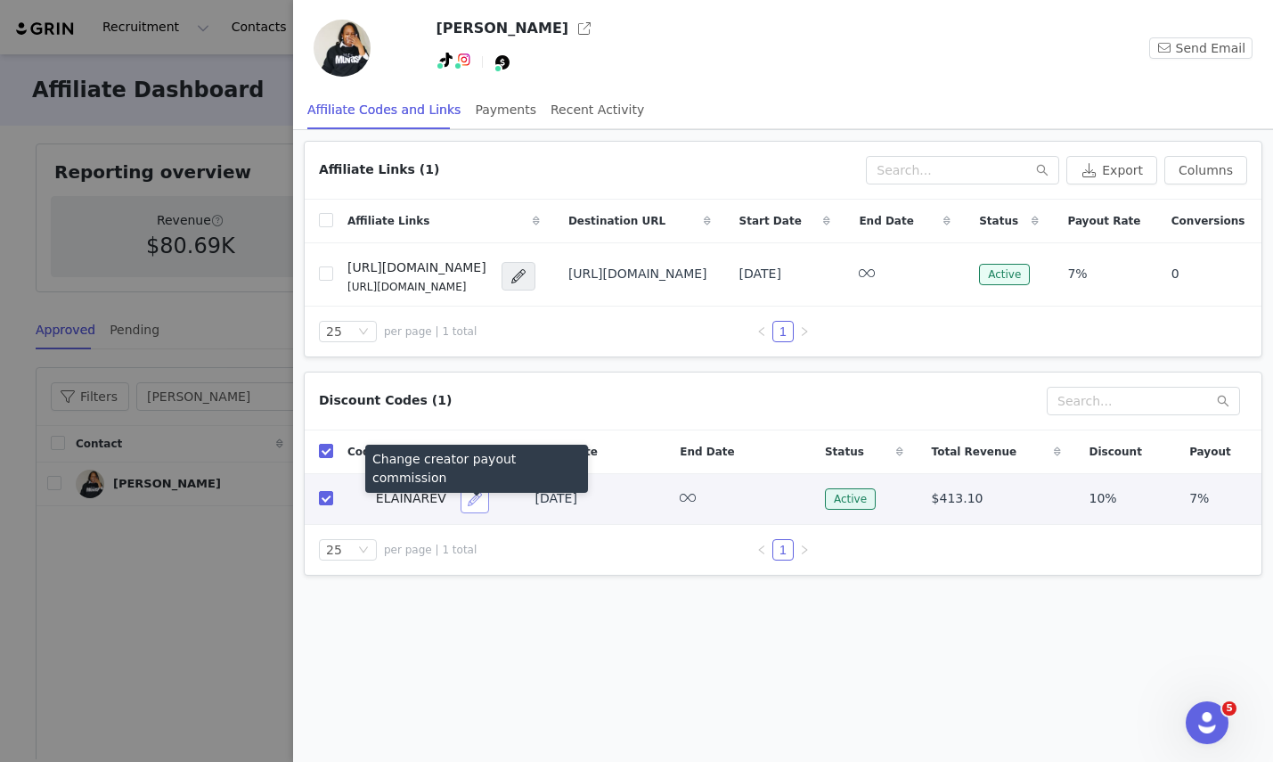
click at [477, 496] on button "button" at bounding box center [475, 499] width 29 height 29
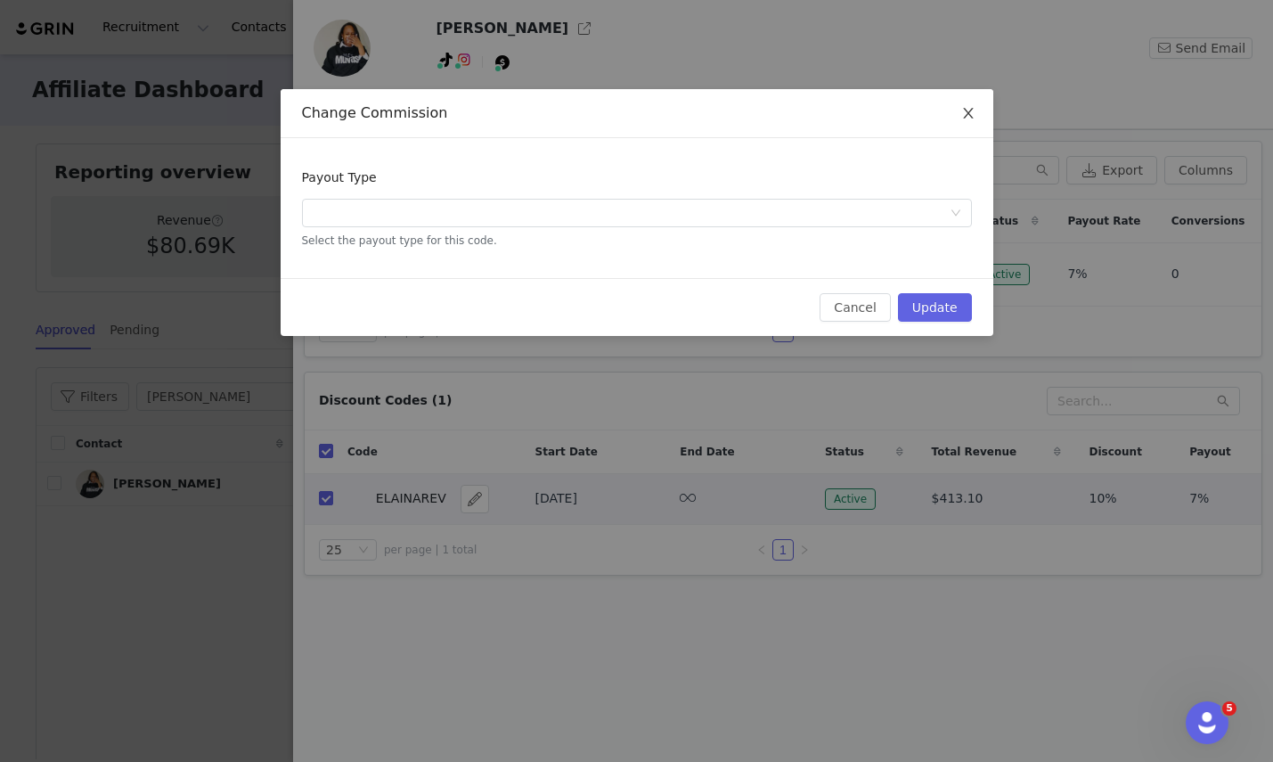
click at [971, 117] on icon "icon: close" at bounding box center [968, 113] width 14 height 14
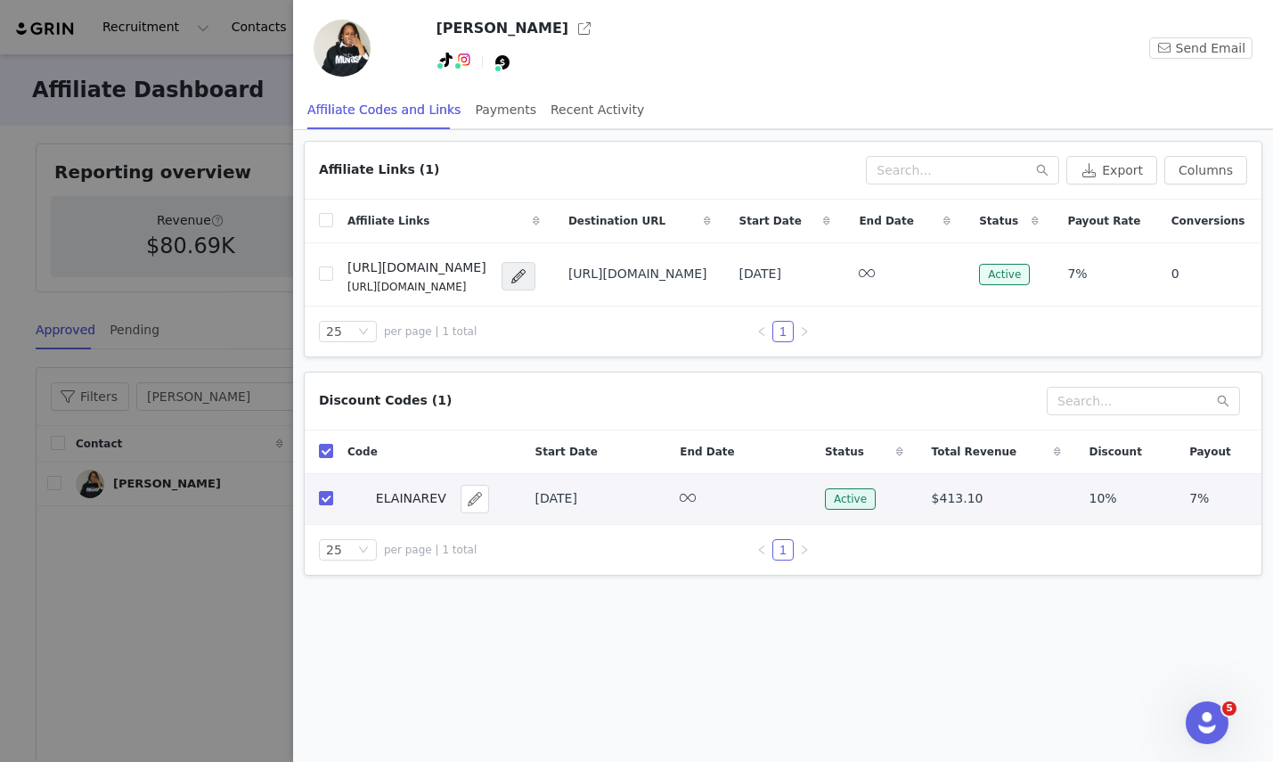
click at [328, 501] on input "checkbox" at bounding box center [326, 498] width 14 height 14
checkbox input "false"
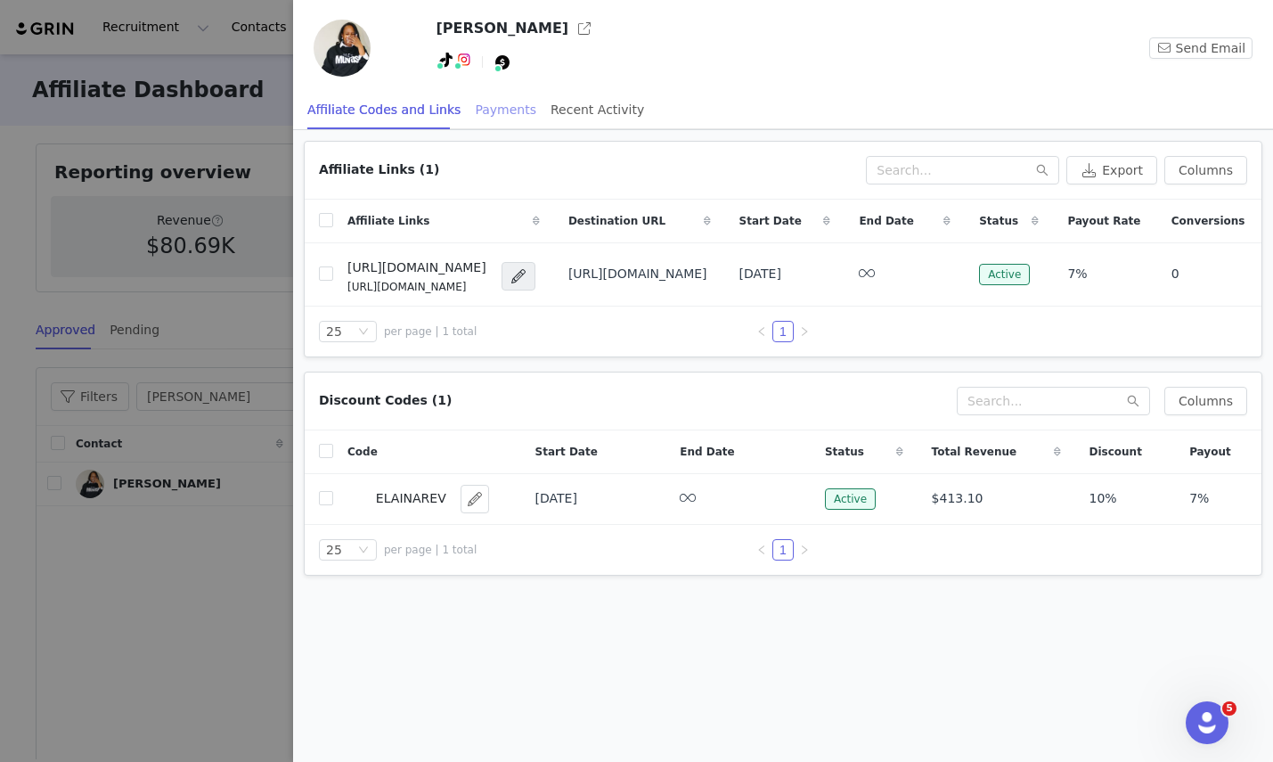
click at [494, 110] on div "Payments" at bounding box center [505, 110] width 61 height 40
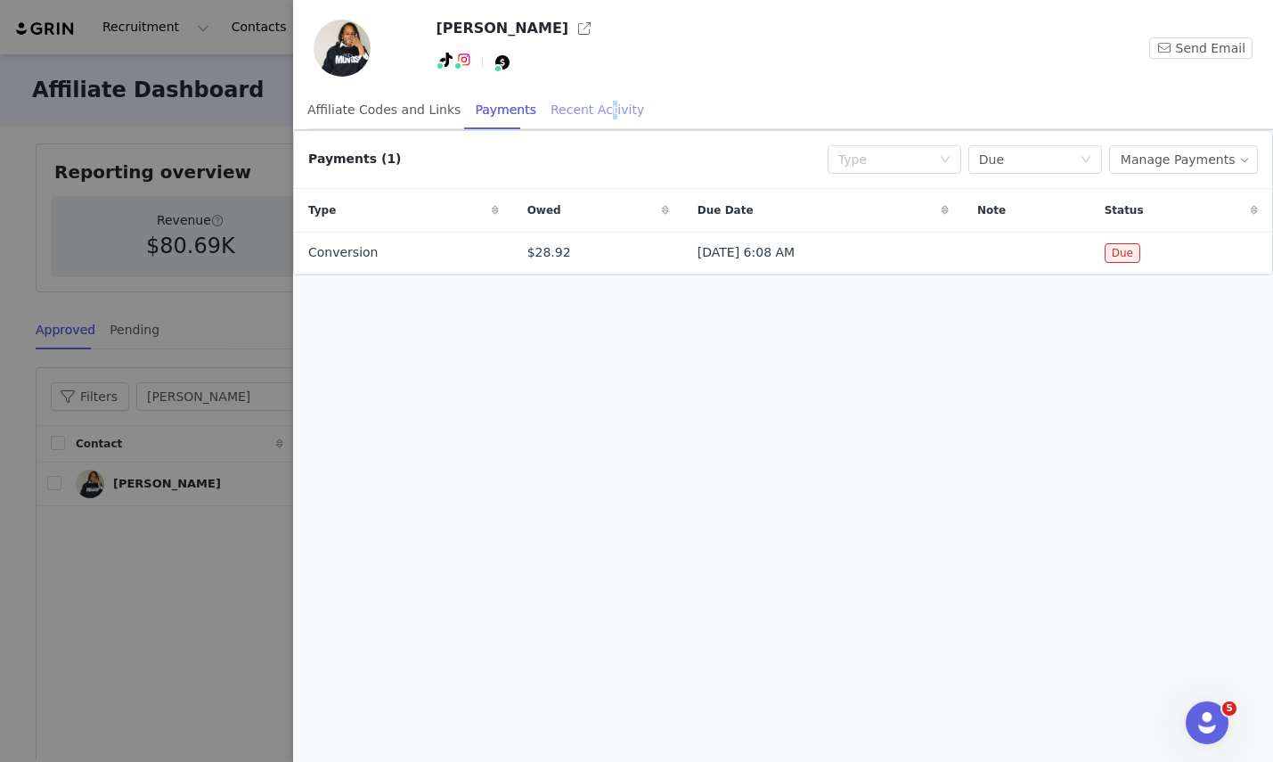
click at [589, 108] on div "Recent Activity" at bounding box center [598, 110] width 94 height 40
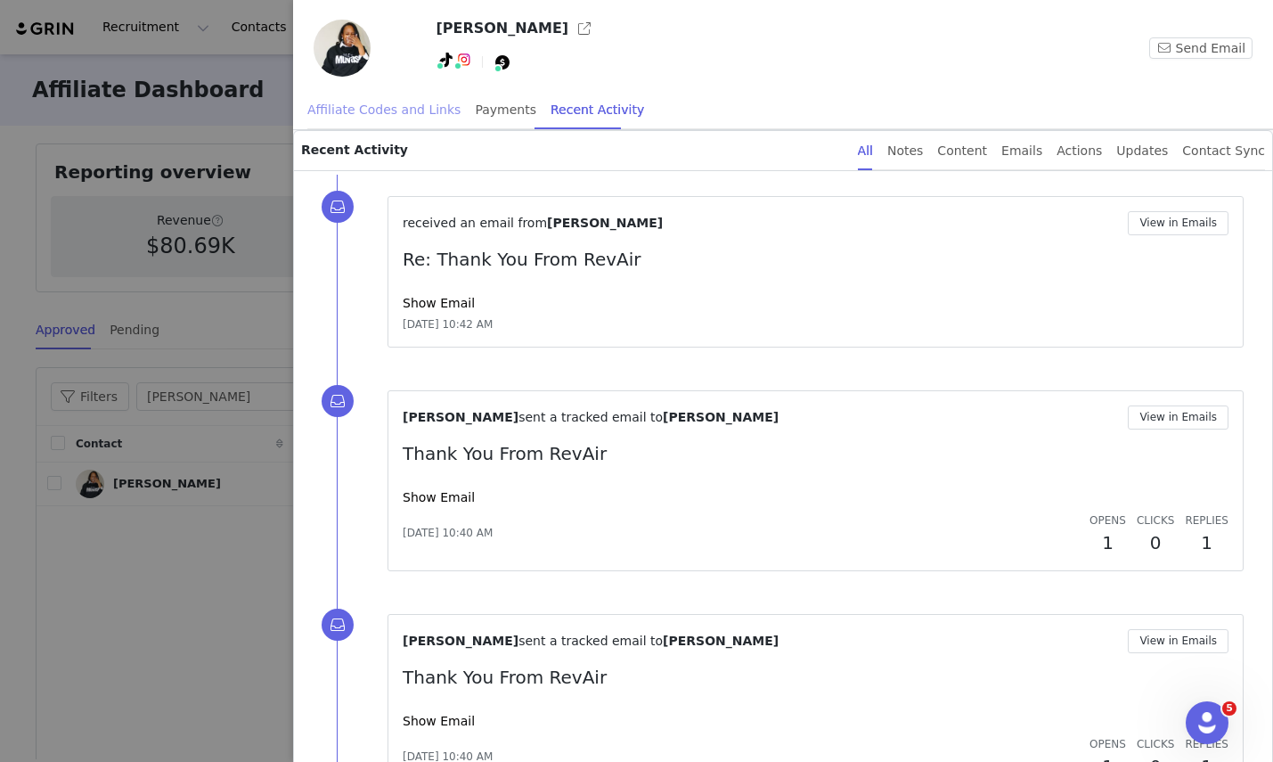
click at [374, 112] on div "Affiliate Codes and Links" at bounding box center [383, 110] width 153 height 40
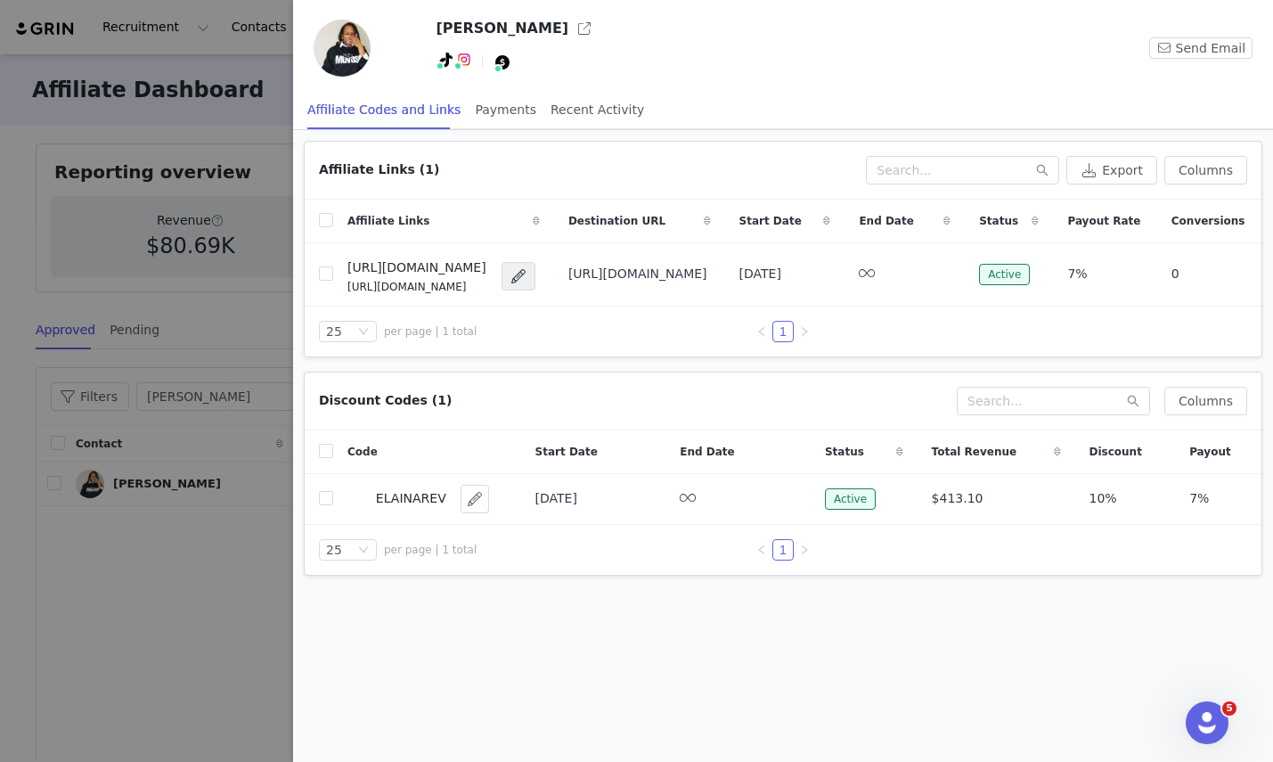
click at [153, 551] on div at bounding box center [636, 381] width 1273 height 762
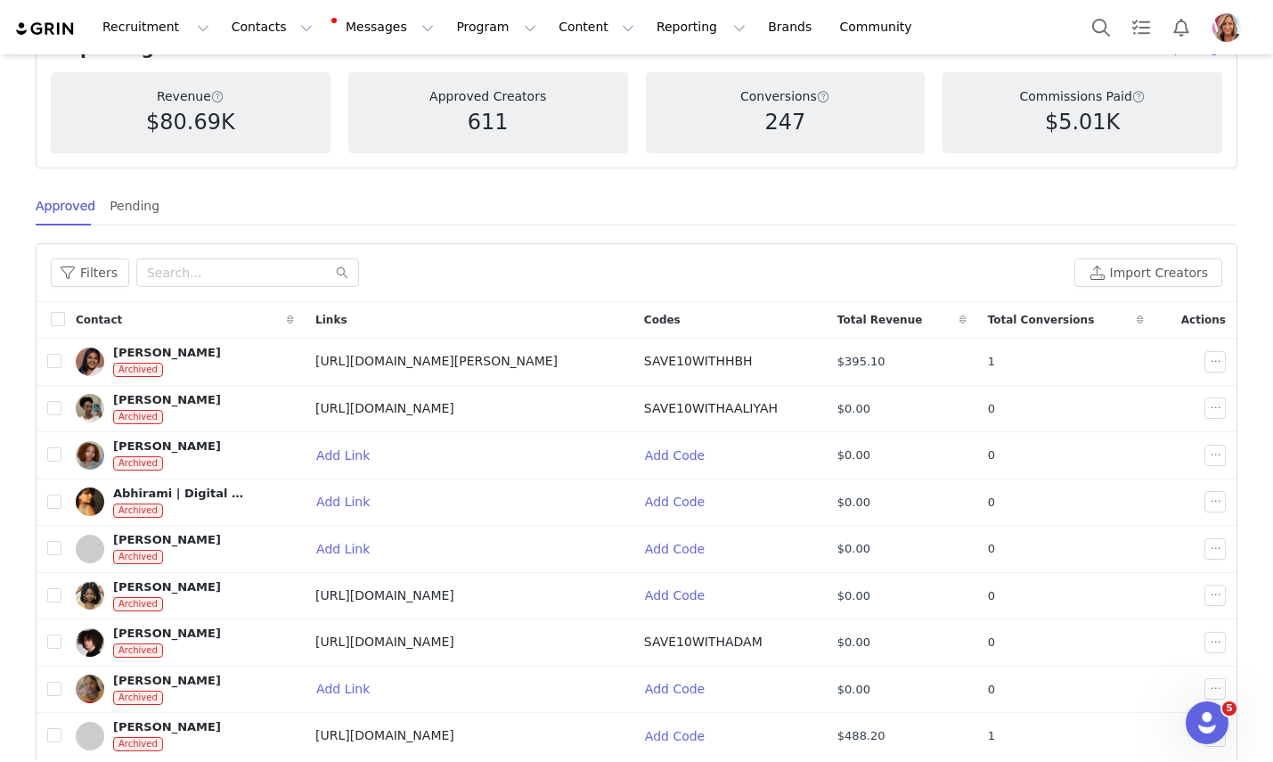
scroll to position [132, 0]
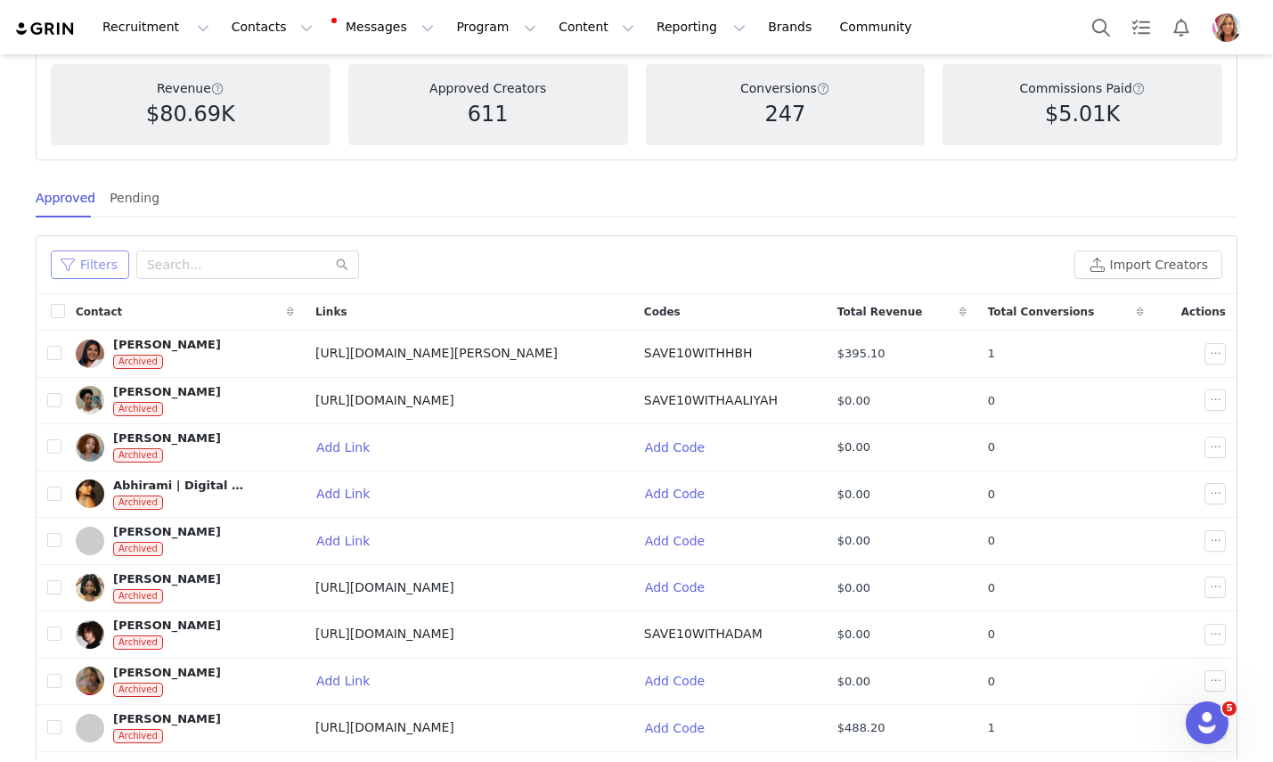
click at [95, 261] on button "Filters" at bounding box center [90, 264] width 78 height 29
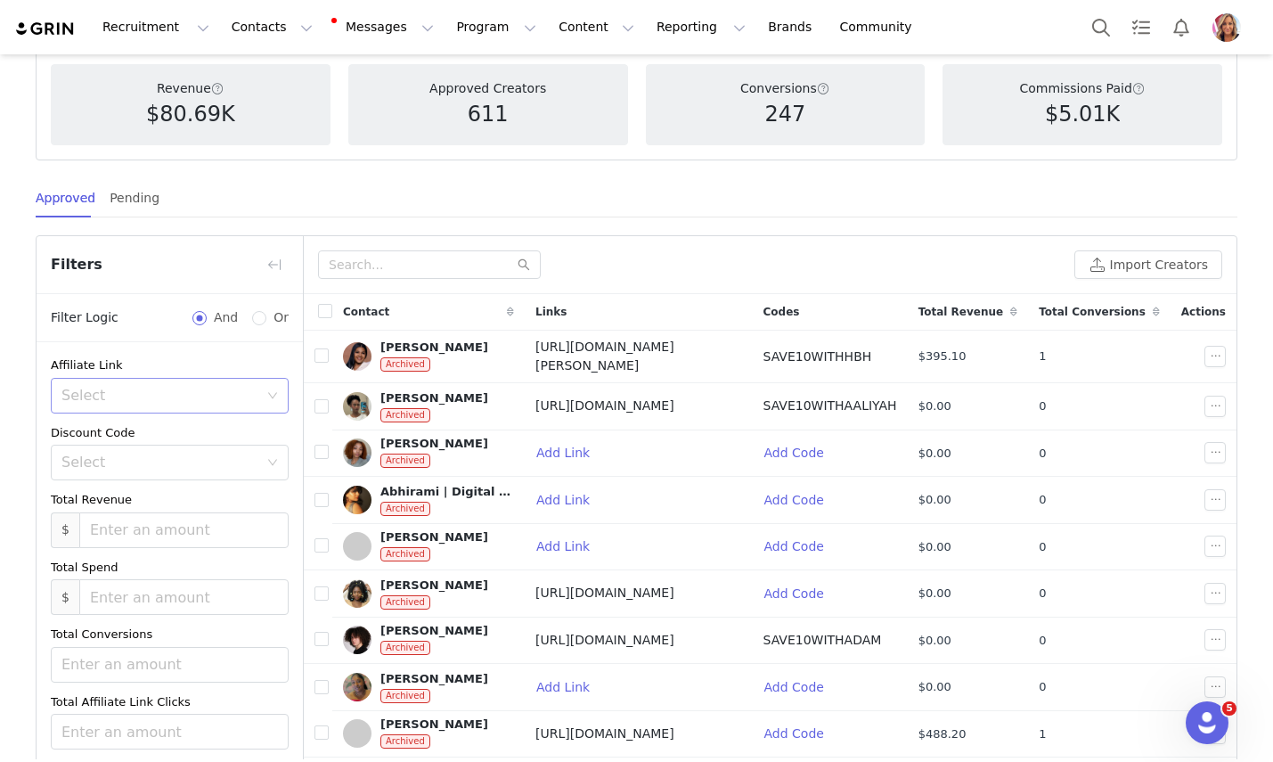
click at [140, 387] on div "Select" at bounding box center [159, 396] width 197 height 18
click at [135, 437] on li "Has affiliate links" at bounding box center [170, 435] width 238 height 29
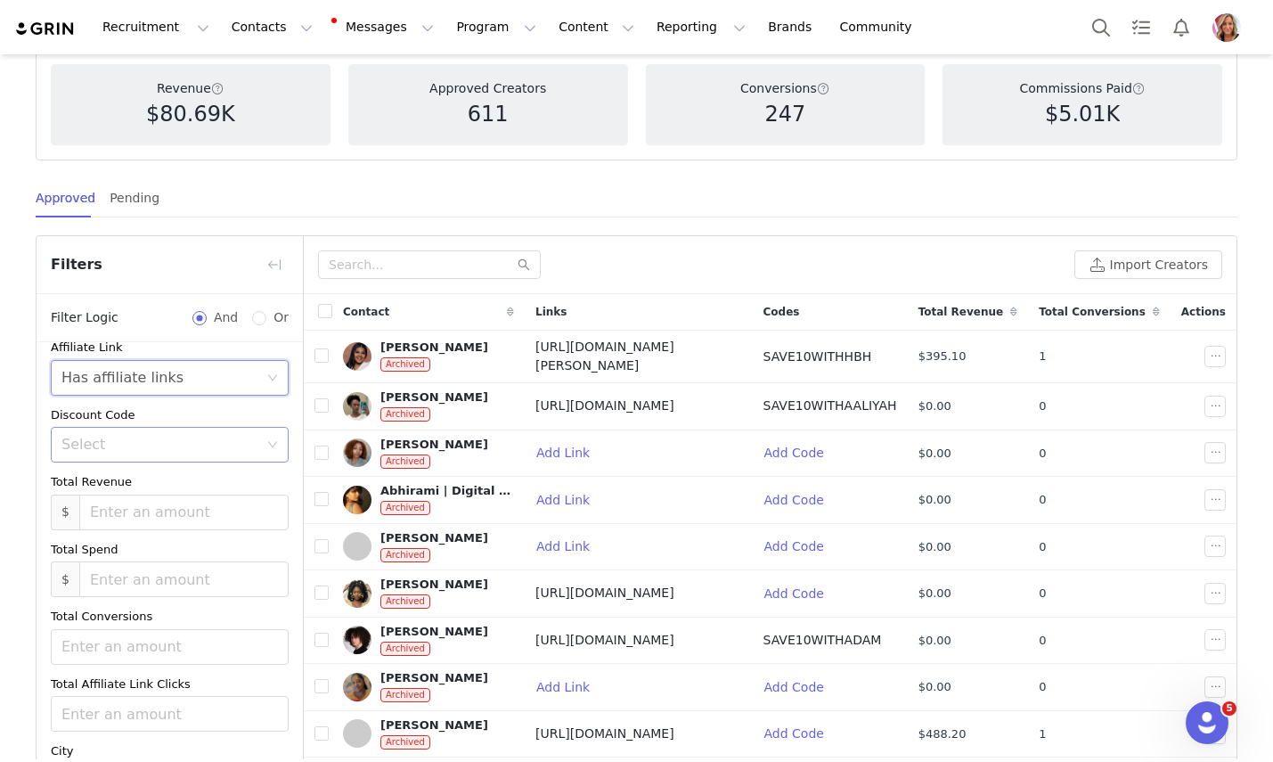
scroll to position [19, 0]
click at [188, 441] on div "Select" at bounding box center [159, 444] width 197 height 18
click at [157, 481] on li "Has codes" at bounding box center [170, 483] width 238 height 29
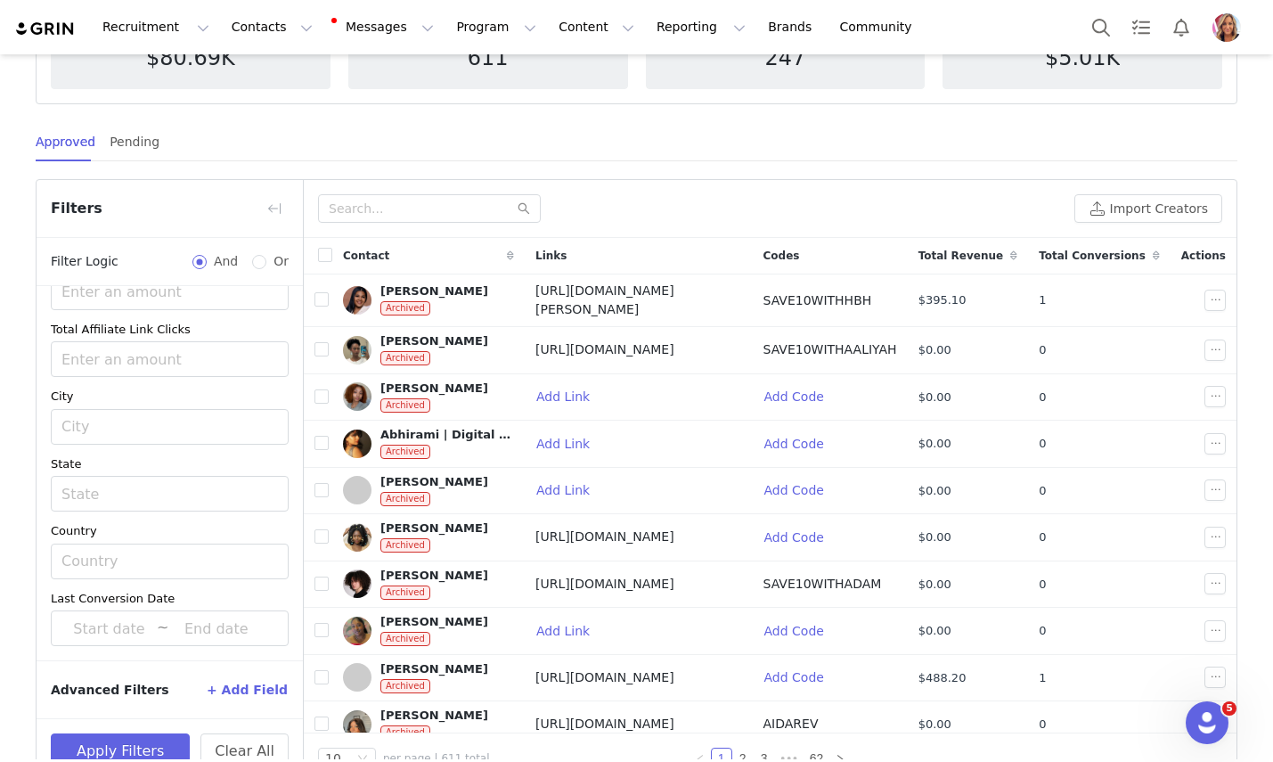
scroll to position [213, 0]
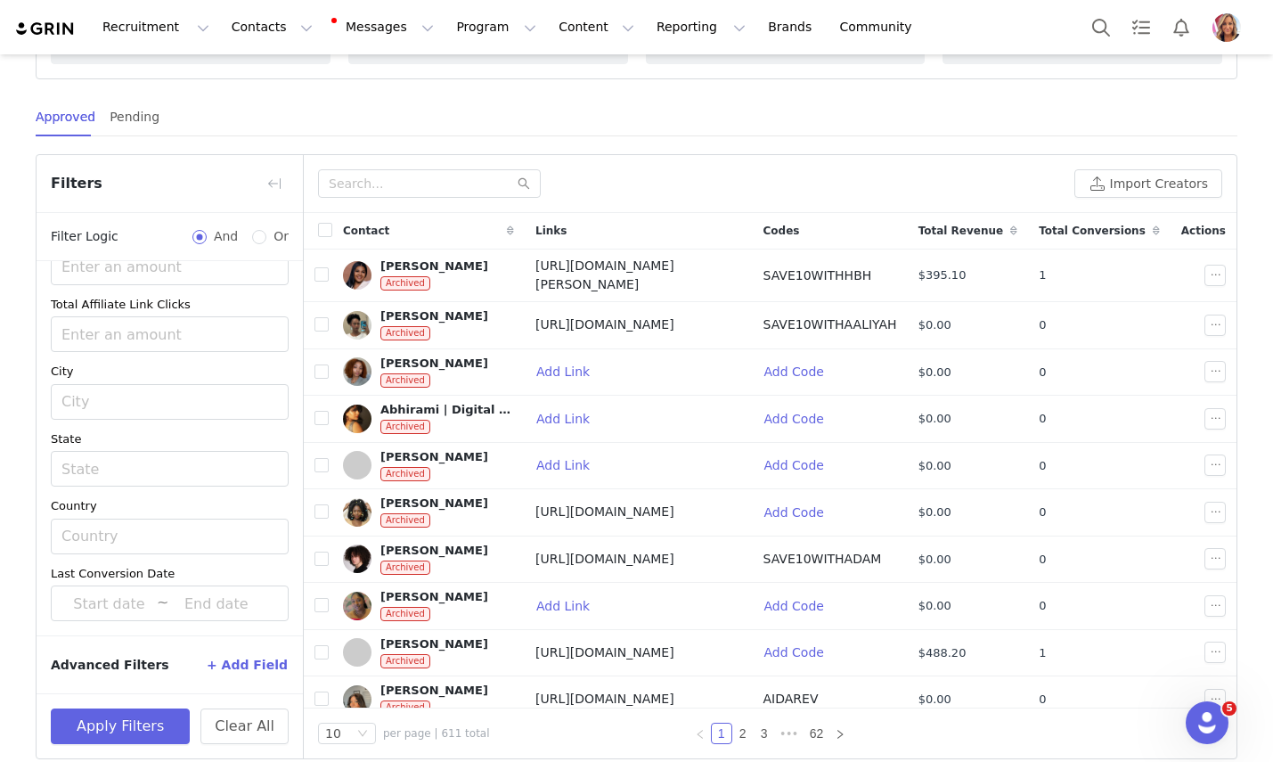
click at [247, 662] on button "+ Add Field" at bounding box center [247, 664] width 83 height 29
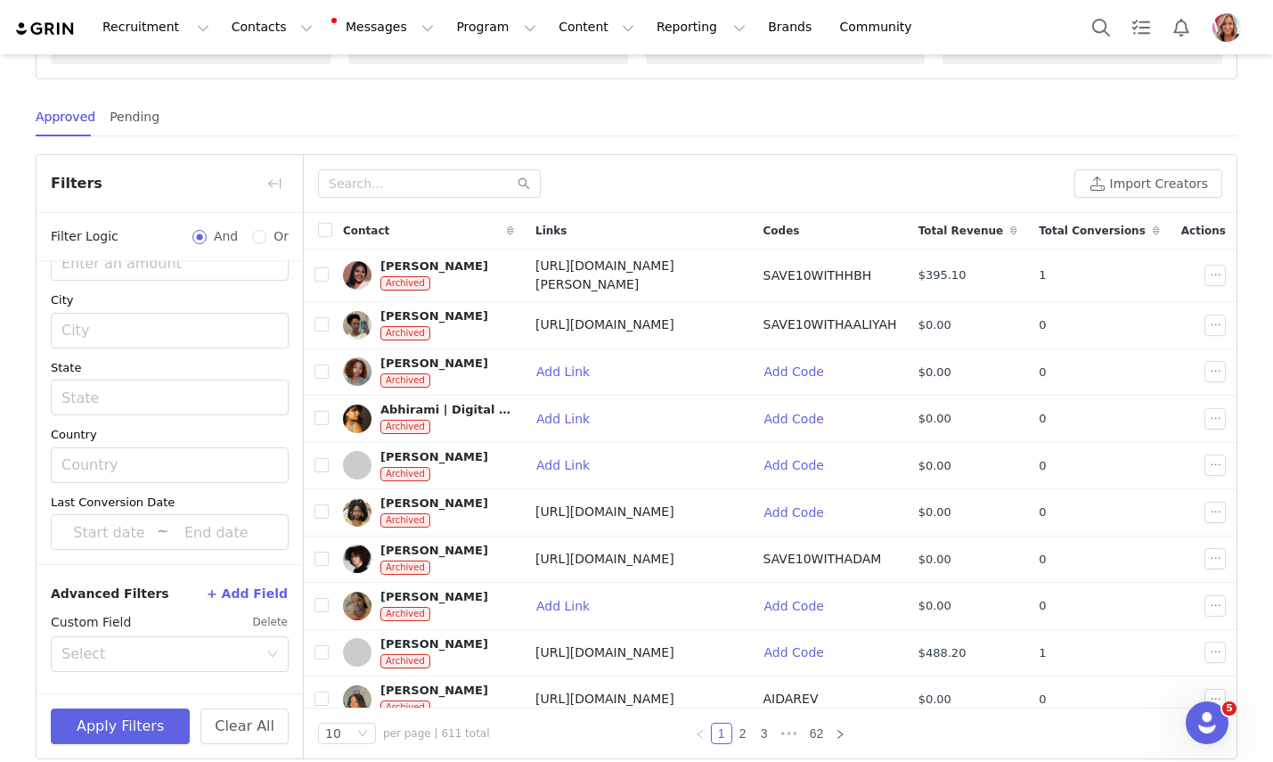
click at [246, 662] on div "Select" at bounding box center [159, 654] width 197 height 18
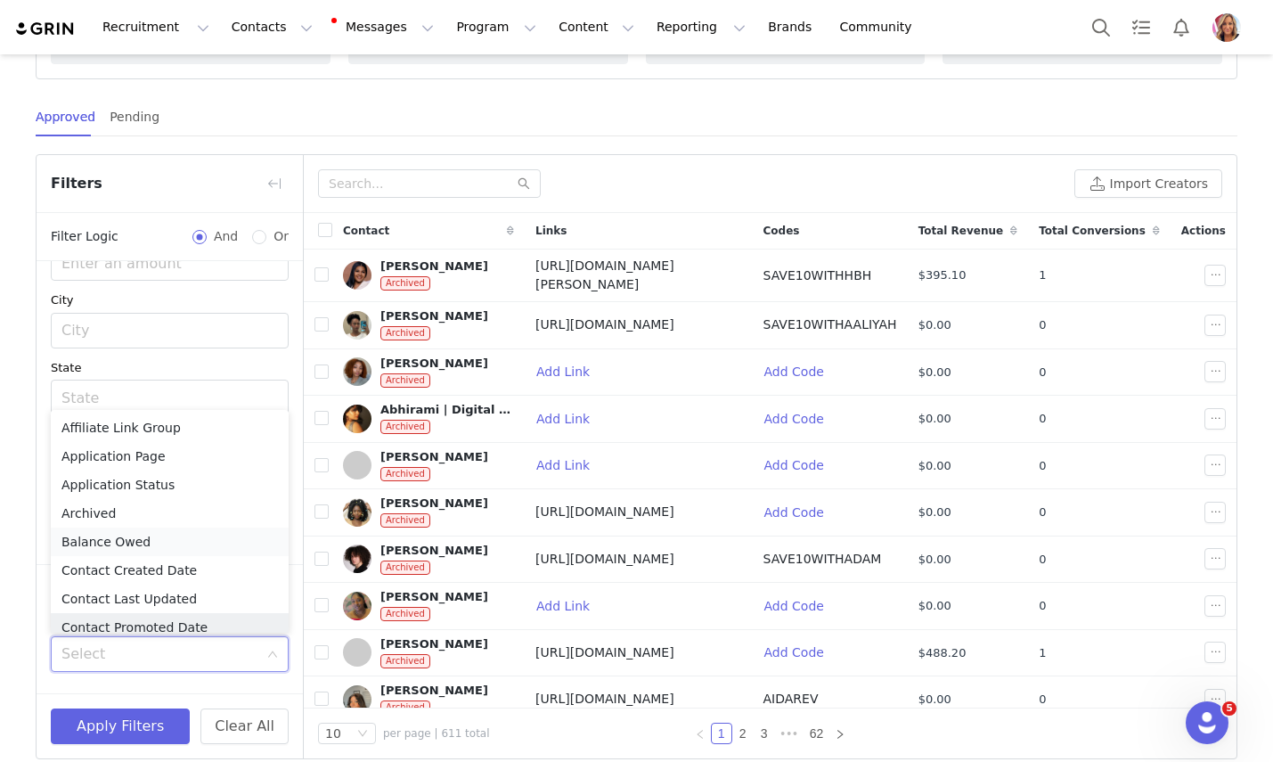
scroll to position [0, 0]
click at [163, 458] on li "Affiliate Link Group" at bounding box center [170, 456] width 238 height 29
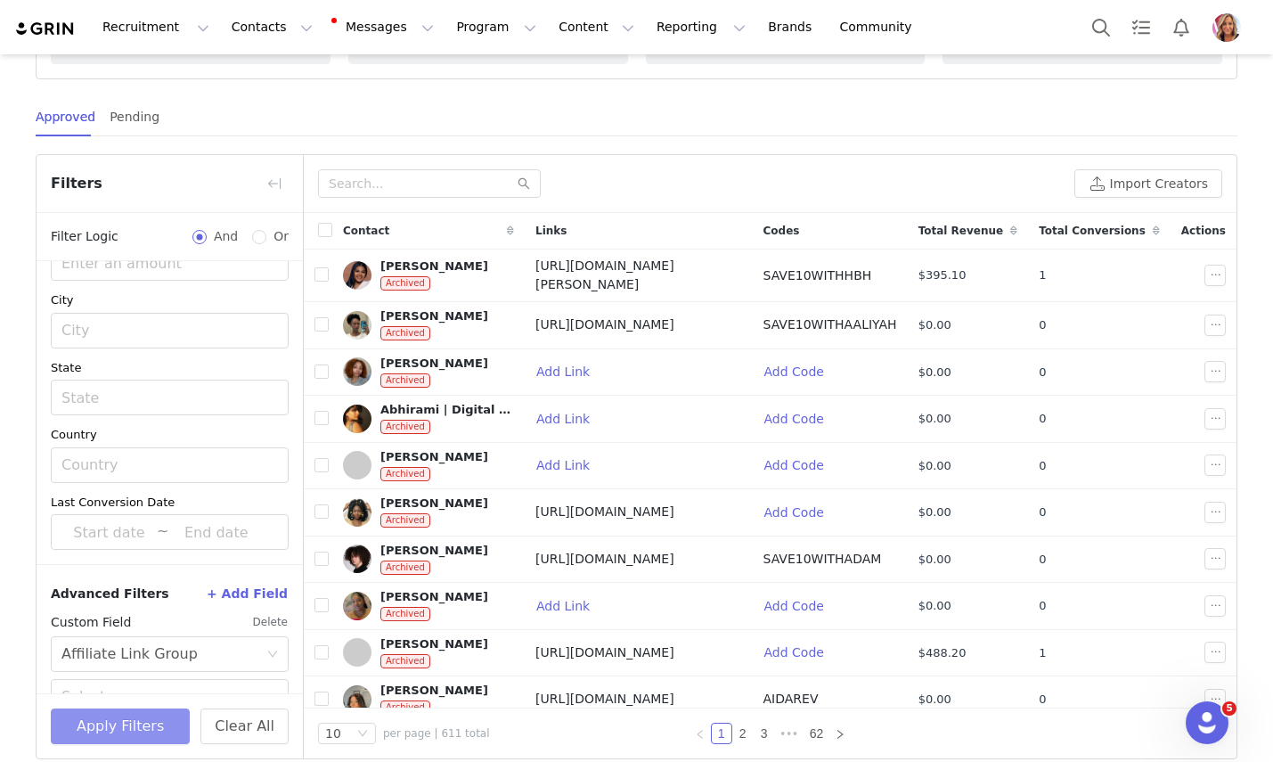
click at [141, 726] on button "Apply Filters" at bounding box center [120, 726] width 139 height 36
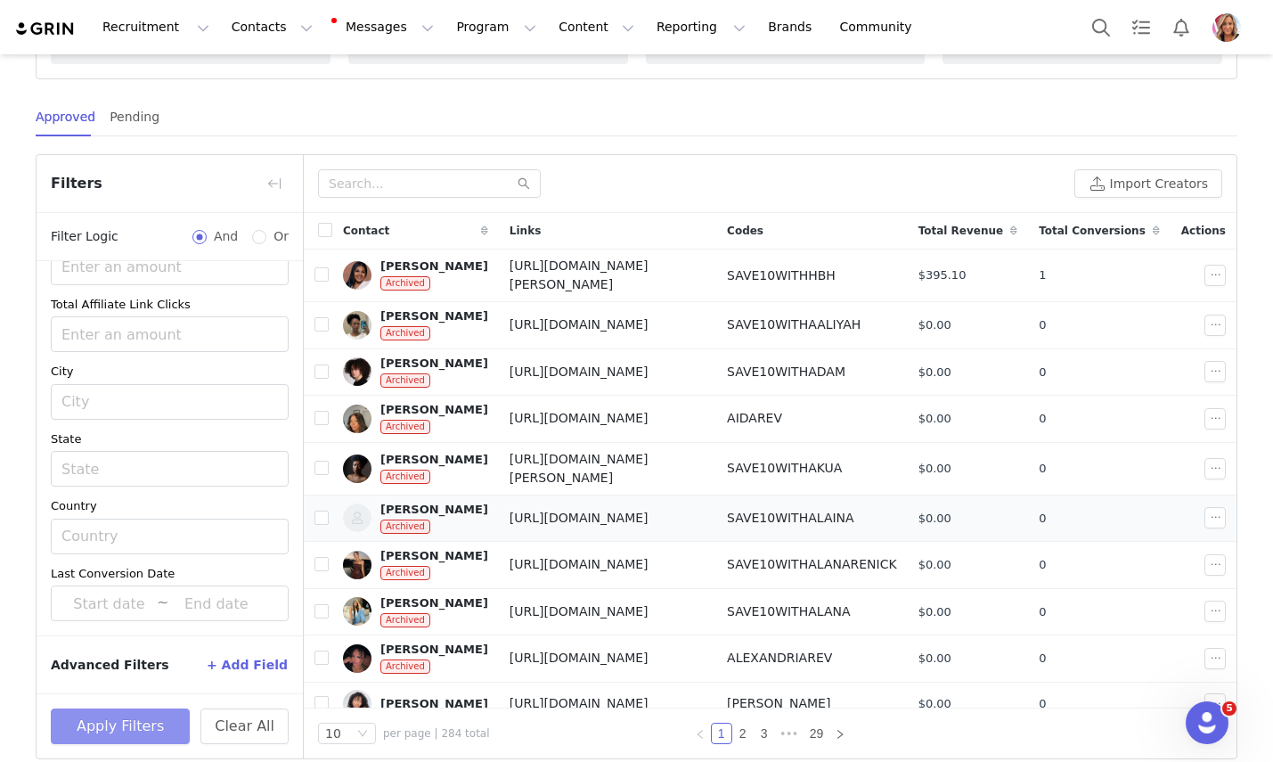
scroll to position [5, 0]
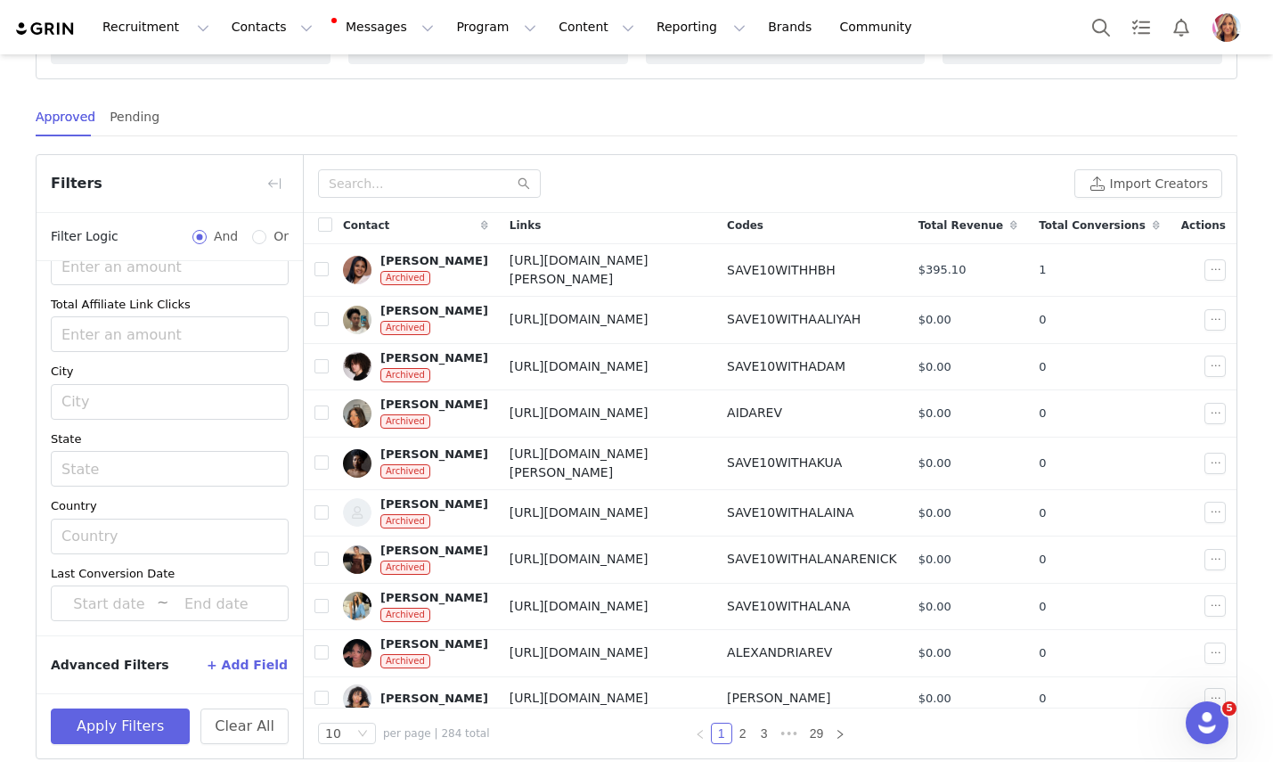
click at [262, 666] on button "+ Add Field" at bounding box center [247, 664] width 83 height 29
click at [262, 662] on button "+ Add Field" at bounding box center [247, 664] width 83 height 29
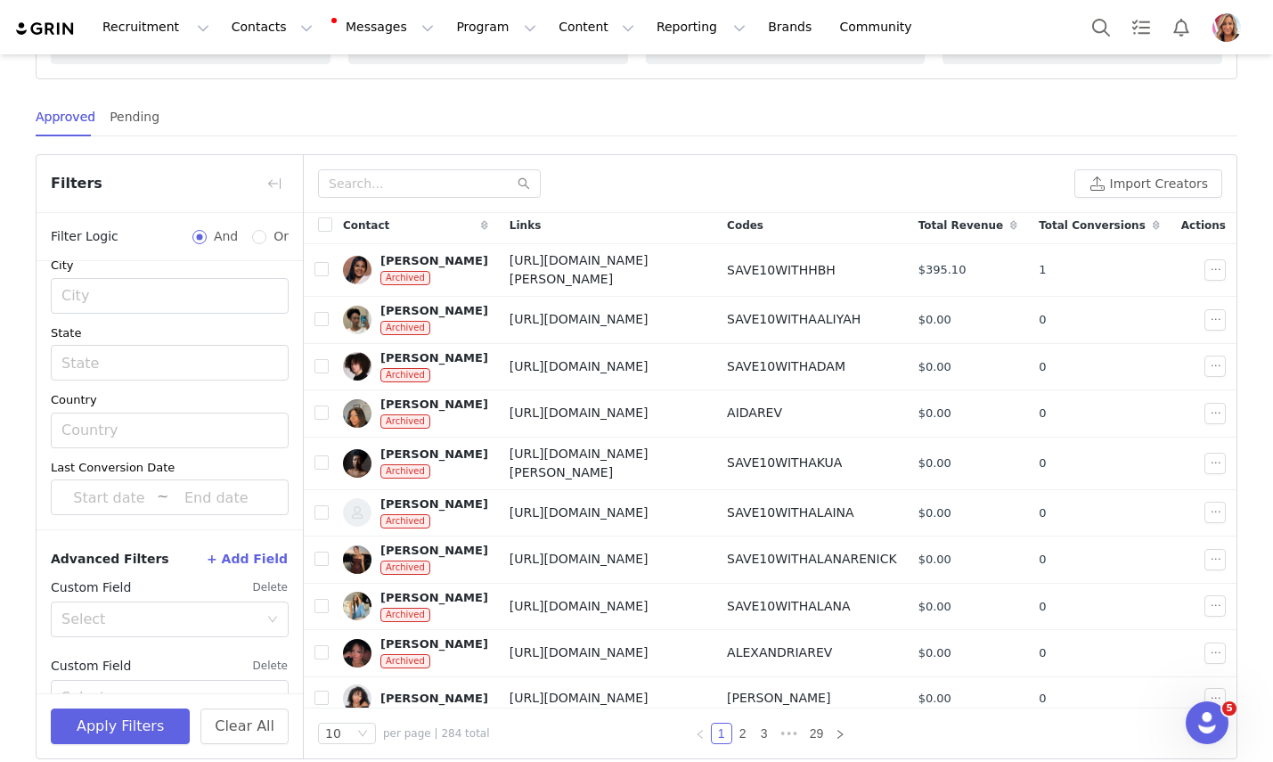
scroll to position [466, 0]
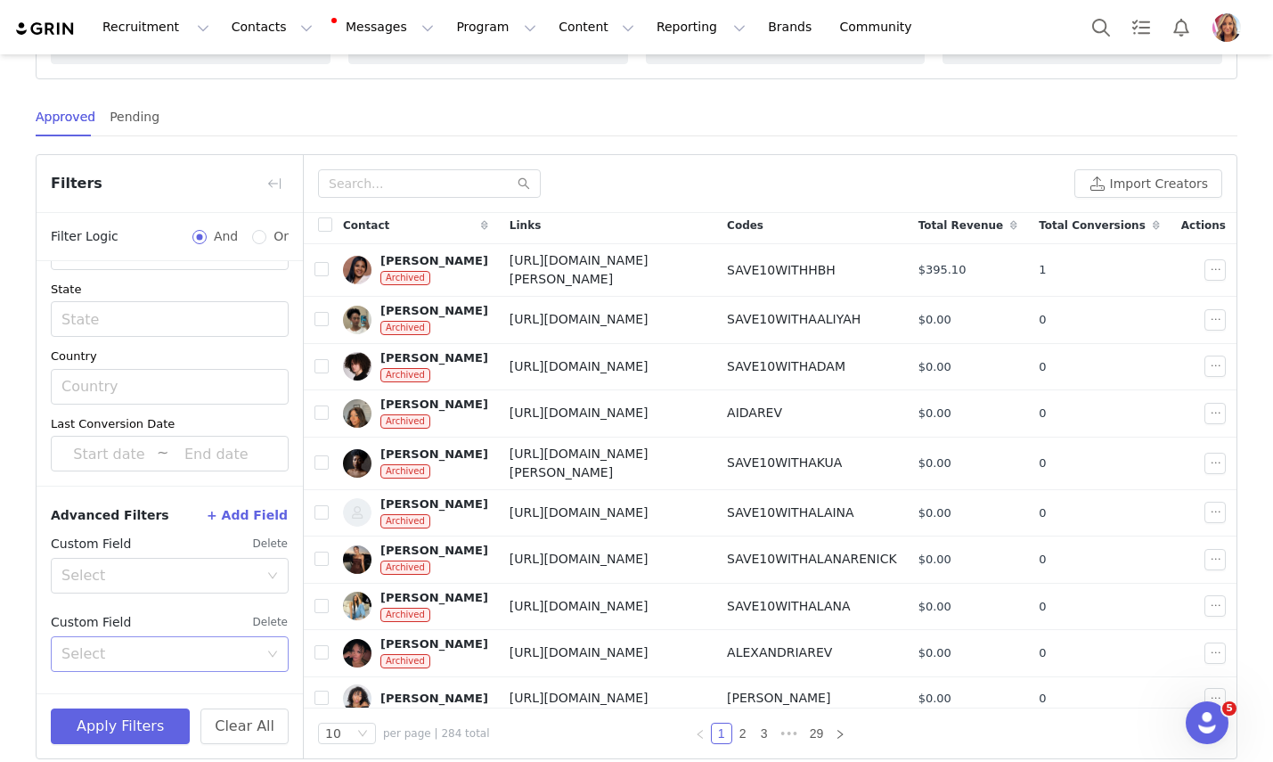
click at [269, 652] on icon "icon: down" at bounding box center [272, 654] width 11 height 11
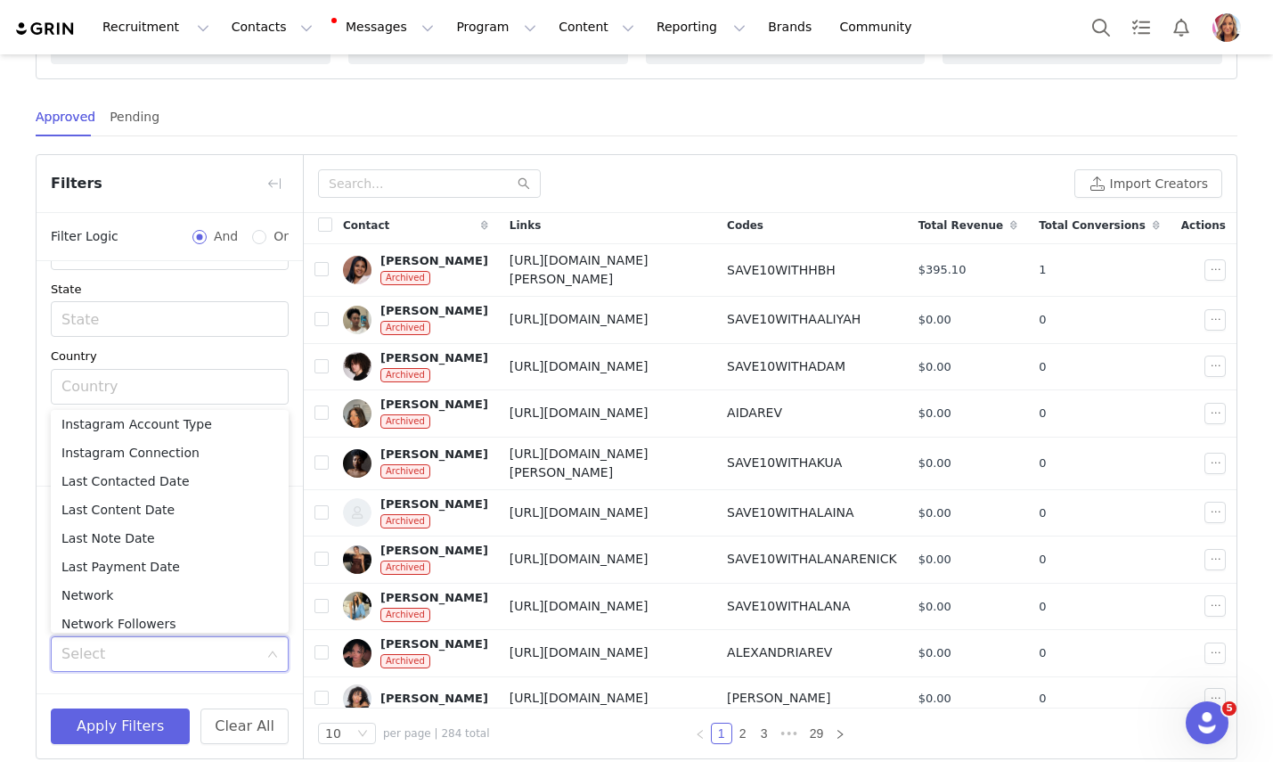
click at [538, 75] on article "Reporting overview View Affiliate Reporting Revenue $80.69K Approved Creators 6…" at bounding box center [637, 5] width 1202 height 149
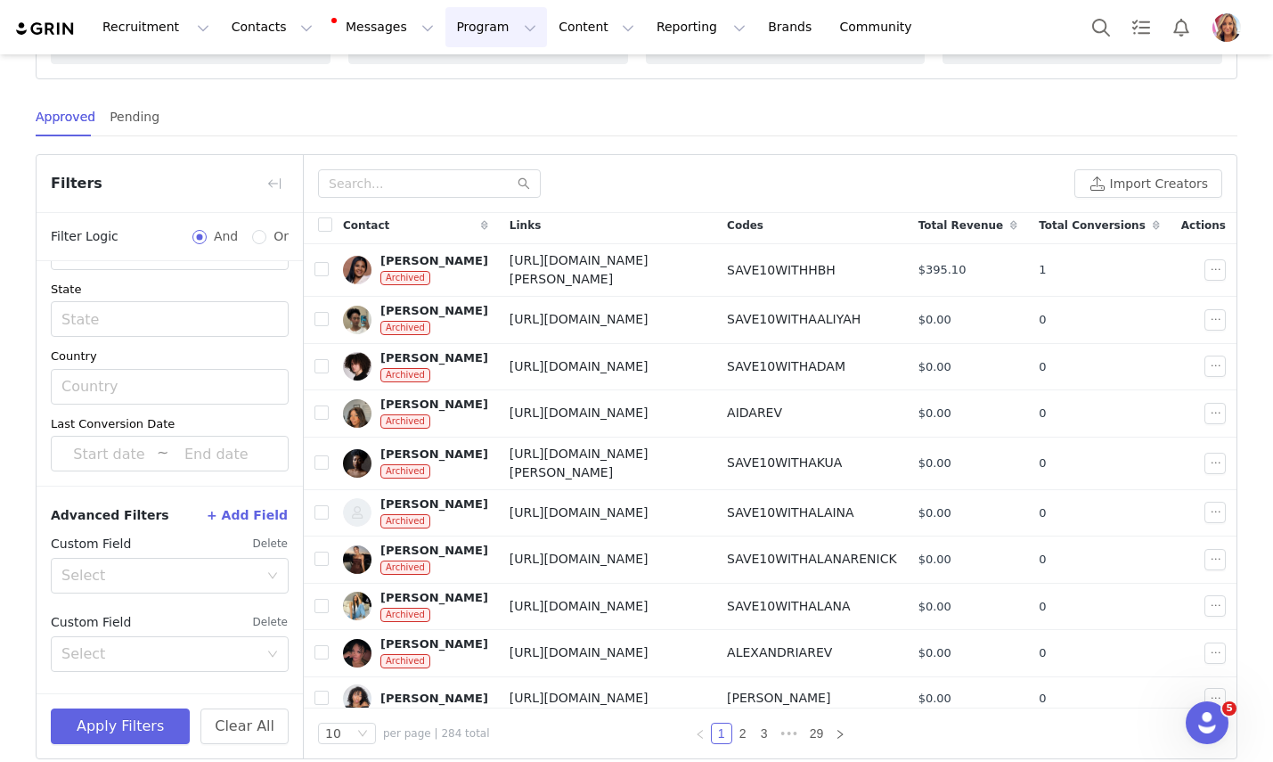
click at [468, 29] on button "Program Program" at bounding box center [496, 27] width 102 height 40
click at [461, 172] on p "Affiliates" at bounding box center [459, 177] width 54 height 19
click at [478, 23] on button "Program Program" at bounding box center [496, 27] width 102 height 40
click at [453, 179] on p "Affiliates" at bounding box center [459, 177] width 54 height 19
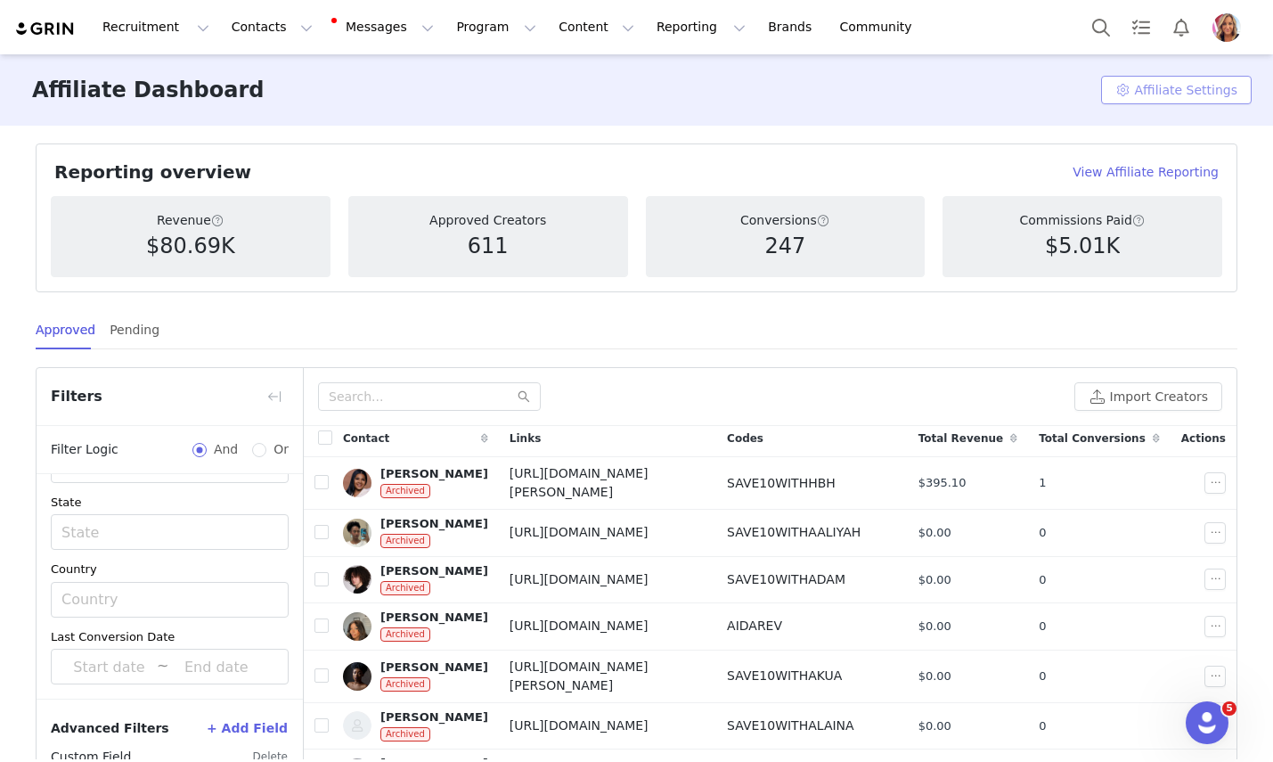
click at [1171, 89] on button "Affiliate Settings" at bounding box center [1176, 90] width 151 height 29
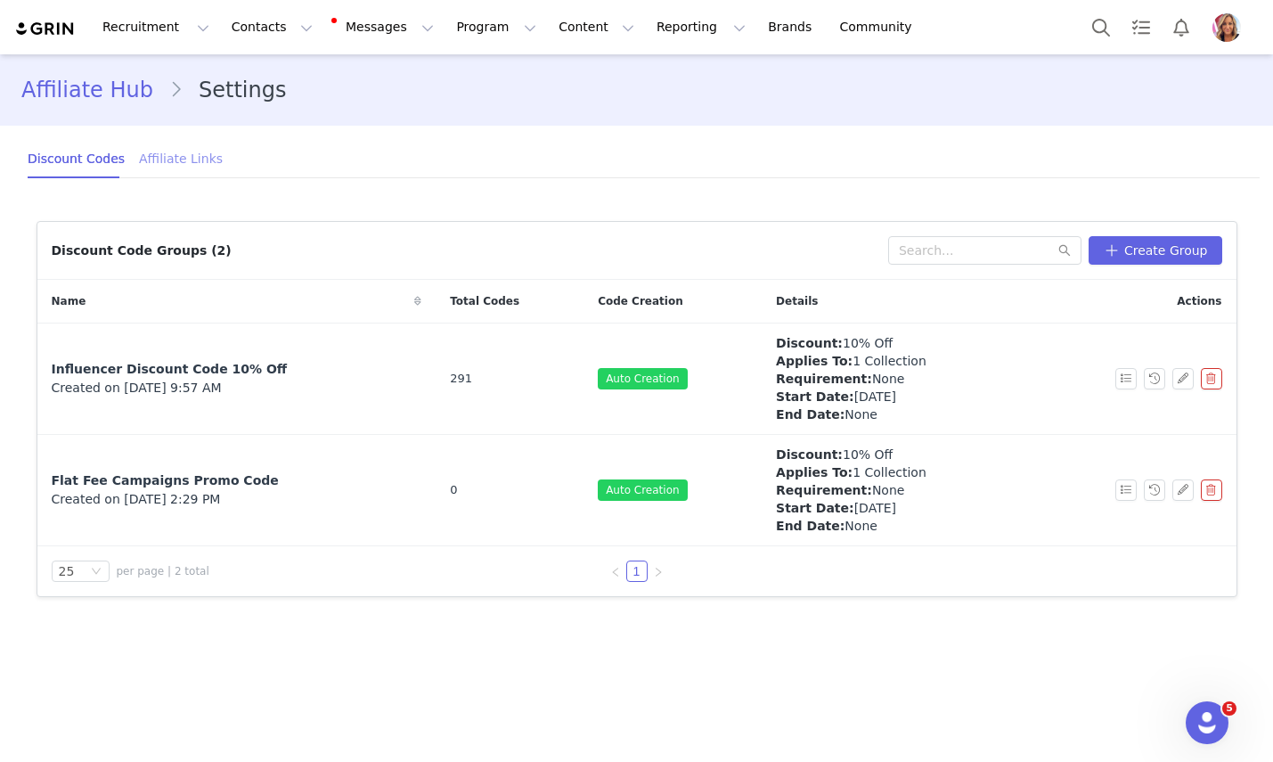
click at [163, 156] on div "Affiliate Links" at bounding box center [181, 159] width 84 height 40
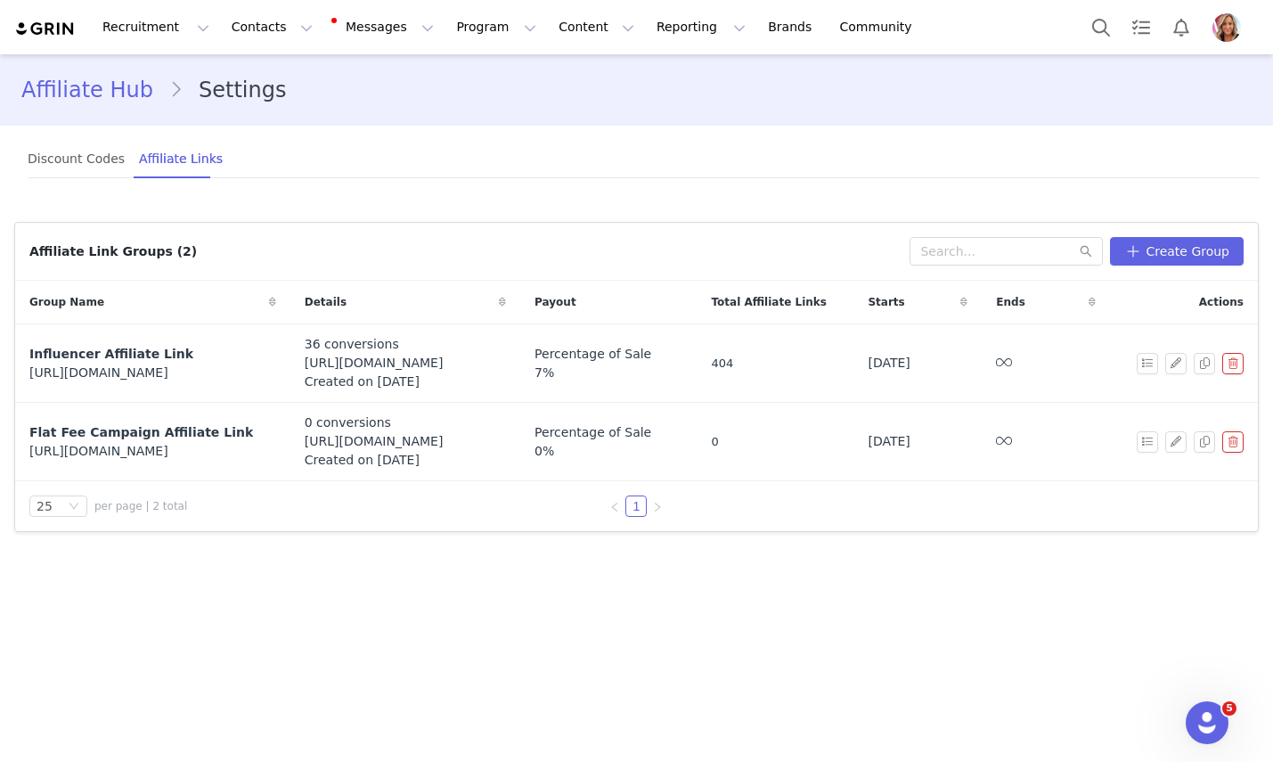
click at [89, 87] on link "Affiliate Hub" at bounding box center [95, 90] width 148 height 32
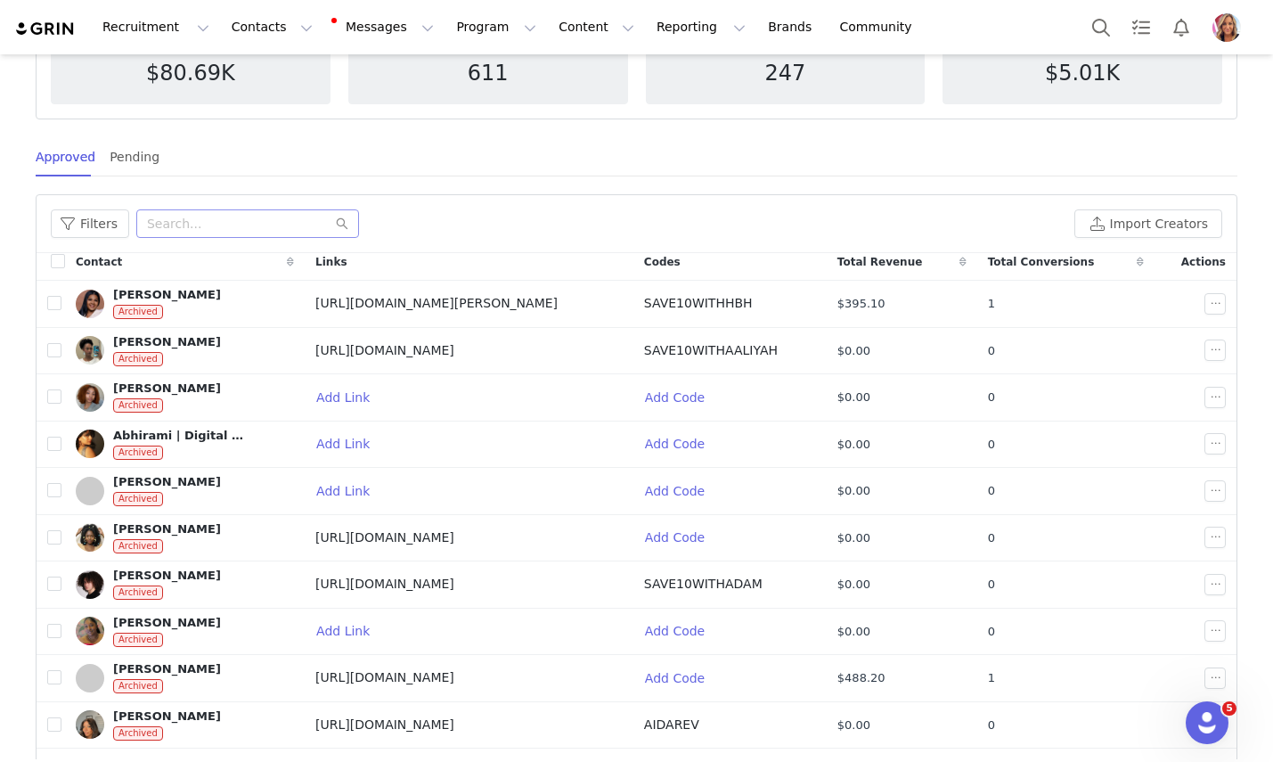
scroll to position [213, 0]
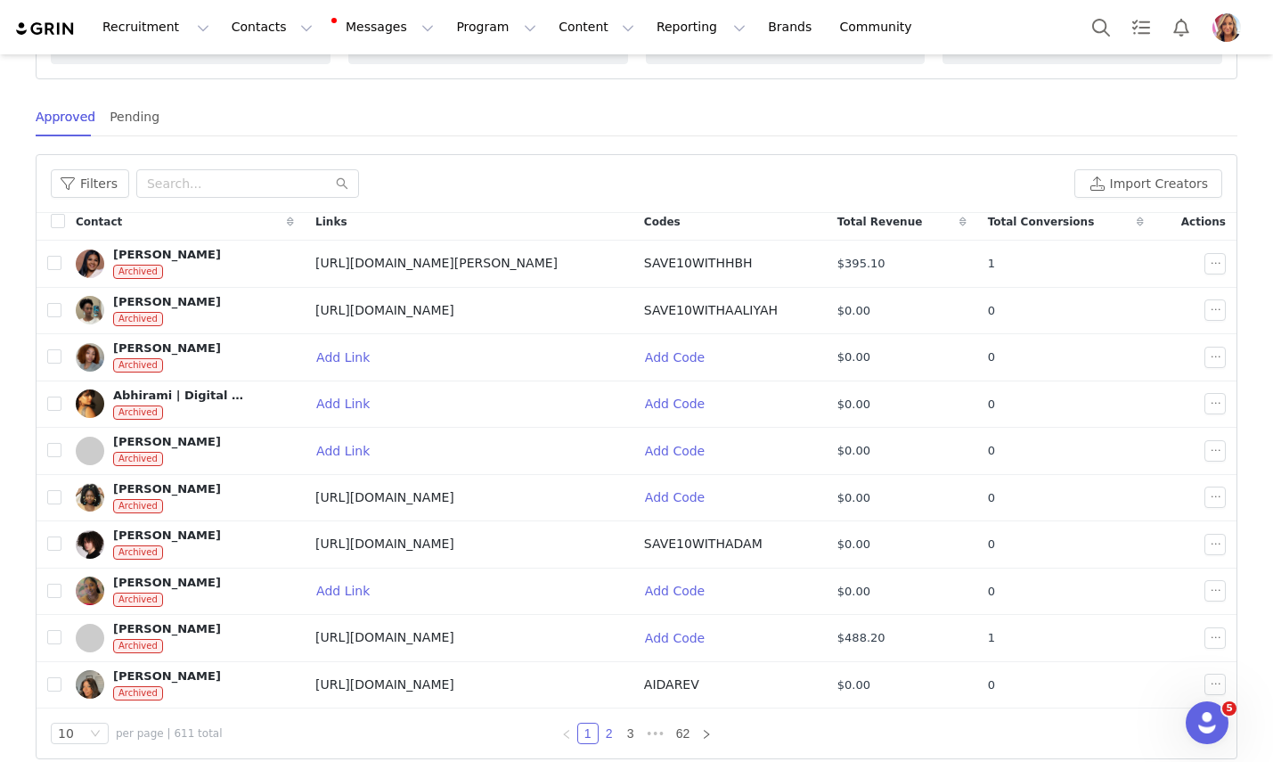
click at [610, 731] on link "2" at bounding box center [610, 733] width 20 height 20
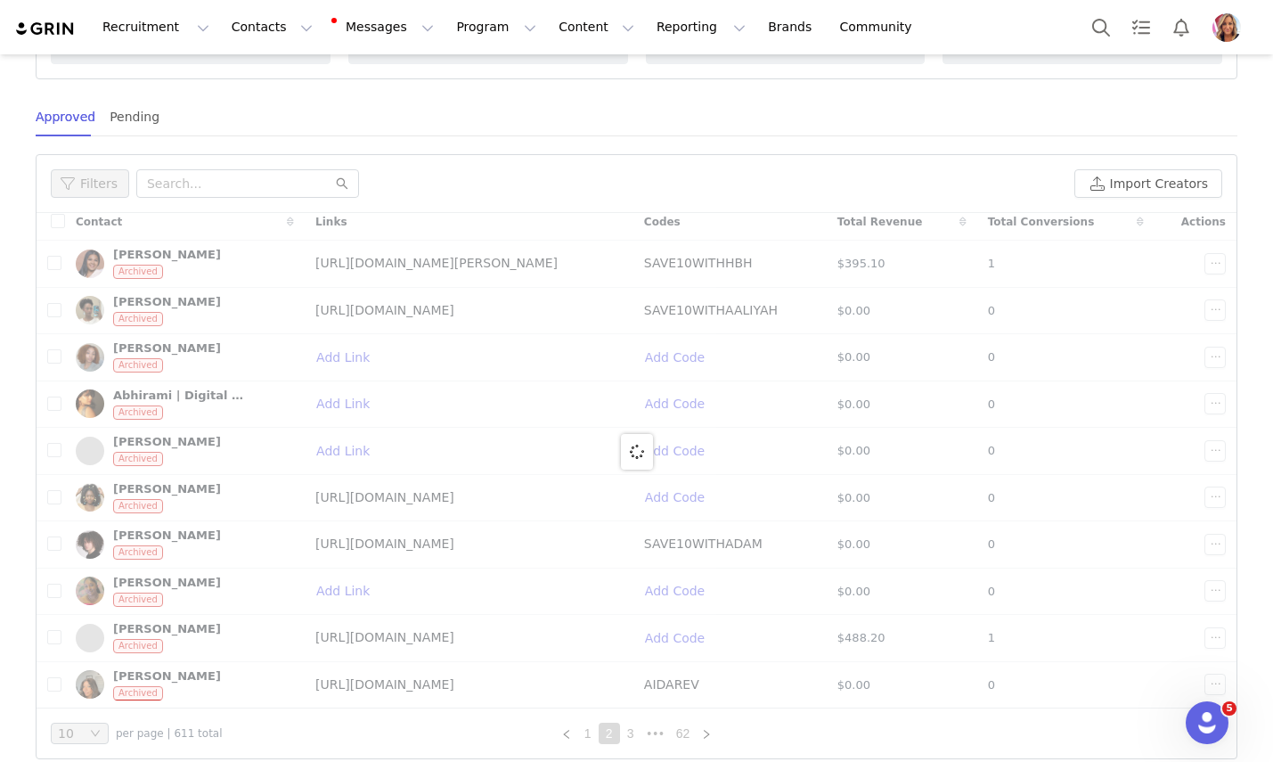
scroll to position [0, 0]
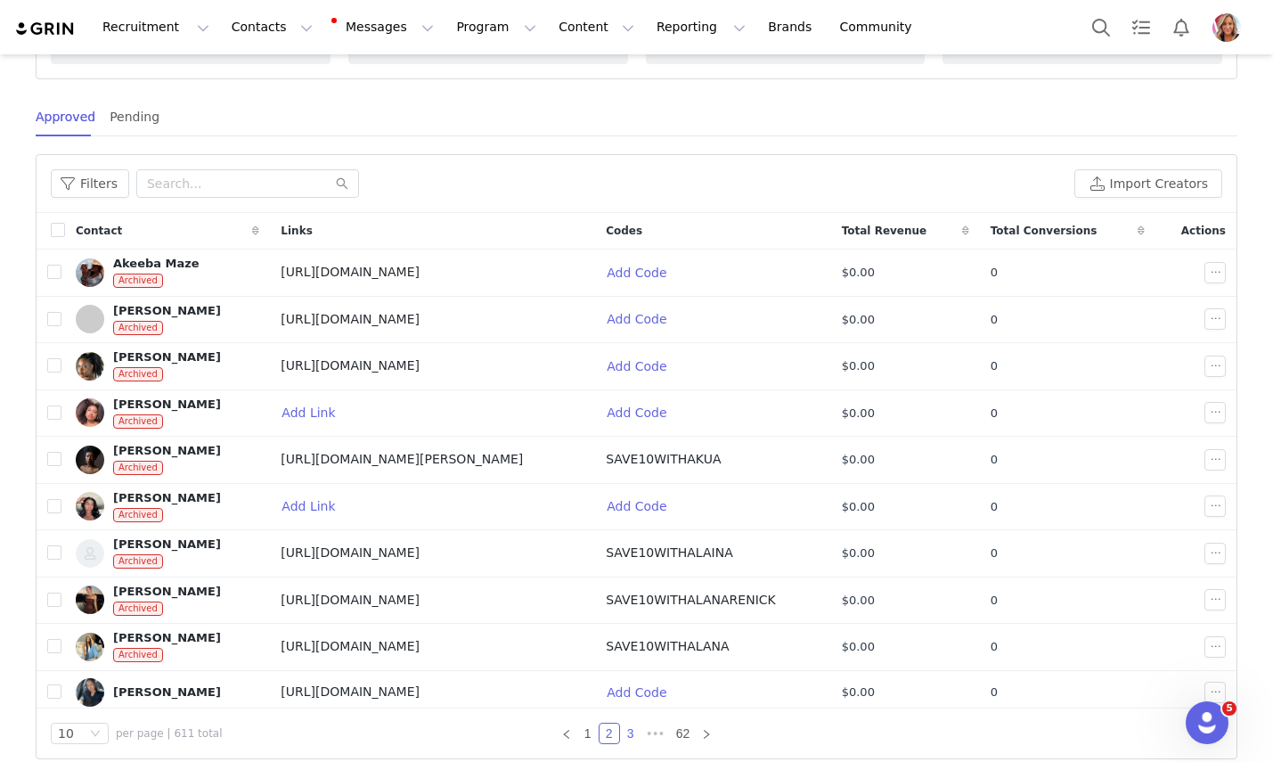
click at [633, 732] on link "3" at bounding box center [631, 733] width 20 height 20
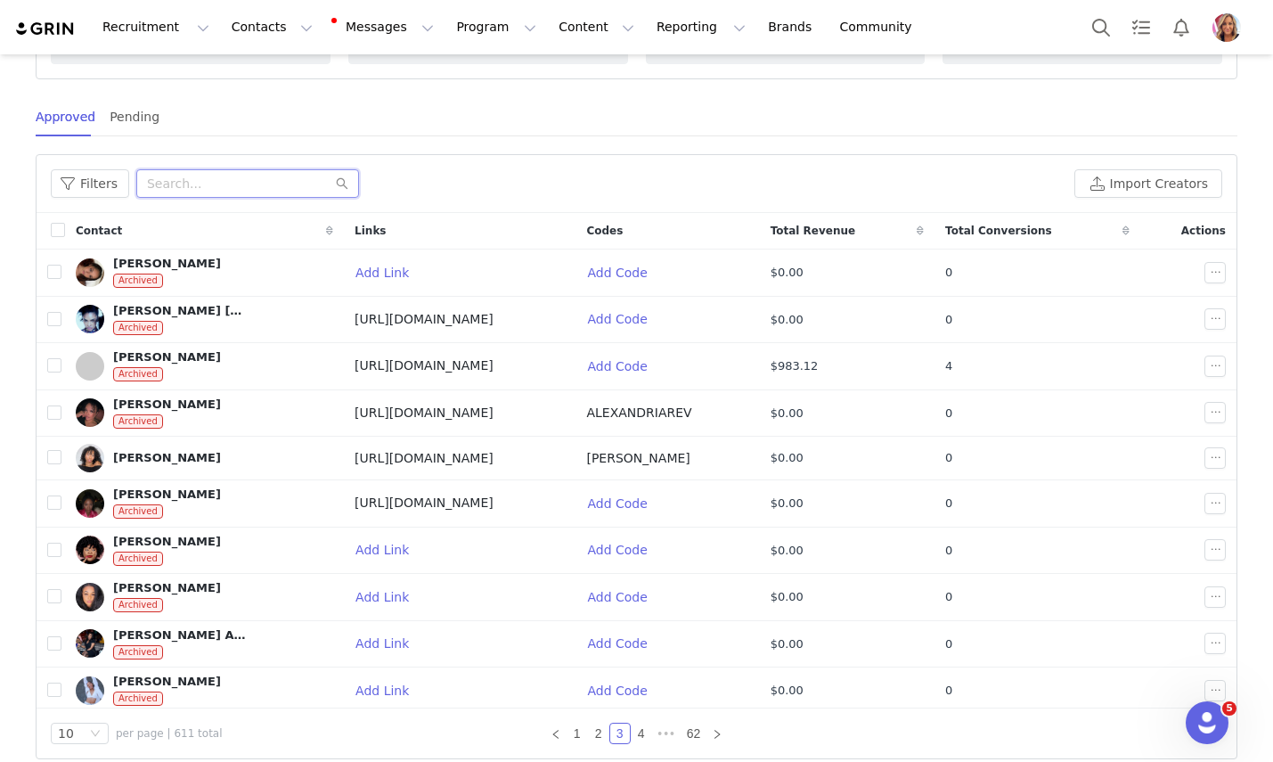
click at [244, 184] on input "text" at bounding box center [247, 183] width 223 height 29
click at [97, 183] on button "Filters" at bounding box center [90, 183] width 78 height 29
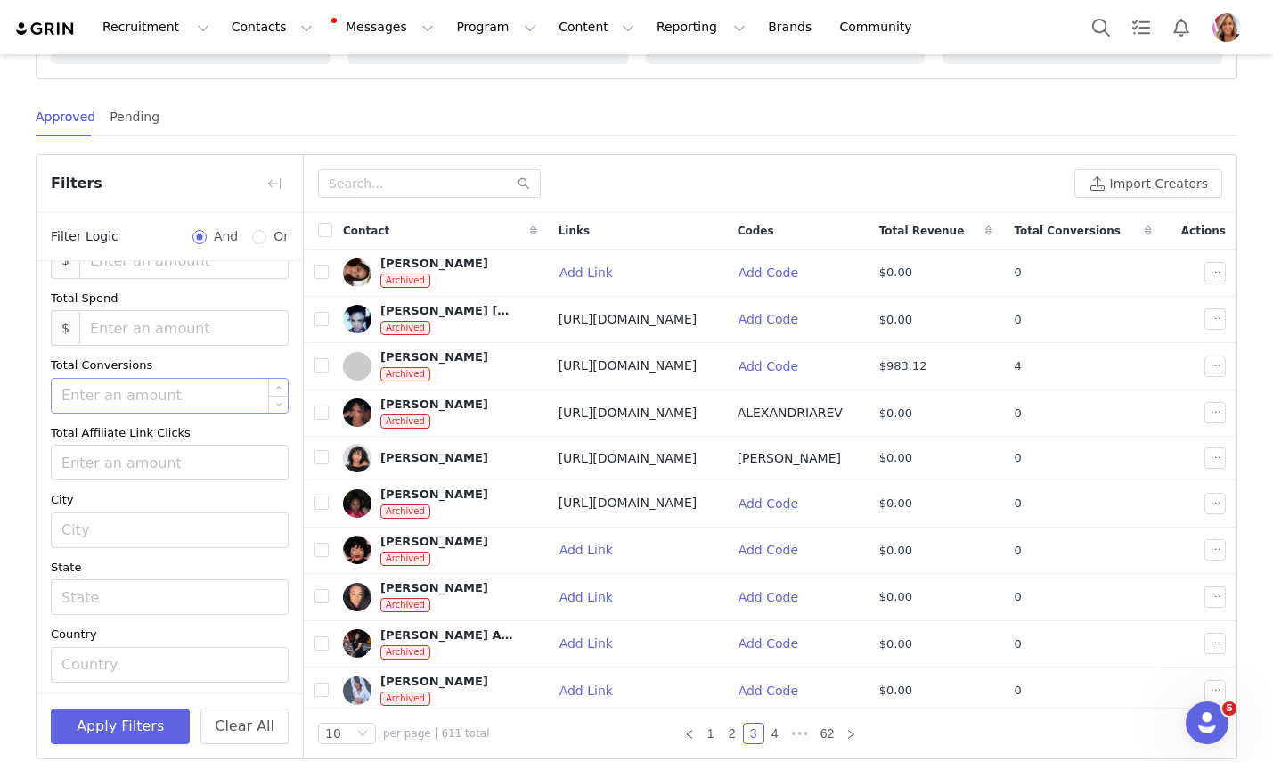
scroll to position [316, 0]
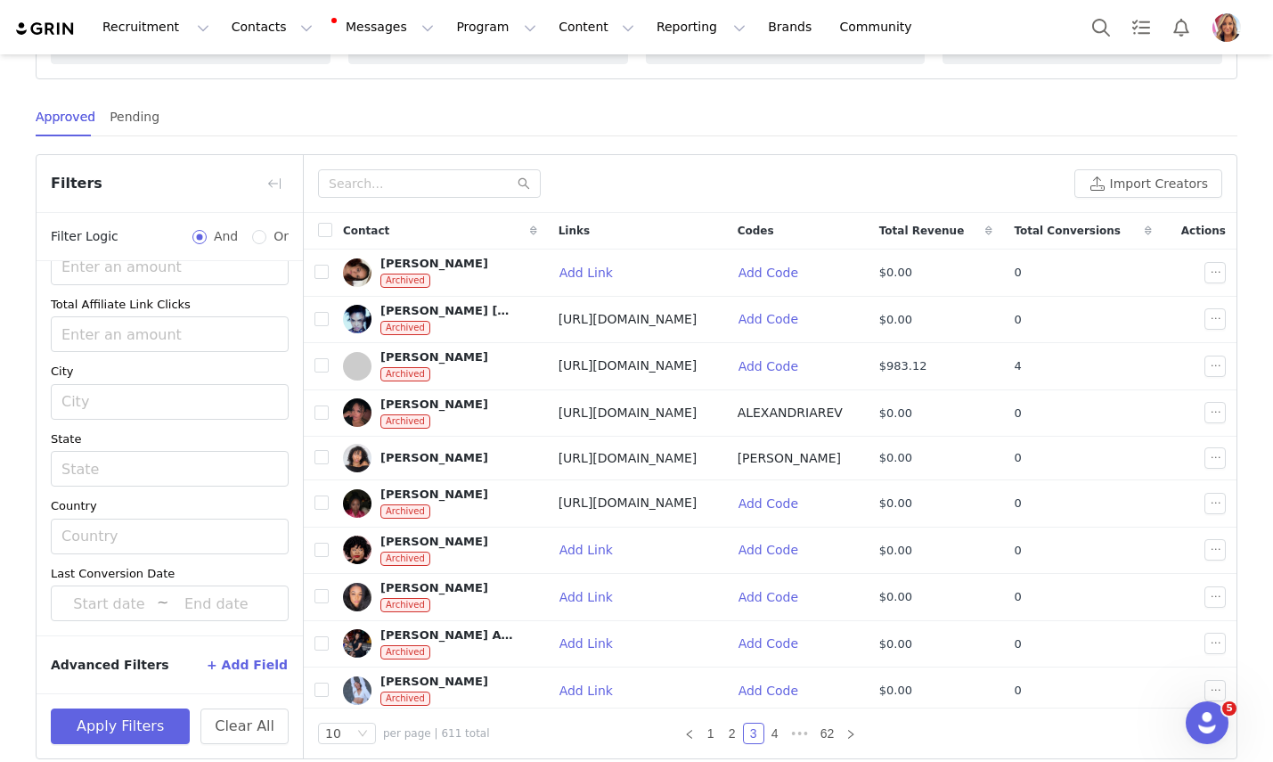
click at [244, 666] on button "+ Add Field" at bounding box center [247, 664] width 83 height 29
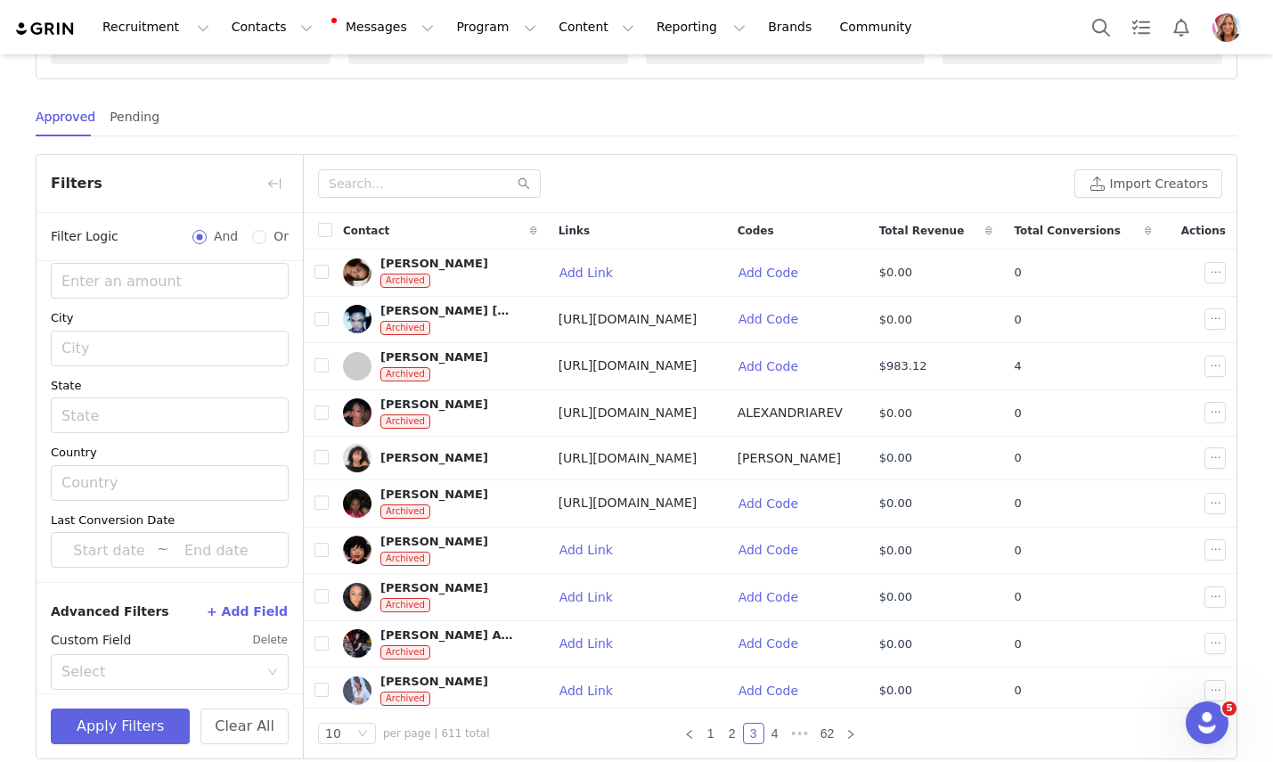
scroll to position [388, 0]
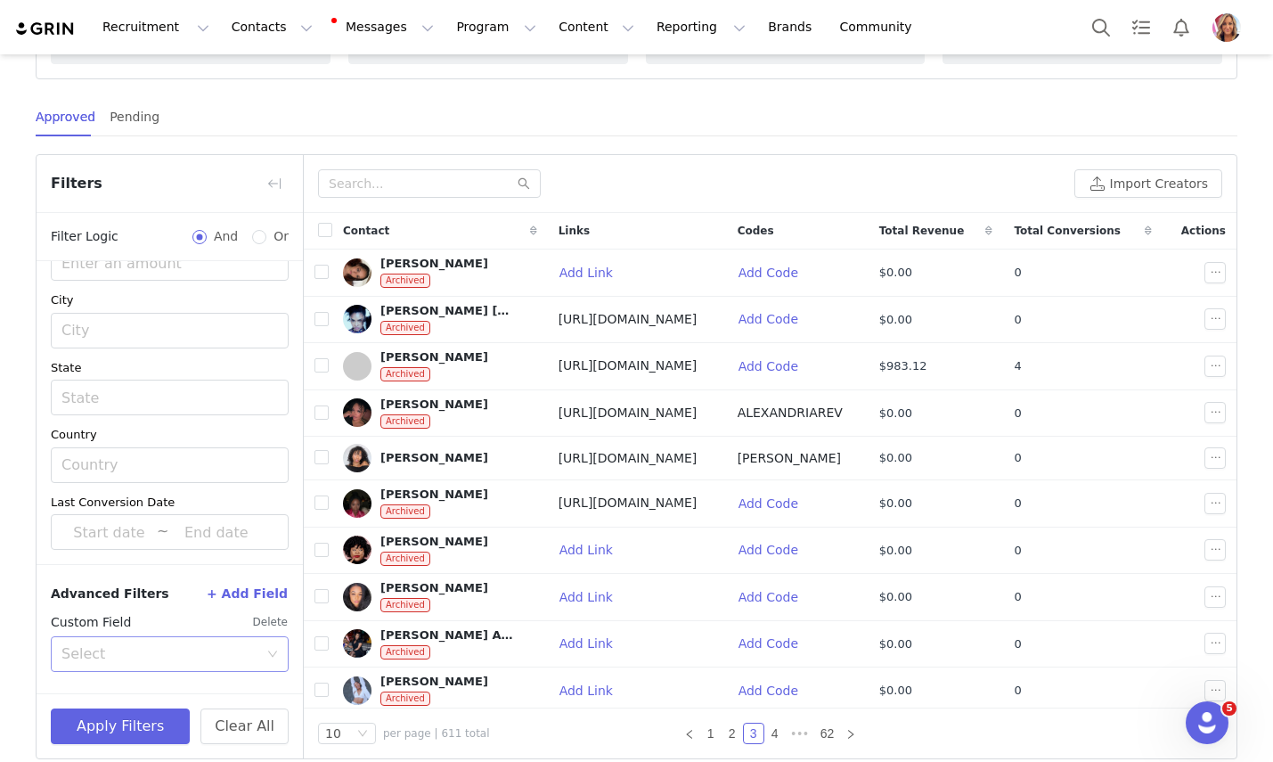
click at [270, 649] on icon "icon: down" at bounding box center [272, 654] width 11 height 11
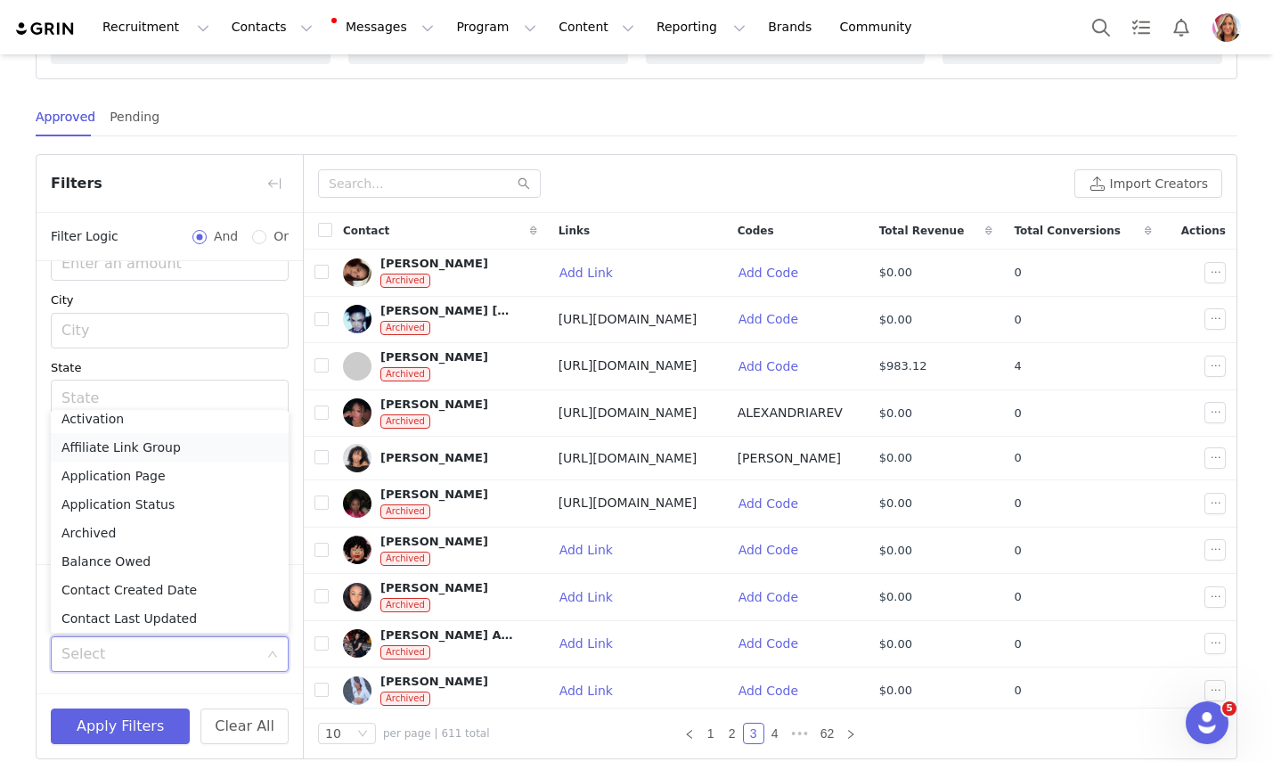
scroll to position [0, 0]
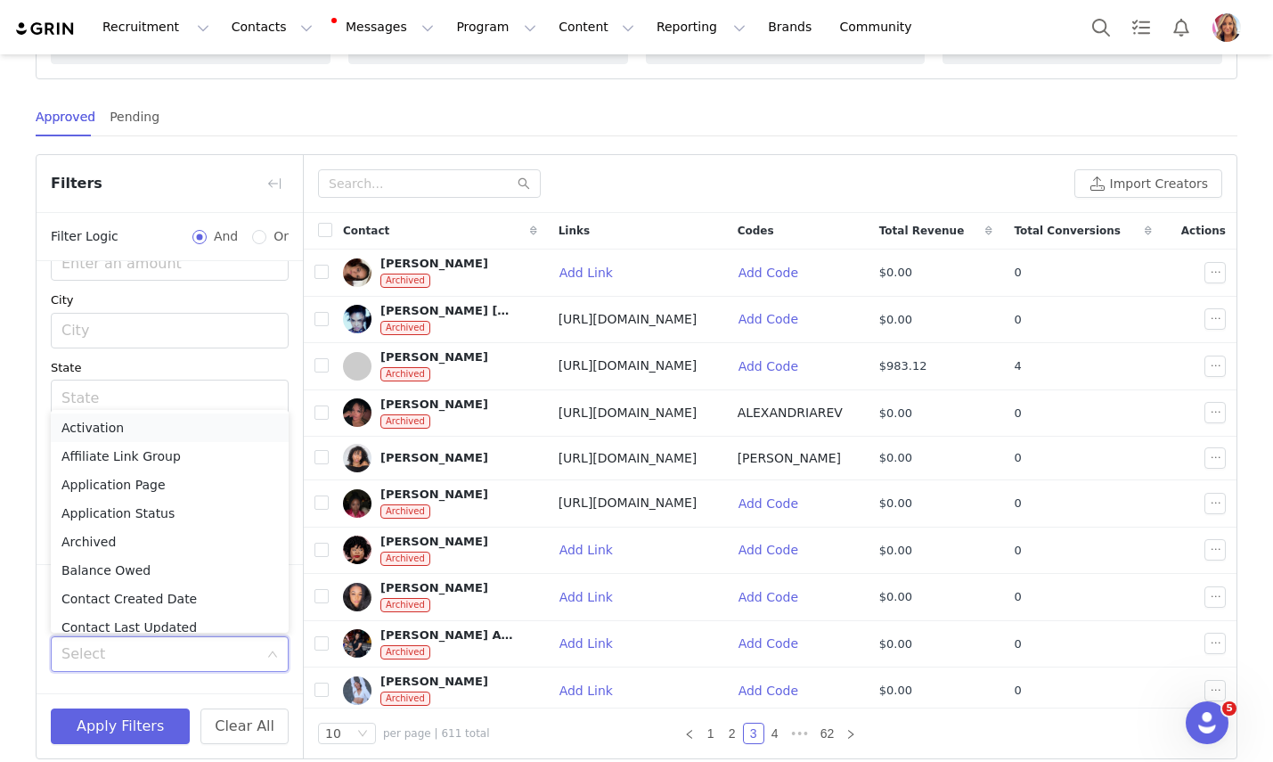
click at [151, 419] on li "Activation" at bounding box center [170, 427] width 238 height 29
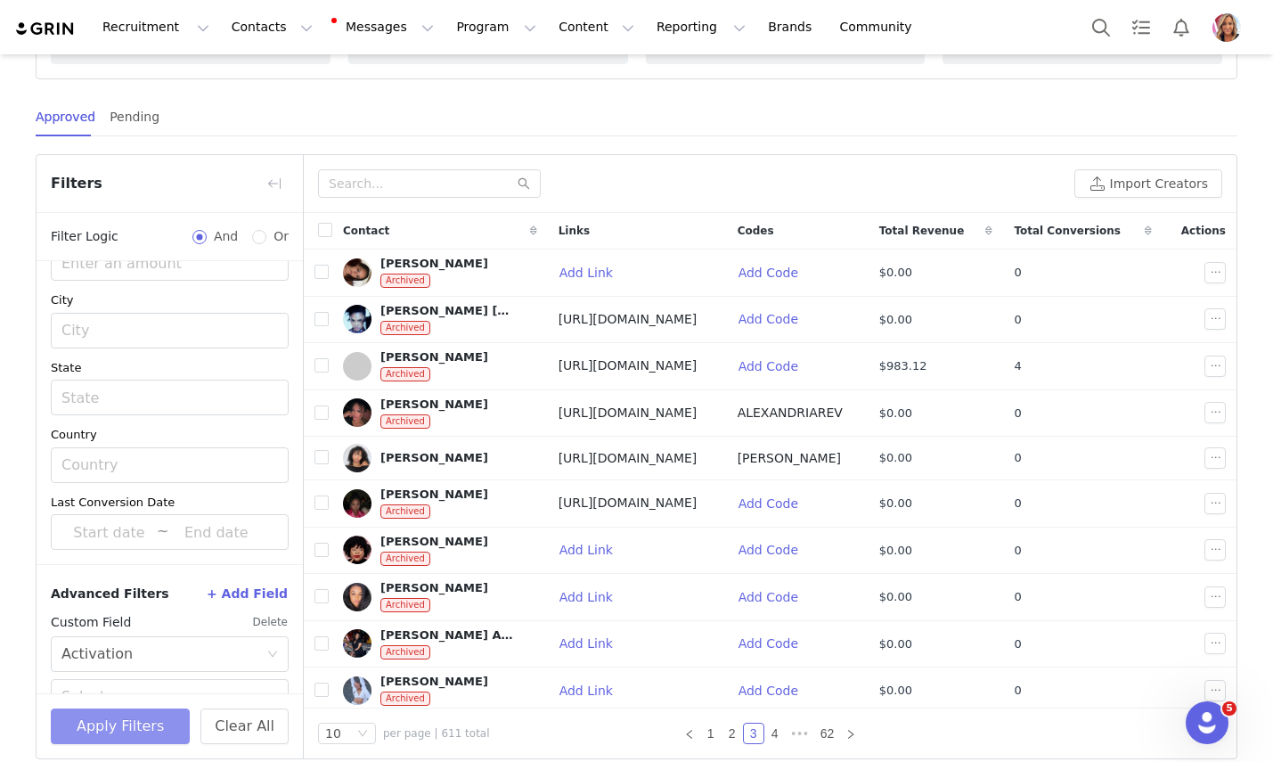
click at [127, 730] on button "Apply Filters" at bounding box center [120, 726] width 139 height 36
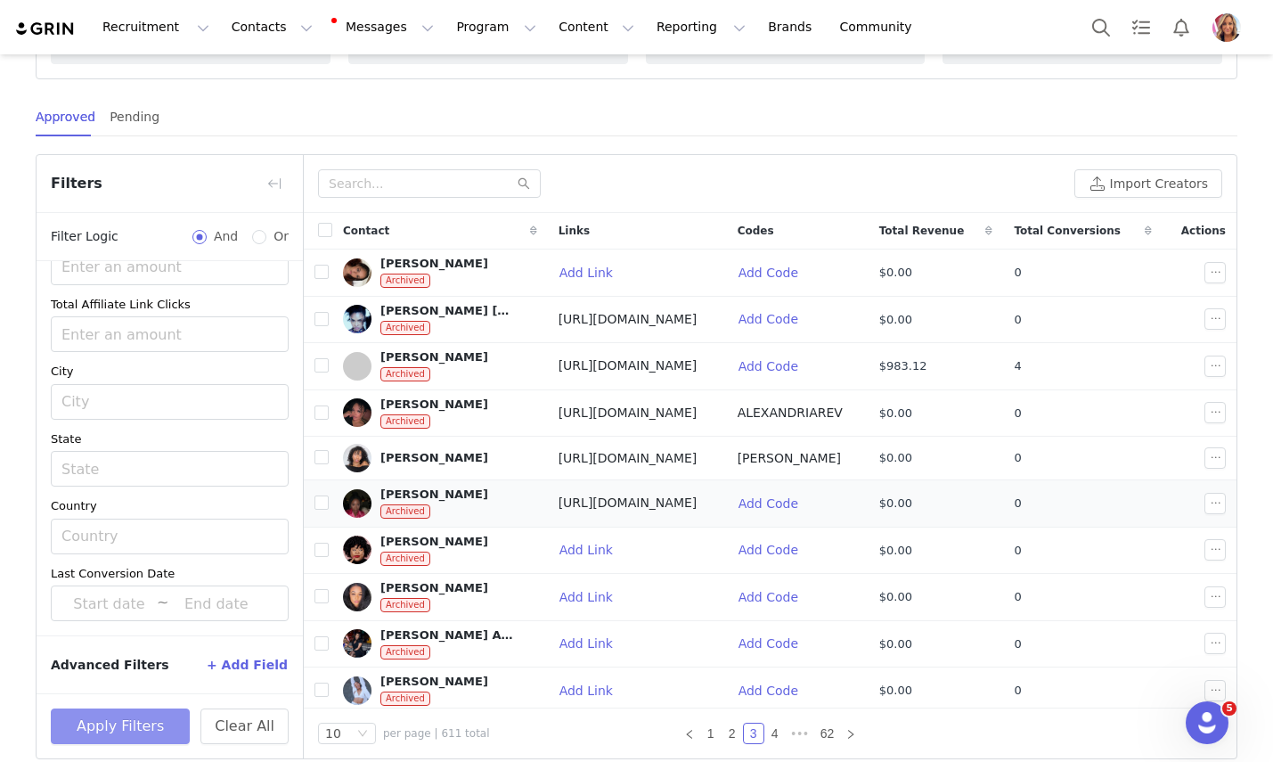
scroll to position [5, 0]
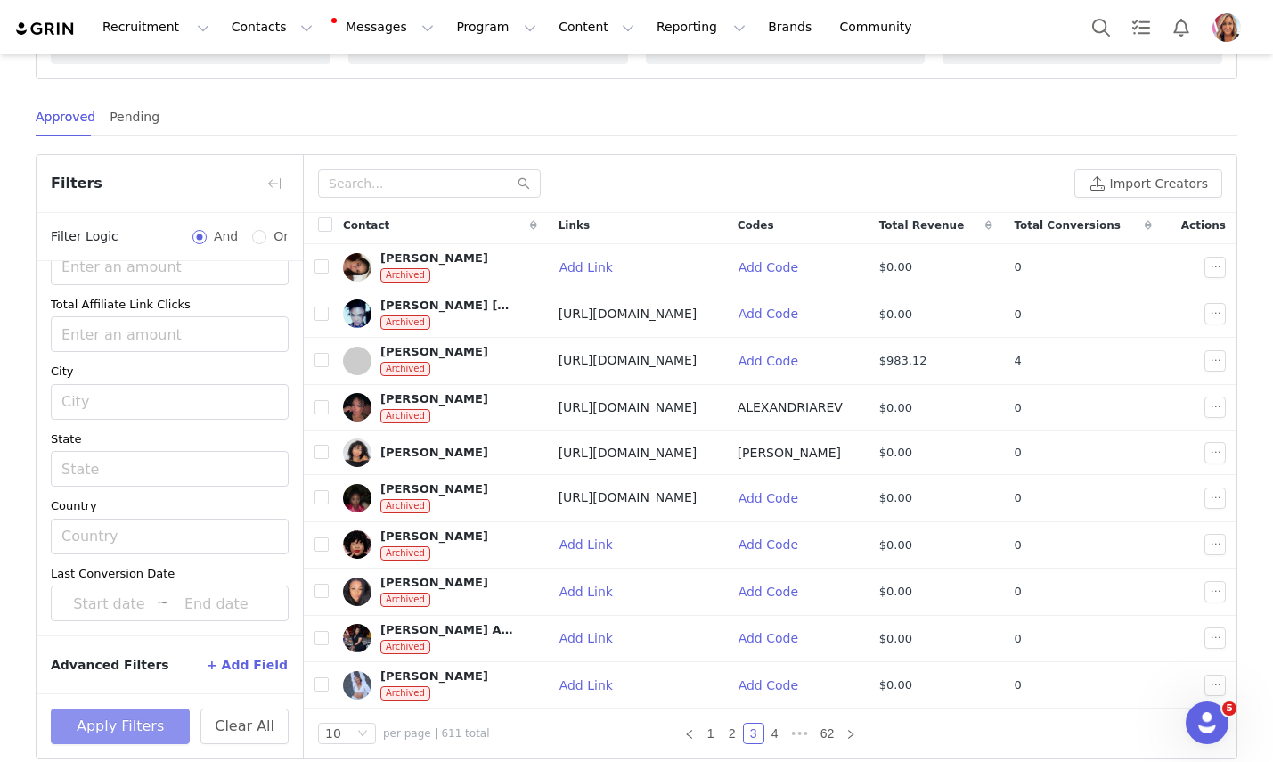
click at [138, 730] on button "Apply Filters" at bounding box center [120, 726] width 139 height 36
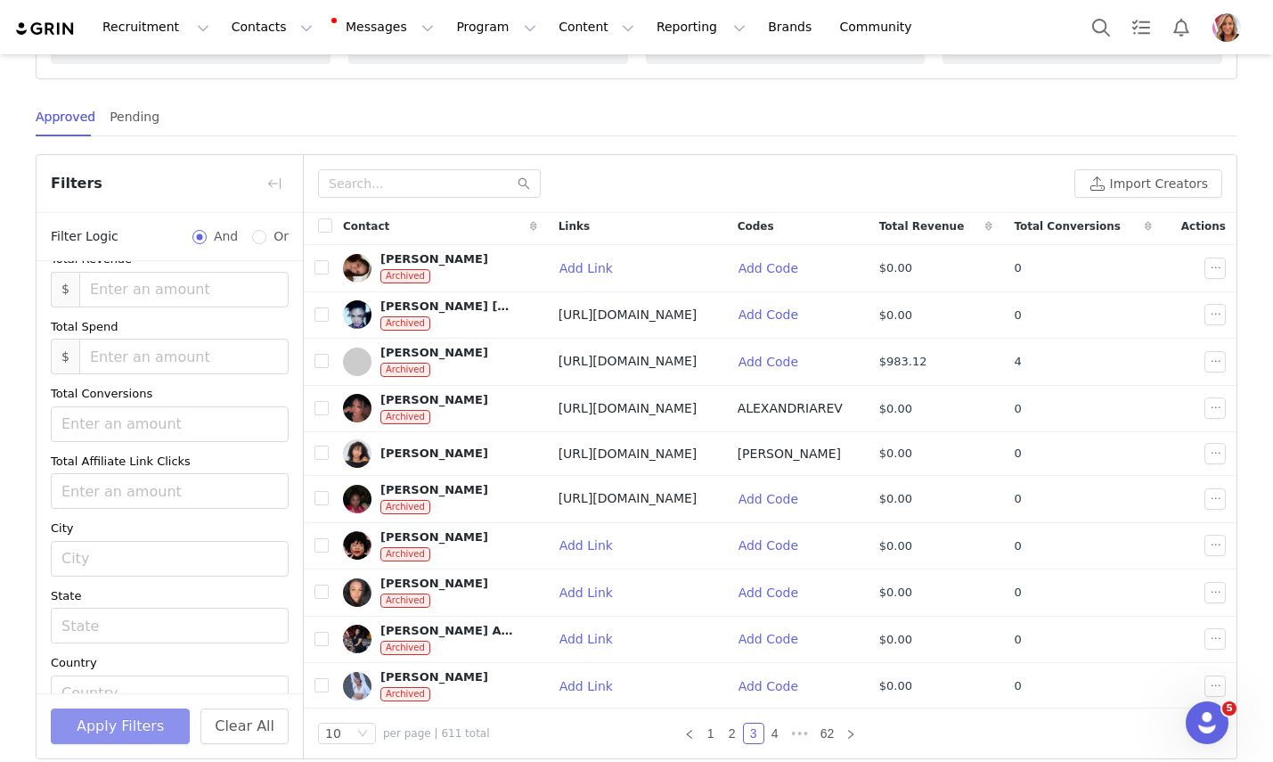
scroll to position [316, 0]
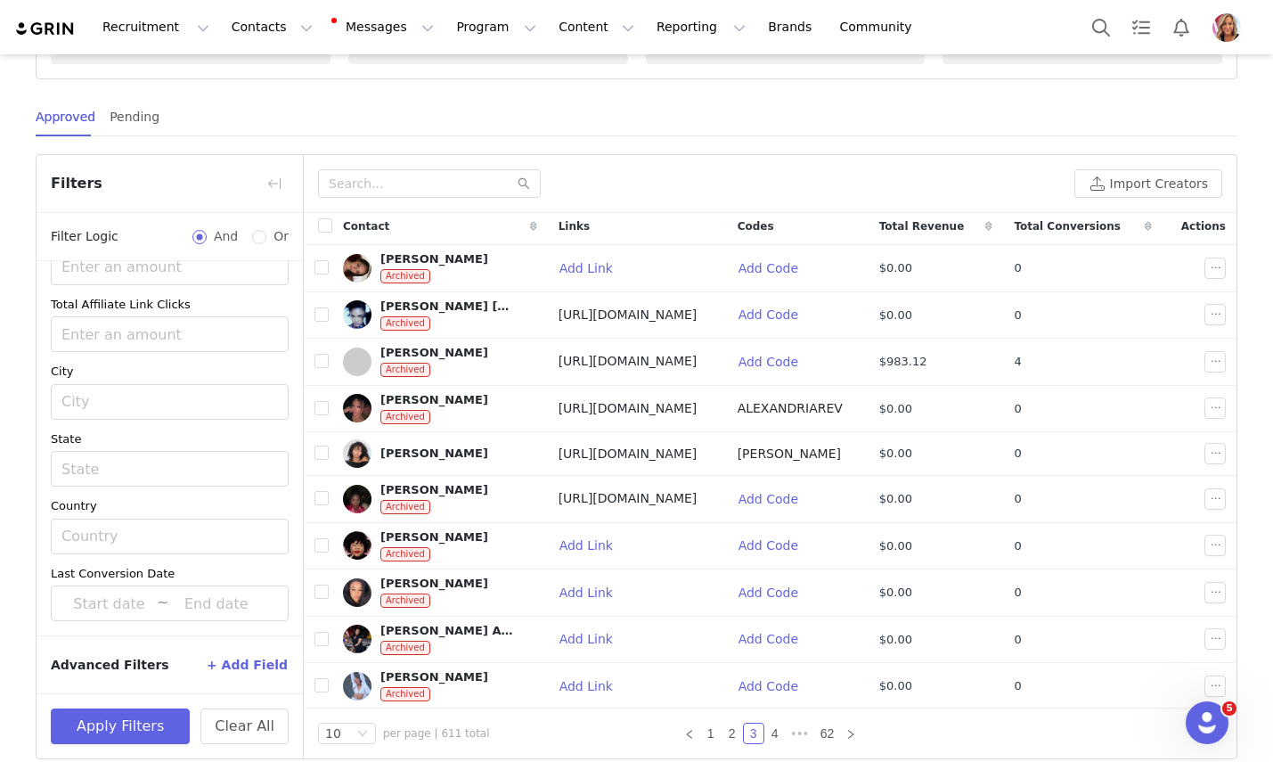
click at [249, 663] on button "+ Add Field" at bounding box center [247, 664] width 83 height 29
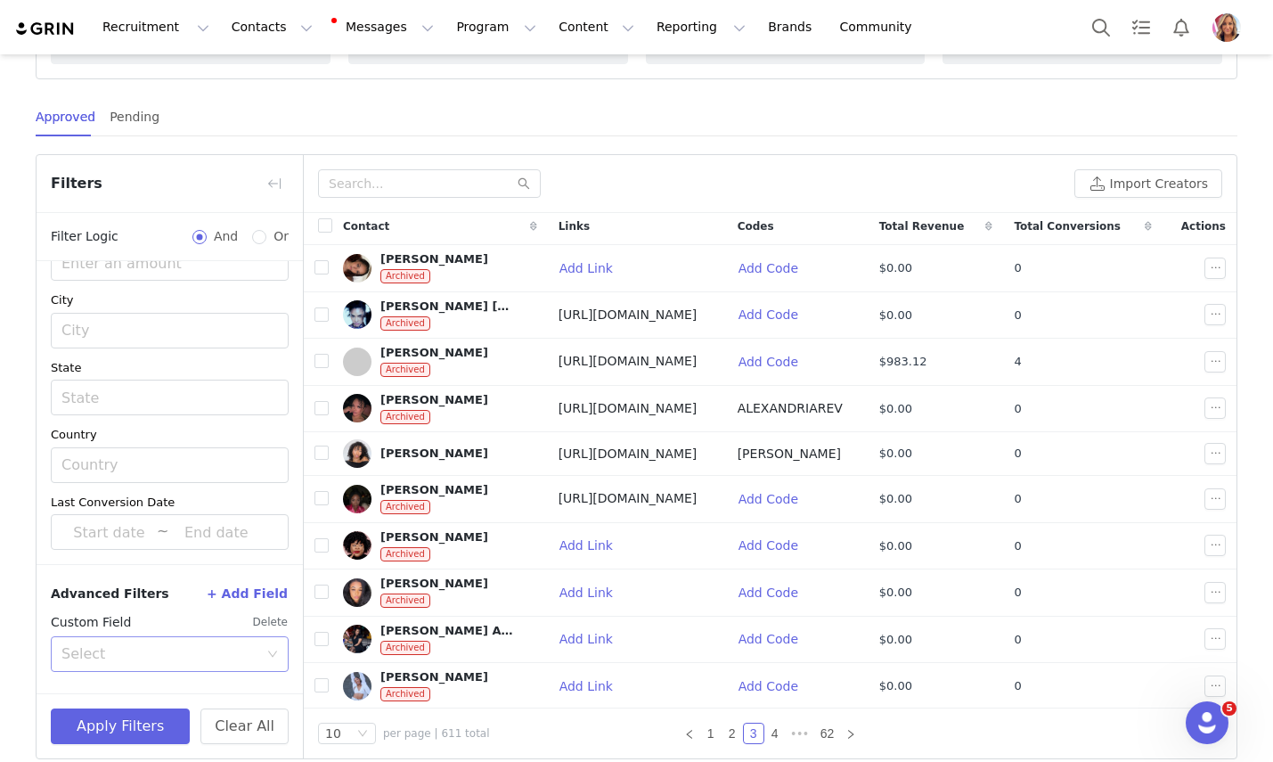
click at [275, 647] on div "Select" at bounding box center [170, 654] width 238 height 36
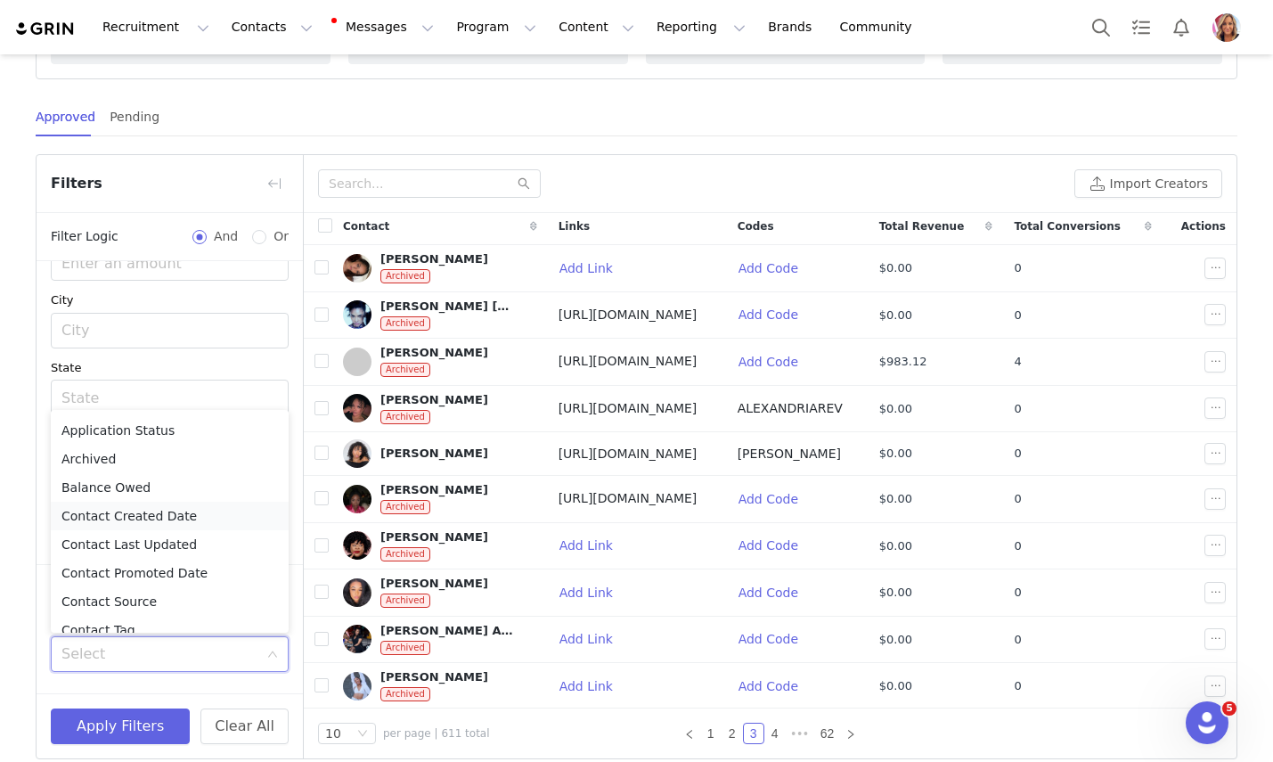
scroll to position [84, 0]
click at [111, 460] on li "Archived" at bounding box center [170, 458] width 238 height 29
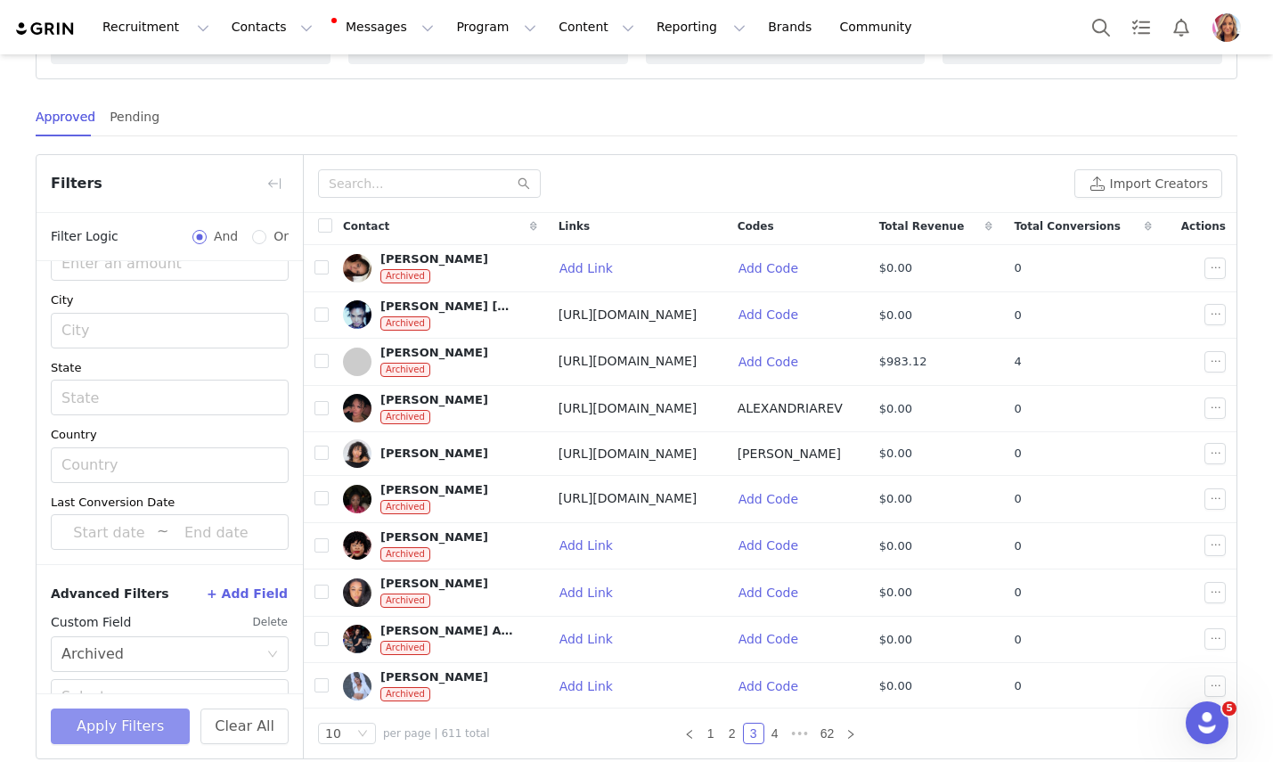
click at [109, 729] on button "Apply Filters" at bounding box center [120, 726] width 139 height 36
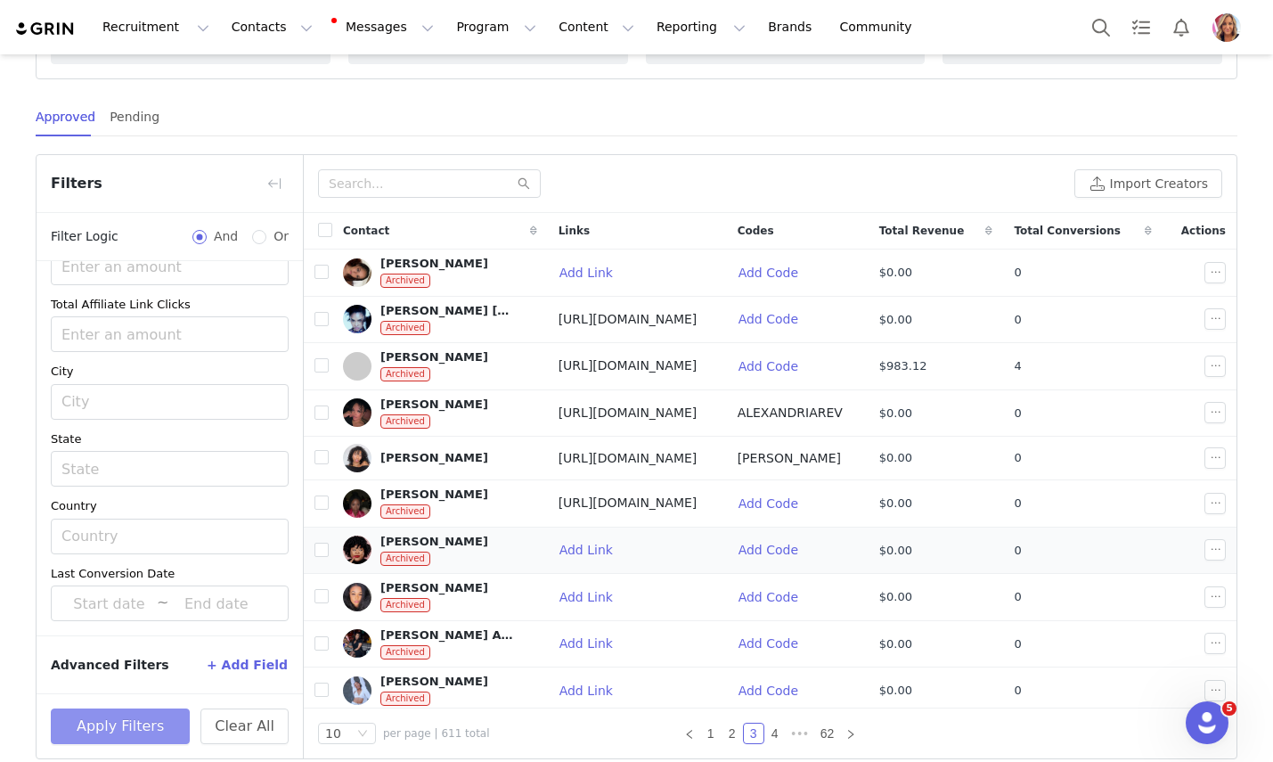
scroll to position [5, 0]
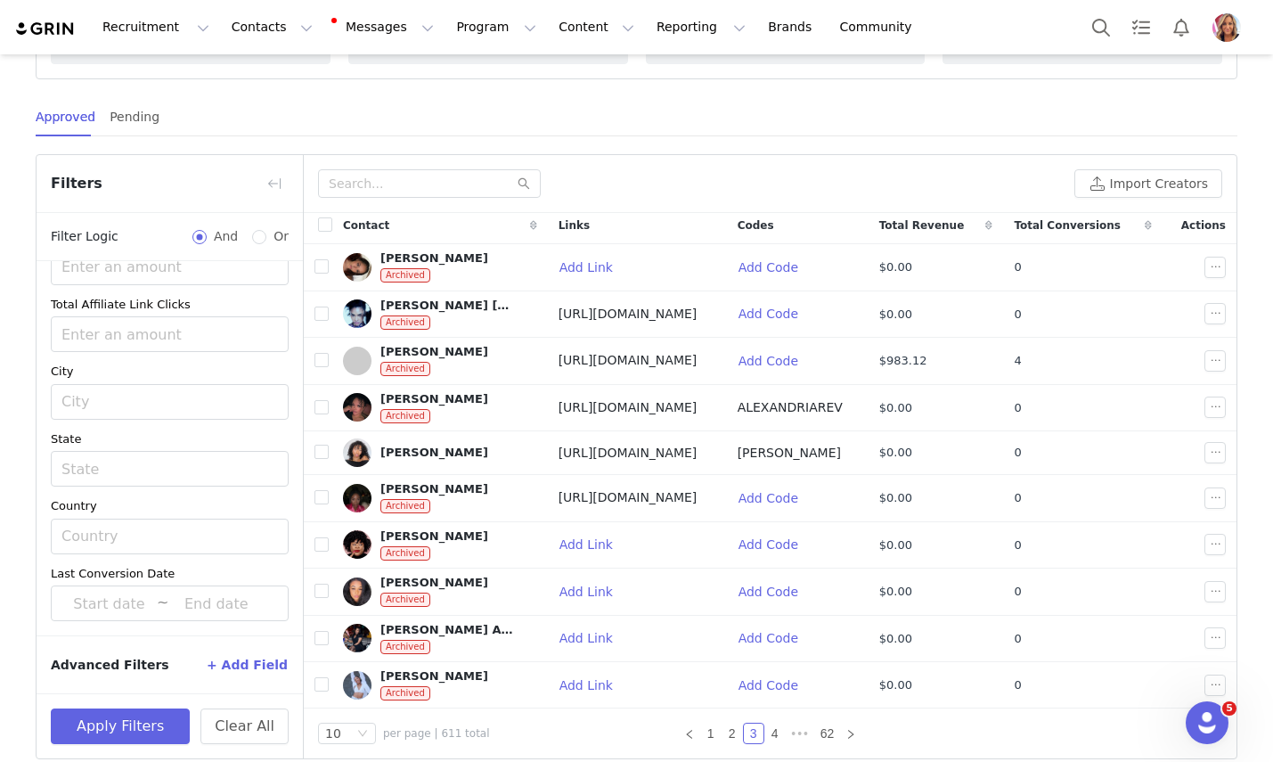
click at [1152, 223] on icon at bounding box center [1148, 225] width 7 height 11
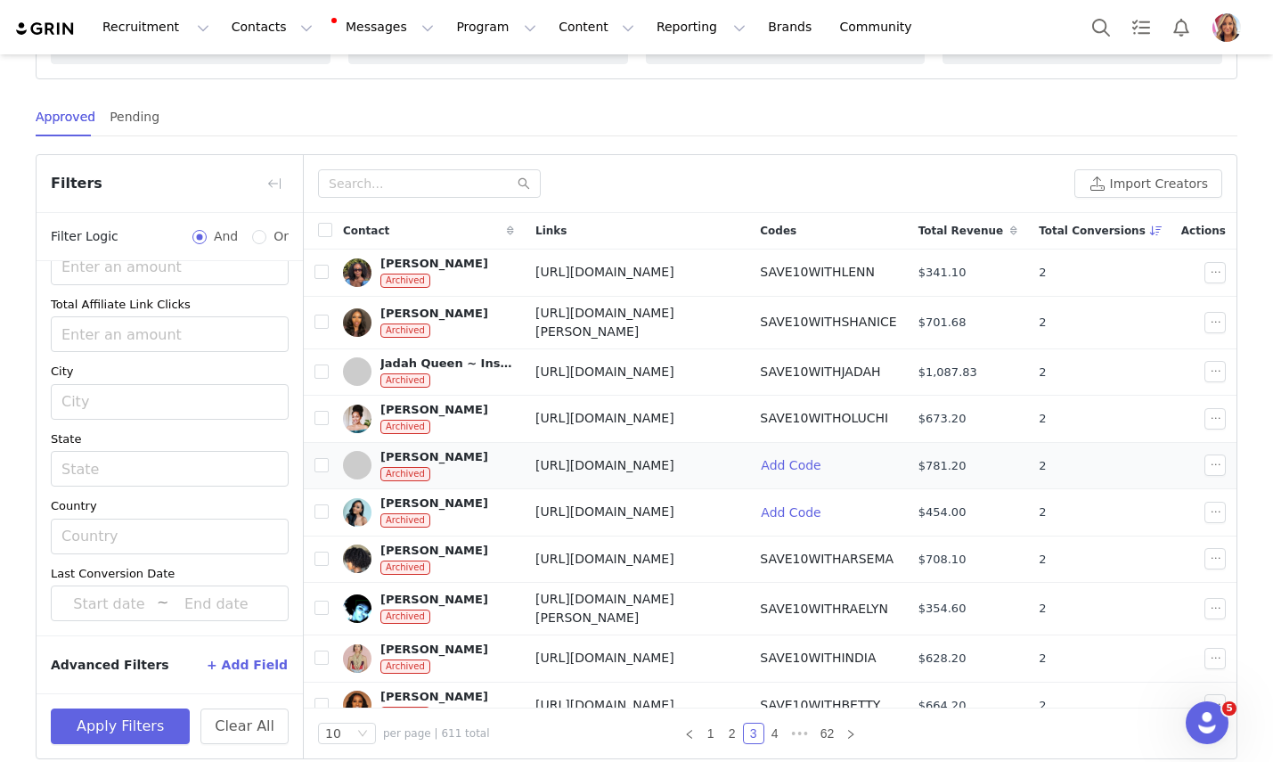
scroll to position [0, 0]
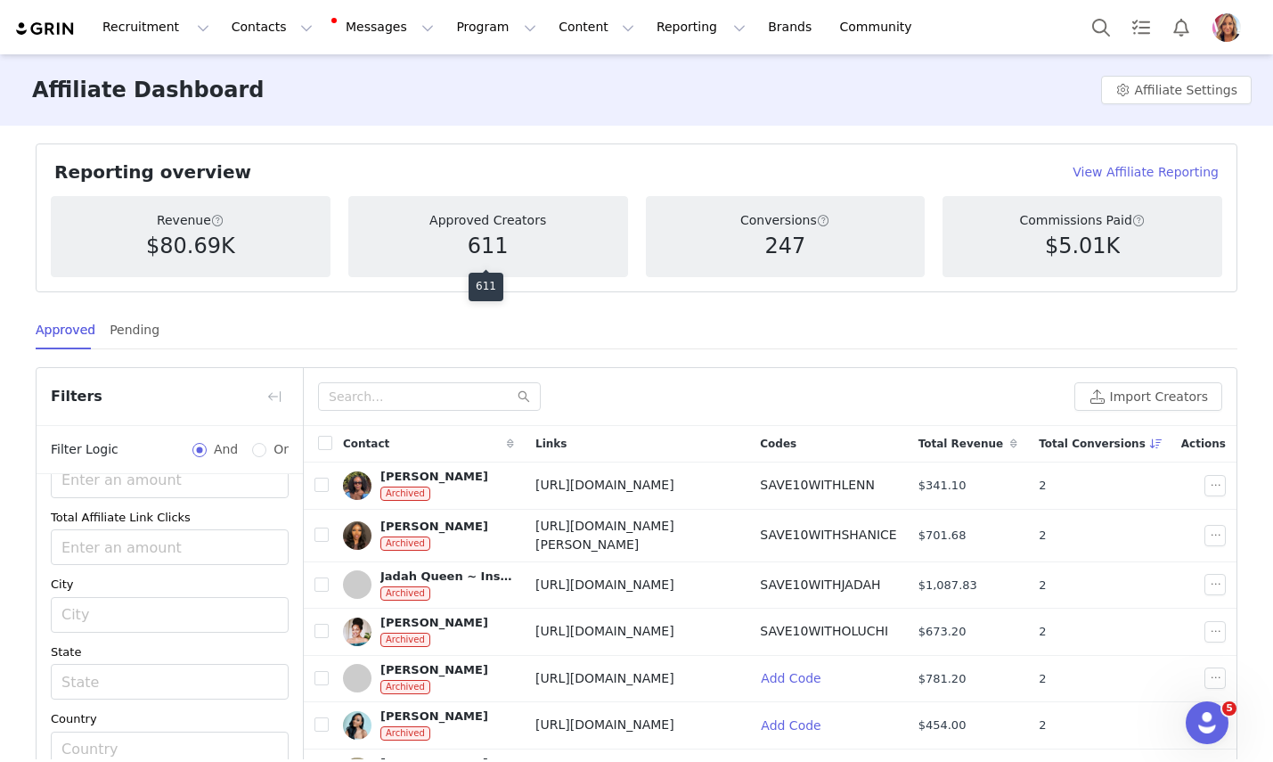
click at [498, 243] on h5 "611" at bounding box center [488, 246] width 41 height 32
click at [478, 39] on button "Program Program" at bounding box center [496, 27] width 102 height 40
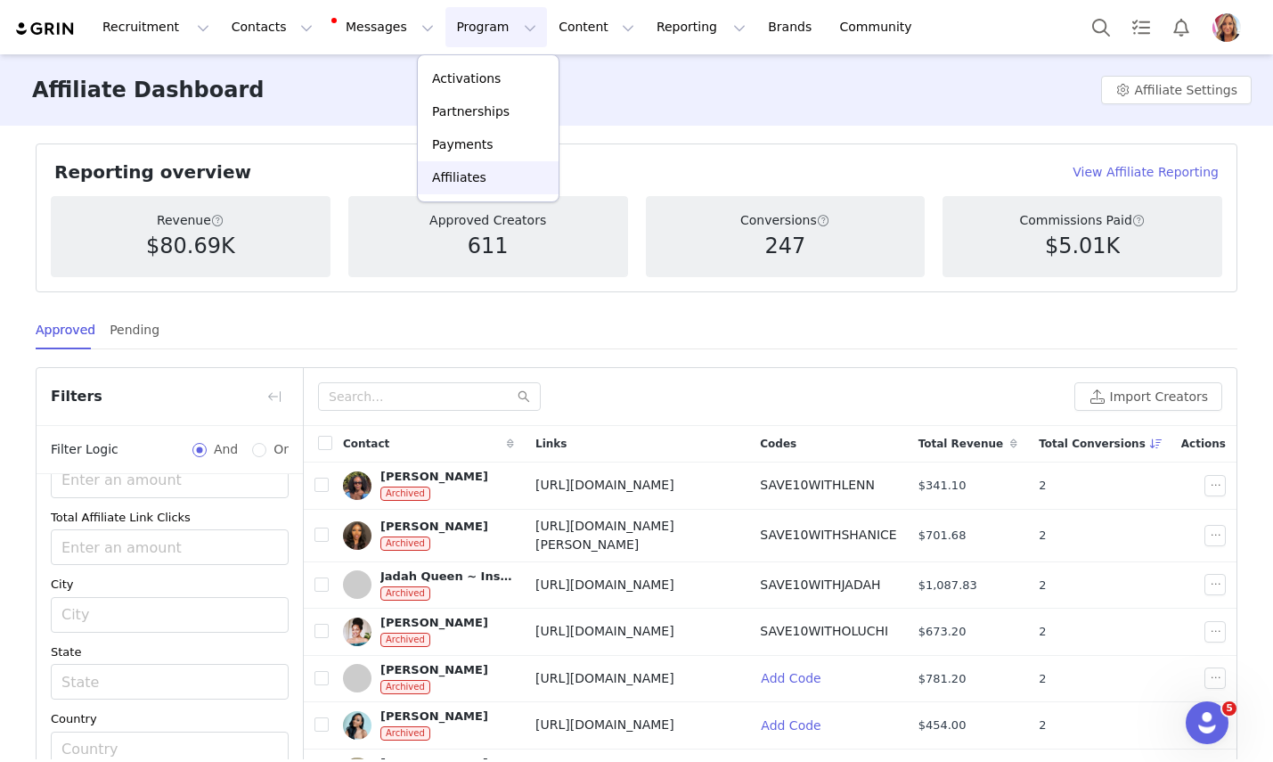
click at [479, 184] on p "Affiliates" at bounding box center [459, 177] width 54 height 19
click at [453, 37] on button "Program Program" at bounding box center [496, 27] width 102 height 40
click at [453, 86] on p "Activations" at bounding box center [466, 78] width 69 height 19
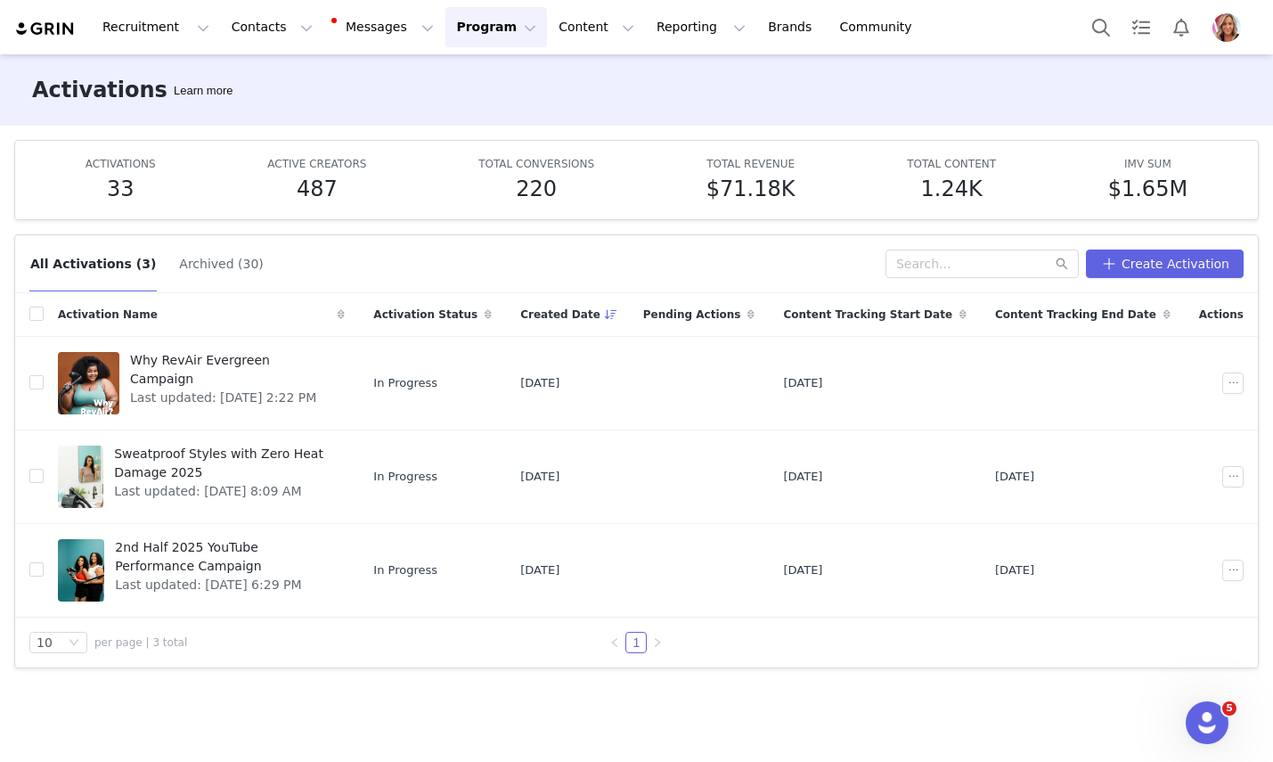
click at [476, 32] on button "Program Program" at bounding box center [496, 27] width 102 height 40
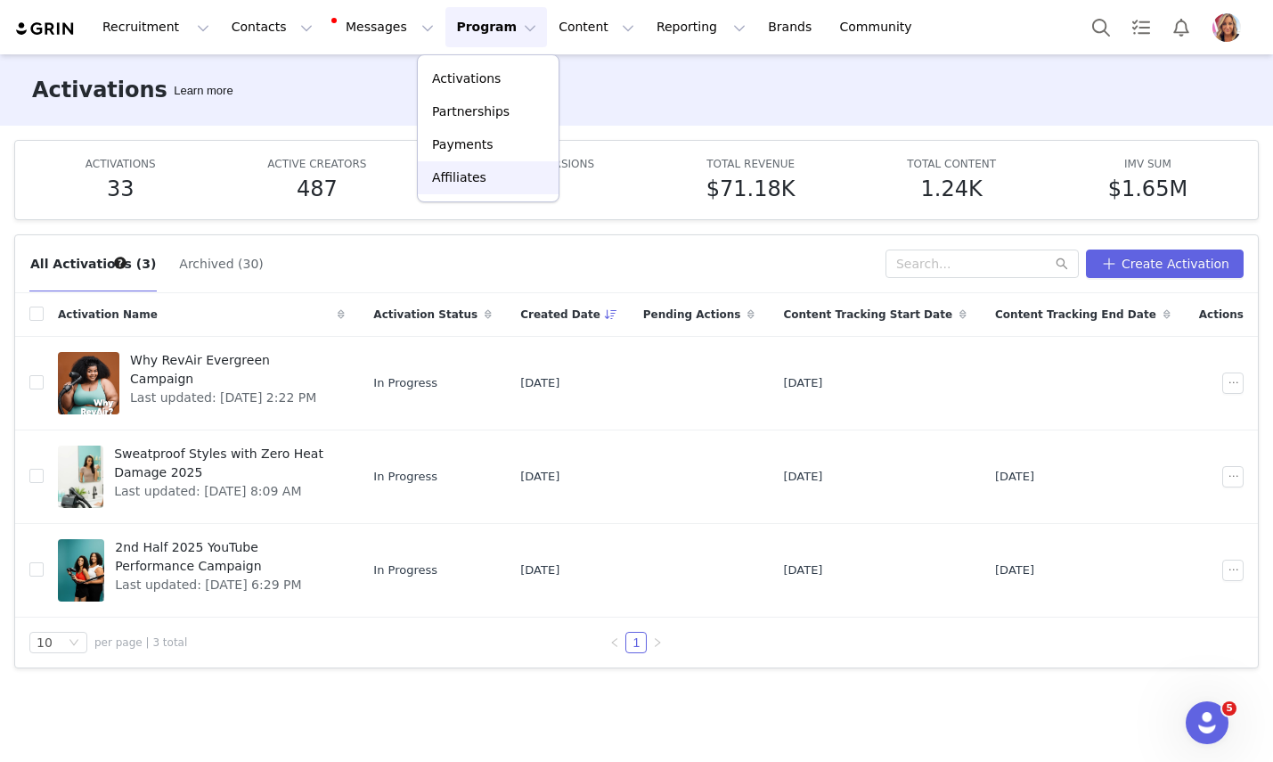
click at [463, 172] on p "Affiliates" at bounding box center [459, 177] width 54 height 19
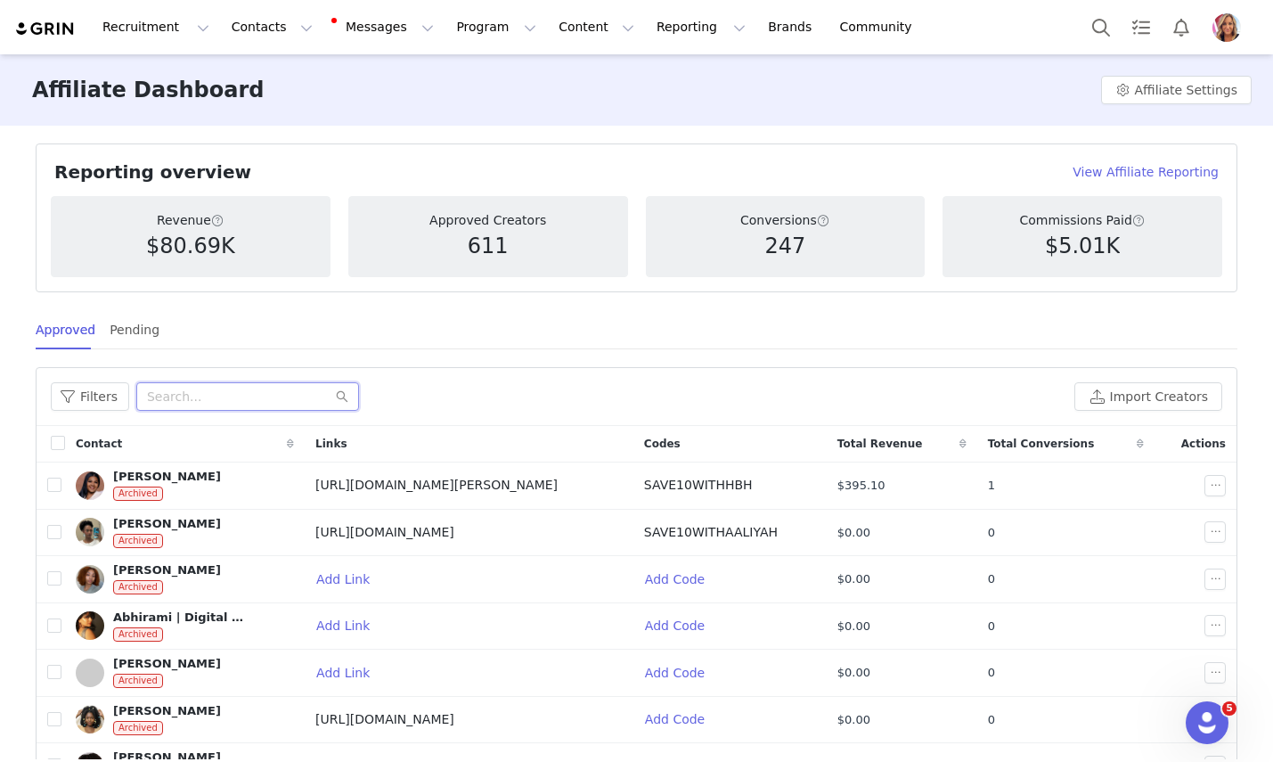
click at [202, 391] on input "text" at bounding box center [247, 396] width 223 height 29
type input "[PERSON_NAME]"
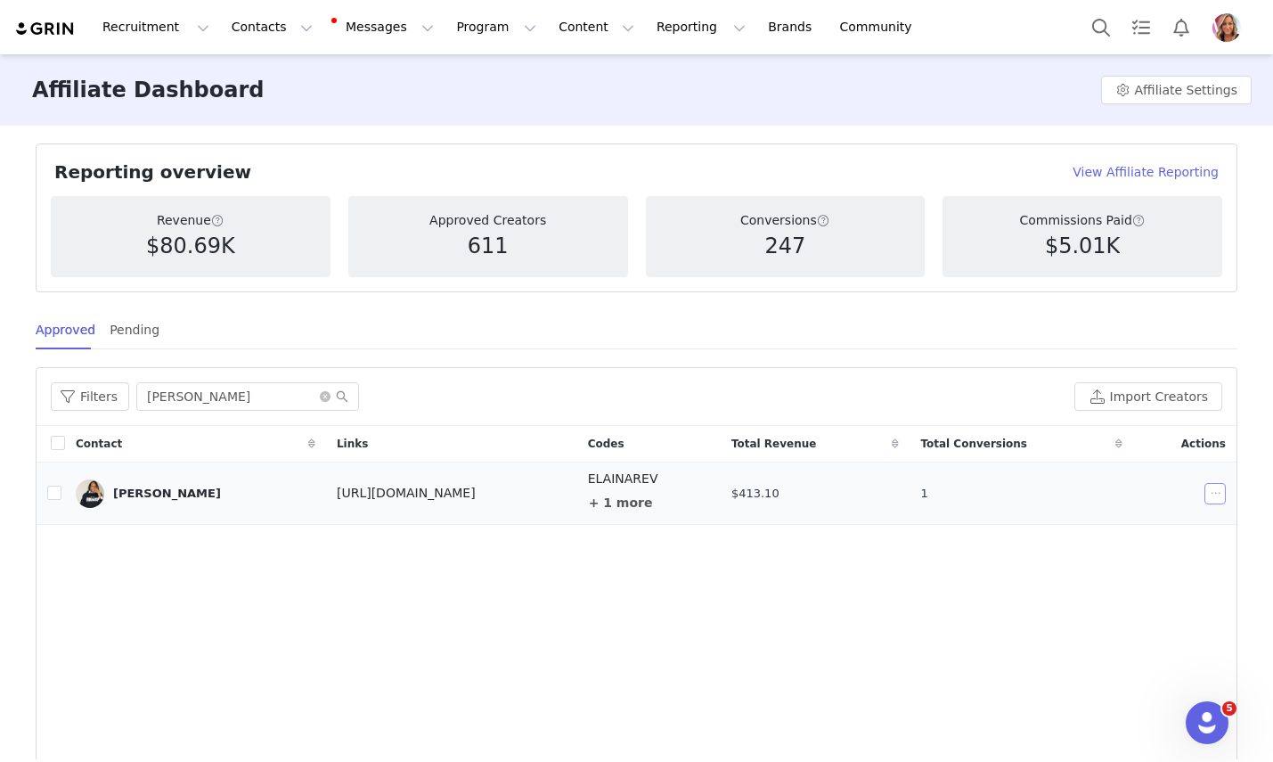
click at [1218, 491] on button "button" at bounding box center [1215, 493] width 21 height 21
click at [162, 493] on div "[PERSON_NAME]" at bounding box center [167, 493] width 108 height 14
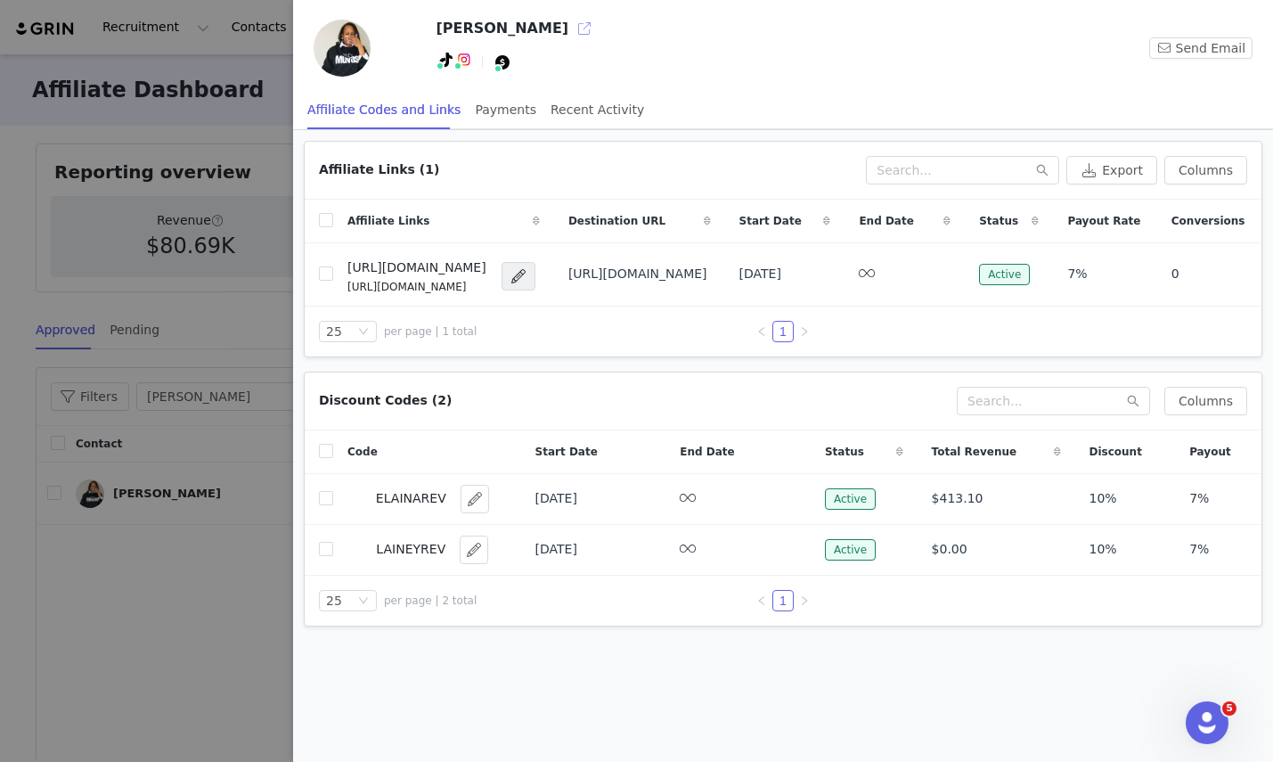
click at [570, 27] on button "button" at bounding box center [584, 28] width 29 height 29
click at [209, 570] on div at bounding box center [636, 381] width 1273 height 762
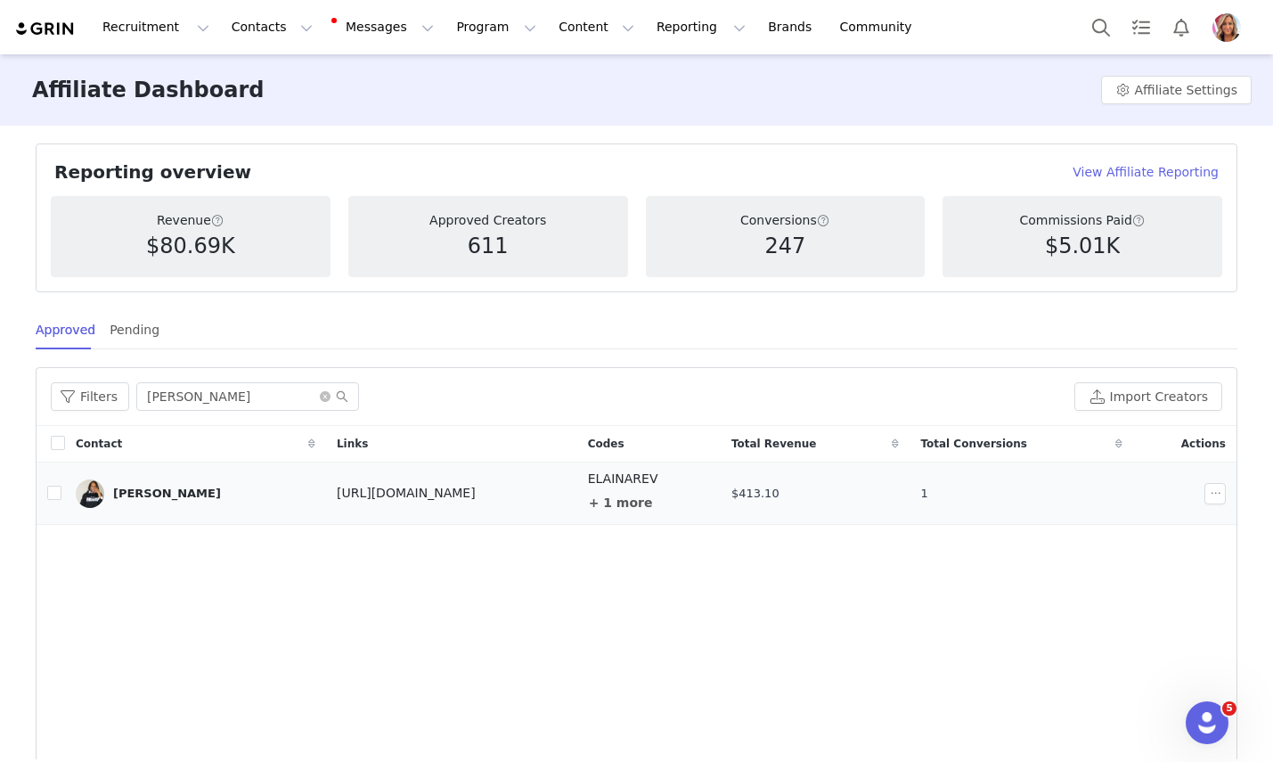
click at [151, 491] on div "[PERSON_NAME]" at bounding box center [167, 493] width 108 height 14
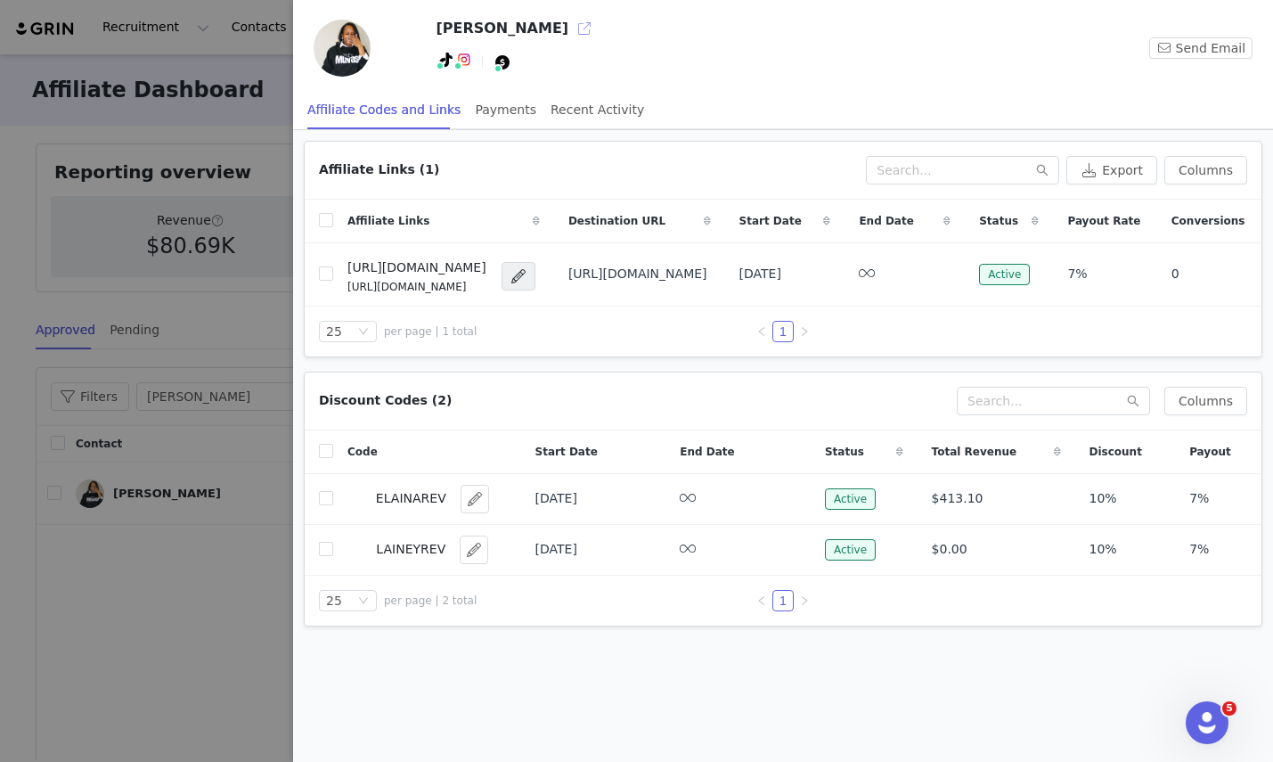
click at [570, 28] on button "button" at bounding box center [584, 28] width 29 height 29
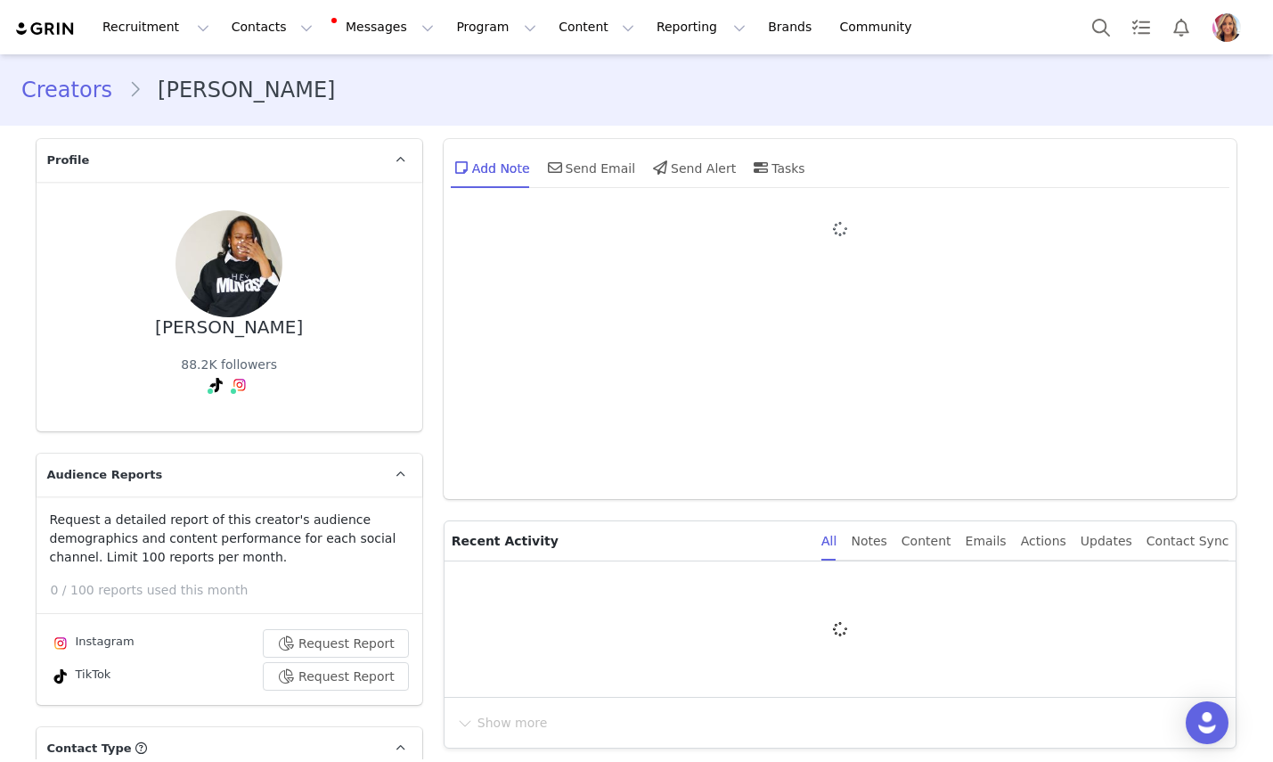
type input "+1 ([GEOGRAPHIC_DATA])"
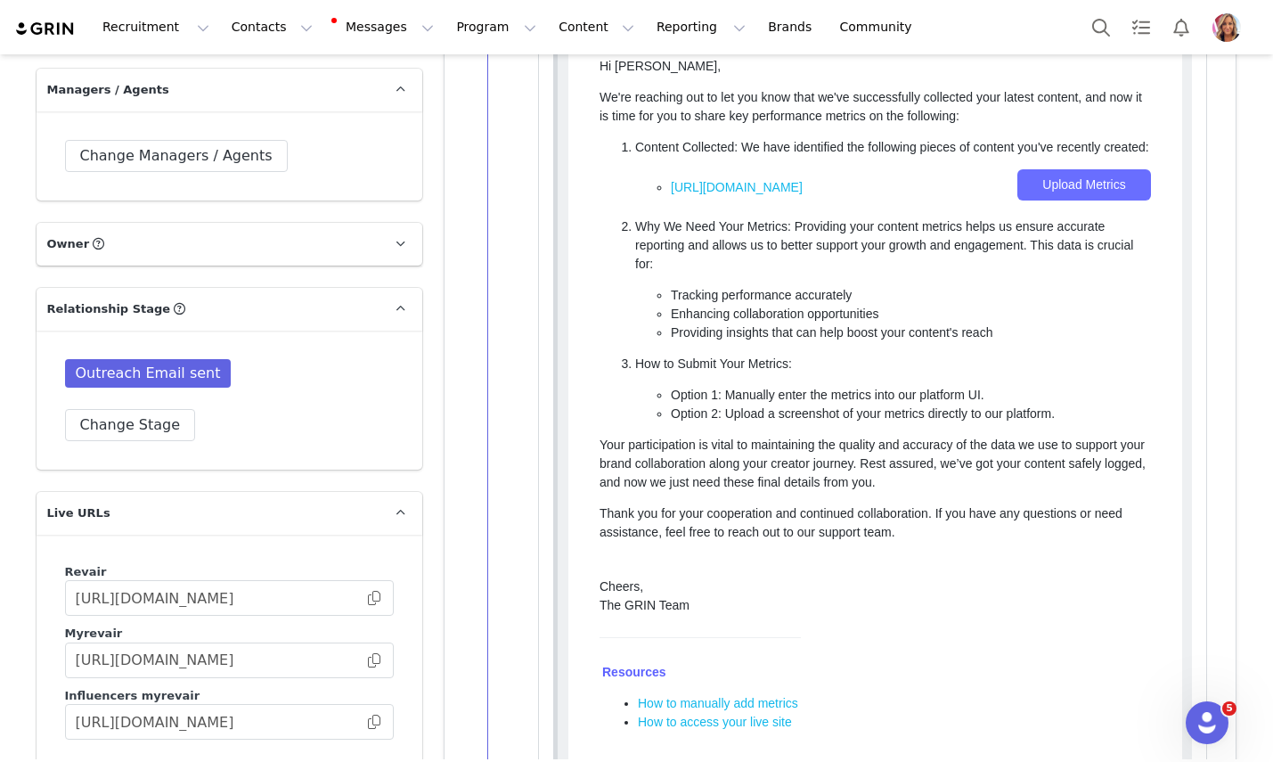
scroll to position [2997, 0]
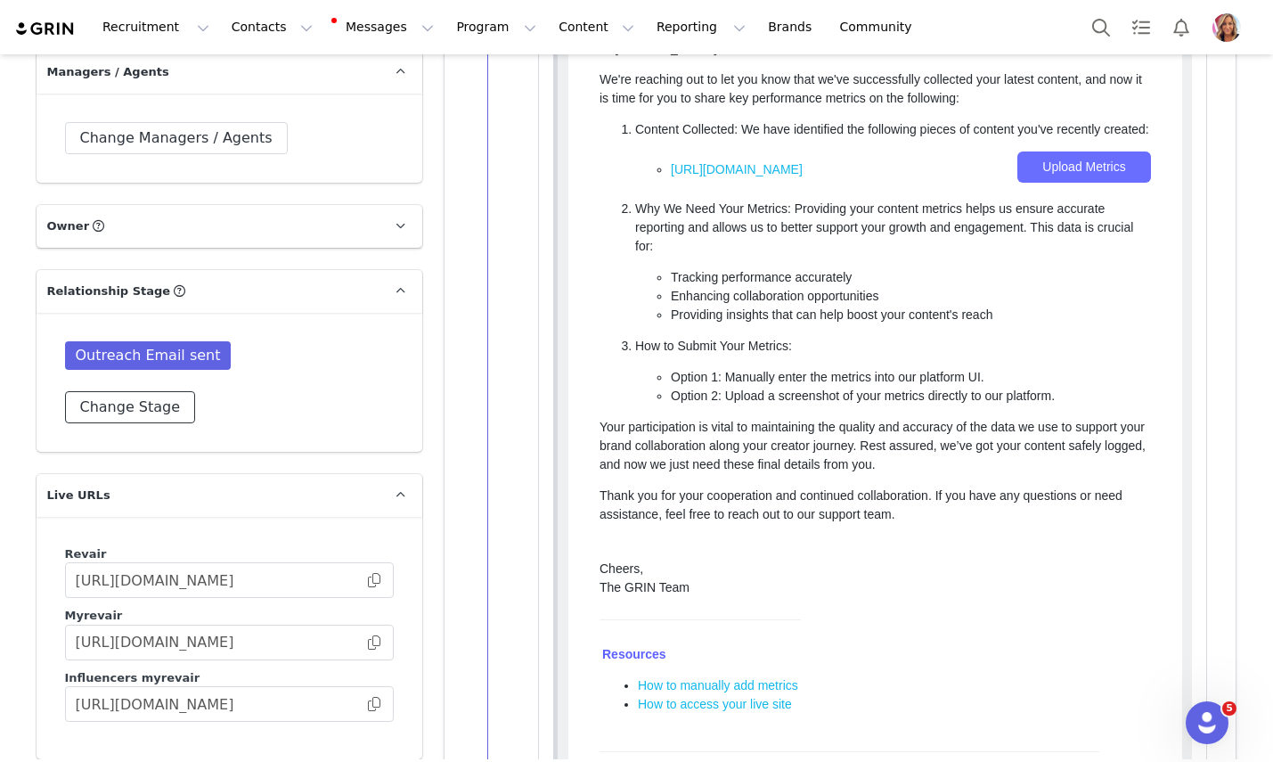
click at [164, 391] on button "Change Stage" at bounding box center [130, 407] width 131 height 32
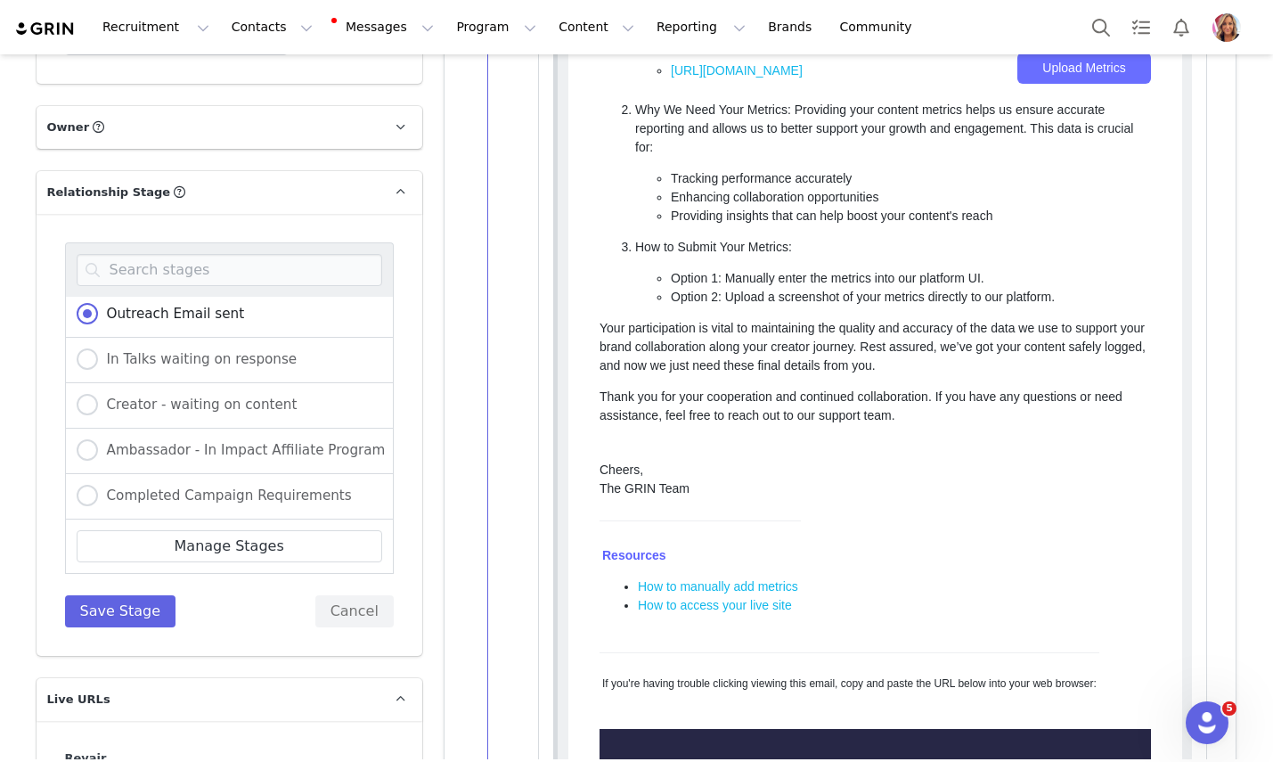
scroll to position [3109, 0]
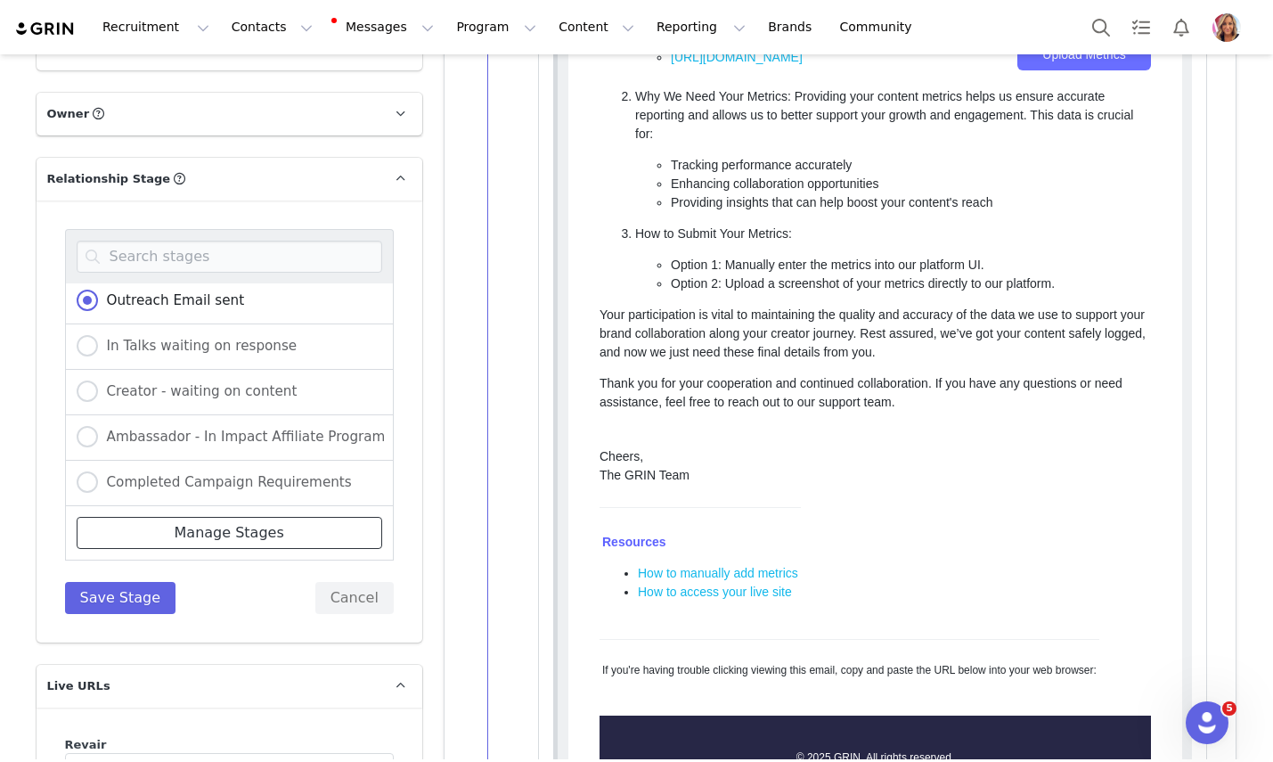
click at [221, 517] on link "Manage Stages" at bounding box center [230, 533] width 306 height 32
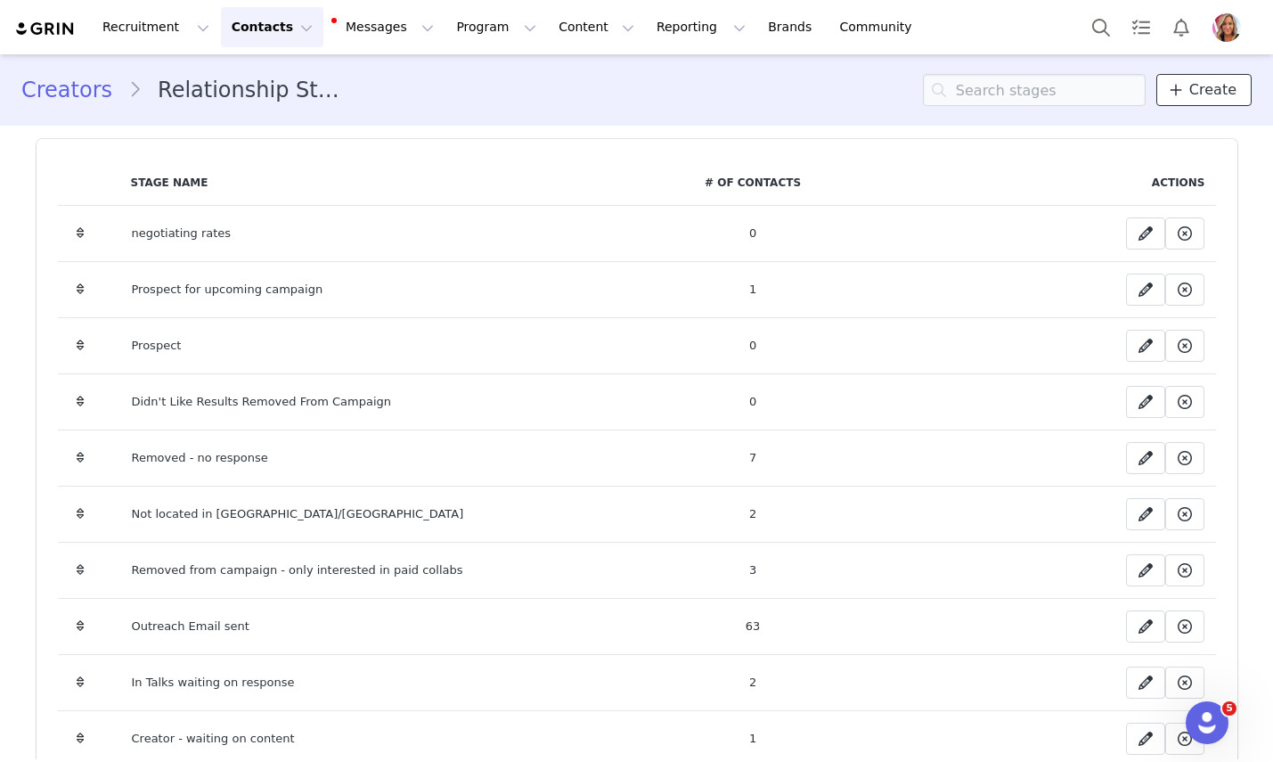
click at [1196, 92] on span "Create" at bounding box center [1212, 89] width 47 height 21
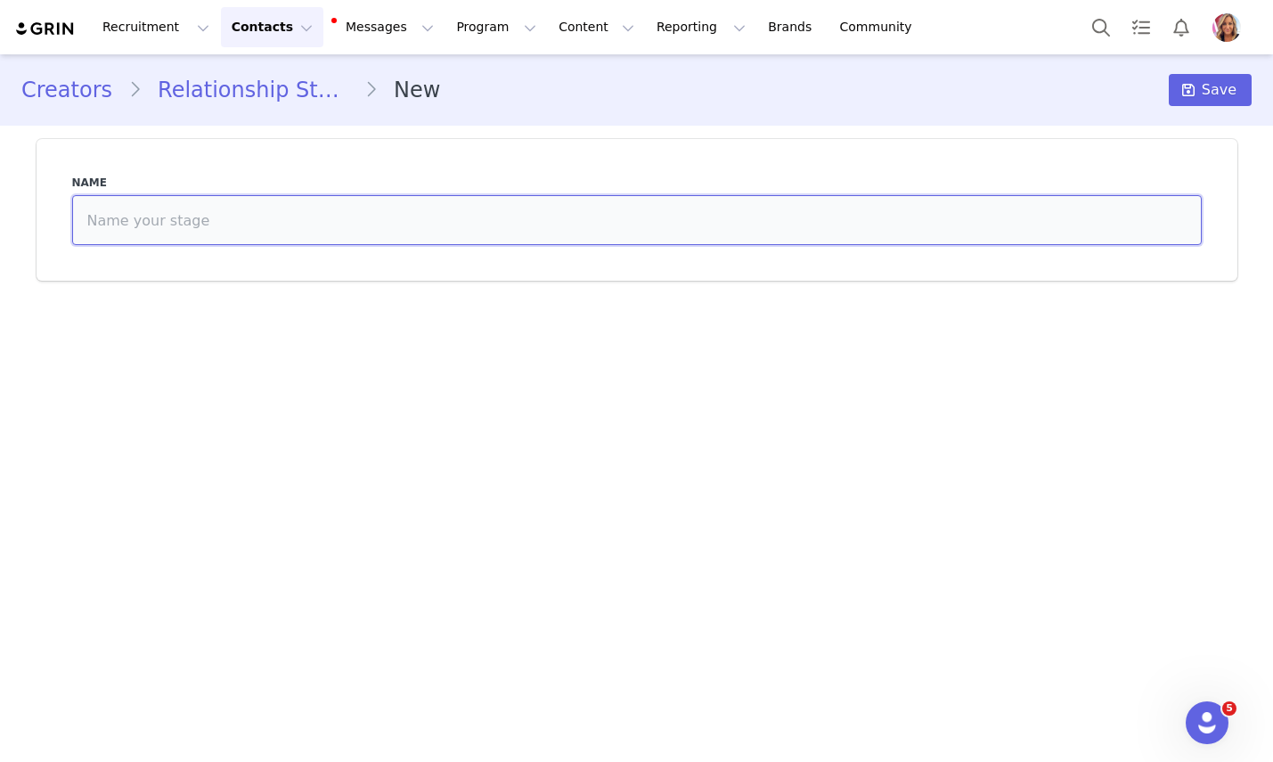
click at [521, 230] on input at bounding box center [637, 220] width 1130 height 50
type input "Moved To Affiliate Program"
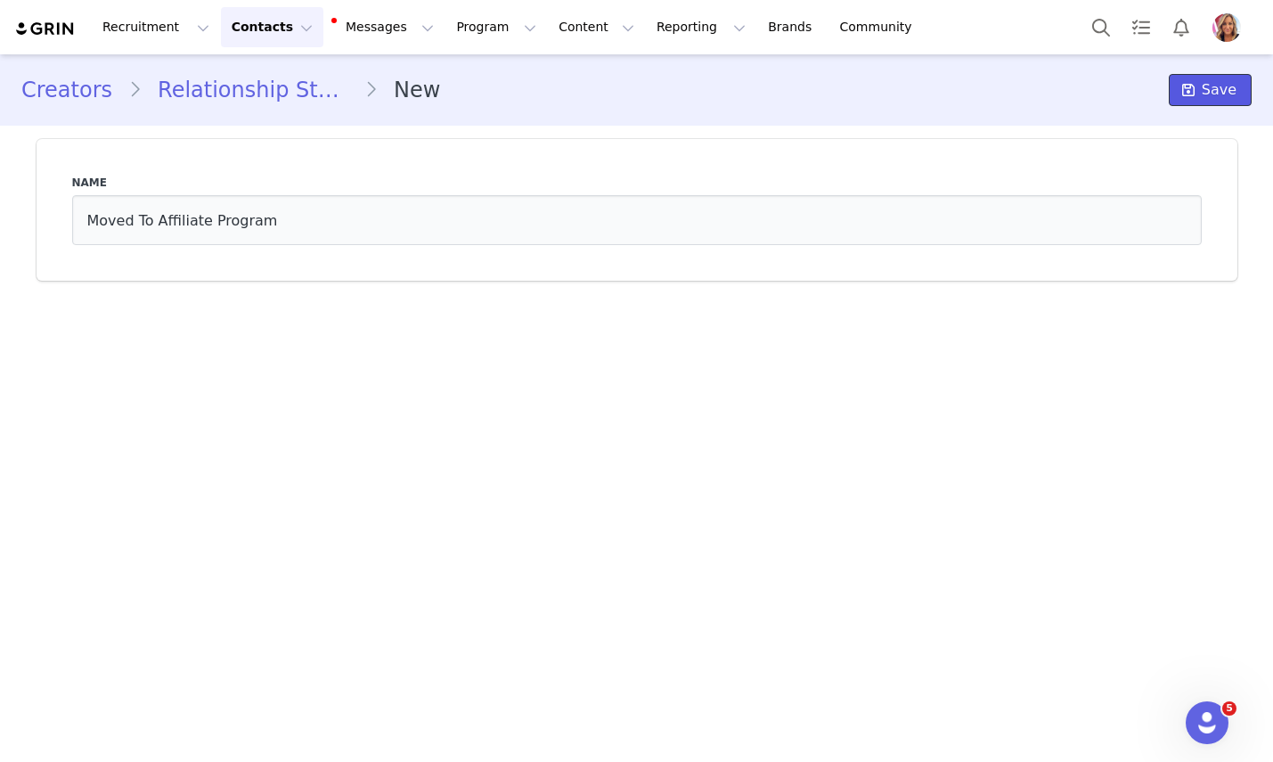
click at [1210, 86] on span "Save" at bounding box center [1219, 89] width 35 height 21
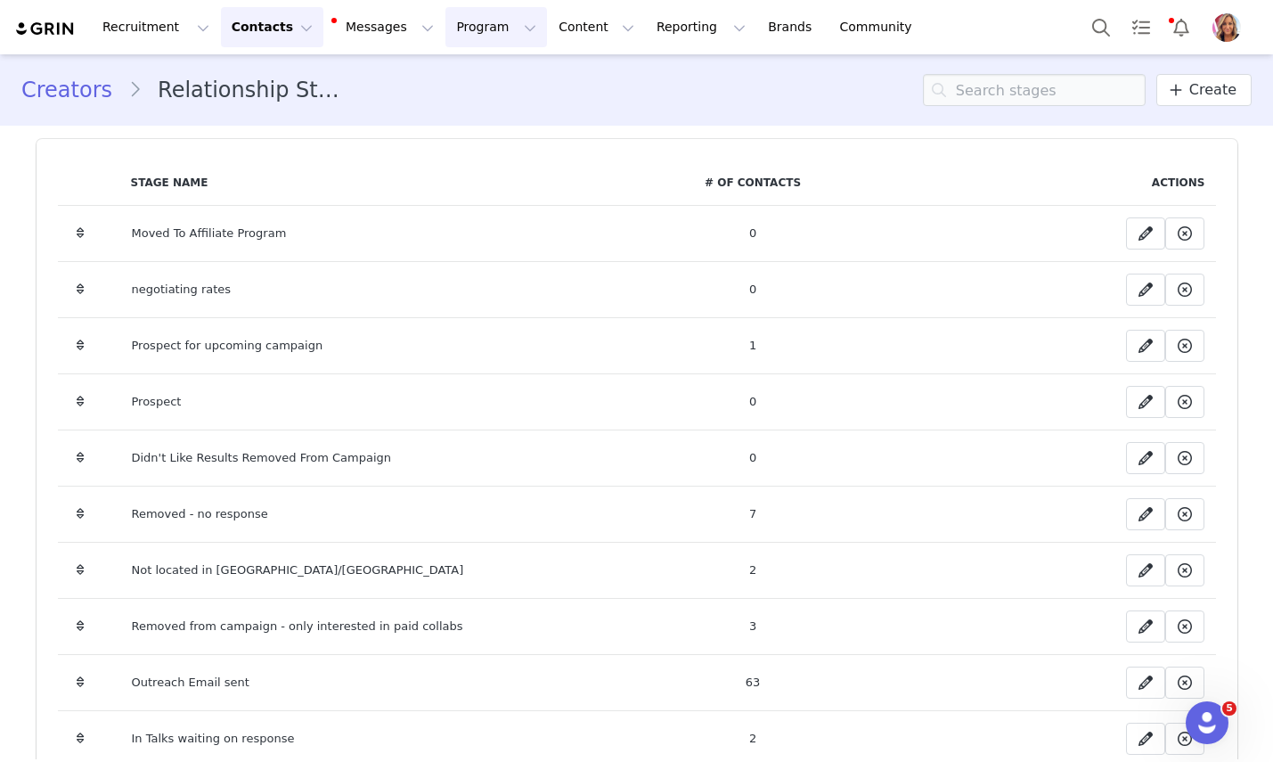
click at [463, 24] on button "Program Program" at bounding box center [496, 27] width 102 height 40
click at [463, 85] on p "Activations" at bounding box center [466, 78] width 69 height 19
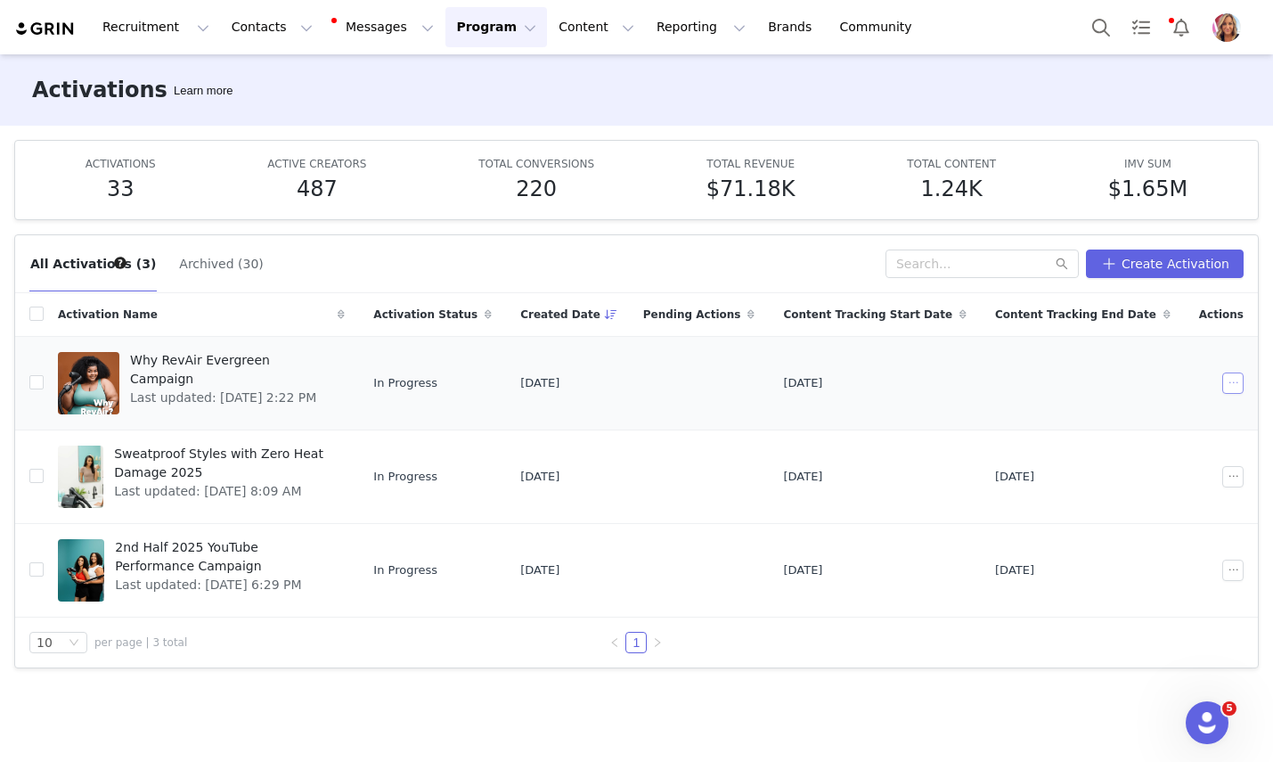
click at [1236, 380] on button "button" at bounding box center [1232, 382] width 21 height 21
click at [1141, 441] on span "Duplicate" at bounding box center [1139, 444] width 60 height 20
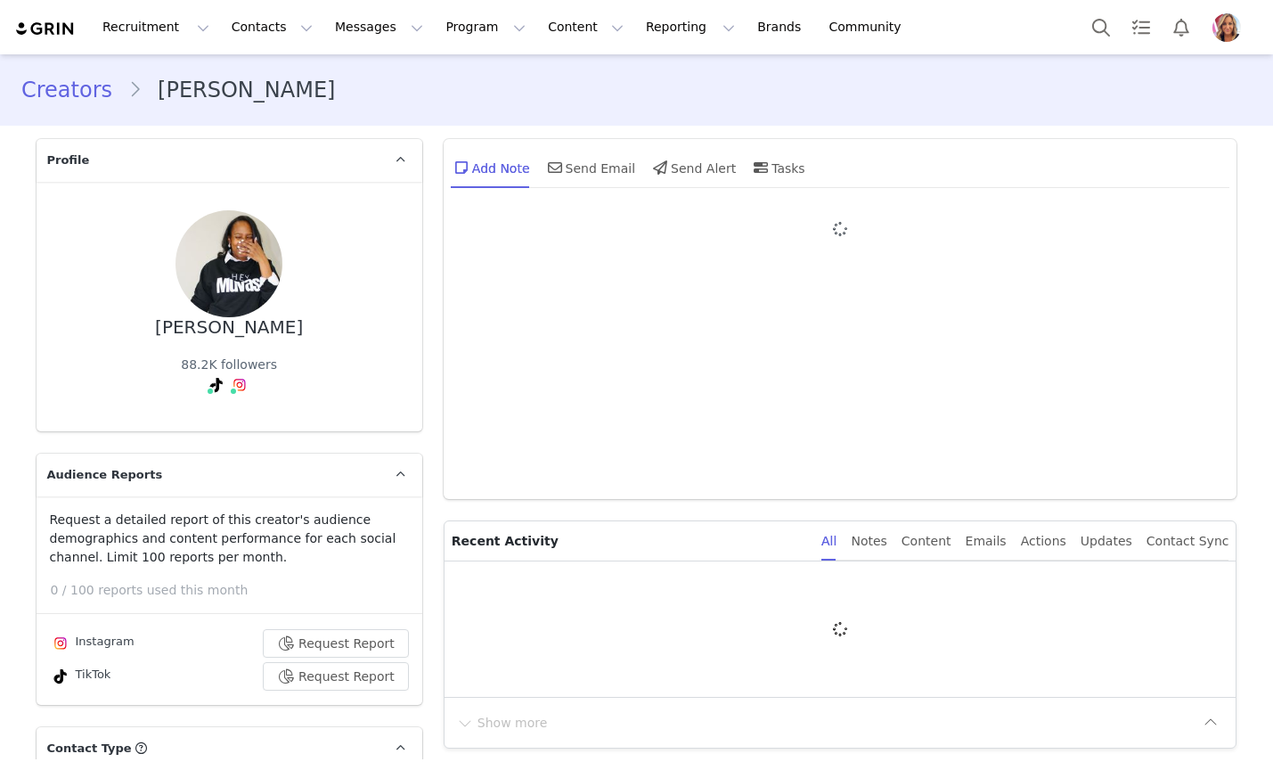
type input "+1 ([GEOGRAPHIC_DATA])"
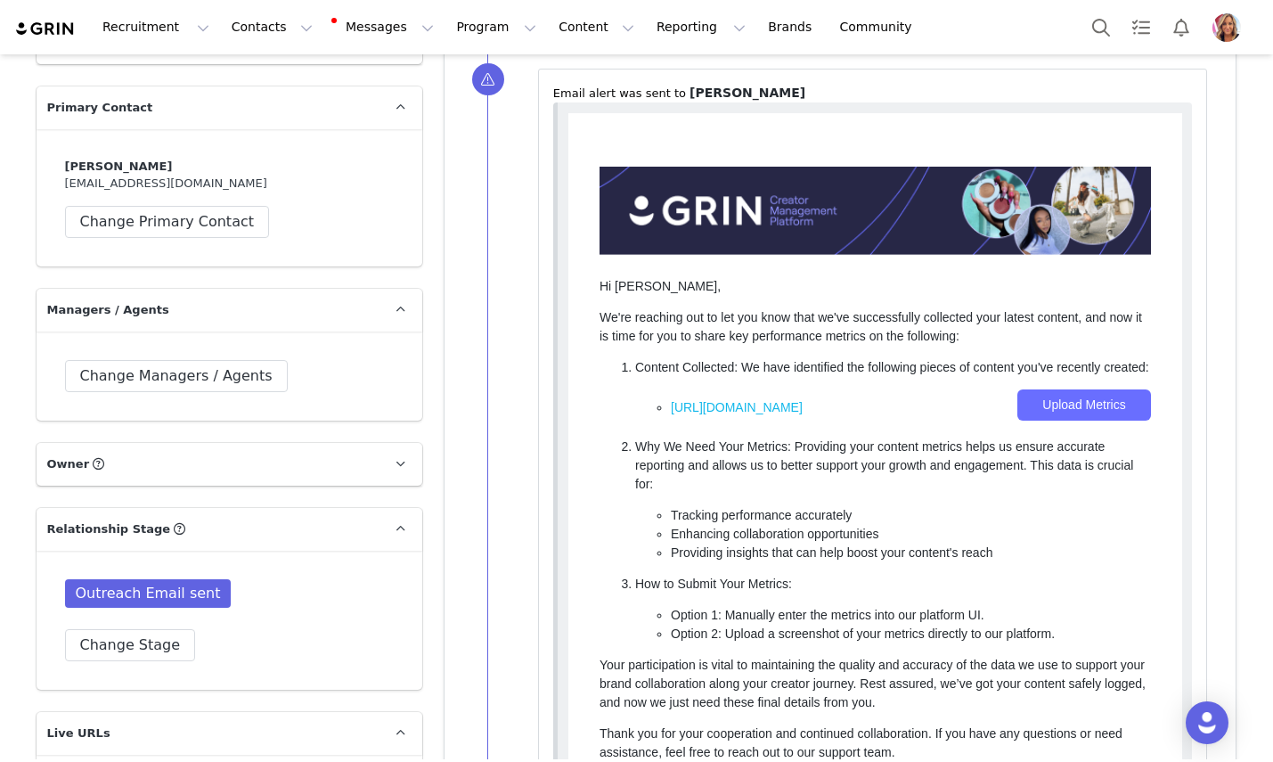
scroll to position [2769, 0]
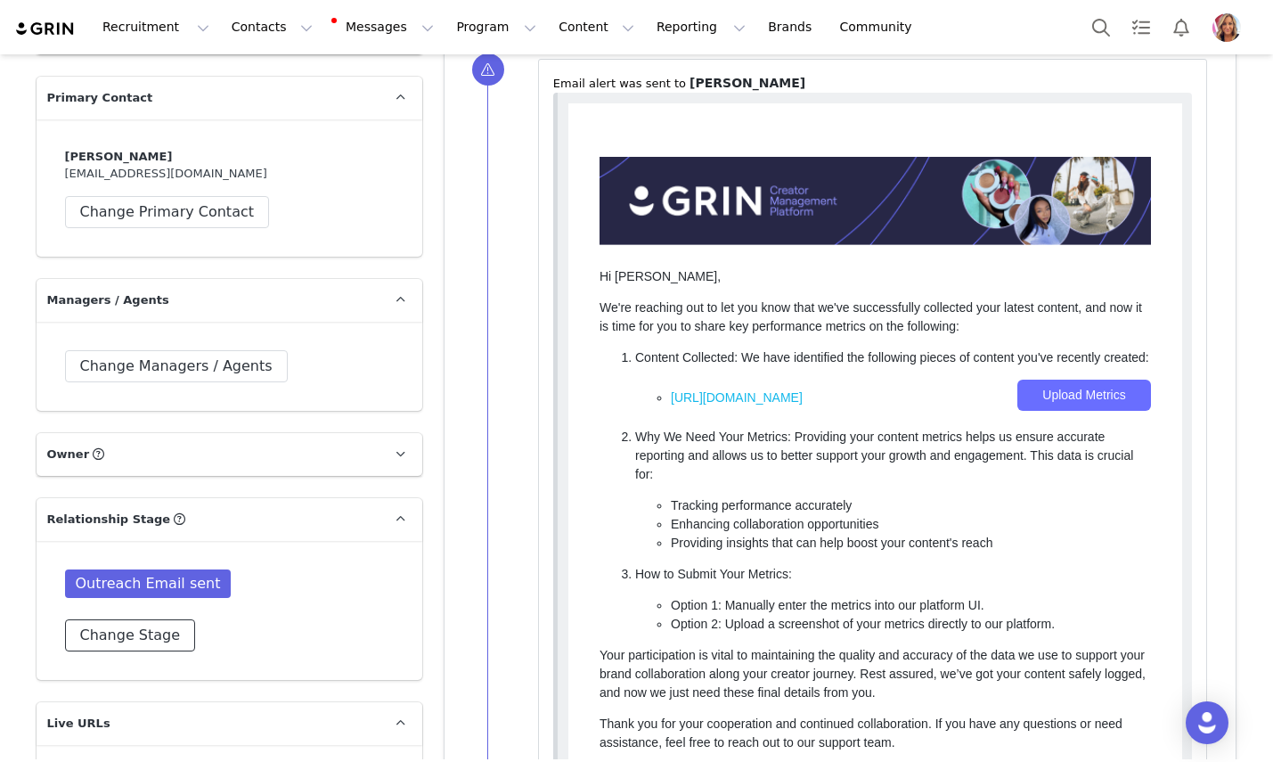
click at [148, 619] on button "Change Stage" at bounding box center [130, 635] width 131 height 32
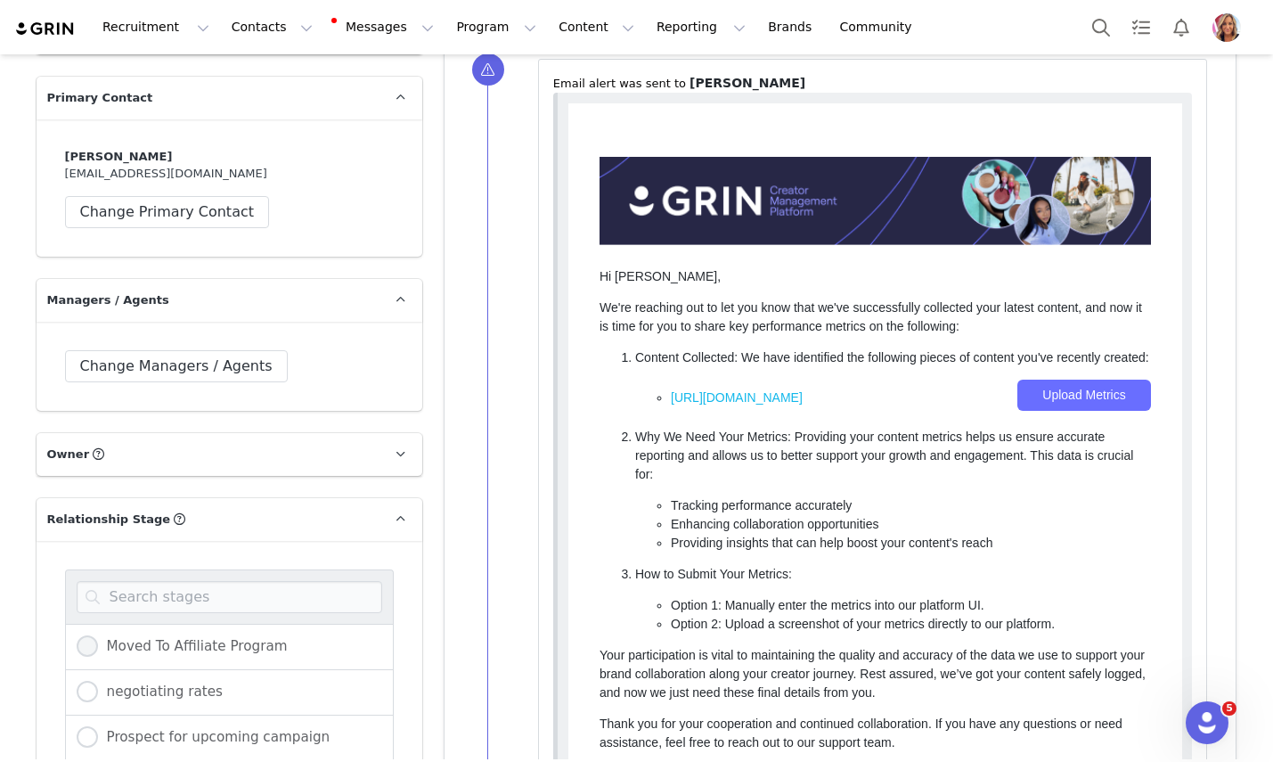
scroll to position [0, 0]
click at [214, 624] on div "Moved To Affiliate Program" at bounding box center [229, 647] width 329 height 46
click at [108, 635] on label "Moved To Affiliate Program" at bounding box center [182, 646] width 211 height 23
click at [98, 635] on input "Moved To Affiliate Program" at bounding box center [87, 646] width 21 height 23
radio input "true"
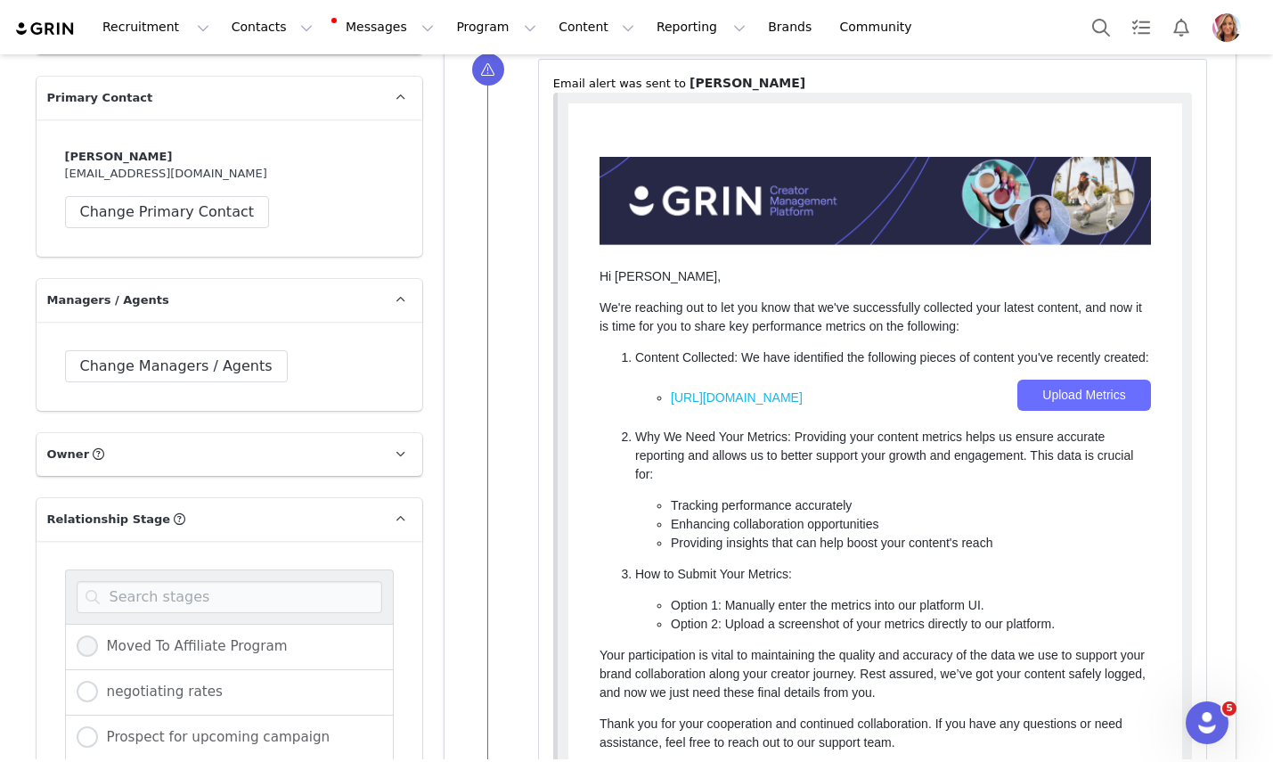
radio input "false"
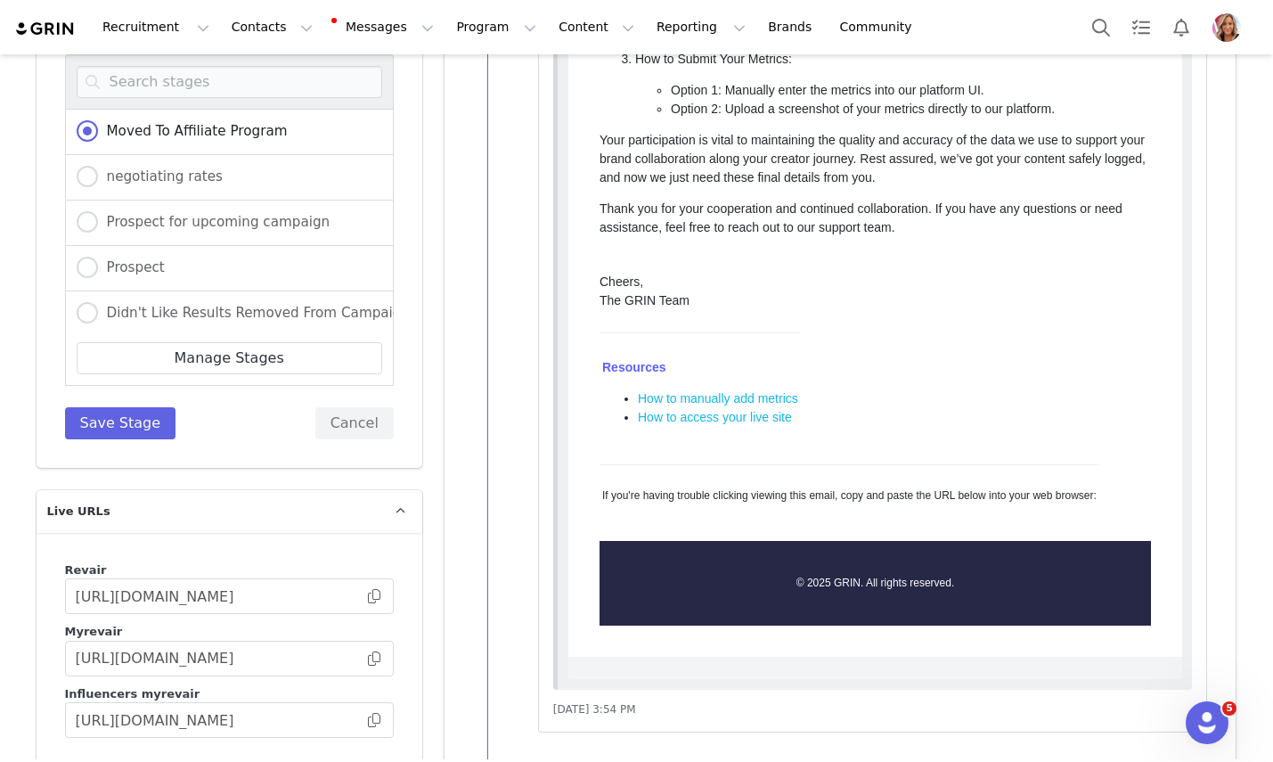
scroll to position [3286, 0]
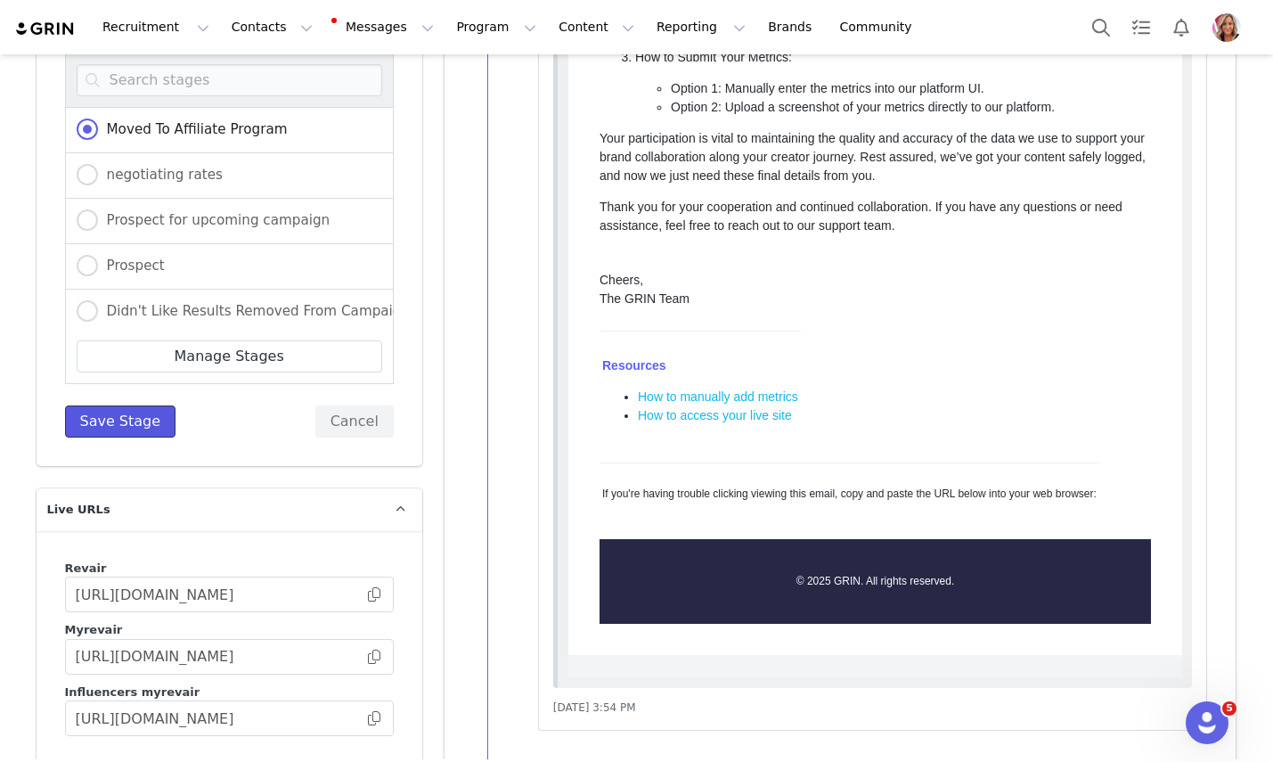
click at [127, 405] on button "Save Stage" at bounding box center [120, 421] width 111 height 32
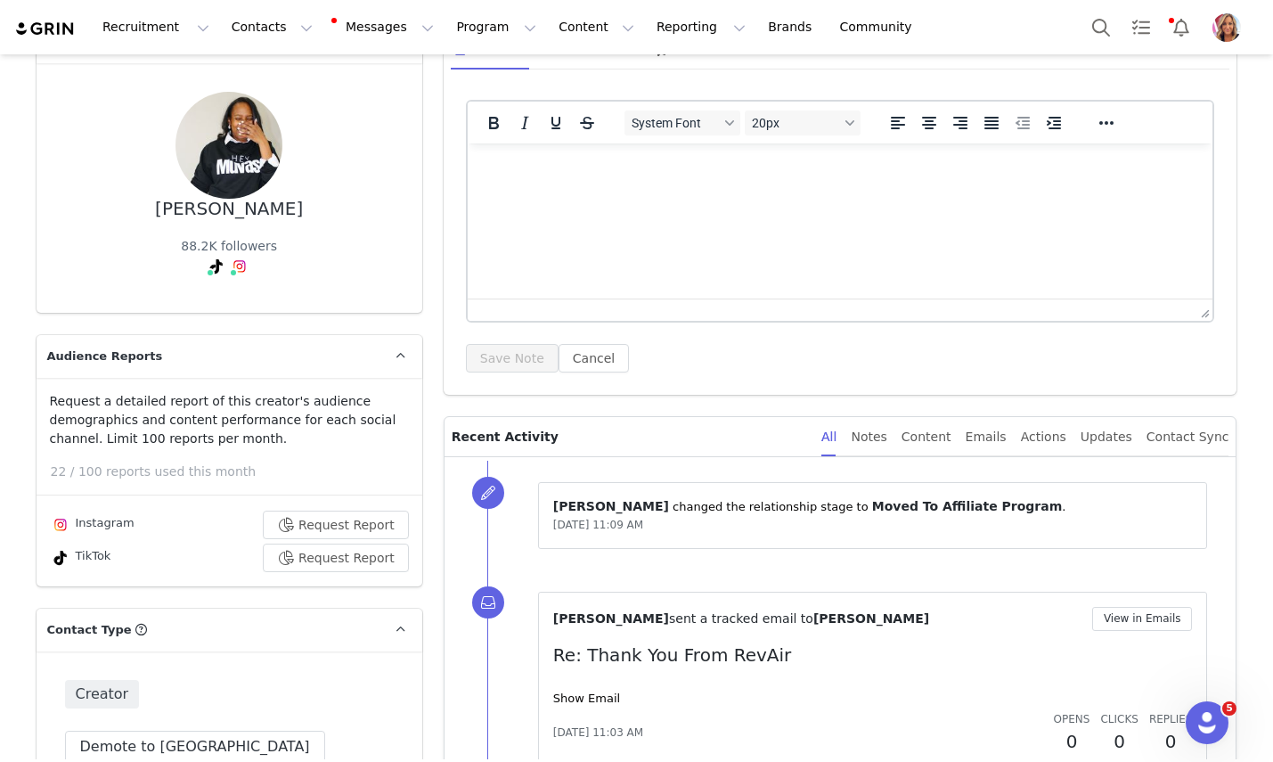
scroll to position [0, 0]
